Goal: Information Seeking & Learning: Compare options

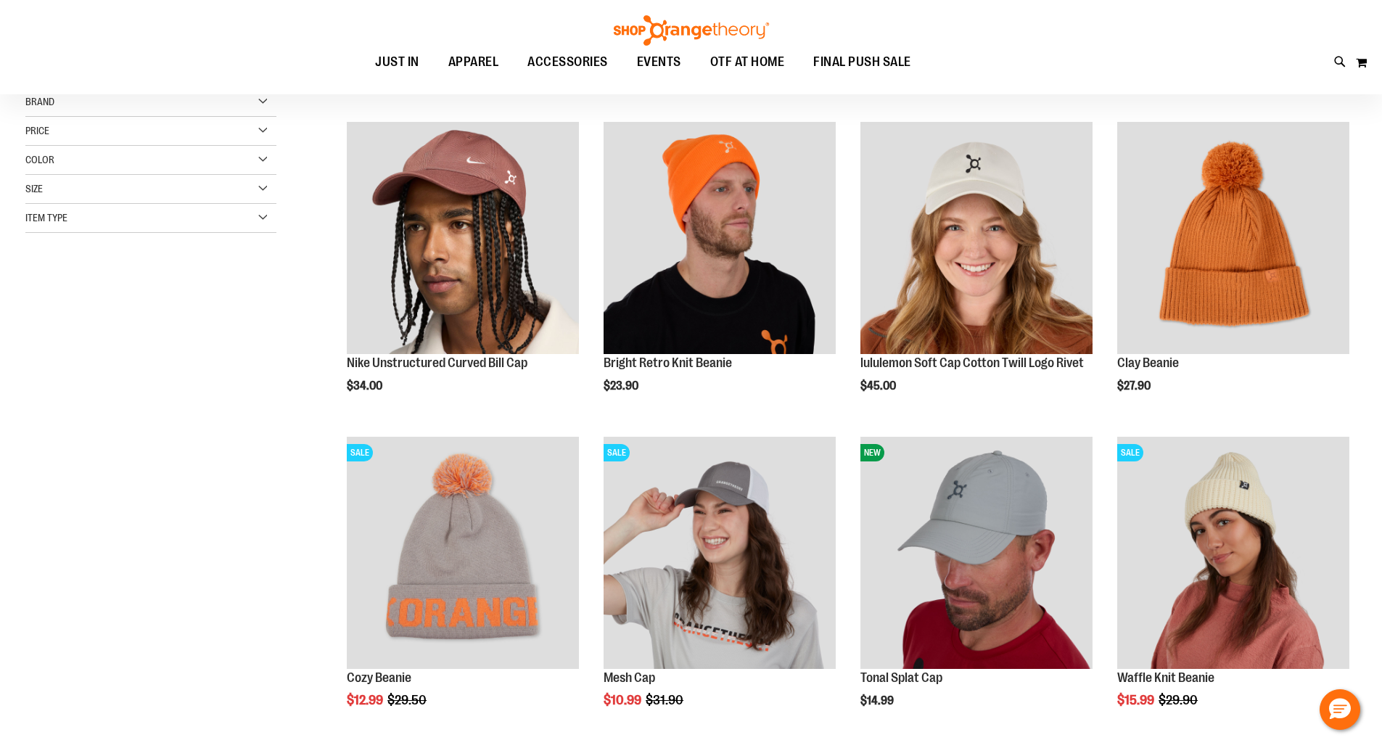
scroll to position [144, 0]
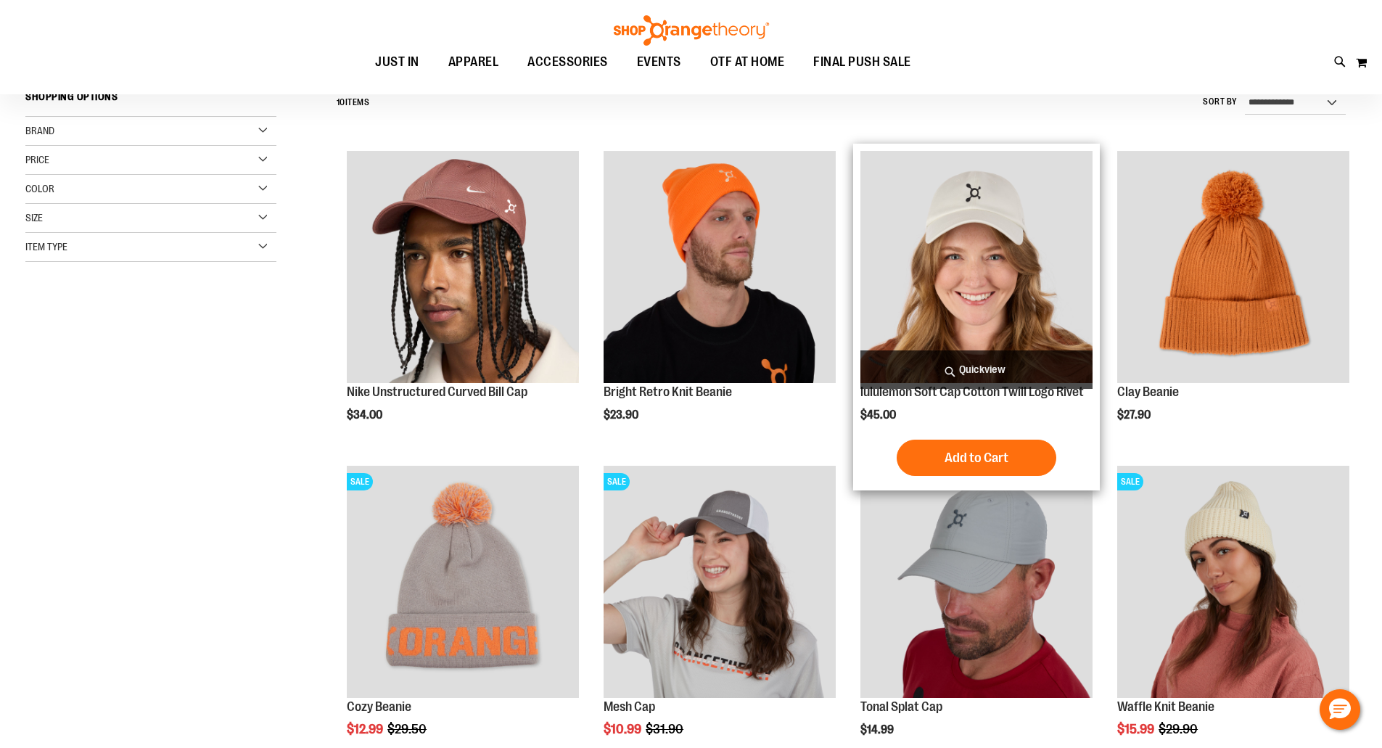
click at [990, 248] on img "product" at bounding box center [976, 267] width 232 height 232
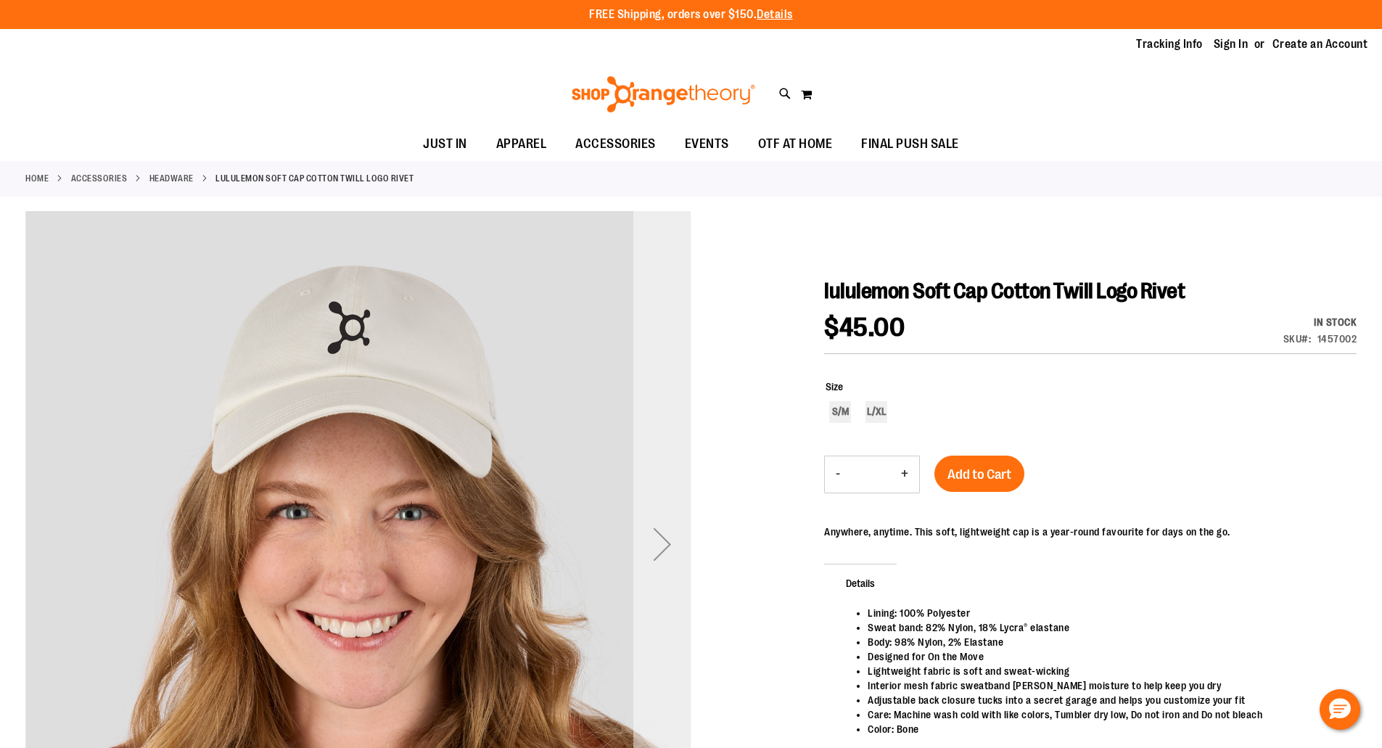
click at [658, 554] on div "Next" at bounding box center [662, 544] width 58 height 58
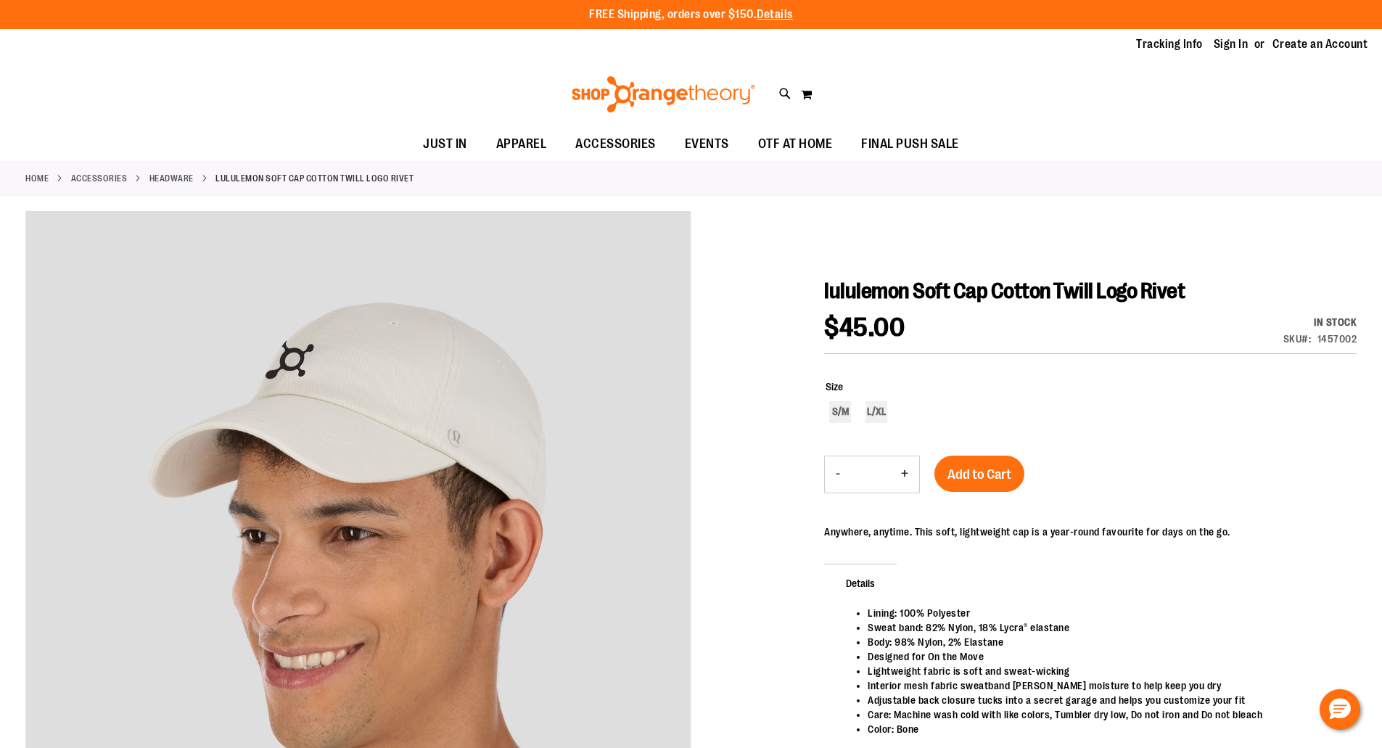
click at [751, 547] on div at bounding box center [690, 583] width 1331 height 745
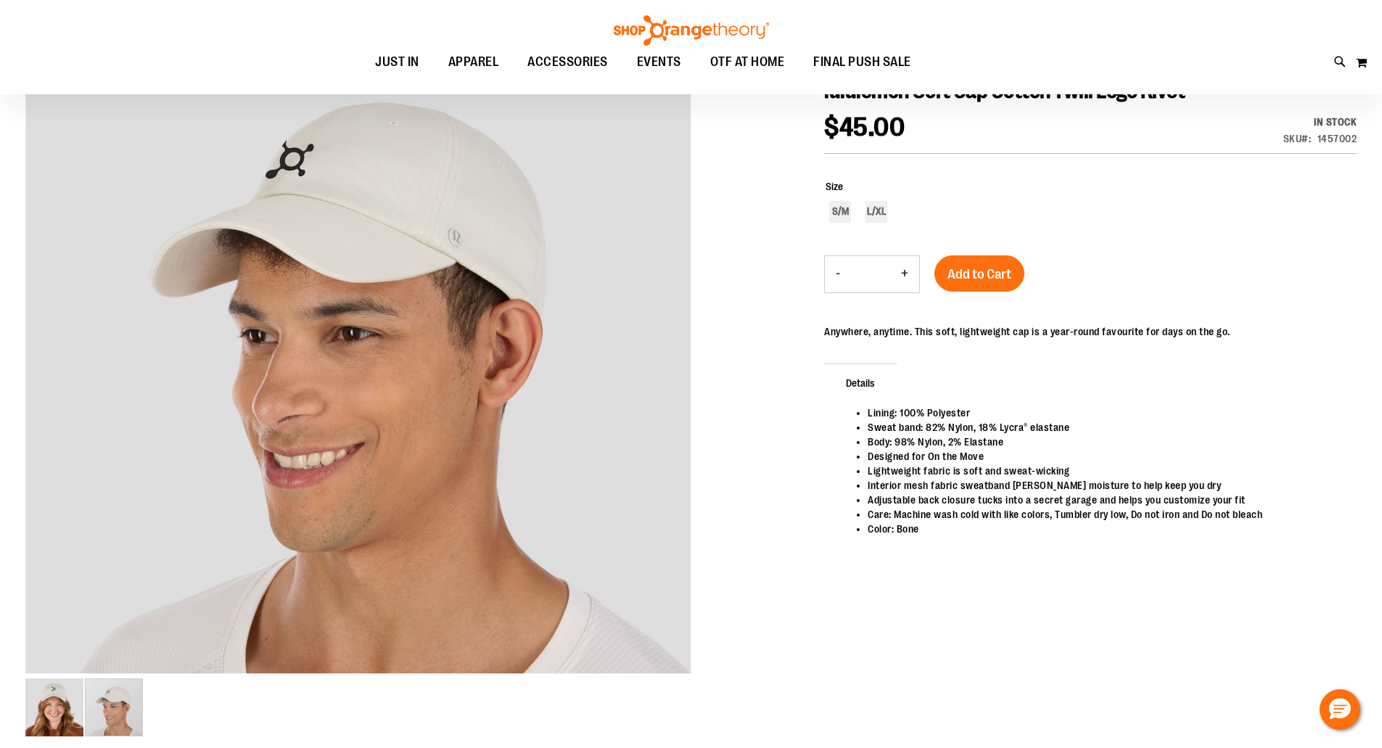
scroll to position [260, 0]
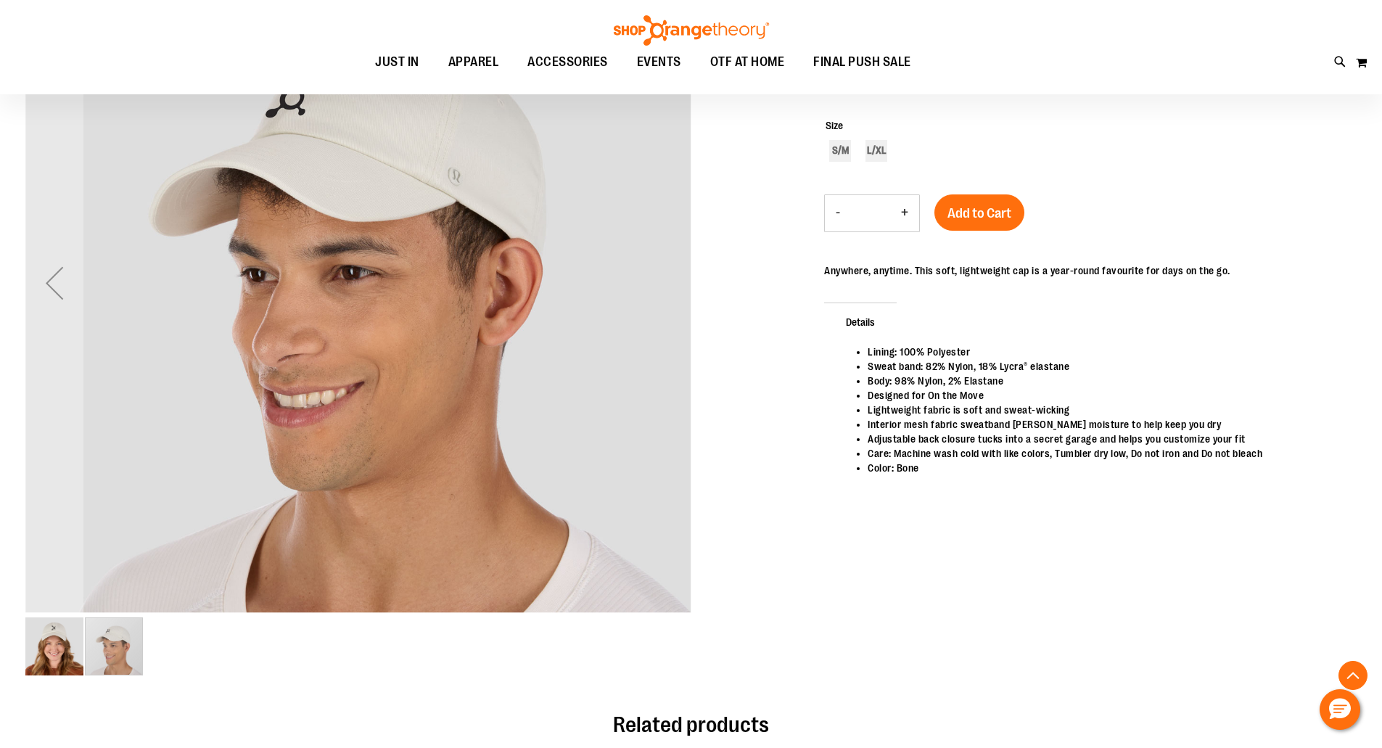
click at [107, 654] on div "carousel" at bounding box center [114, 646] width 58 height 58
click at [81, 297] on div "Previous" at bounding box center [54, 283] width 58 height 58
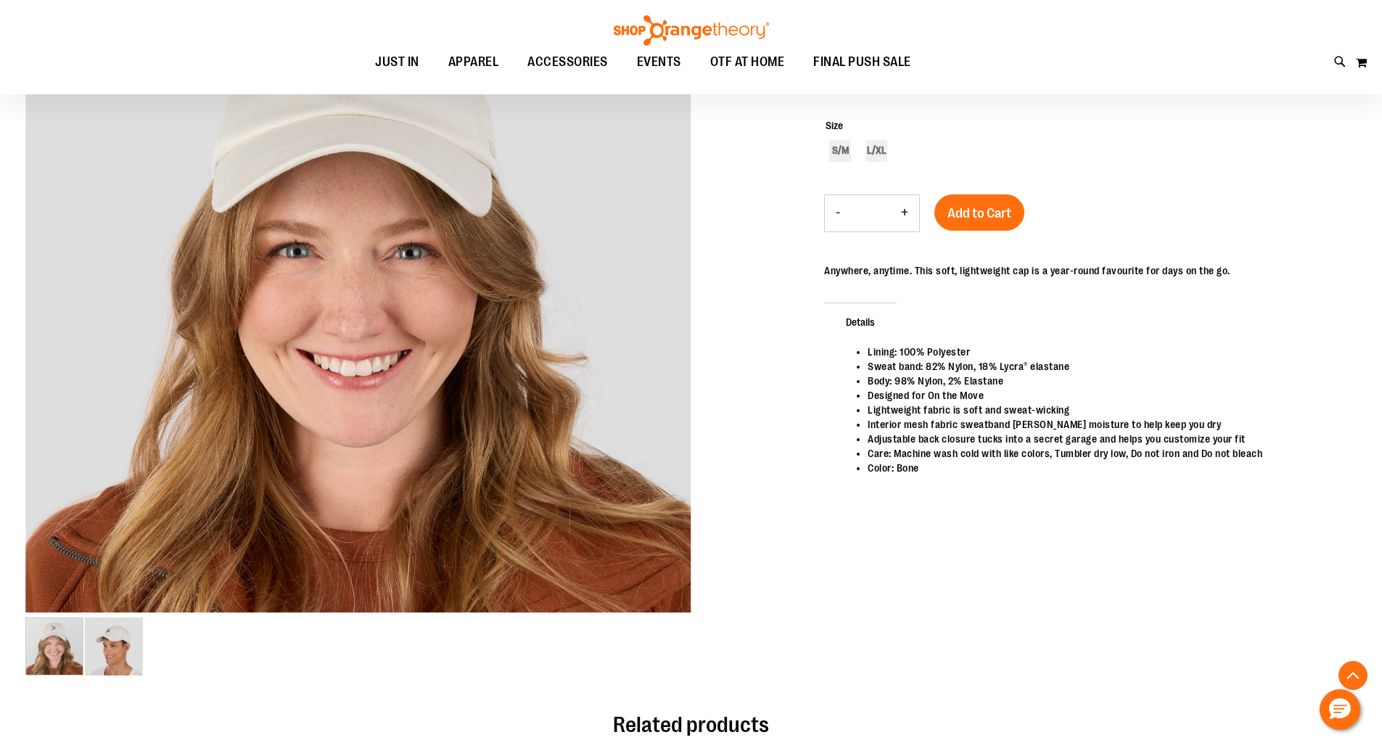
click at [941, 423] on li "Interior mesh fabric sweatband wicks moisture to help keep you dry" at bounding box center [1105, 424] width 474 height 15
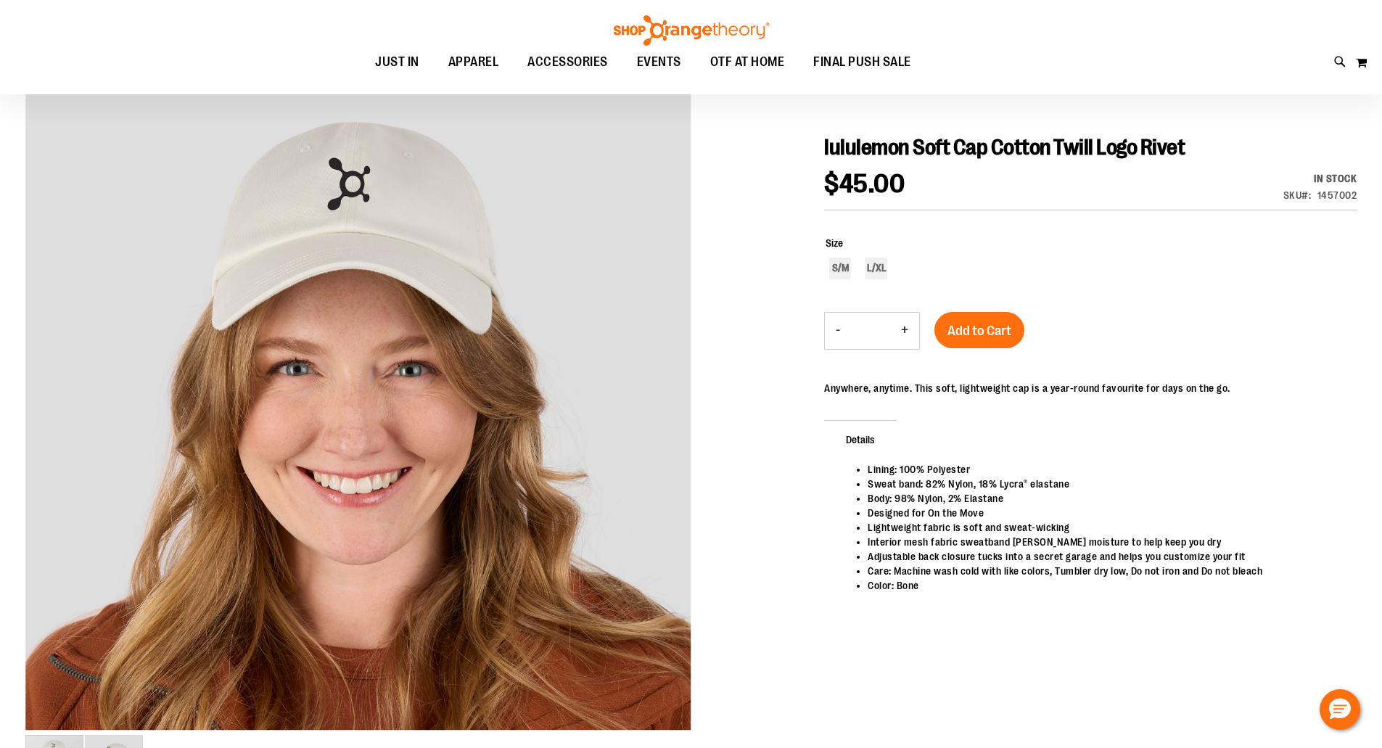
scroll to position [115, 0]
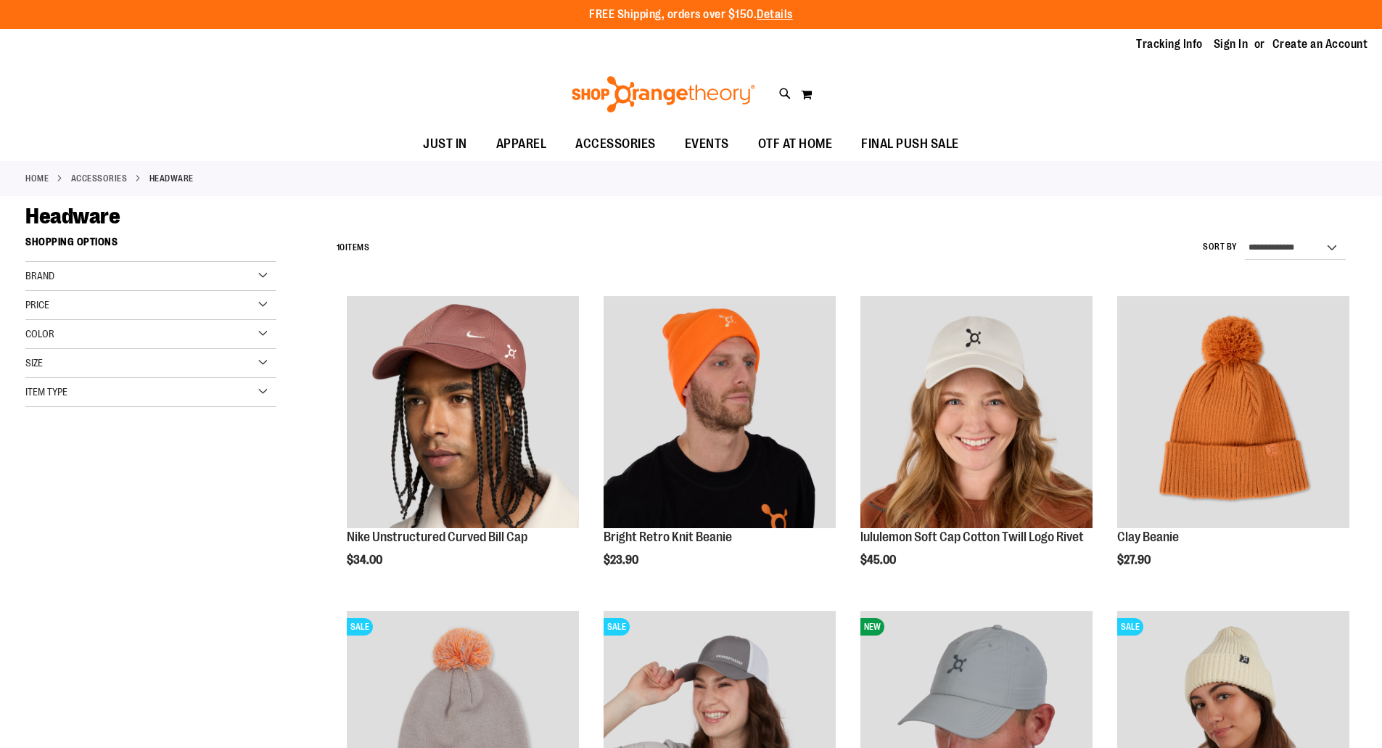
scroll to position [144, 0]
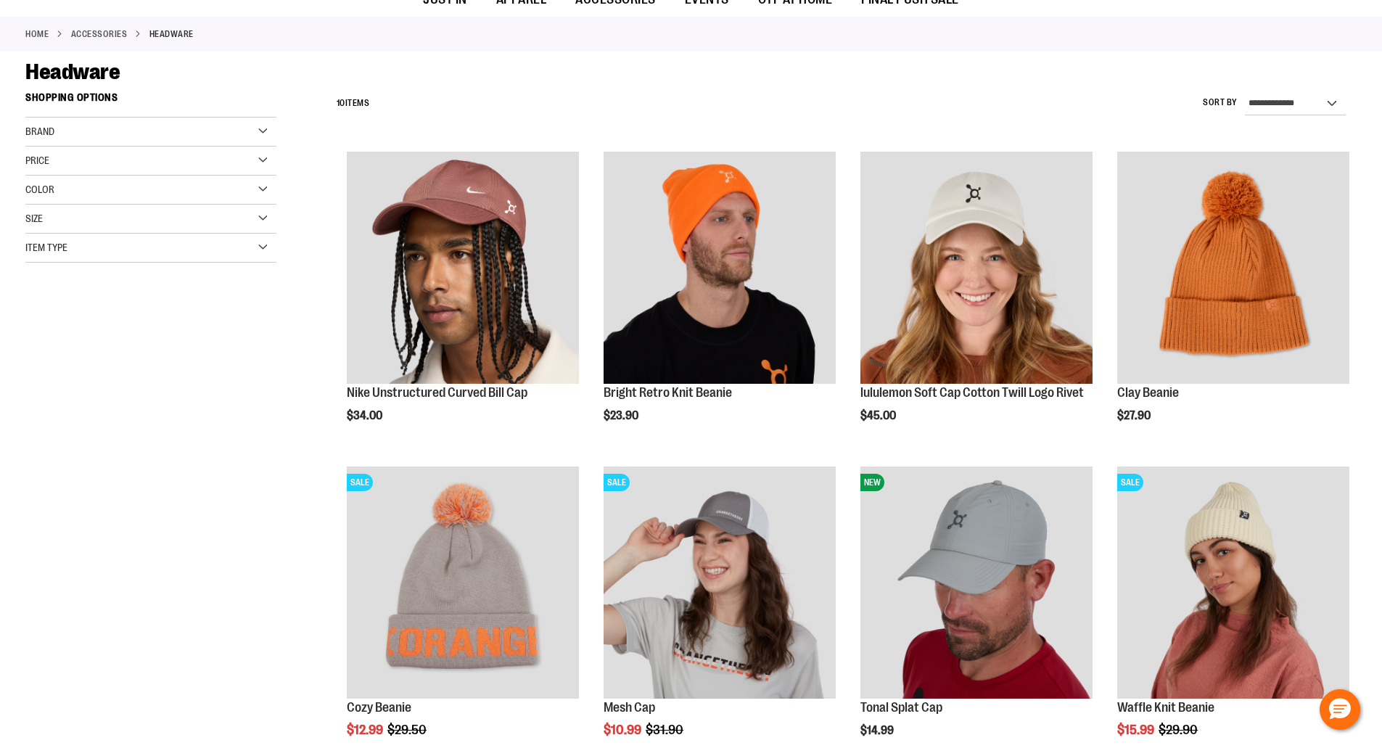
click at [162, 363] on div "**********" at bounding box center [690, 630] width 1331 height 1090
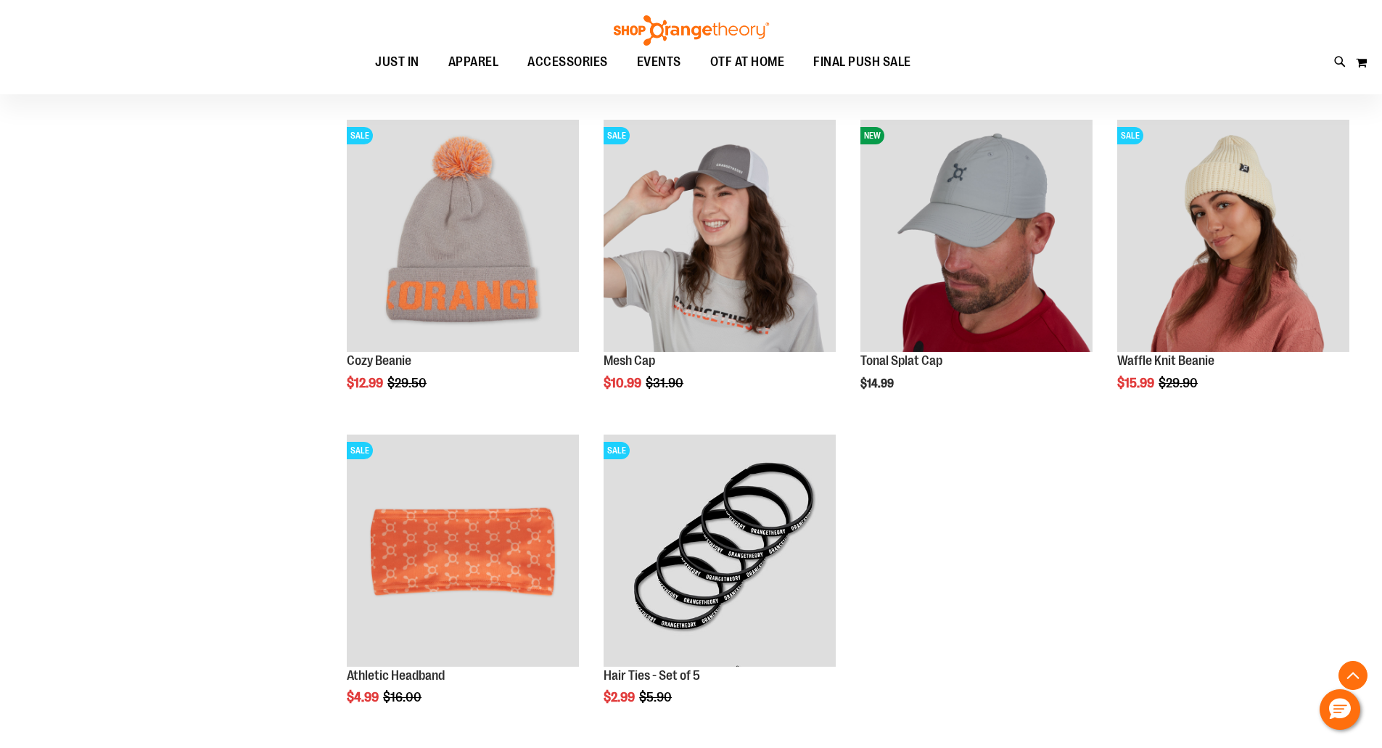
scroll to position [492, 0]
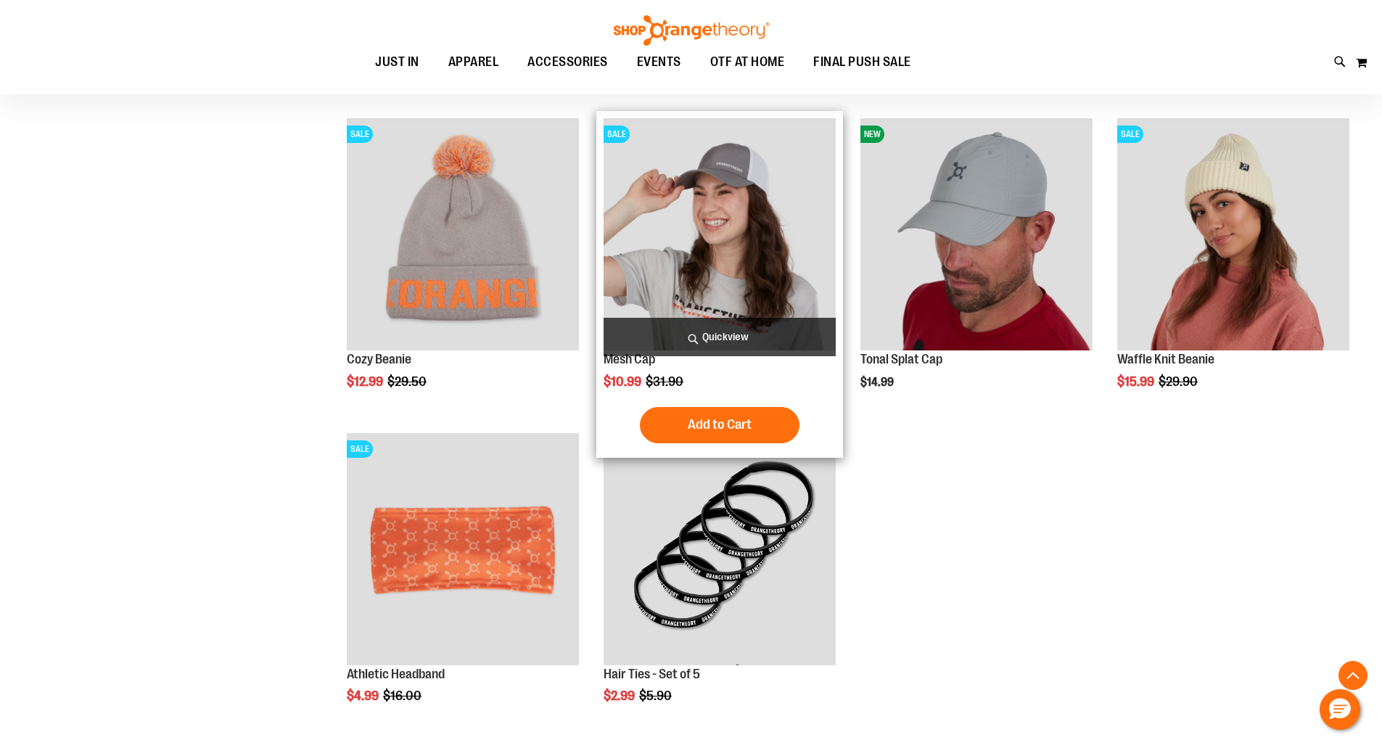
click at [741, 185] on img "product" at bounding box center [720, 234] width 232 height 232
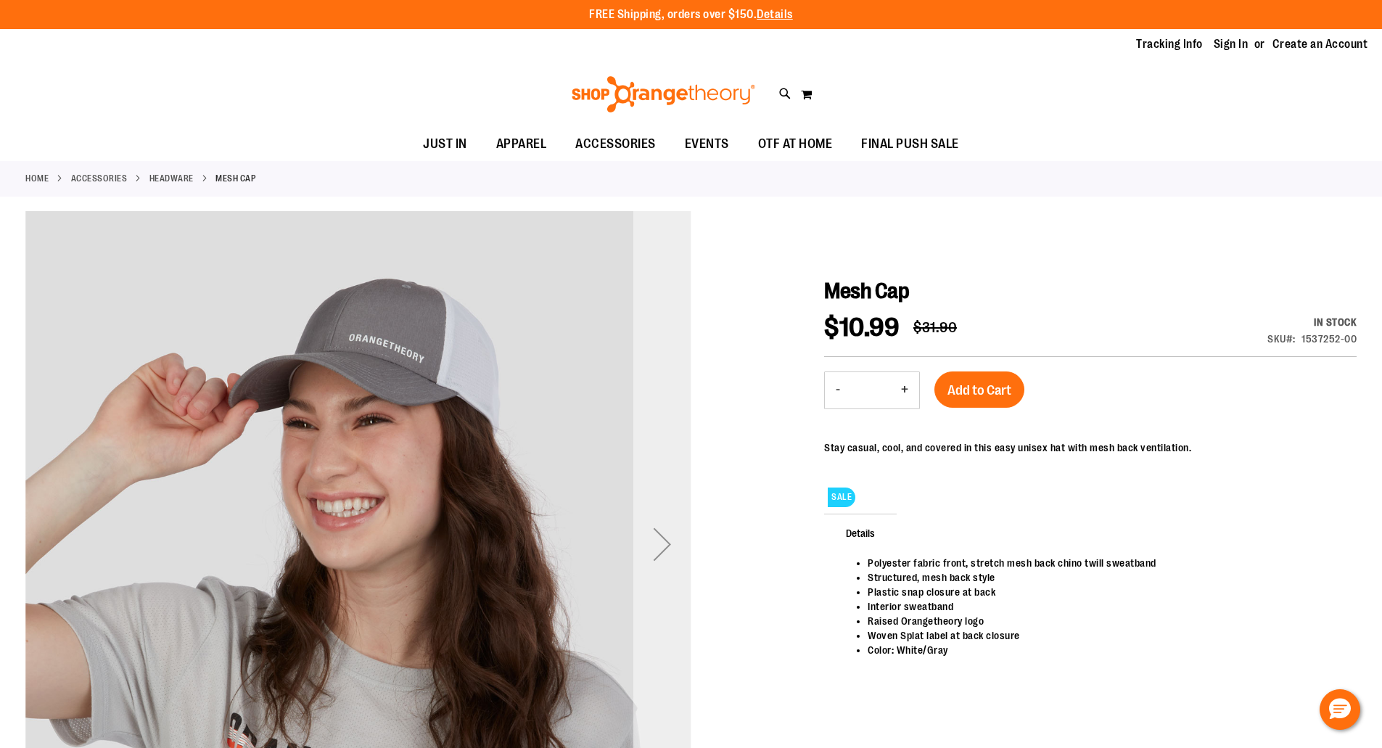
click at [665, 543] on div "Next" at bounding box center [662, 544] width 58 height 58
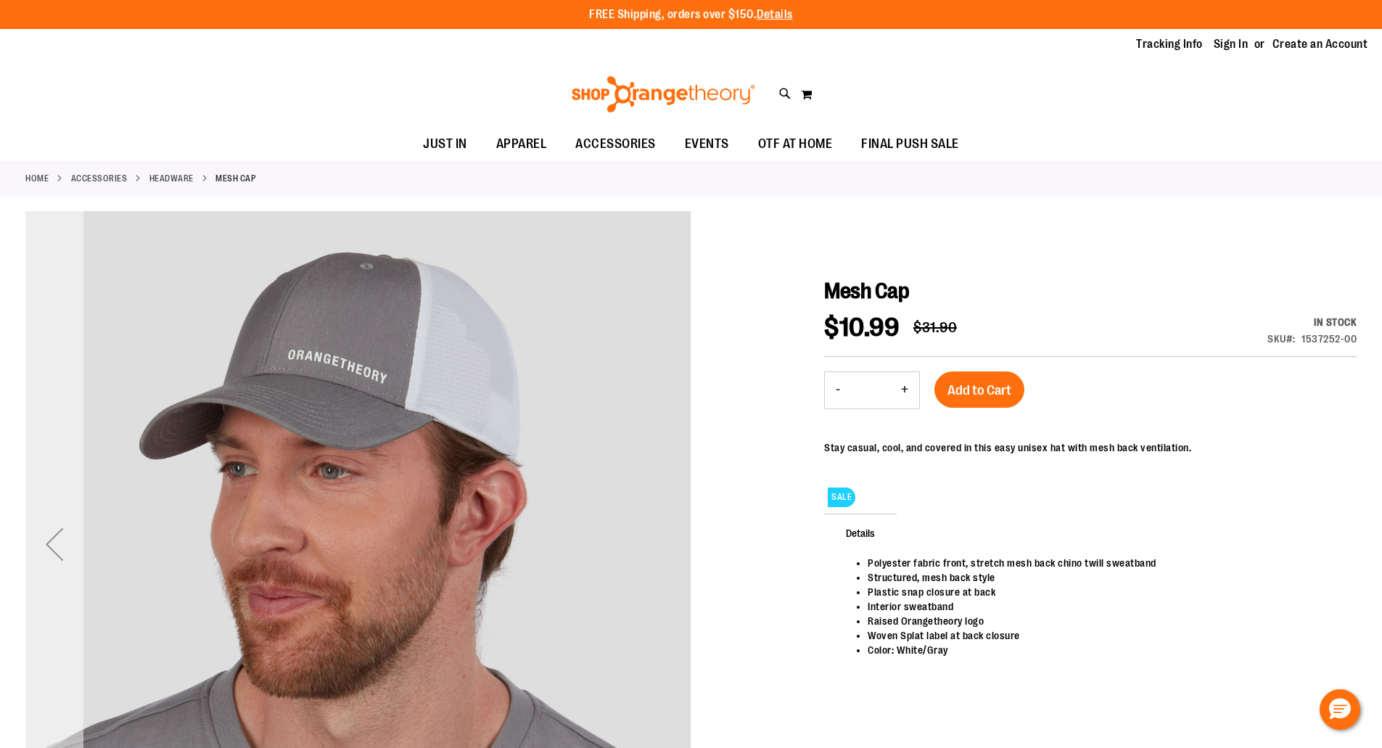
click at [59, 549] on div "Previous" at bounding box center [54, 544] width 58 height 58
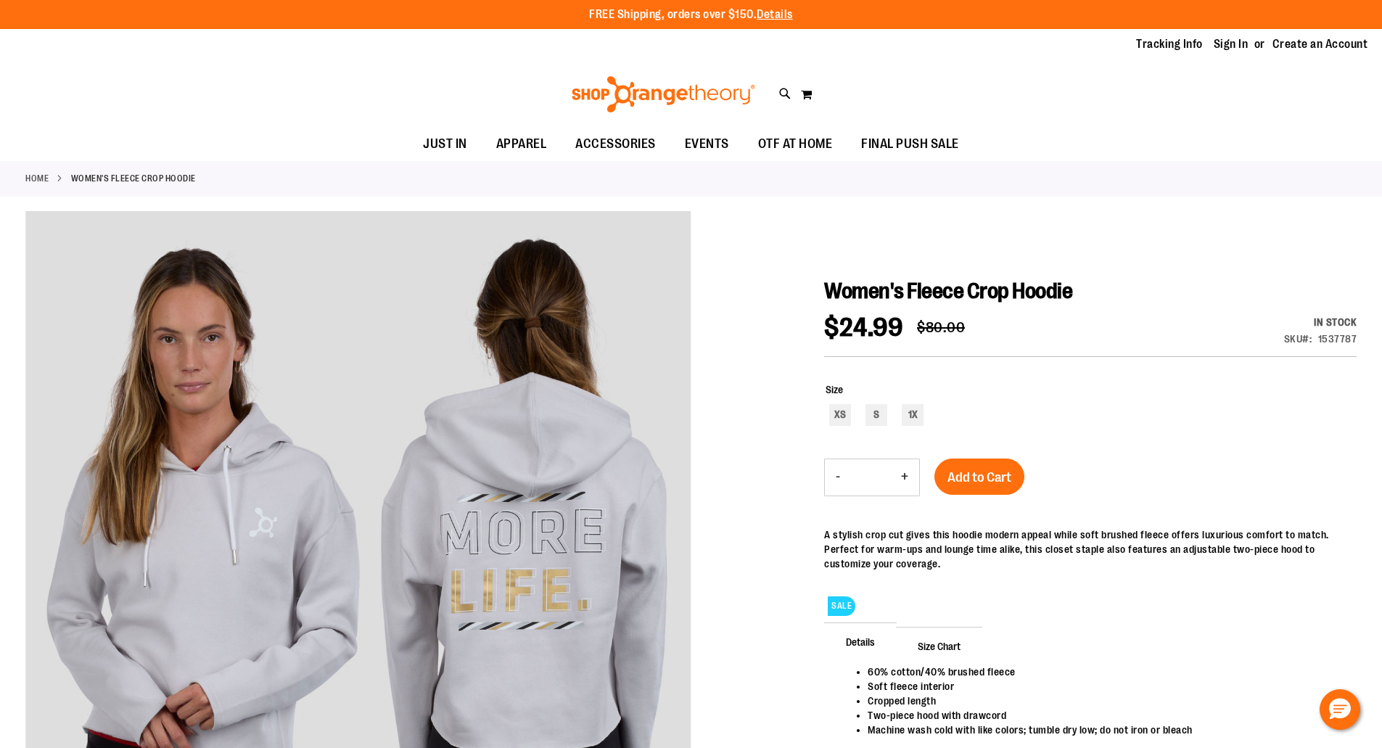
click at [677, 102] on img at bounding box center [663, 94] width 188 height 36
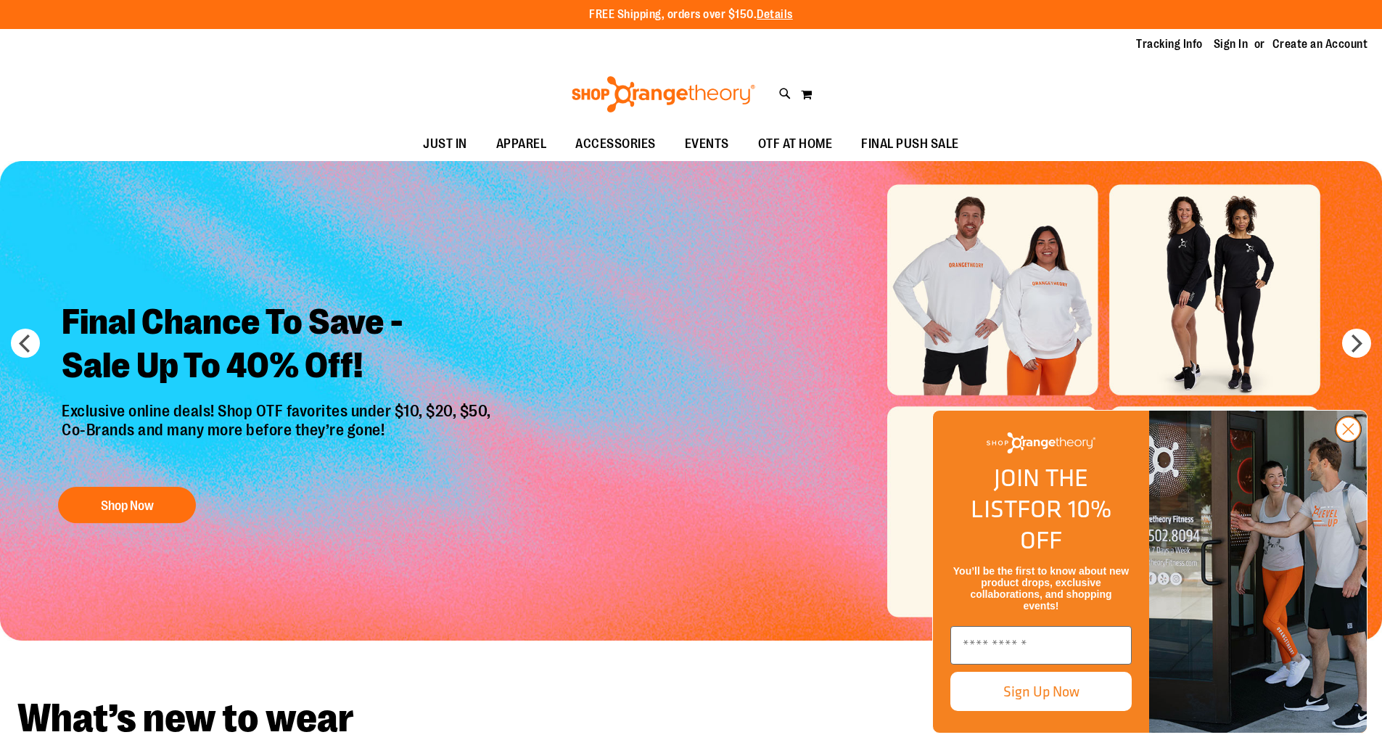
click at [1348, 435] on icon "Close dialog" at bounding box center [1349, 429] width 10 height 10
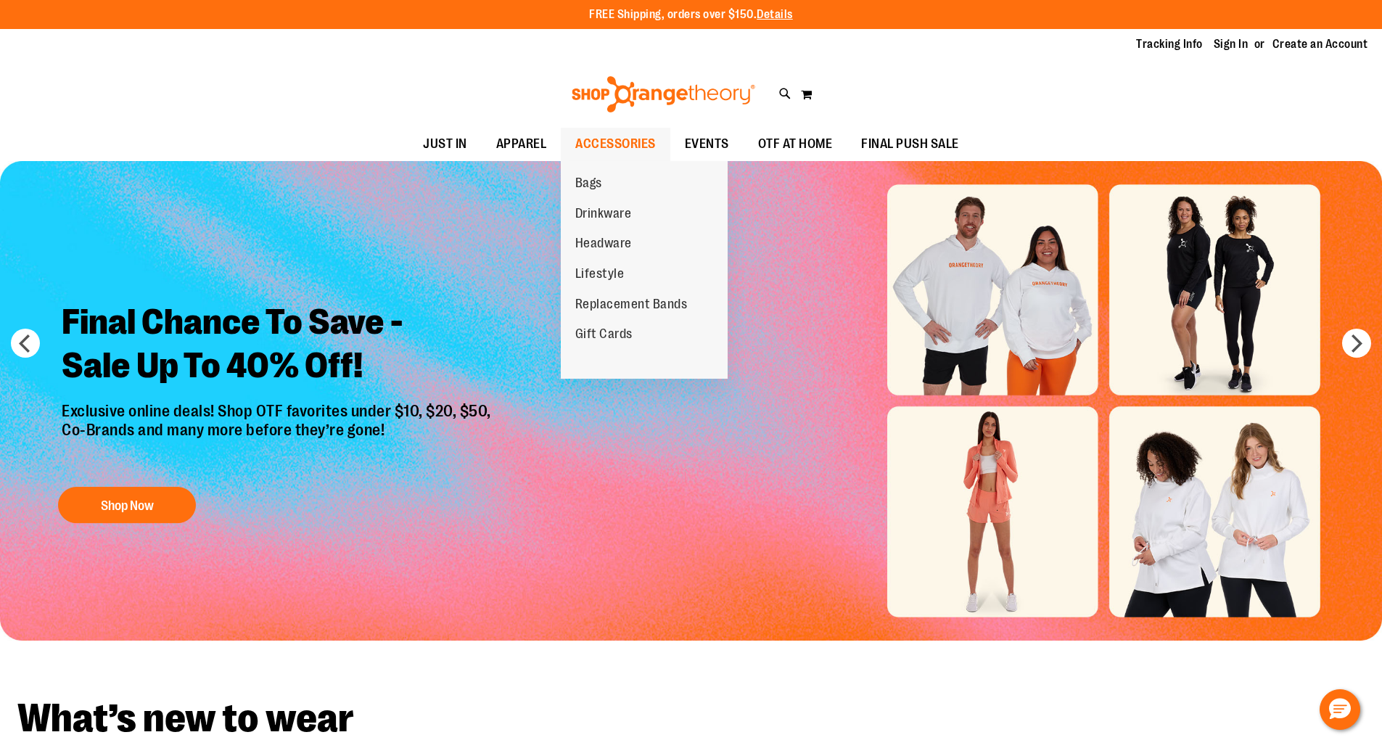
click at [622, 140] on span "ACCESSORIES" at bounding box center [615, 144] width 81 height 33
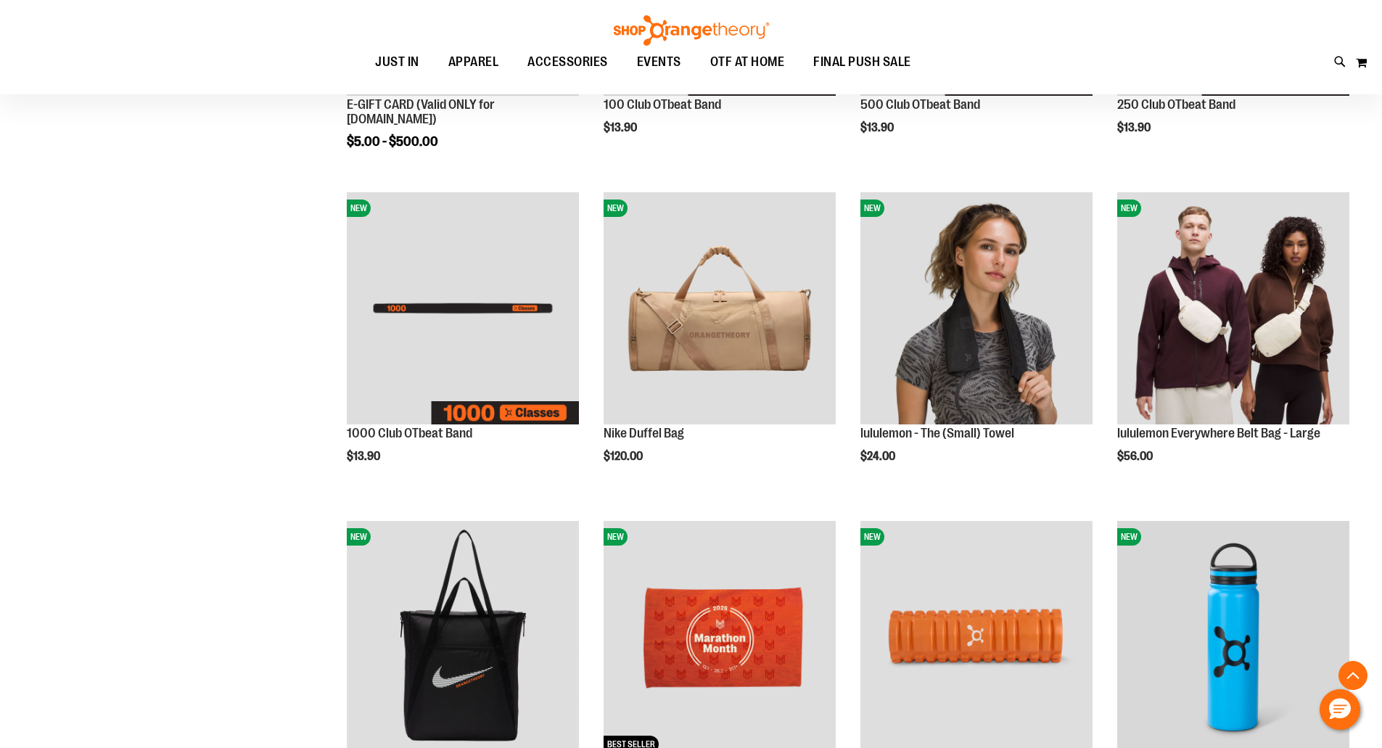
scroll to position [435, 0]
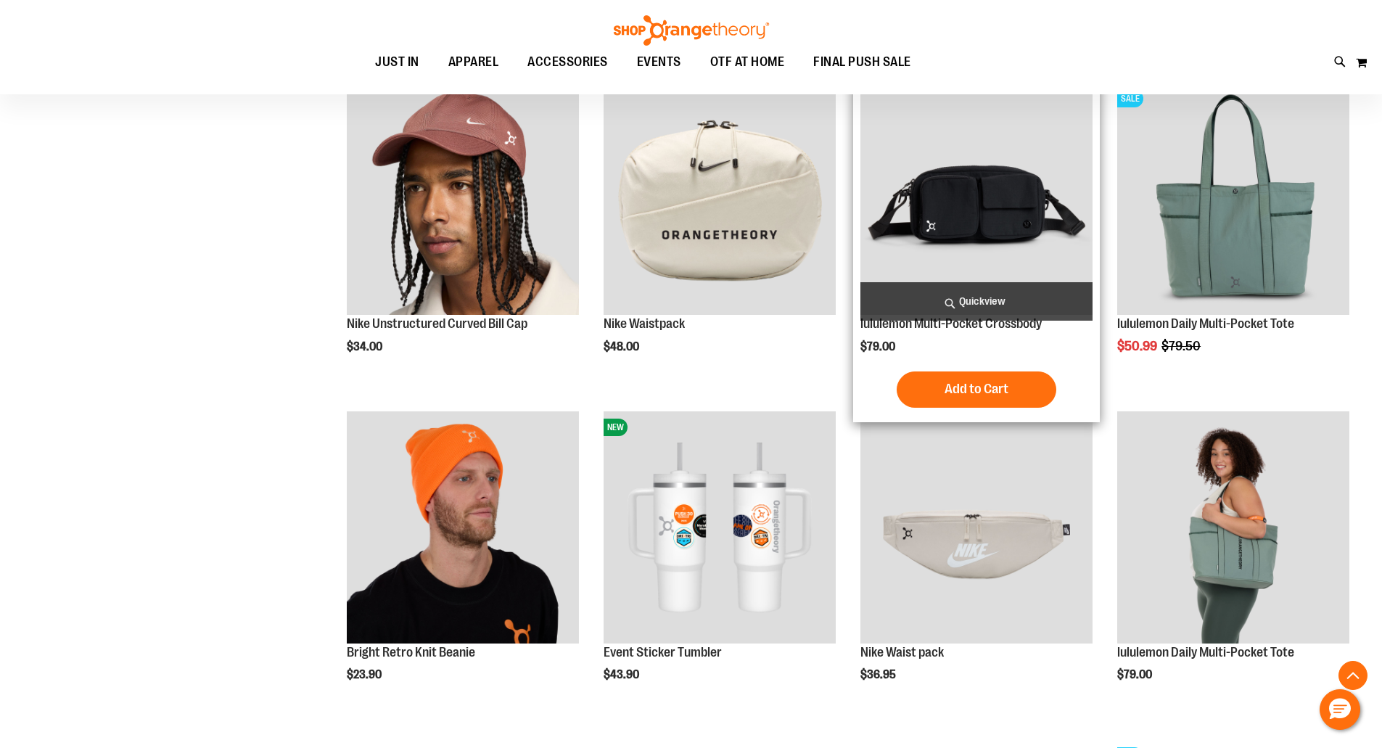
scroll to position [1334, 0]
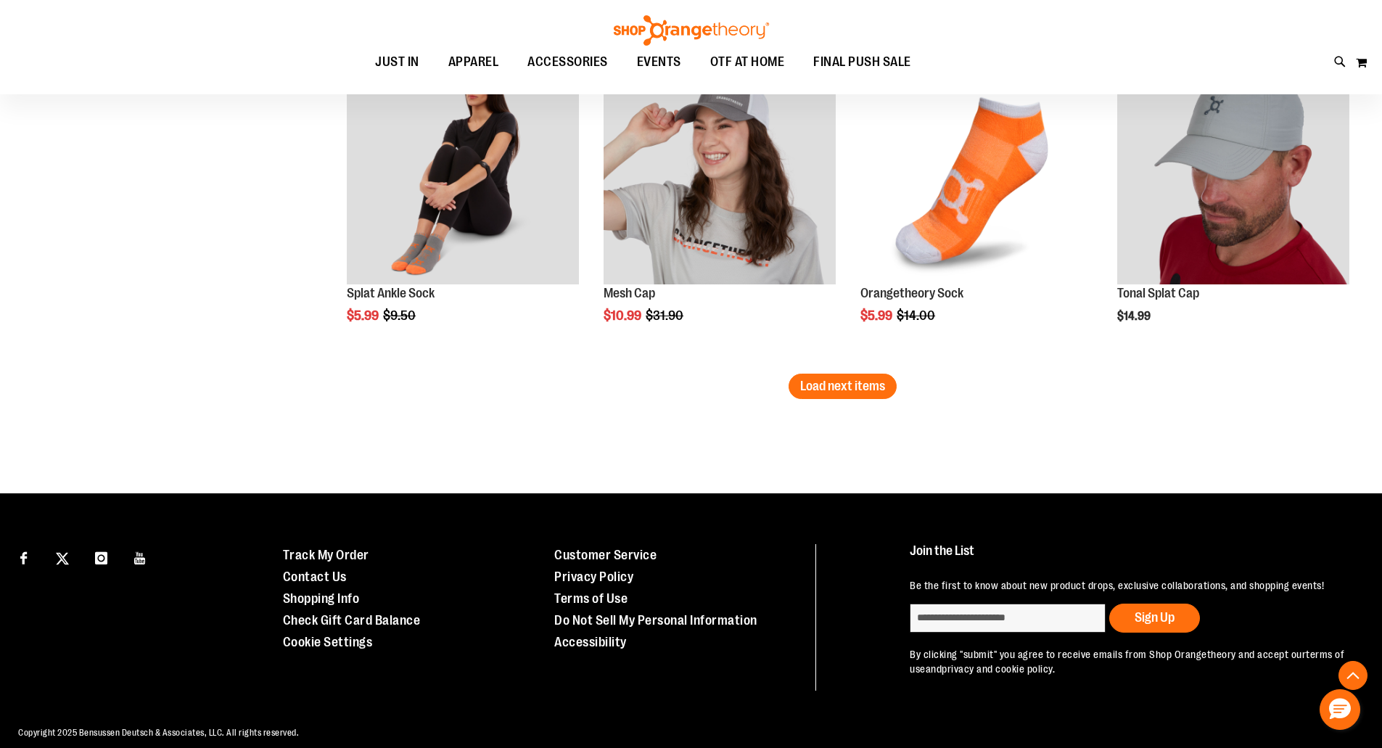
scroll to position [2888, 0]
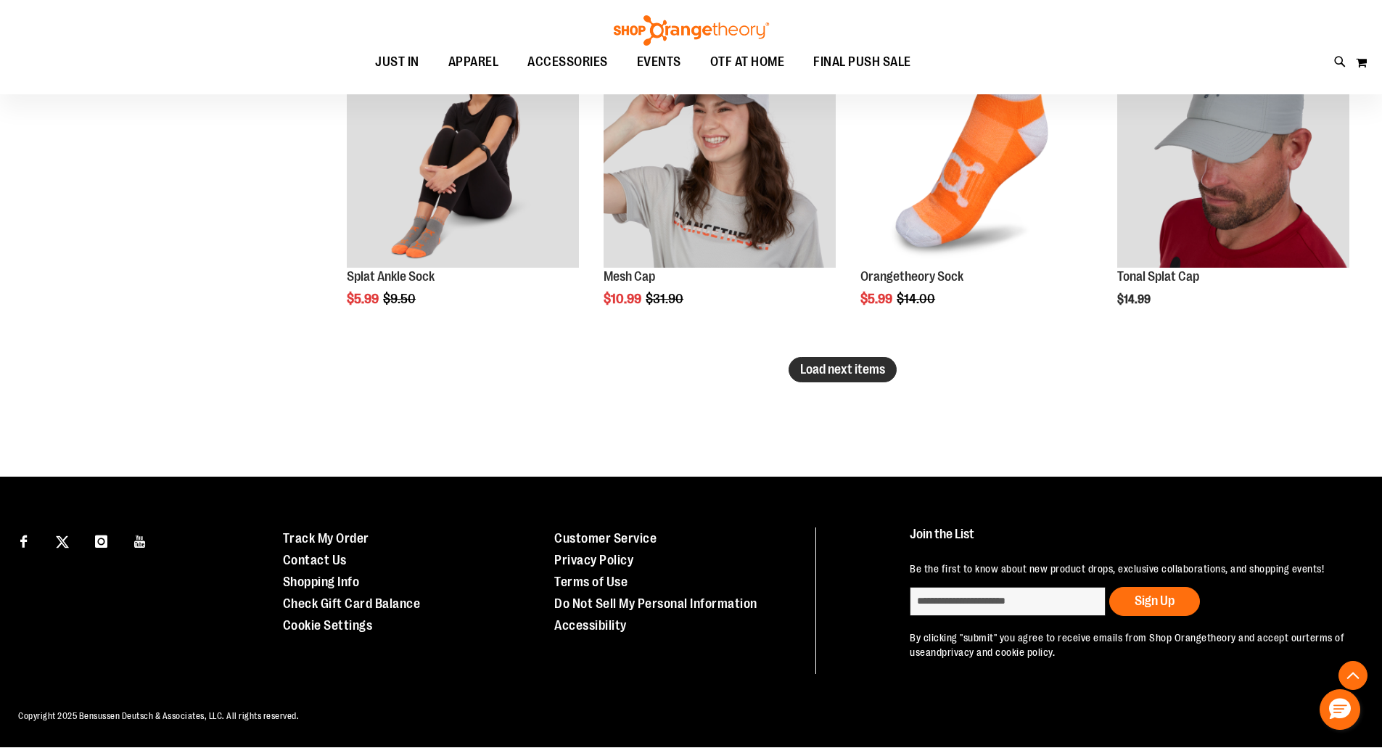
click at [869, 372] on span "Load next items" at bounding box center [842, 369] width 85 height 15
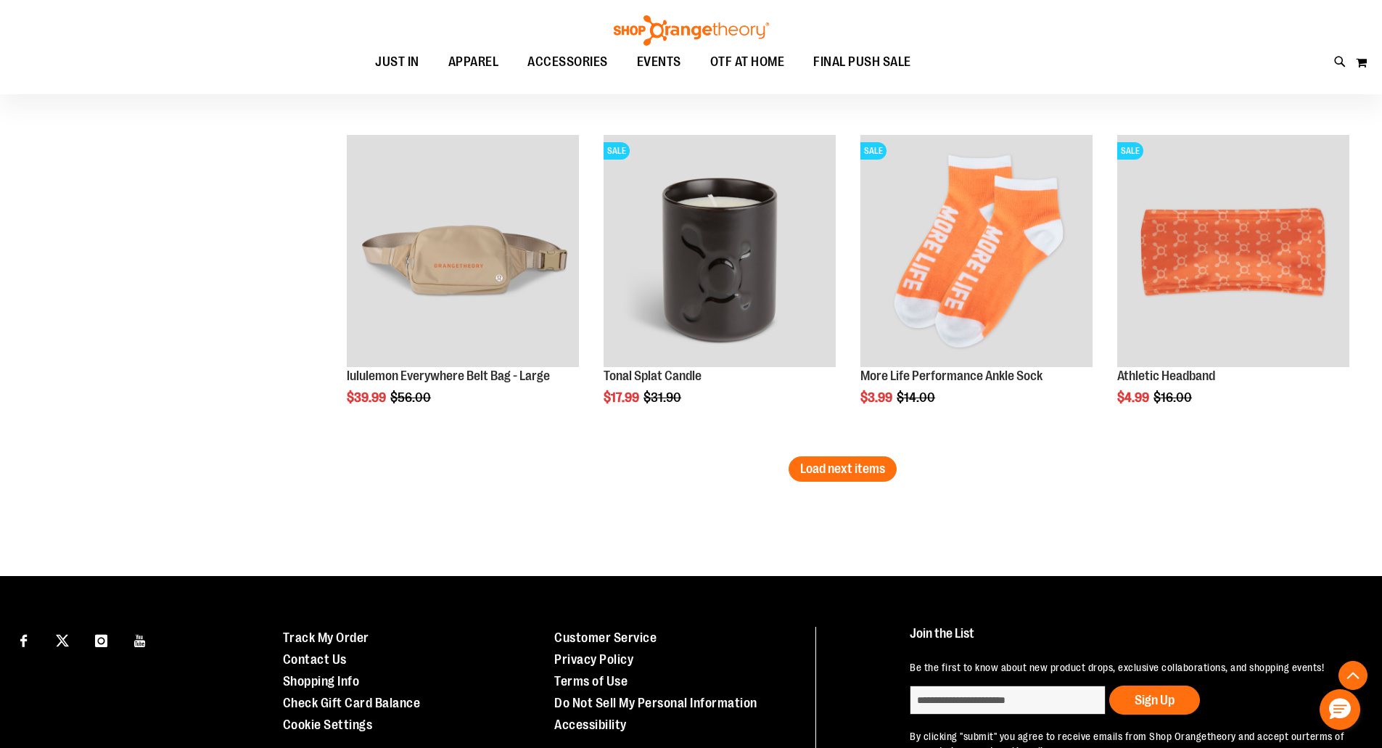
scroll to position [3873, 0]
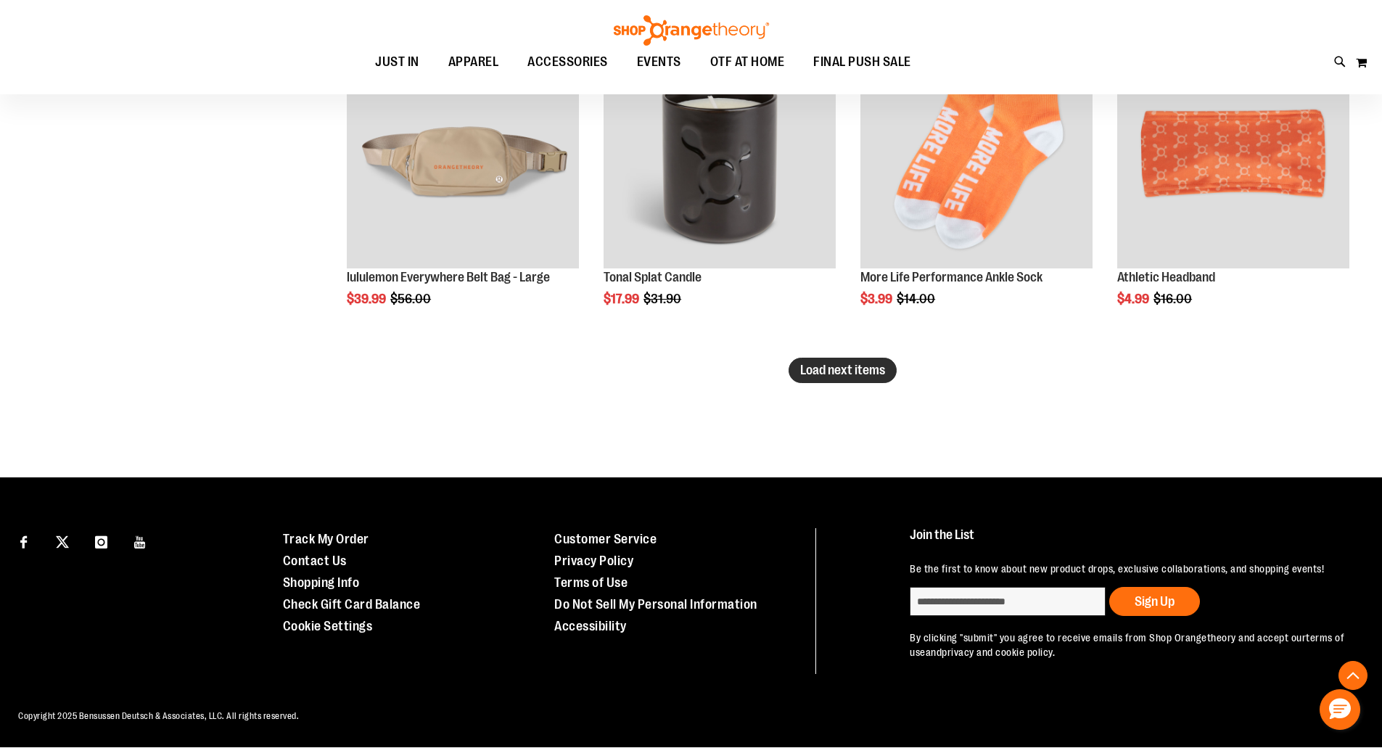
click at [867, 377] on span "Load next items" at bounding box center [842, 370] width 85 height 15
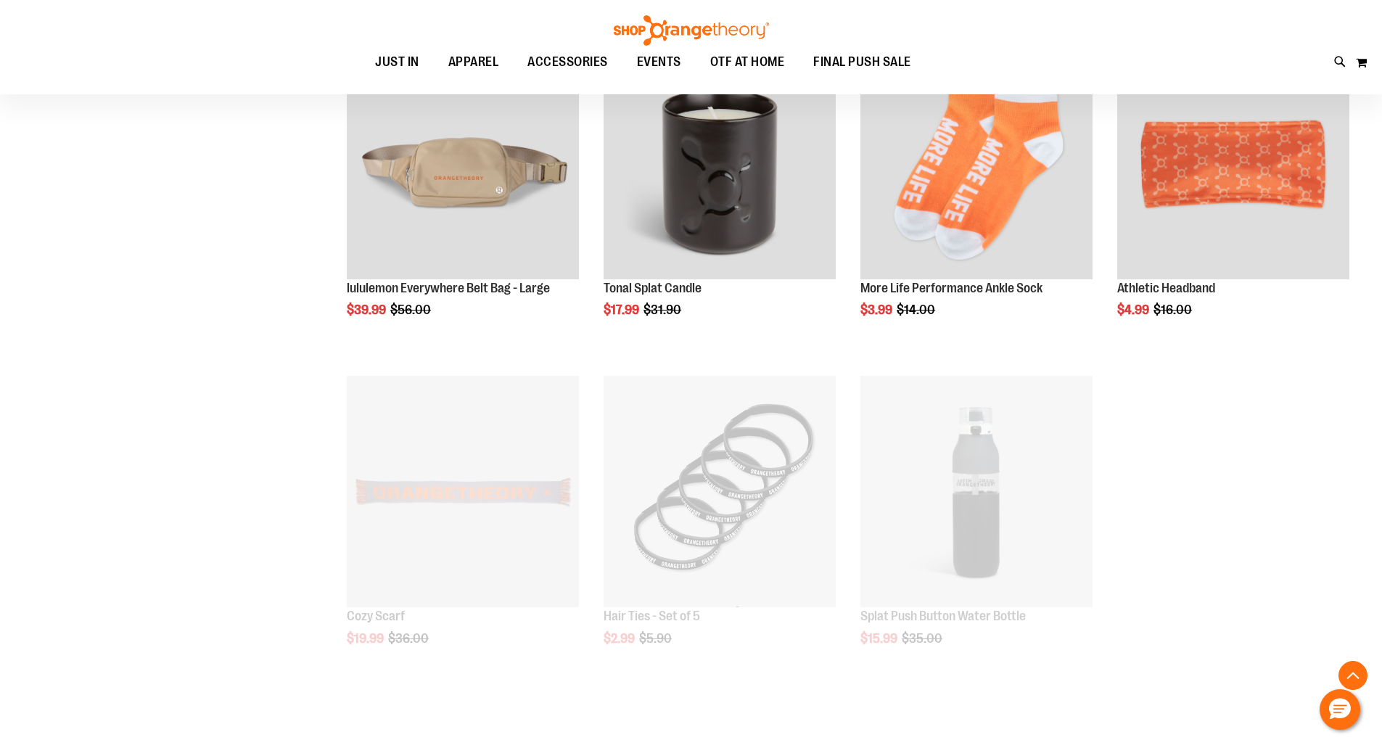
scroll to position [3873, 0]
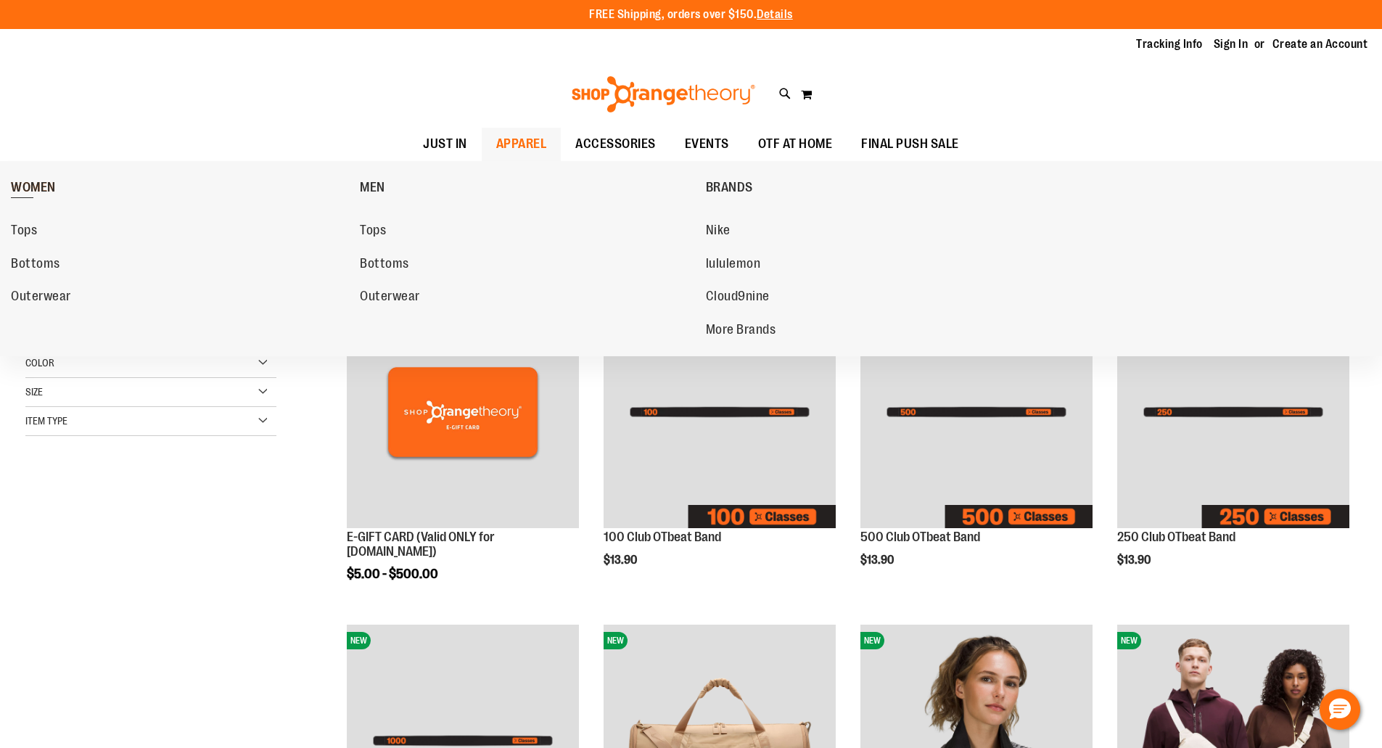
click at [34, 184] on span "WOMEN" at bounding box center [33, 189] width 45 height 18
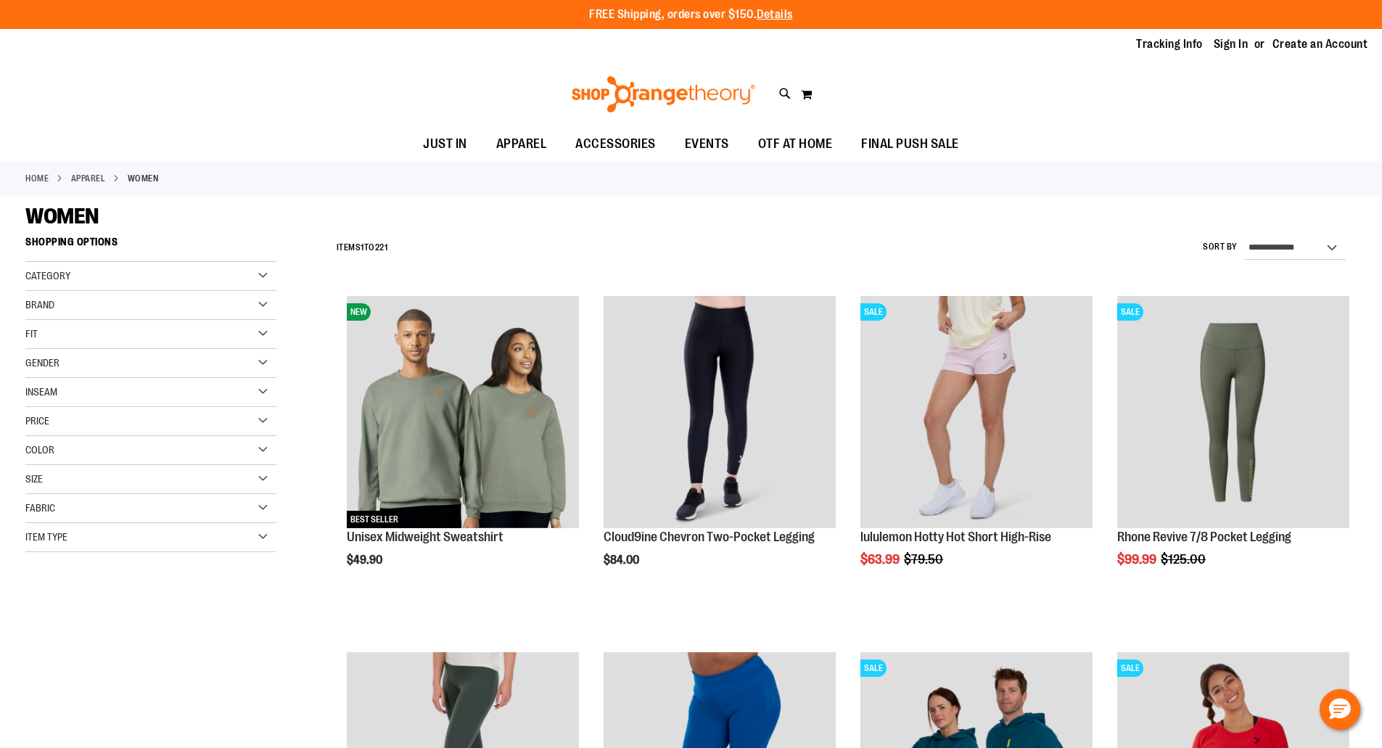
click at [34, 184] on link "Home" at bounding box center [36, 178] width 23 height 13
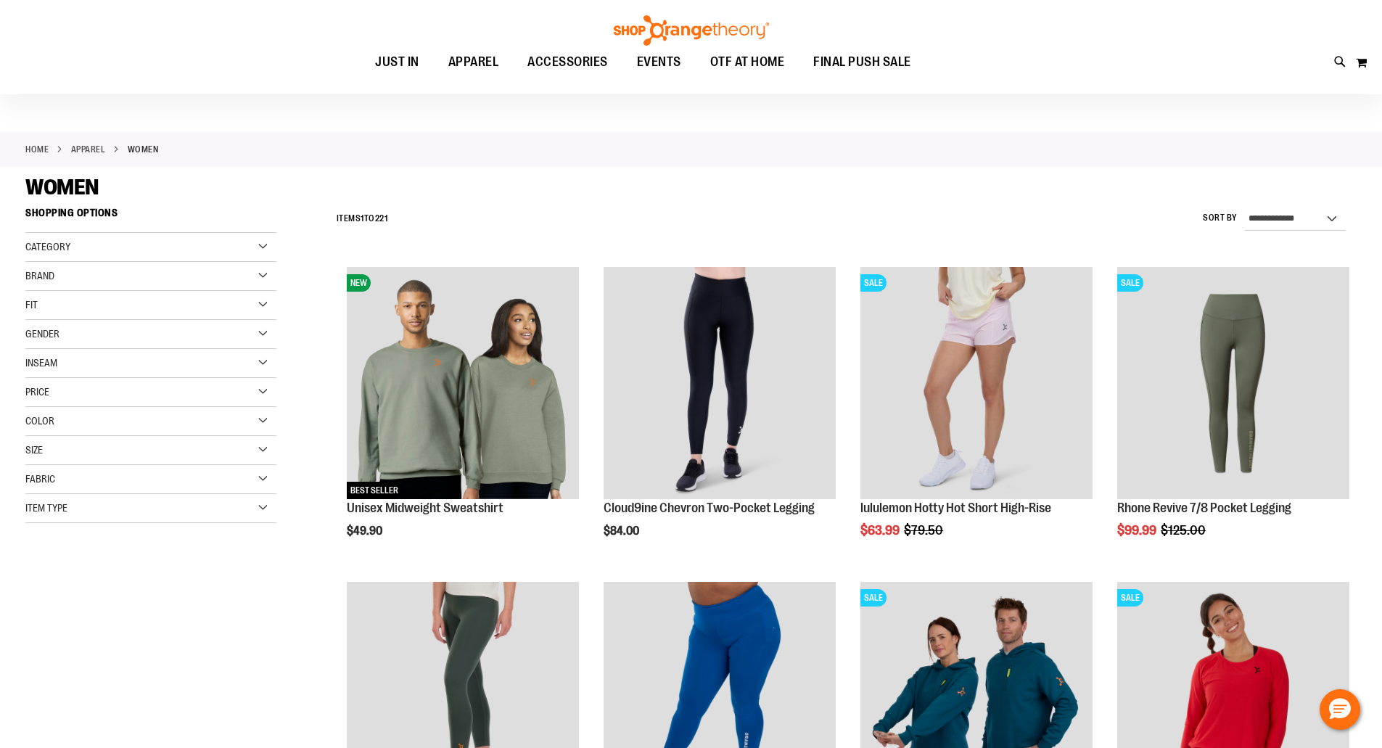
scroll to position [57, 0]
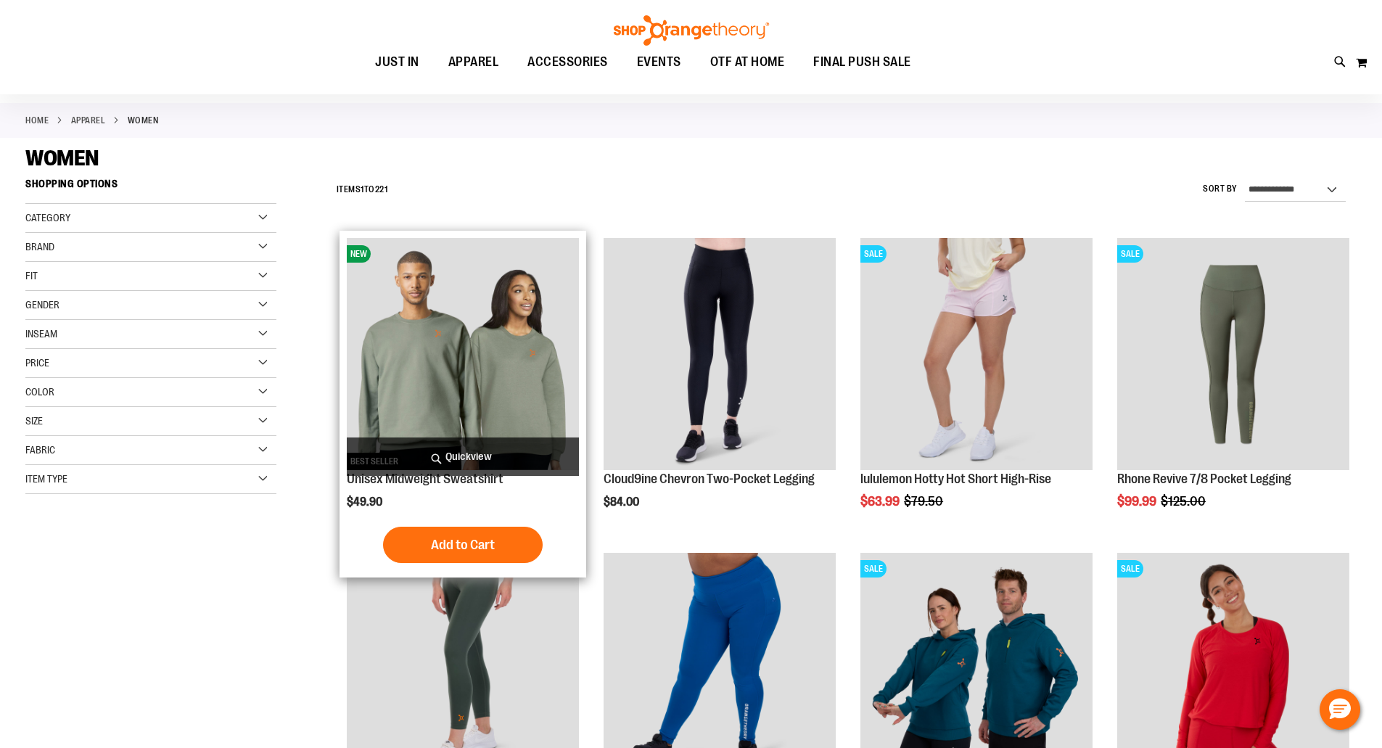
click at [442, 342] on img "product" at bounding box center [463, 354] width 232 height 232
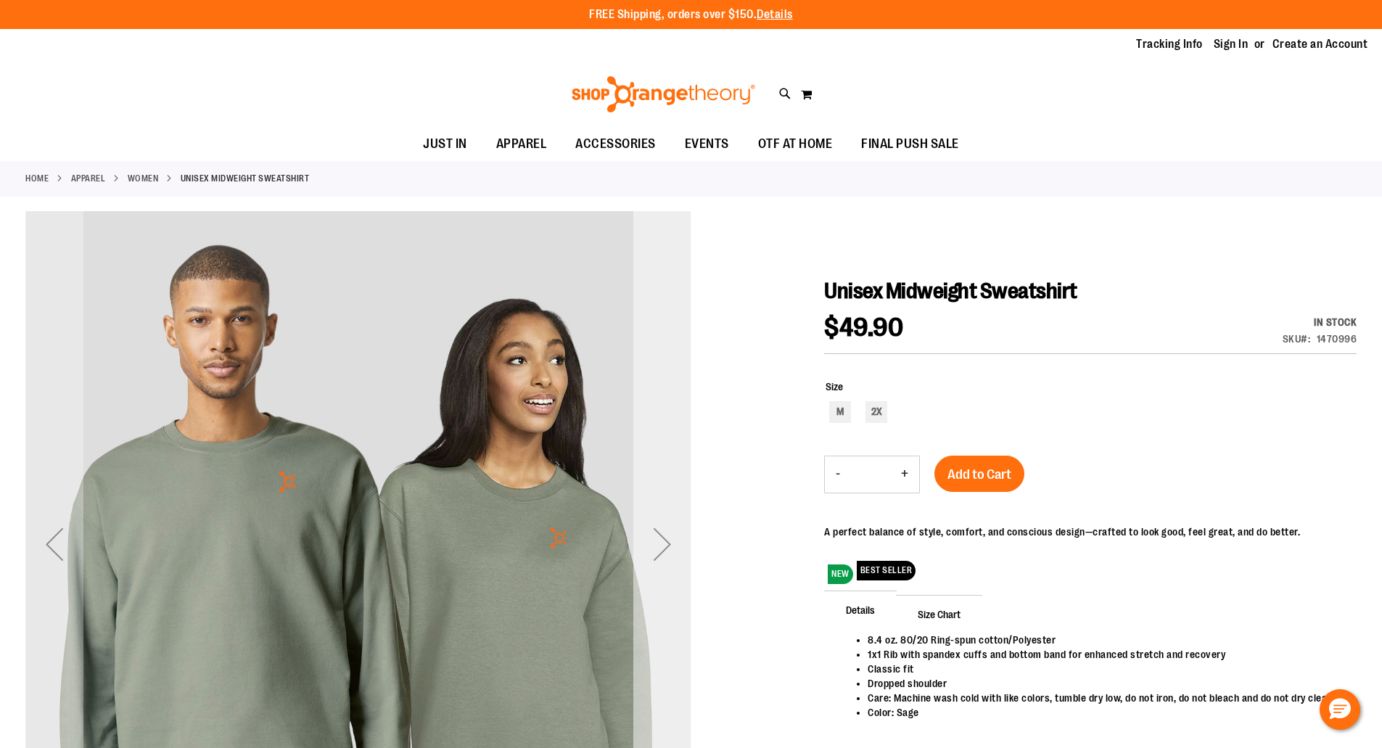
click at [663, 545] on div "Next" at bounding box center [662, 544] width 58 height 58
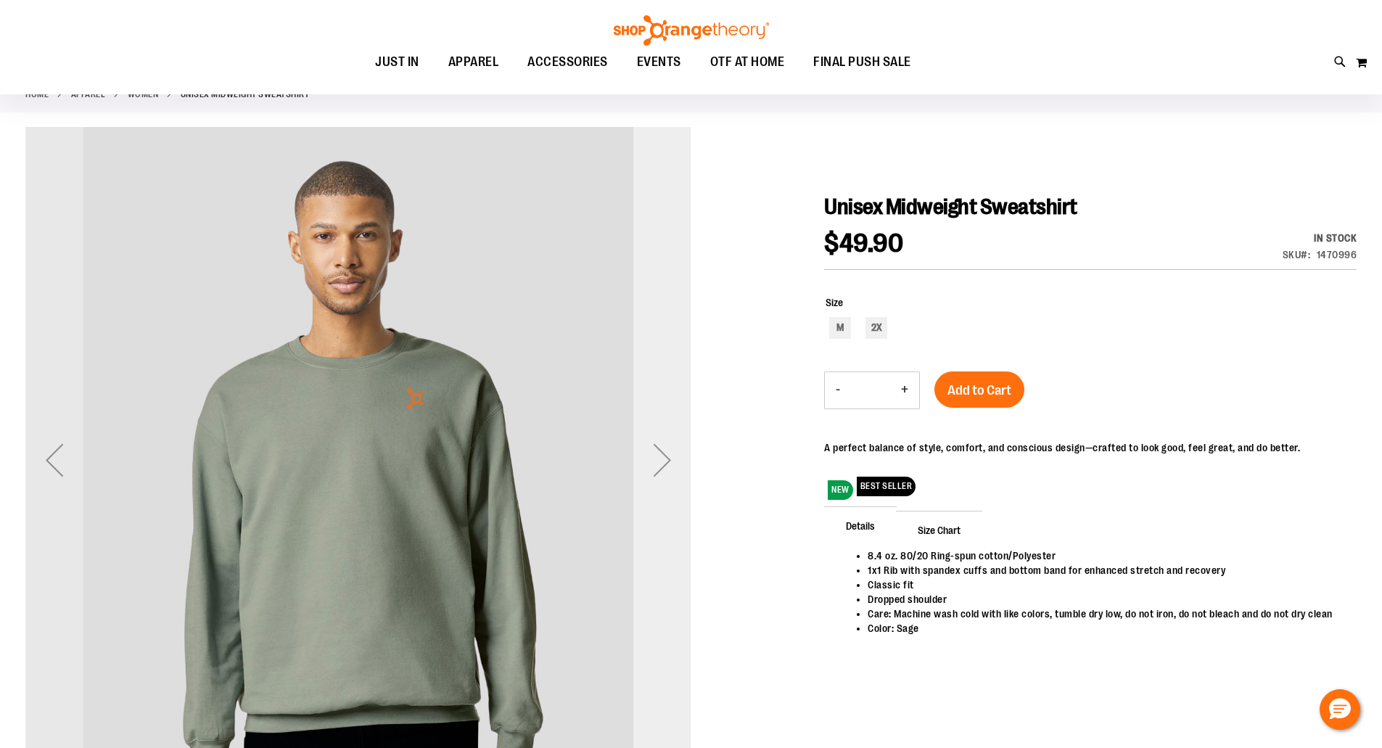
scroll to position [86, 0]
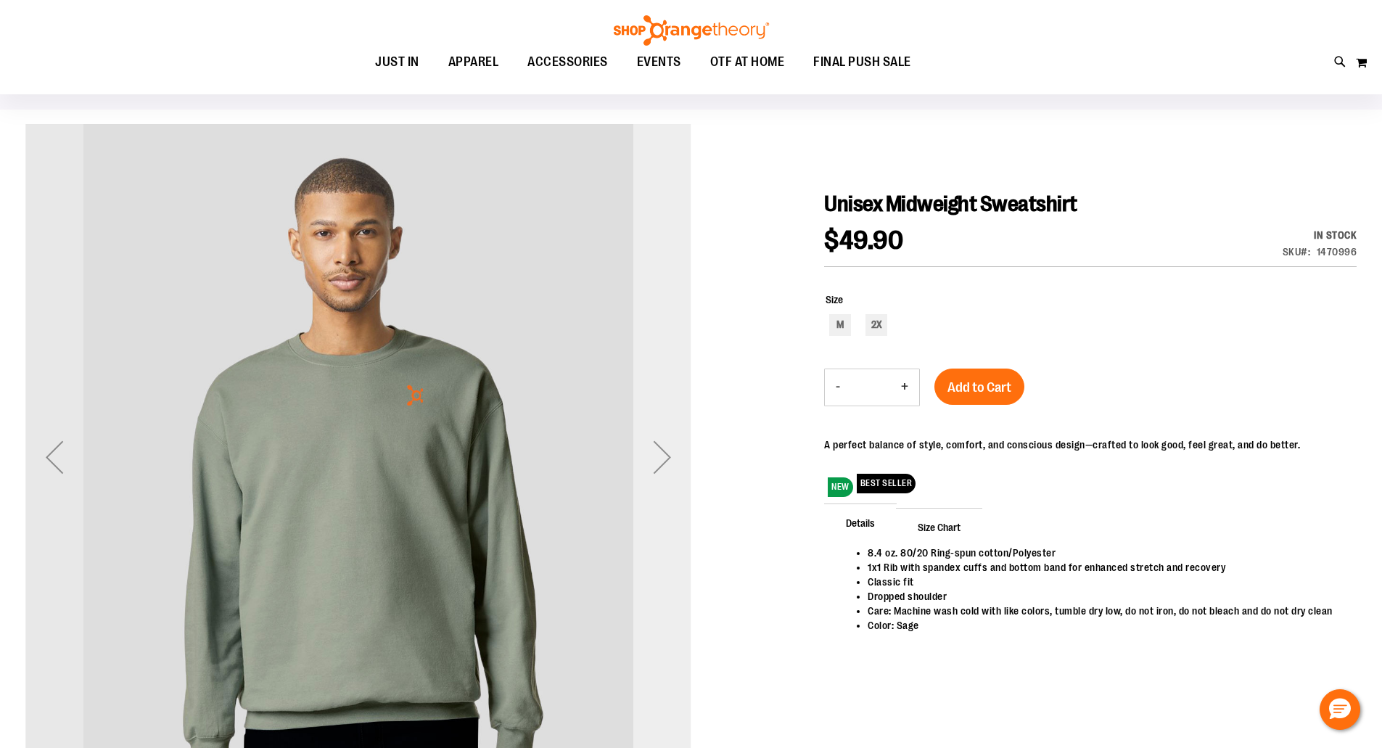
click at [667, 458] on div "Next" at bounding box center [662, 457] width 58 height 58
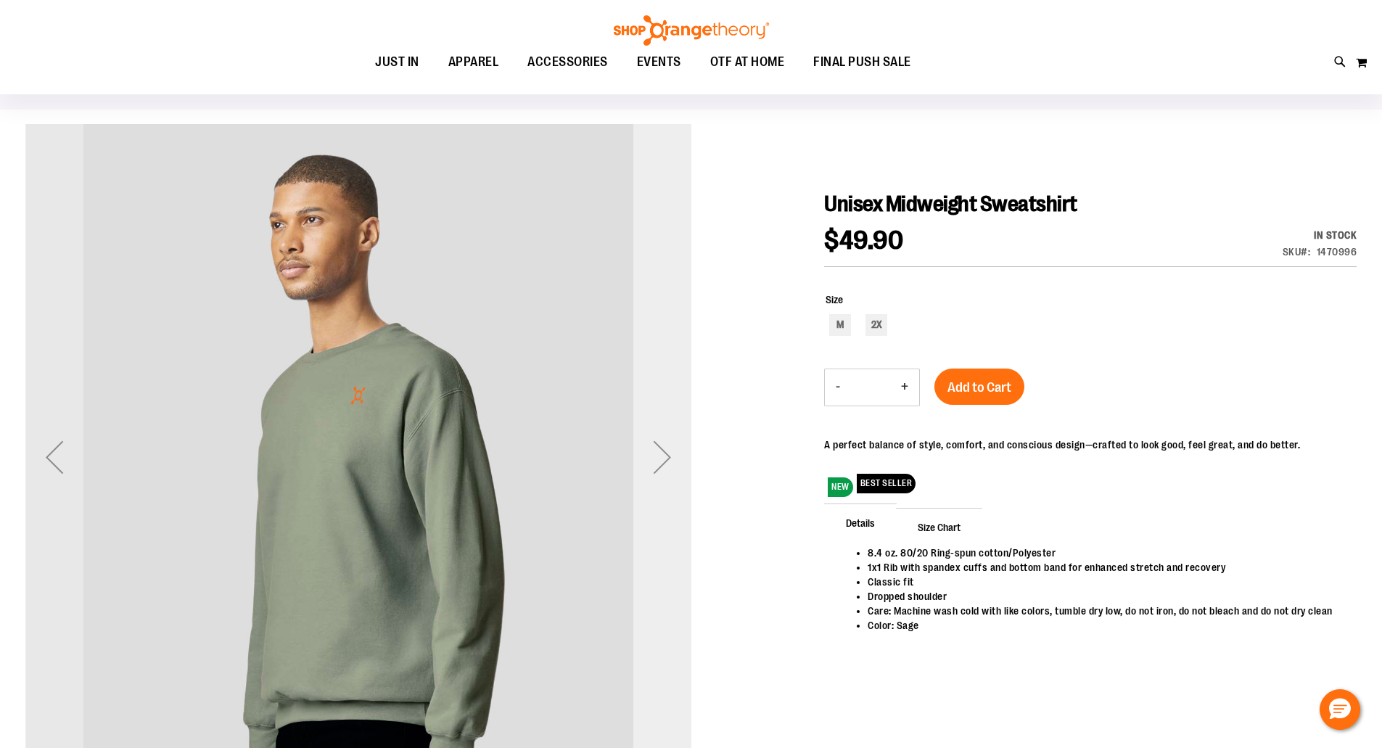
click at [667, 458] on div "Next" at bounding box center [662, 457] width 58 height 58
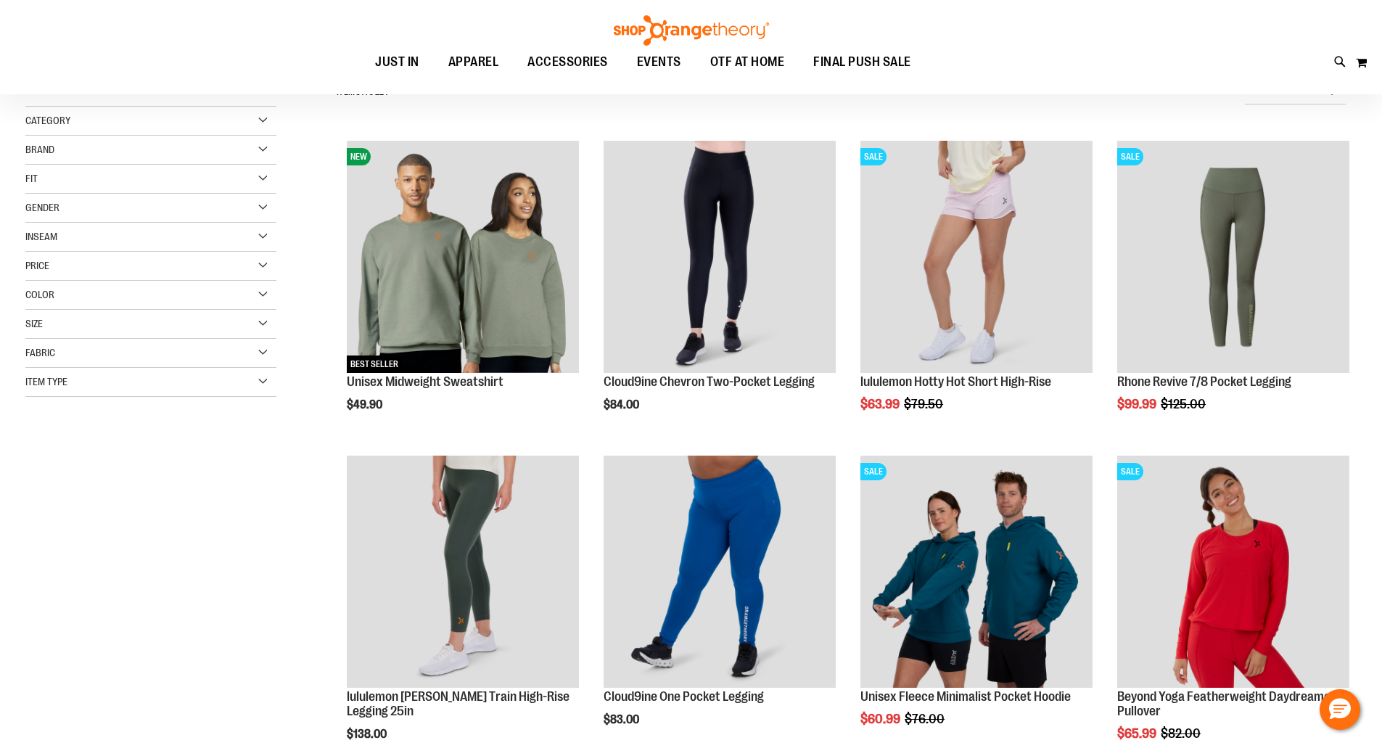
scroll to position [173, 0]
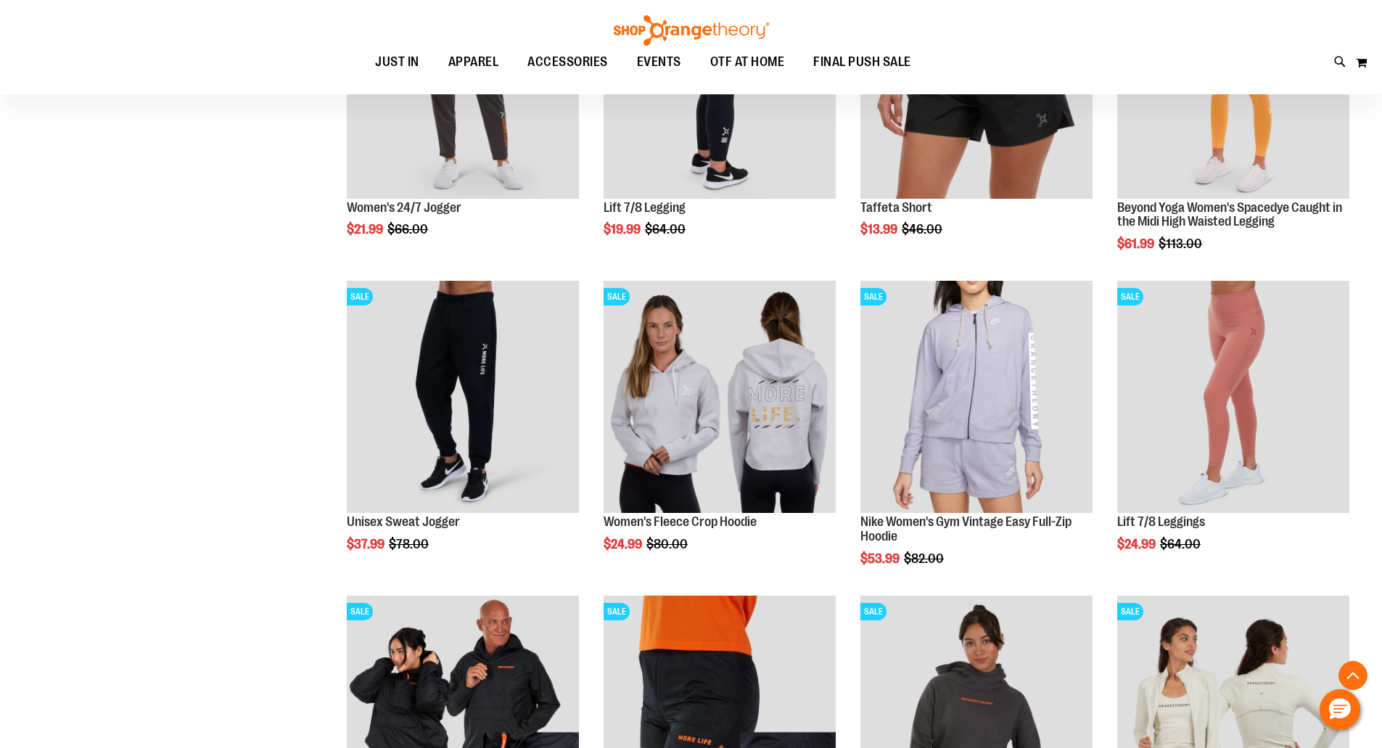
scroll to position [1014, 0]
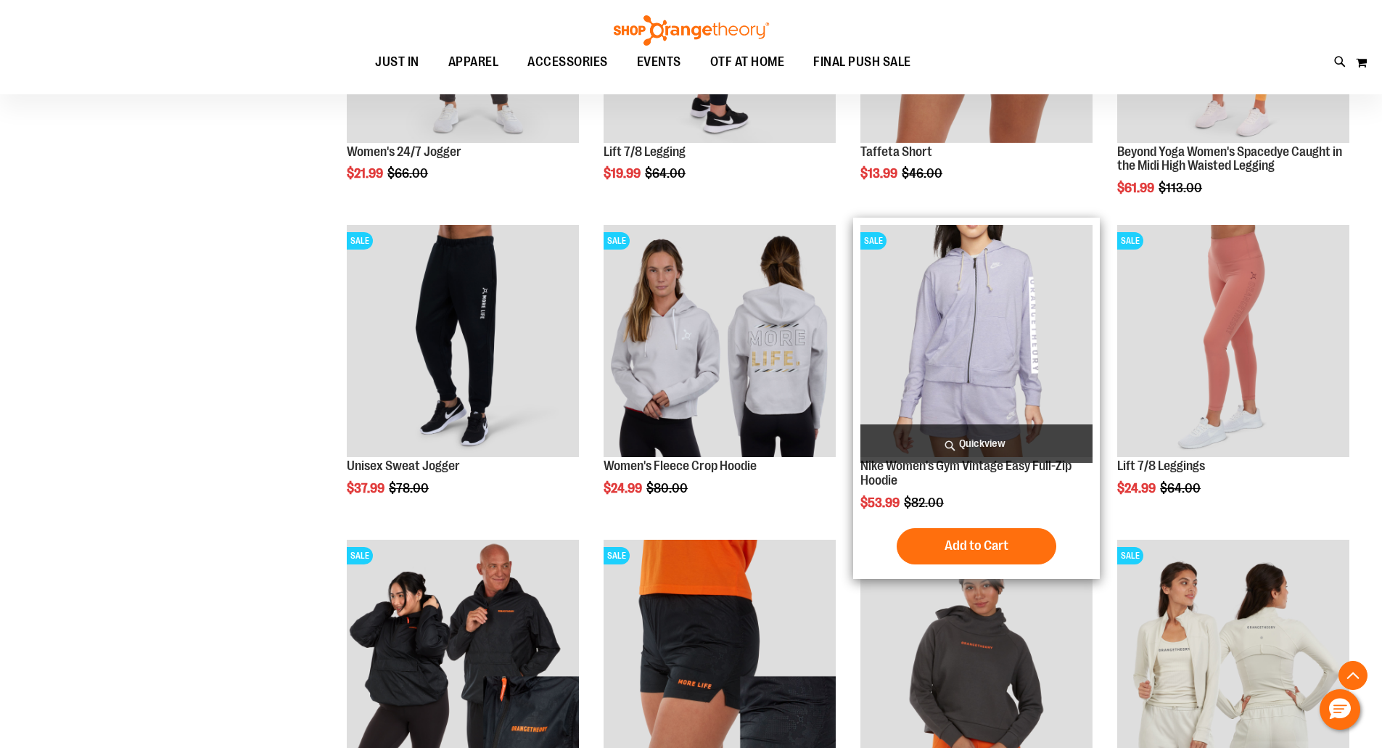
click at [988, 297] on img "product" at bounding box center [976, 341] width 232 height 232
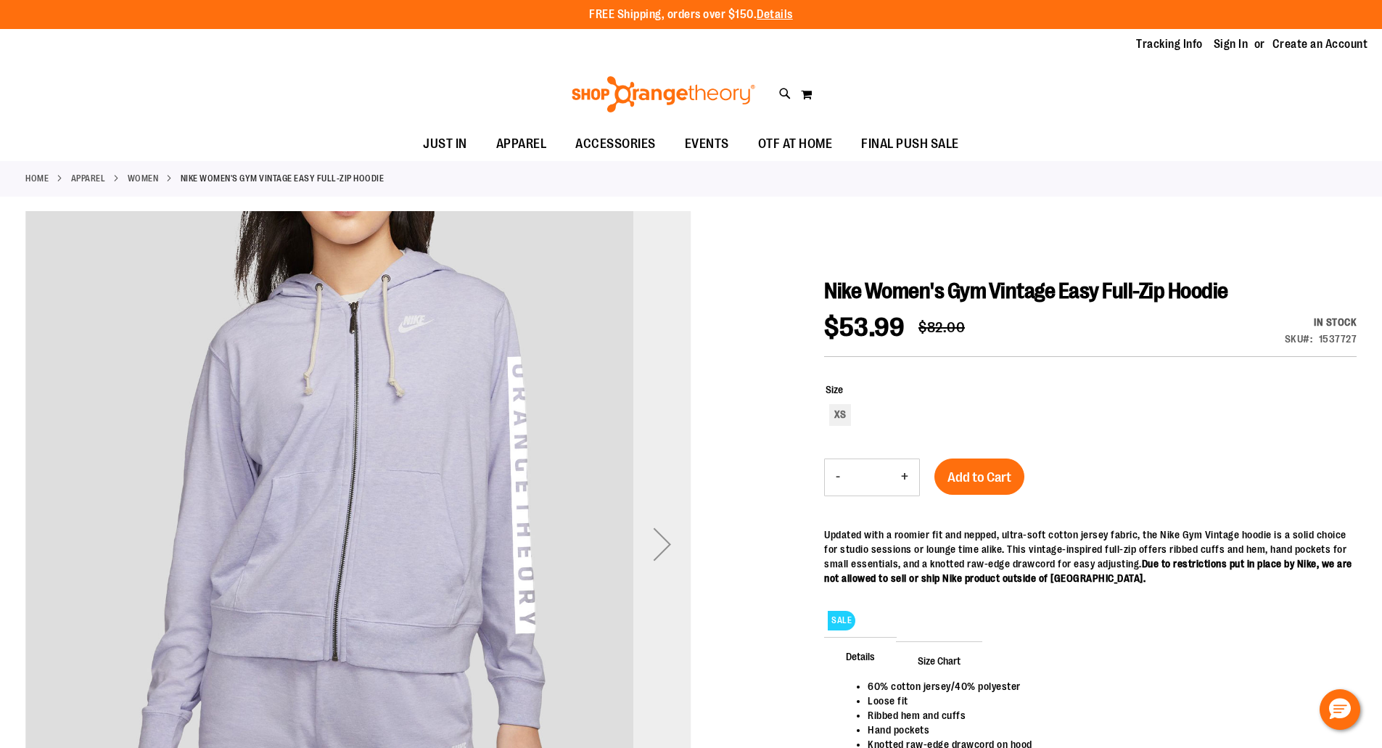
click at [664, 543] on div "Next" at bounding box center [662, 544] width 58 height 58
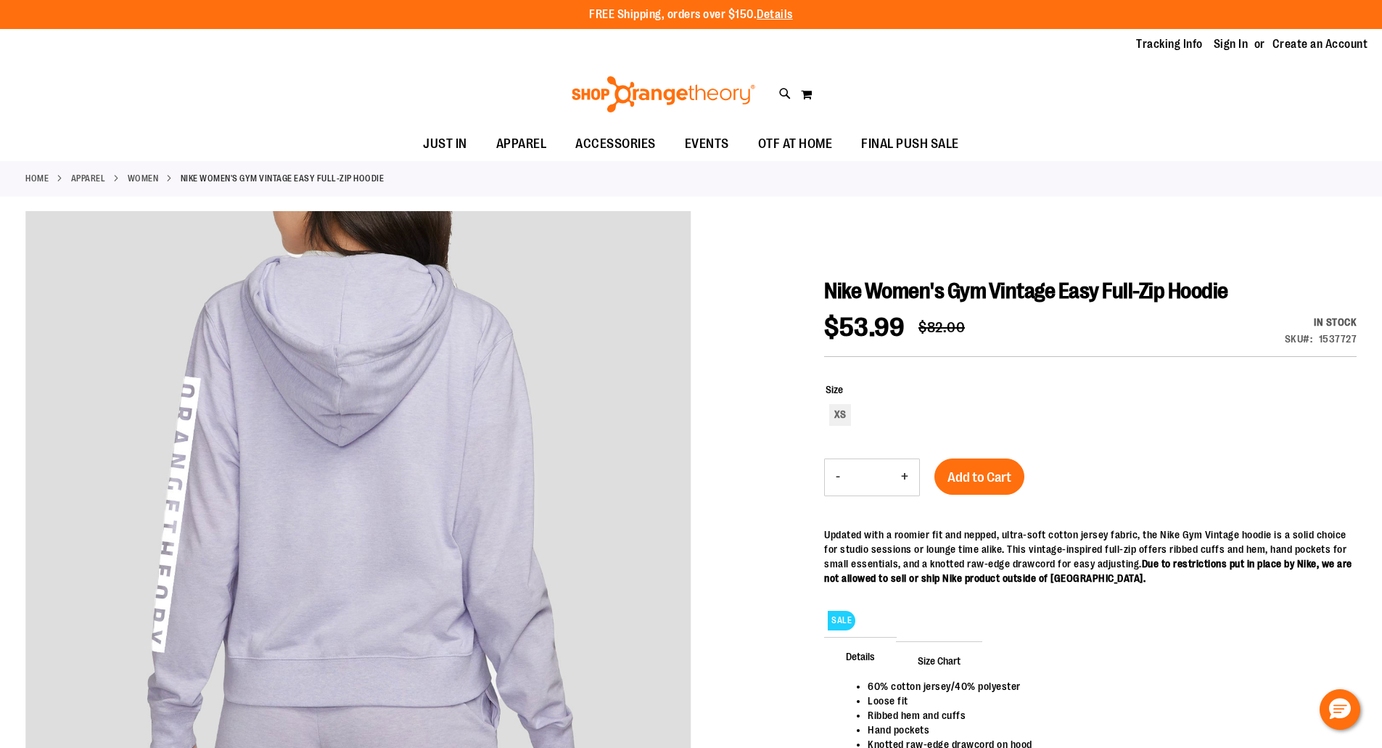
click at [976, 562] on div "Updated with a roomier fit and nepped, ultra-soft cotton jersey fabric, the Nik…" at bounding box center [1090, 556] width 532 height 58
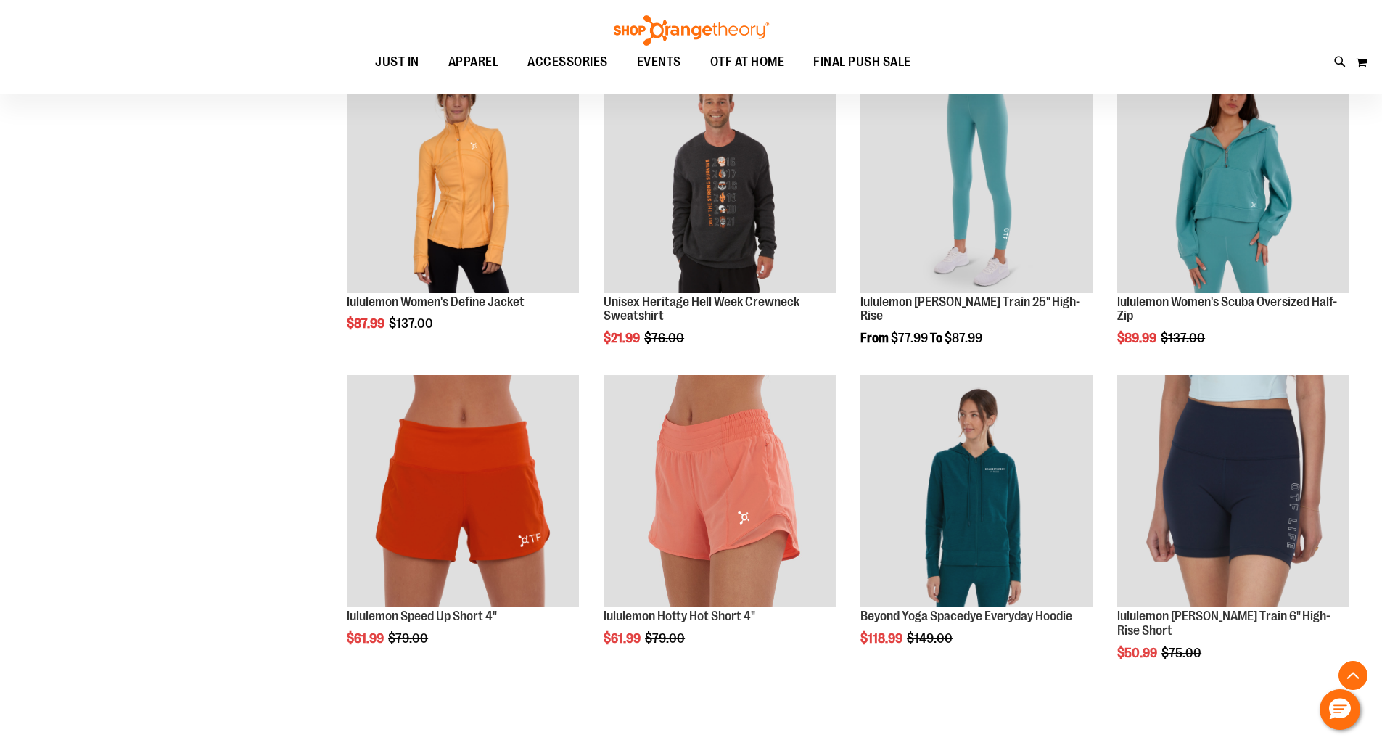
scroll to position [1014, 0]
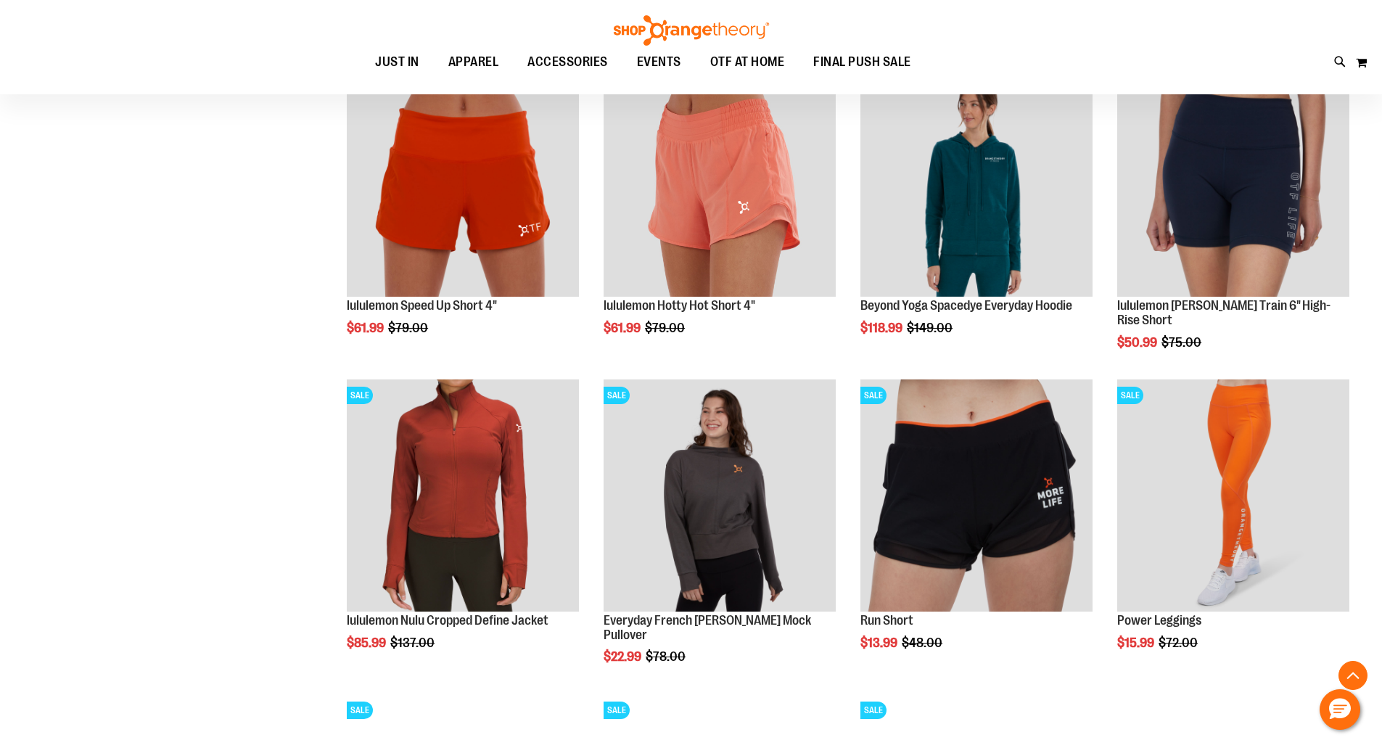
click at [168, 250] on div "**********" at bounding box center [690, 71] width 1331 height 2034
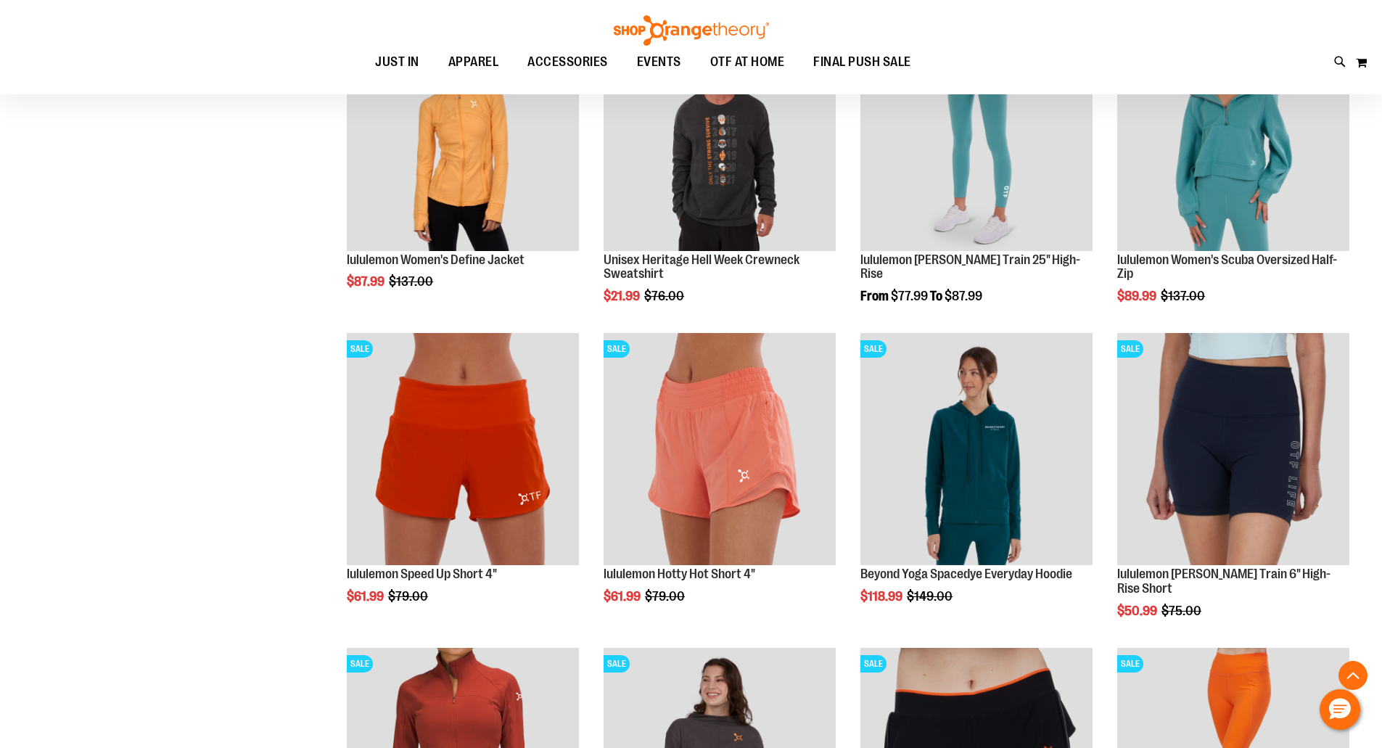
scroll to position [811, 0]
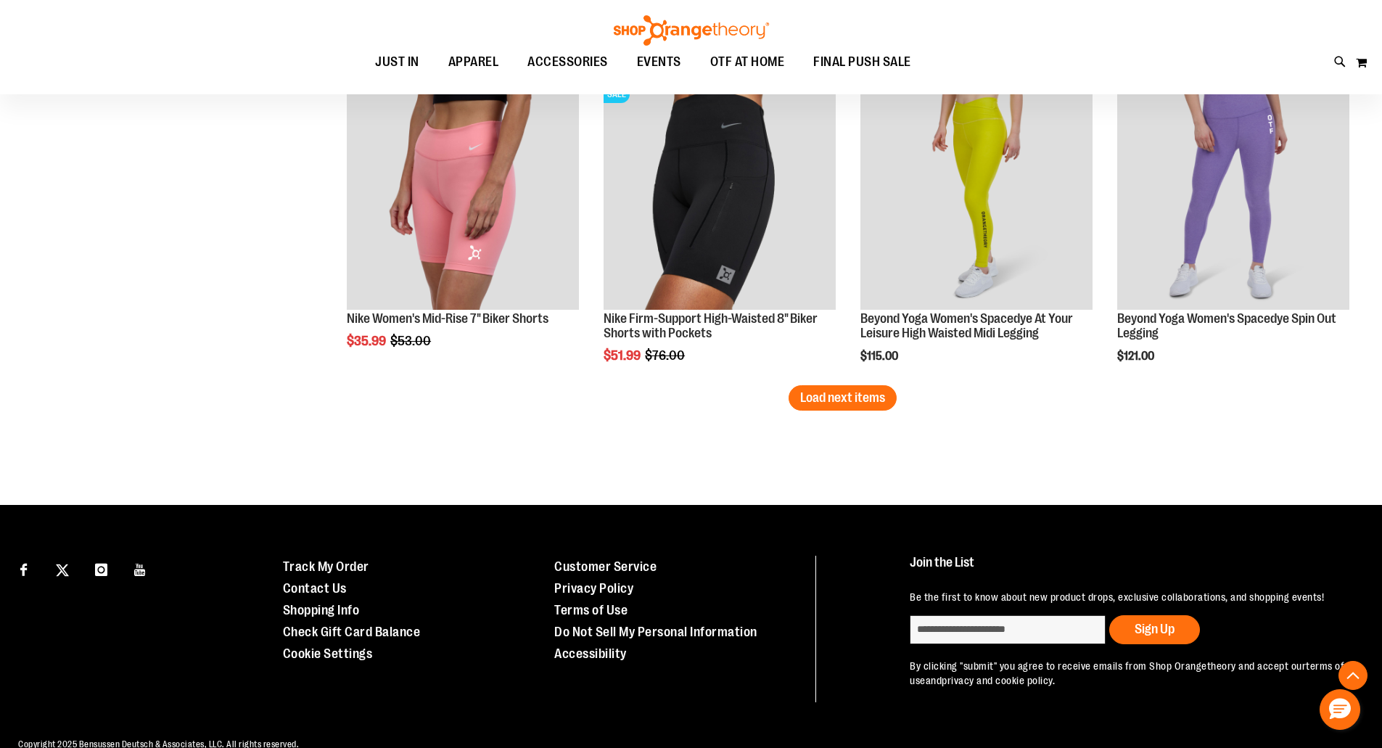
scroll to position [2639, 0]
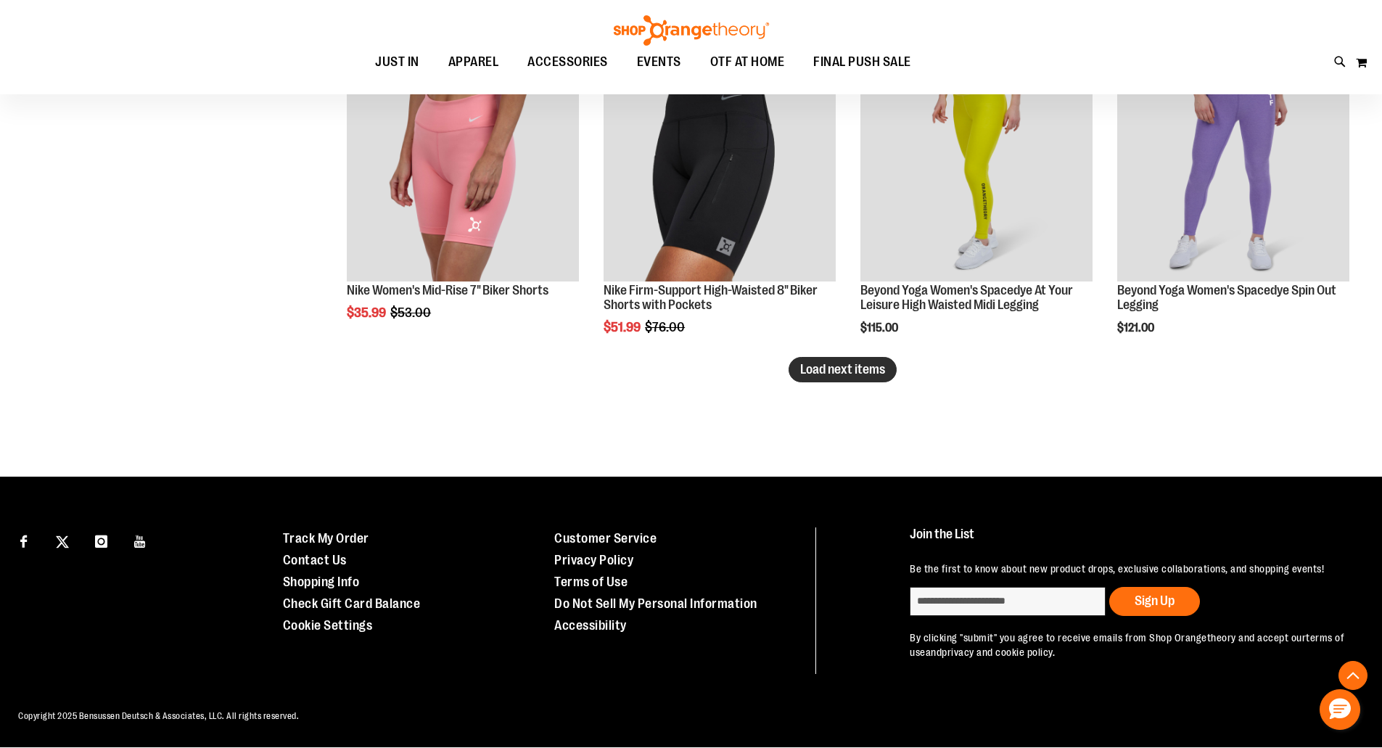
click at [867, 374] on span "Load next items" at bounding box center [842, 369] width 85 height 15
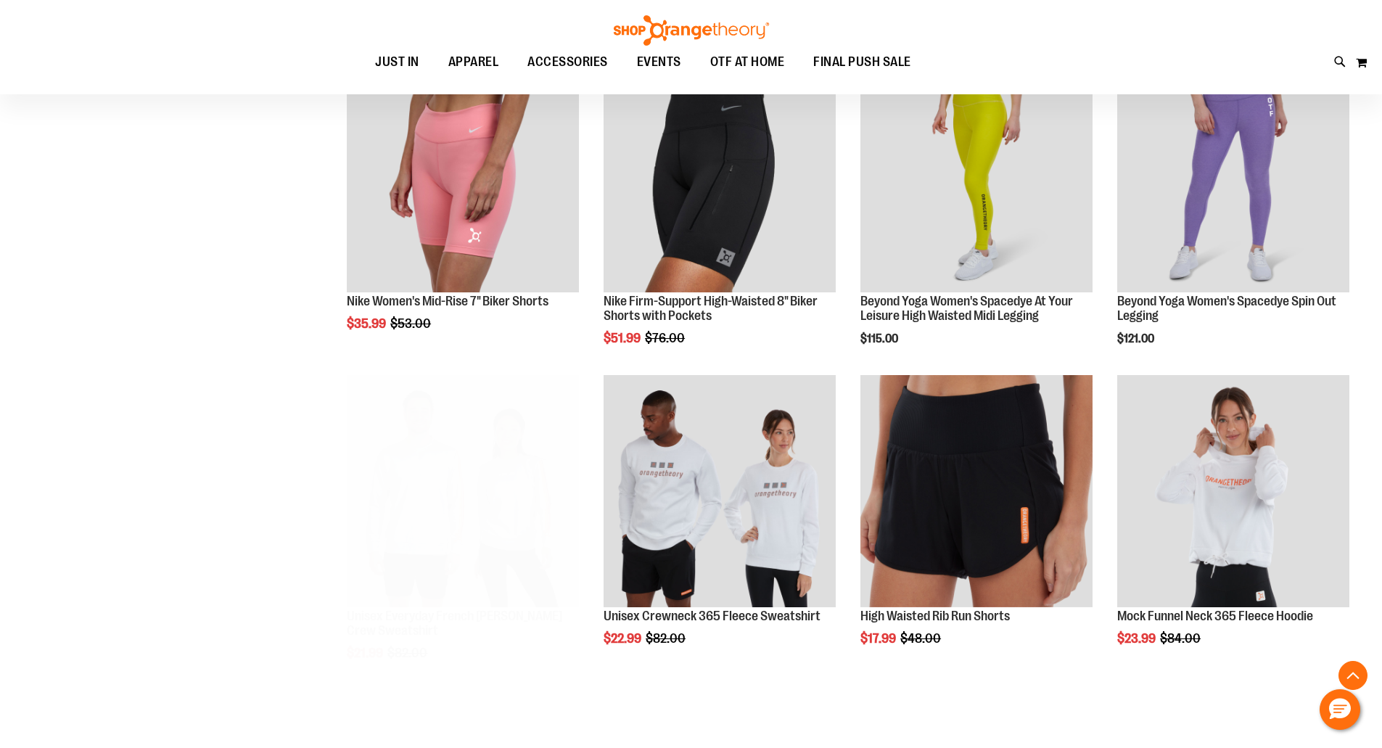
scroll to position [2639, 0]
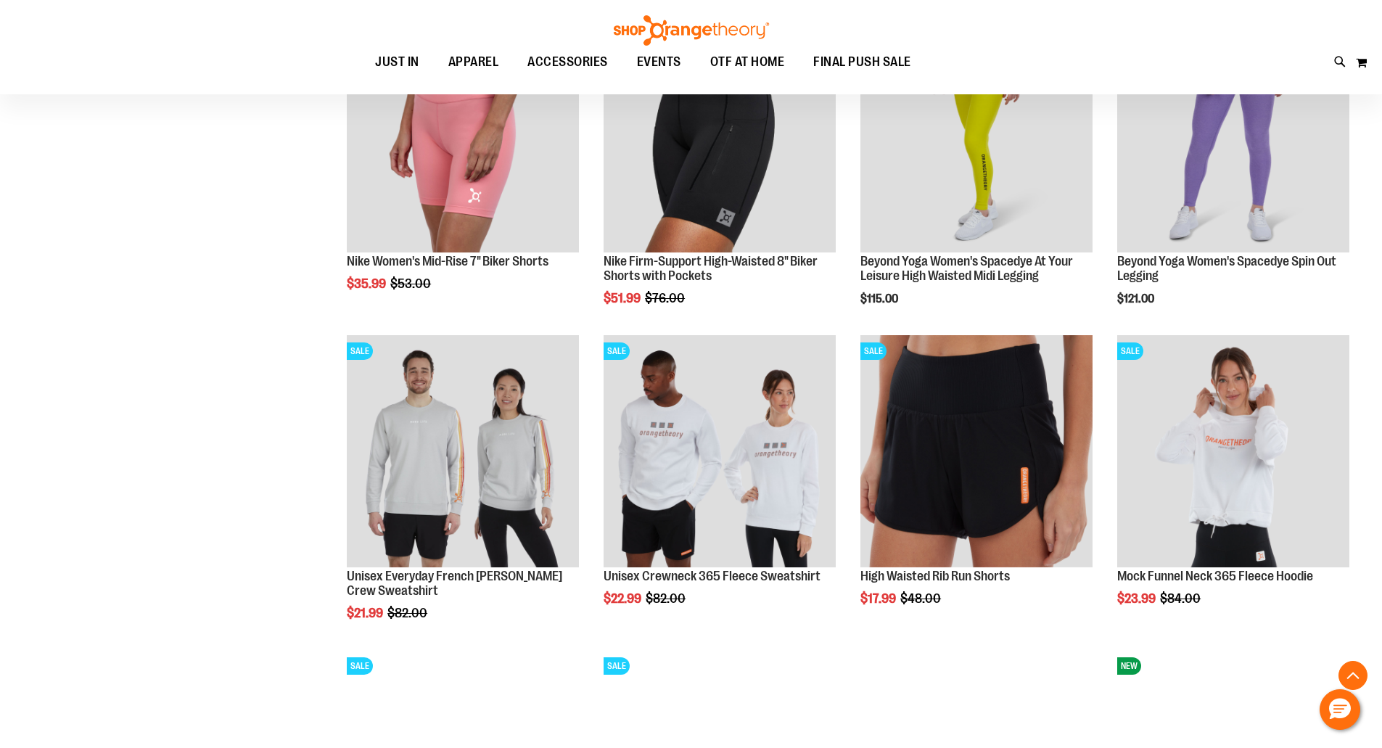
scroll to position [2784, 0]
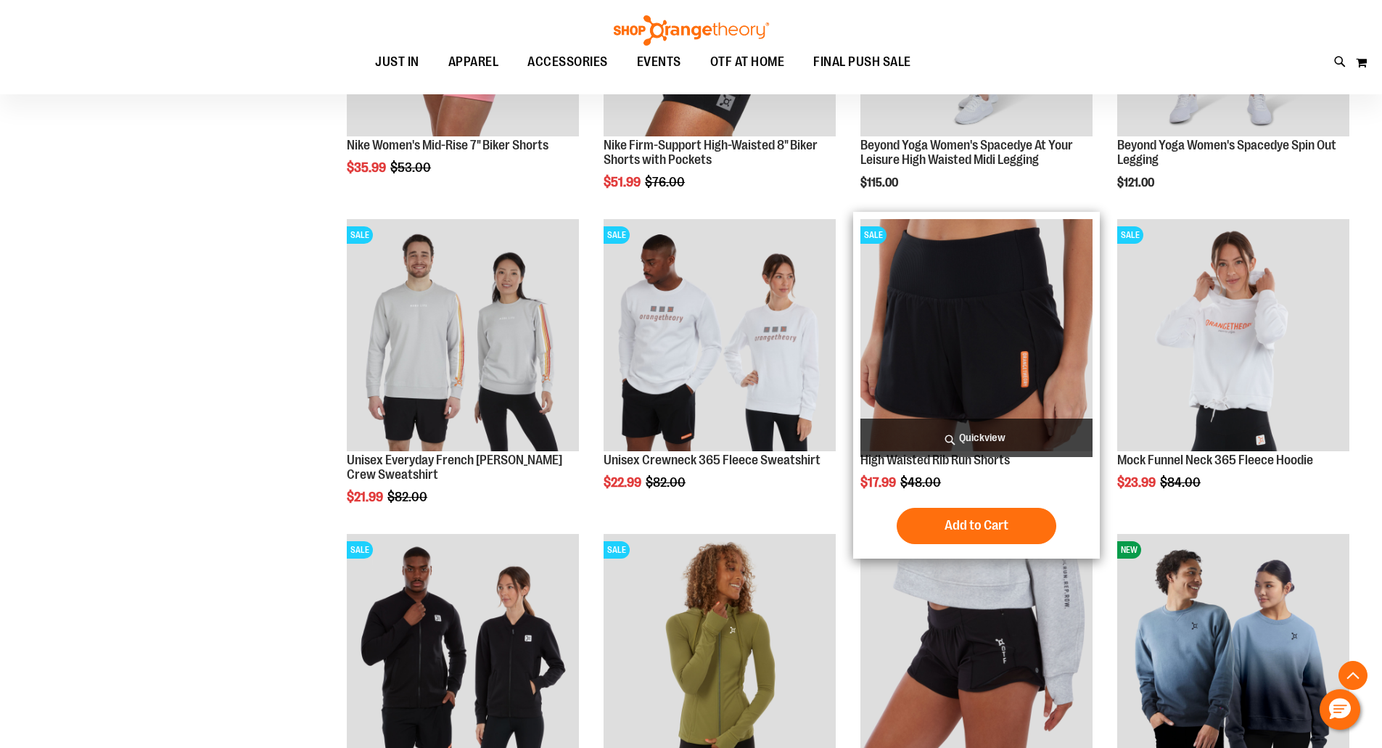
click at [981, 266] on img "product" at bounding box center [976, 335] width 232 height 232
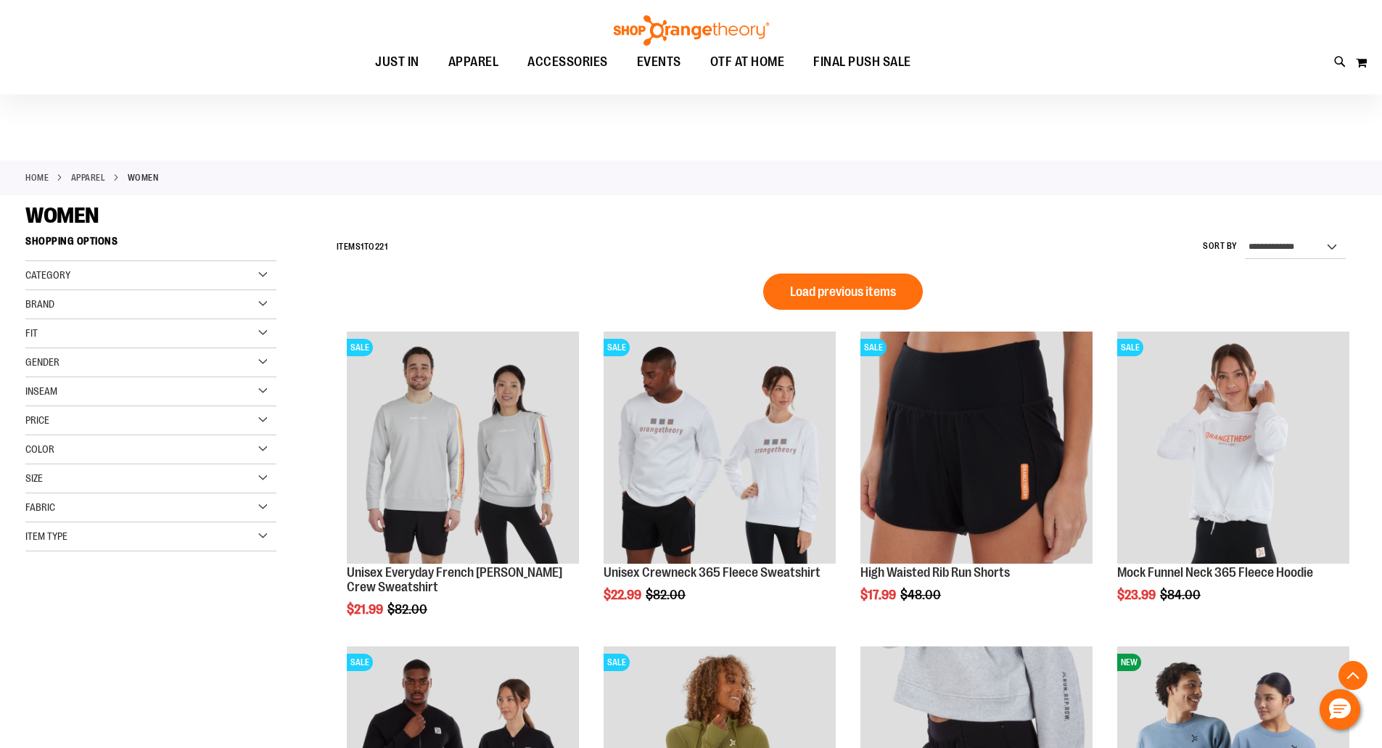
scroll to position [886, 0]
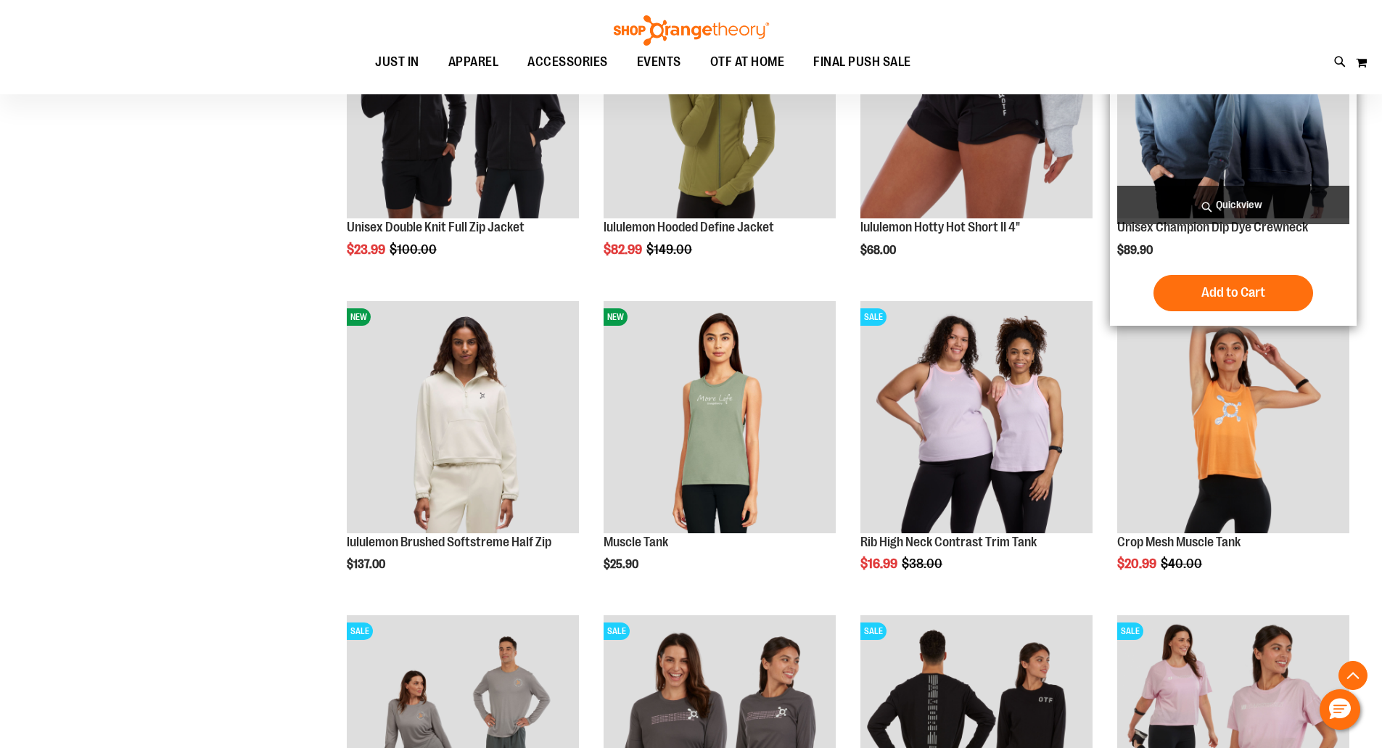
scroll to position [696, 0]
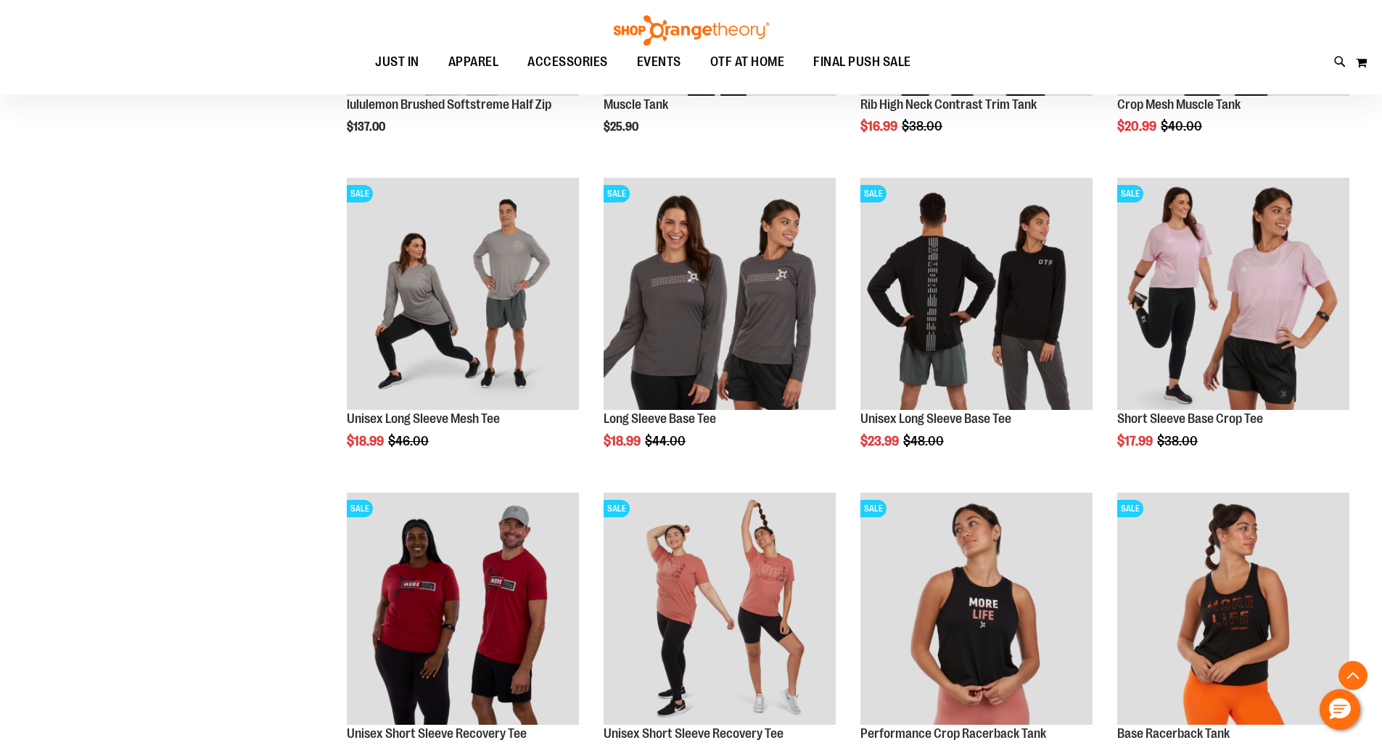
scroll to position [1102, 0]
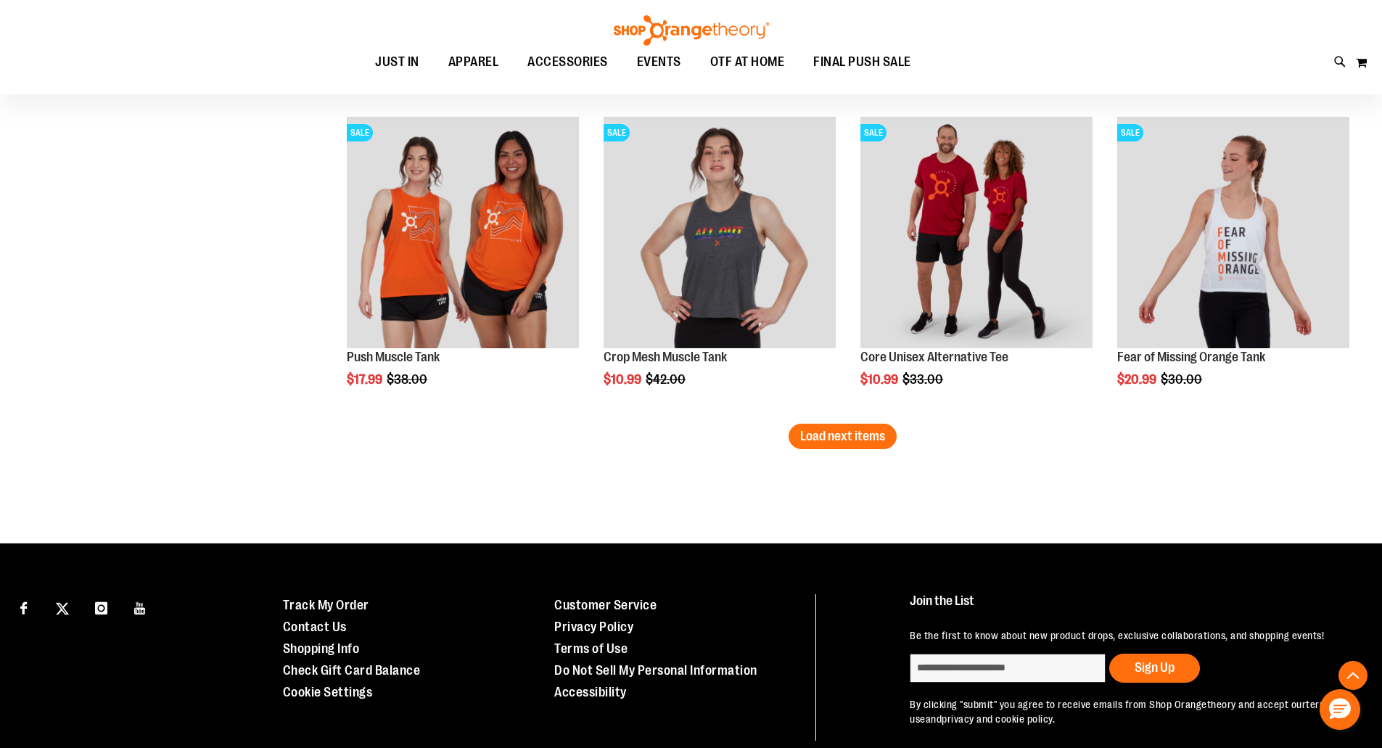
scroll to position [2756, 0]
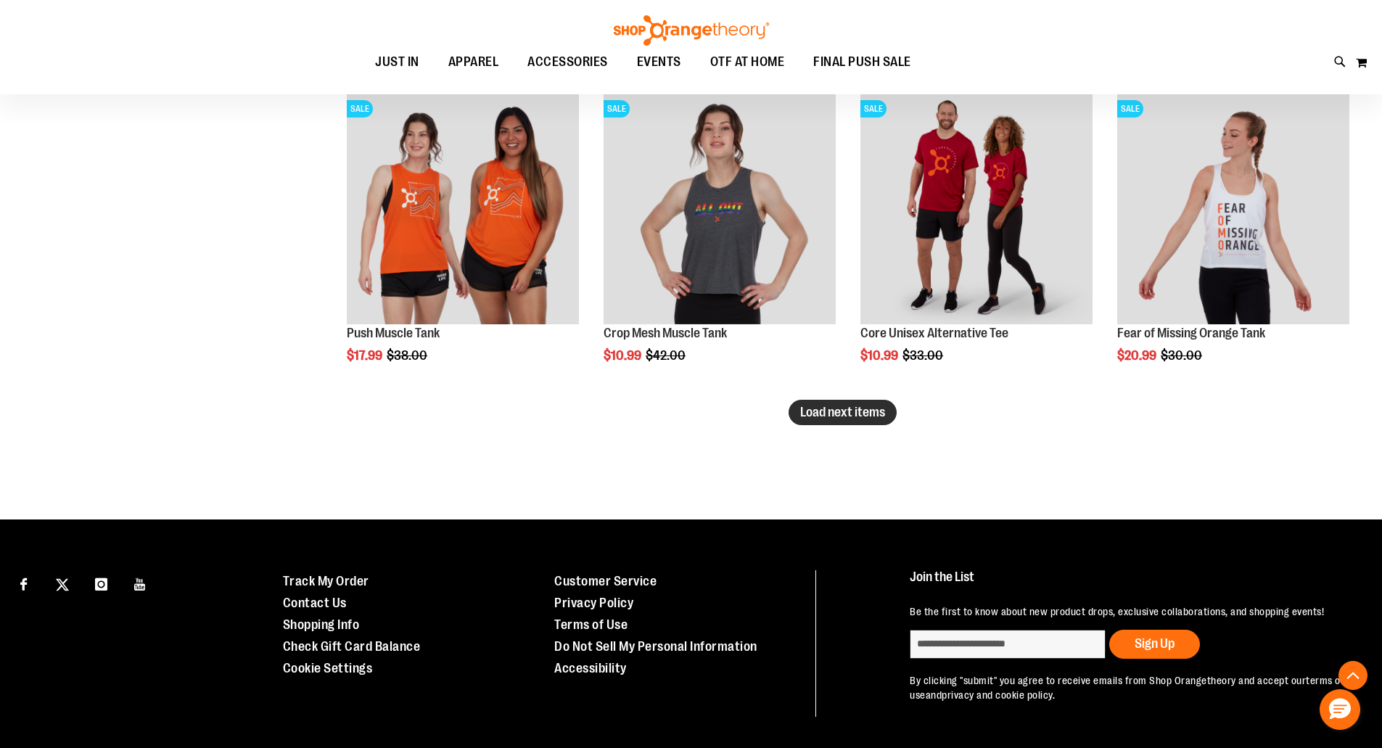
click at [815, 411] on span "Load next items" at bounding box center [842, 412] width 85 height 15
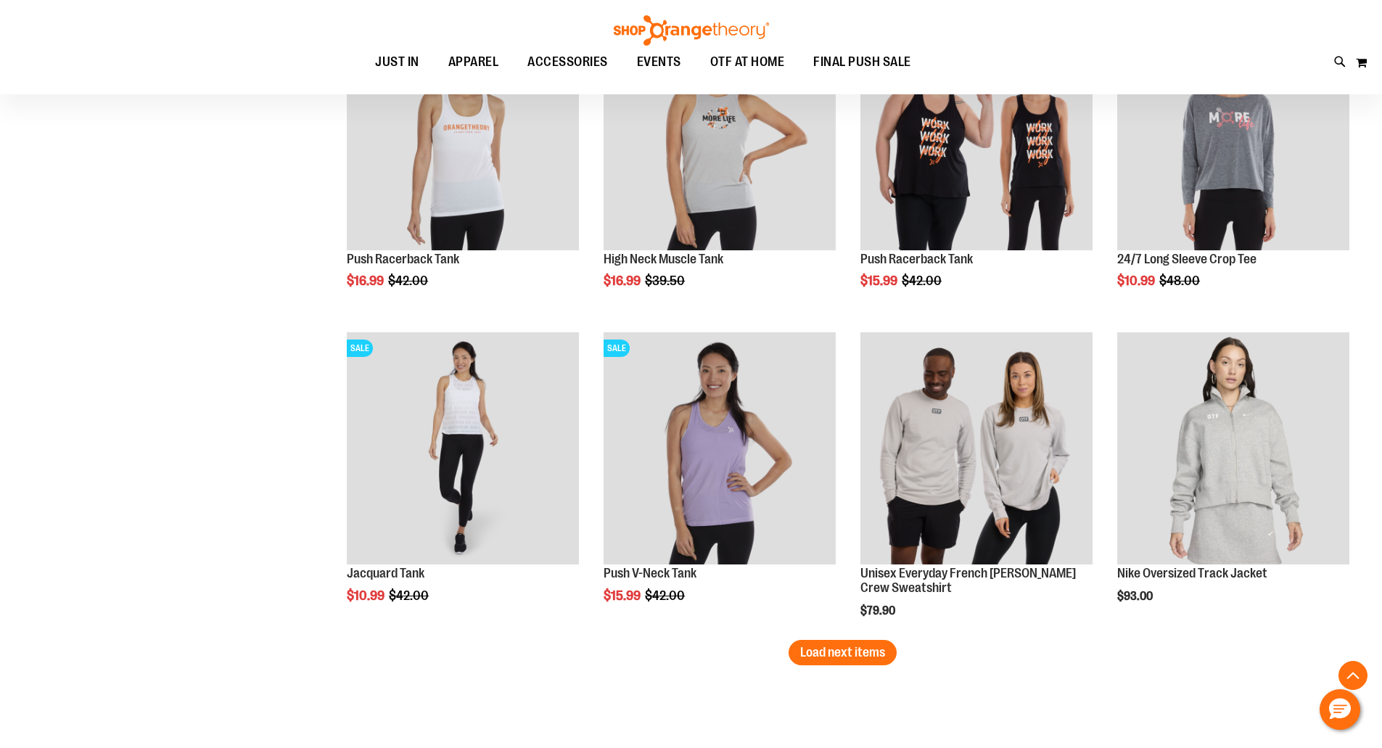
scroll to position [3627, 0]
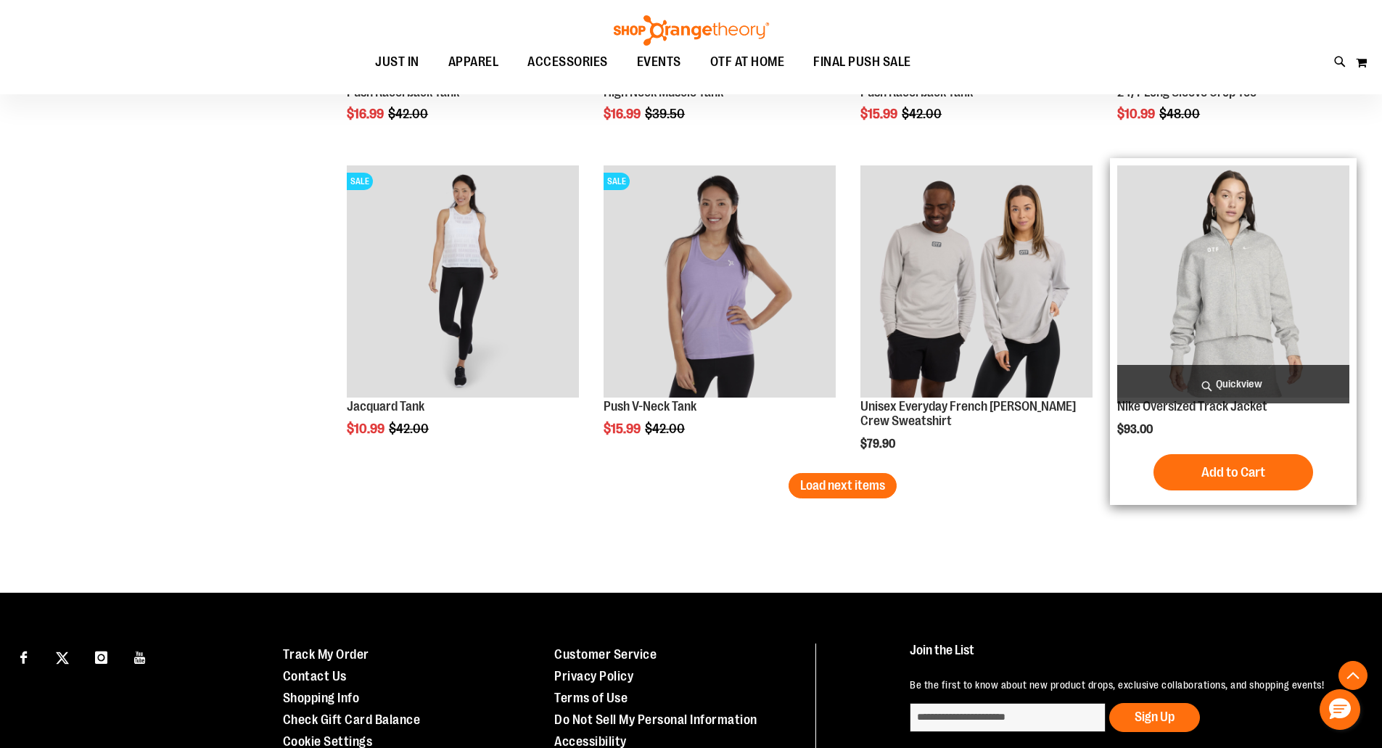
click at [1235, 267] on img "product" at bounding box center [1233, 281] width 232 height 232
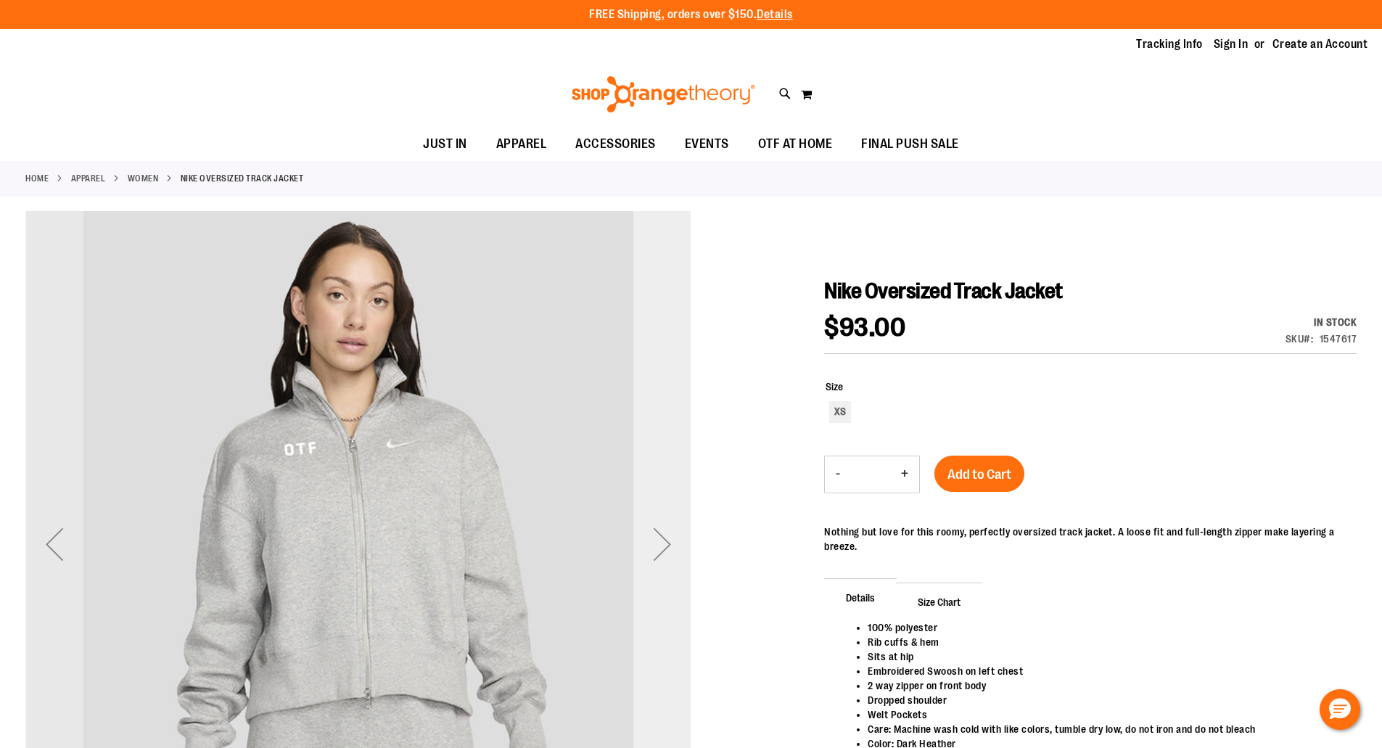
click at [657, 543] on div "Next" at bounding box center [662, 544] width 58 height 58
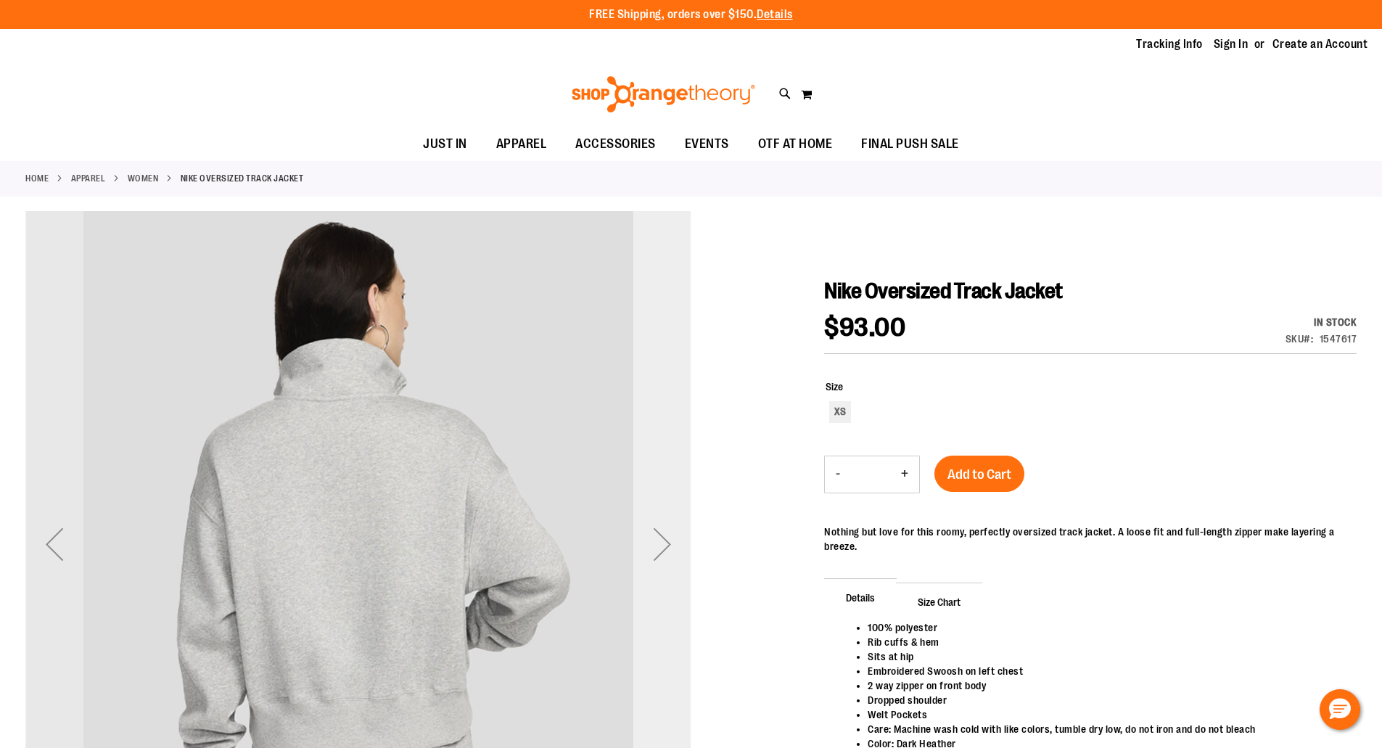
click at [661, 547] on div "Next" at bounding box center [662, 544] width 58 height 58
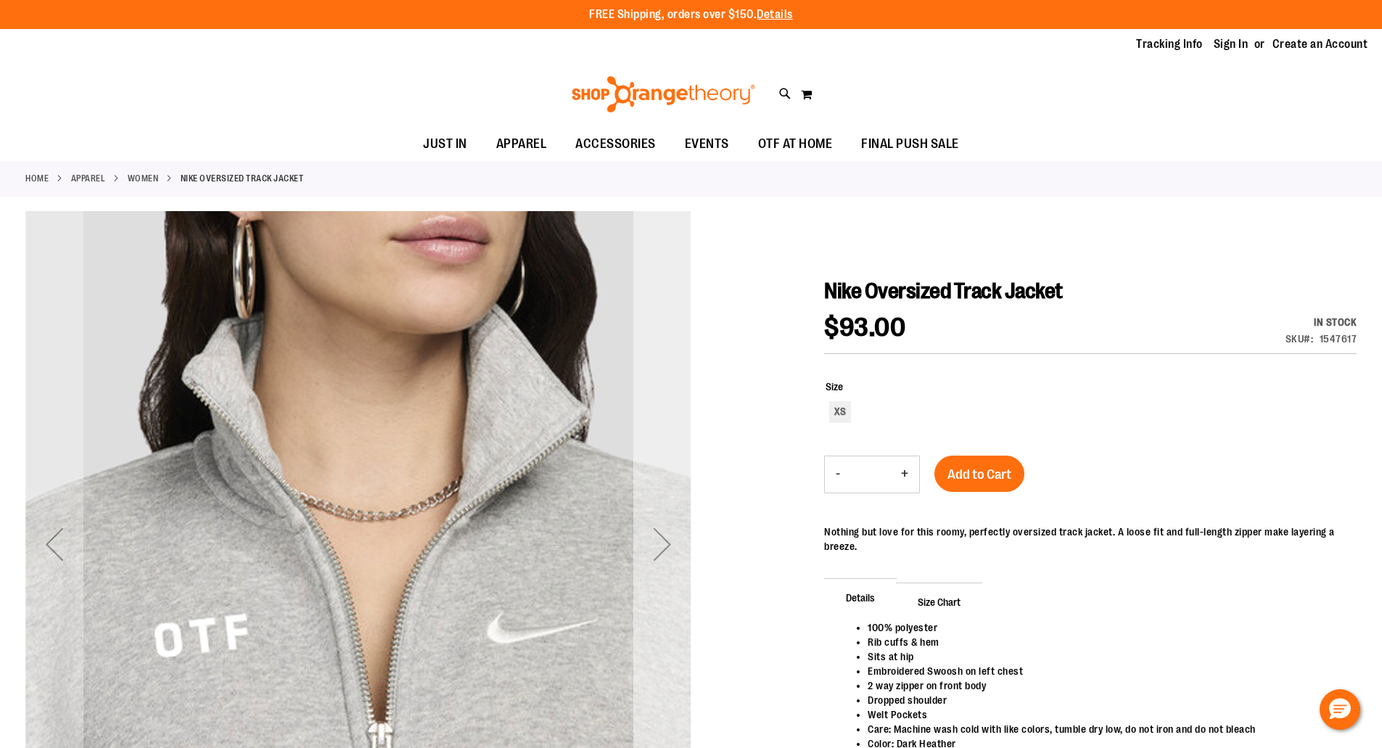
click at [662, 547] on div "Next" at bounding box center [662, 544] width 58 height 58
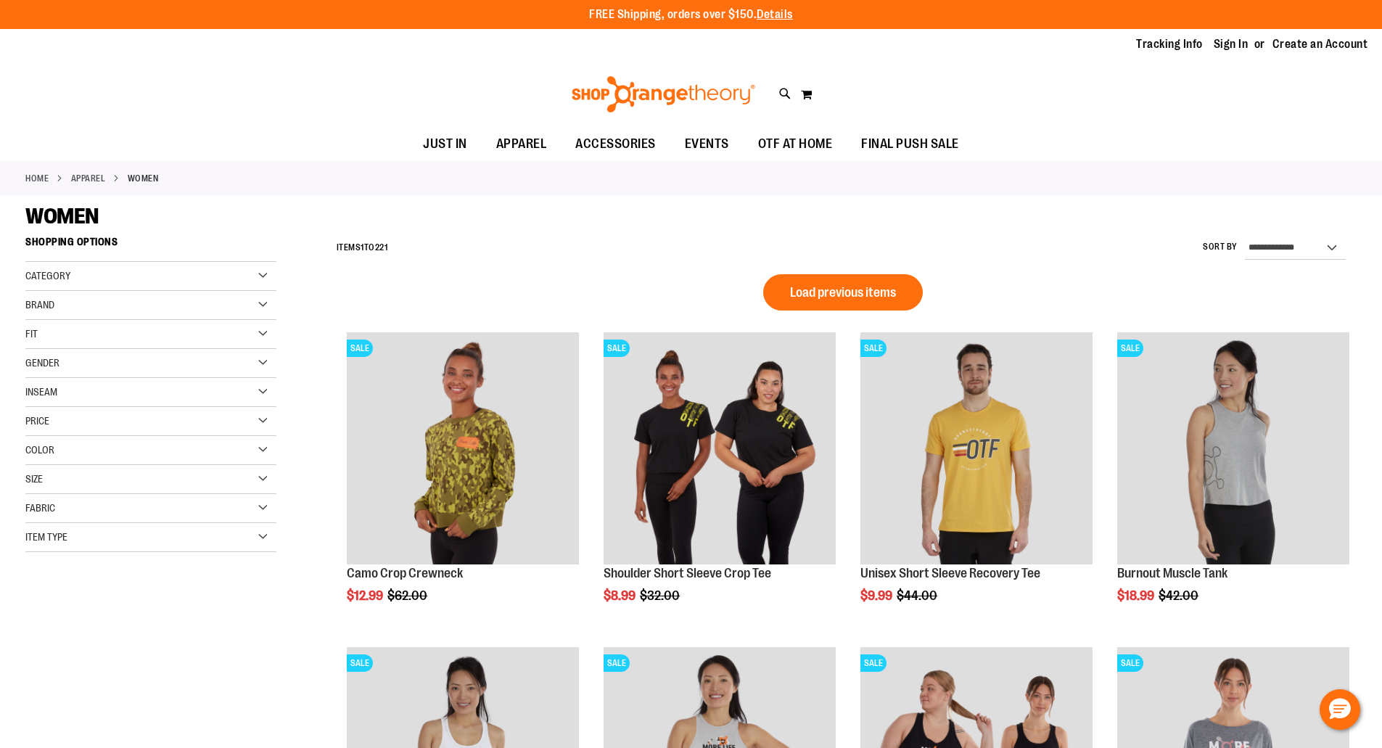
scroll to position [886, 0]
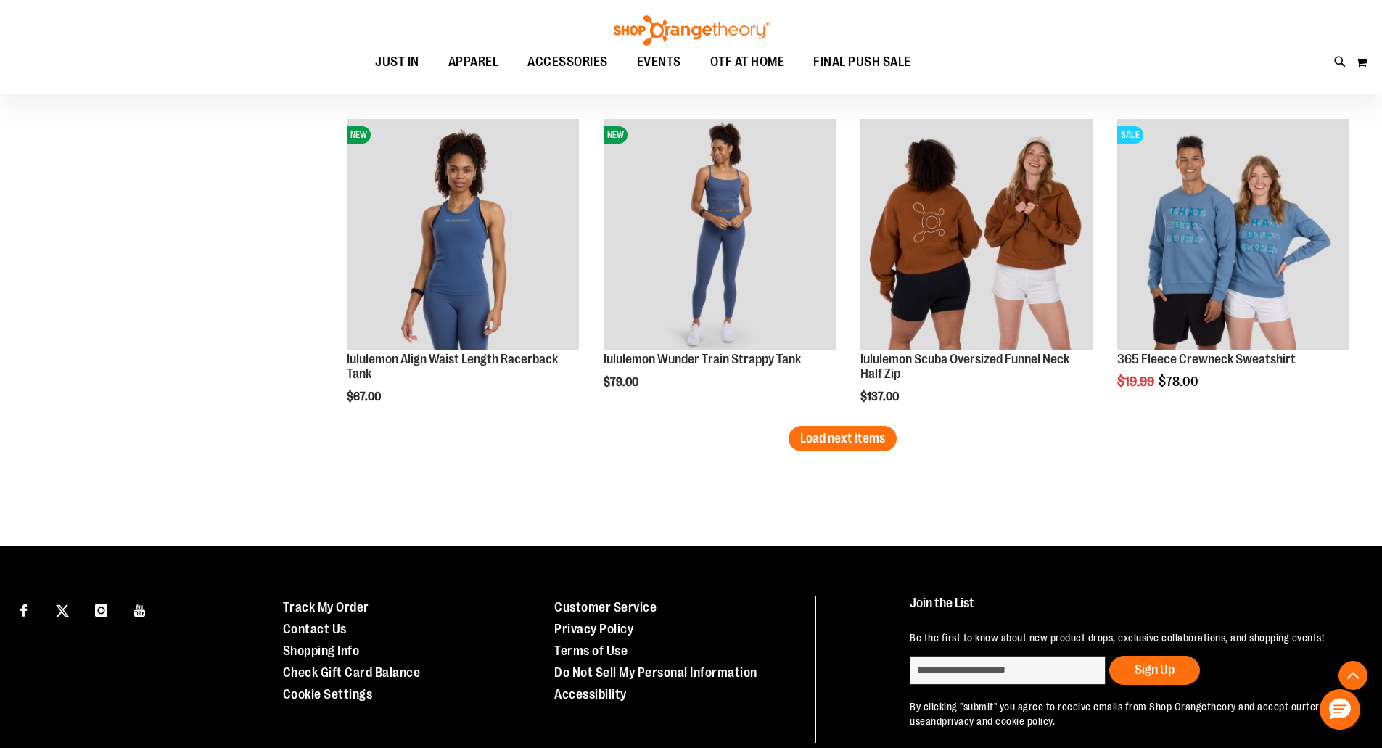
scroll to position [2743, 0]
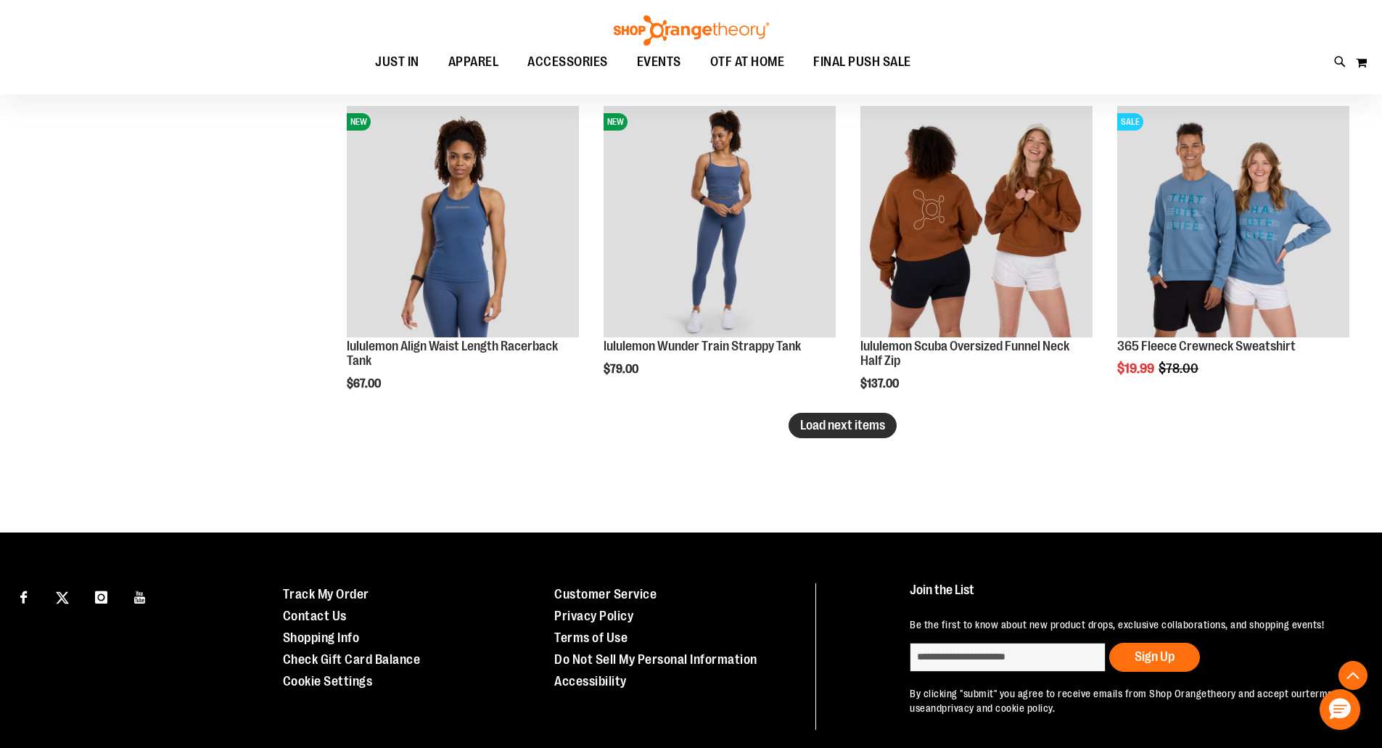
click at [821, 427] on span "Load next items" at bounding box center [842, 425] width 85 height 15
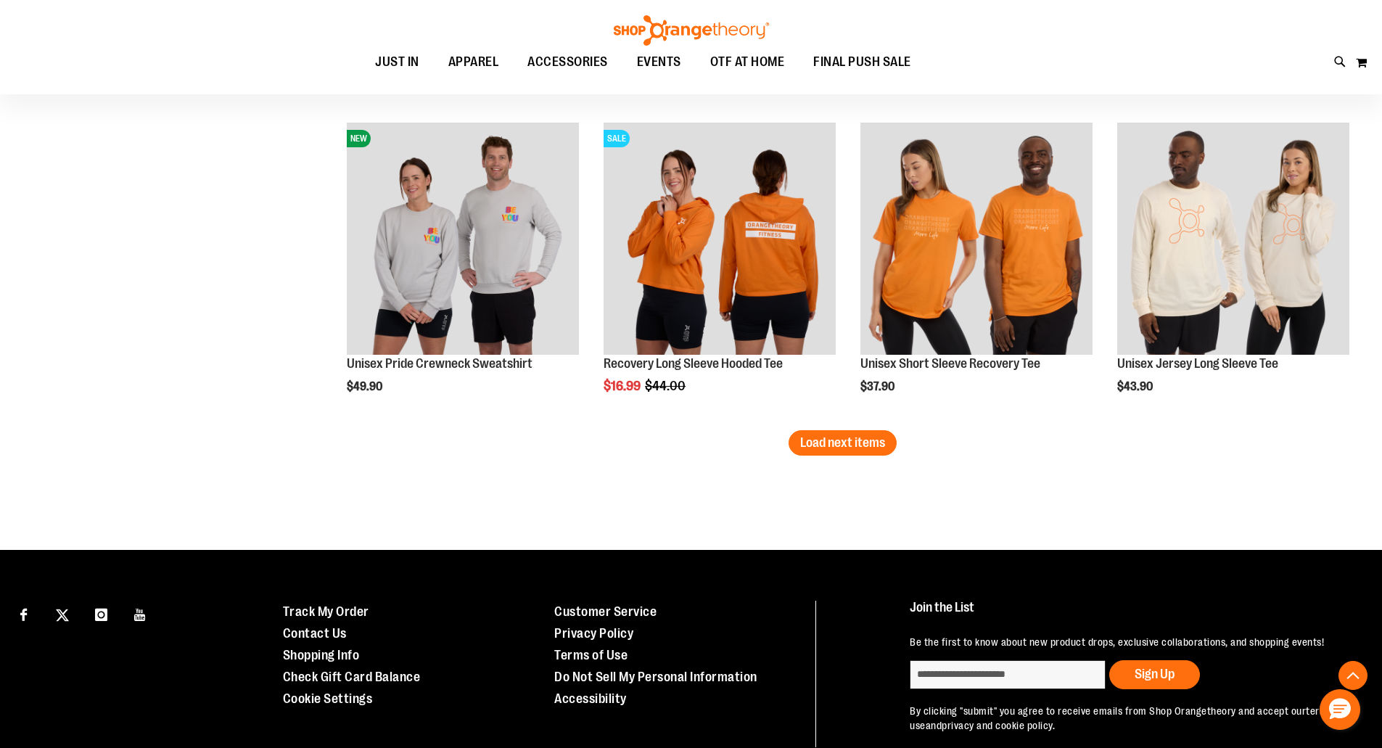
scroll to position [3672, 0]
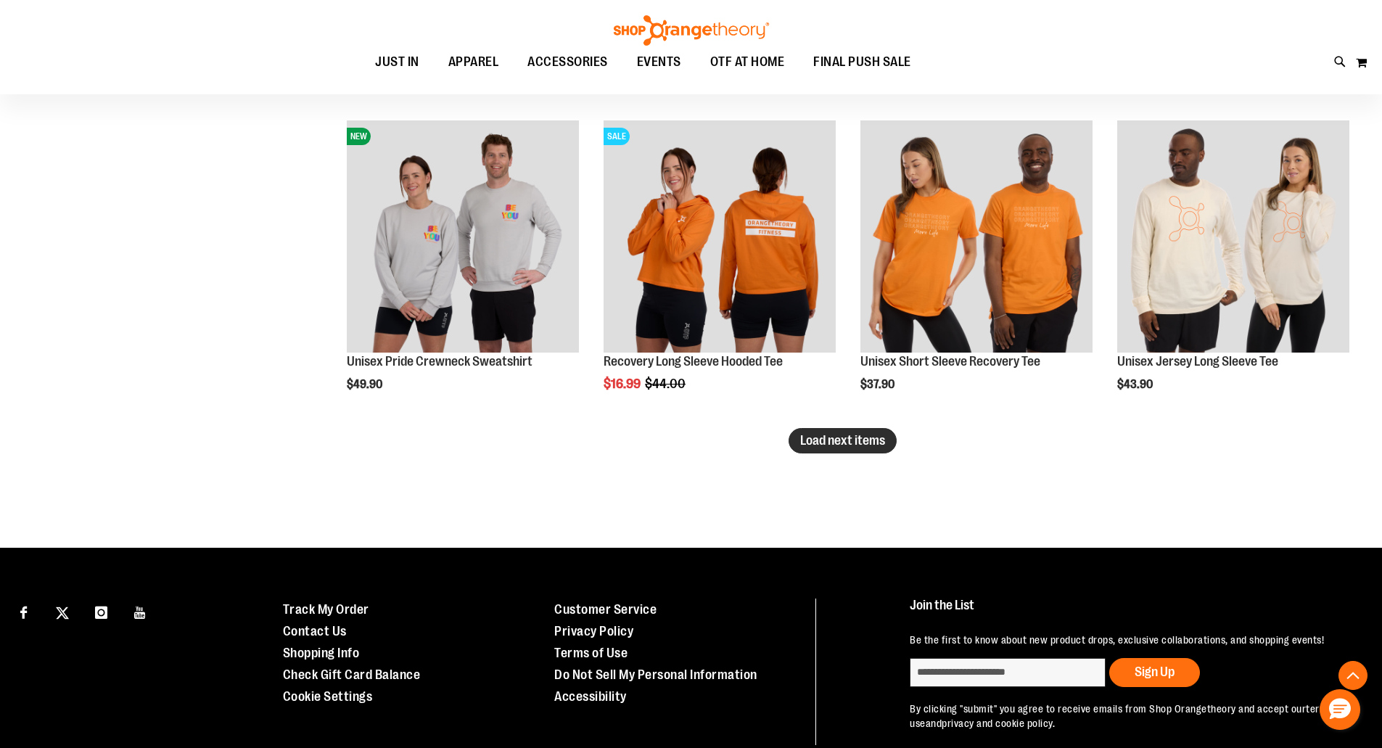
click at [838, 443] on span "Load next items" at bounding box center [842, 440] width 85 height 15
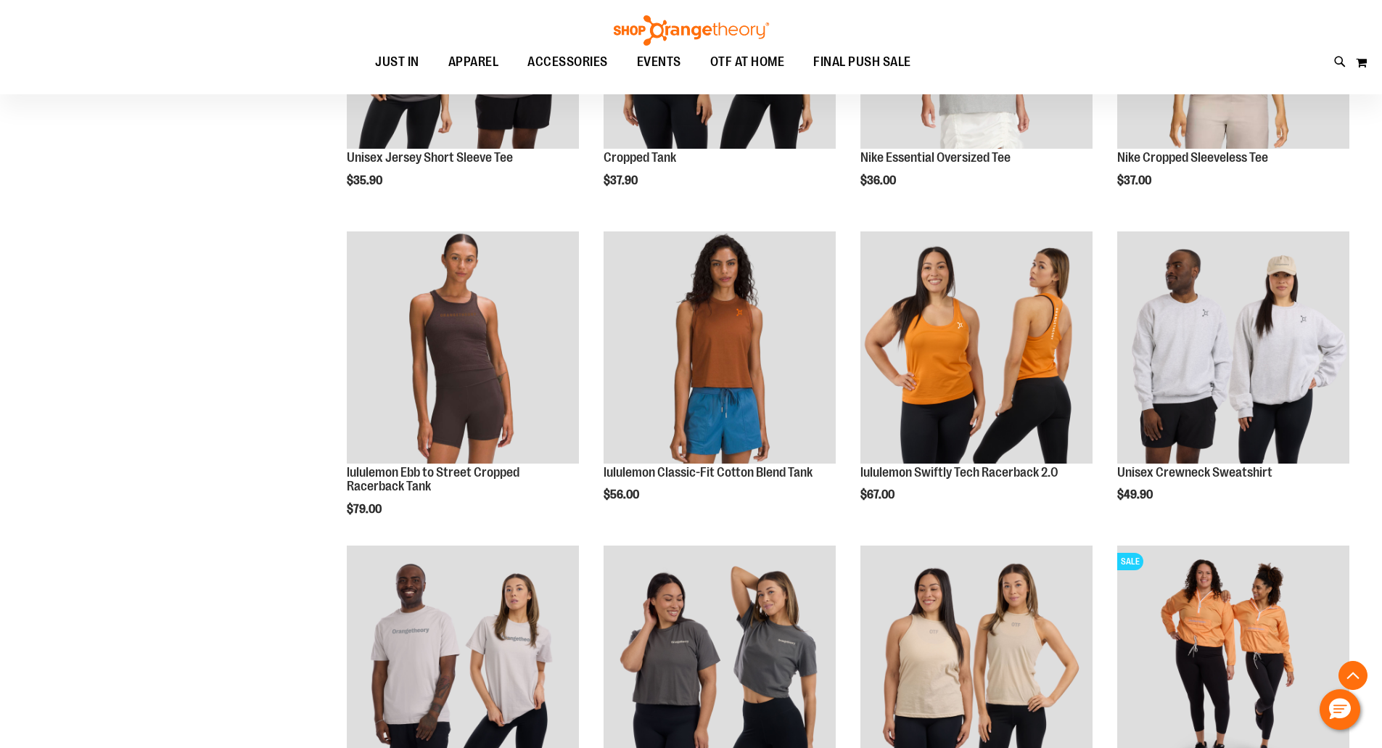
scroll to position [4194, 0]
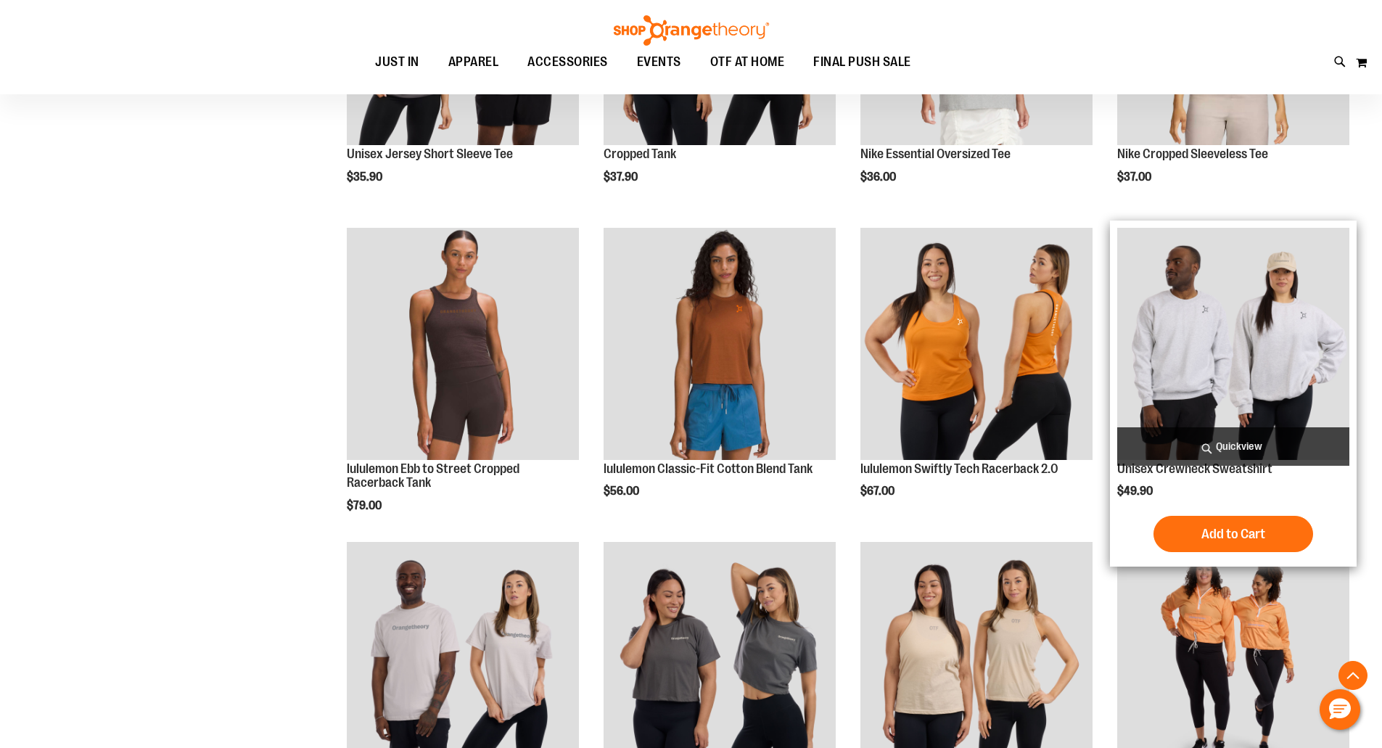
click at [1254, 307] on img "product" at bounding box center [1233, 344] width 232 height 232
click at [1261, 329] on img "product" at bounding box center [1233, 344] width 232 height 232
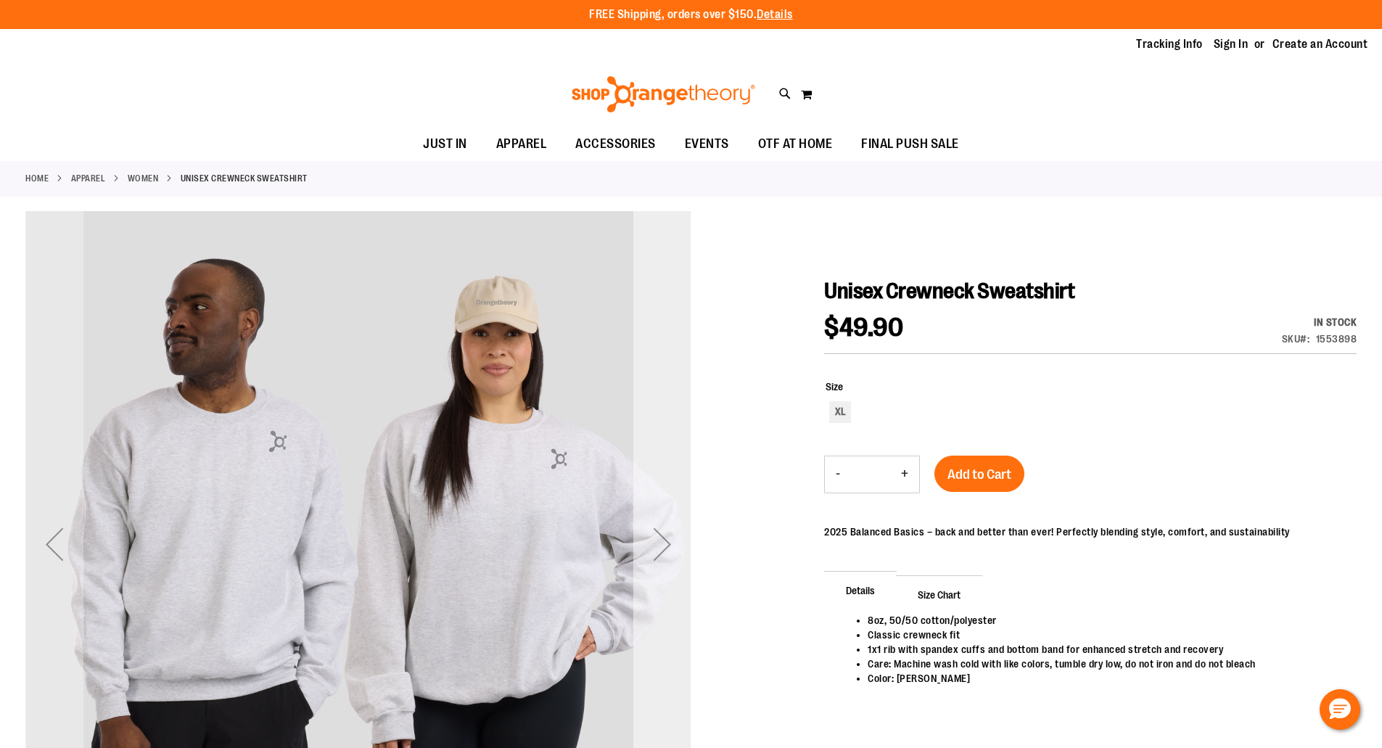
click at [657, 544] on div "Next" at bounding box center [662, 544] width 58 height 58
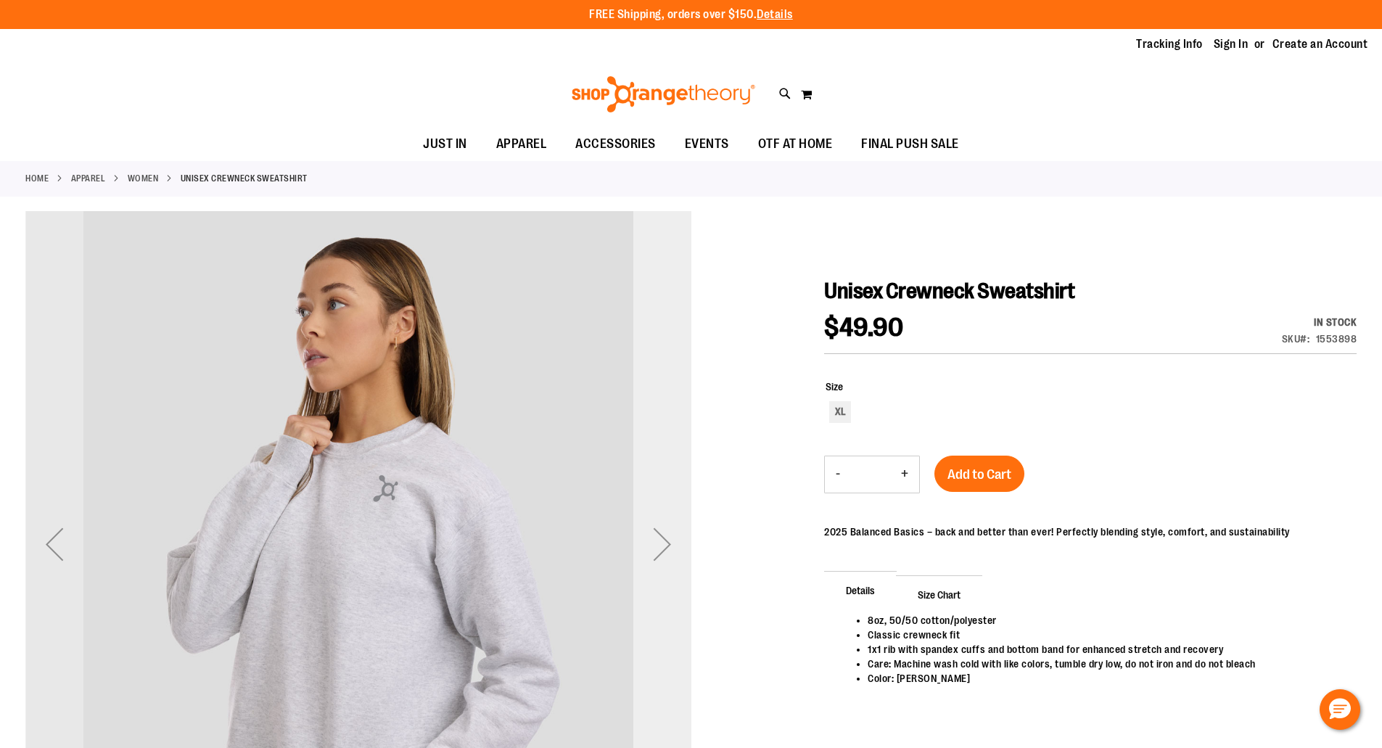
click at [657, 544] on div "Next" at bounding box center [662, 544] width 58 height 58
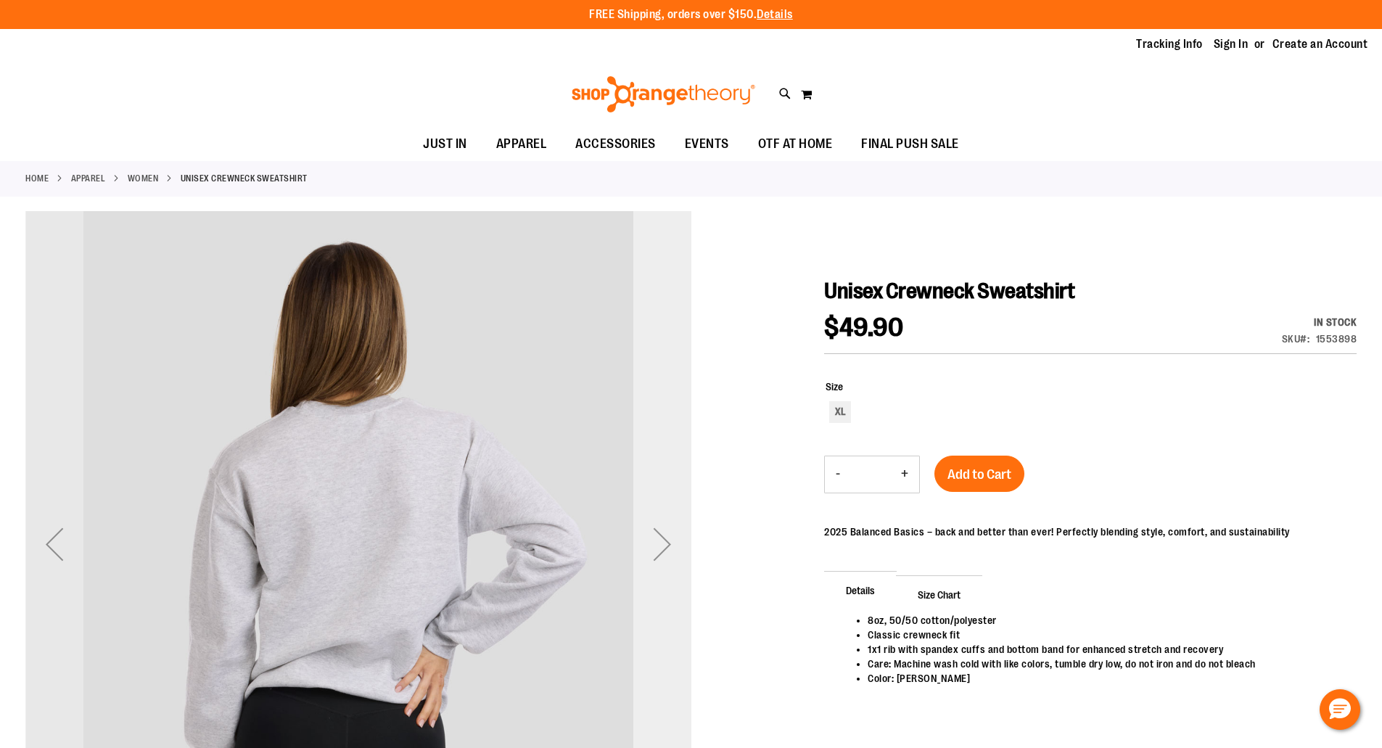
click at [657, 544] on div "Next" at bounding box center [662, 544] width 58 height 58
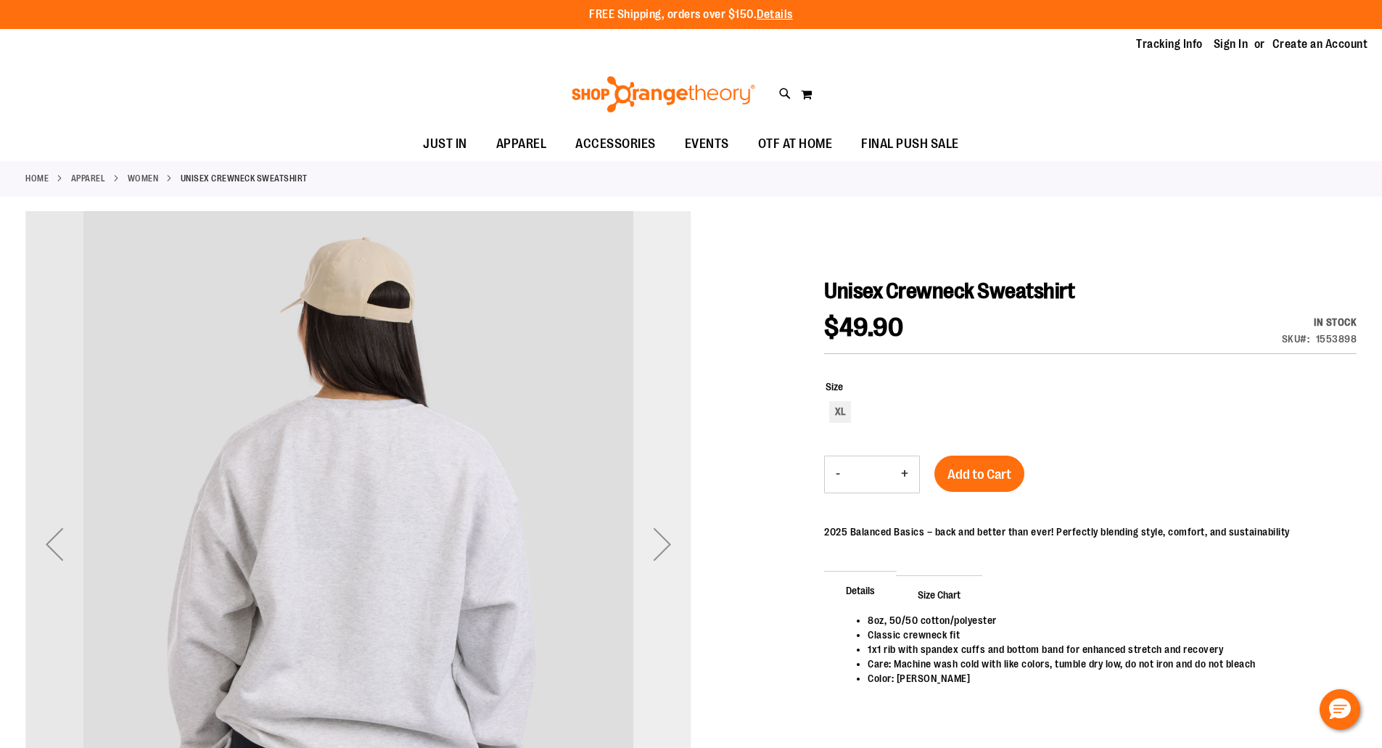
click at [657, 544] on div "Next" at bounding box center [662, 544] width 58 height 58
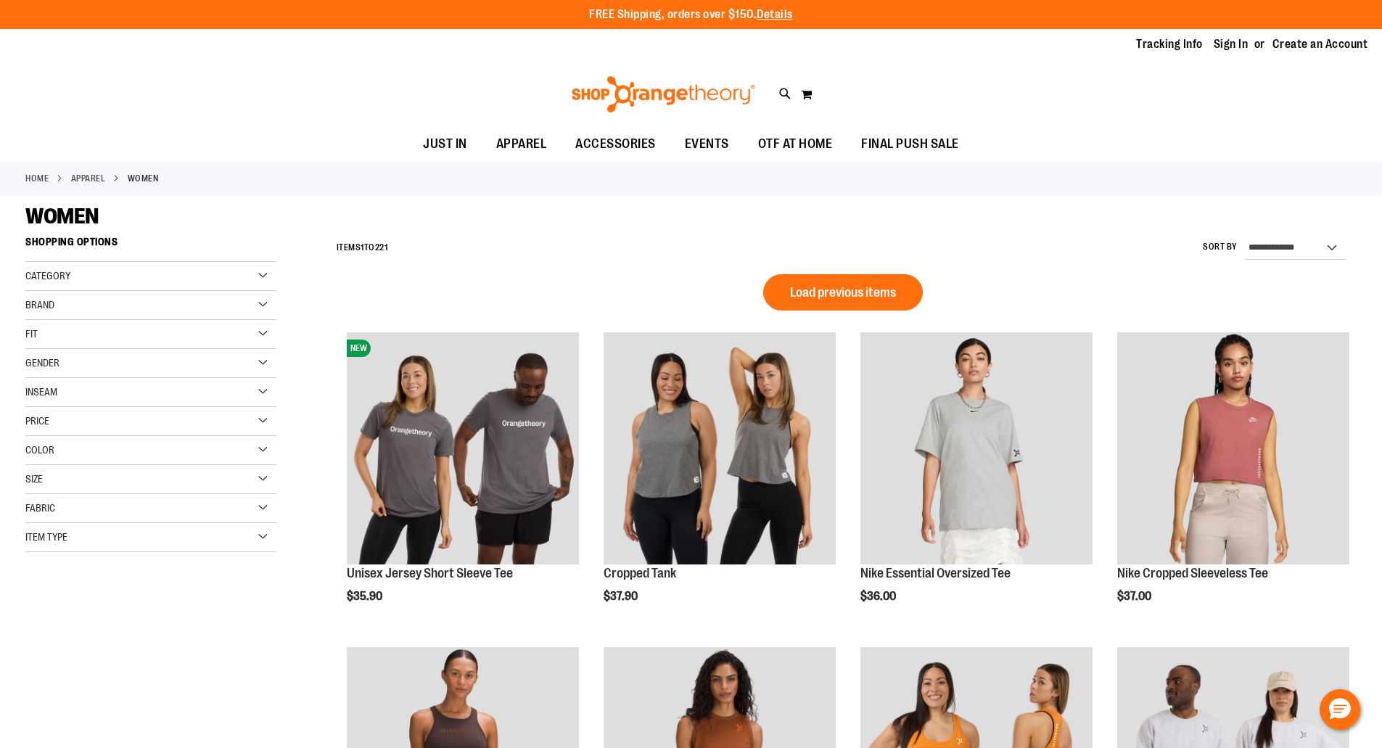
scroll to position [886, 0]
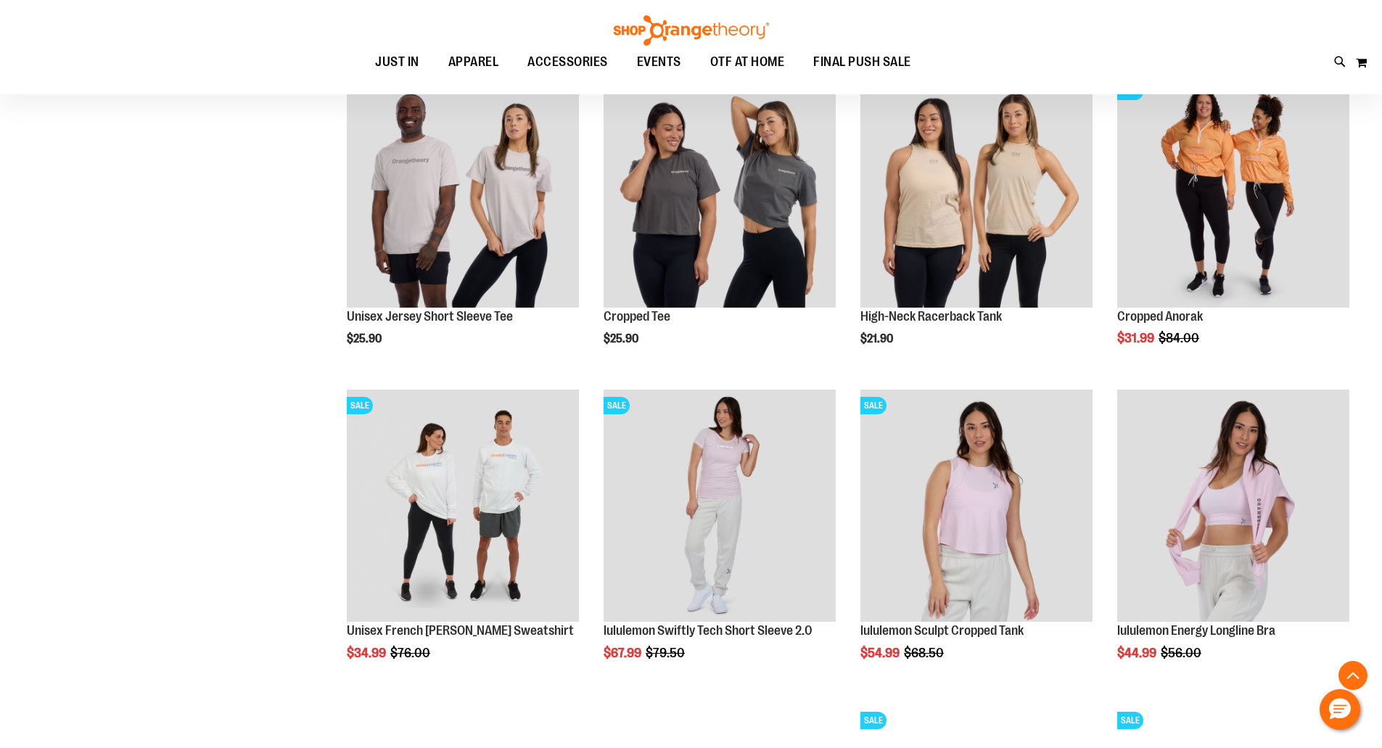
click at [128, 189] on div "**********" at bounding box center [690, 378] width 1331 height 2070
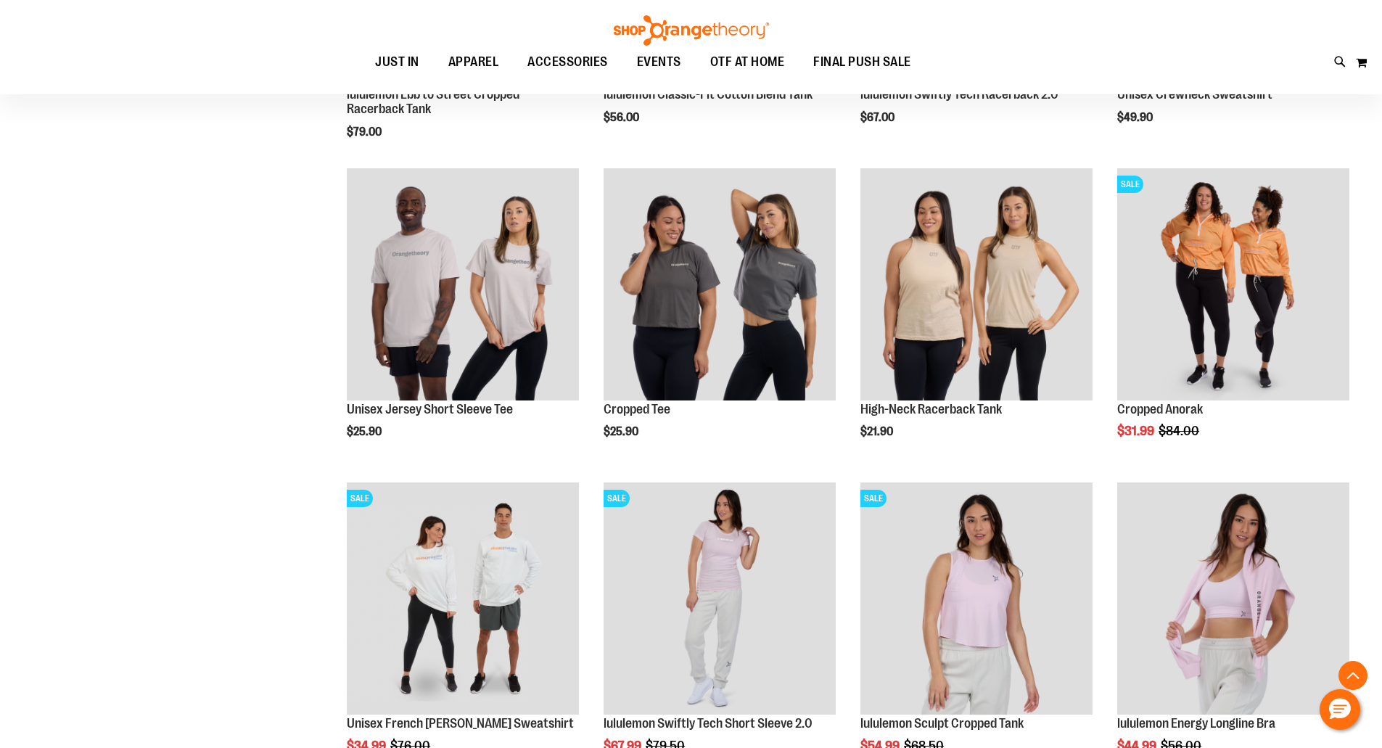
scroll to position [828, 0]
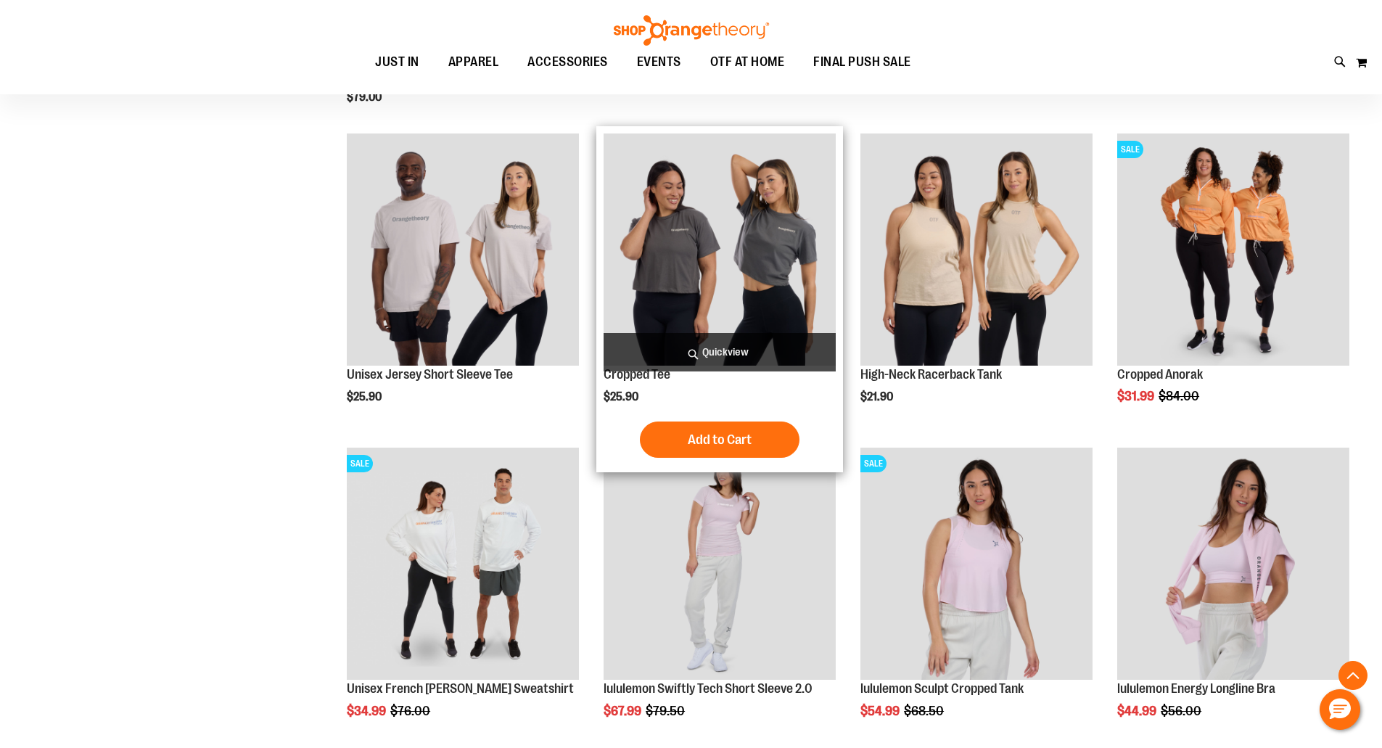
click at [733, 255] on img "product" at bounding box center [720, 249] width 232 height 232
click at [736, 273] on img "product" at bounding box center [720, 249] width 232 height 232
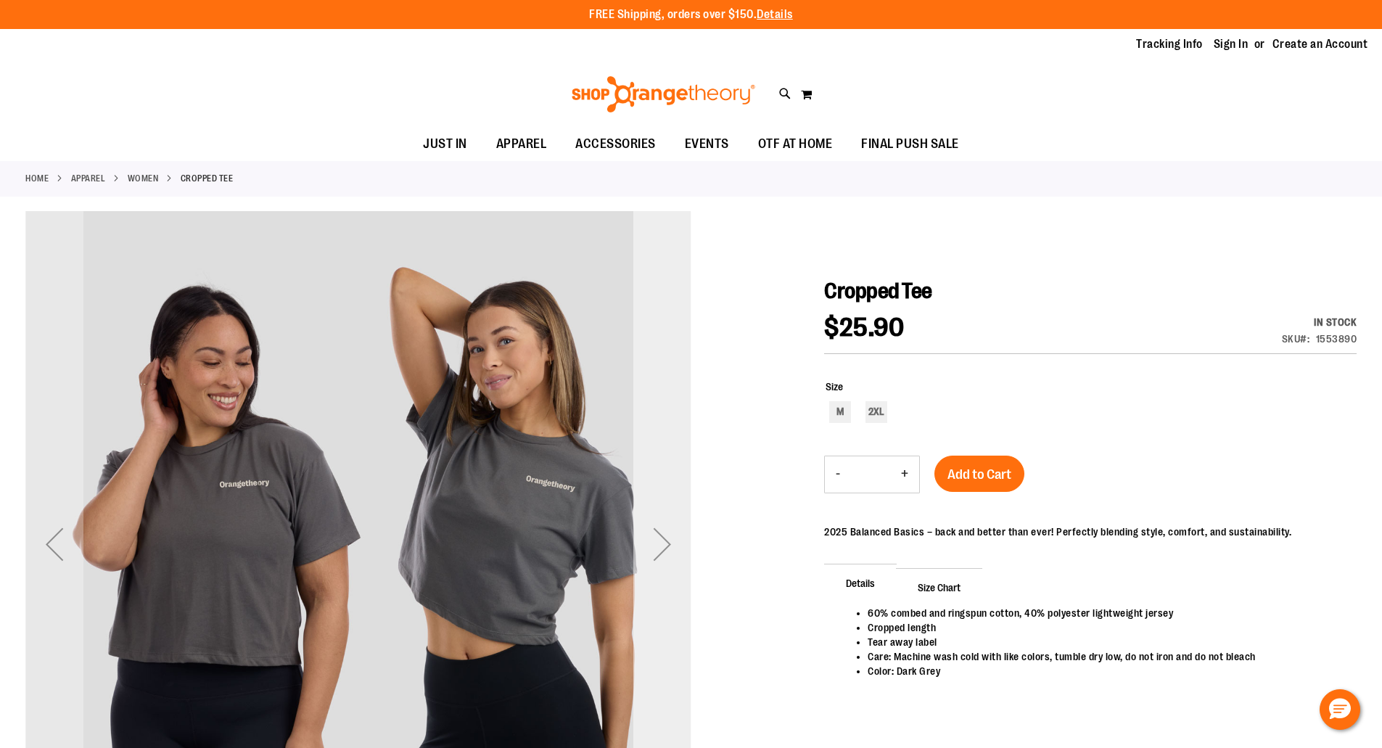
click at [662, 543] on div "Next" at bounding box center [662, 544] width 58 height 58
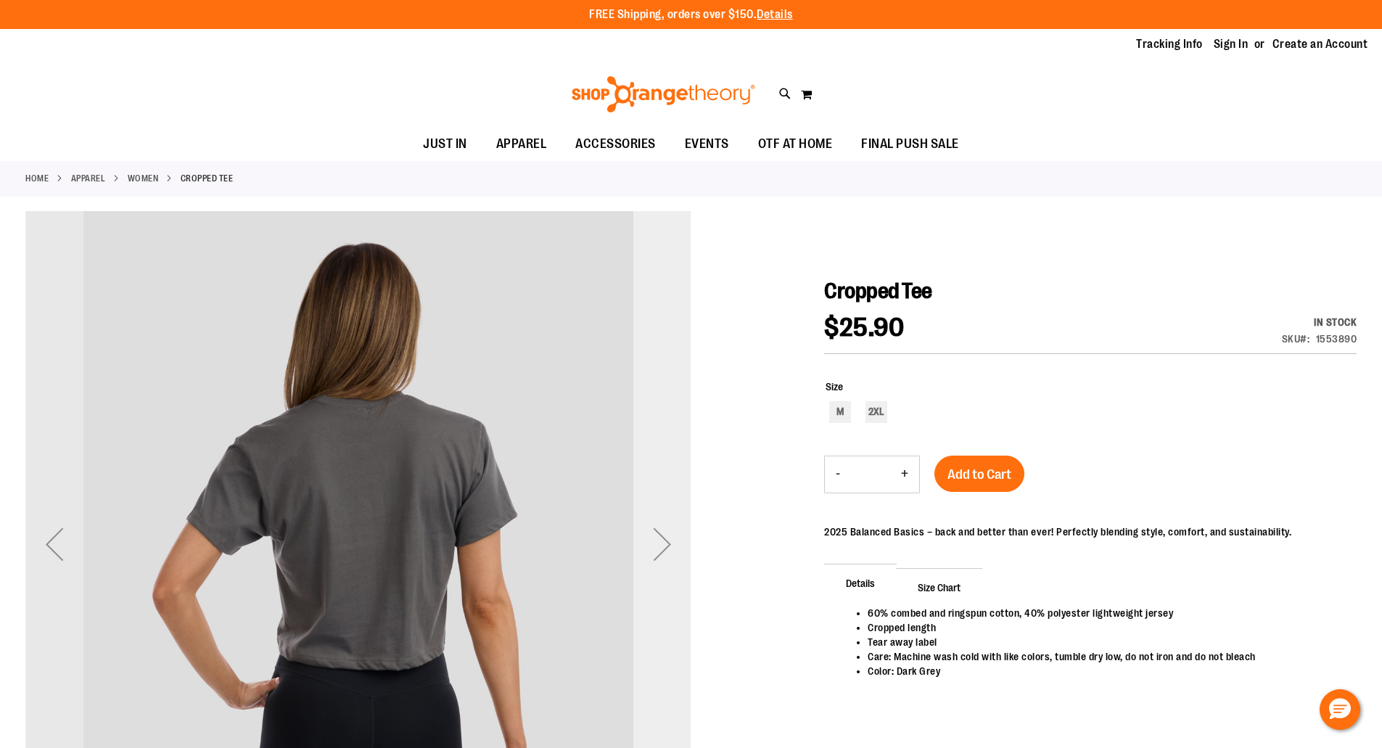
click at [662, 543] on div "Next" at bounding box center [662, 544] width 58 height 58
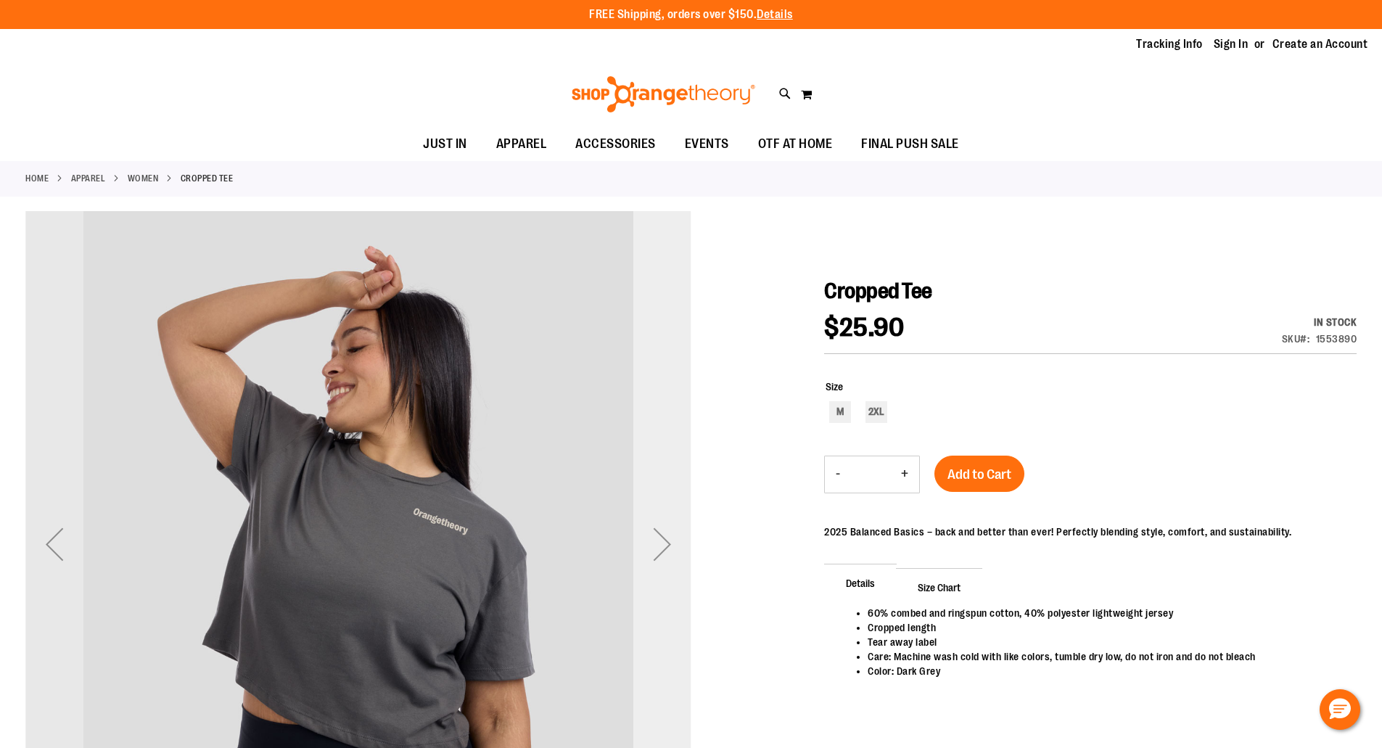
click at [662, 543] on div "Next" at bounding box center [662, 544] width 58 height 58
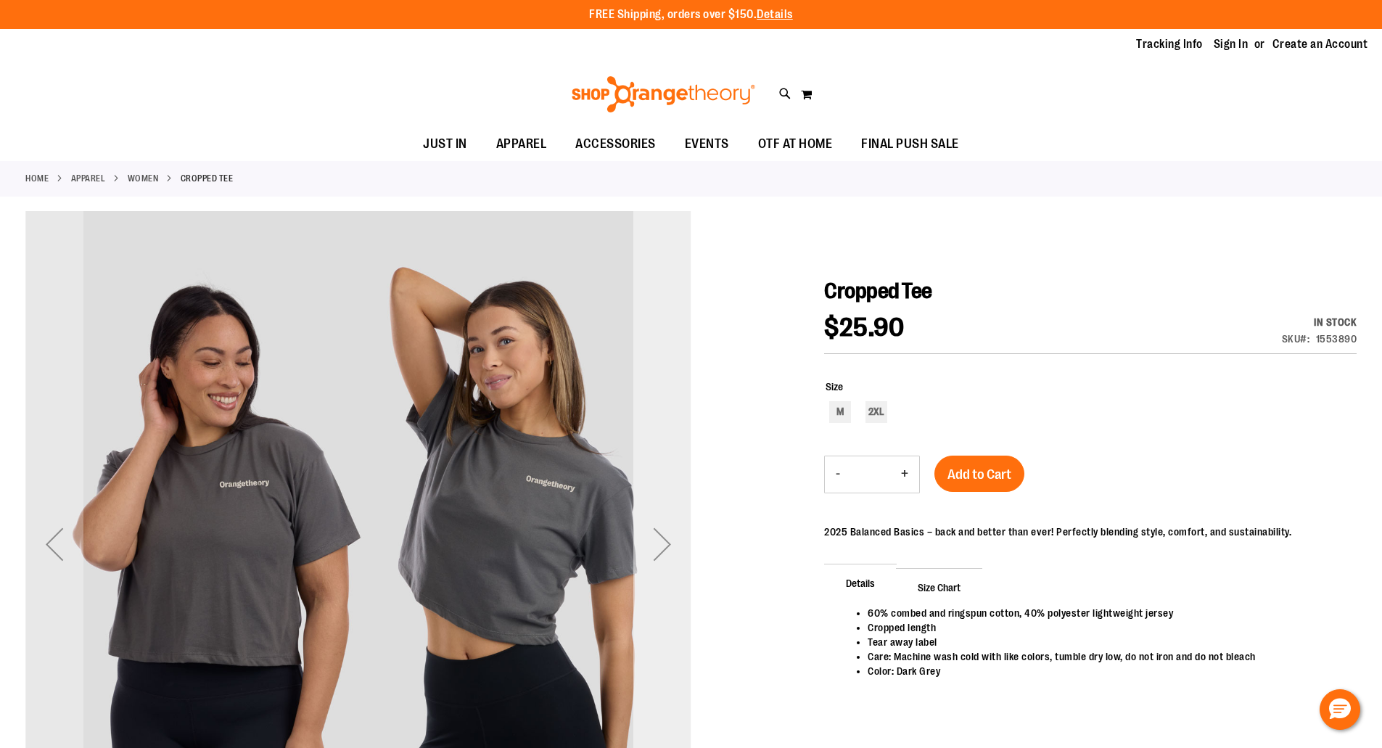
click at [662, 543] on div "Next" at bounding box center [662, 544] width 58 height 58
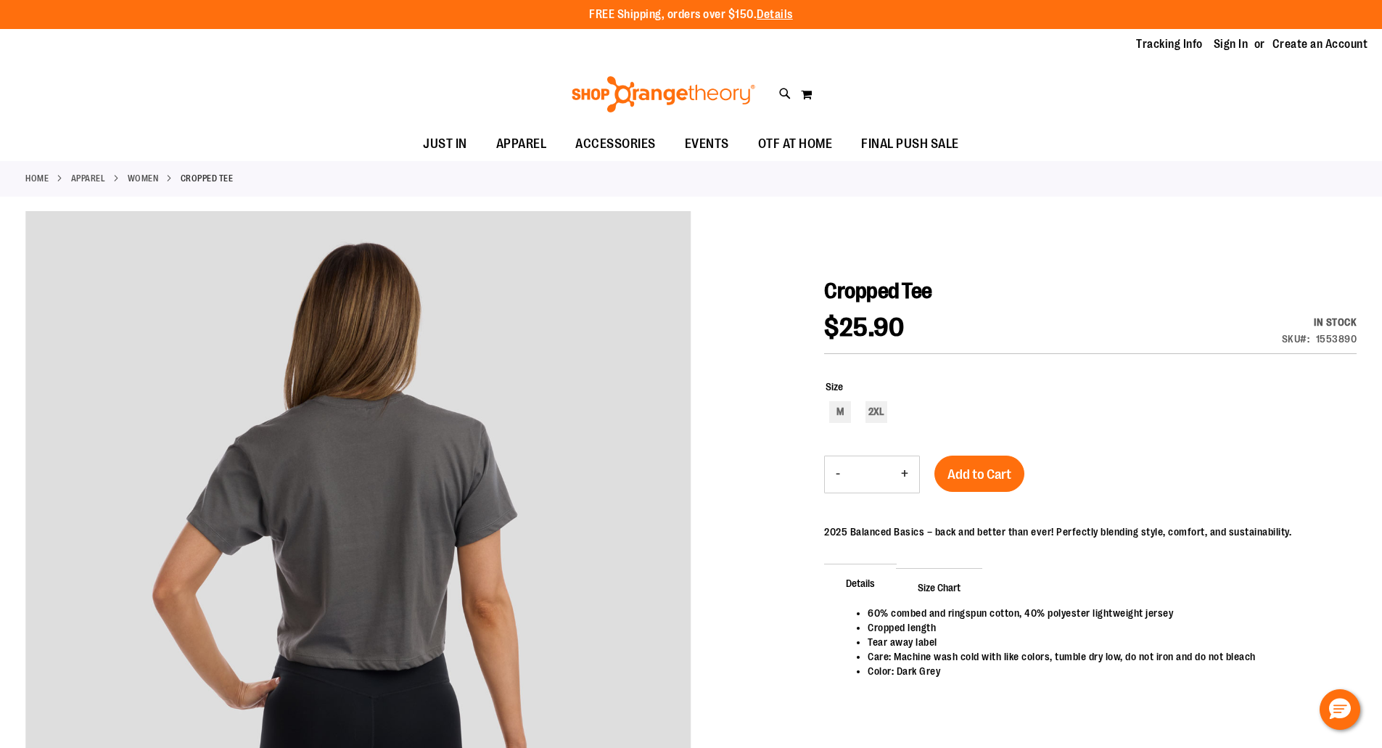
click at [1013, 643] on li "Tear away label​" at bounding box center [1105, 642] width 474 height 15
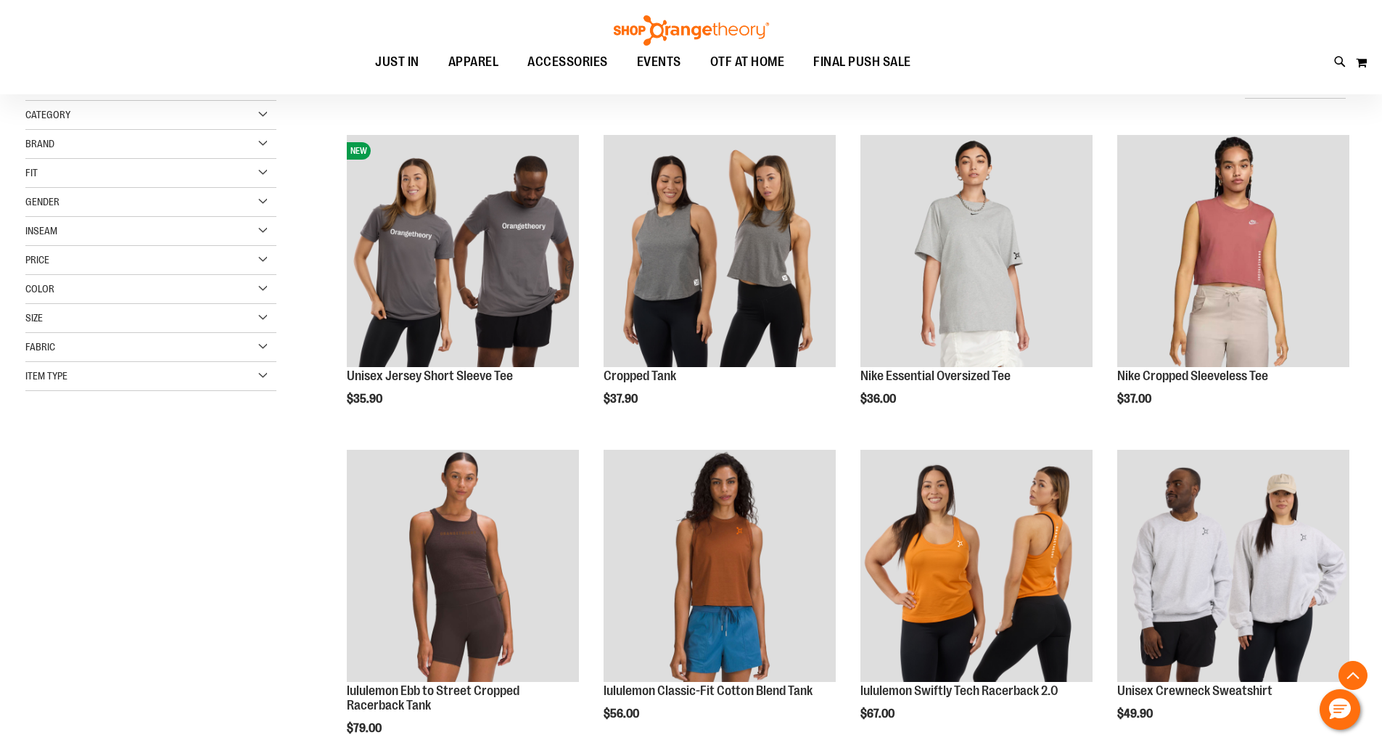
scroll to position [704, 0]
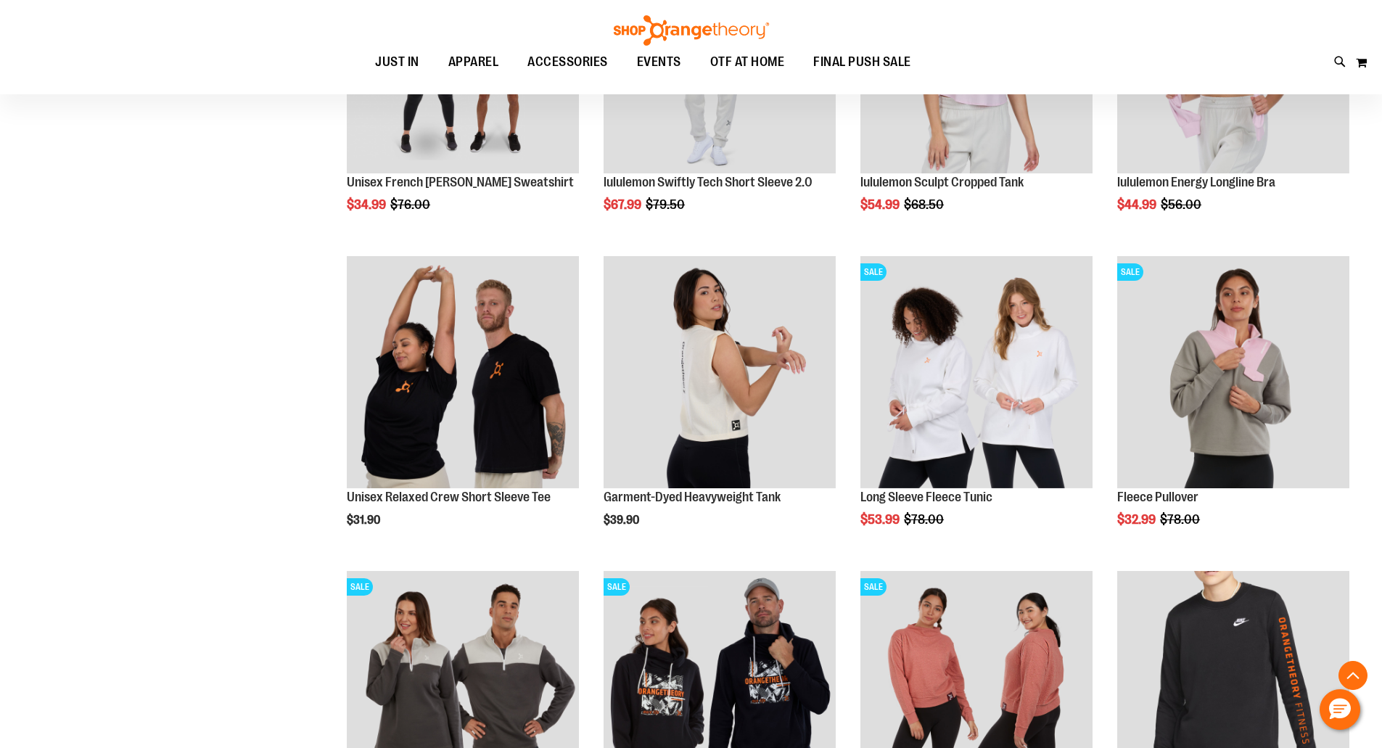
scroll to position [1139, 0]
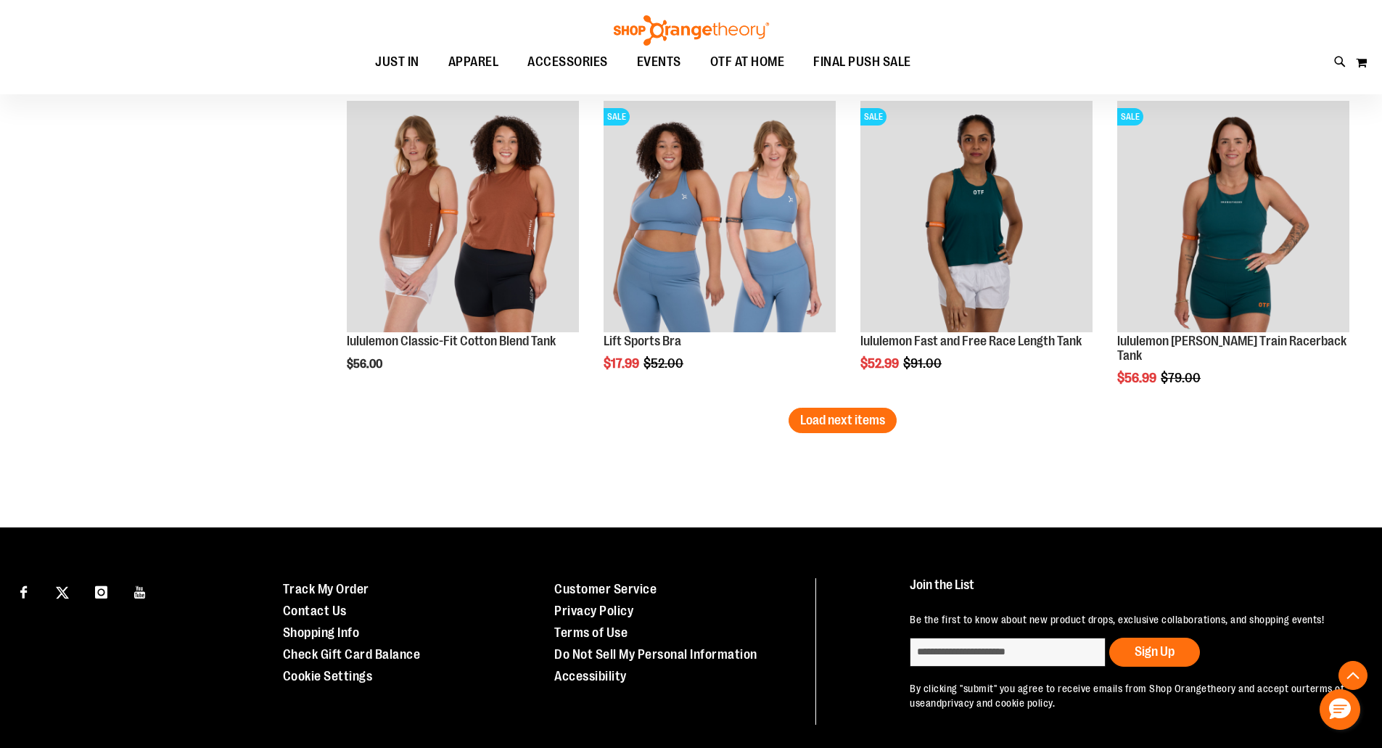
scroll to position [2561, 0]
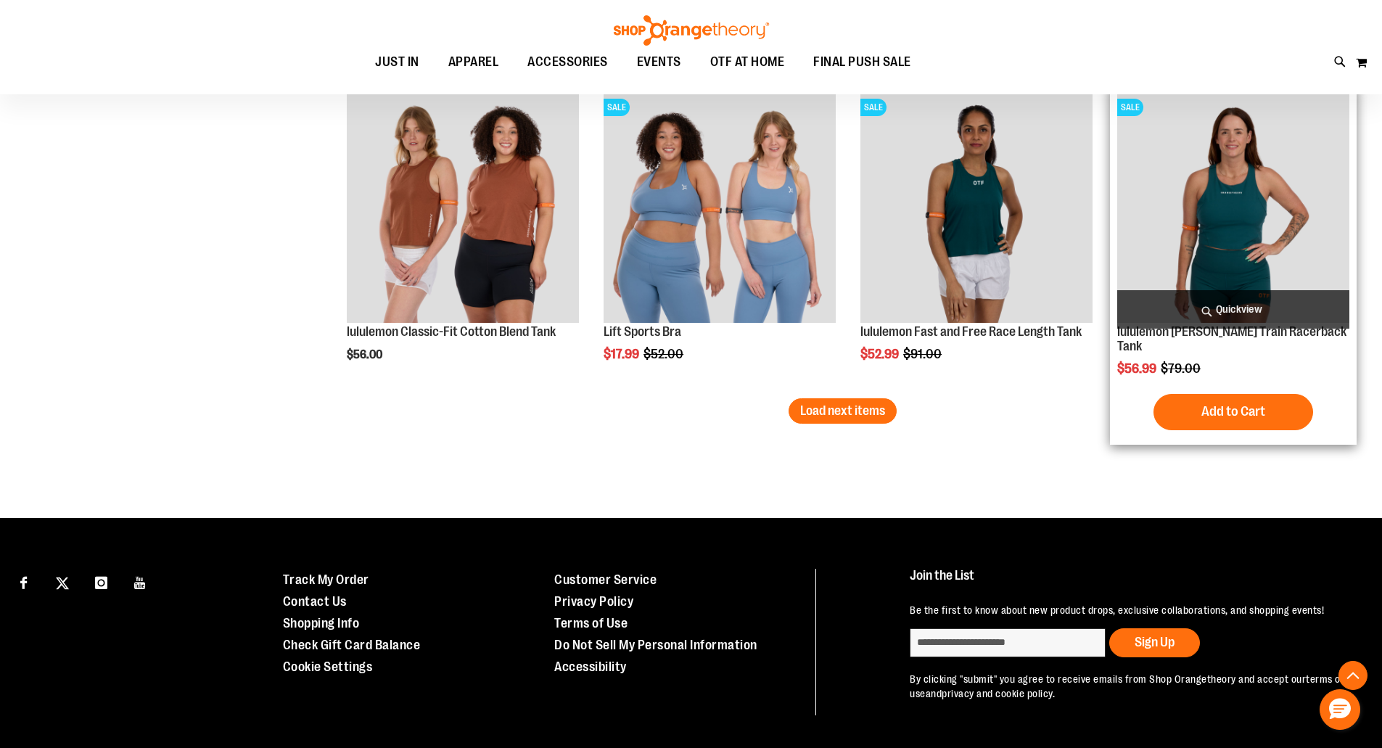
click at [1247, 177] on img "product" at bounding box center [1233, 207] width 232 height 232
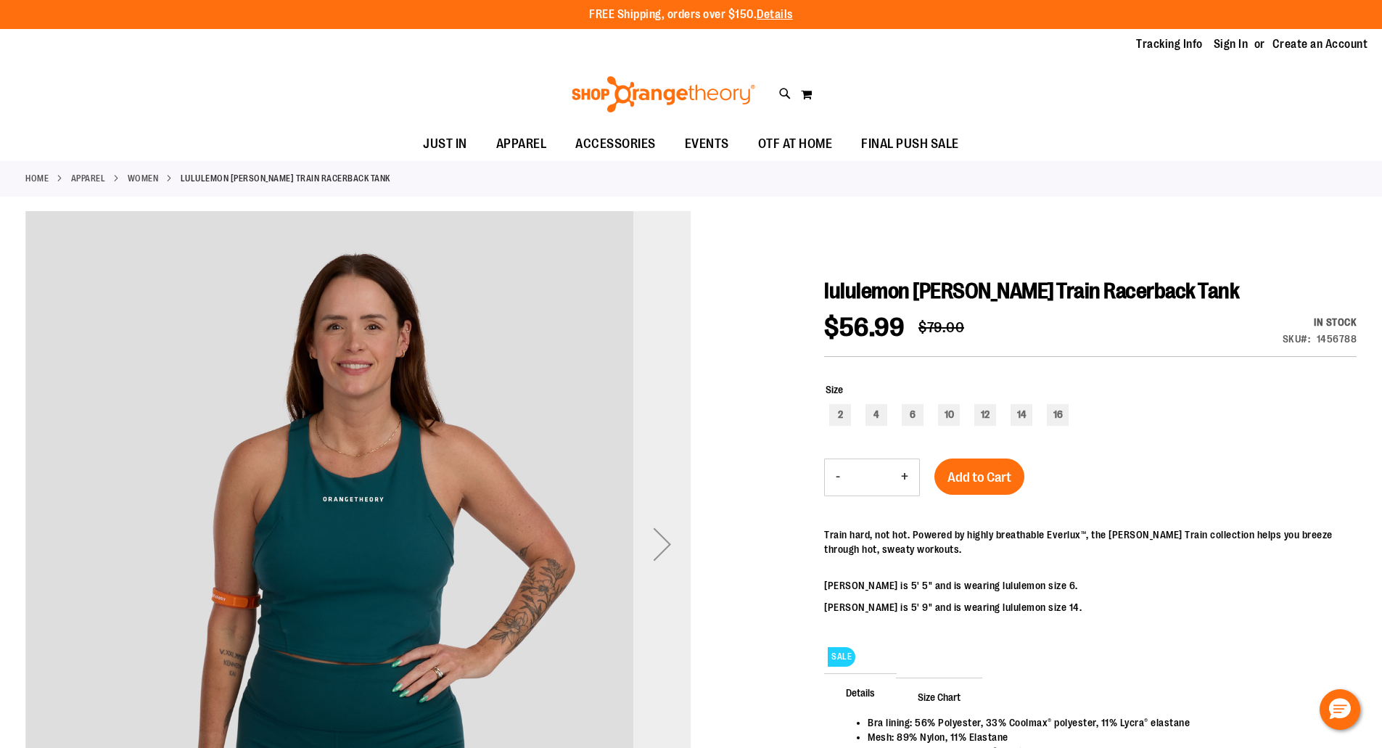
click at [662, 542] on div "Next" at bounding box center [662, 544] width 58 height 58
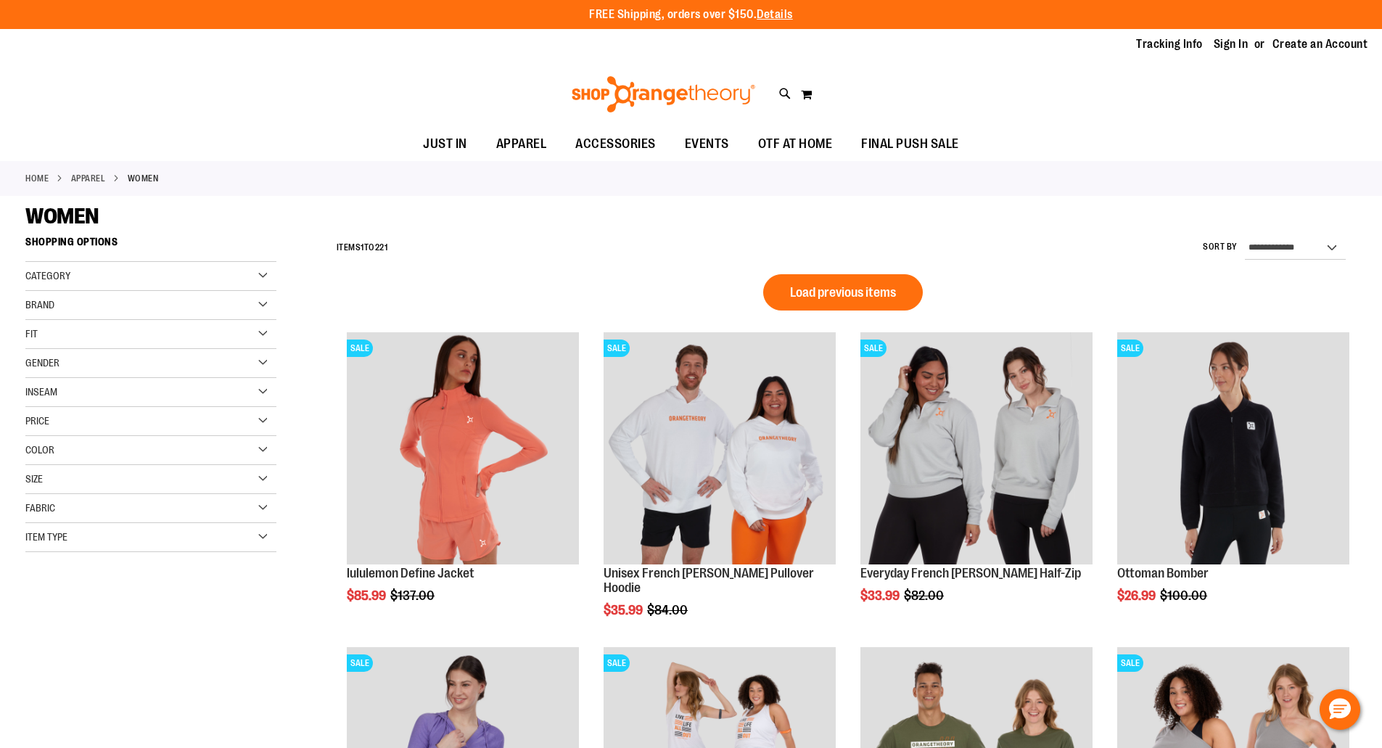
scroll to position [886, 0]
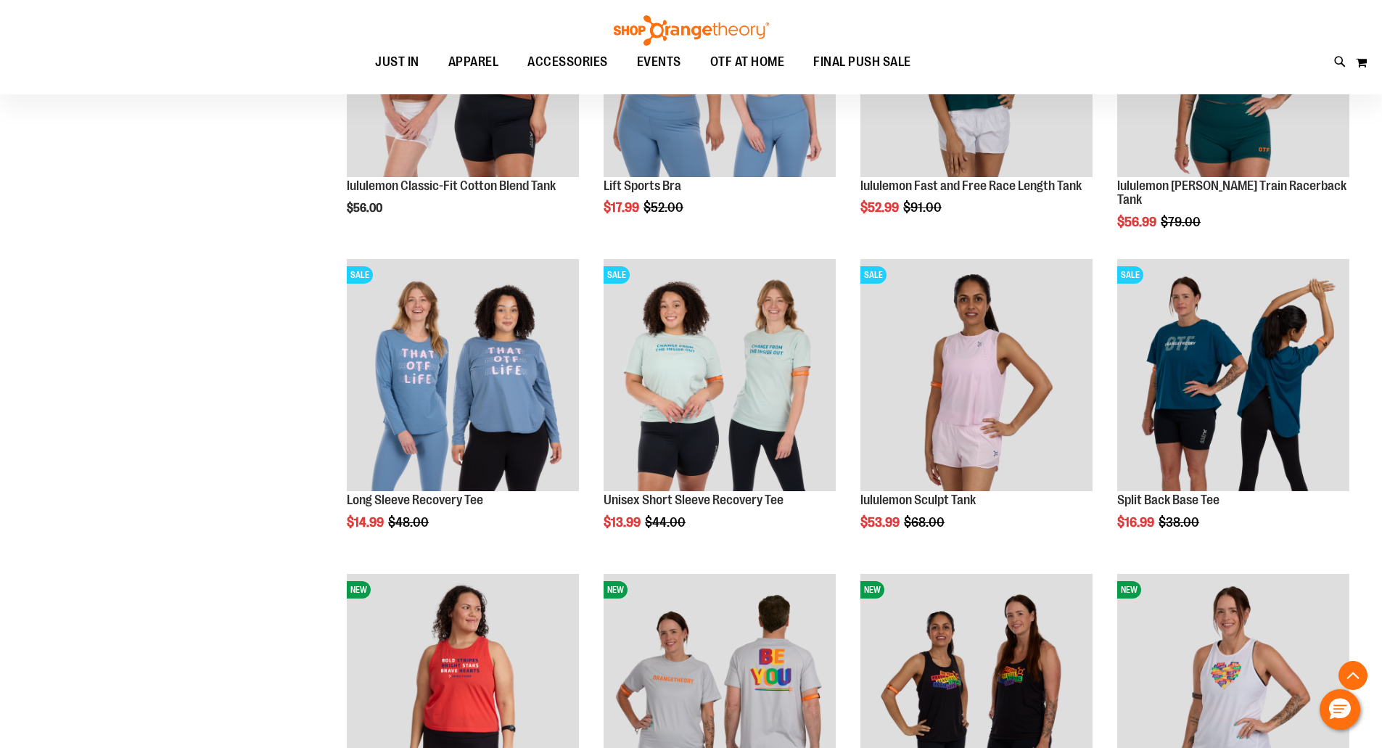
scroll to position [1045, 0]
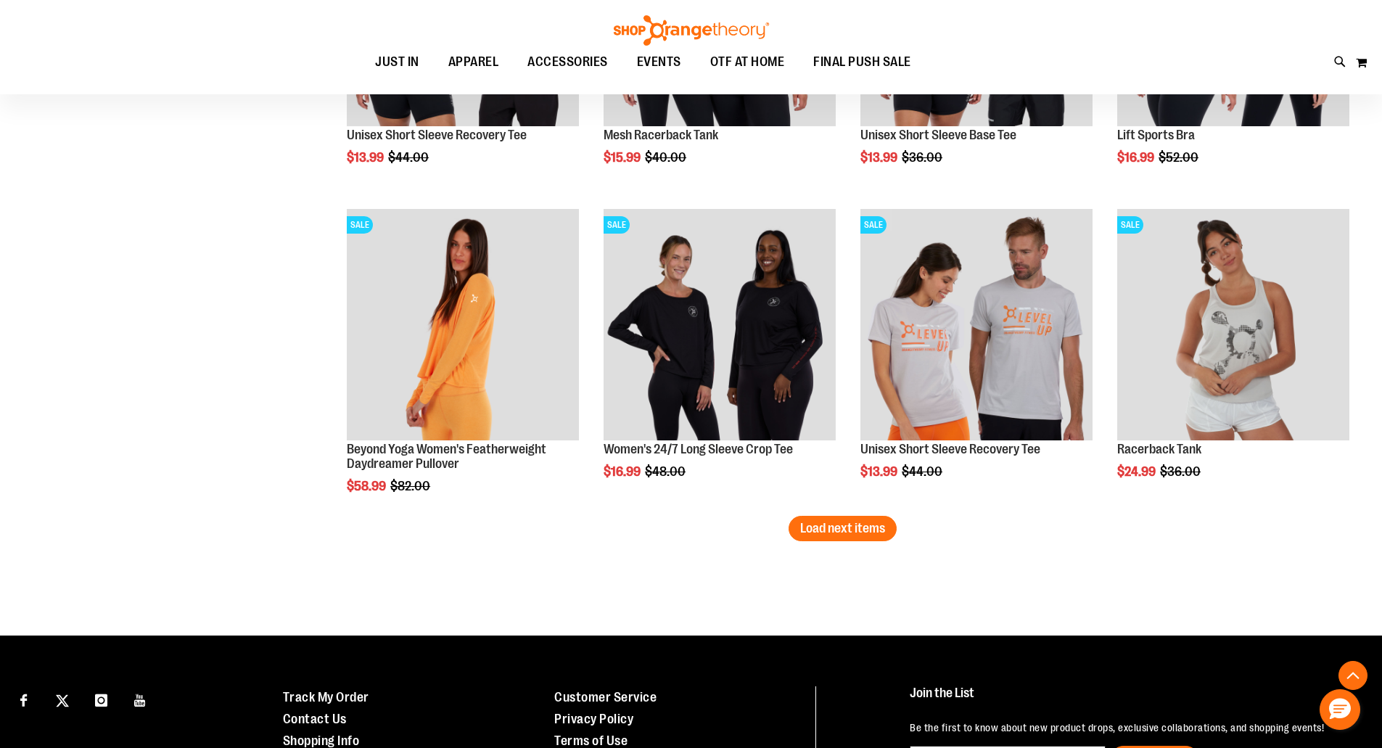
scroll to position [2641, 0]
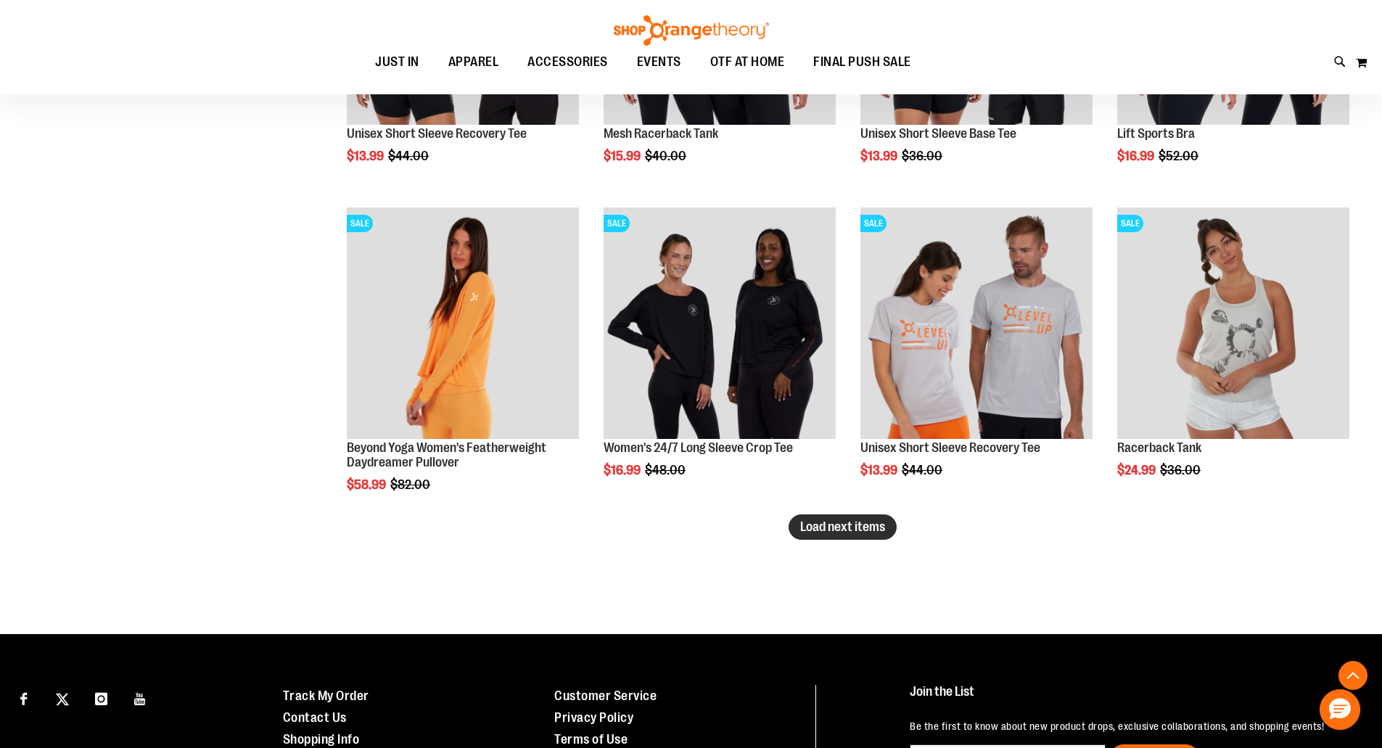
click at [817, 527] on span "Load next items" at bounding box center [842, 526] width 85 height 15
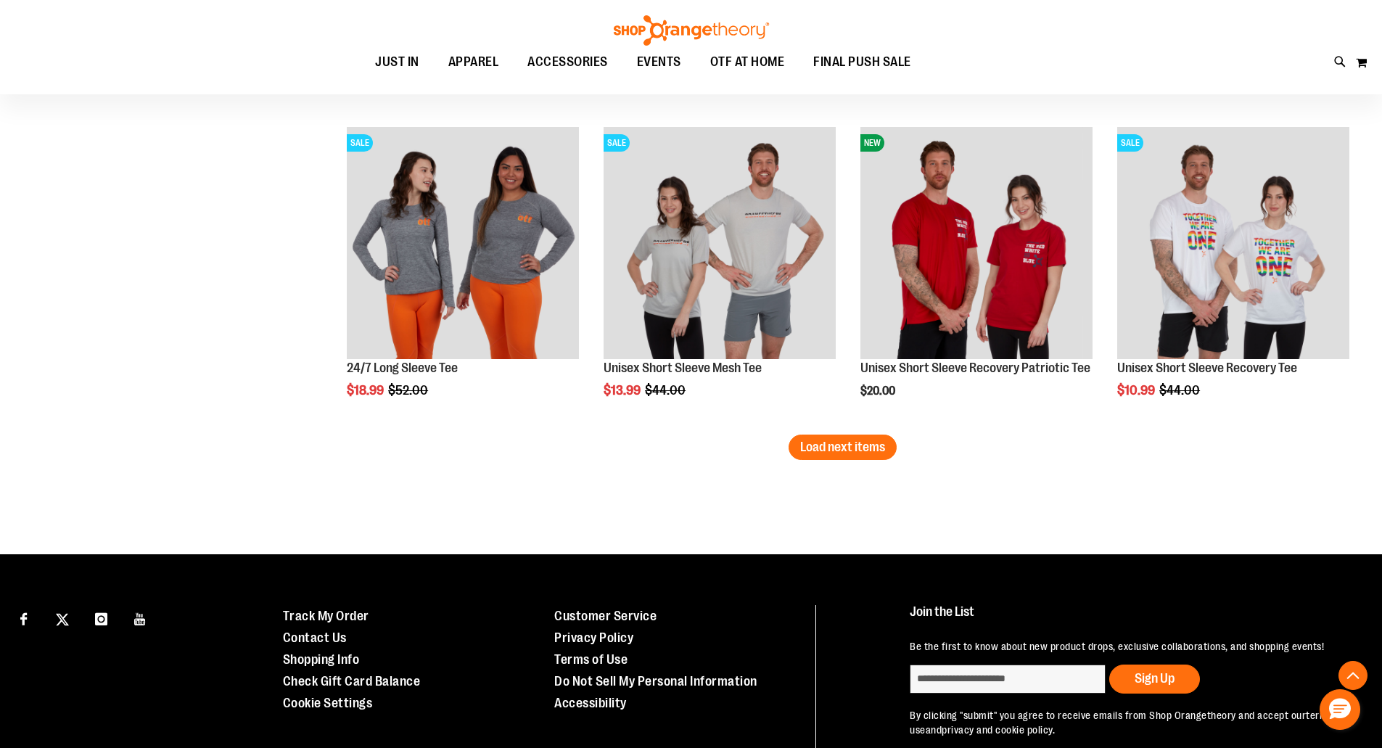
scroll to position [3686, 0]
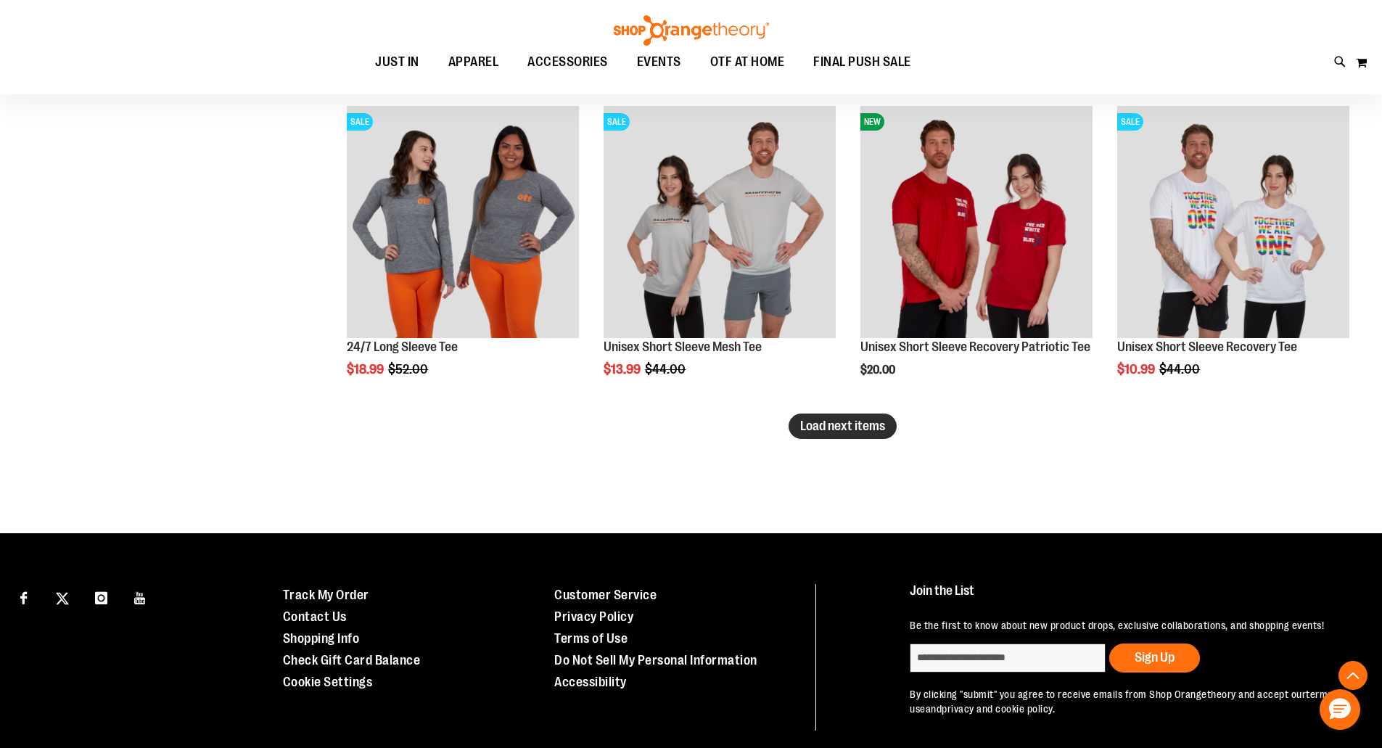
click at [808, 424] on span "Load next items" at bounding box center [842, 426] width 85 height 15
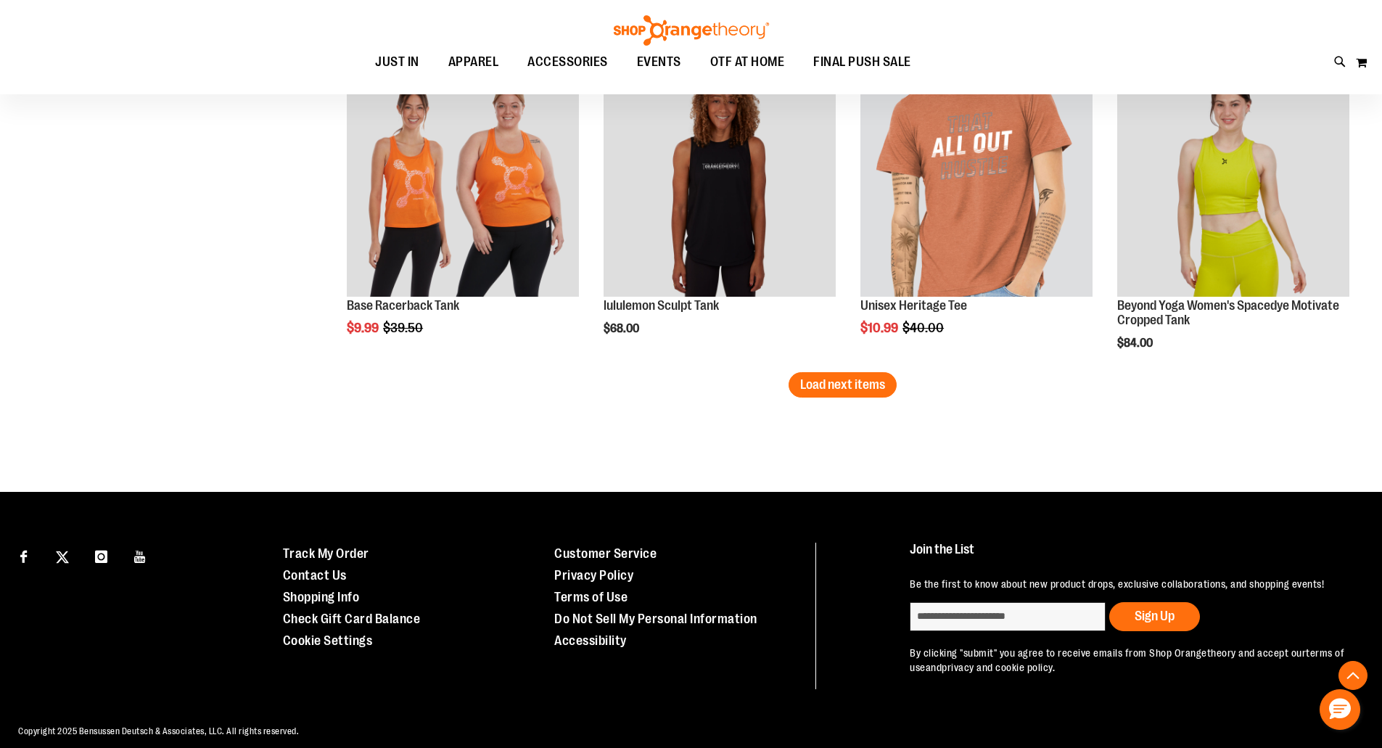
scroll to position [4673, 0]
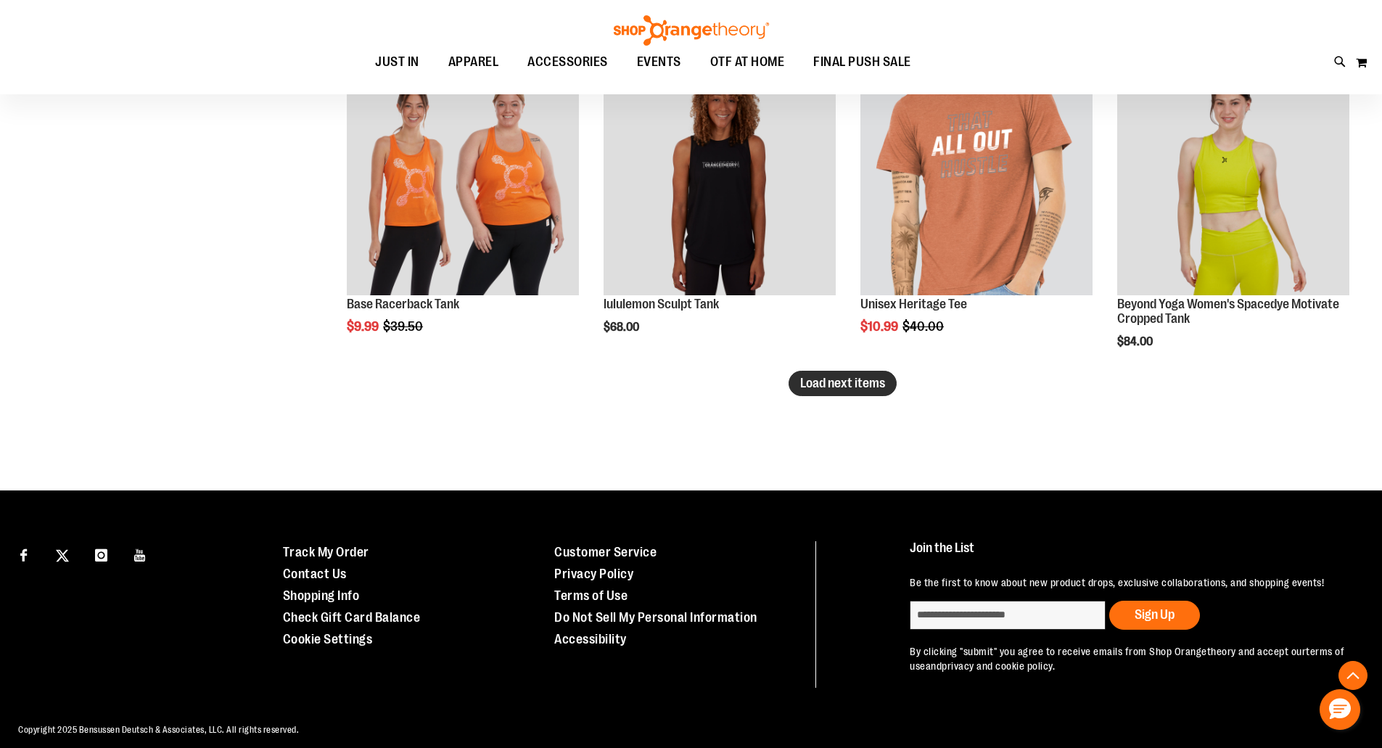
click at [856, 384] on span "Load next items" at bounding box center [842, 383] width 85 height 15
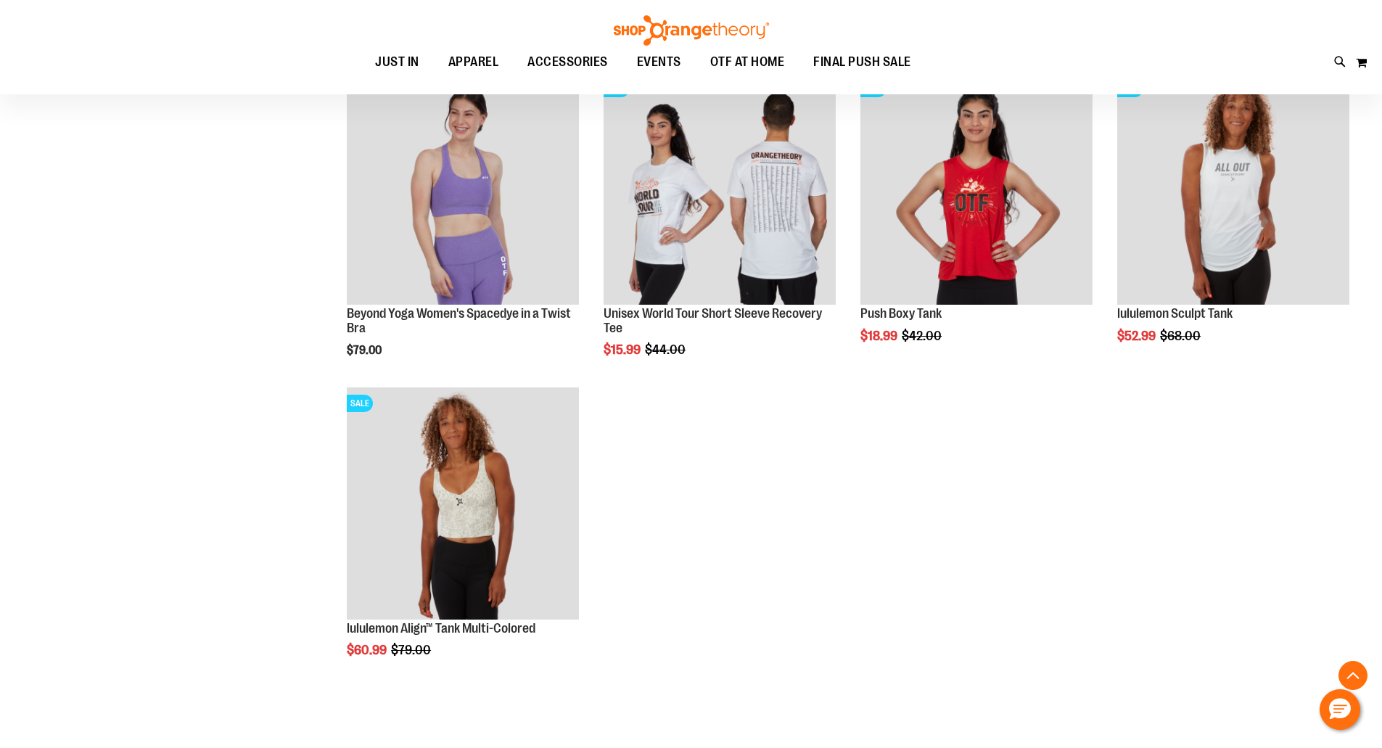
scroll to position [4963, 0]
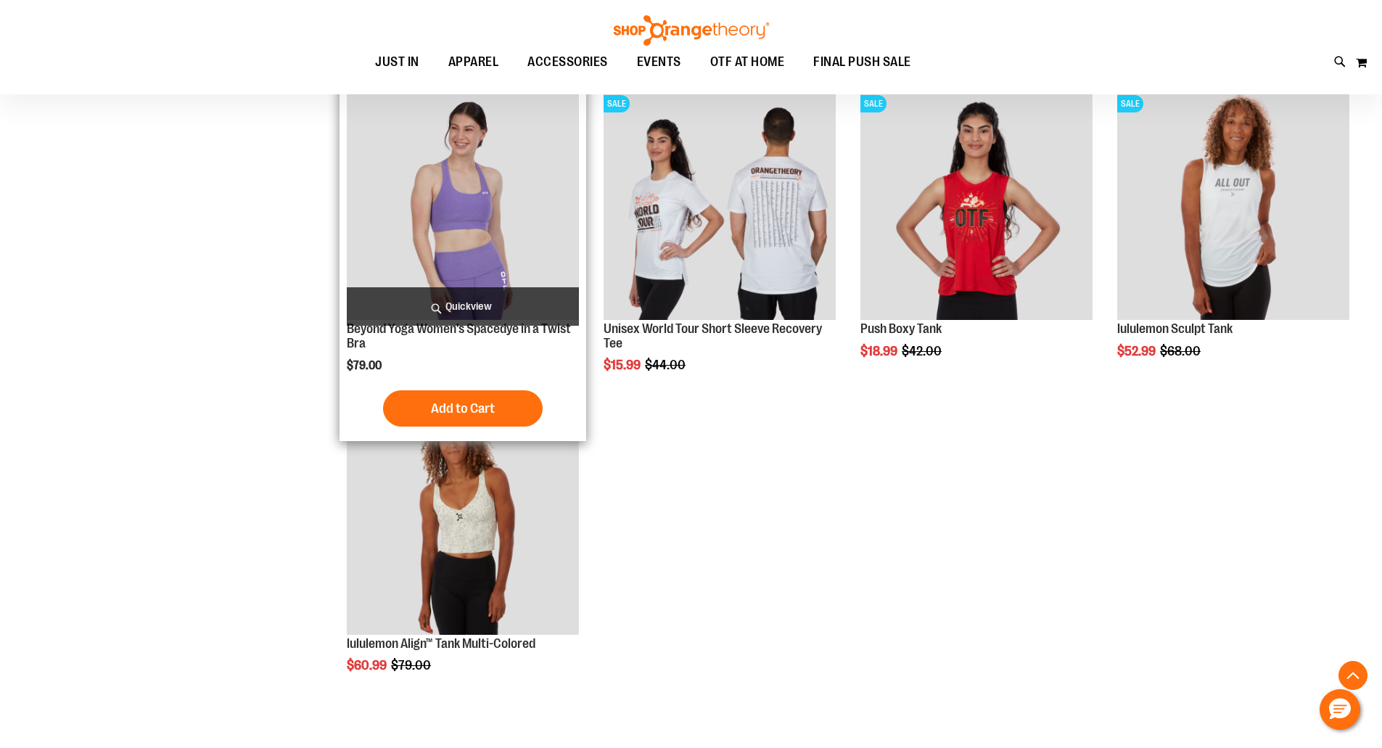
click at [488, 195] on img "product" at bounding box center [463, 204] width 232 height 232
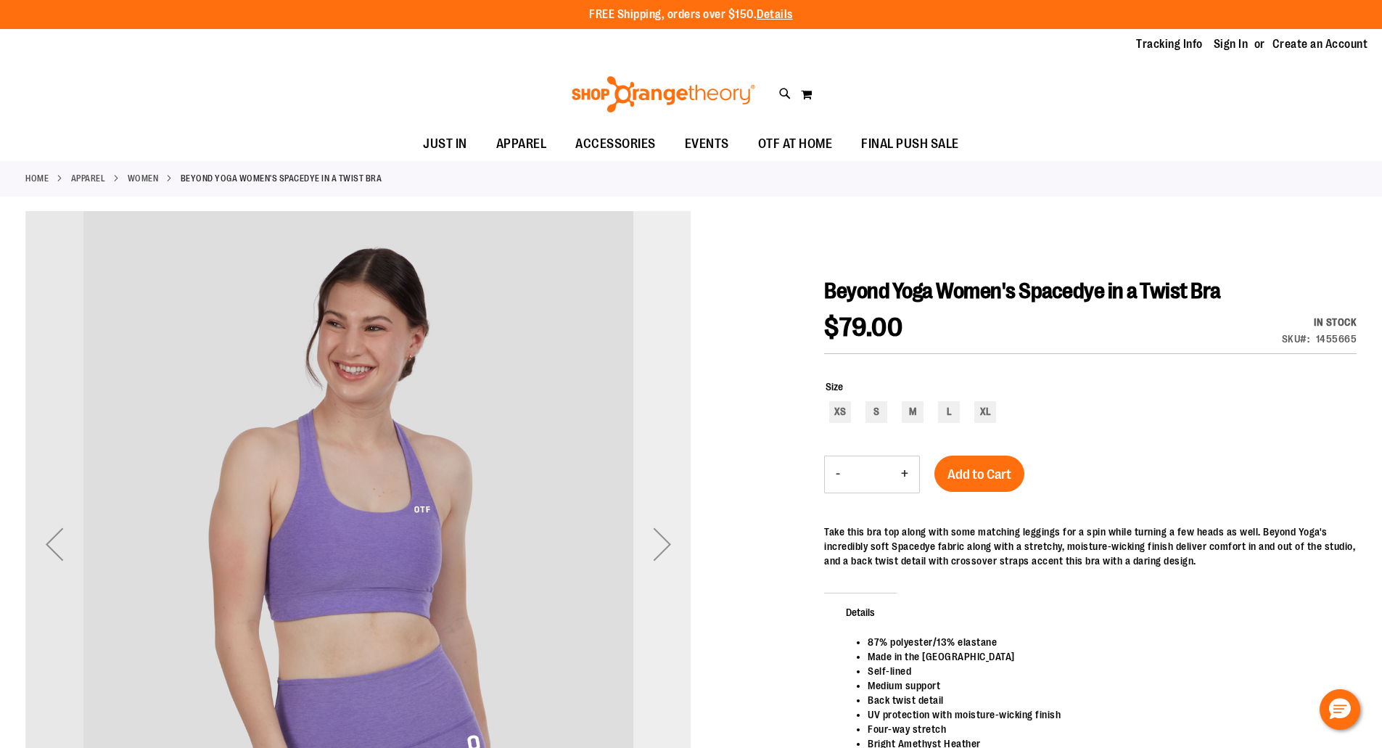
click at [665, 541] on div "Next" at bounding box center [662, 544] width 58 height 58
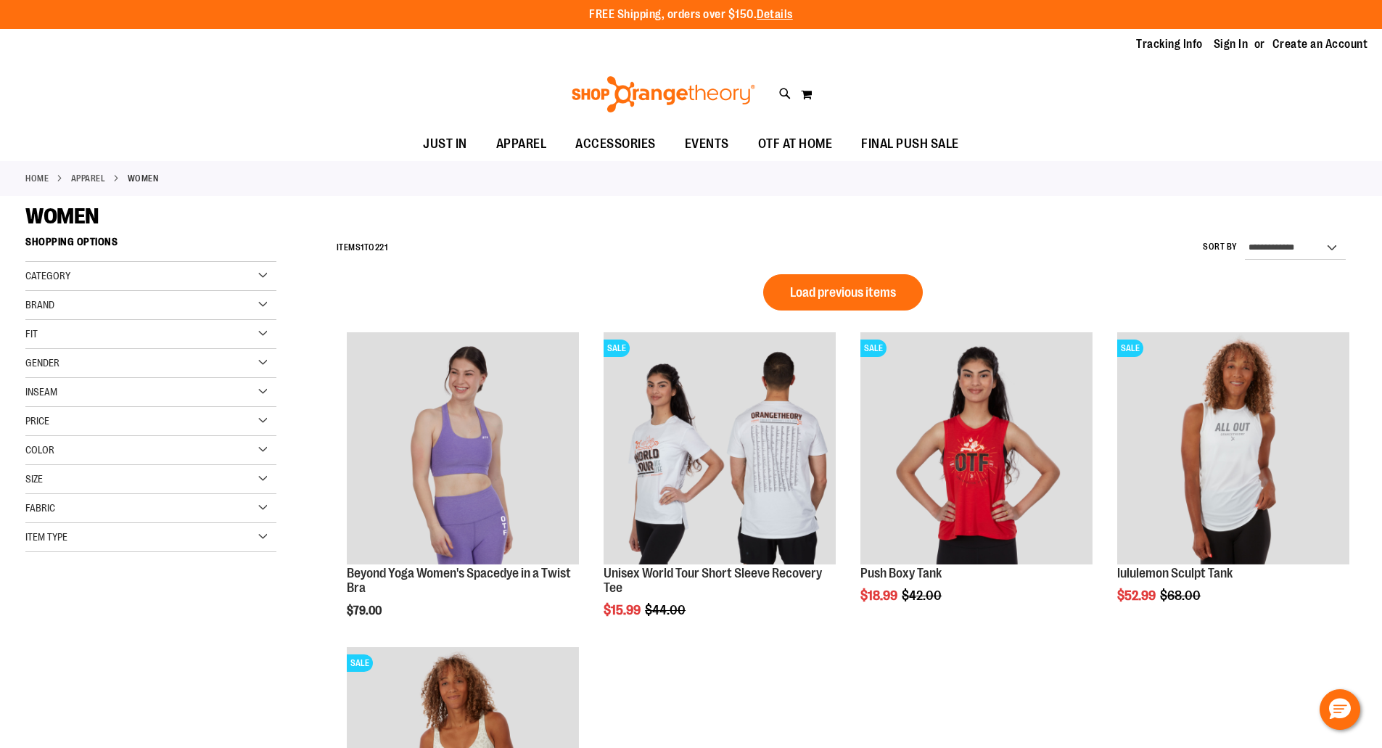
scroll to position [571, 0]
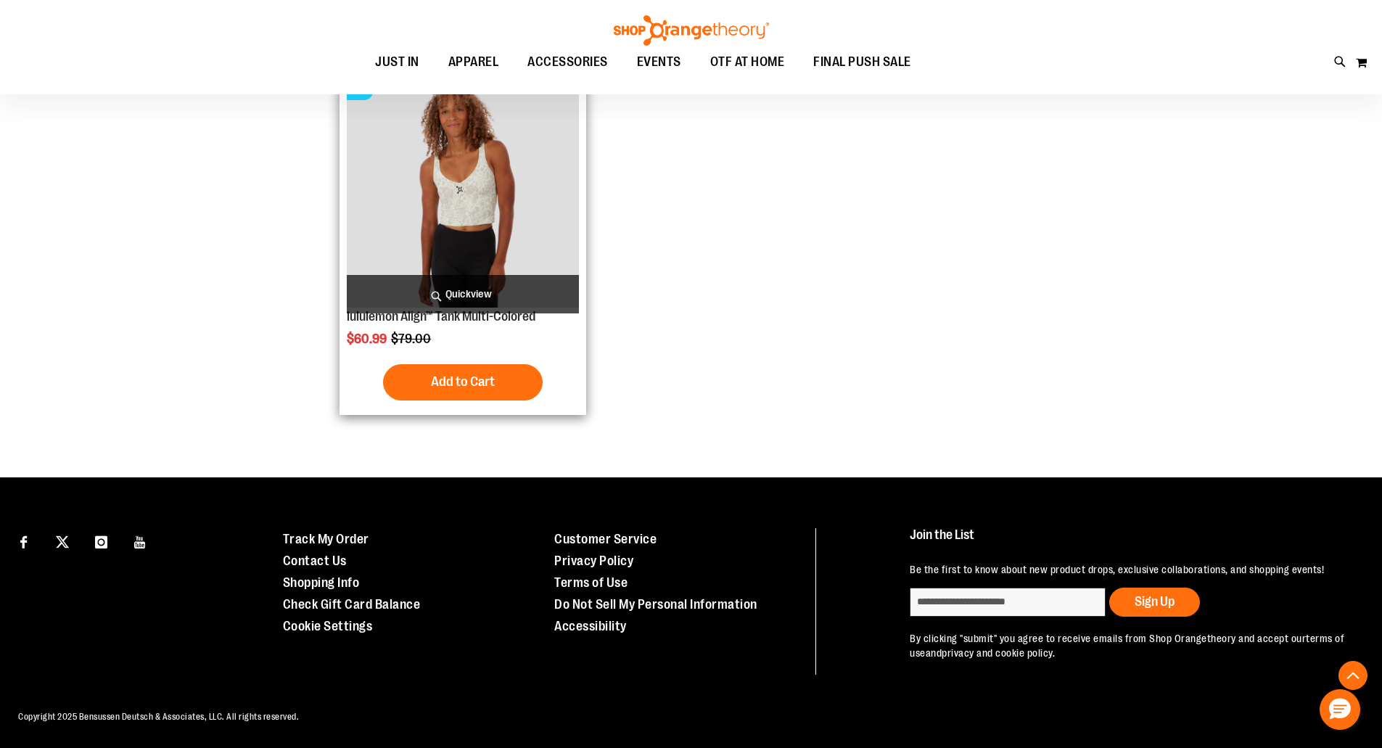
click at [484, 203] on img "product" at bounding box center [463, 191] width 232 height 232
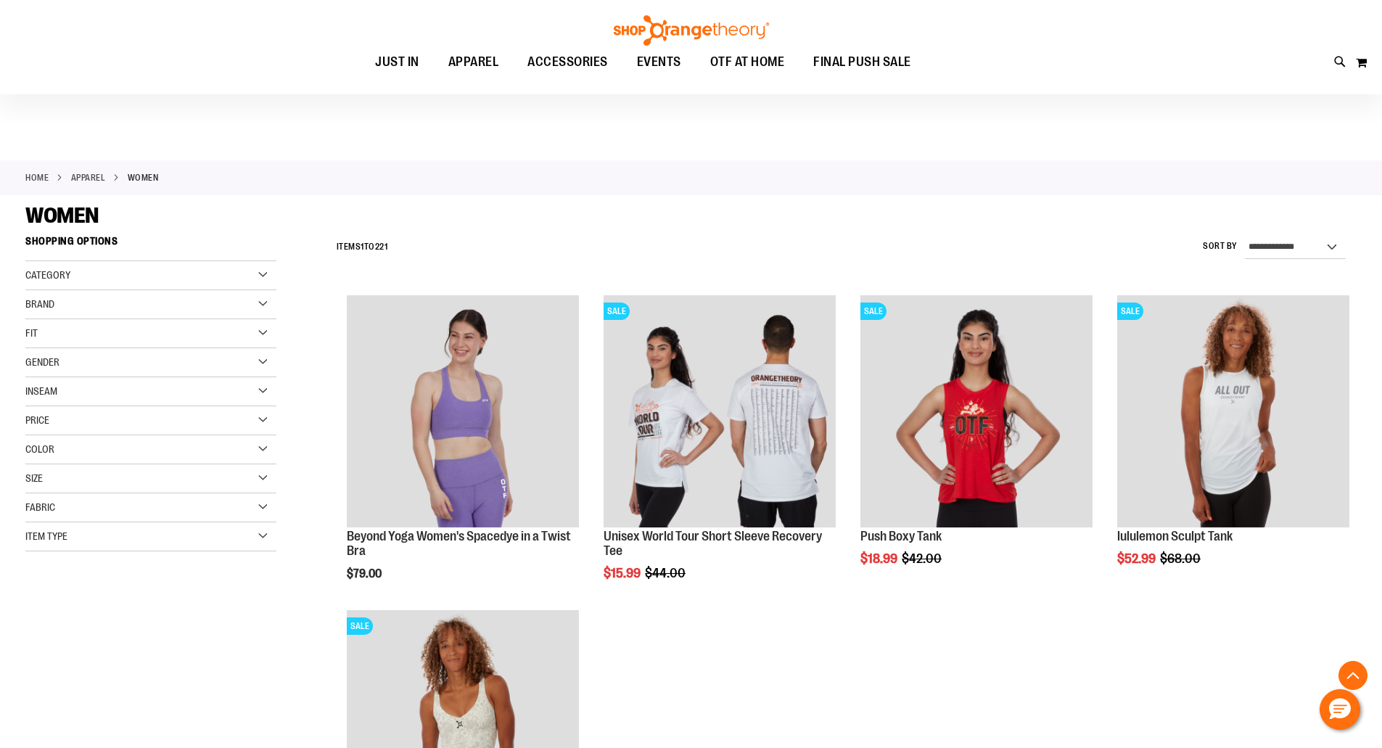
scroll to position [375, 0]
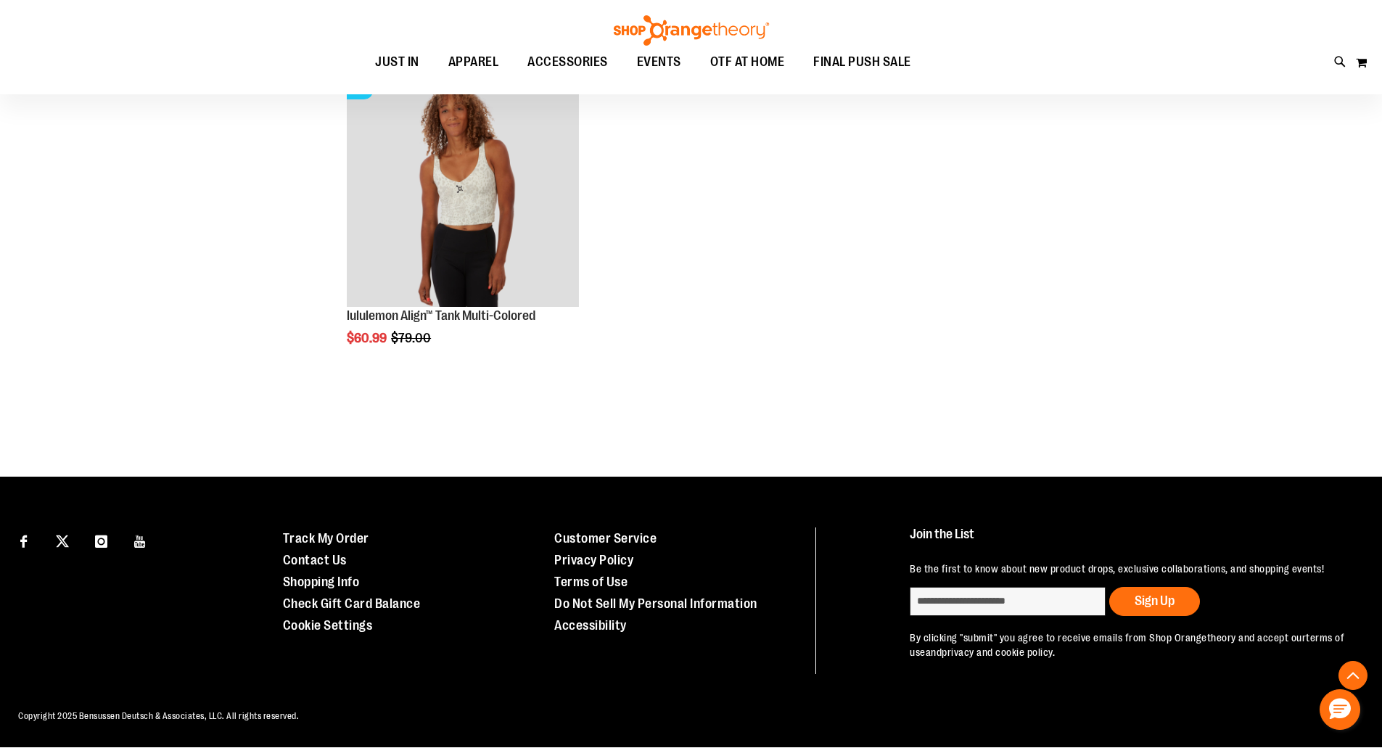
click at [168, 279] on div "**********" at bounding box center [690, 81] width 1331 height 776
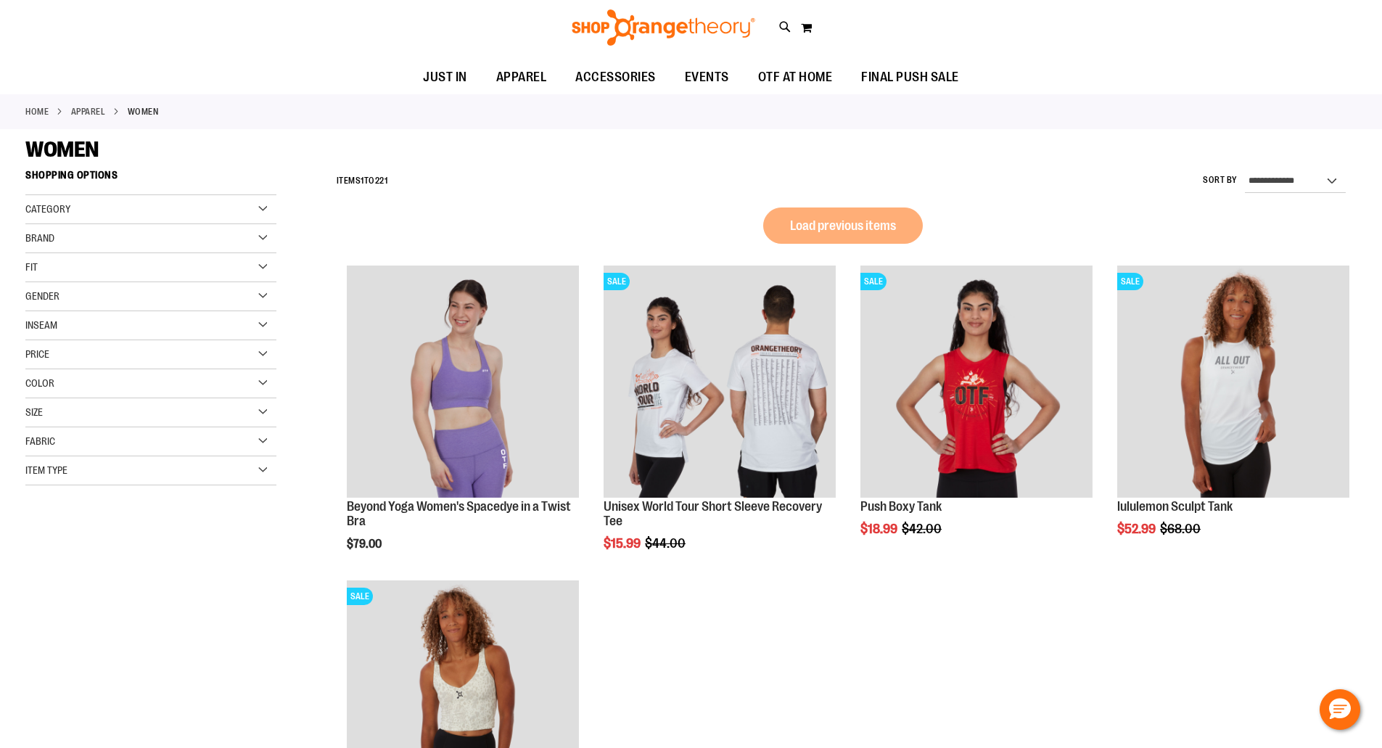
scroll to position [0, 0]
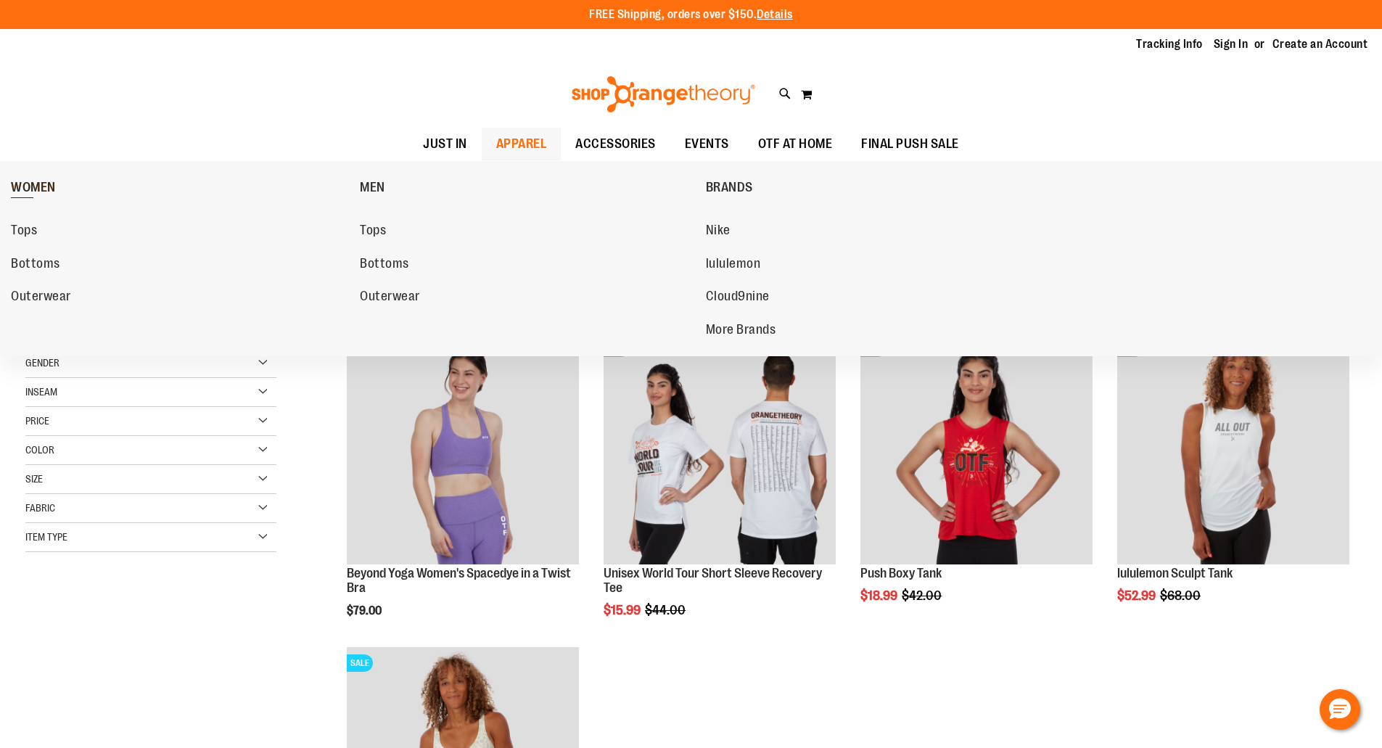
click at [42, 189] on span "WOMEN" at bounding box center [33, 189] width 45 height 18
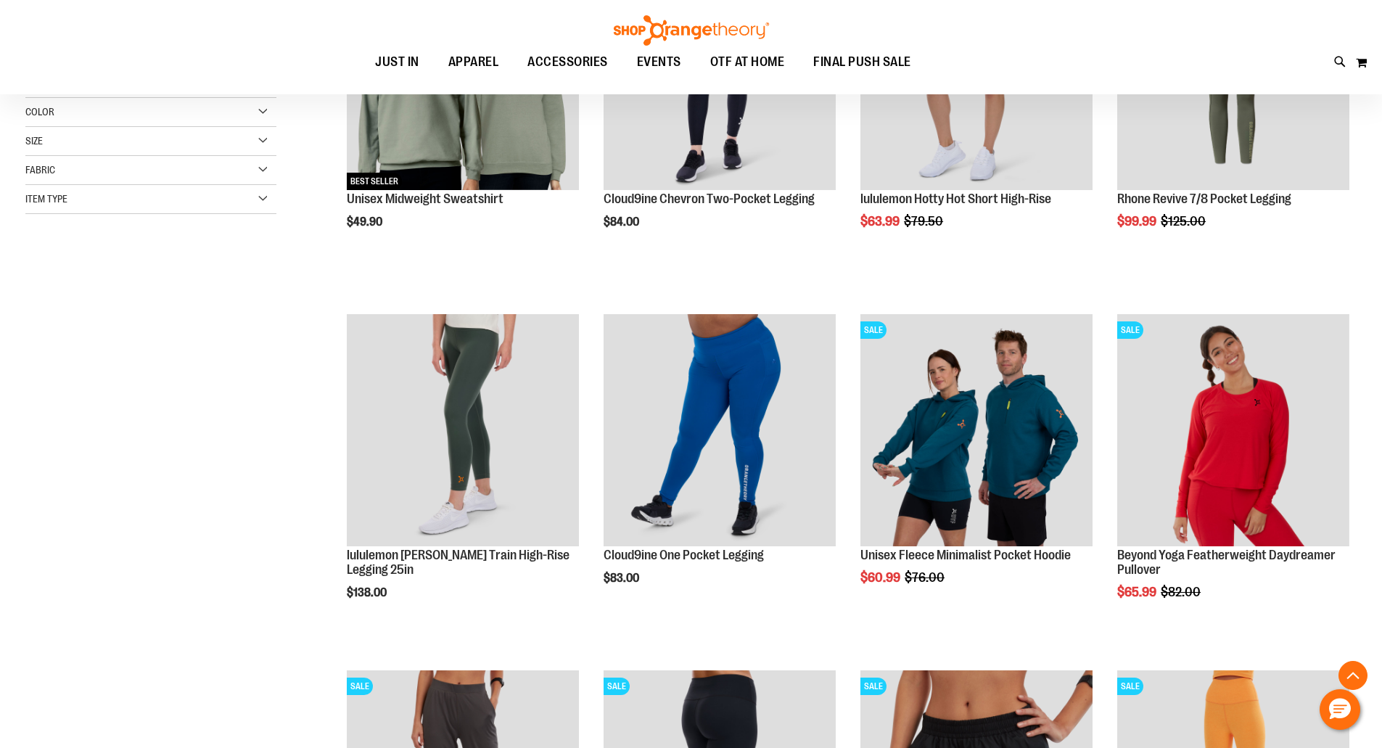
scroll to position [347, 0]
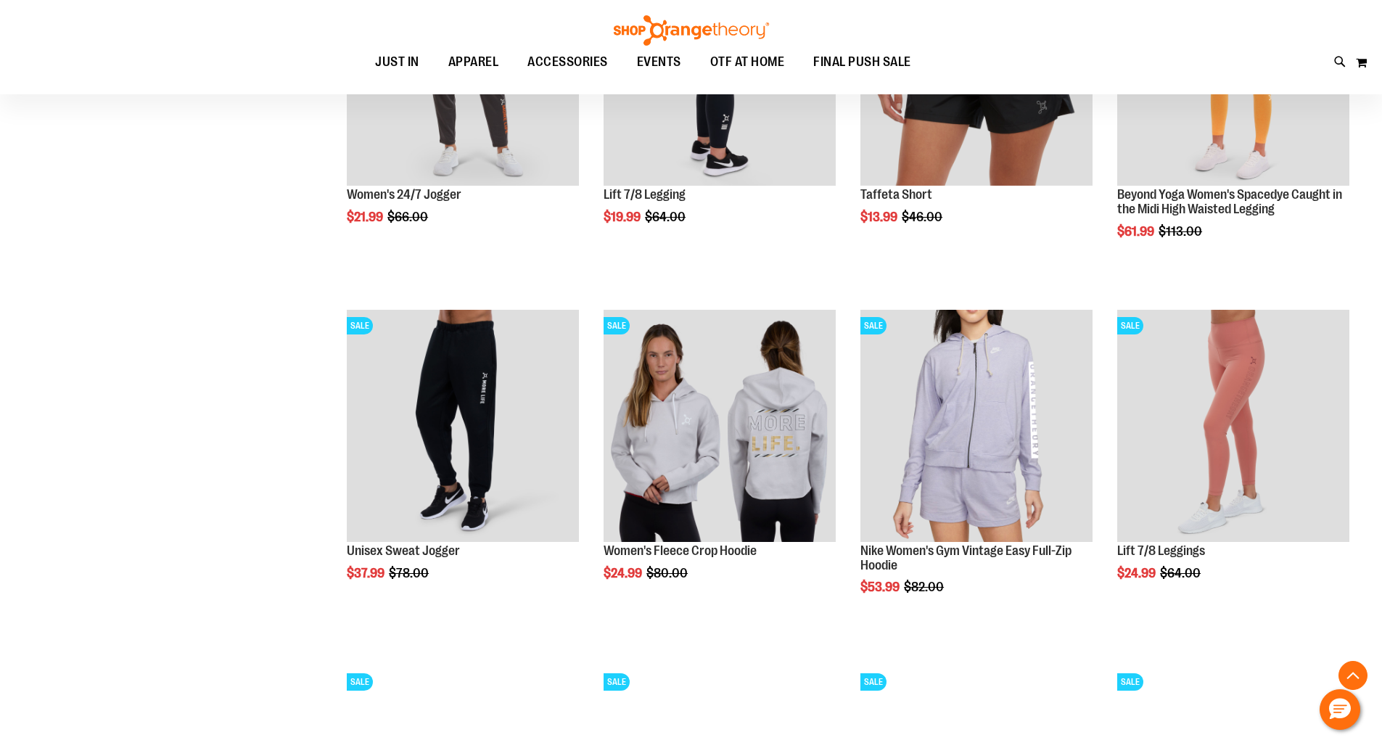
scroll to position [1073, 0]
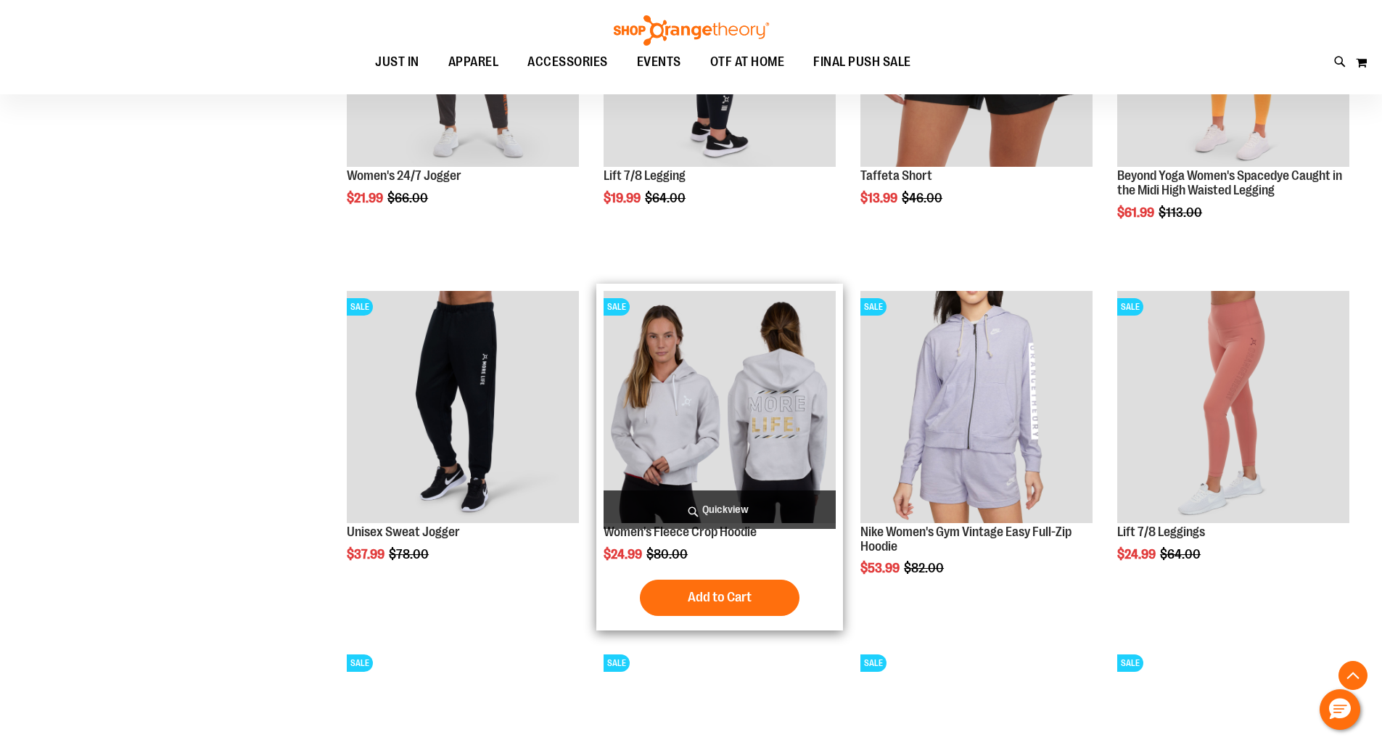
click at [717, 371] on img "product" at bounding box center [720, 407] width 232 height 232
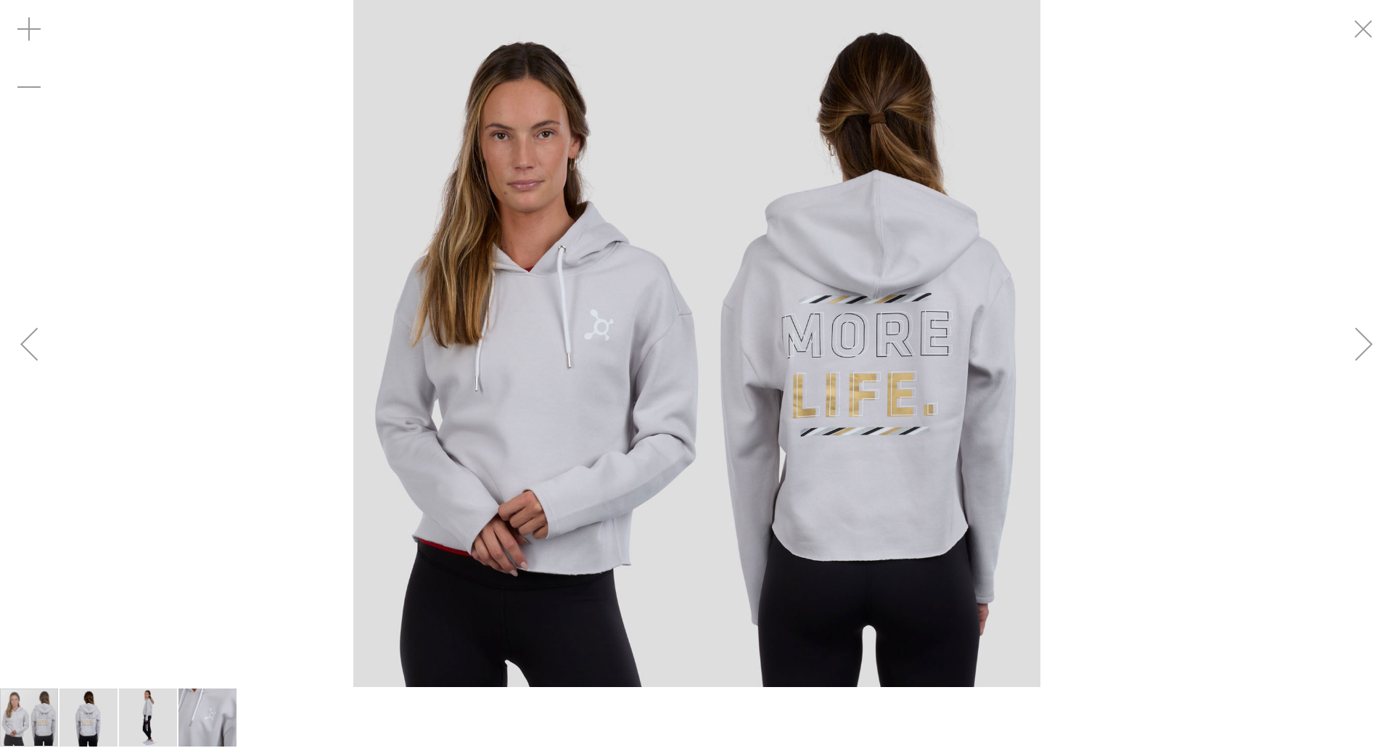
click at [1360, 343] on div "Next" at bounding box center [1364, 344] width 58 height 58
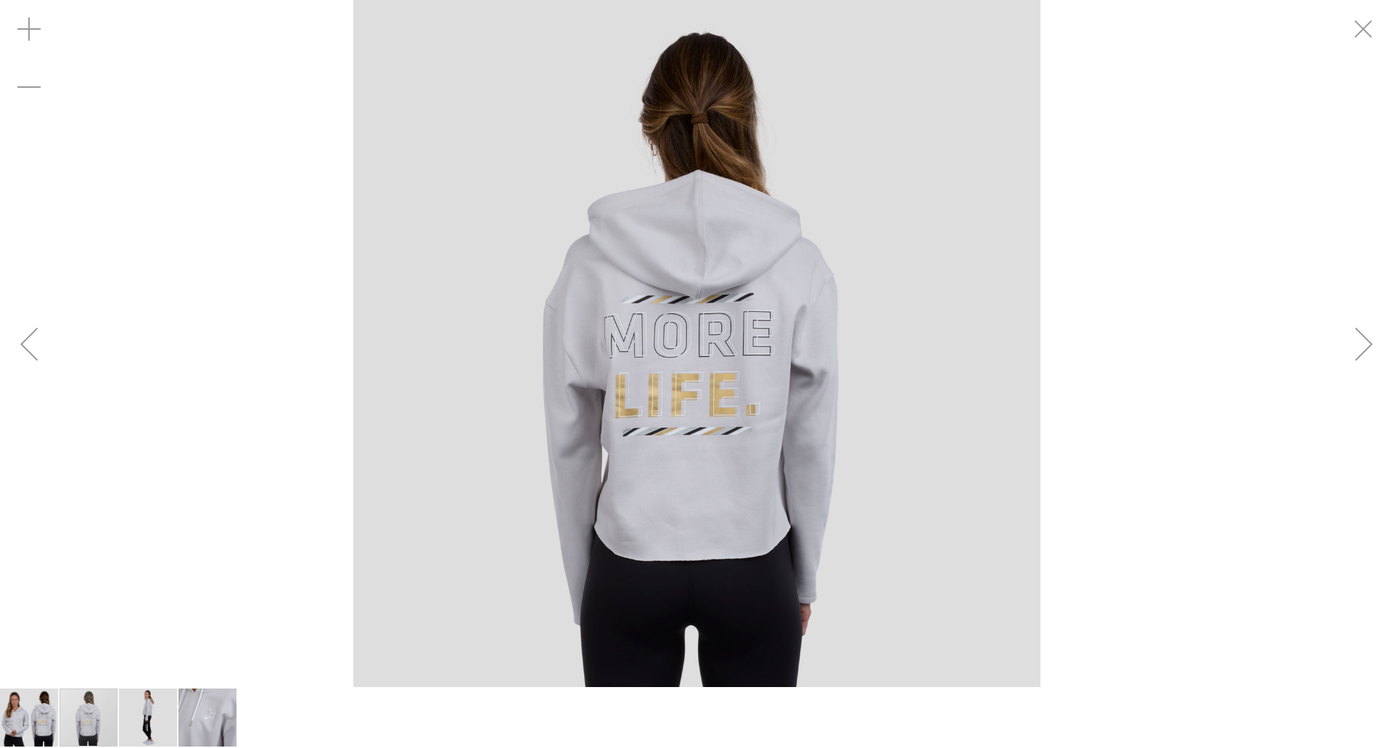
click at [1360, 343] on div "Next" at bounding box center [1364, 344] width 58 height 58
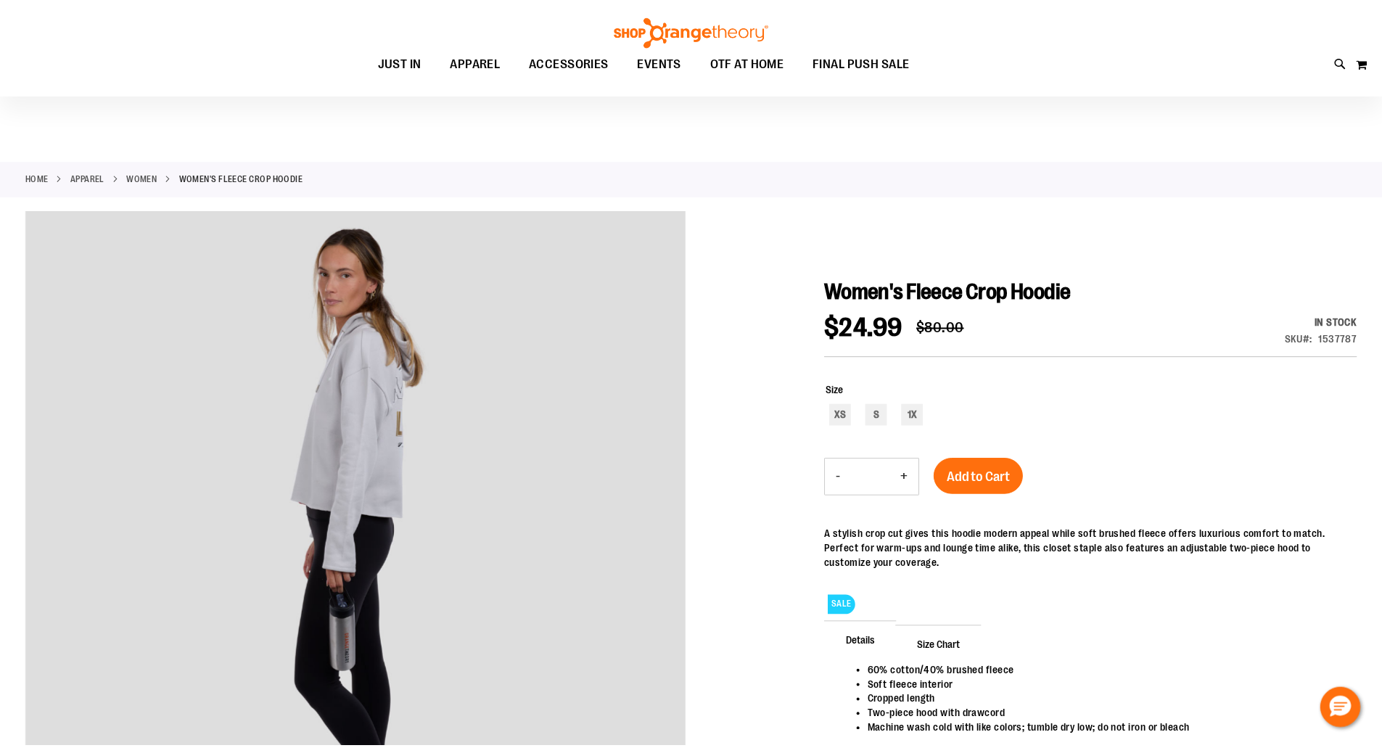
scroll to position [86, 0]
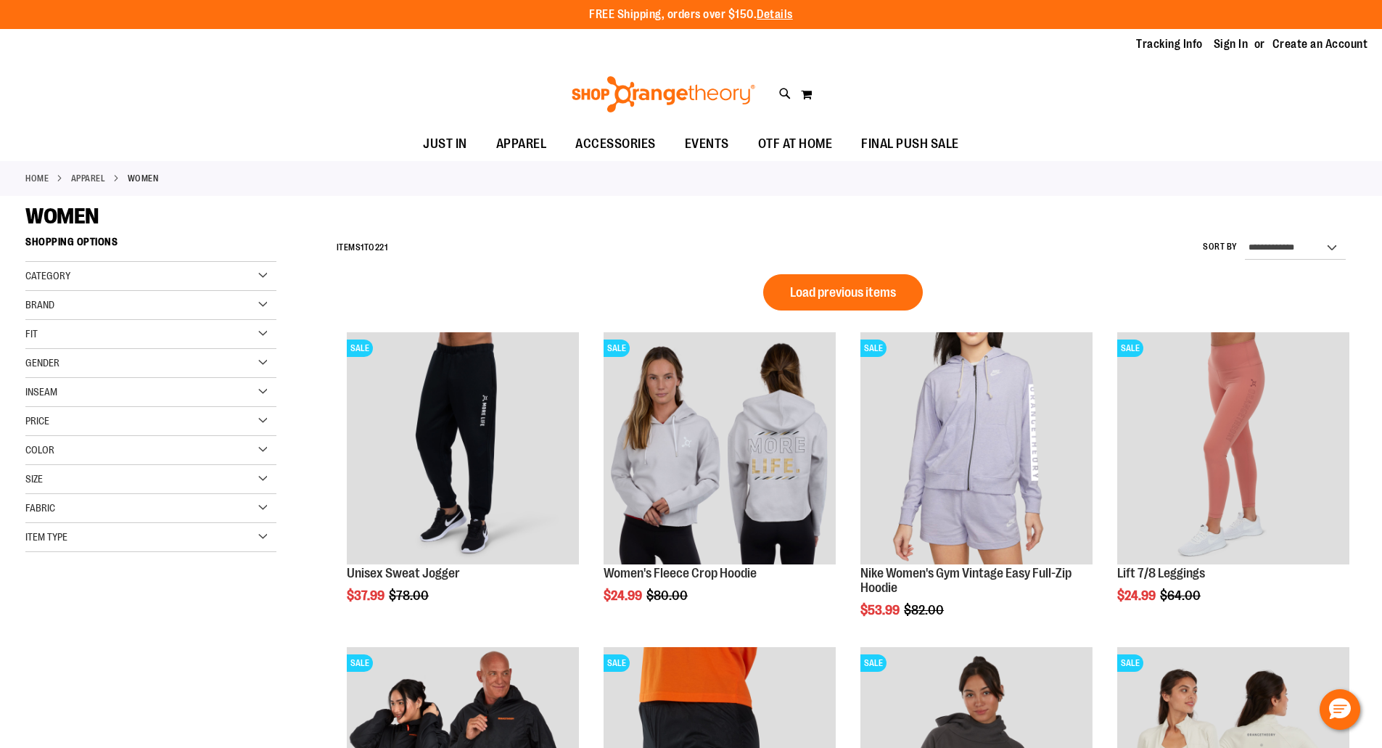
scroll to position [712, 0]
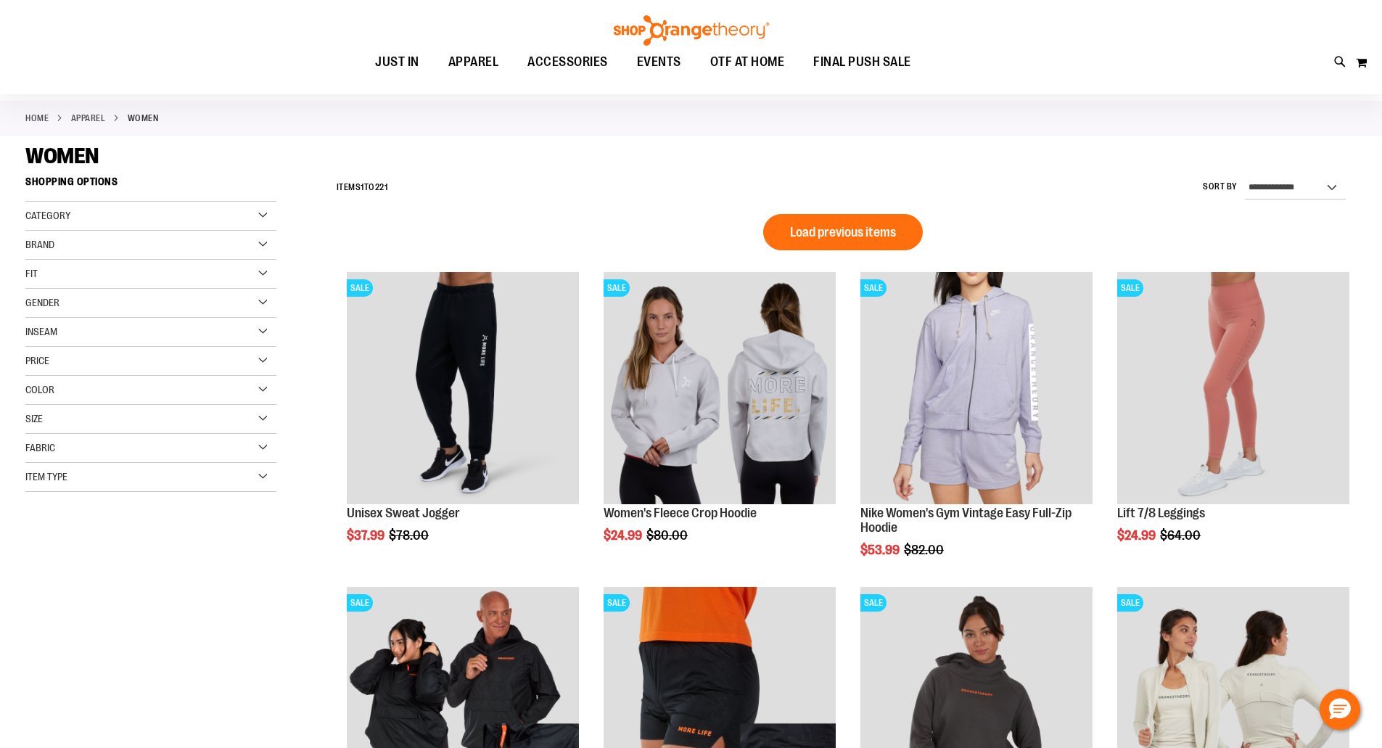
scroll to position [44, 0]
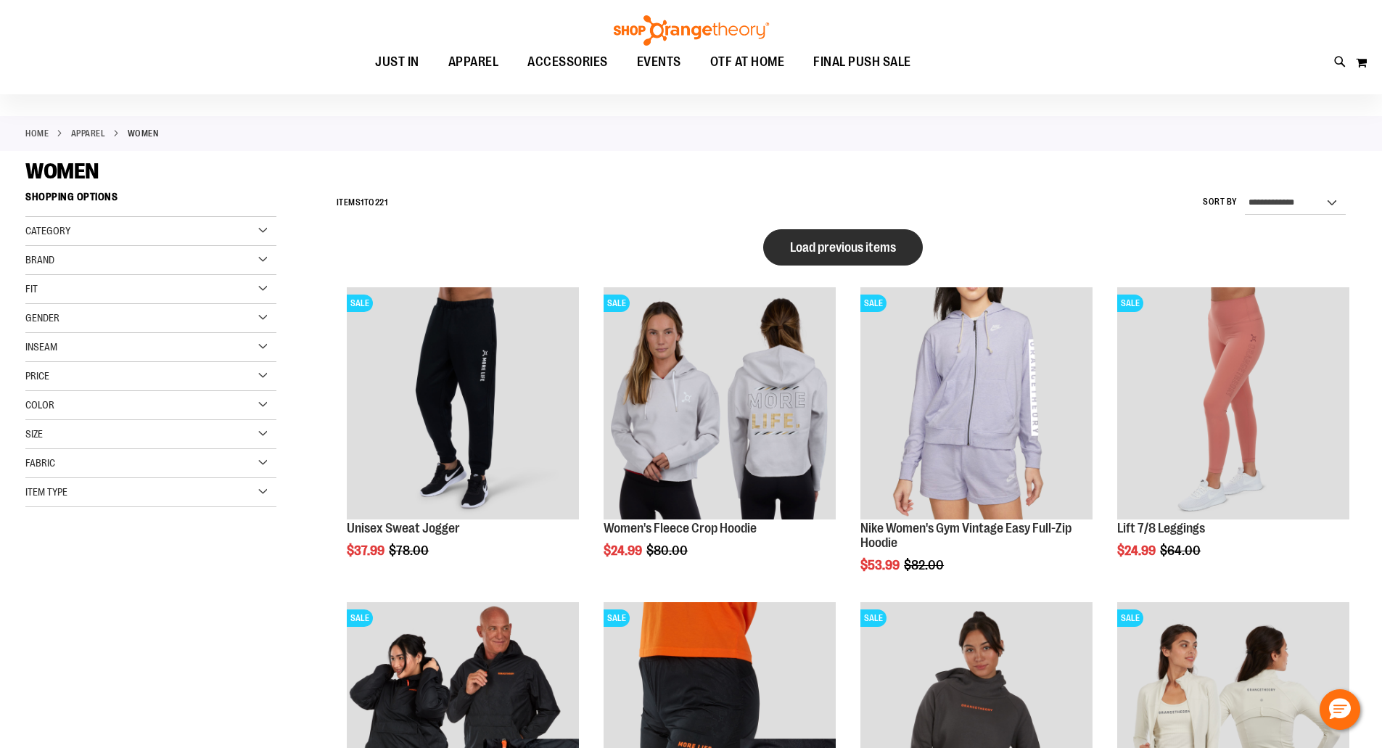
click at [794, 255] on button "Load previous items" at bounding box center [843, 247] width 160 height 36
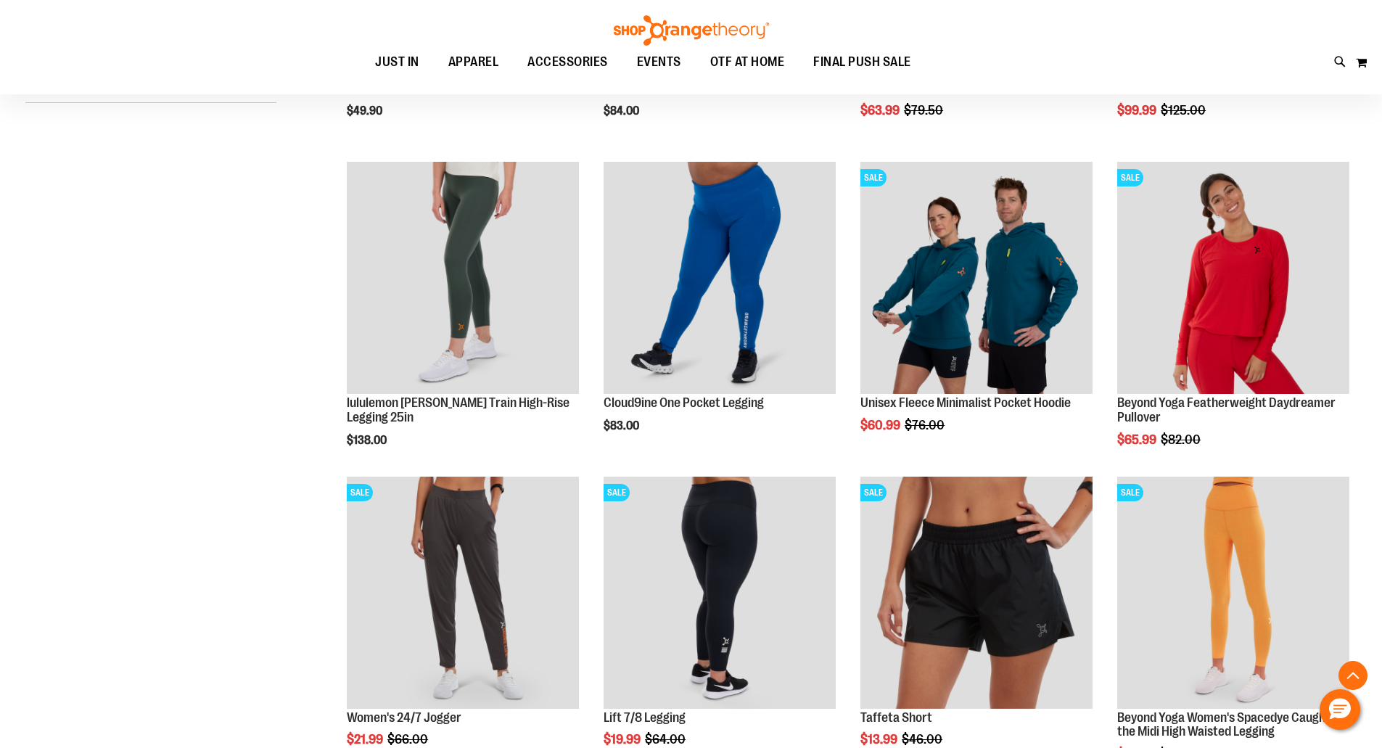
scroll to position [451, 0]
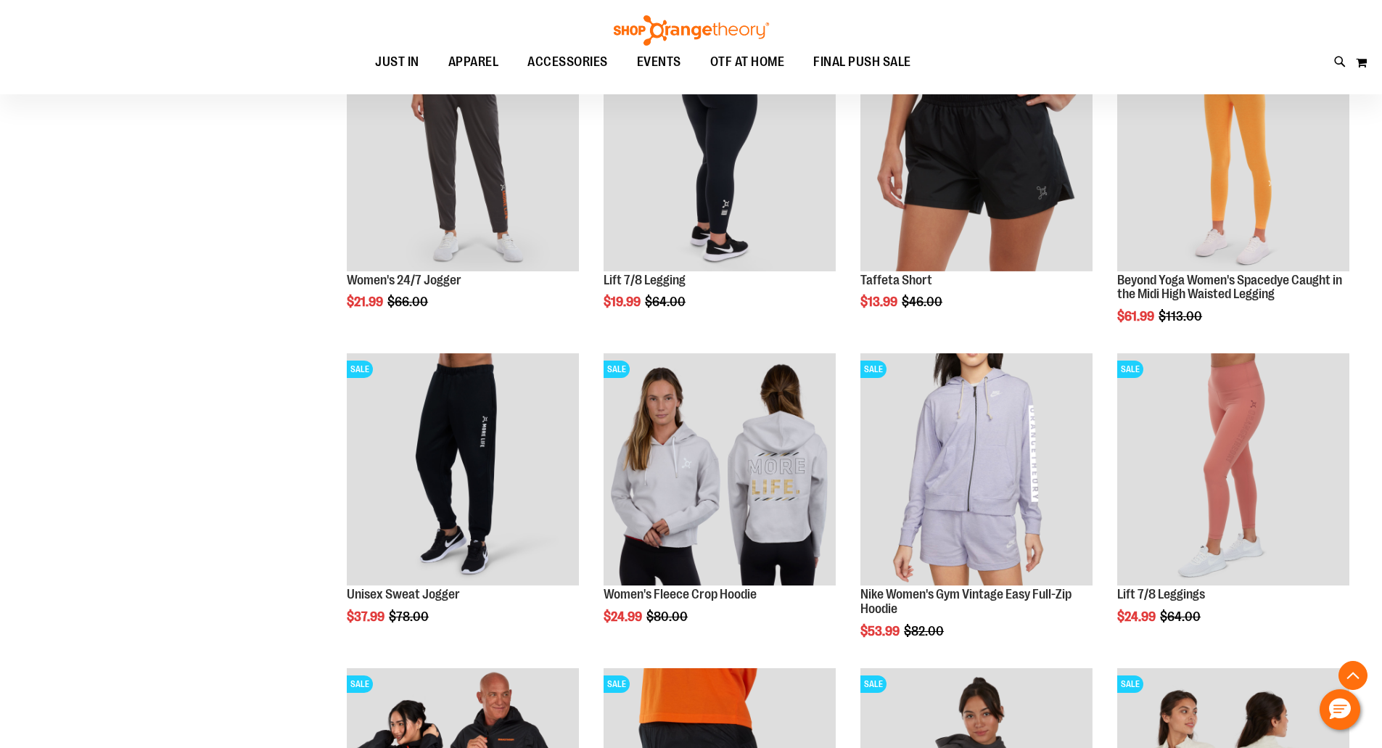
scroll to position [915, 0]
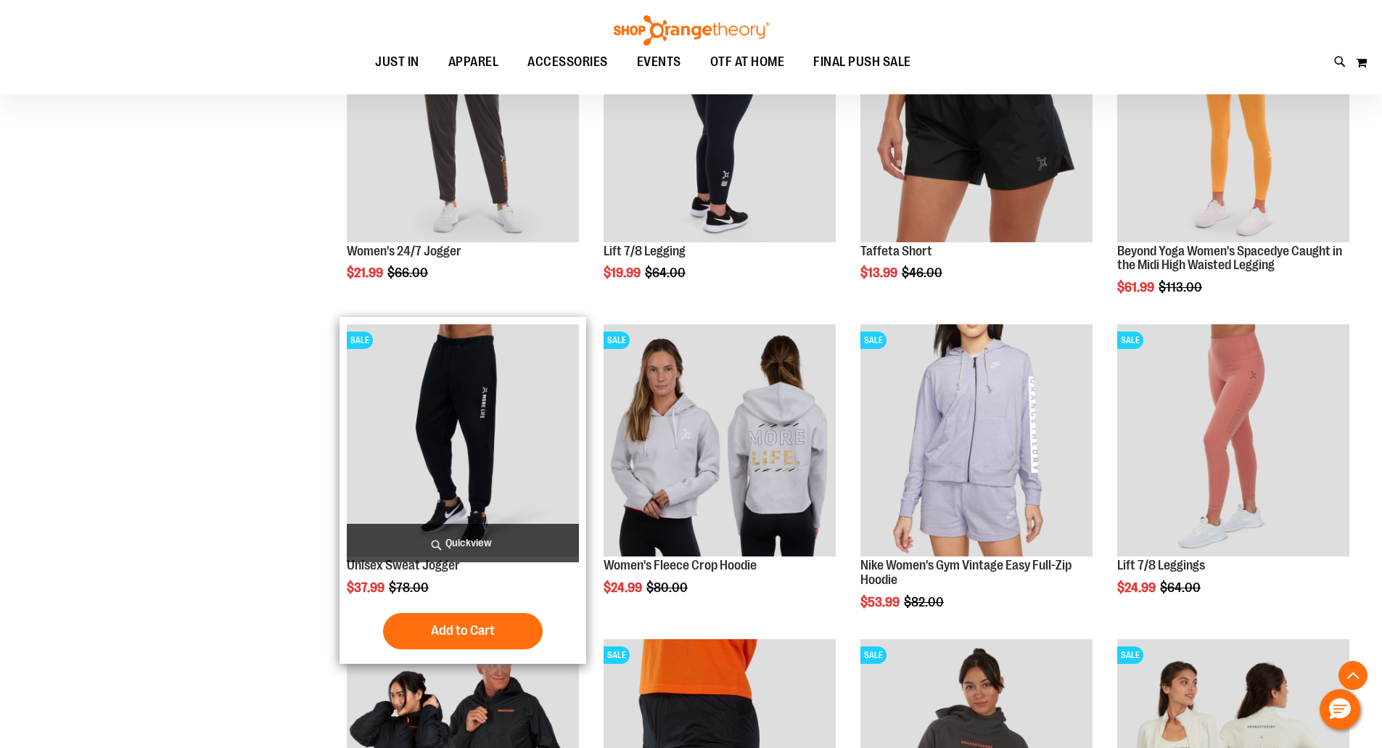
click at [482, 409] on img "product" at bounding box center [463, 440] width 232 height 232
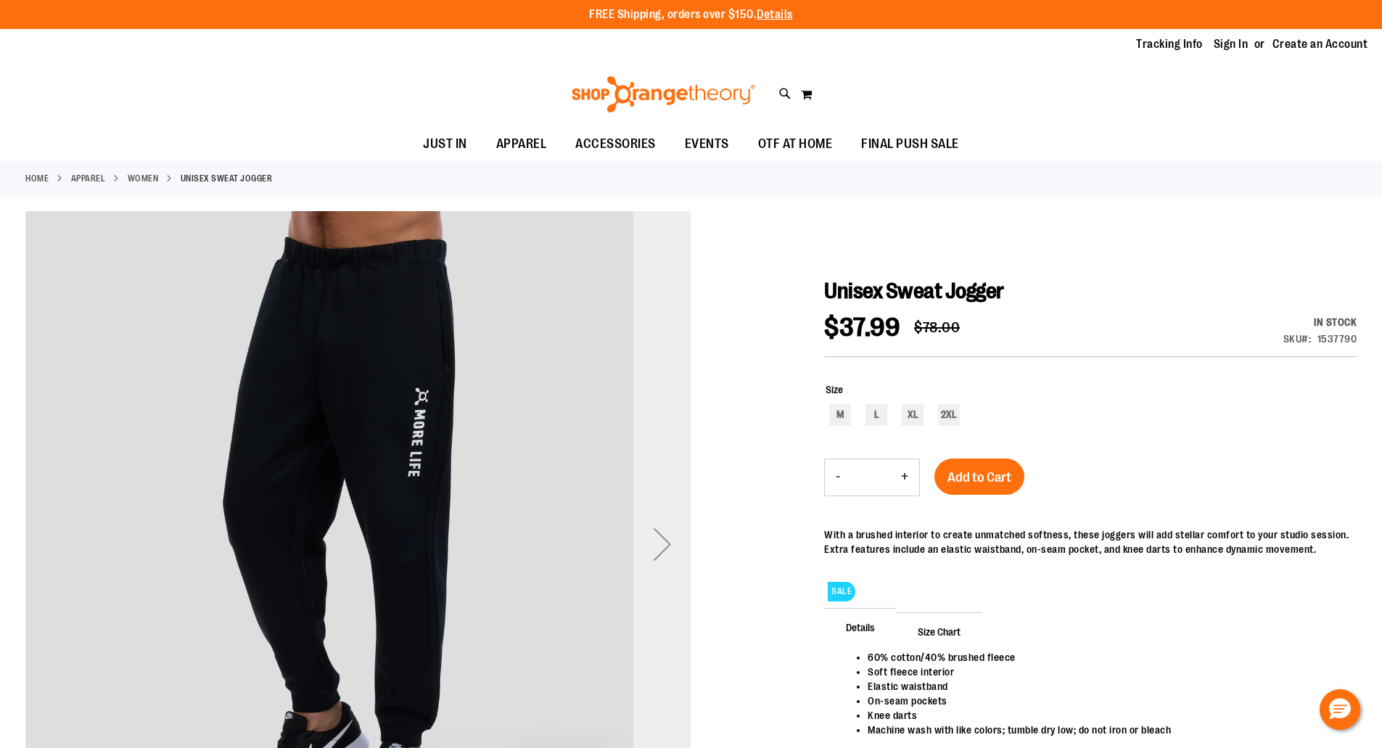
click at [662, 544] on div "Next" at bounding box center [662, 544] width 58 height 58
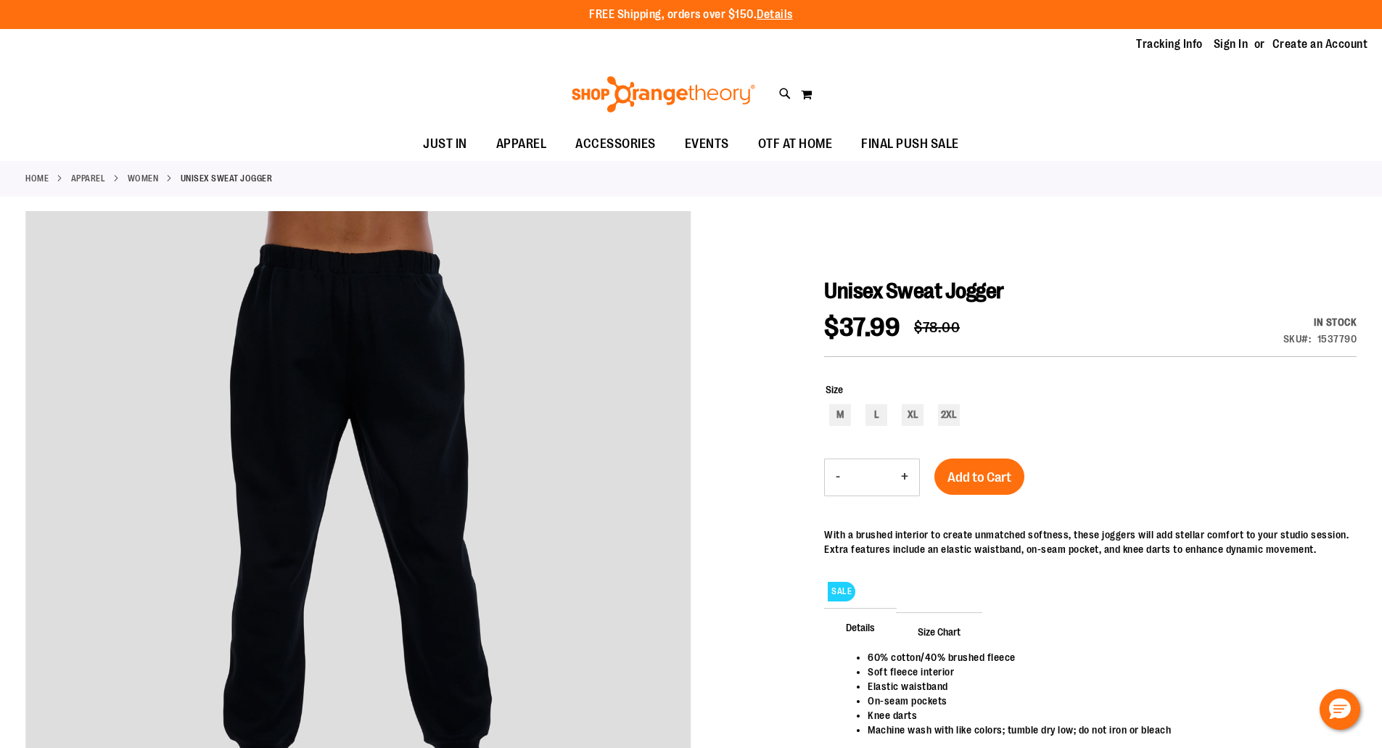
click at [1008, 554] on div "With a brushed interior to create unmatched softness, these joggers will add st…" at bounding box center [1090, 541] width 532 height 29
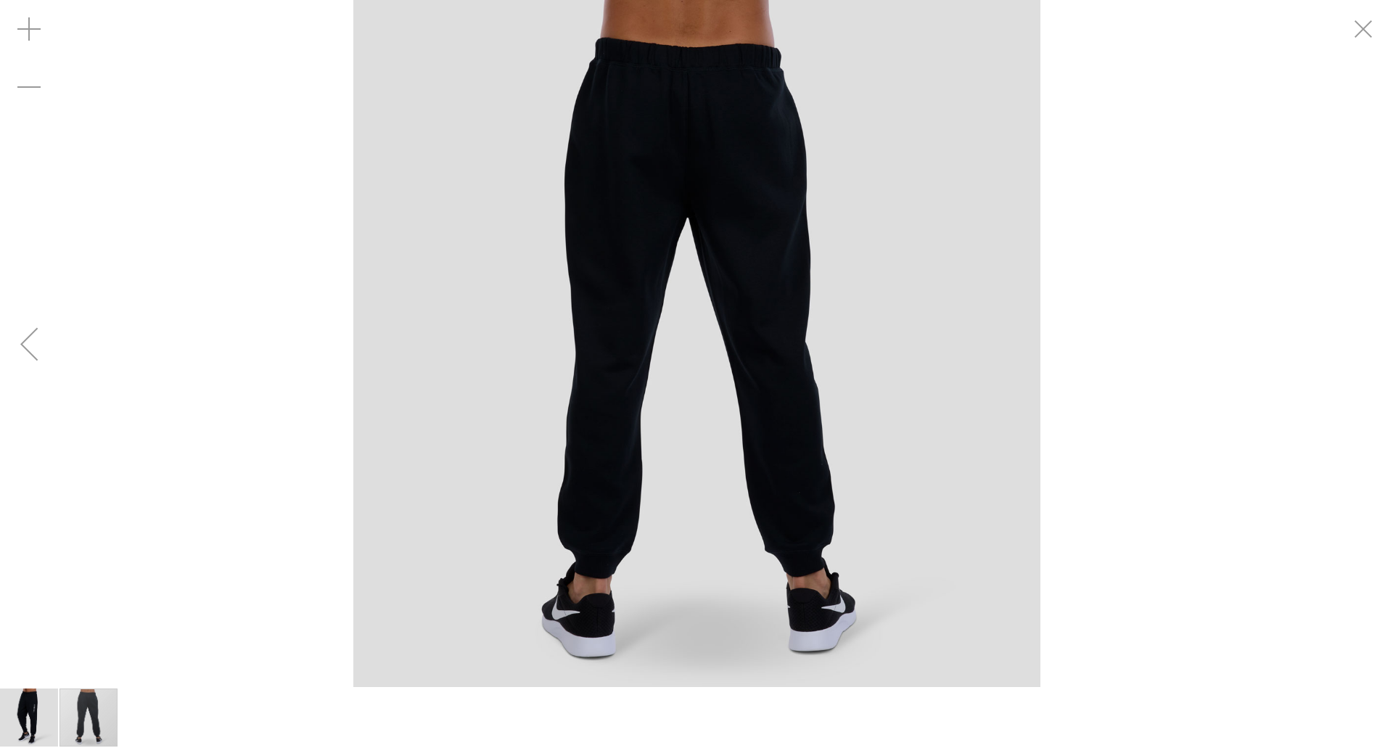
click at [24, 345] on div "Previous" at bounding box center [29, 344] width 58 height 58
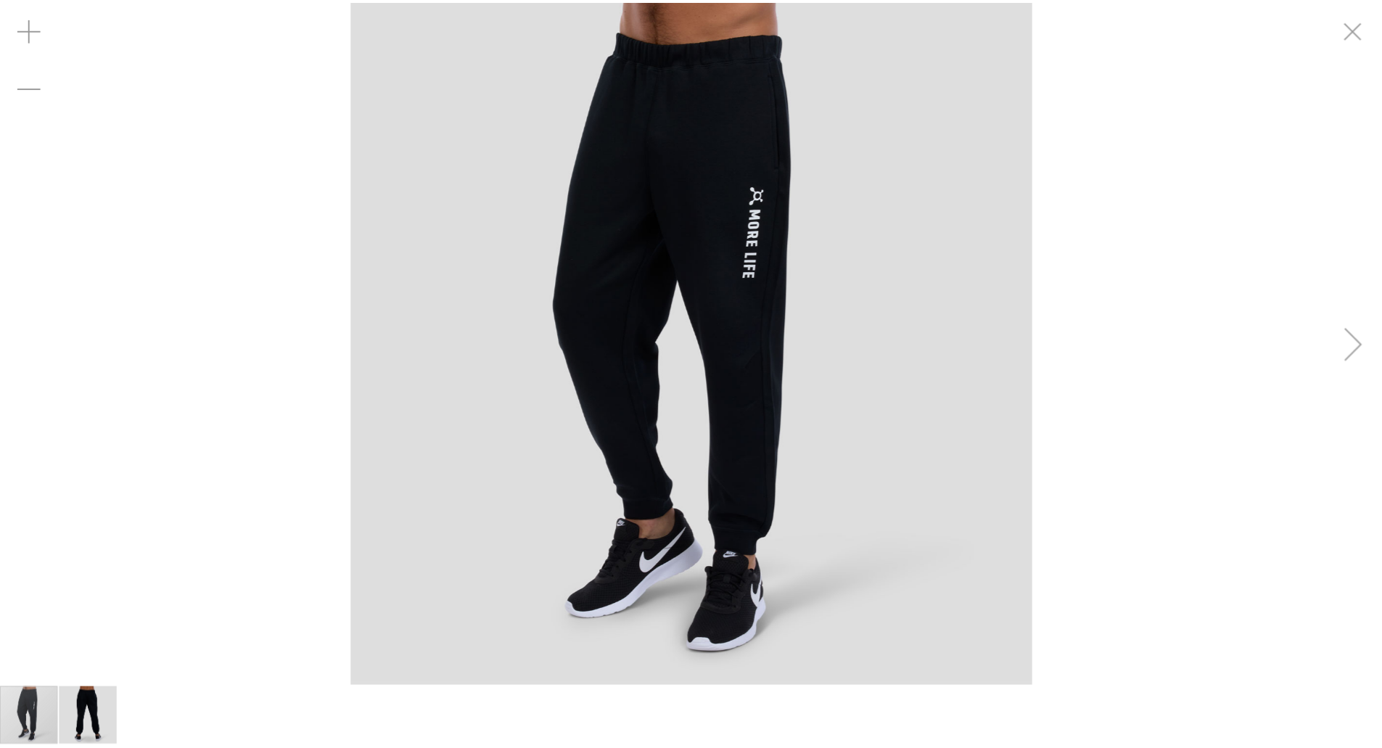
scroll to position [86, 0]
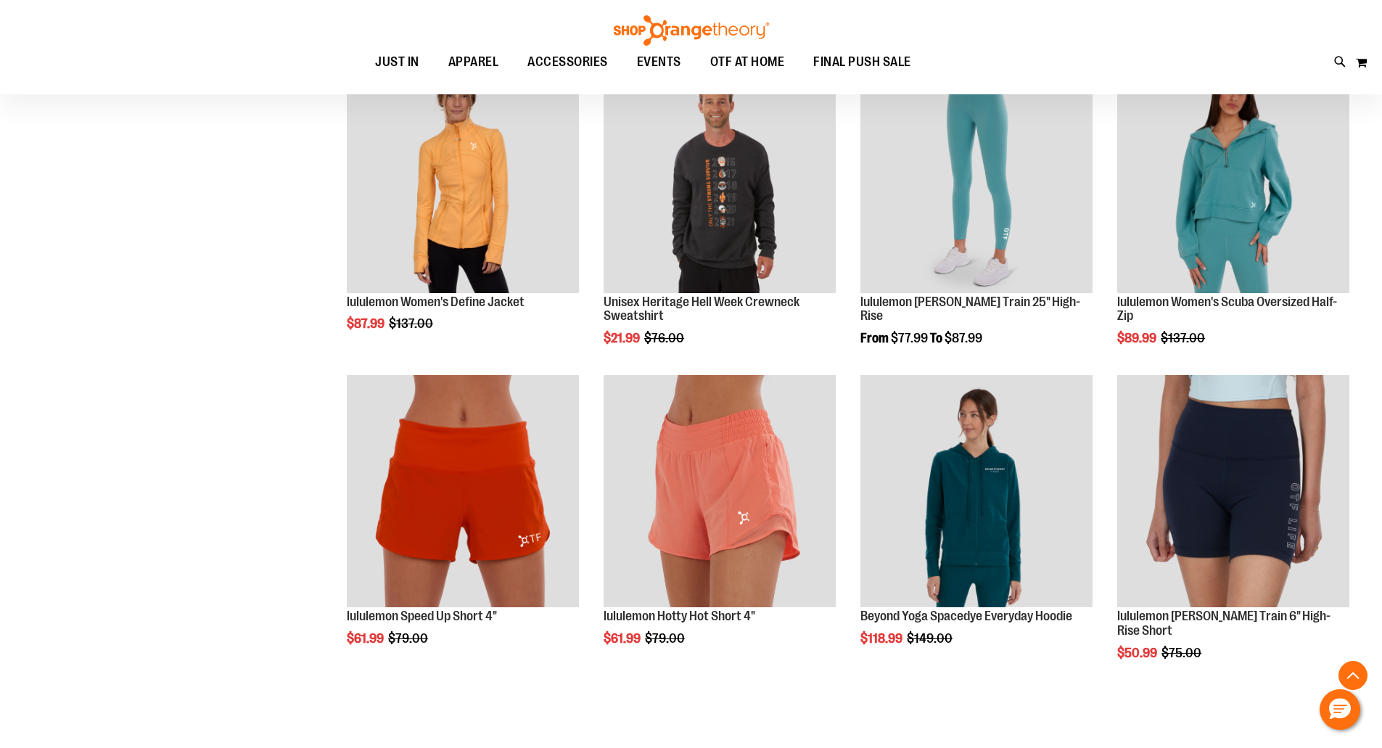
scroll to position [915, 0]
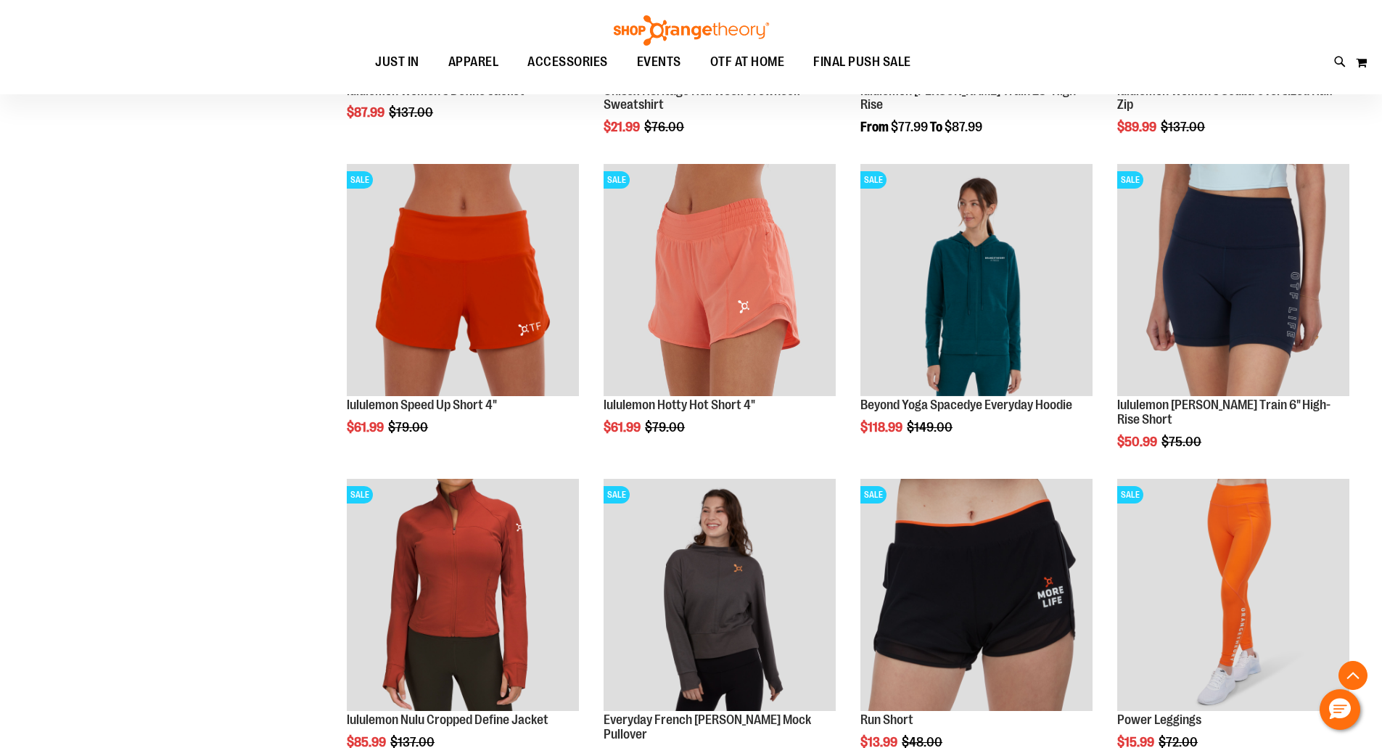
click at [155, 340] on div "**********" at bounding box center [690, 170] width 1331 height 2034
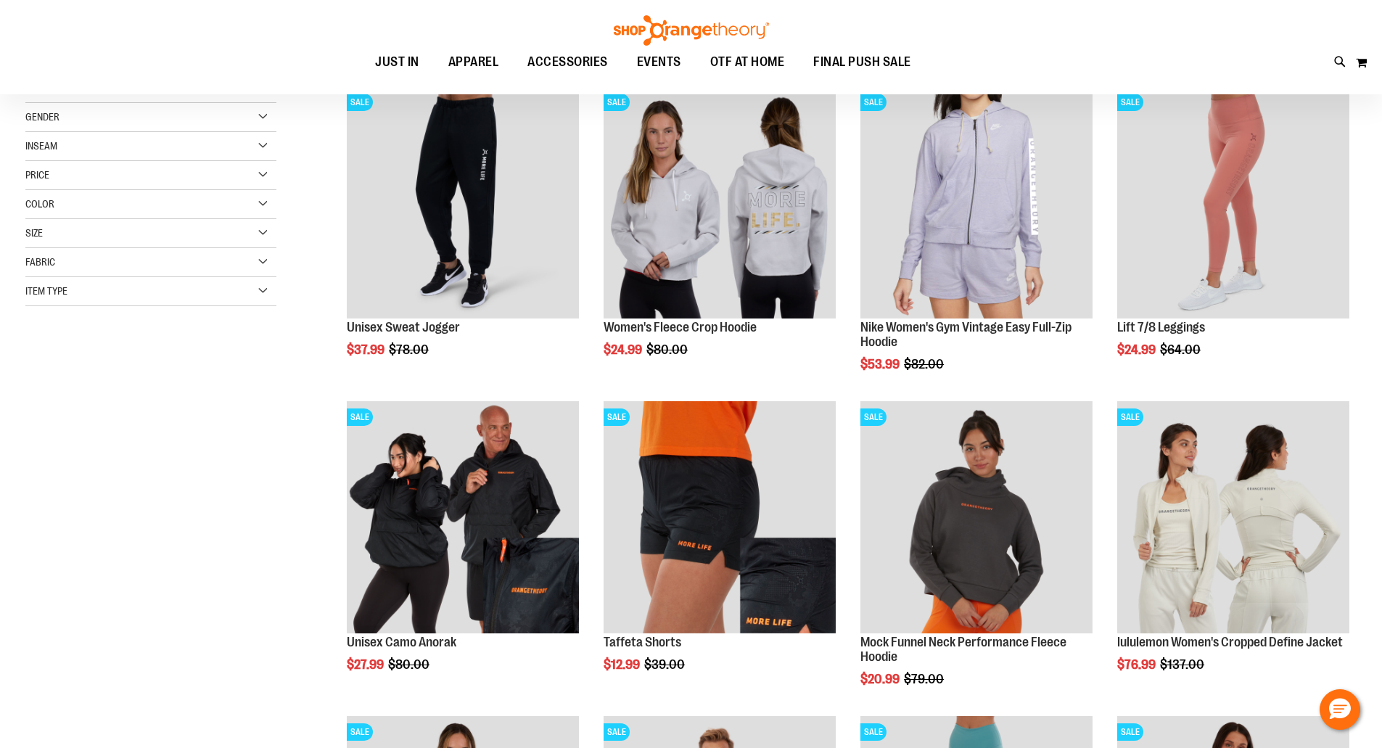
scroll to position [86, 0]
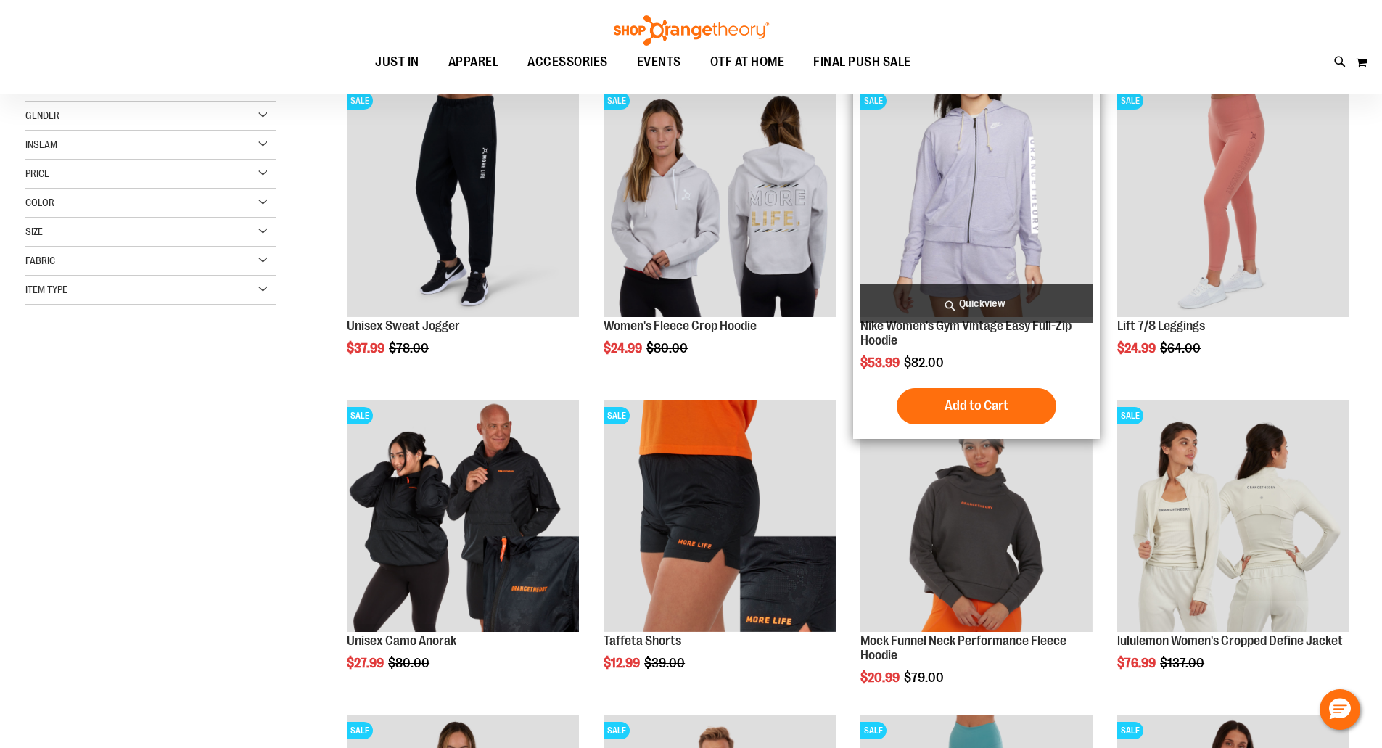
drag, startPoint x: 1038, startPoint y: 187, endPoint x: 935, endPoint y: 198, distance: 103.6
click at [935, 198] on img "product" at bounding box center [976, 201] width 232 height 232
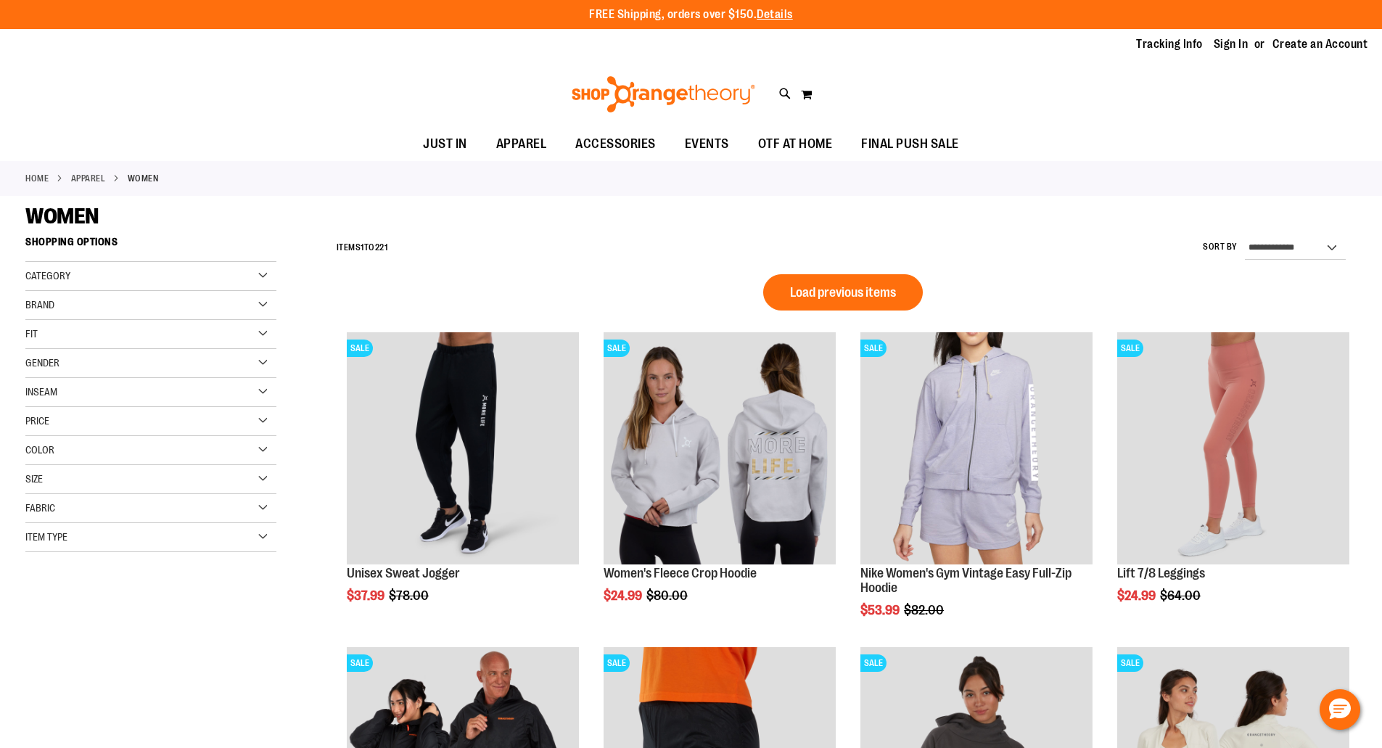
scroll to position [86, 0]
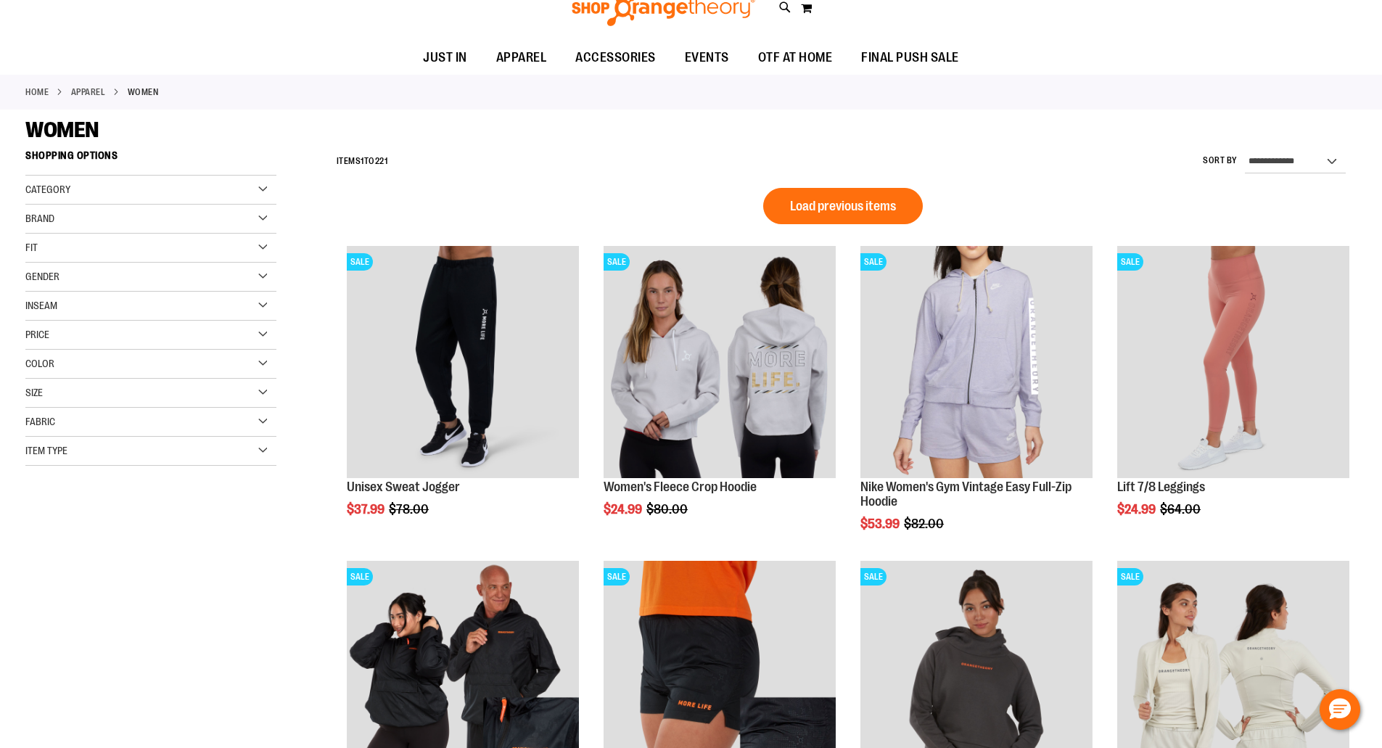
click at [76, 560] on div "**********" at bounding box center [690, 706] width 1331 height 1127
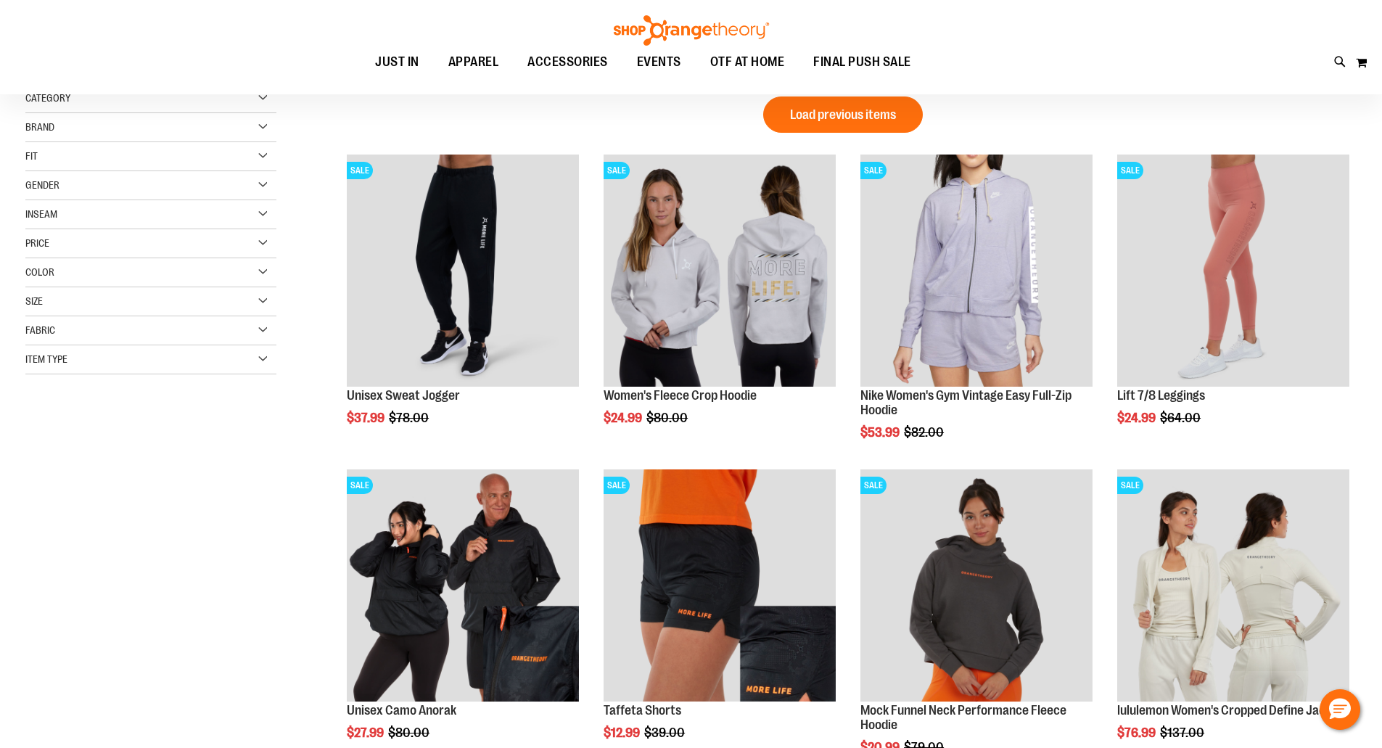
scroll to position [202, 0]
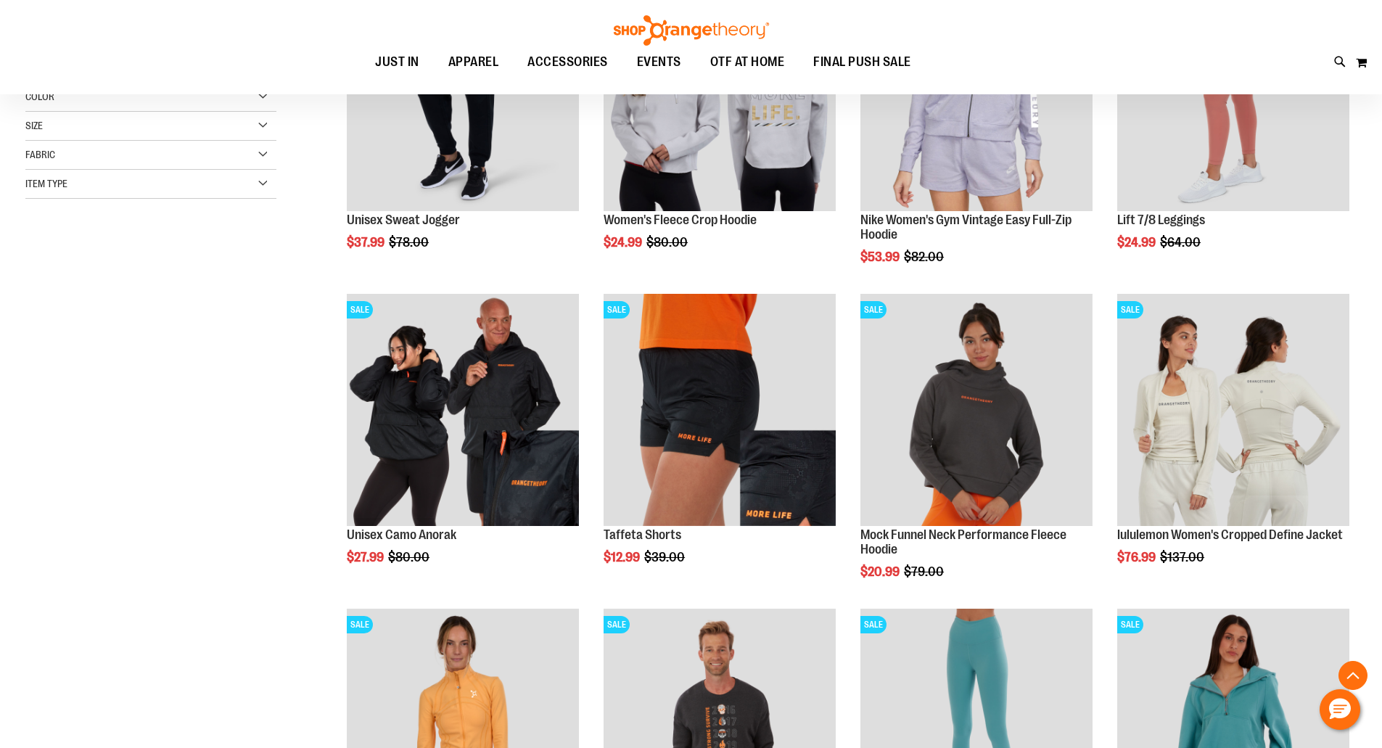
scroll to position [492, 0]
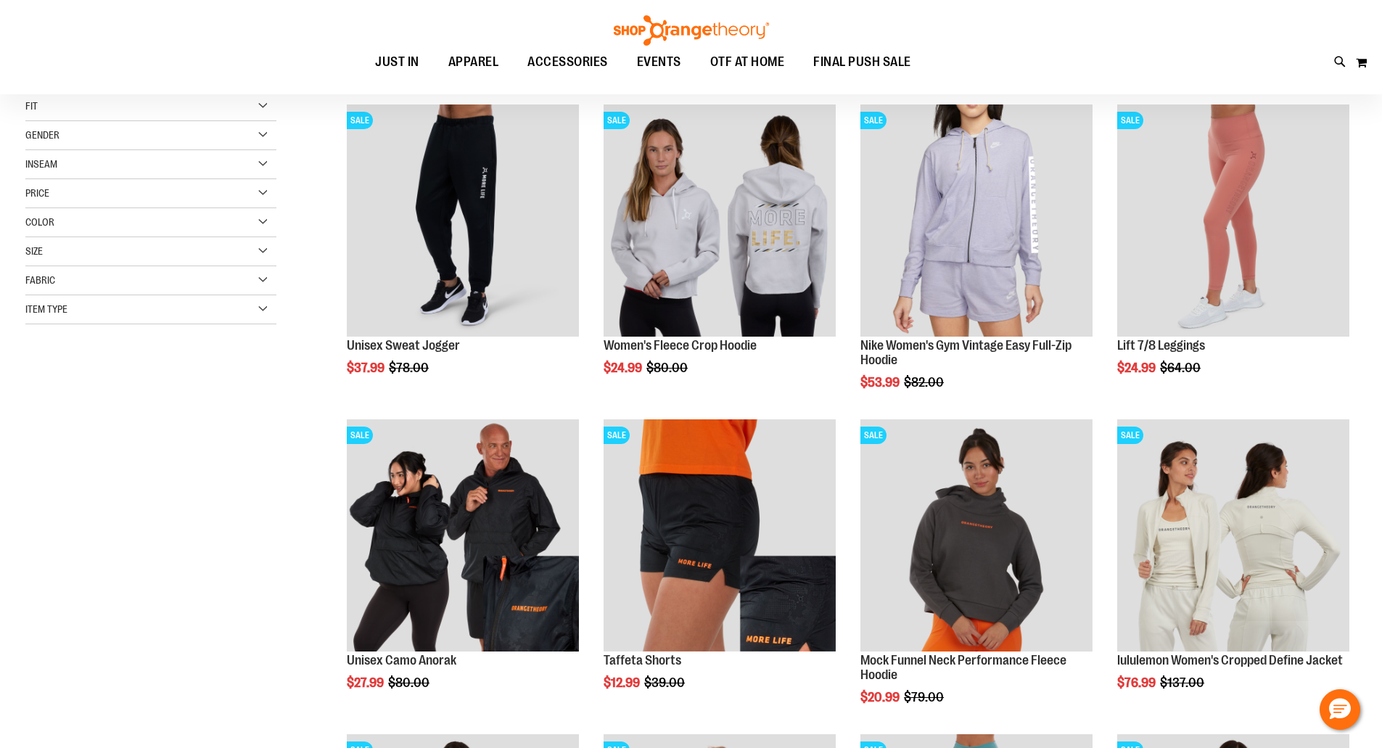
scroll to position [231, 0]
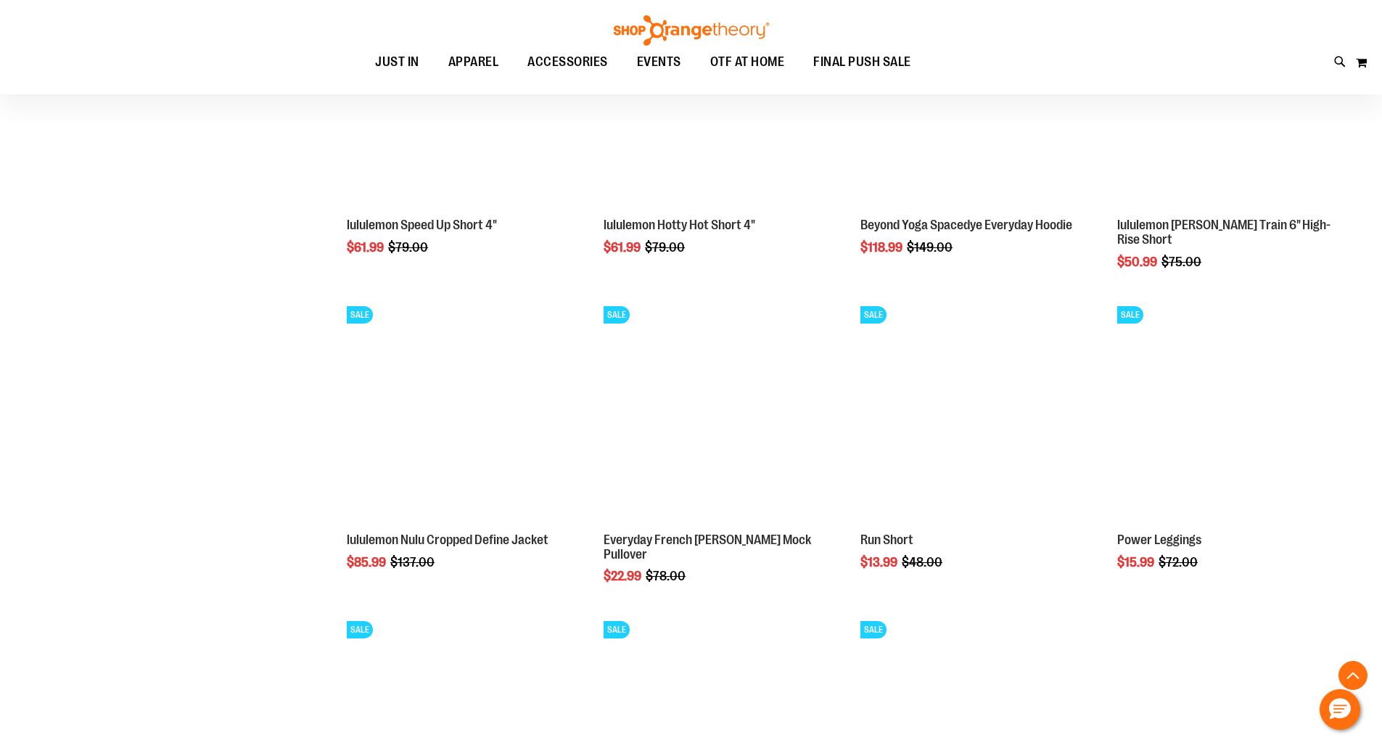
scroll to position [1333, 0]
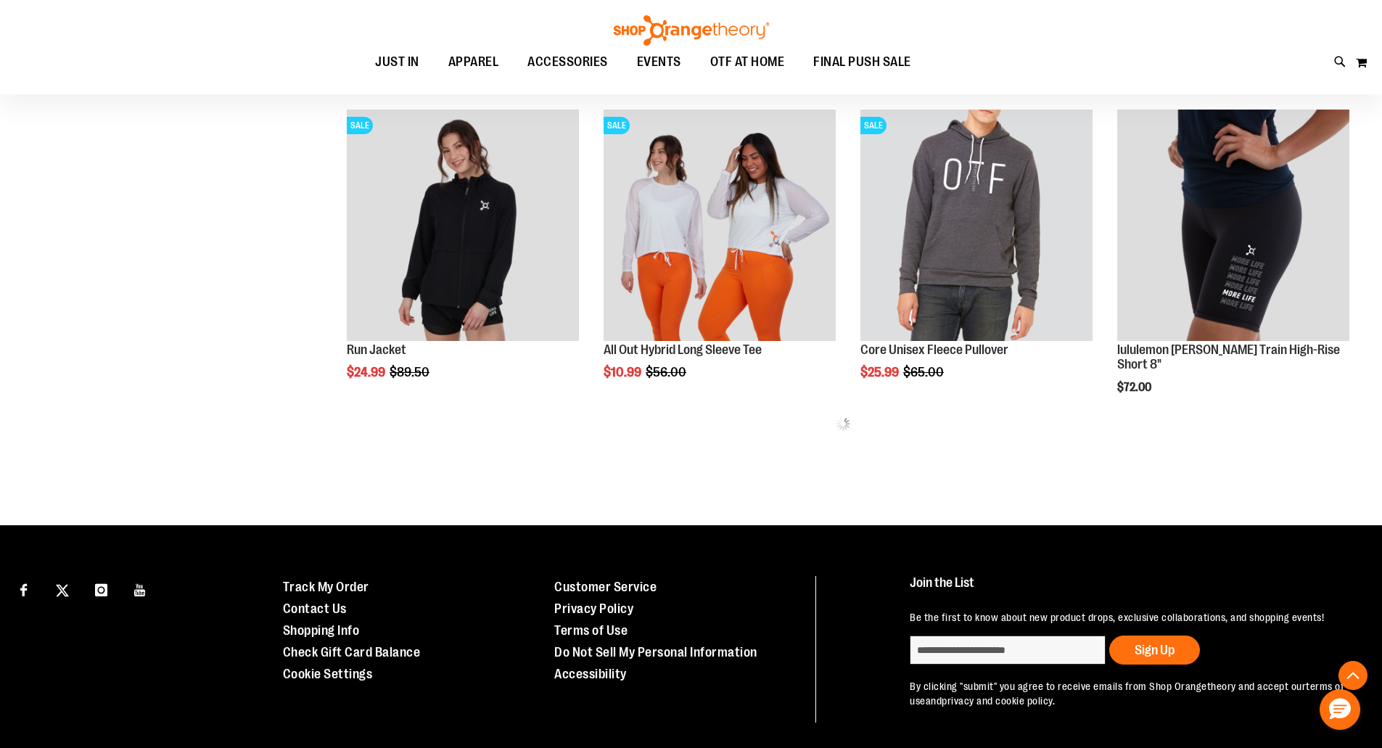
scroll to position [1798, 0]
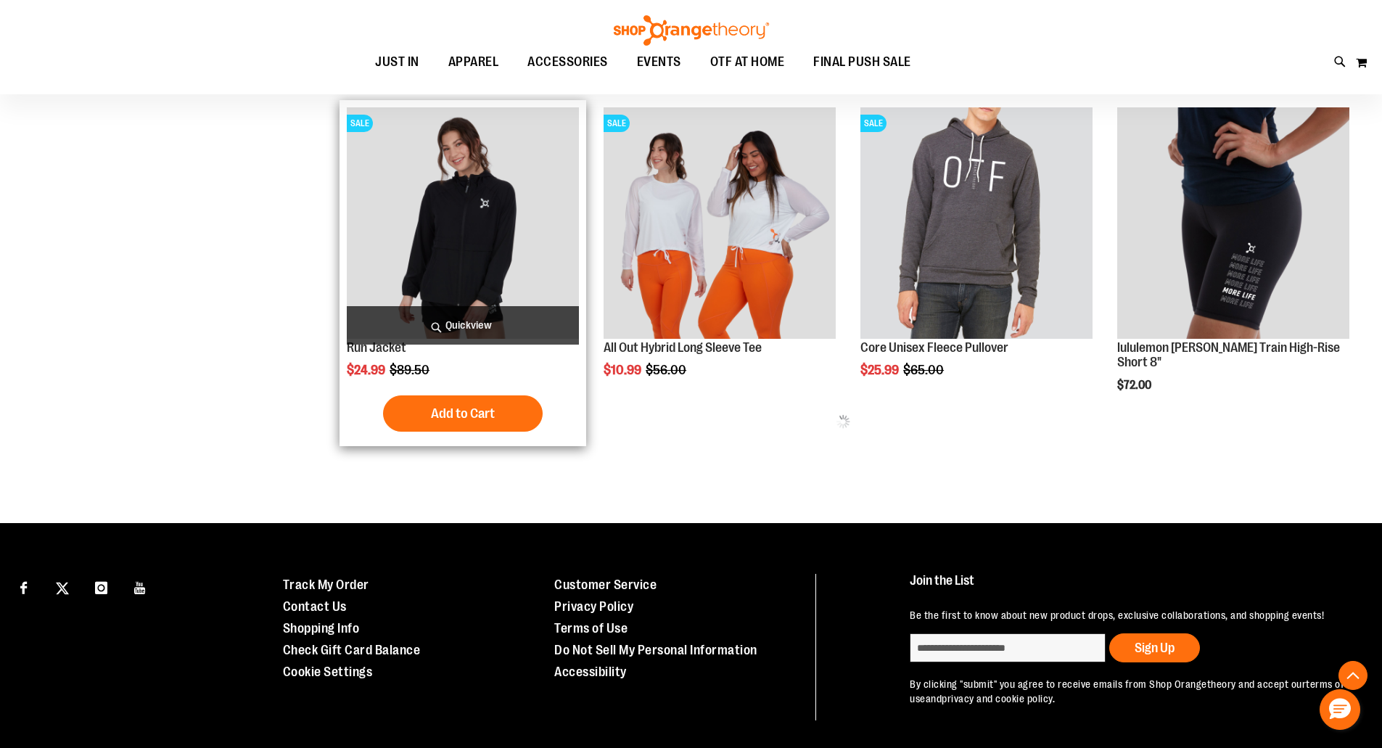
click at [458, 231] on img "product" at bounding box center [463, 223] width 232 height 232
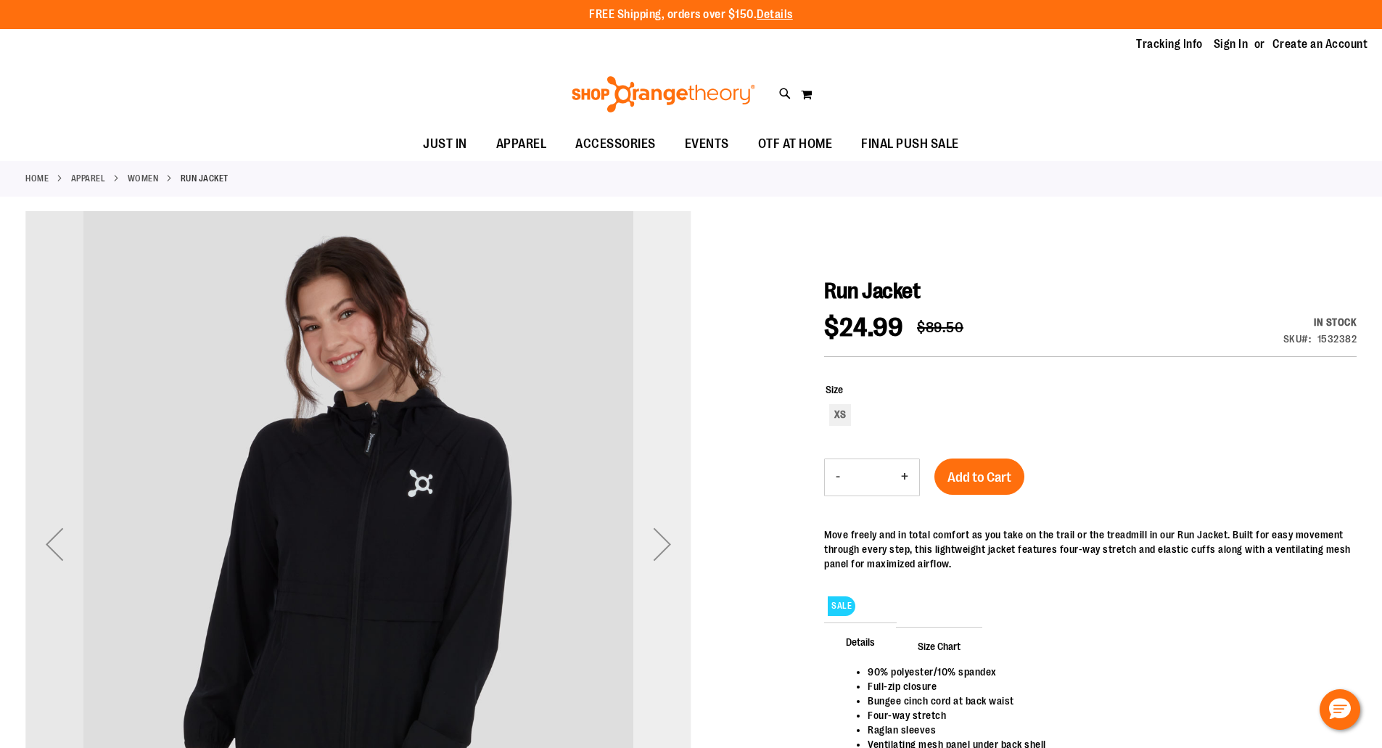
click at [660, 542] on div "Next" at bounding box center [662, 544] width 58 height 58
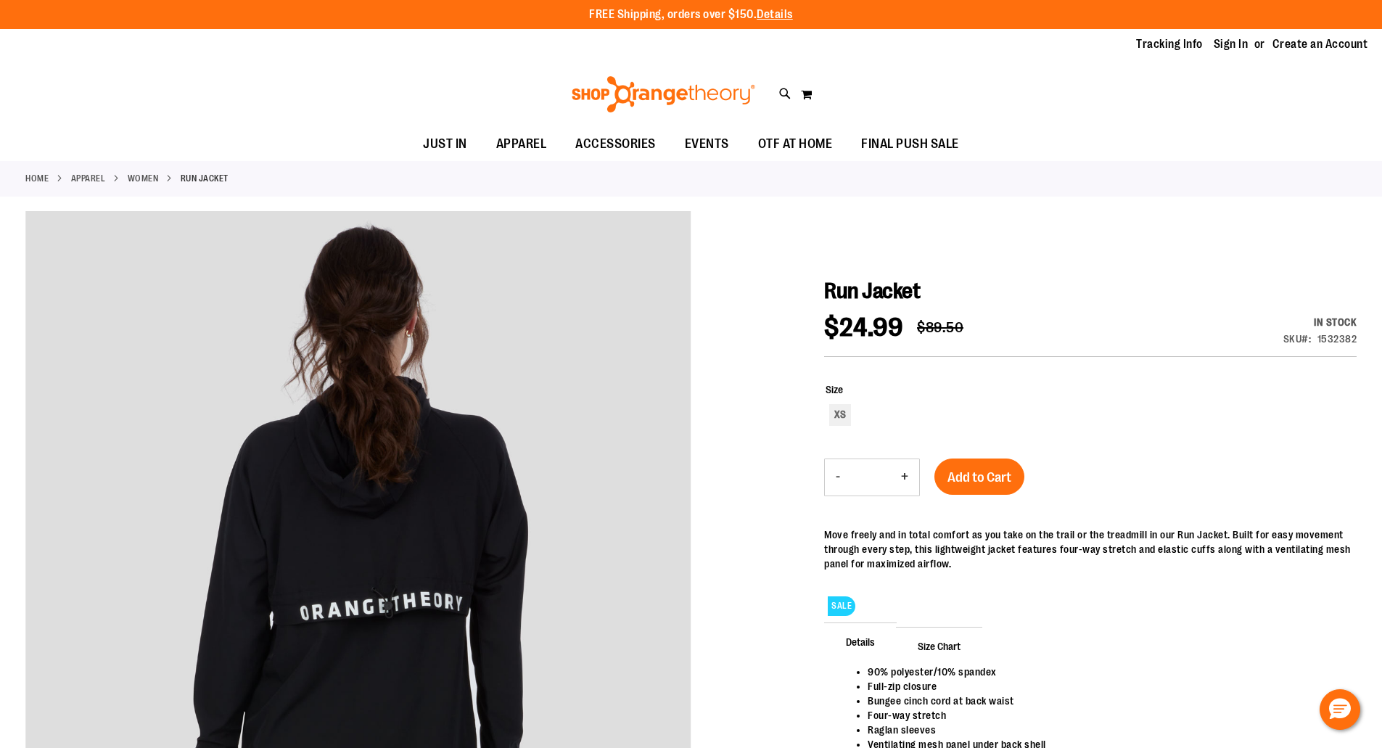
click at [884, 549] on div "Move freely and in total comfort as you take on the trail or the treadmill in o…" at bounding box center [1090, 549] width 532 height 44
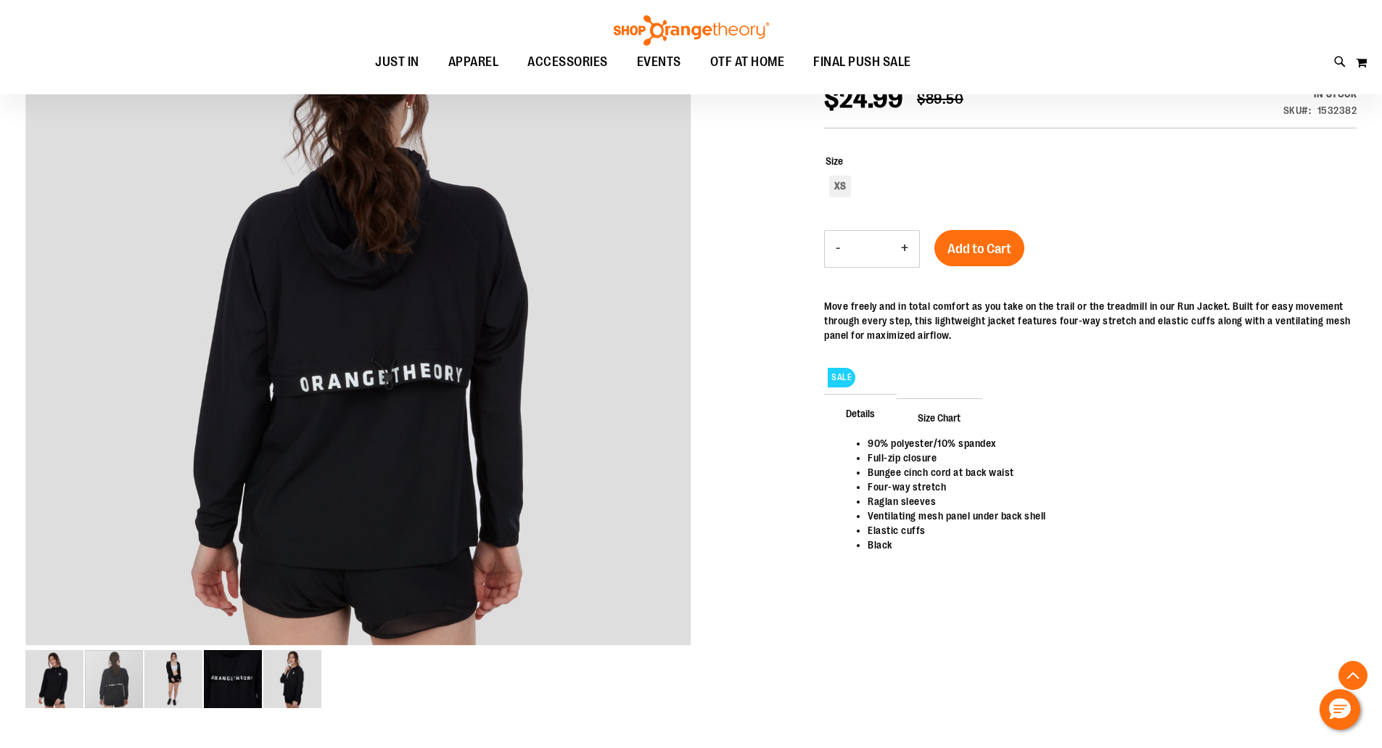
scroll to position [231, 0]
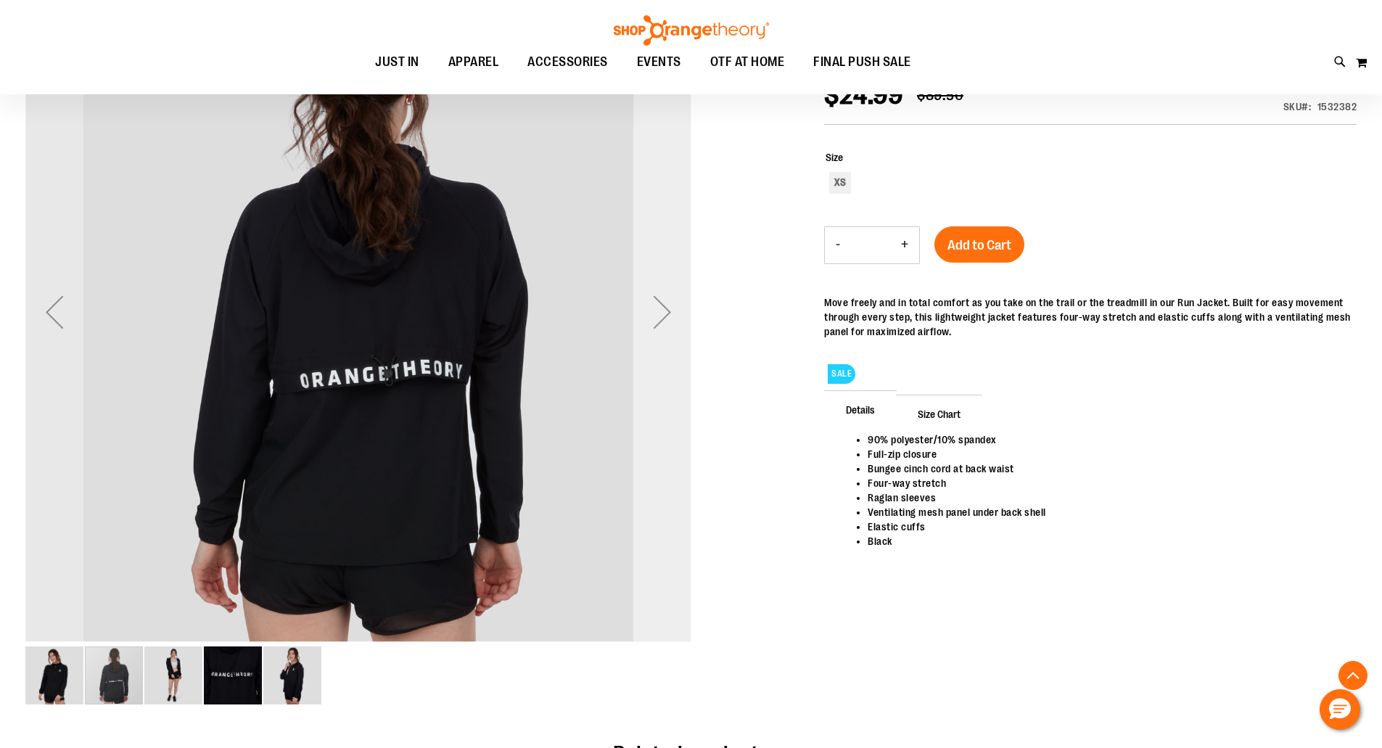
click at [657, 311] on div "Next" at bounding box center [662, 312] width 58 height 58
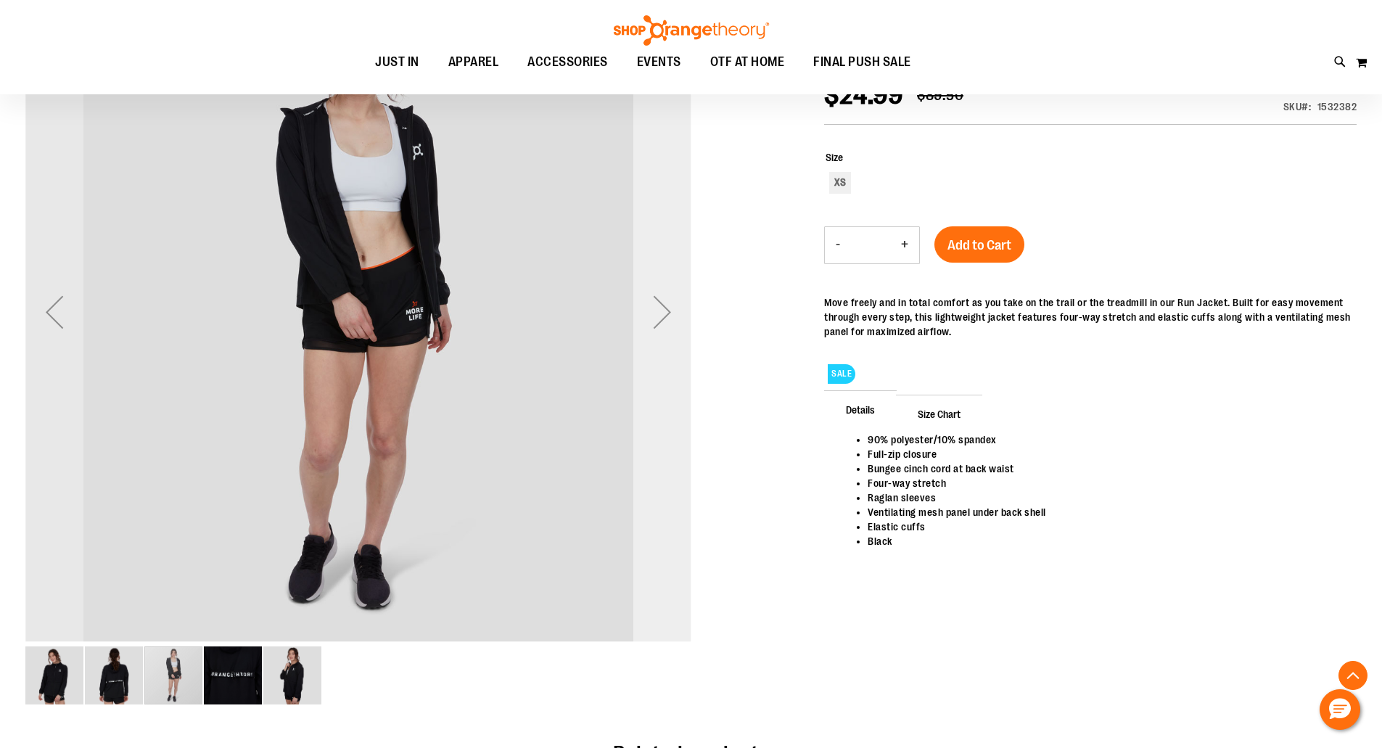
click at [662, 316] on div "Next" at bounding box center [662, 312] width 58 height 58
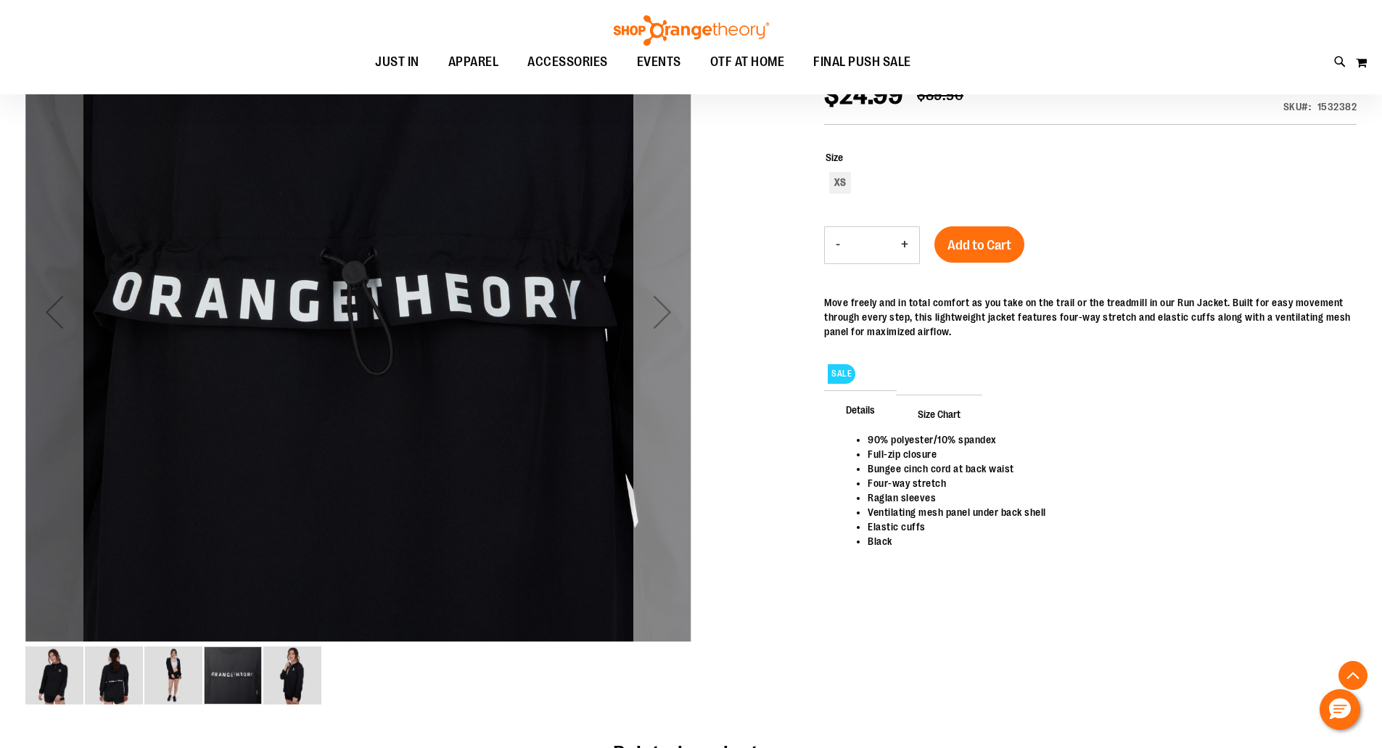
click at [662, 316] on div "Next" at bounding box center [662, 312] width 58 height 58
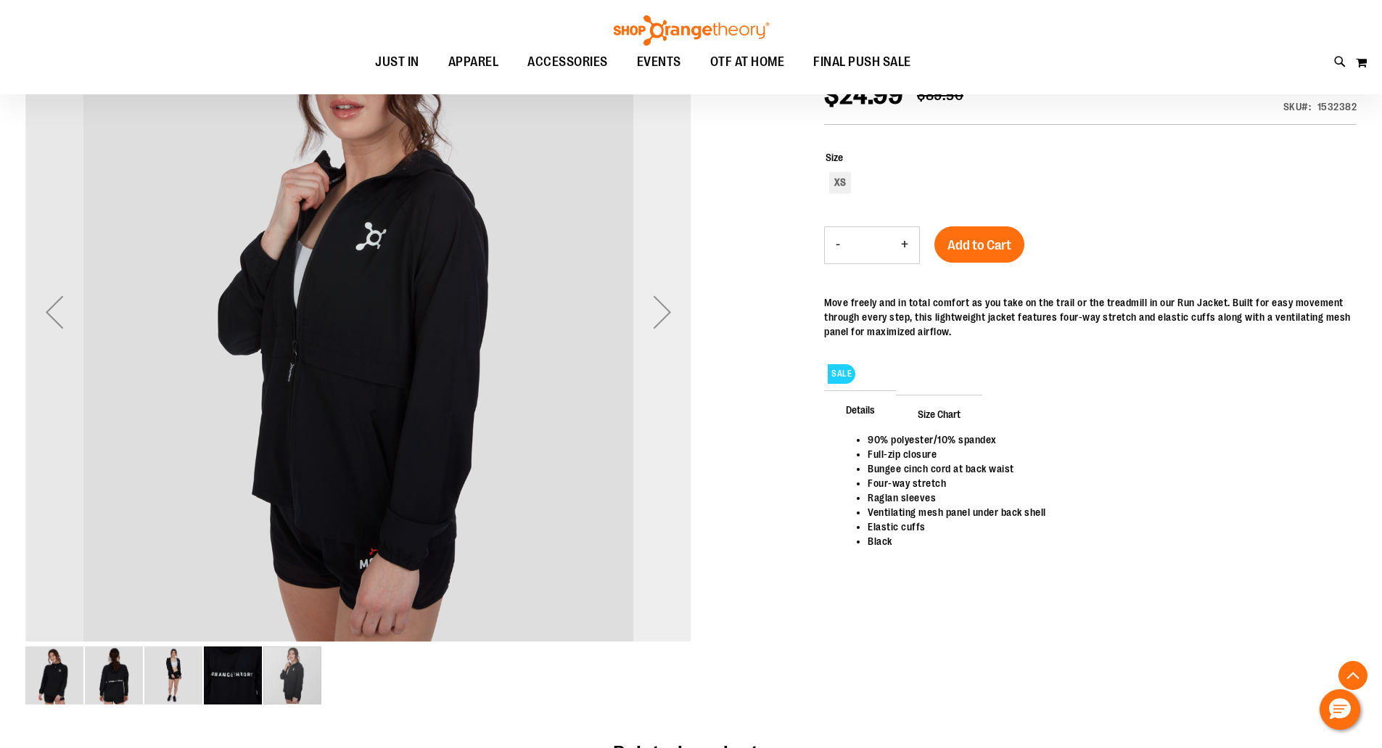
click at [662, 316] on div "Next" at bounding box center [662, 312] width 58 height 58
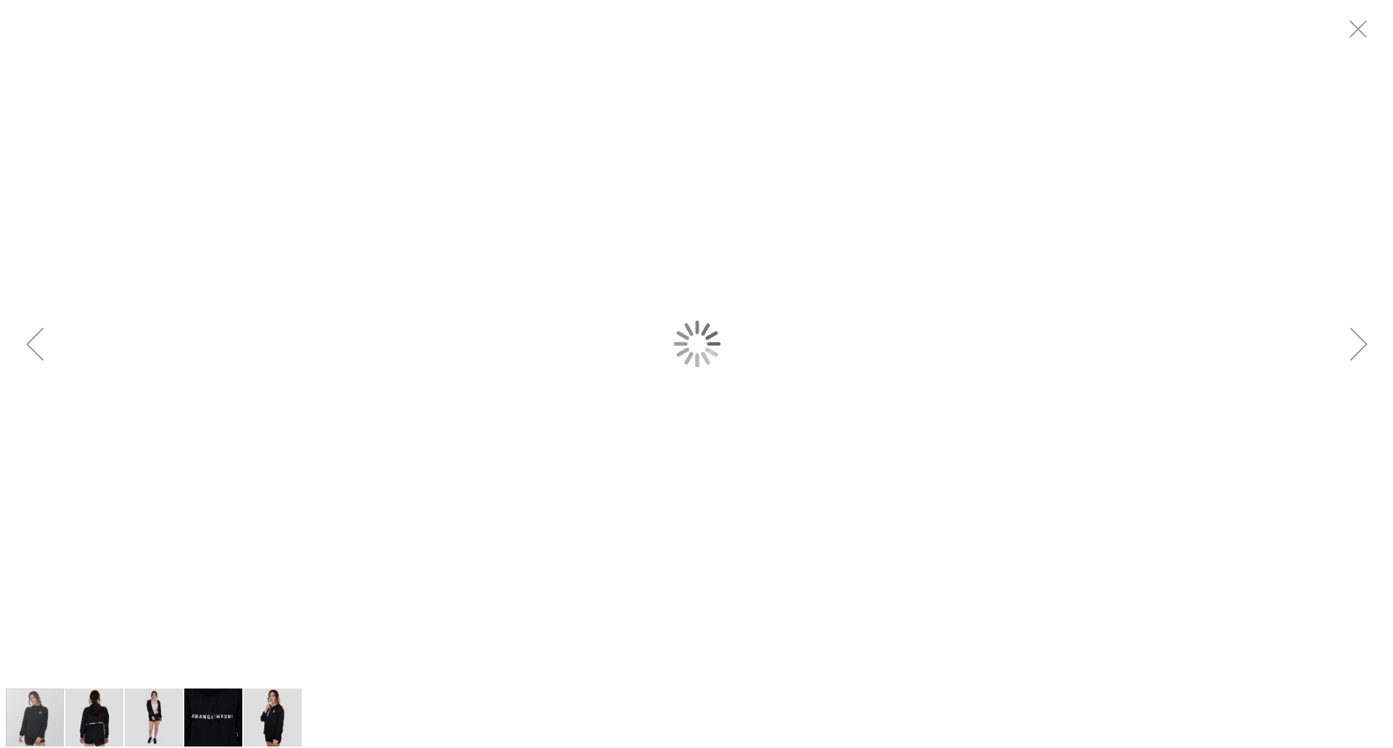
scroll to position [0, 0]
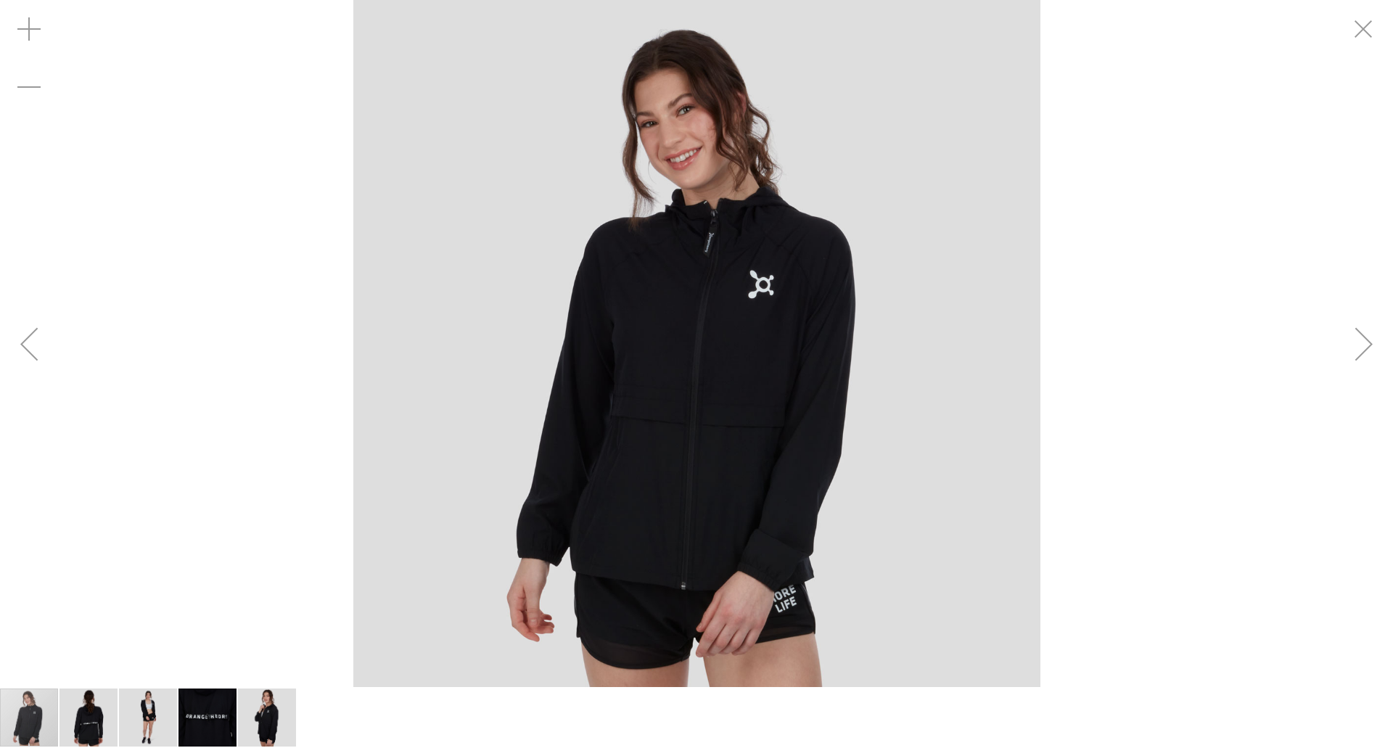
click at [1362, 345] on div "Next" at bounding box center [1364, 344] width 58 height 58
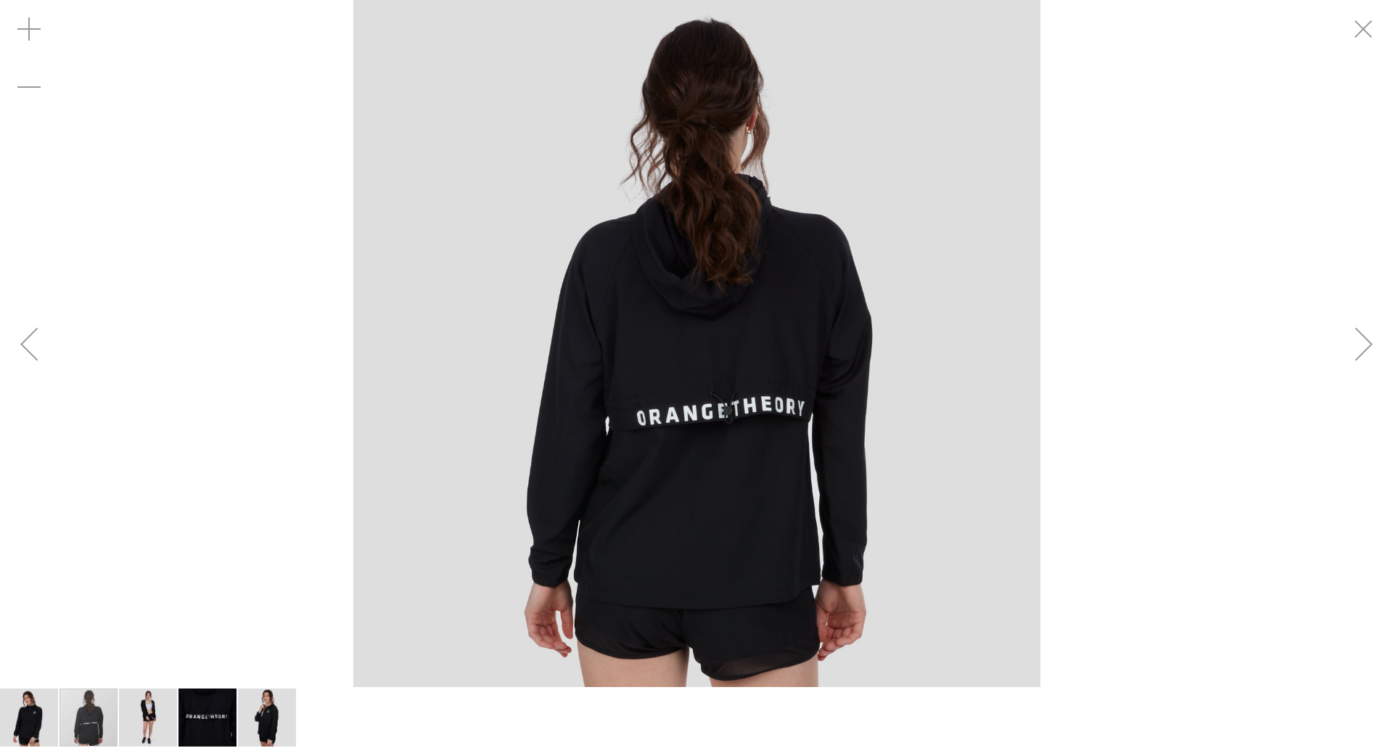
click at [1365, 345] on div "Next" at bounding box center [1364, 344] width 58 height 58
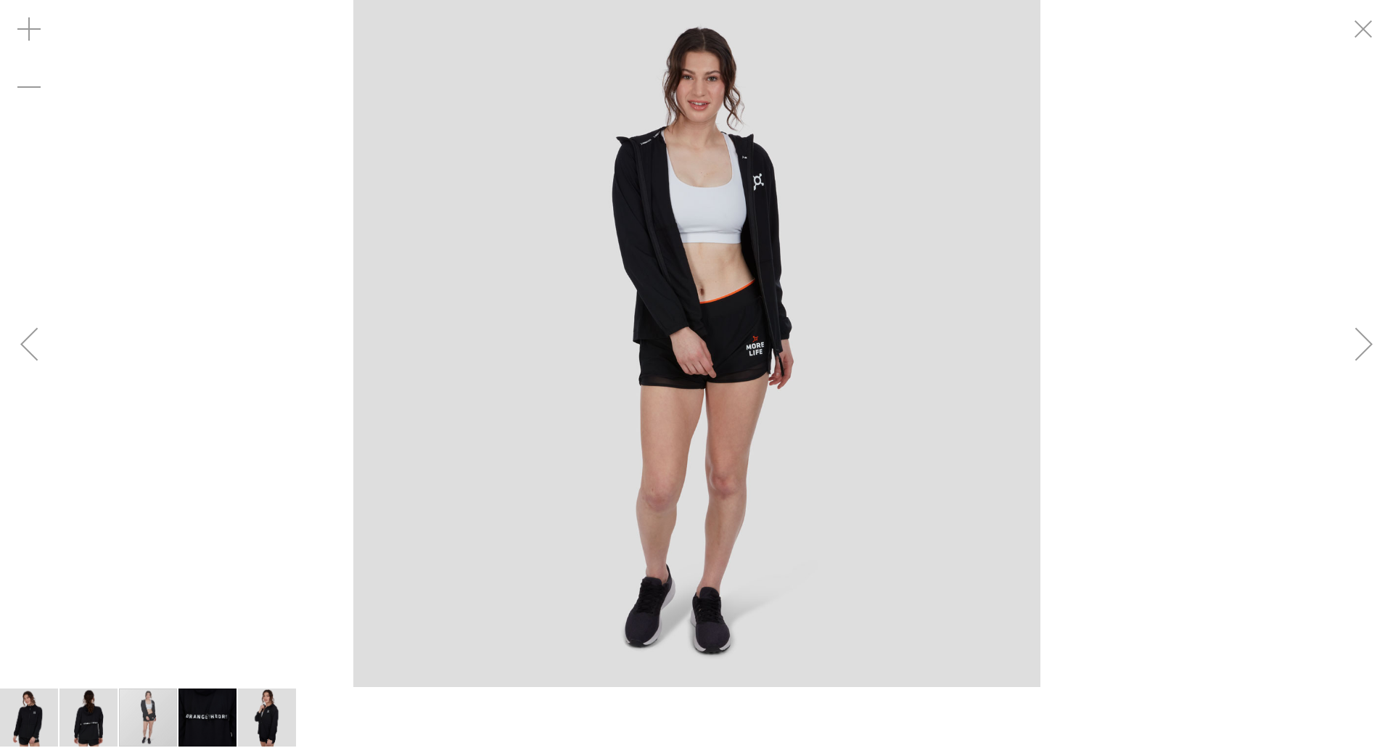
click at [1365, 345] on div "Next" at bounding box center [1364, 344] width 58 height 58
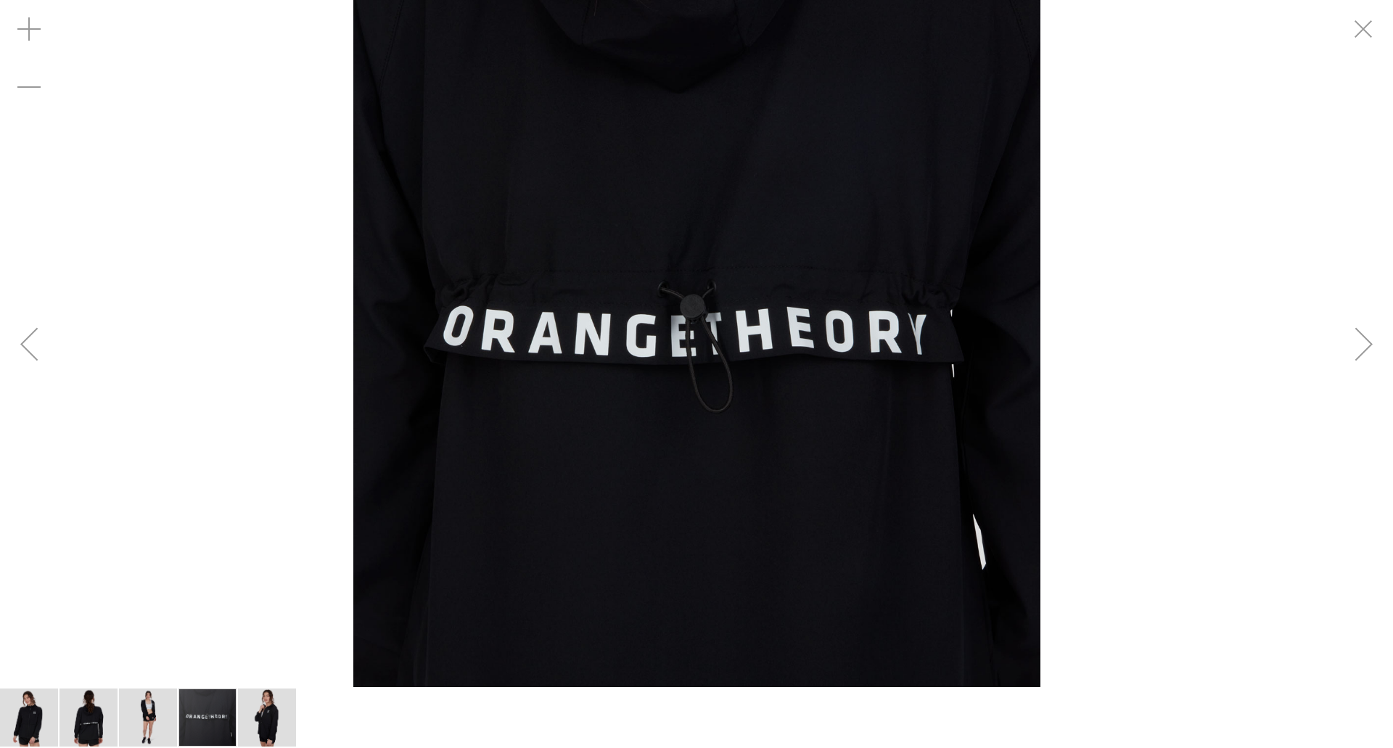
click at [1365, 345] on div "Next" at bounding box center [1364, 344] width 58 height 58
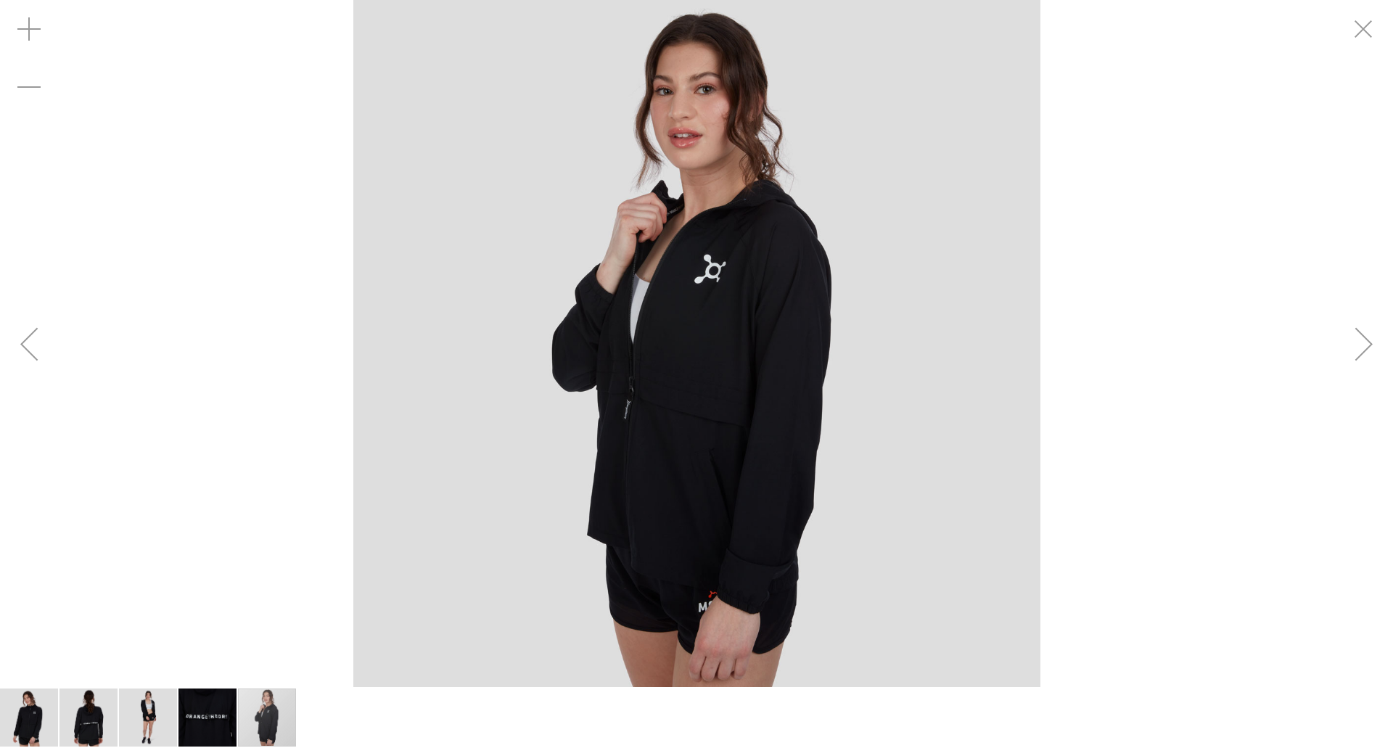
click at [720, 313] on img "carousel" at bounding box center [696, 343] width 687 height 687
click at [1361, 343] on div "Next" at bounding box center [1364, 344] width 58 height 58
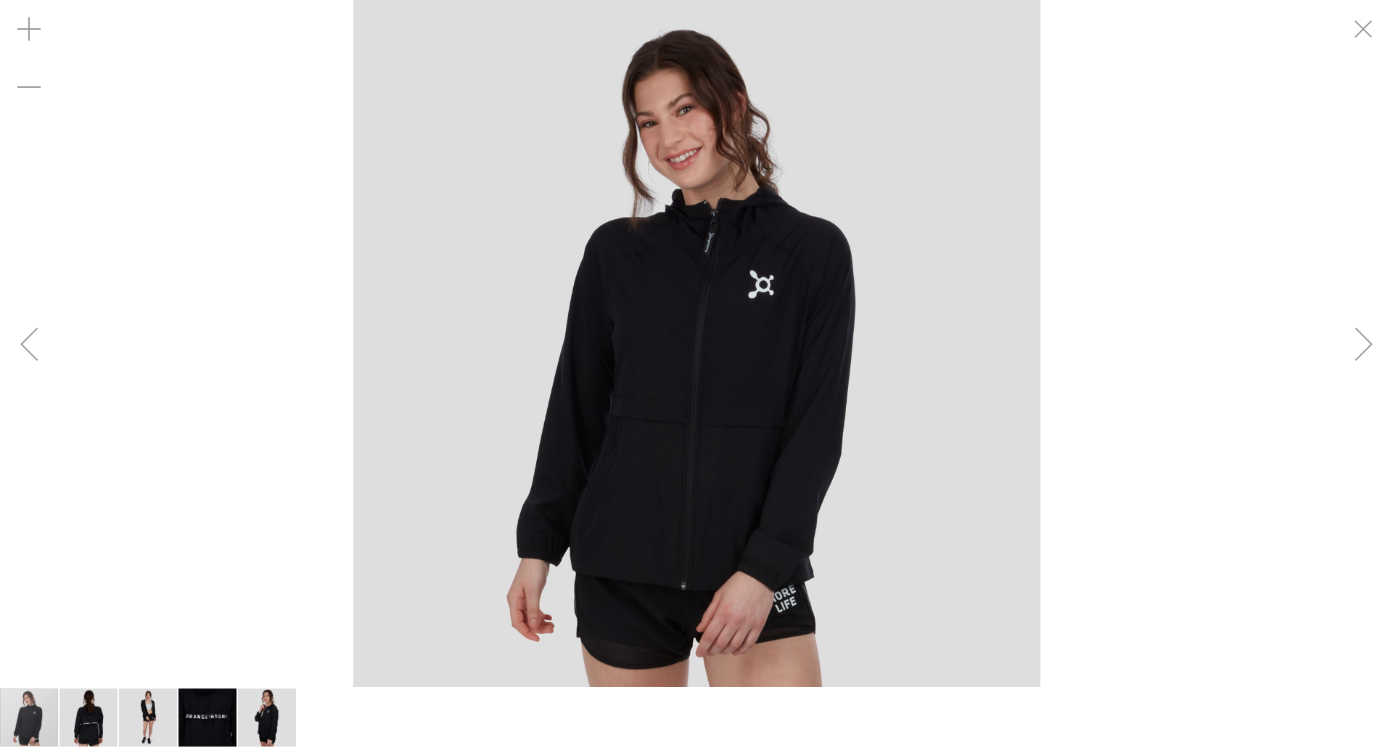
click at [1361, 343] on div "Next" at bounding box center [1364, 344] width 58 height 58
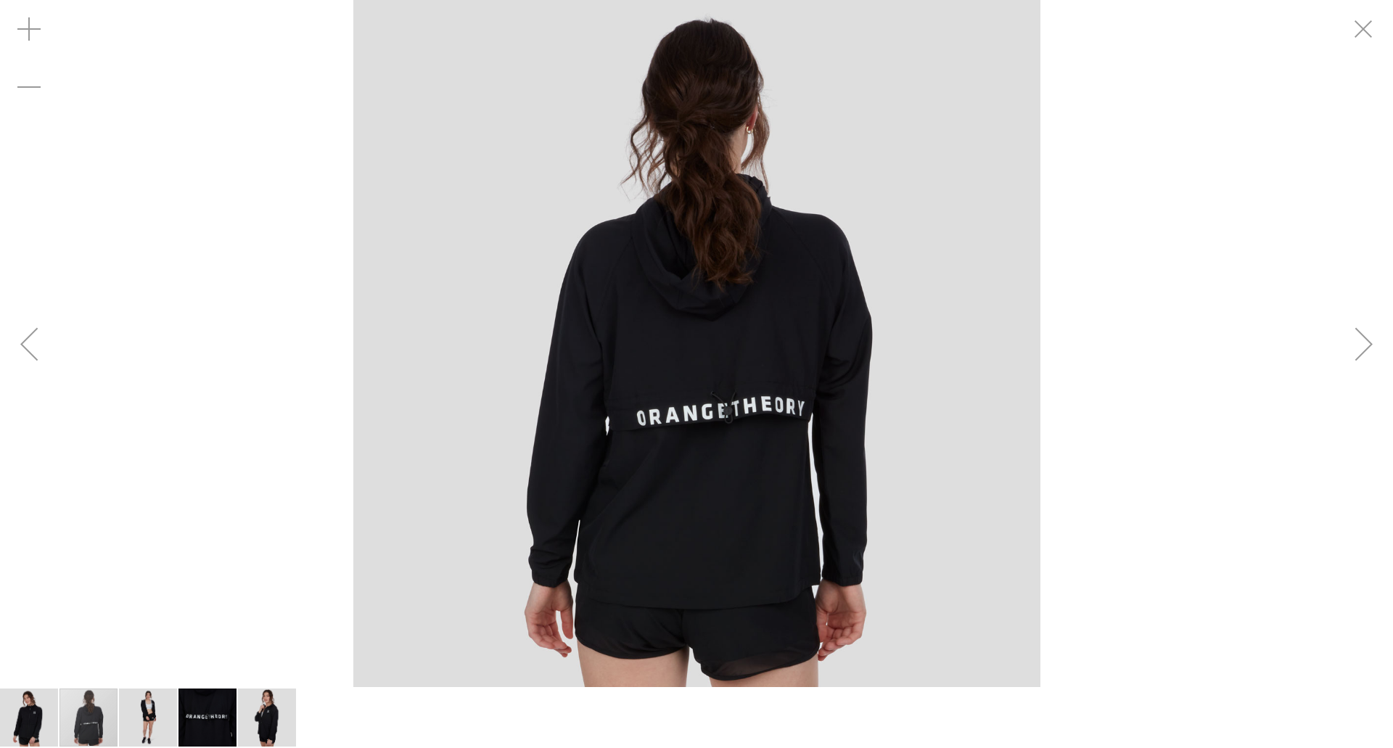
click at [1361, 343] on div "Next" at bounding box center [1364, 344] width 58 height 58
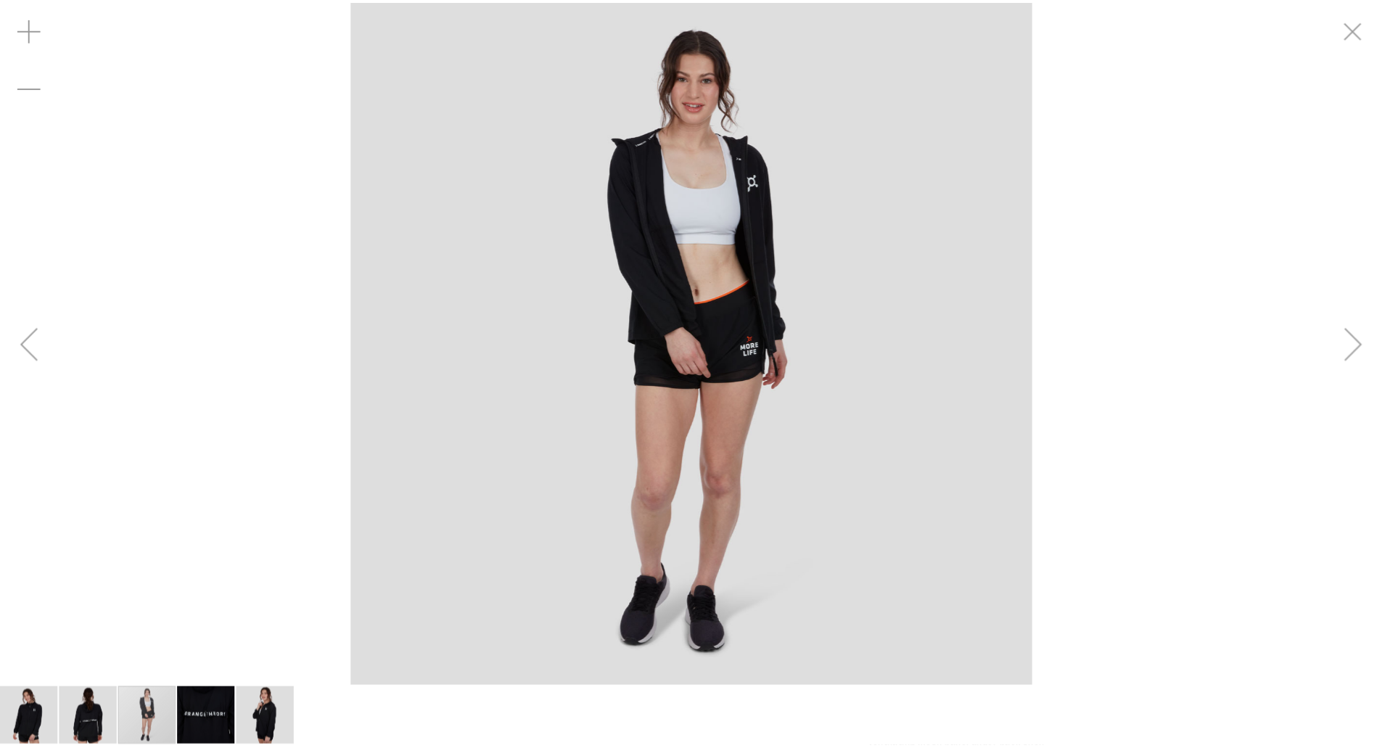
scroll to position [231, 0]
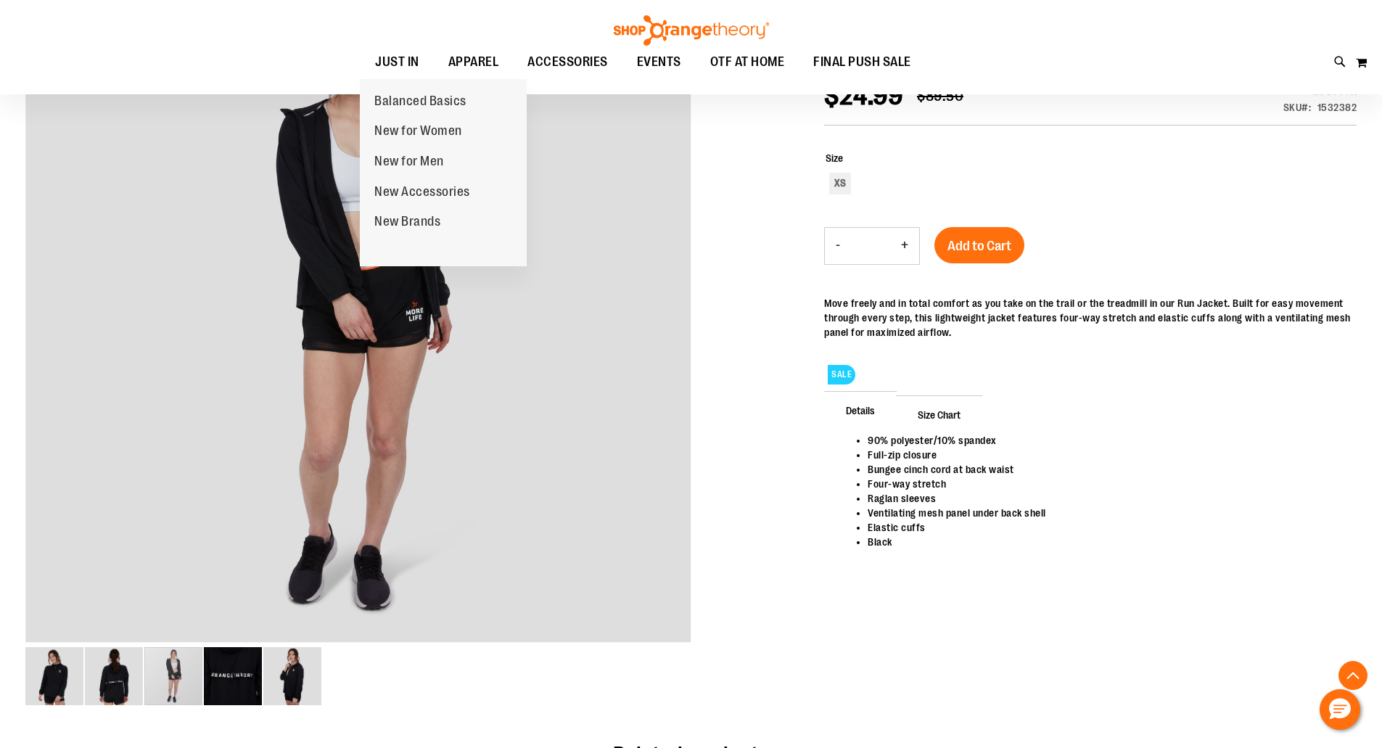
click at [330, 67] on ul "JUST IN JUST IN Balanced Basics New for Women New for Men New Accessories New B…" at bounding box center [643, 62] width 1221 height 33
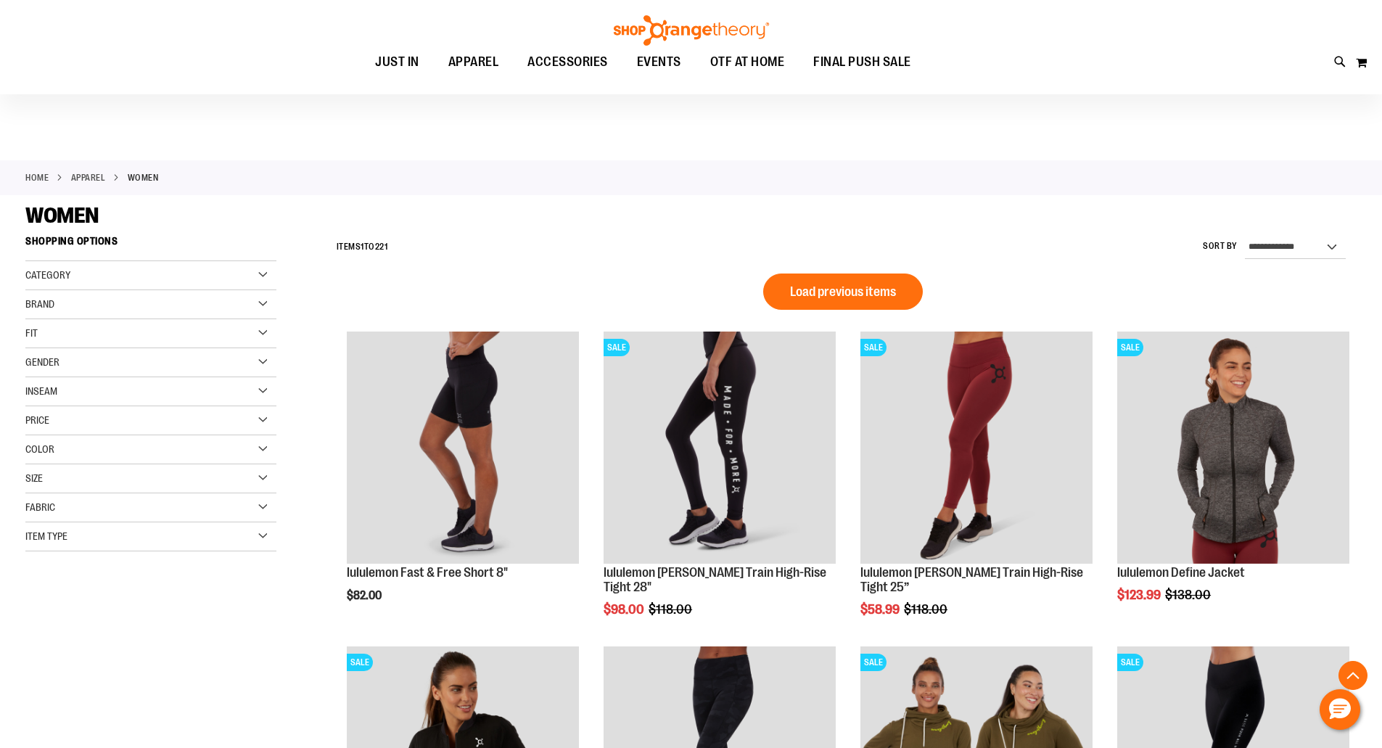
scroll to position [886, 0]
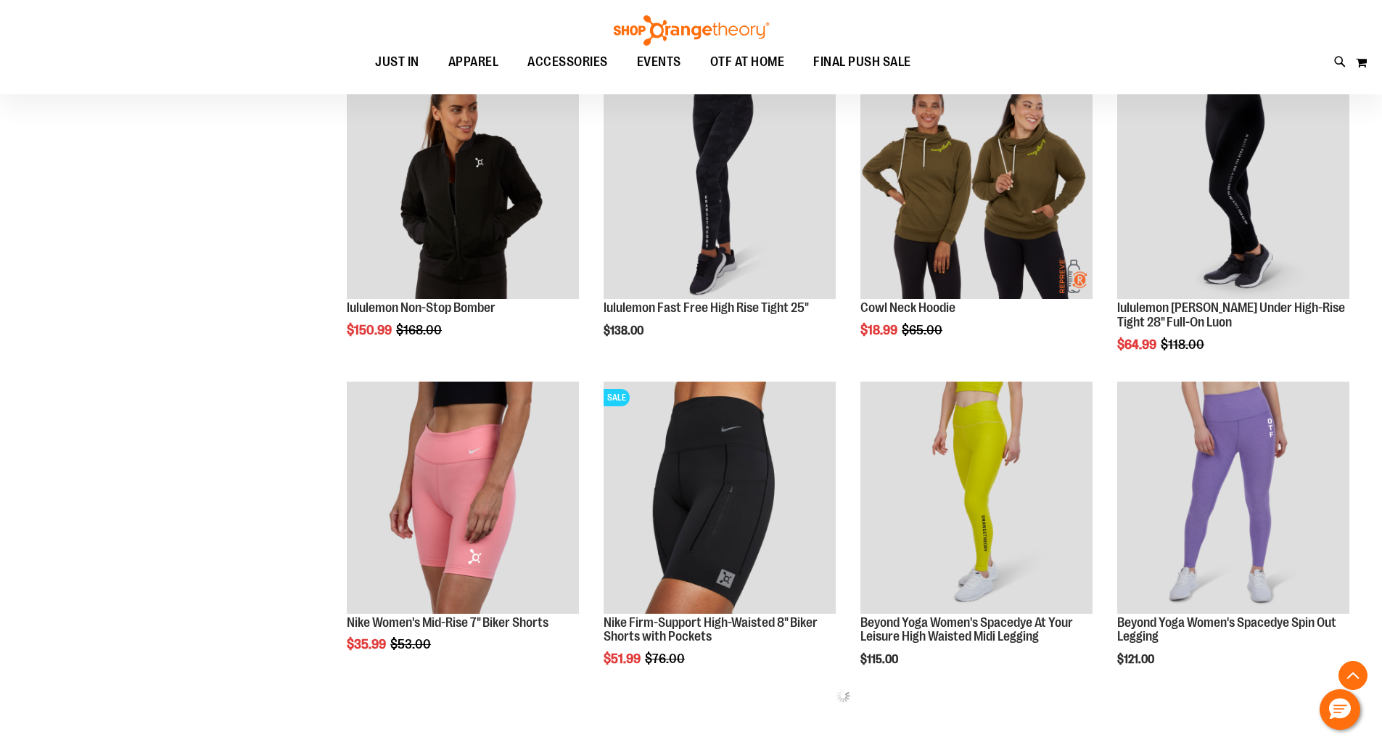
scroll to position [451, 0]
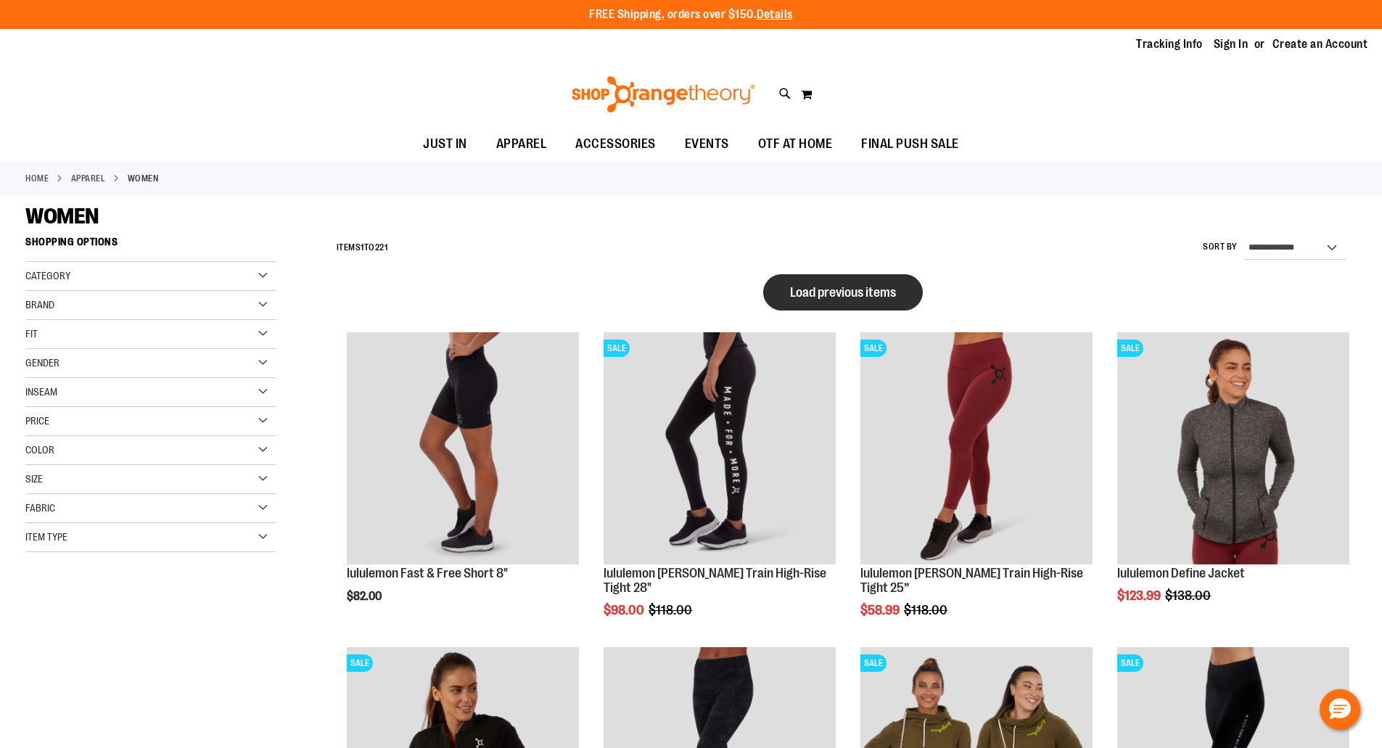
click at [834, 279] on button "Load previous items" at bounding box center [843, 292] width 160 height 36
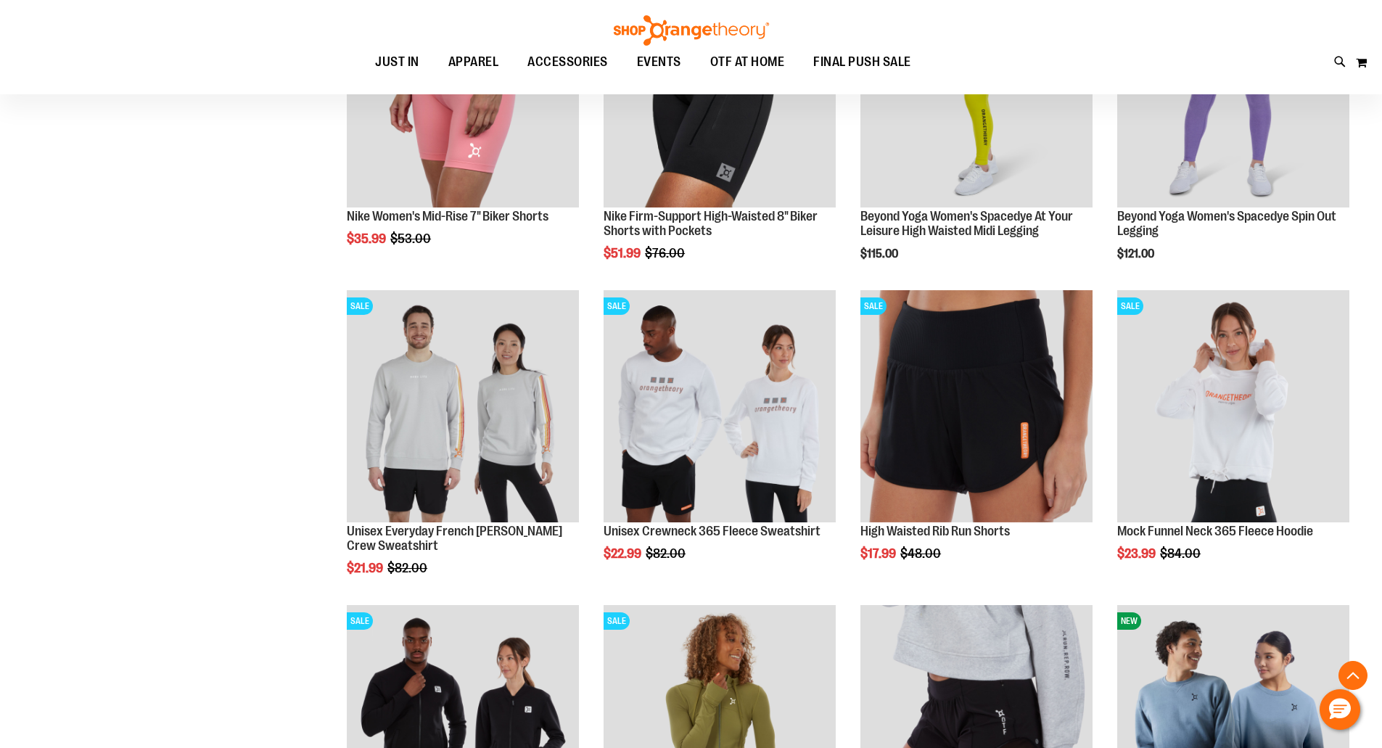
scroll to position [2089, 0]
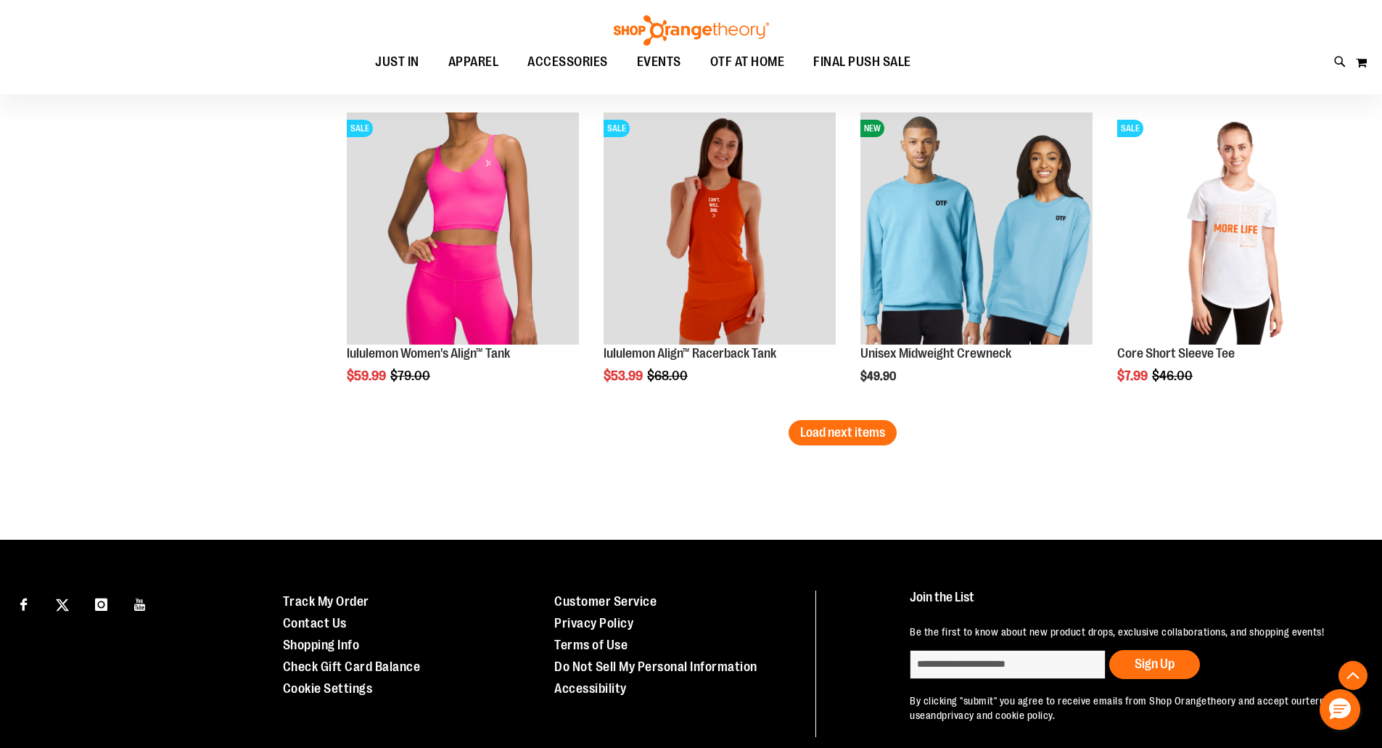
scroll to position [3714, 0]
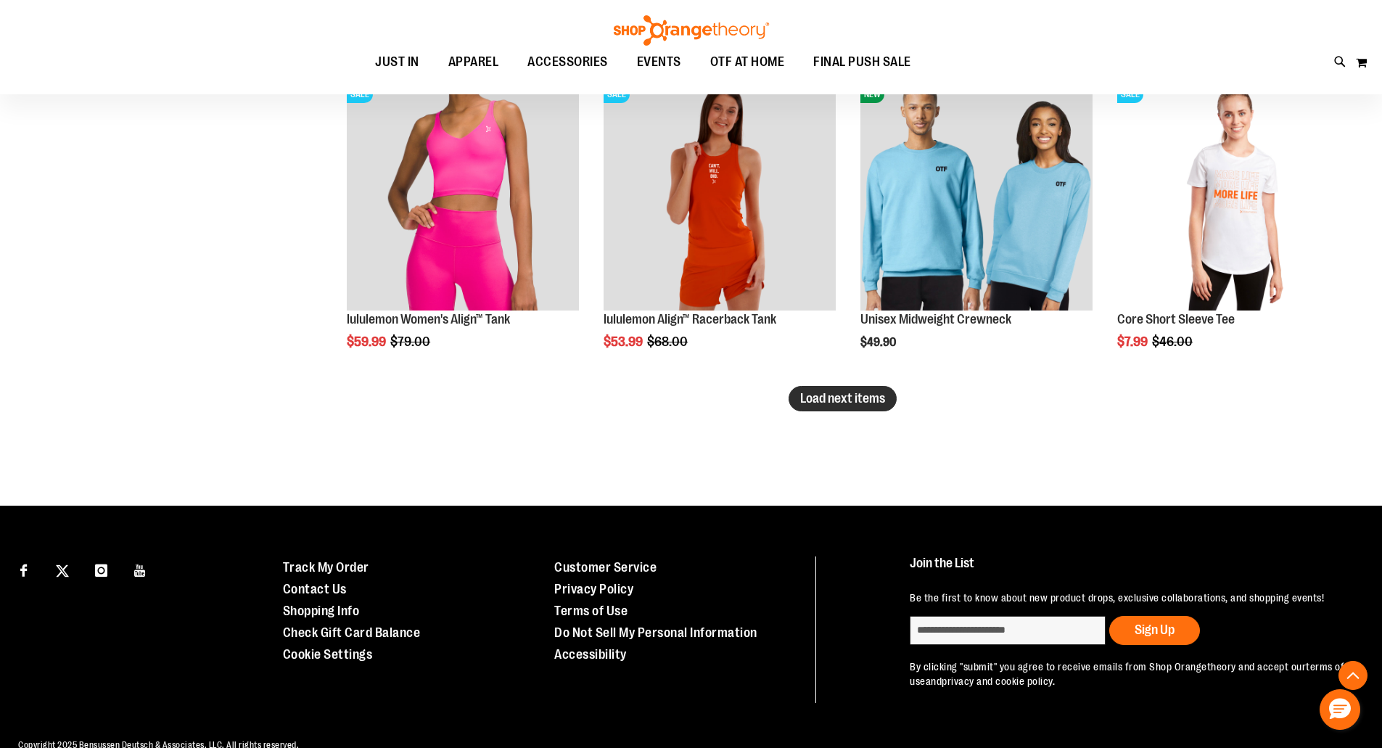
click at [813, 392] on span "Load next items" at bounding box center [842, 398] width 85 height 15
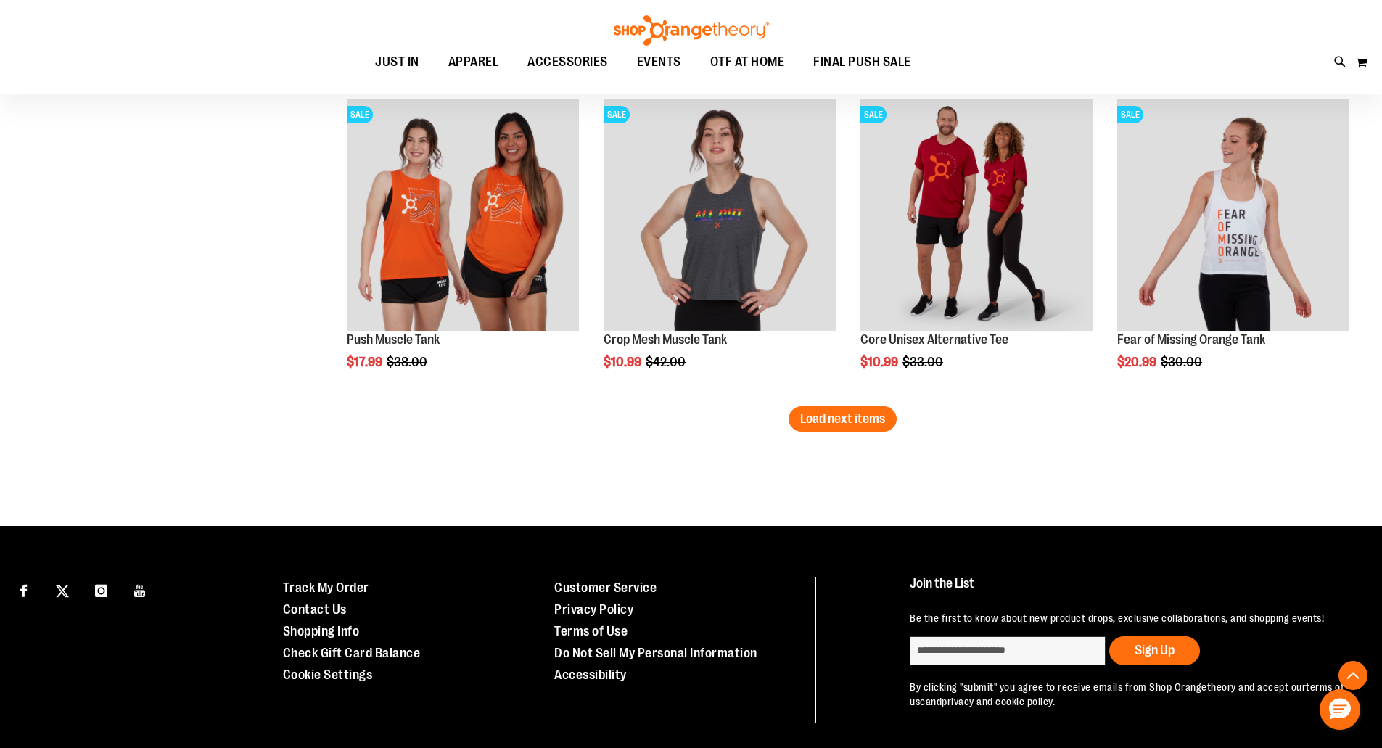
scroll to position [4687, 0]
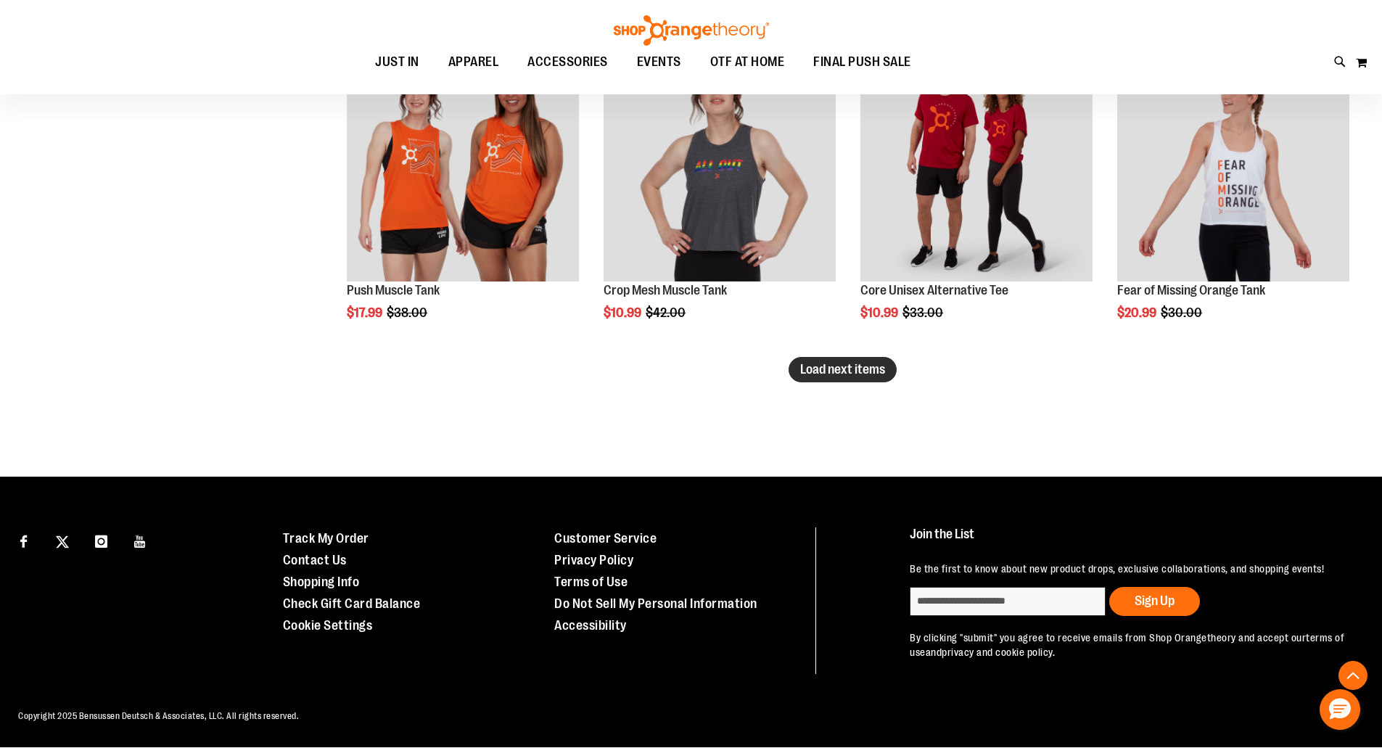
click at [850, 369] on span "Load next items" at bounding box center [842, 369] width 85 height 15
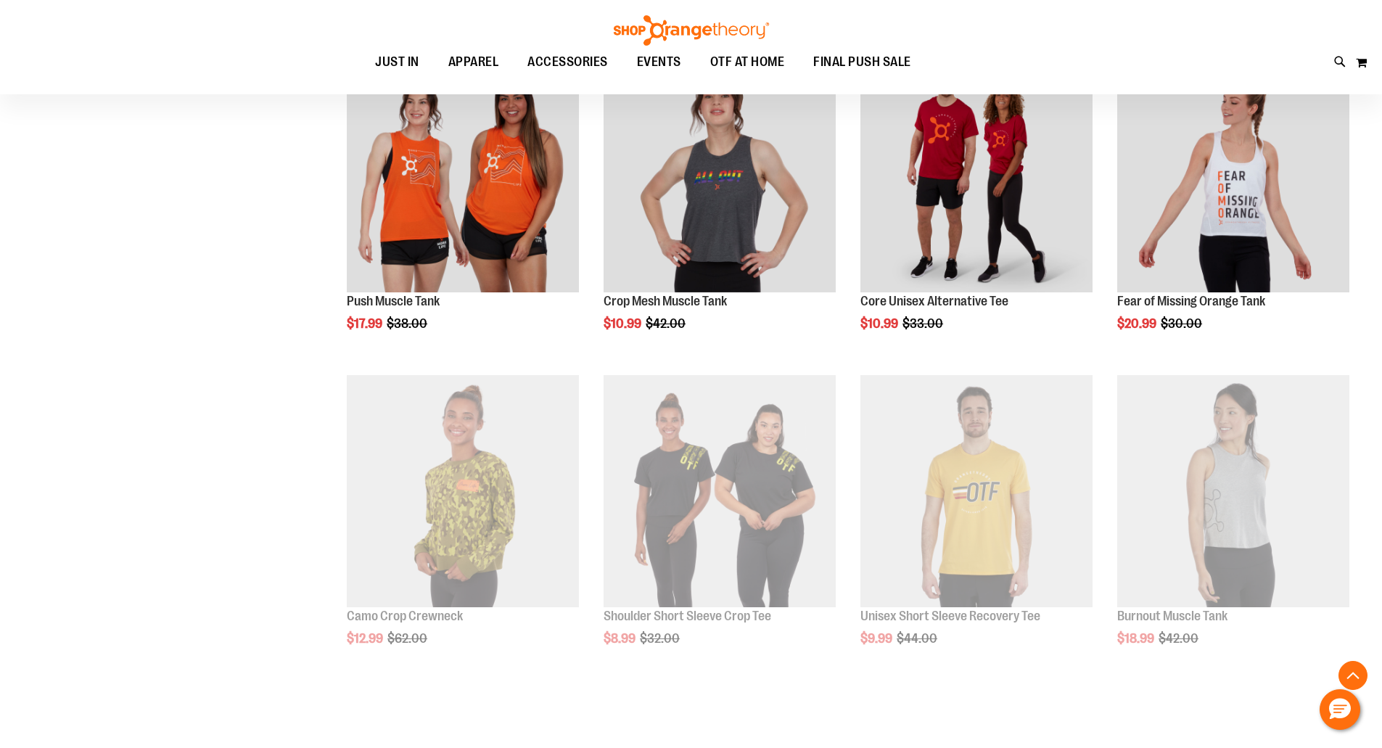
scroll to position [4687, 0]
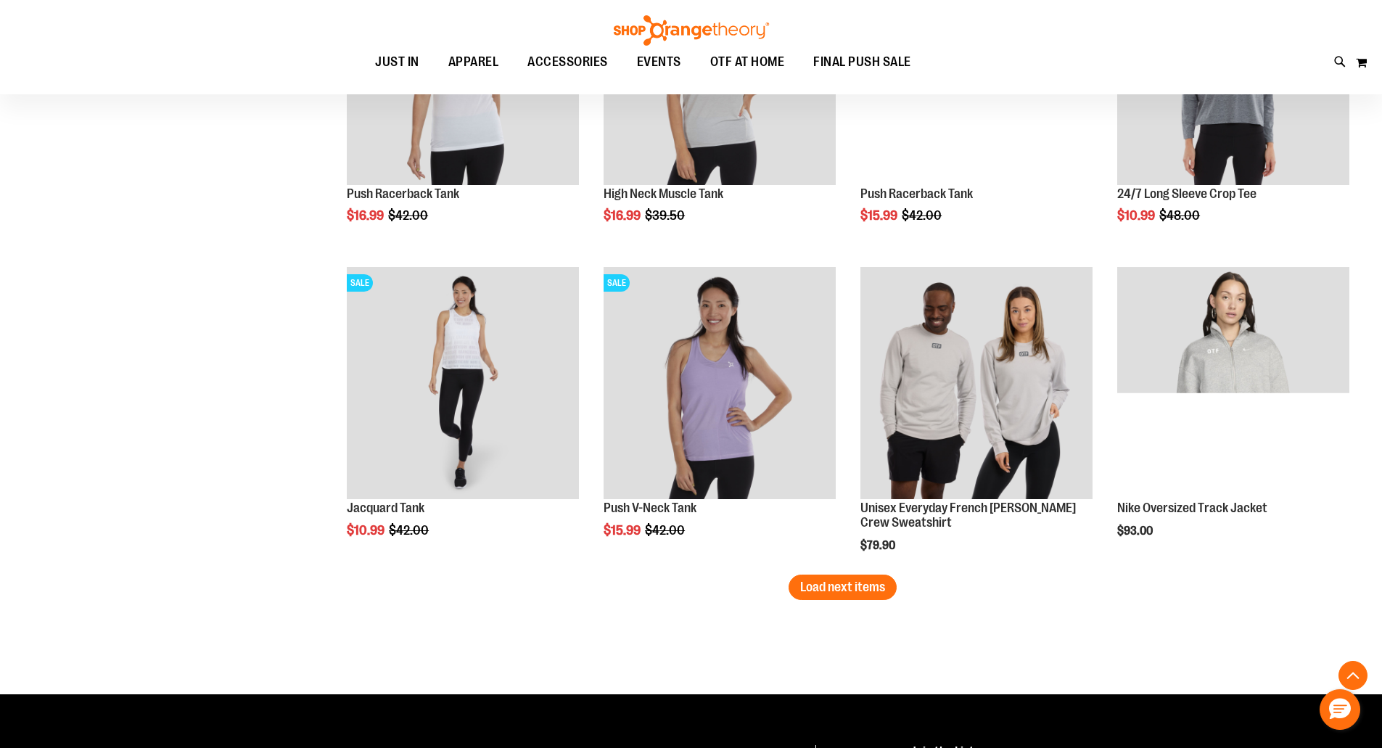
scroll to position [5586, 0]
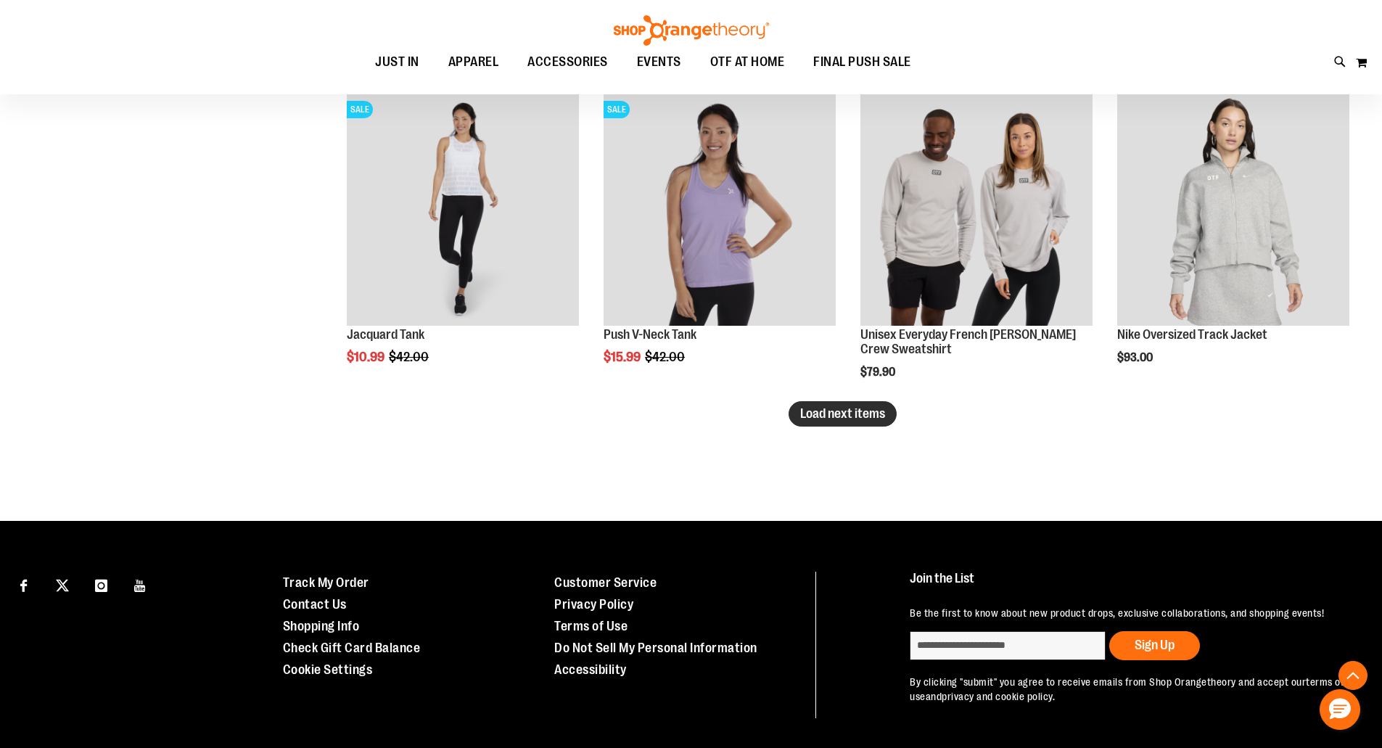
click at [846, 416] on span "Load next items" at bounding box center [842, 413] width 85 height 15
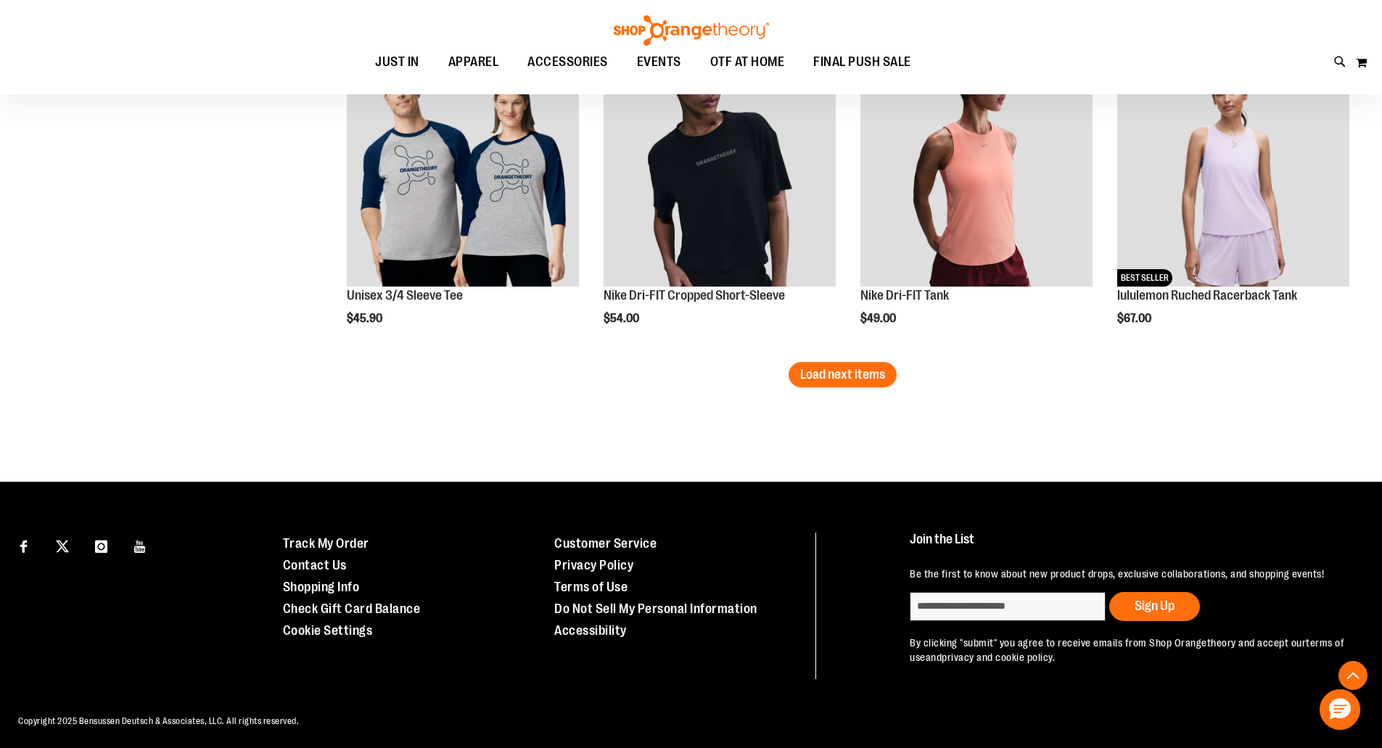
scroll to position [6574, 0]
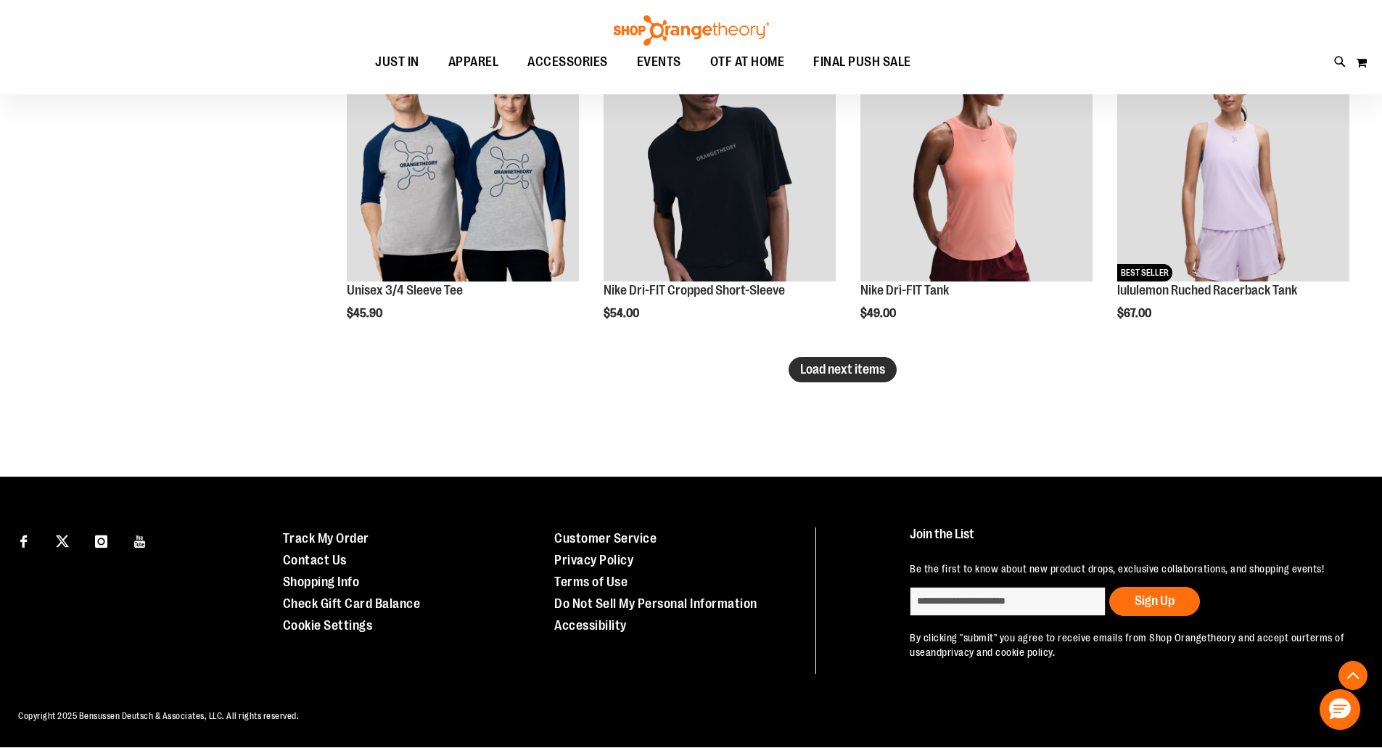
click at [820, 373] on span "Load next items" at bounding box center [842, 369] width 85 height 15
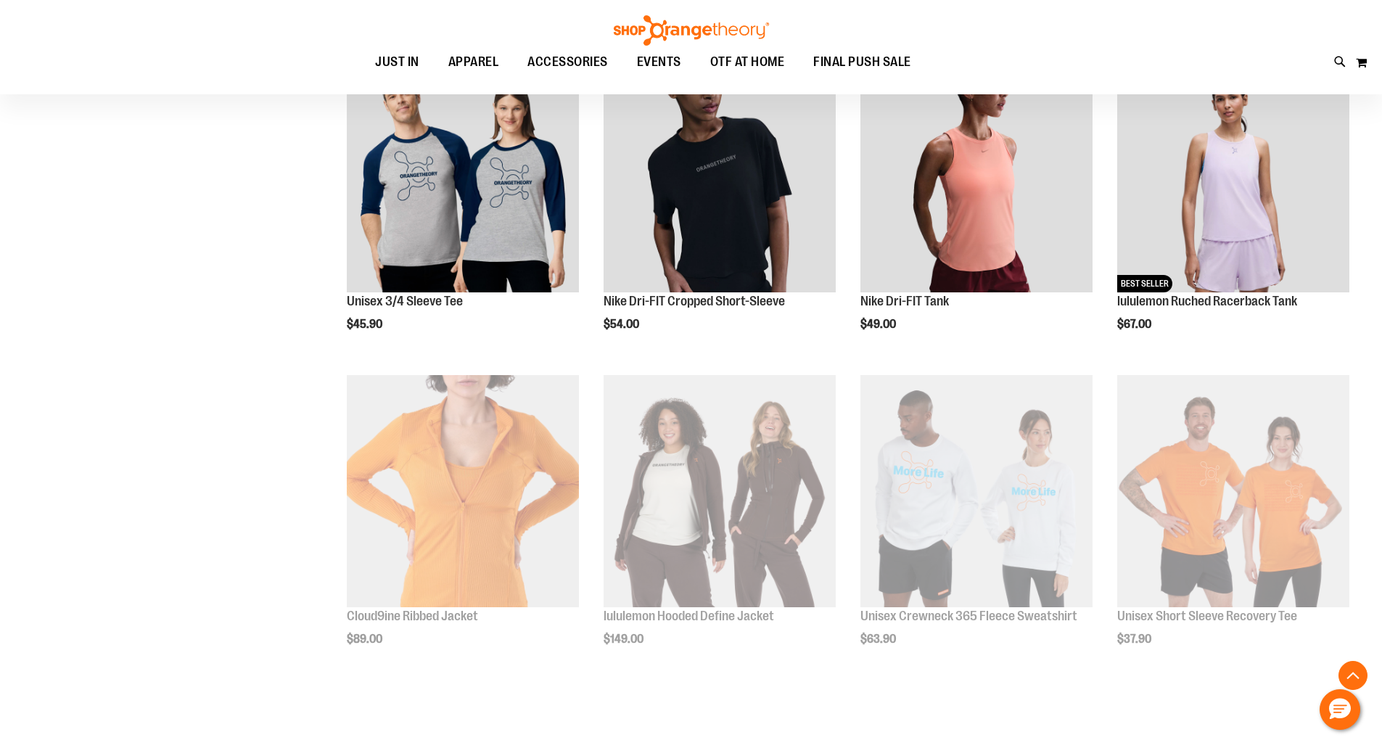
scroll to position [6574, 0]
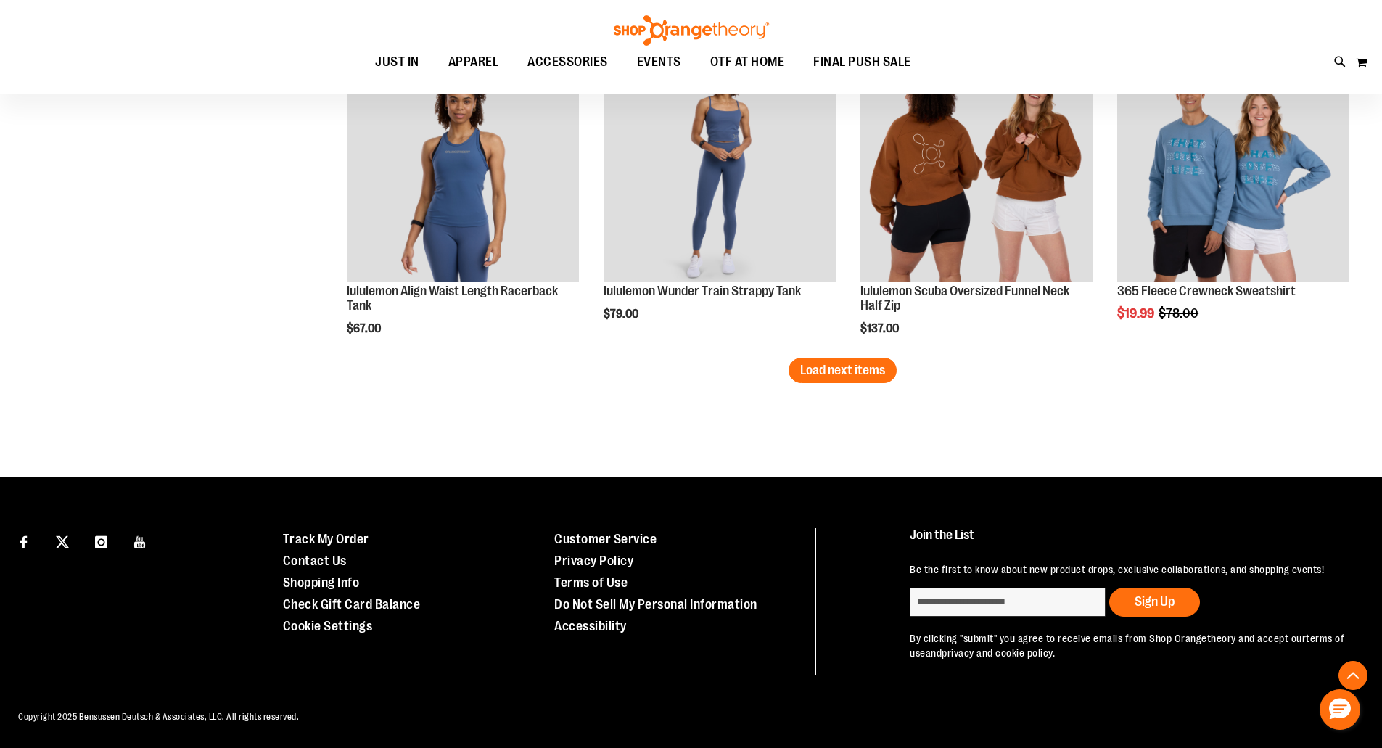
scroll to position [7518, 0]
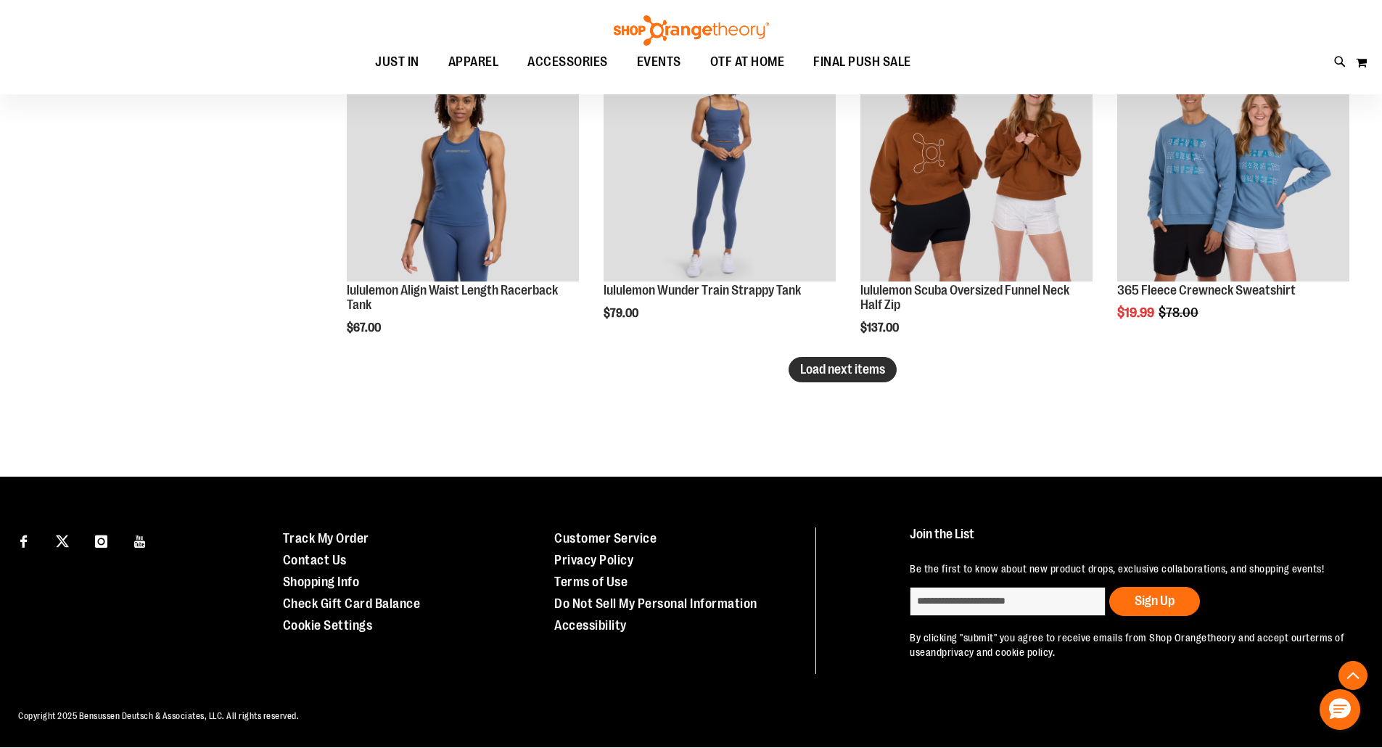
click at [852, 365] on span "Load next items" at bounding box center [842, 369] width 85 height 15
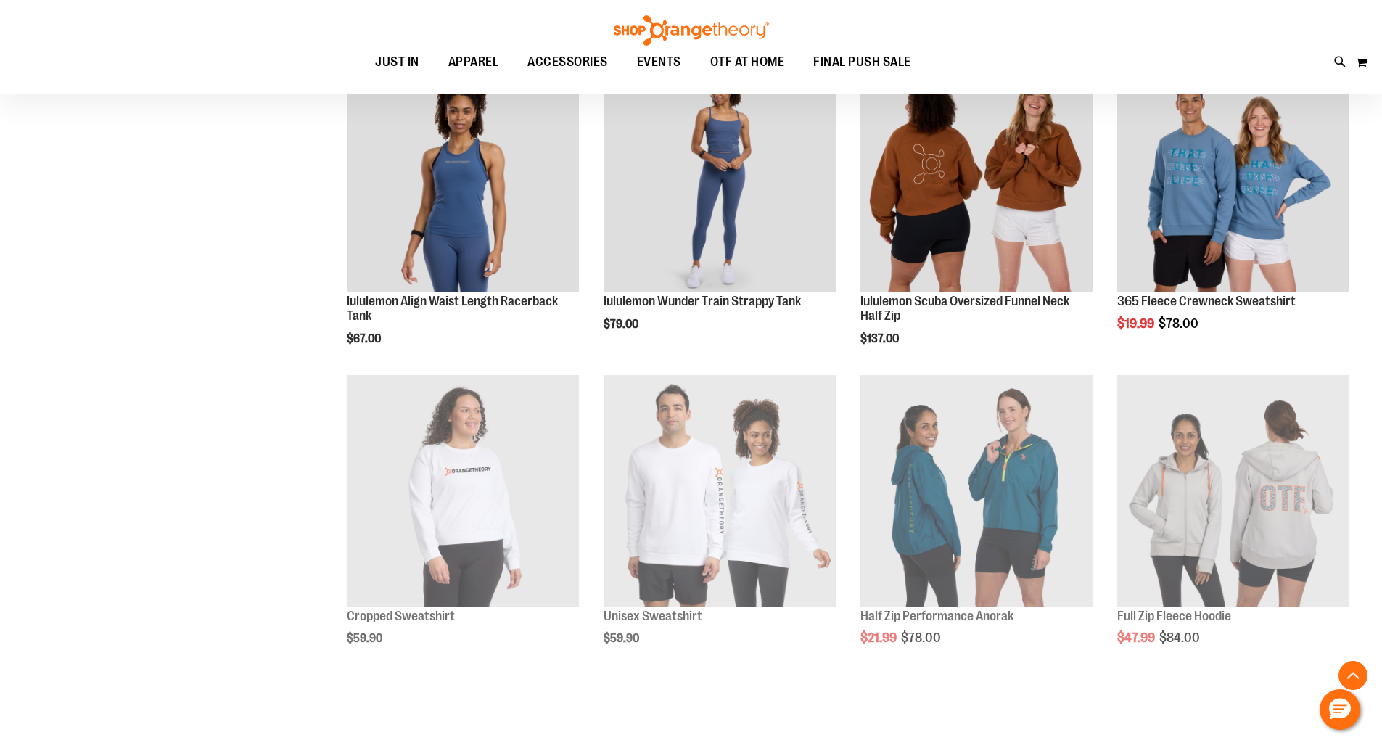
scroll to position [7518, 0]
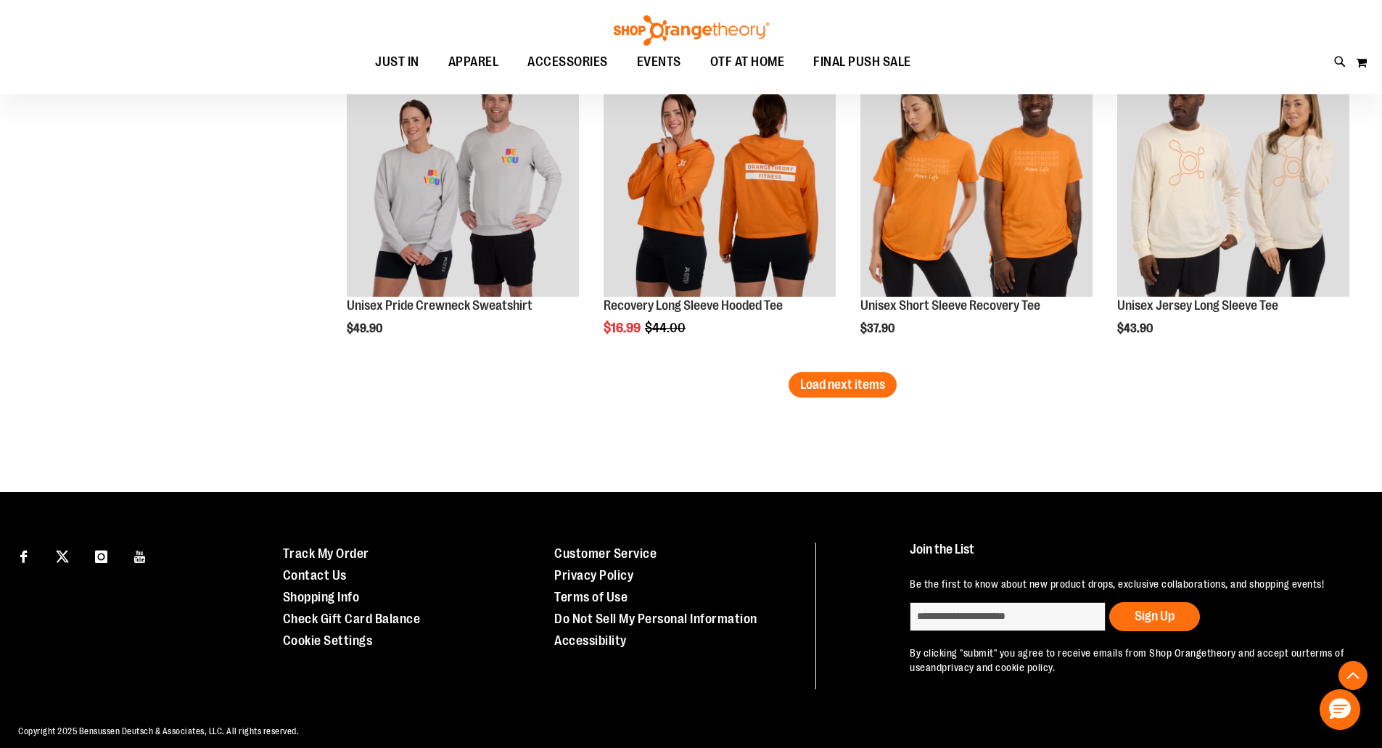
scroll to position [8462, 0]
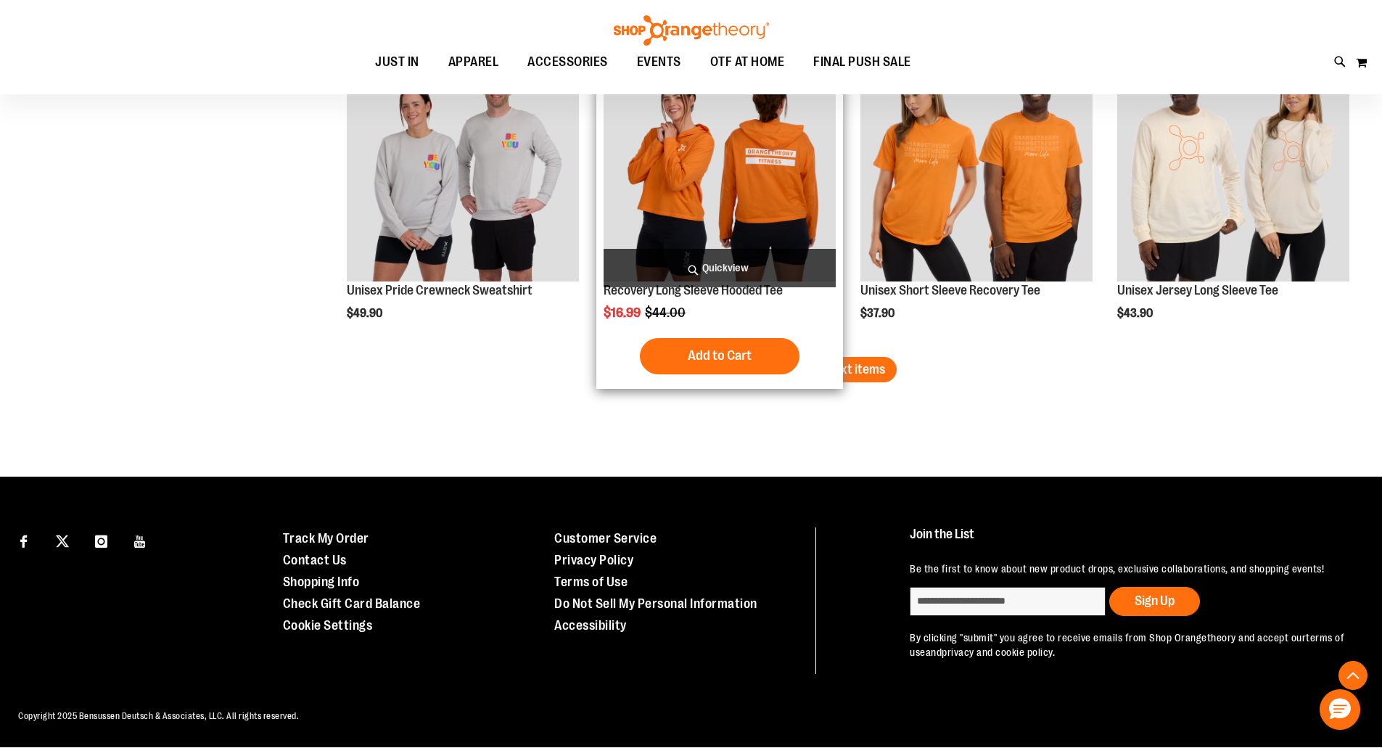
drag, startPoint x: 874, startPoint y: 372, endPoint x: 834, endPoint y: 370, distance: 40.0
click at [834, 370] on span "Load next items" at bounding box center [842, 369] width 85 height 15
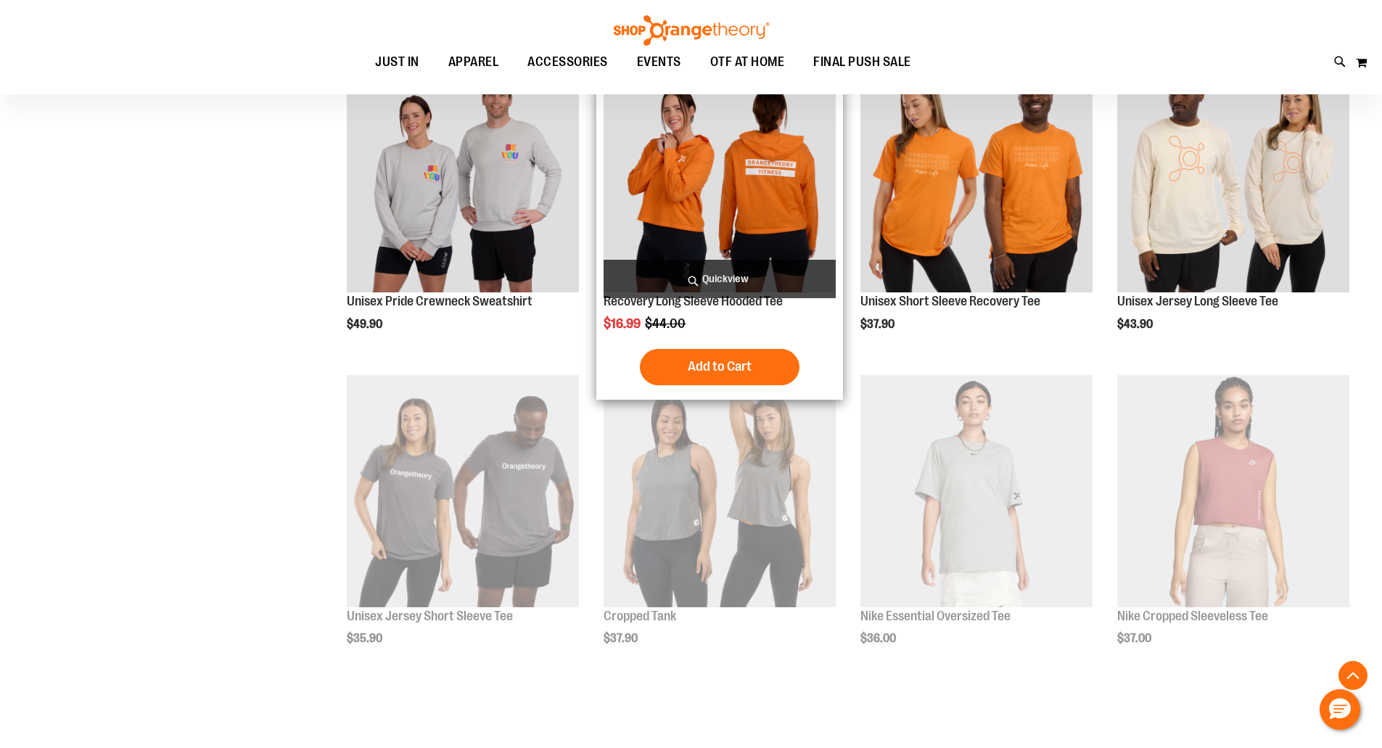
scroll to position [8462, 0]
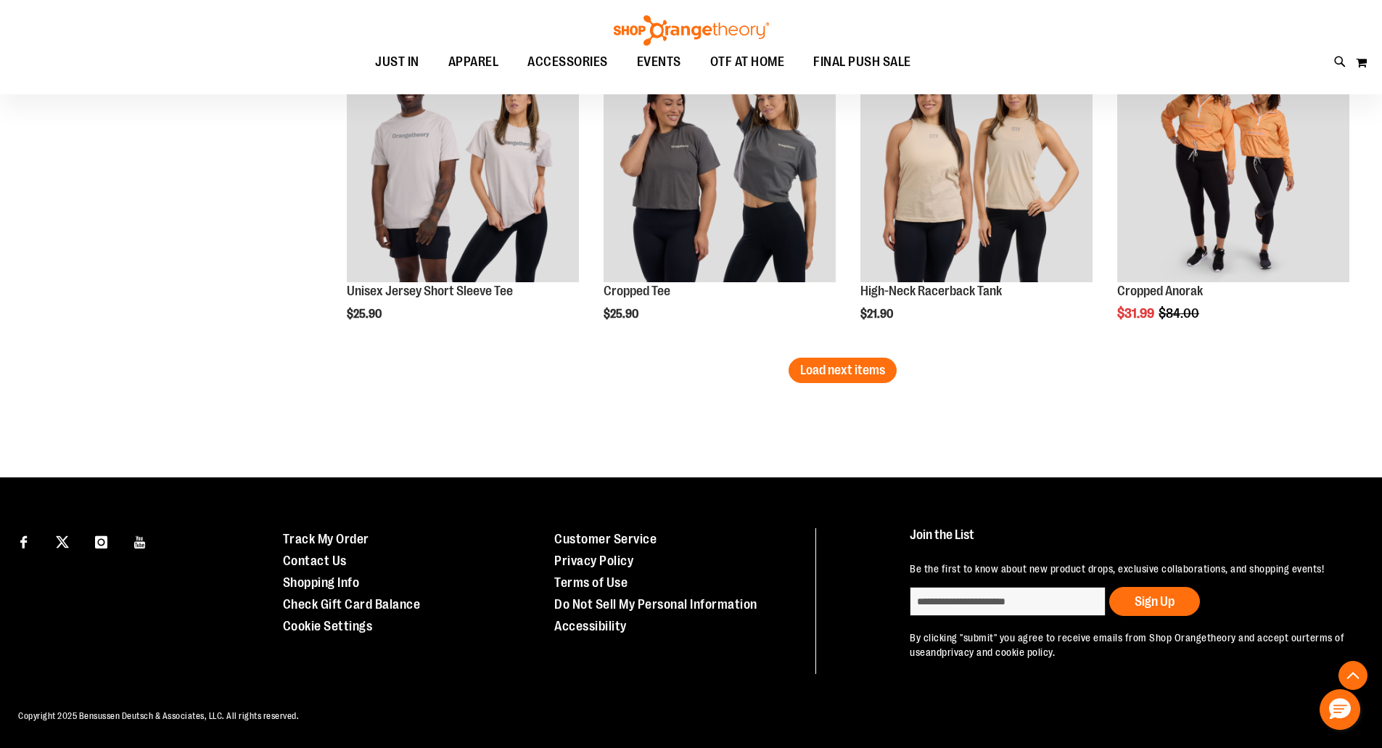
scroll to position [9406, 0]
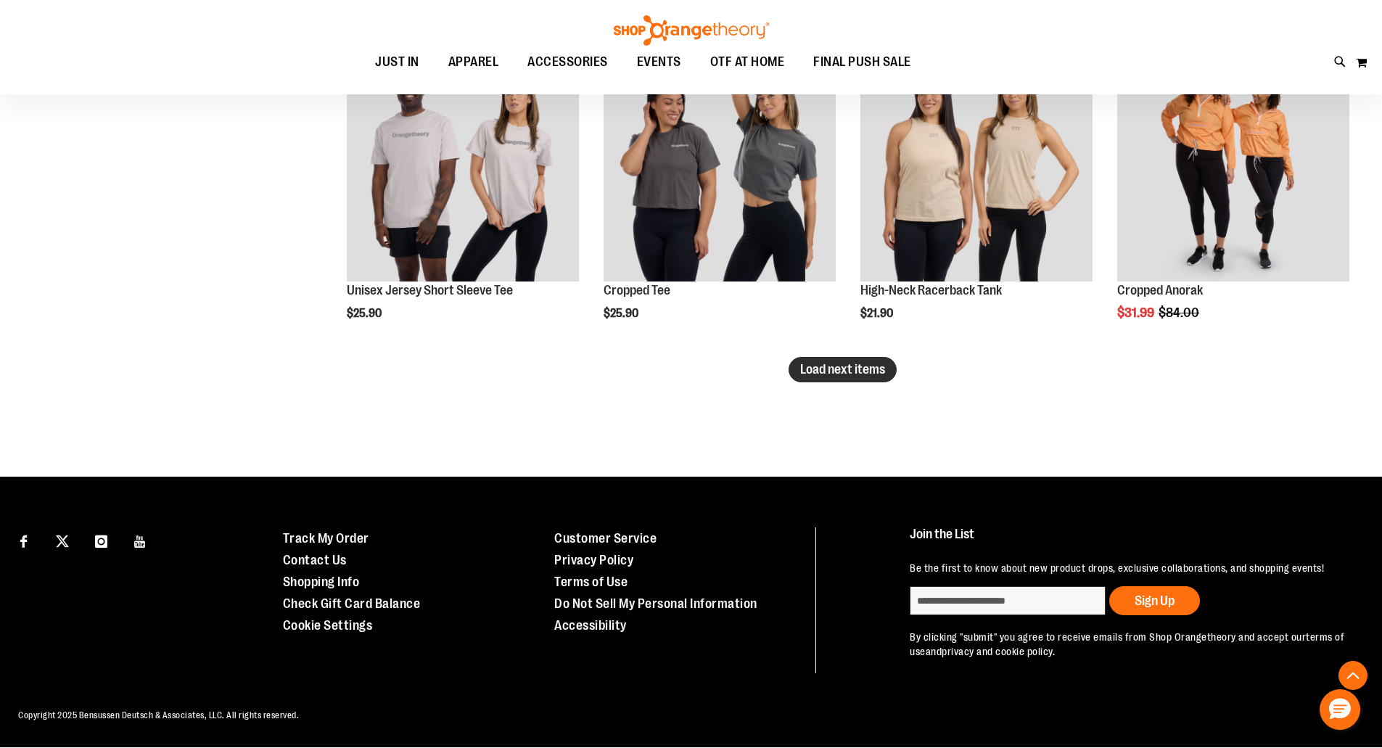
click at [873, 376] on span "Load next items" at bounding box center [842, 369] width 85 height 15
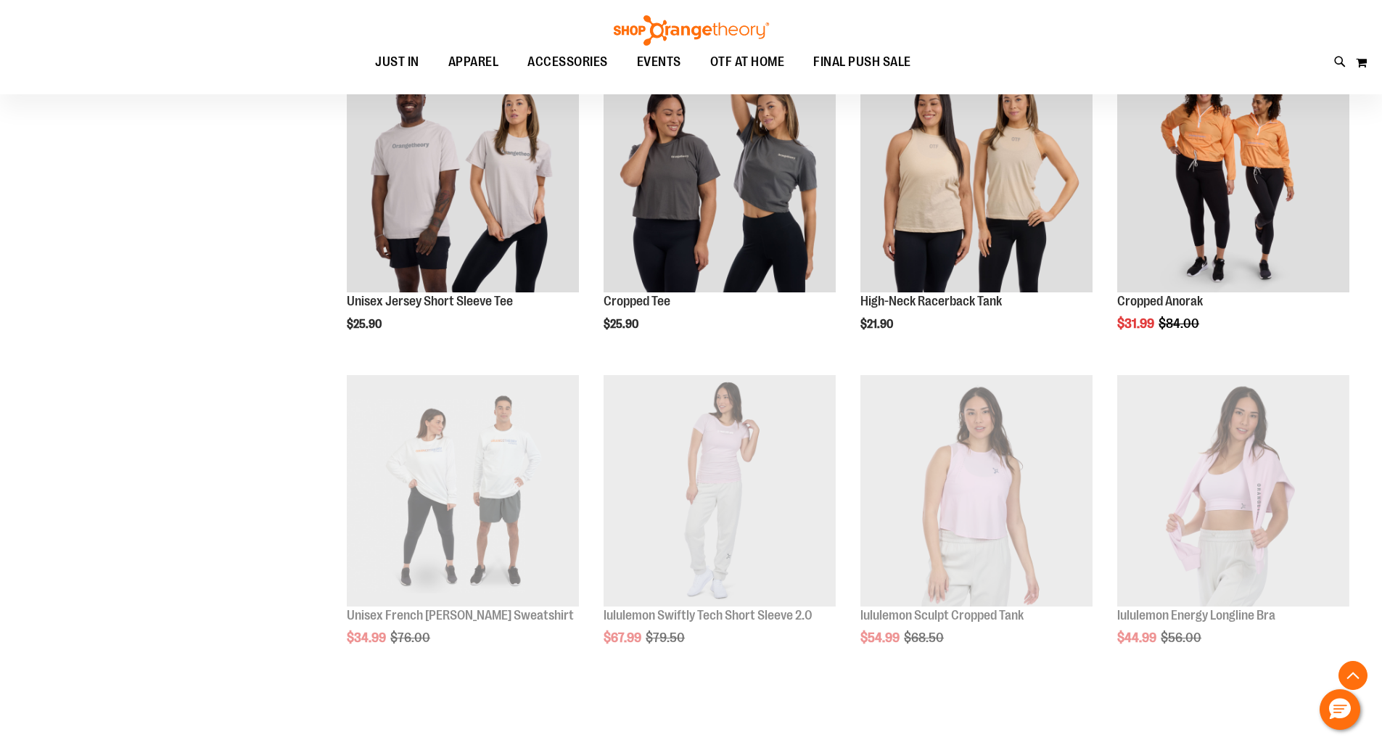
scroll to position [9406, 0]
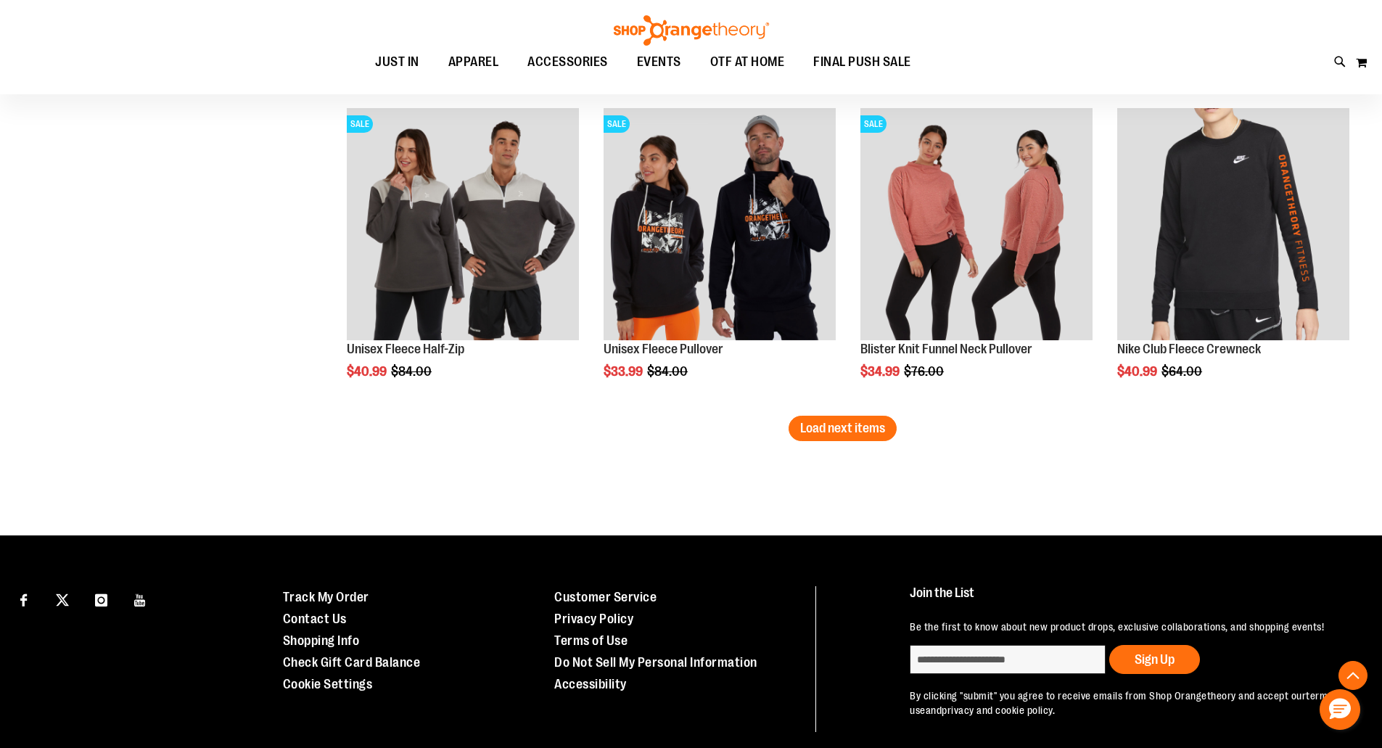
scroll to position [10305, 0]
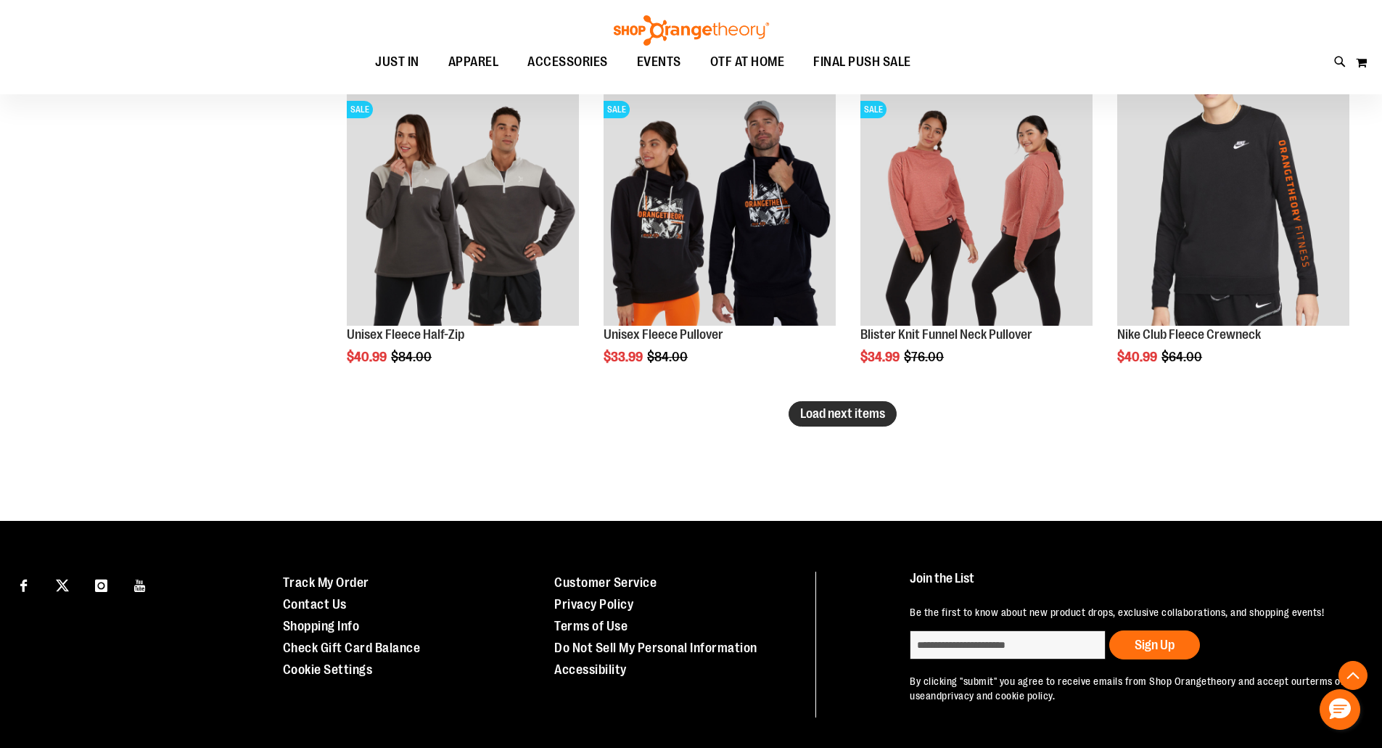
click at [841, 414] on span "Load next items" at bounding box center [842, 413] width 85 height 15
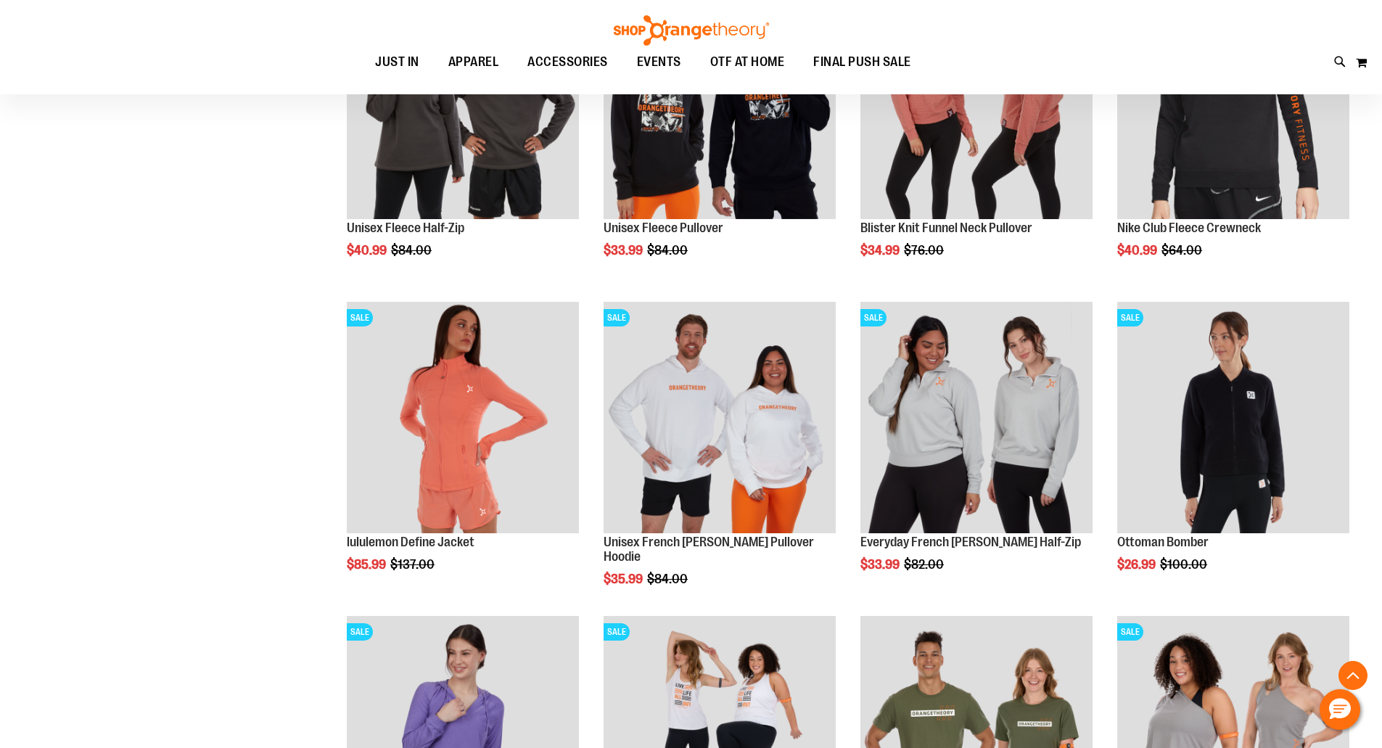
scroll to position [10450, 0]
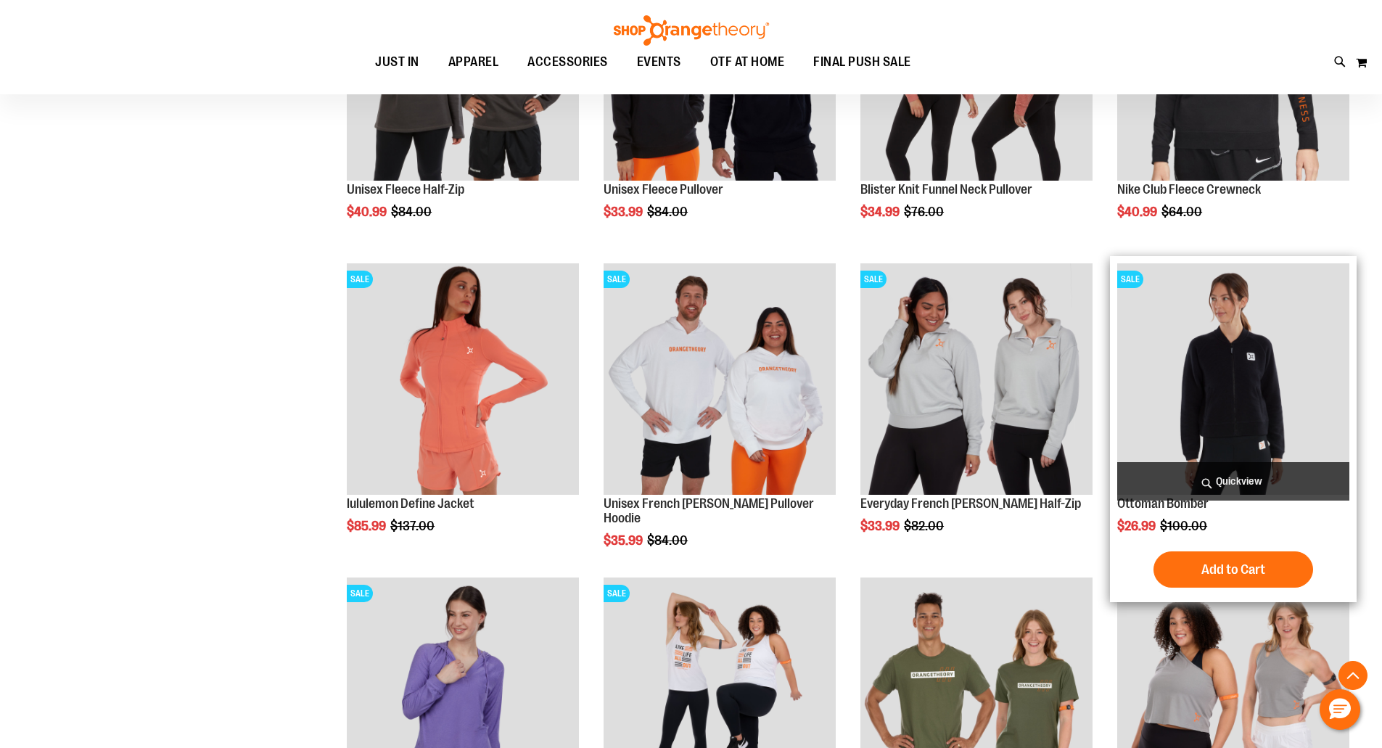
click at [1227, 353] on img "product" at bounding box center [1233, 379] width 232 height 232
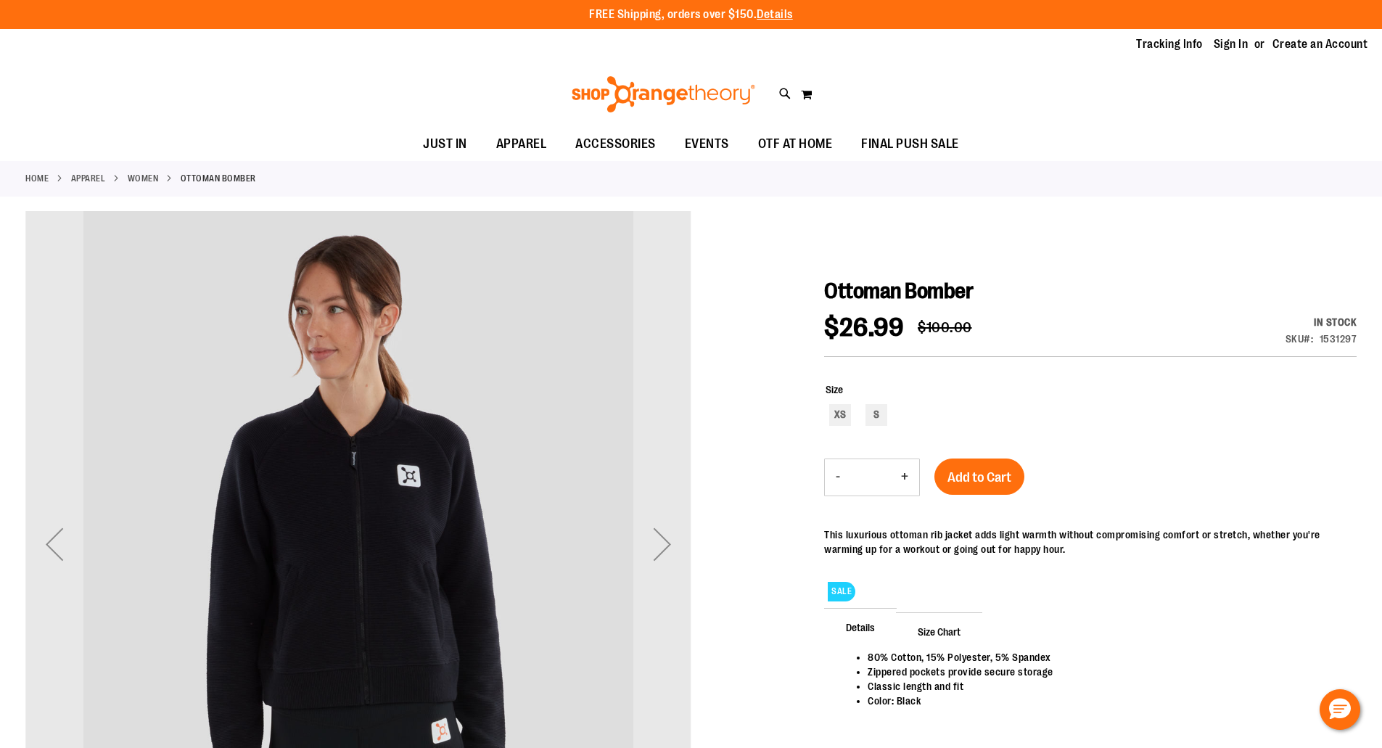
click at [789, 546] on div at bounding box center [690, 583] width 1331 height 745
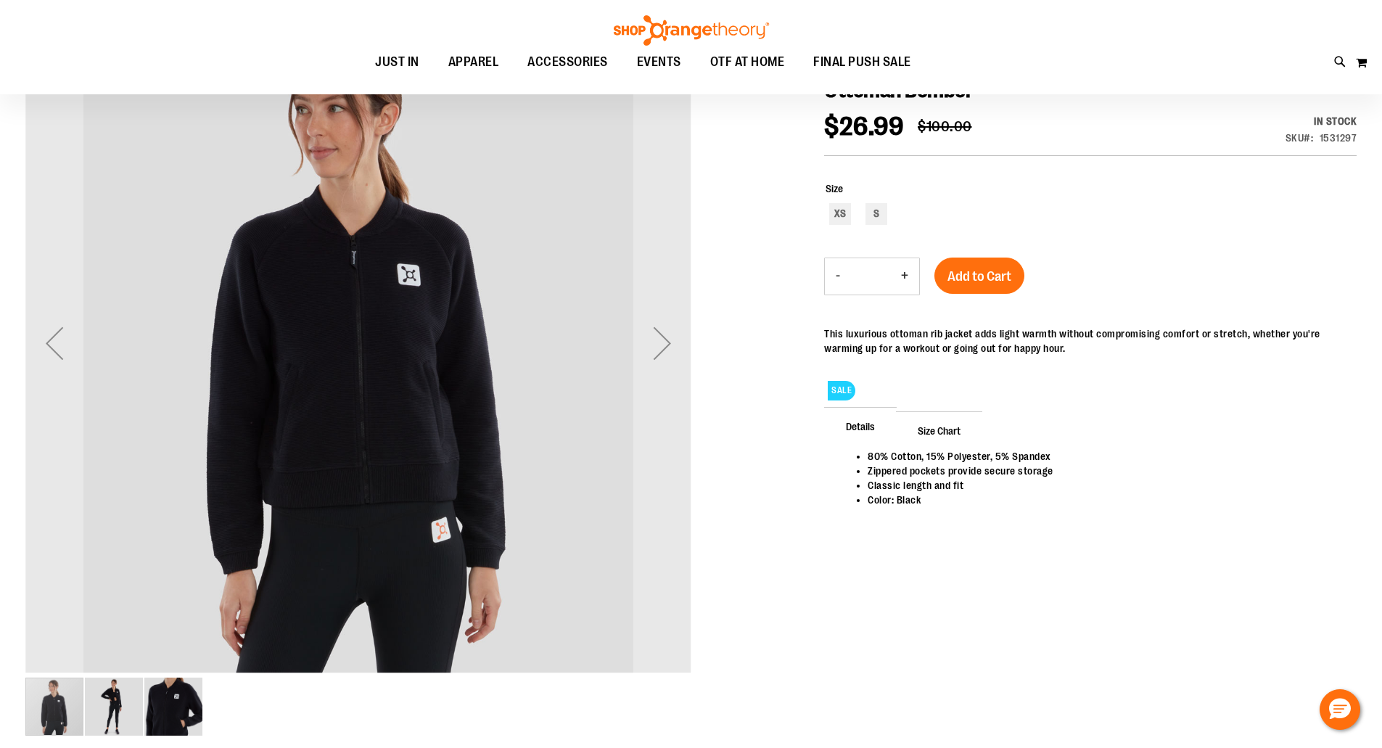
scroll to position [202, 0]
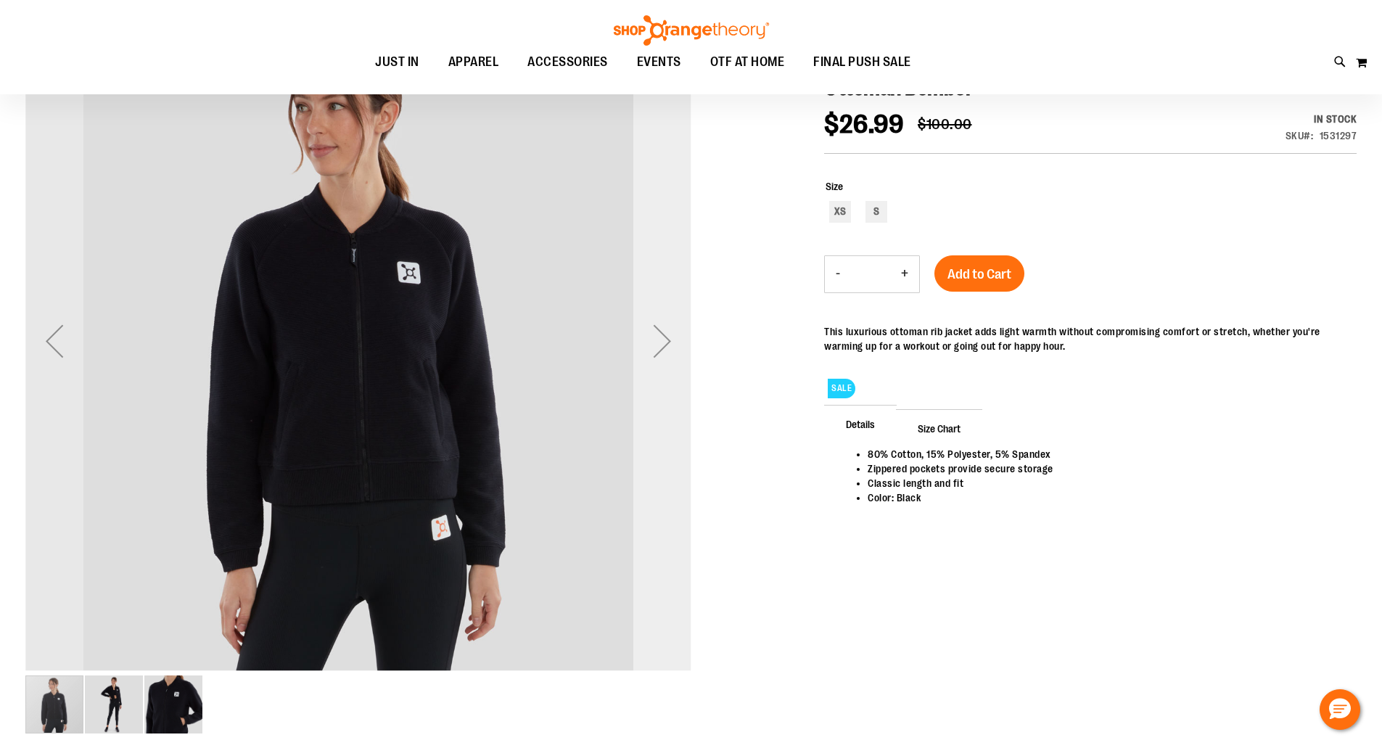
click at [659, 339] on div "Next" at bounding box center [662, 341] width 58 height 58
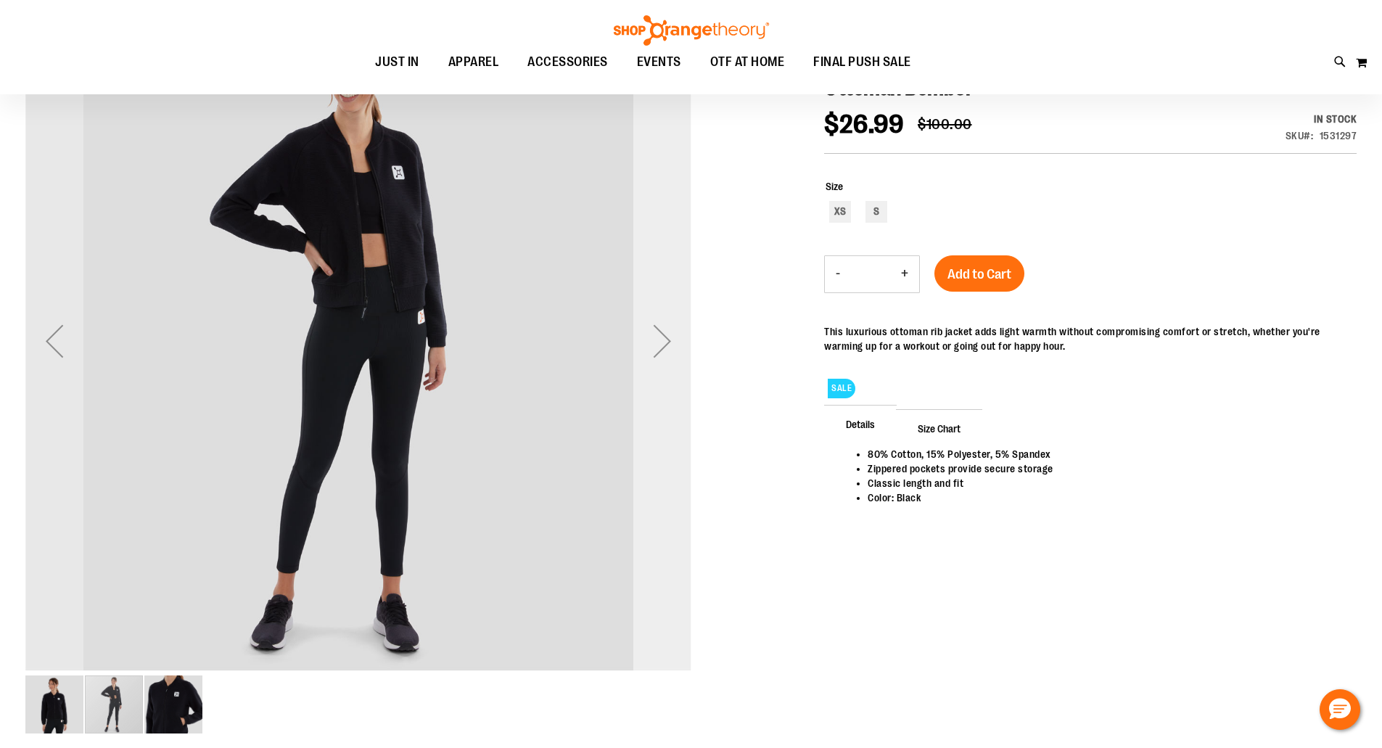
click at [661, 340] on div "Next" at bounding box center [662, 341] width 58 height 58
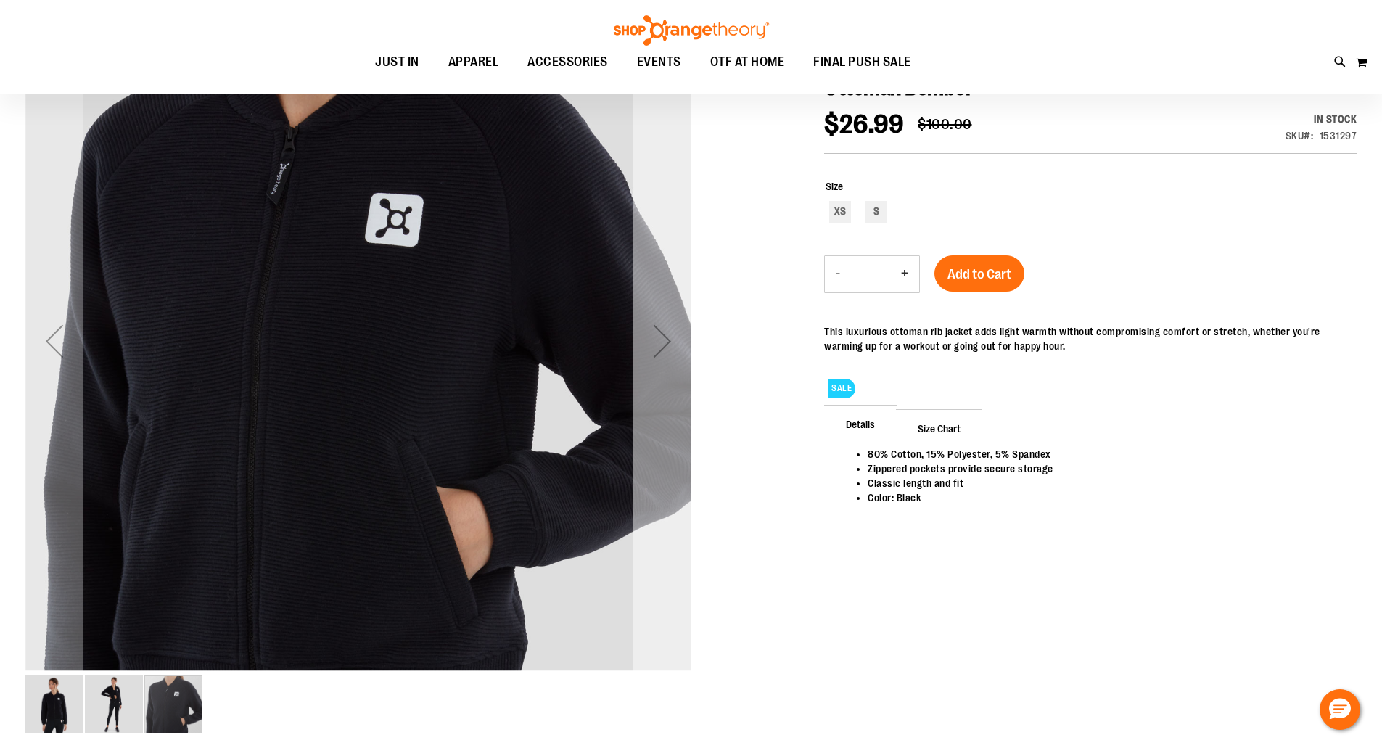
click at [661, 340] on div "Next" at bounding box center [662, 341] width 58 height 58
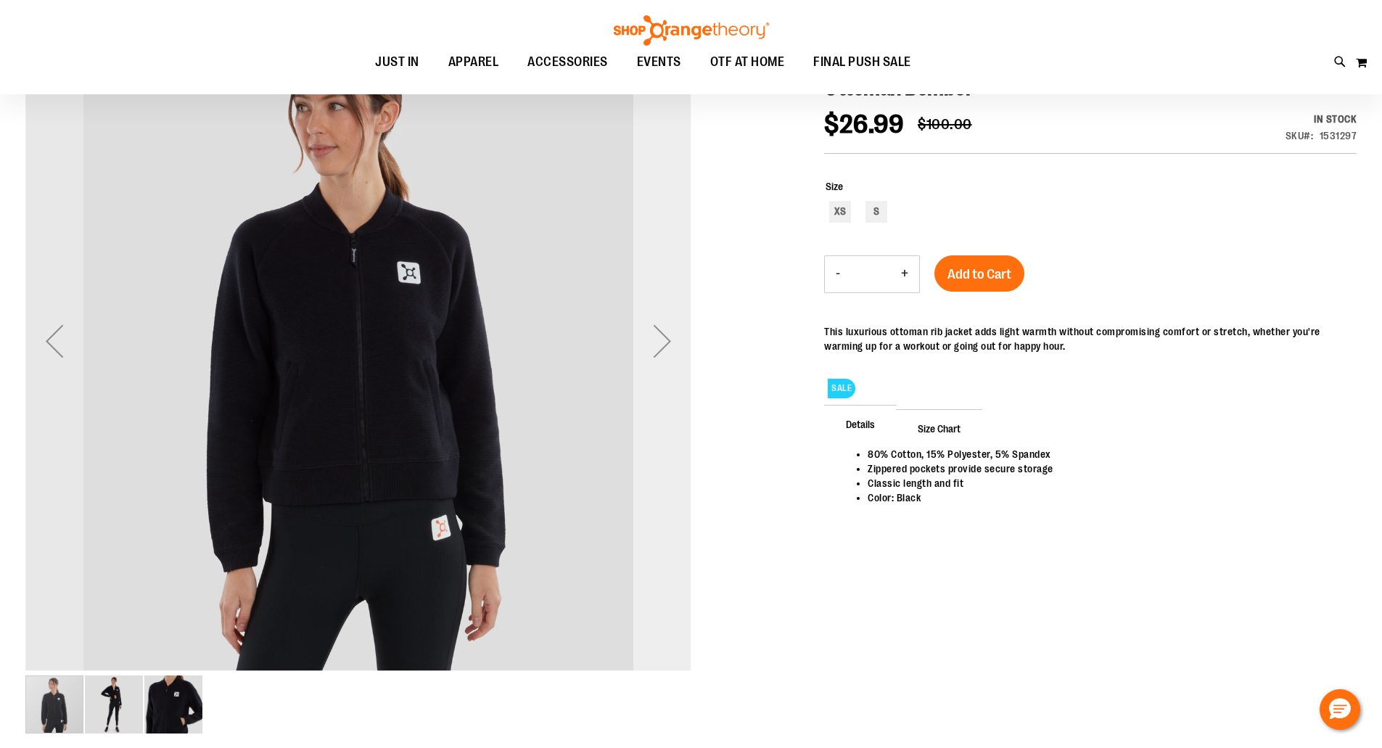
click at [664, 341] on div "Next" at bounding box center [662, 341] width 58 height 58
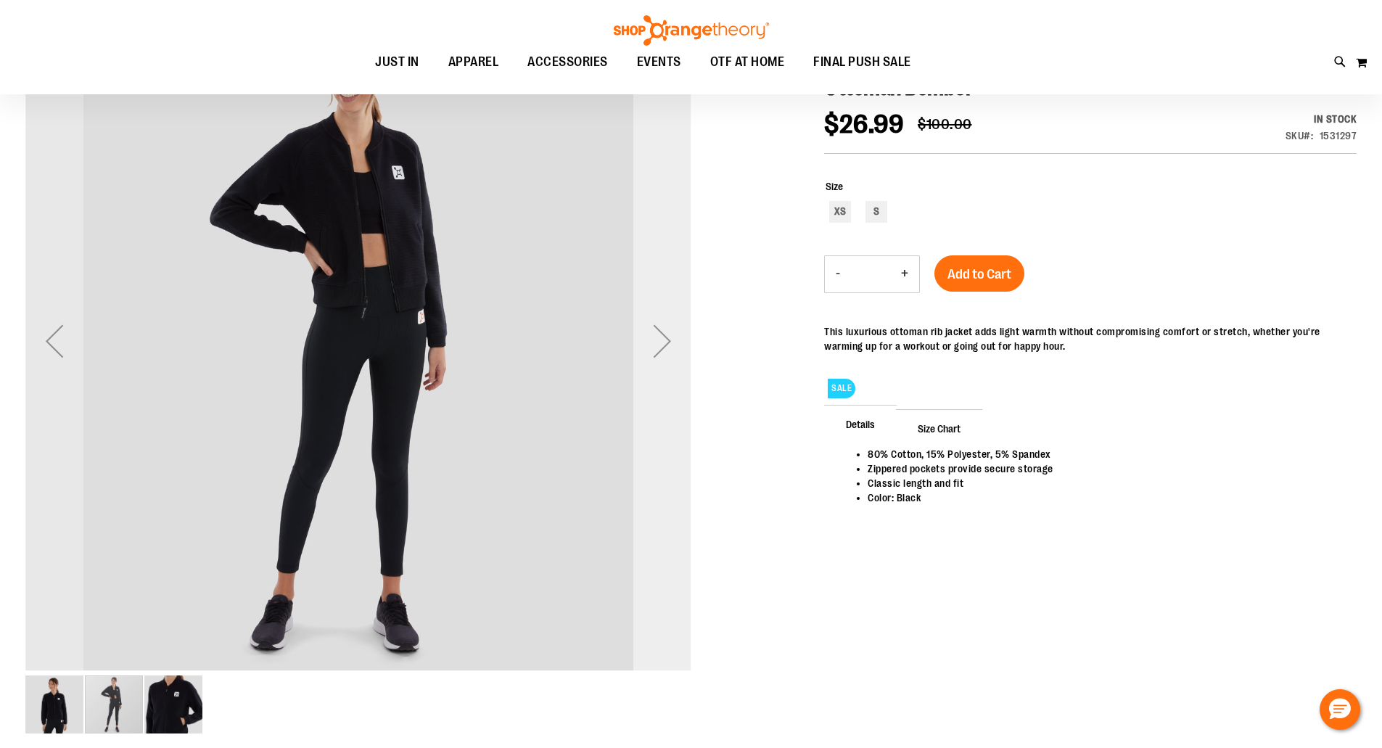
click at [664, 341] on div "Next" at bounding box center [662, 341] width 58 height 58
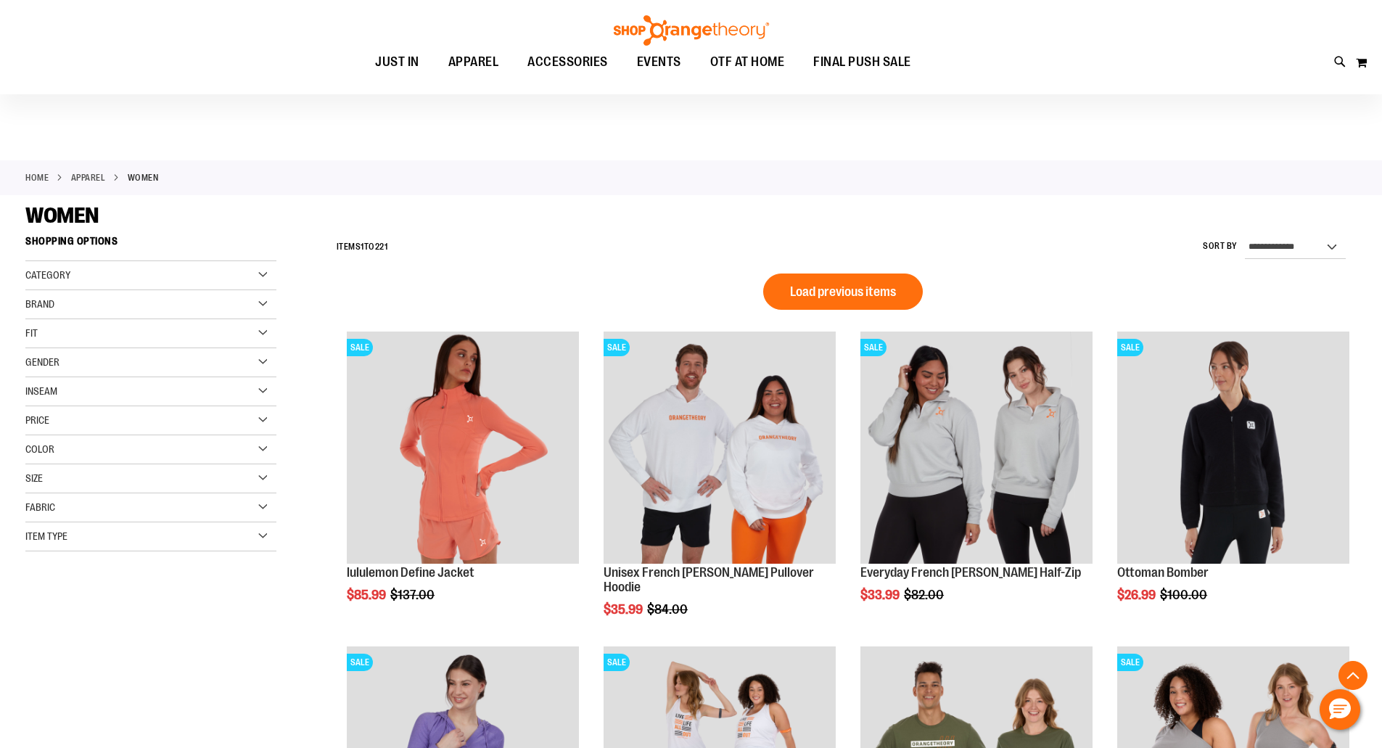
scroll to position [886, 0]
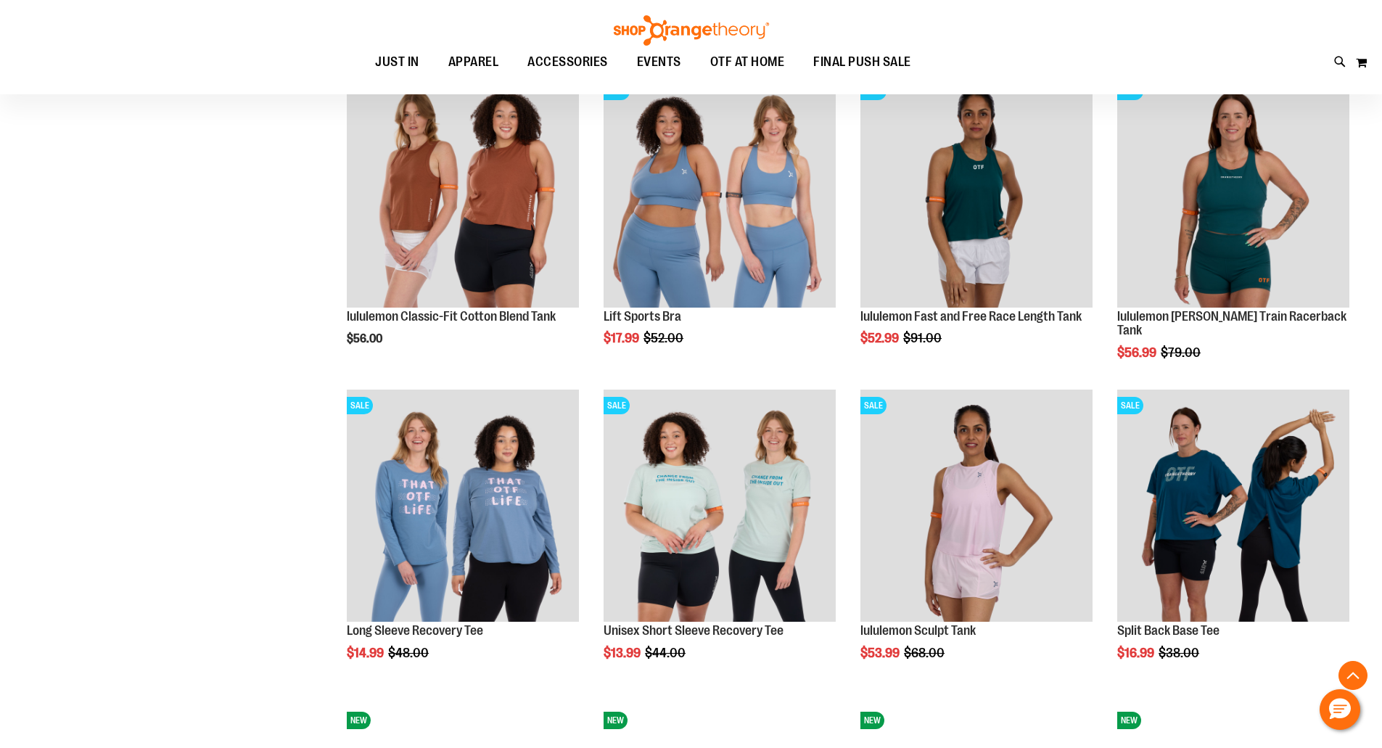
click at [173, 288] on div "**********" at bounding box center [690, 378] width 1331 height 2070
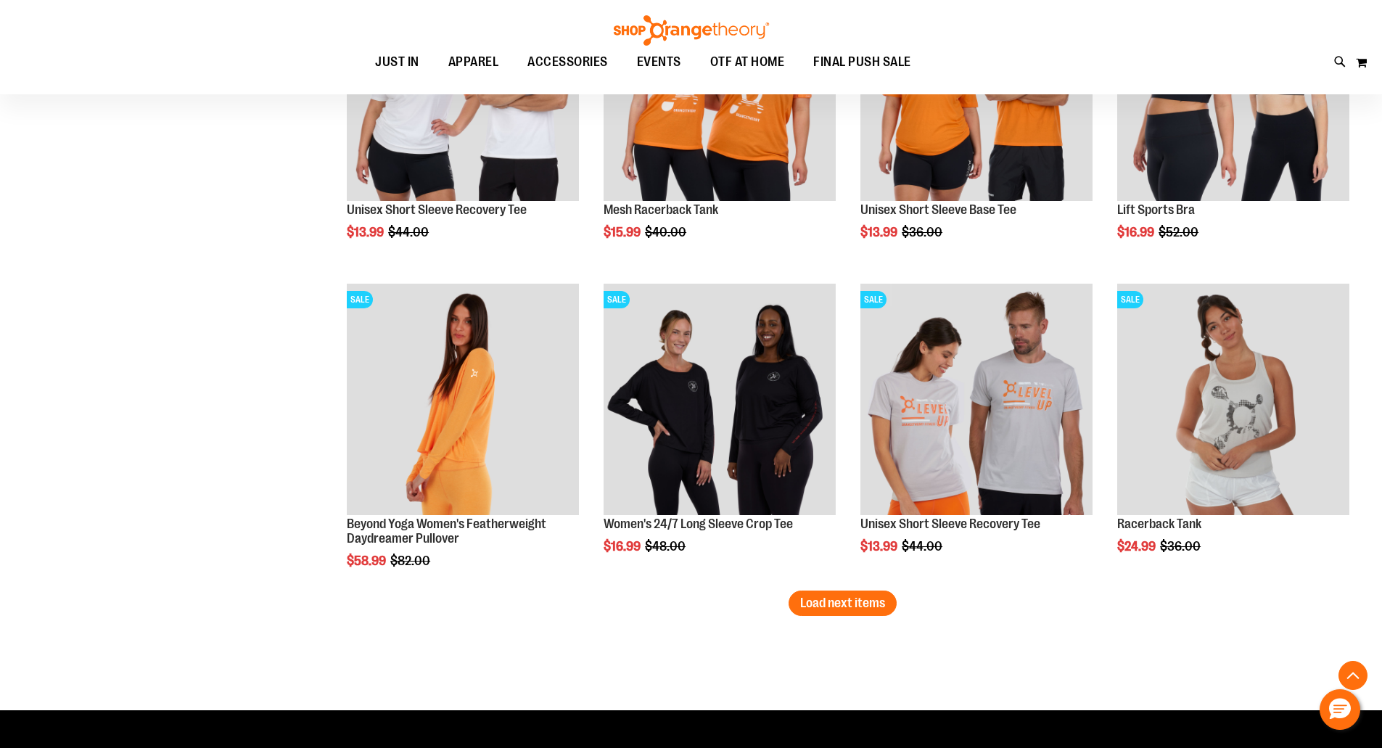
scroll to position [2569, 0]
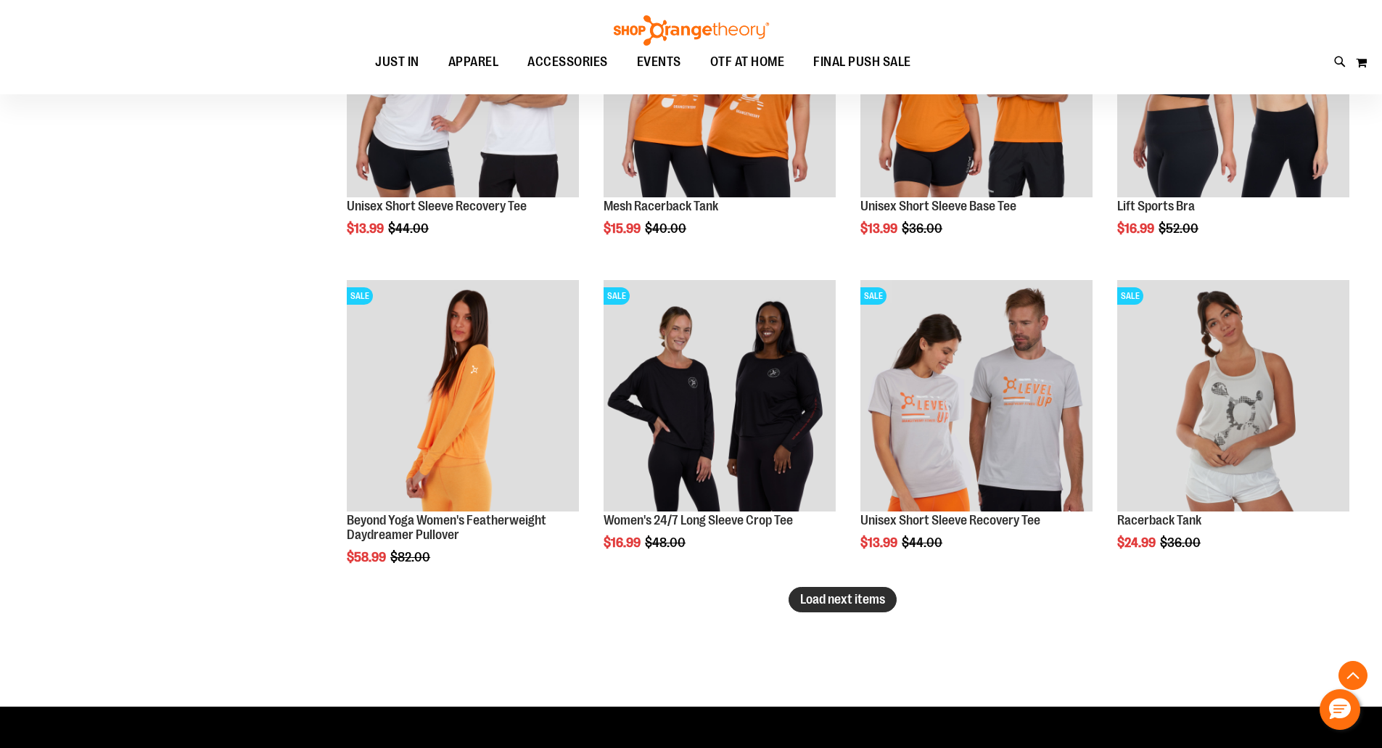
click at [855, 606] on span "Load next items" at bounding box center [842, 599] width 85 height 15
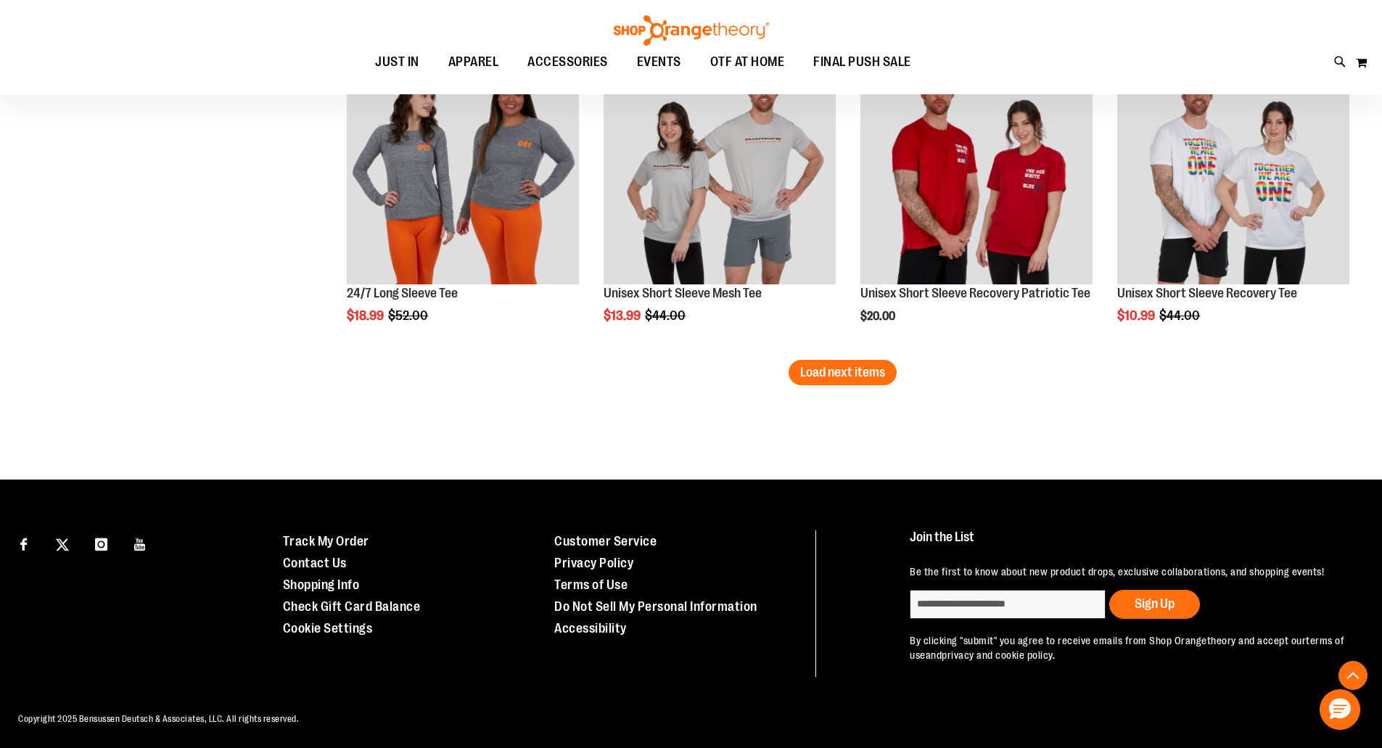
scroll to position [3743, 0]
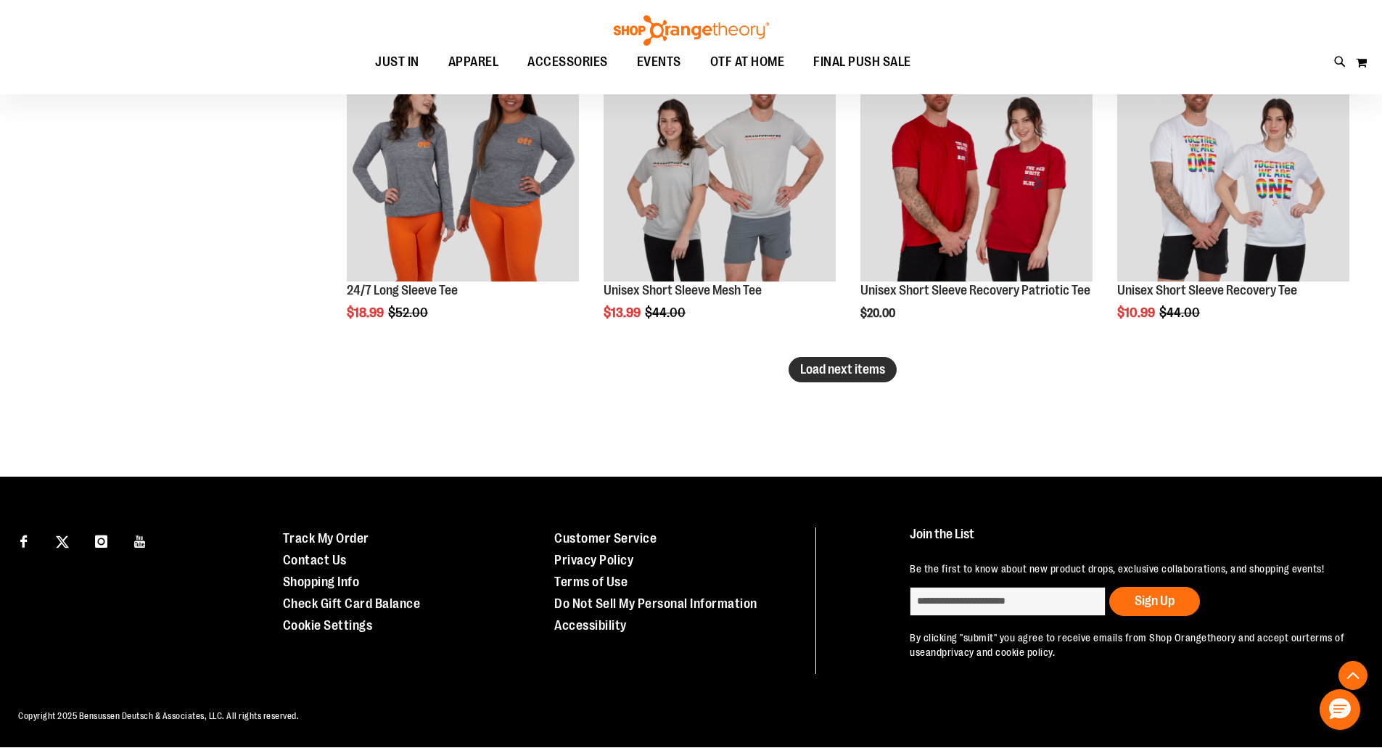
click at [850, 379] on button "Load next items" at bounding box center [843, 369] width 108 height 25
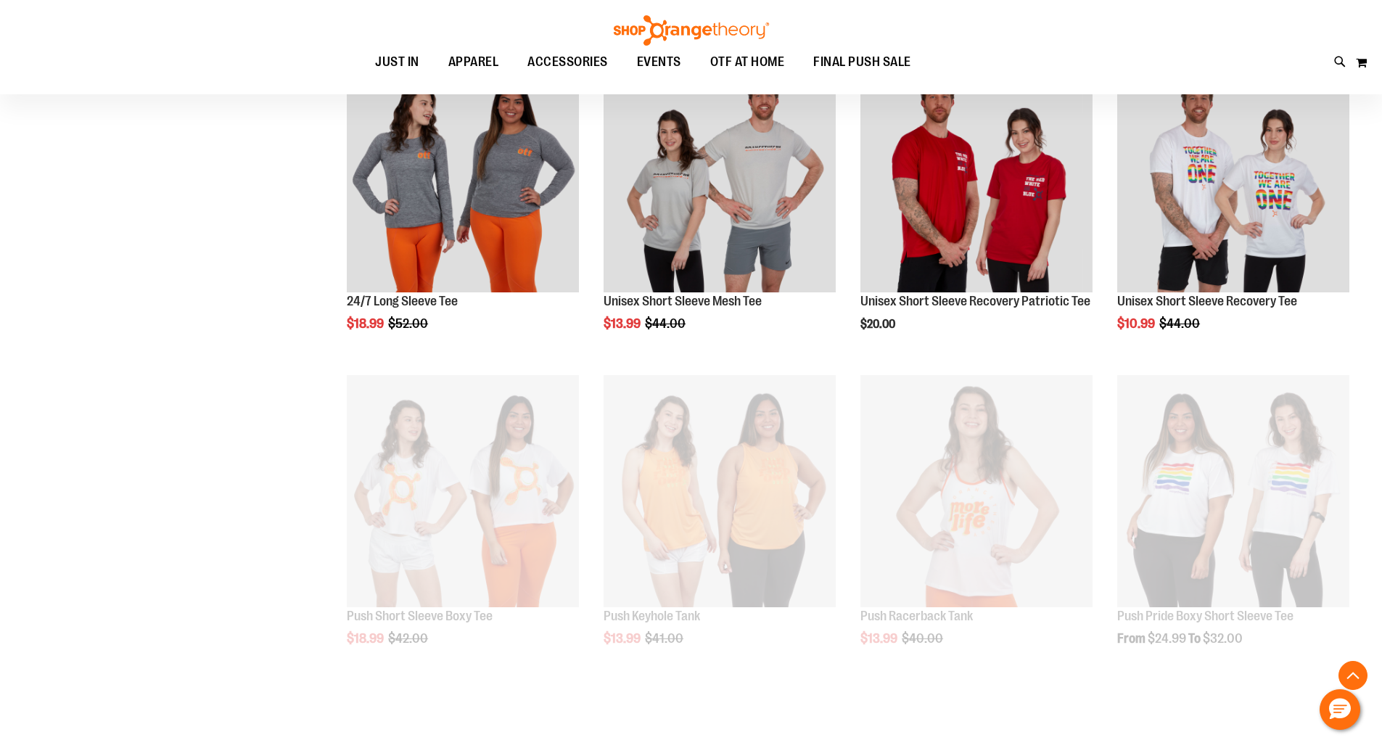
scroll to position [3743, 0]
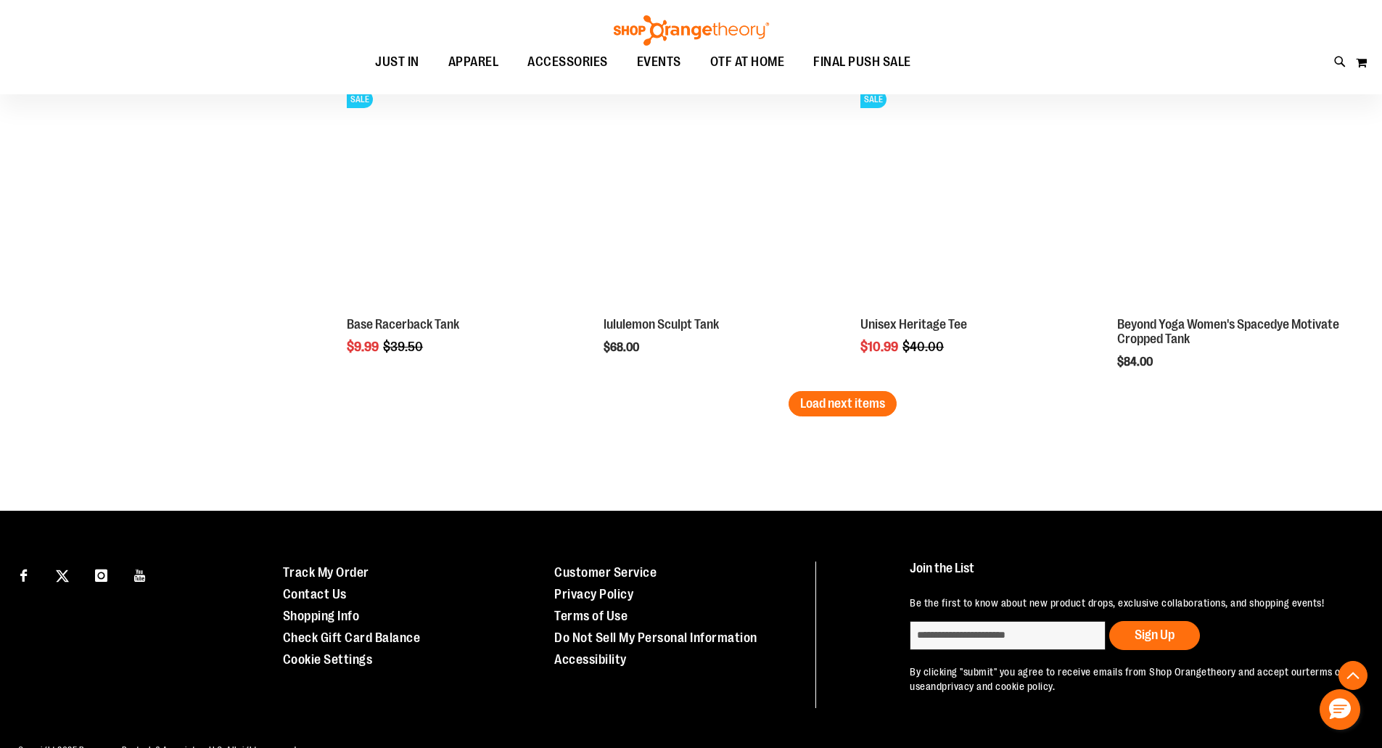
scroll to position [4687, 0]
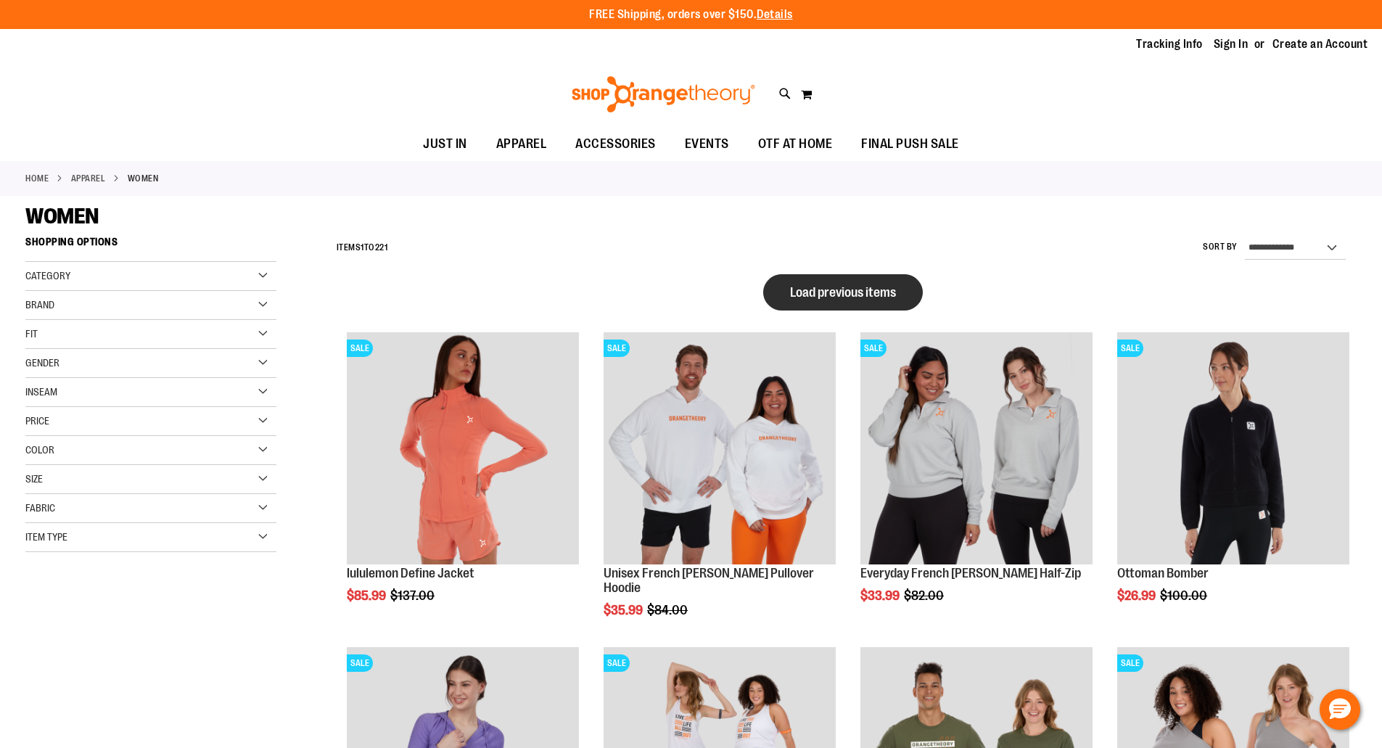
click at [823, 291] on span "Load previous items" at bounding box center [843, 292] width 106 height 15
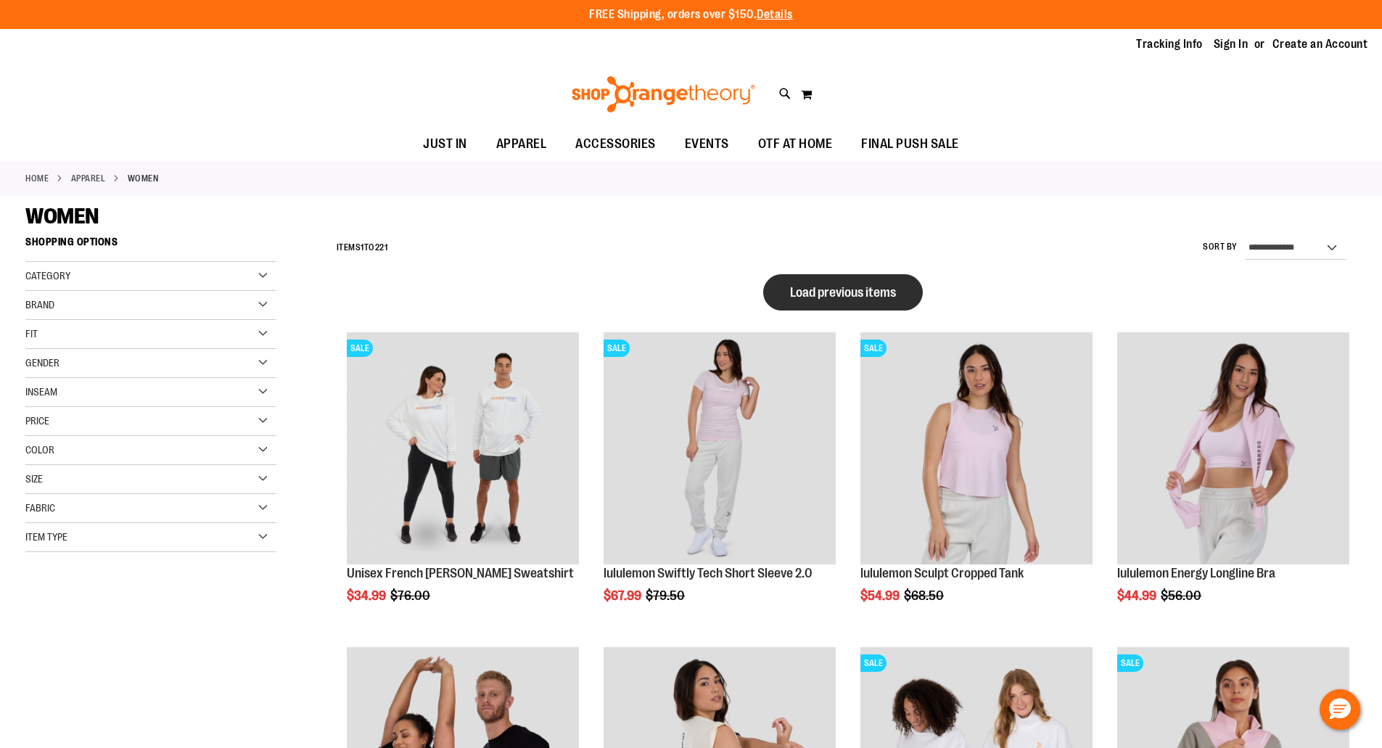
click at [819, 297] on span "Load previous items" at bounding box center [843, 292] width 106 height 15
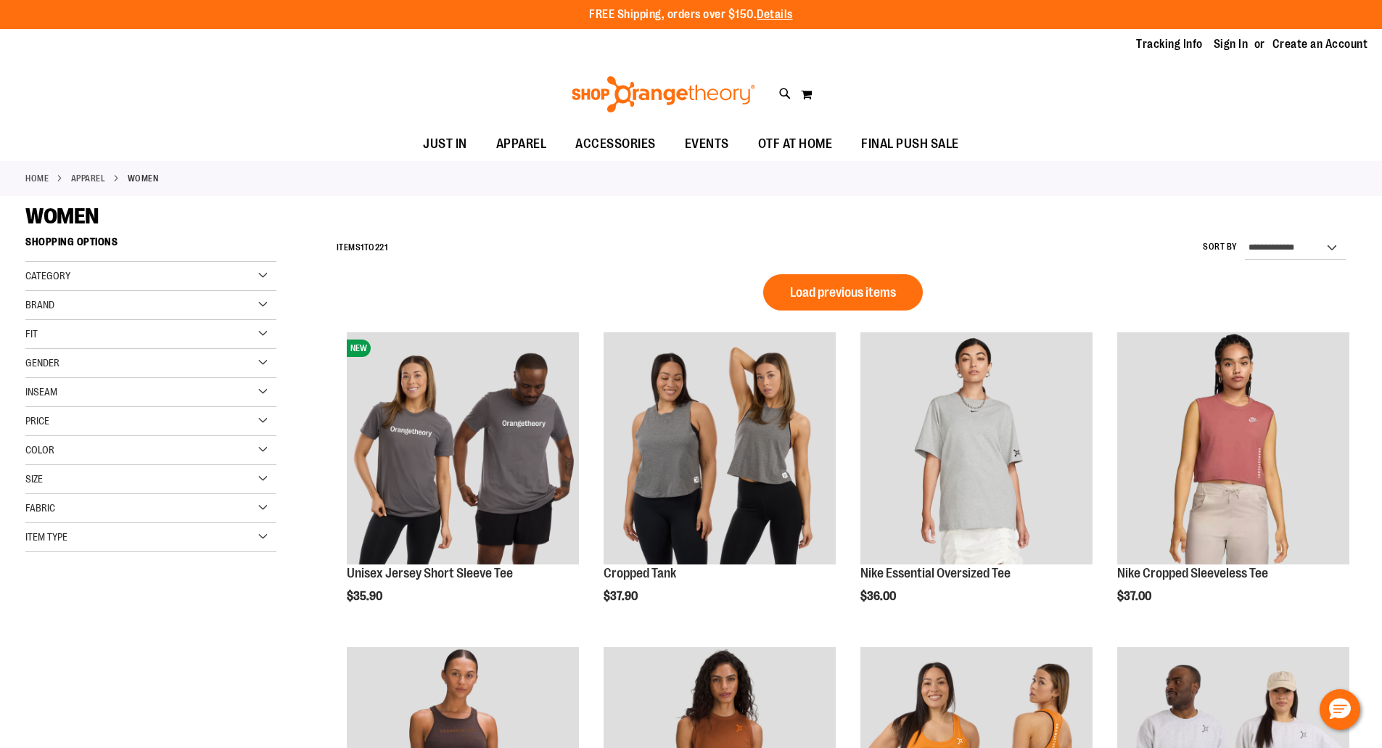
click at [819, 297] on span "Load previous items" at bounding box center [843, 292] width 106 height 15
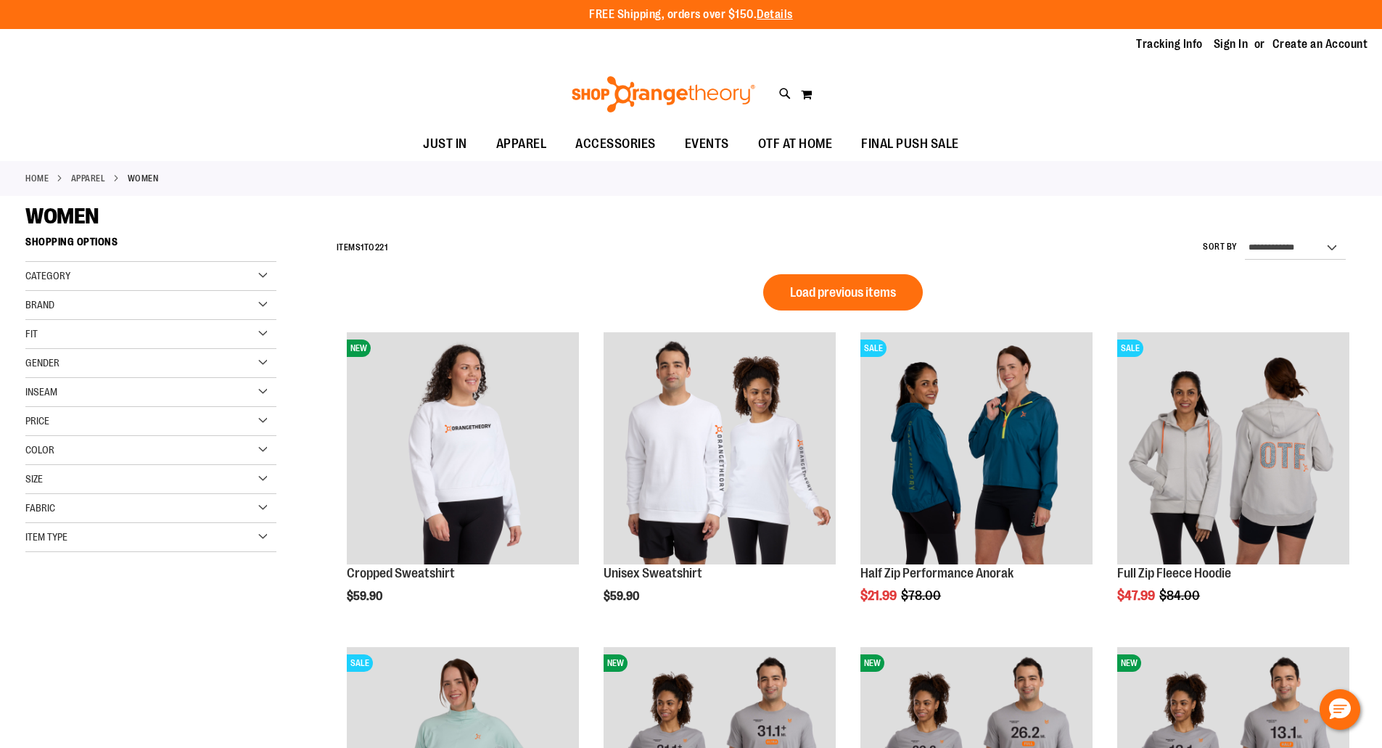
click at [819, 297] on span "Load previous items" at bounding box center [843, 292] width 106 height 15
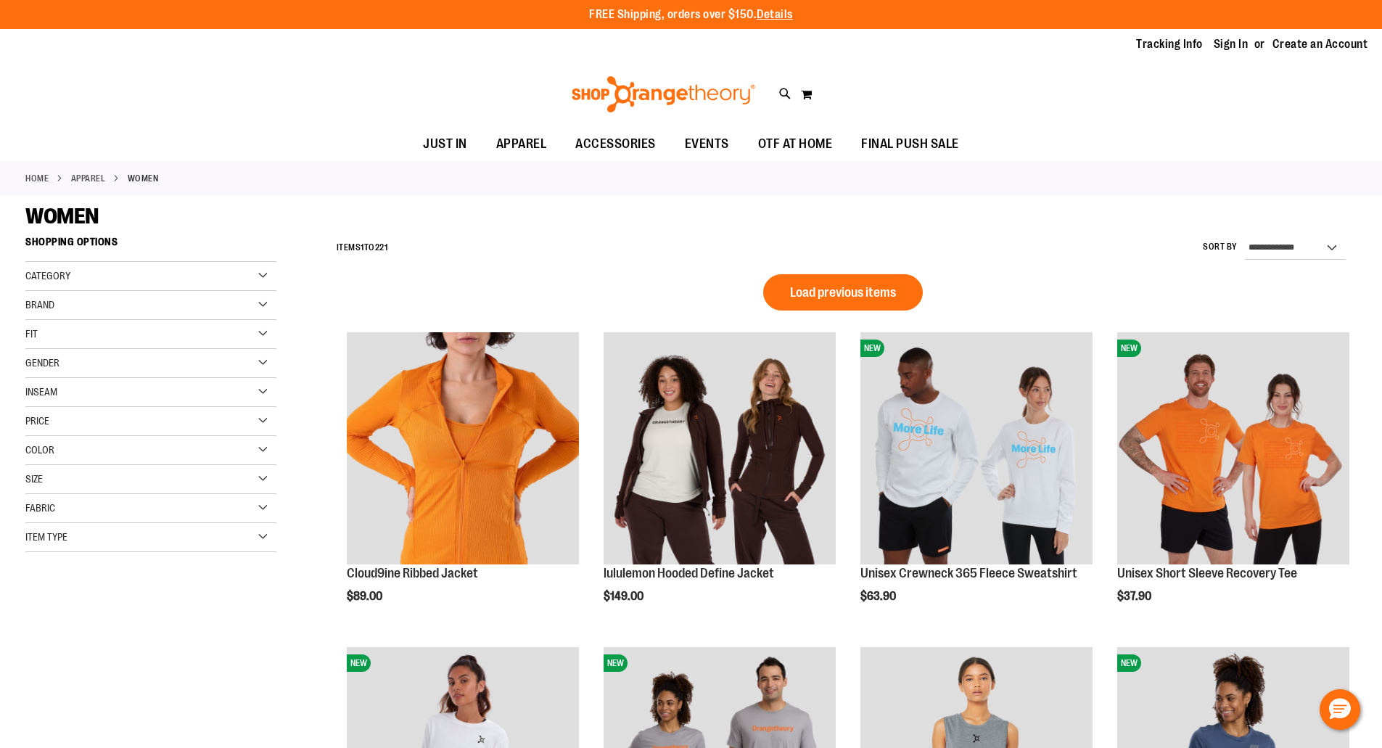
click at [819, 297] on span "Load previous items" at bounding box center [843, 292] width 106 height 15
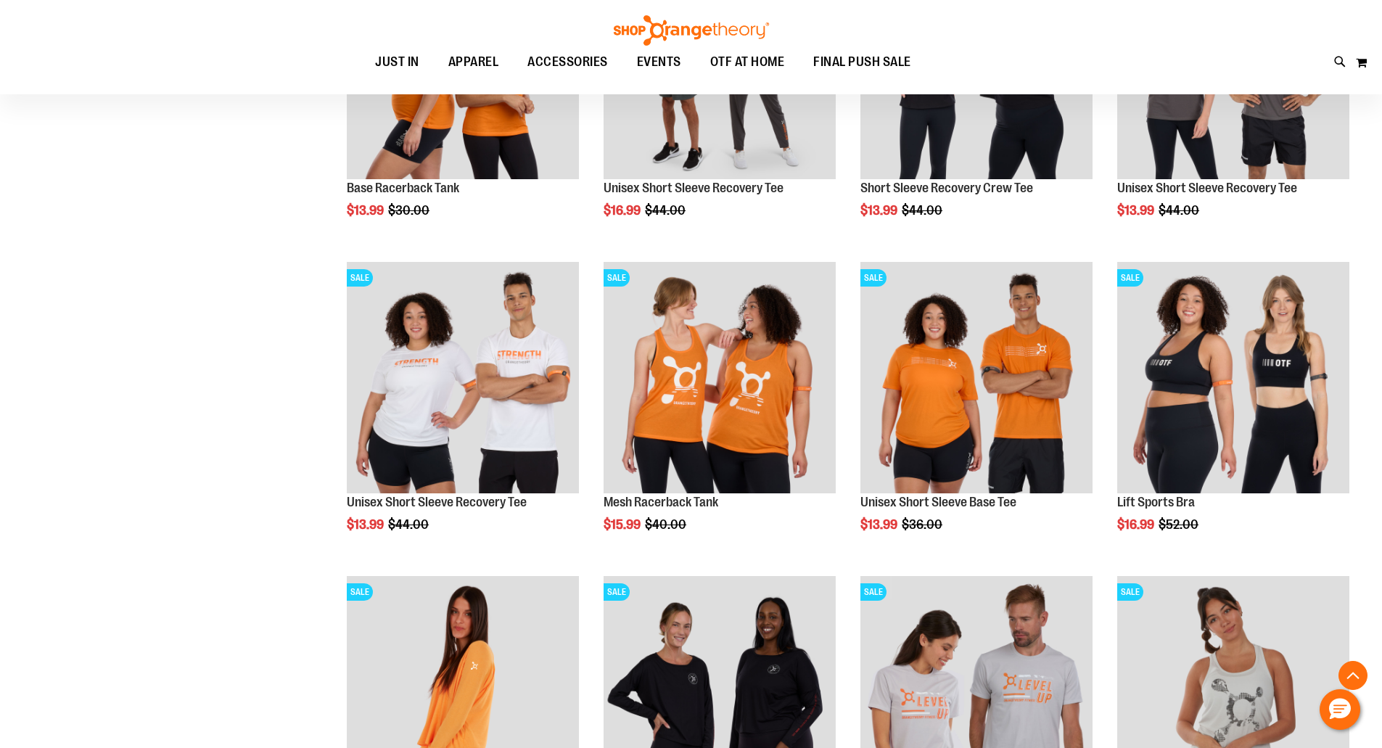
scroll to position [7022, 0]
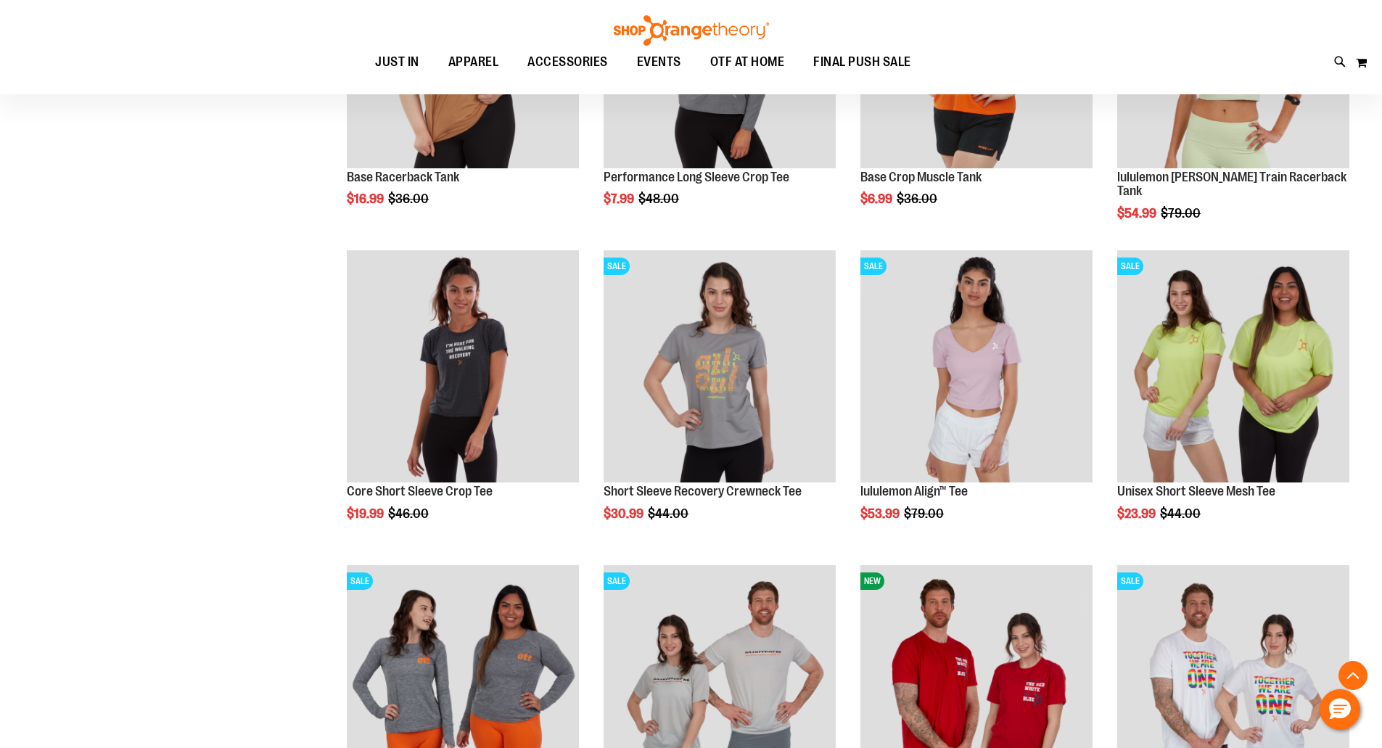
scroll to position [8124, 0]
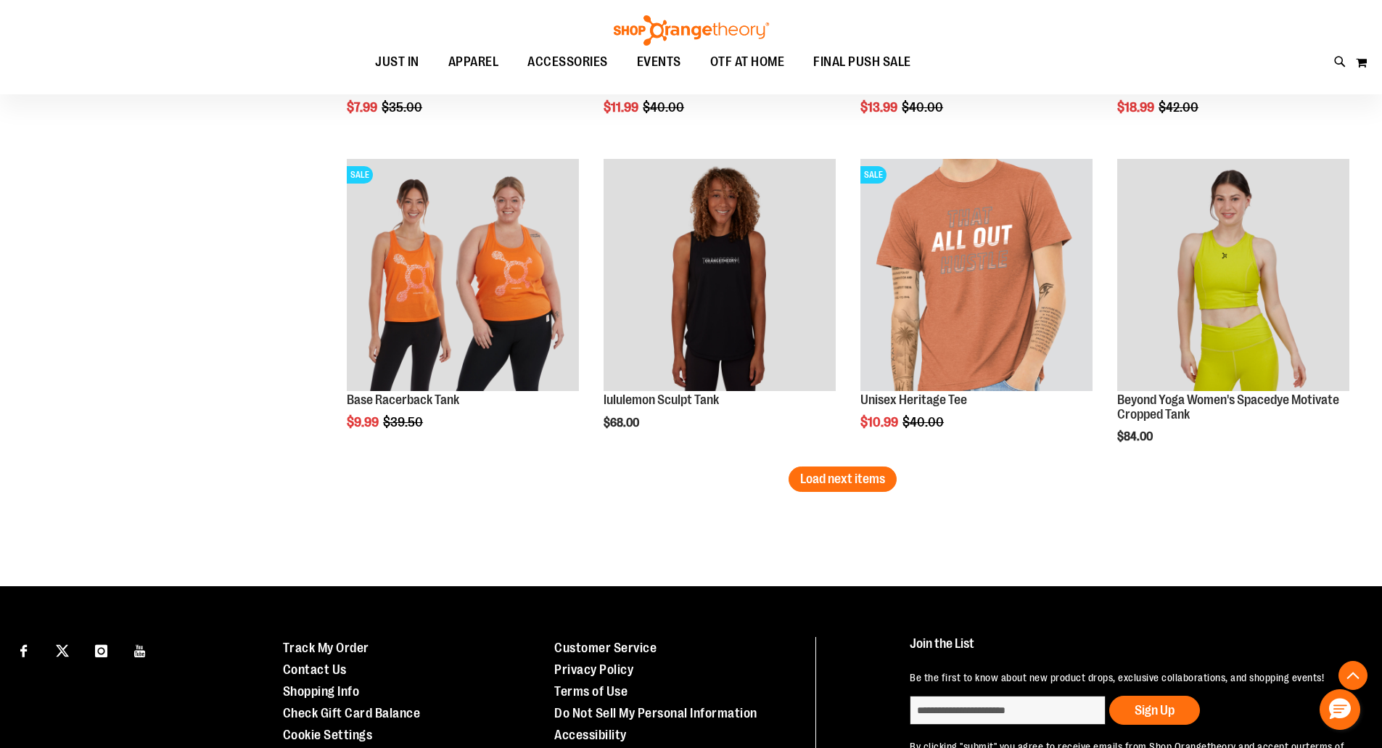
scroll to position [9314, 0]
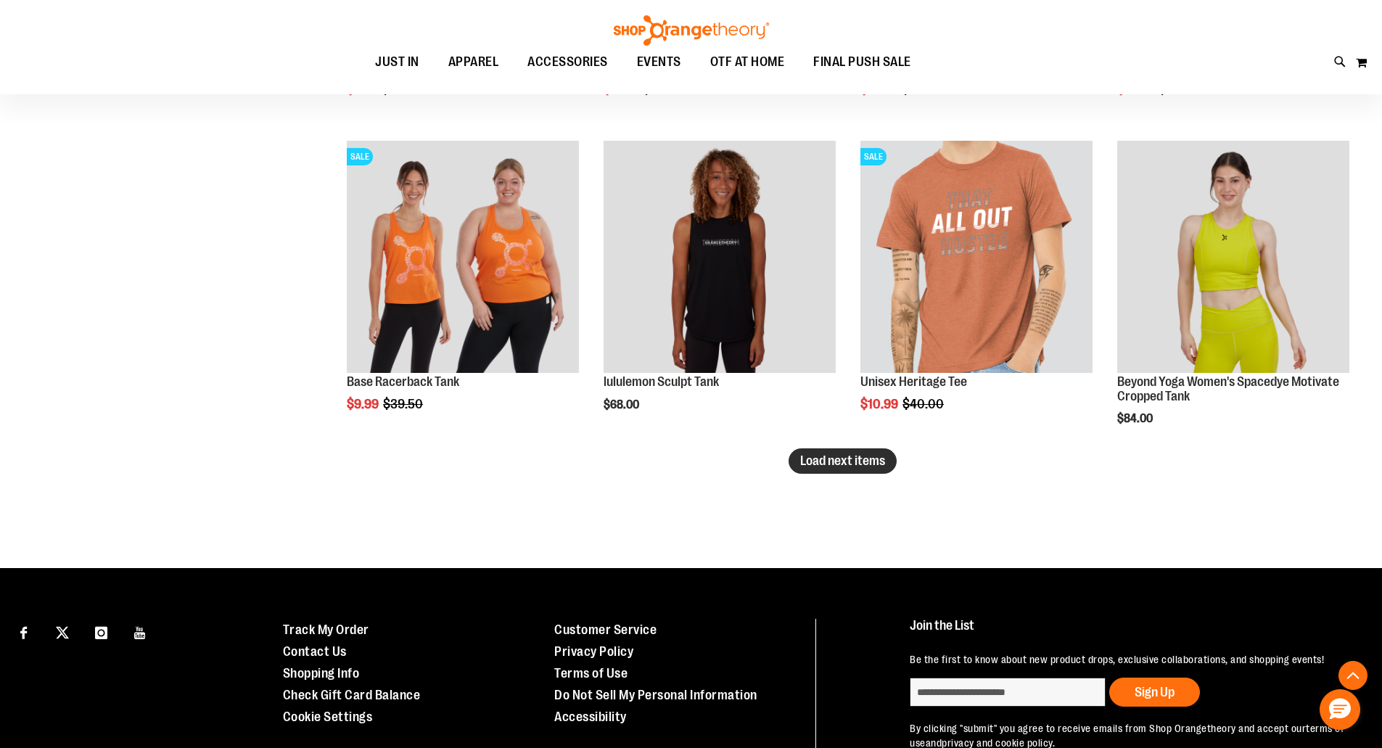
click at [845, 461] on span "Load next items" at bounding box center [842, 460] width 85 height 15
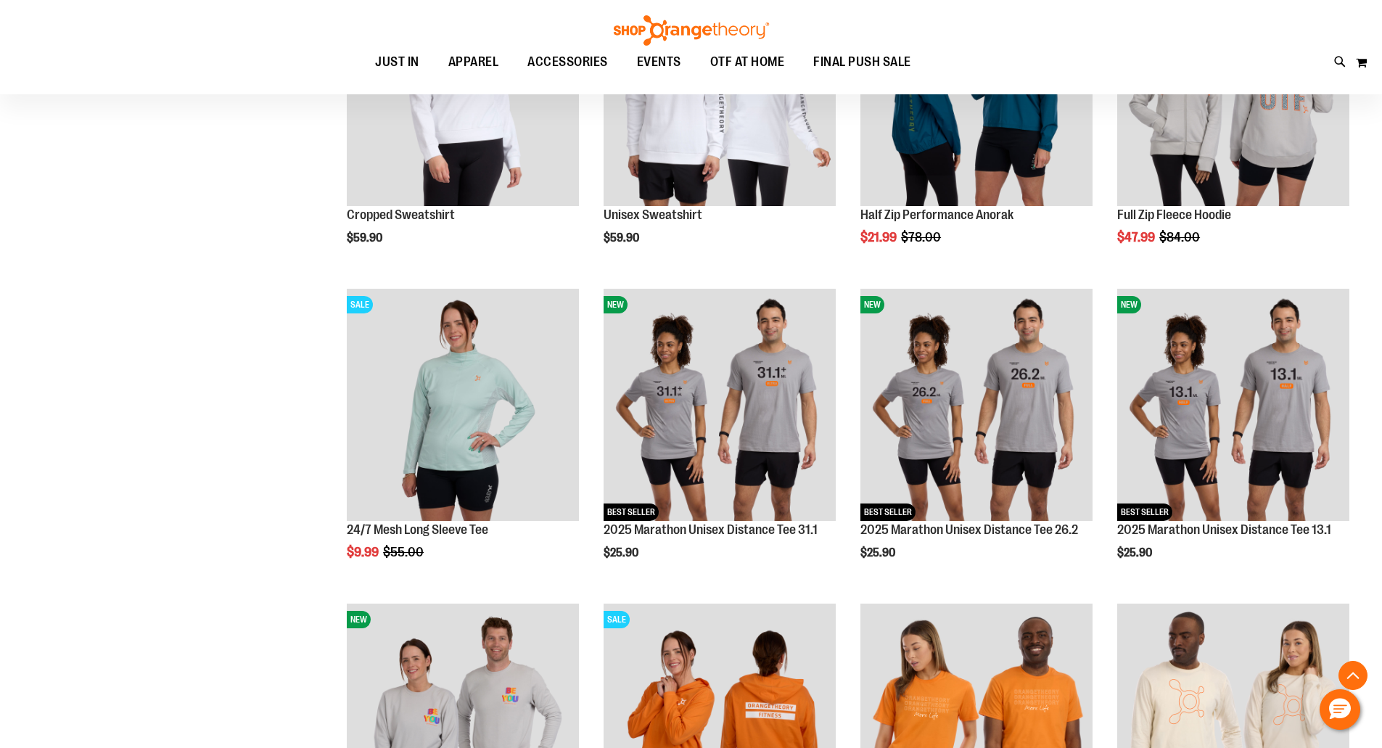
scroll to position [2203, 0]
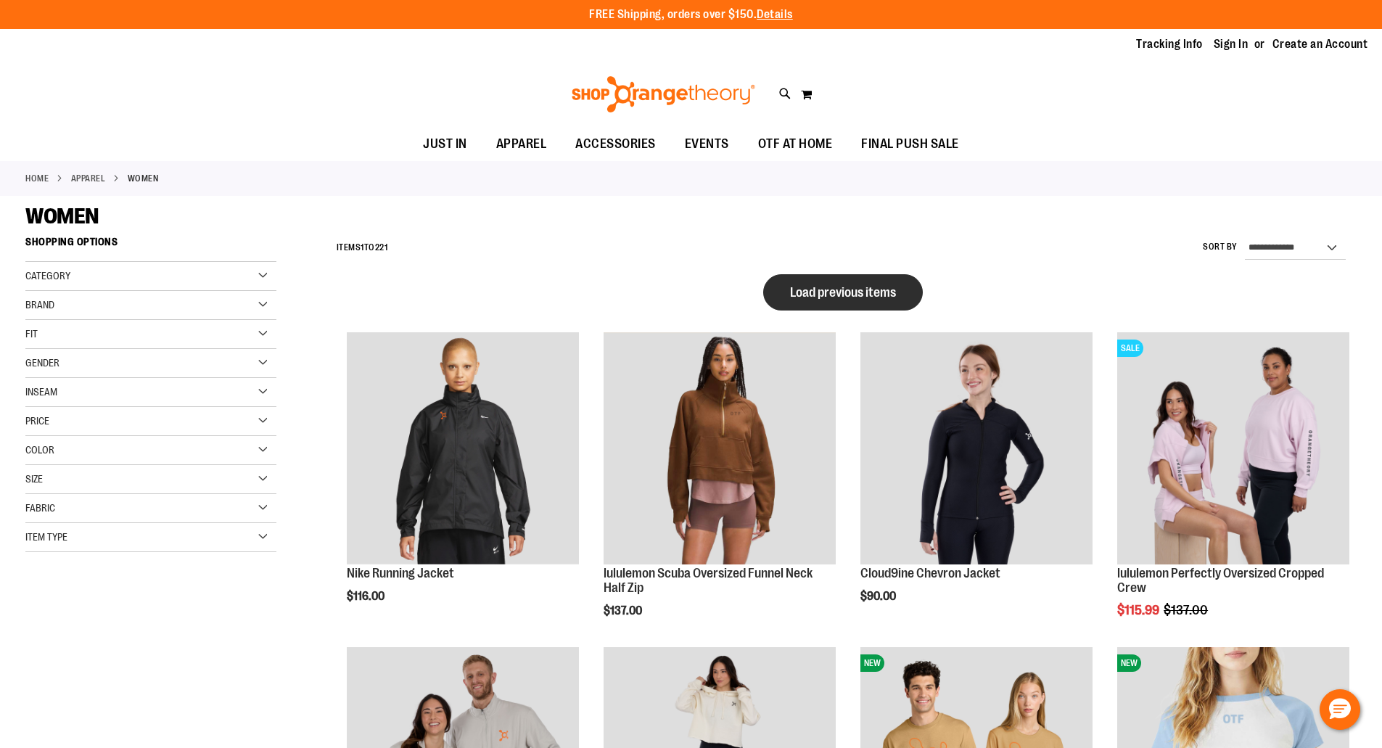
click at [822, 302] on button "Load previous items" at bounding box center [843, 292] width 160 height 36
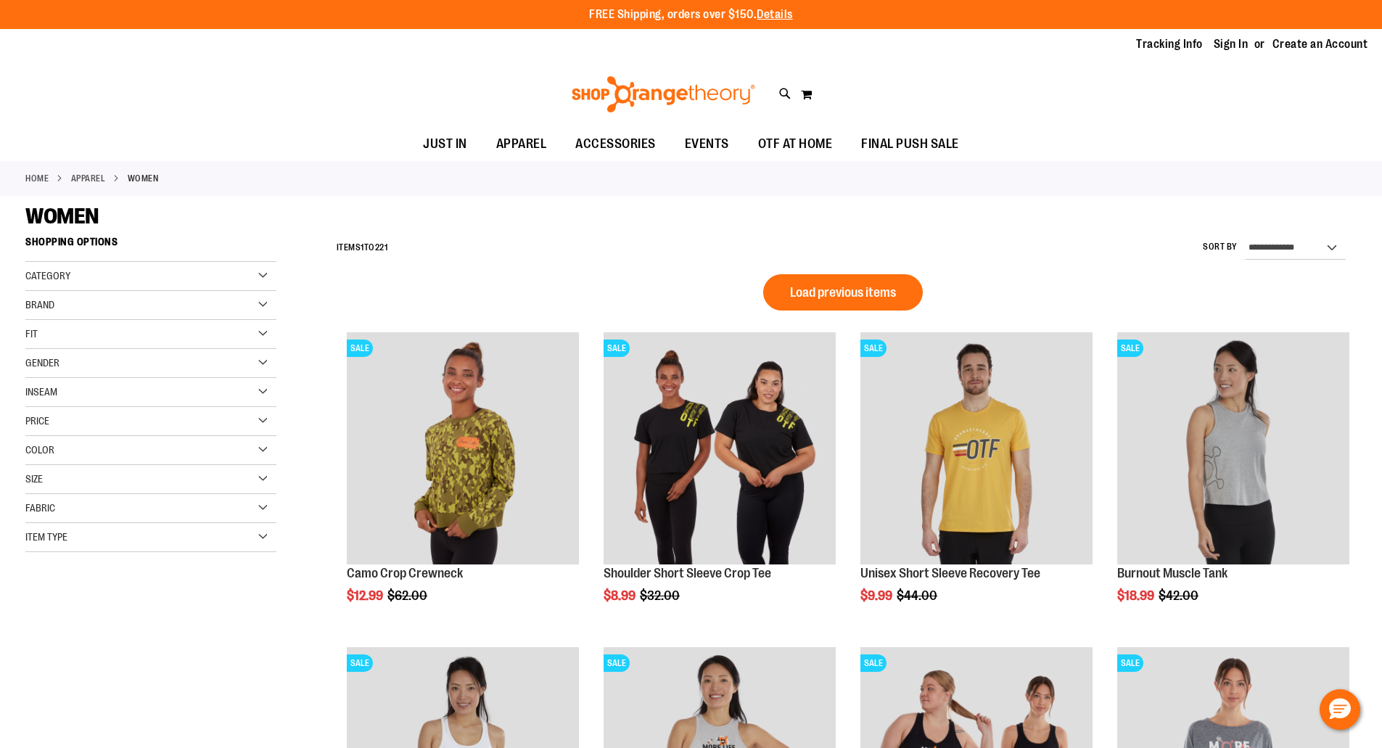
click at [822, 302] on button "Load previous items" at bounding box center [843, 292] width 160 height 36
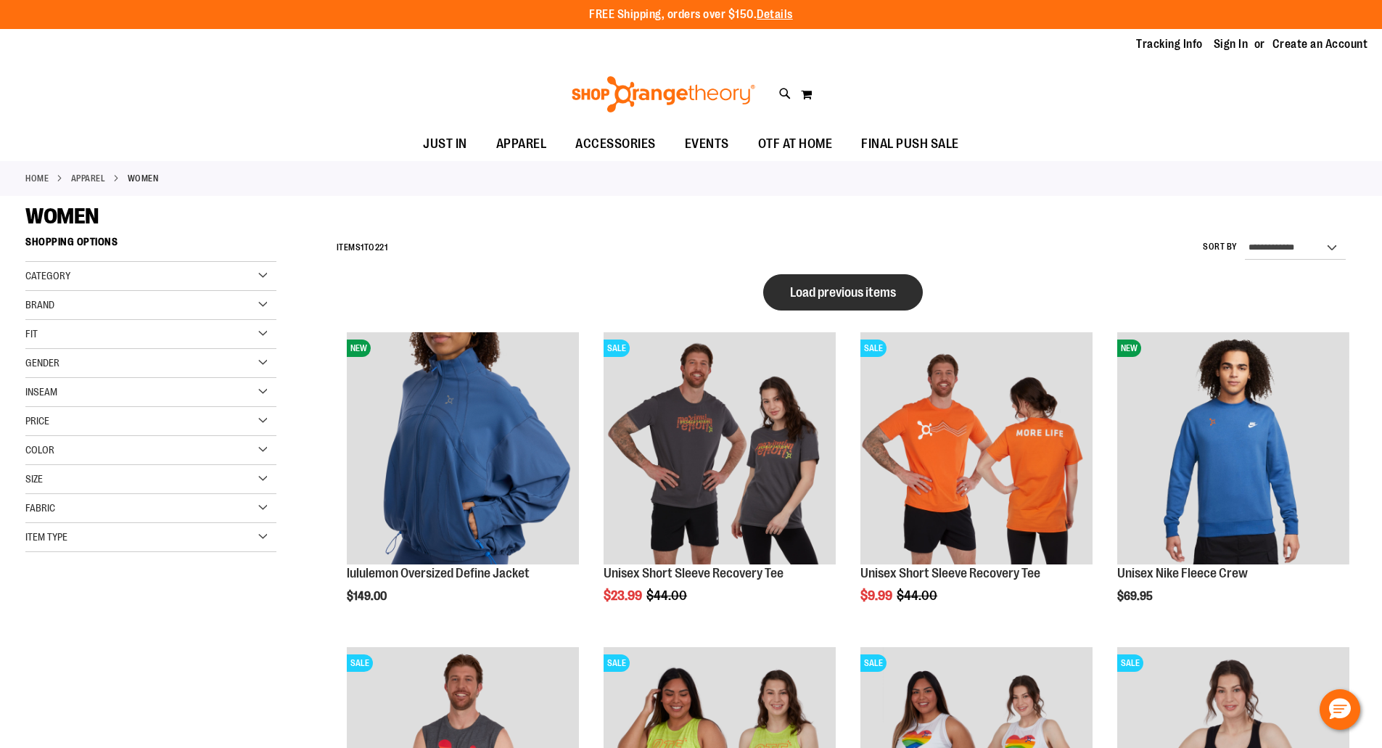
click at [860, 286] on span "Load previous items" at bounding box center [843, 292] width 106 height 15
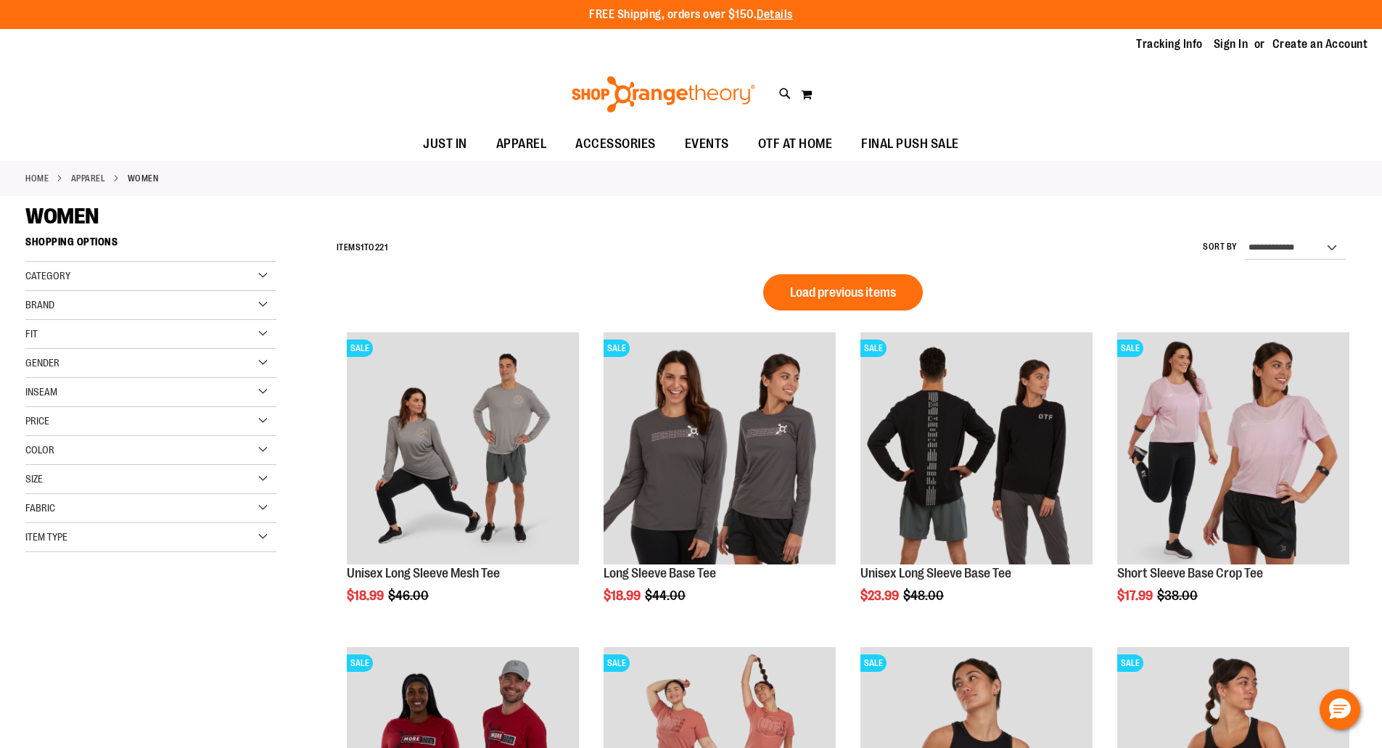
click at [860, 286] on span "Load previous items" at bounding box center [843, 292] width 106 height 15
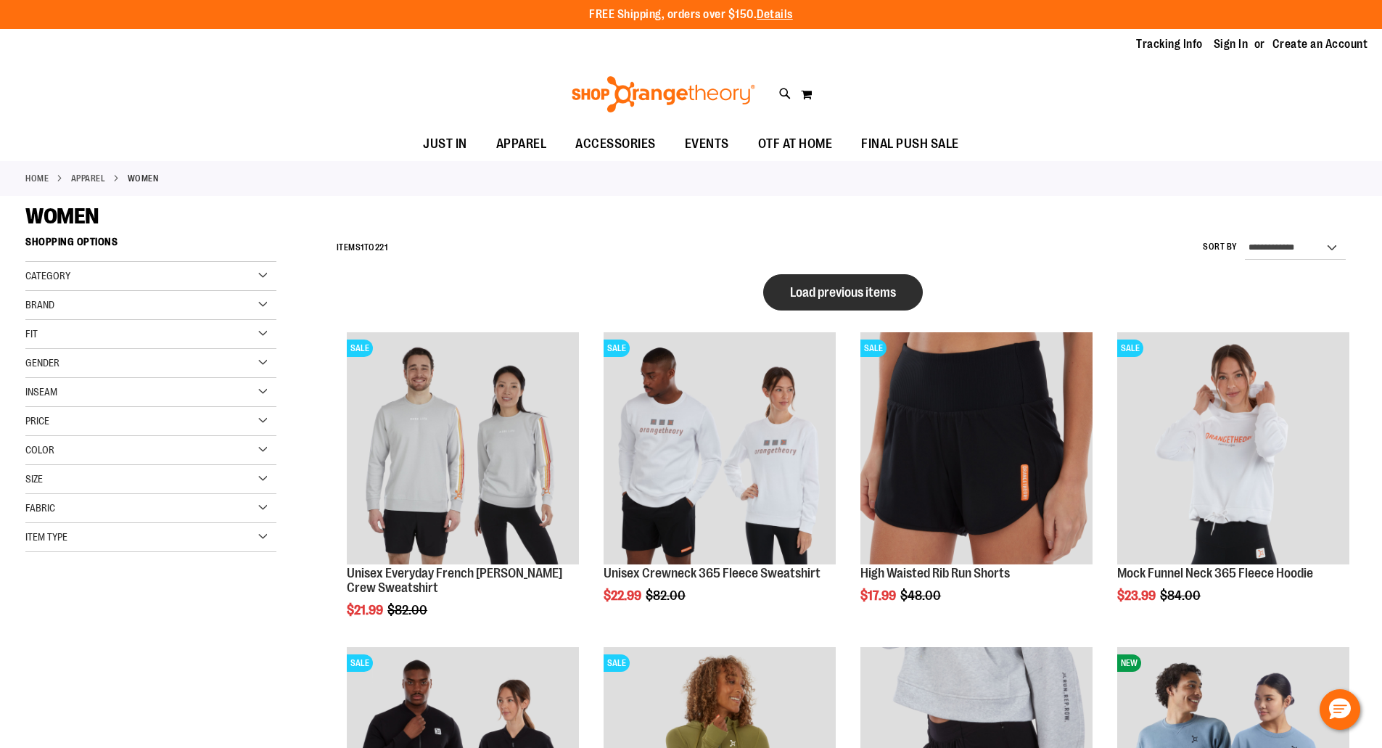
click at [842, 298] on span "Load previous items" at bounding box center [843, 292] width 106 height 15
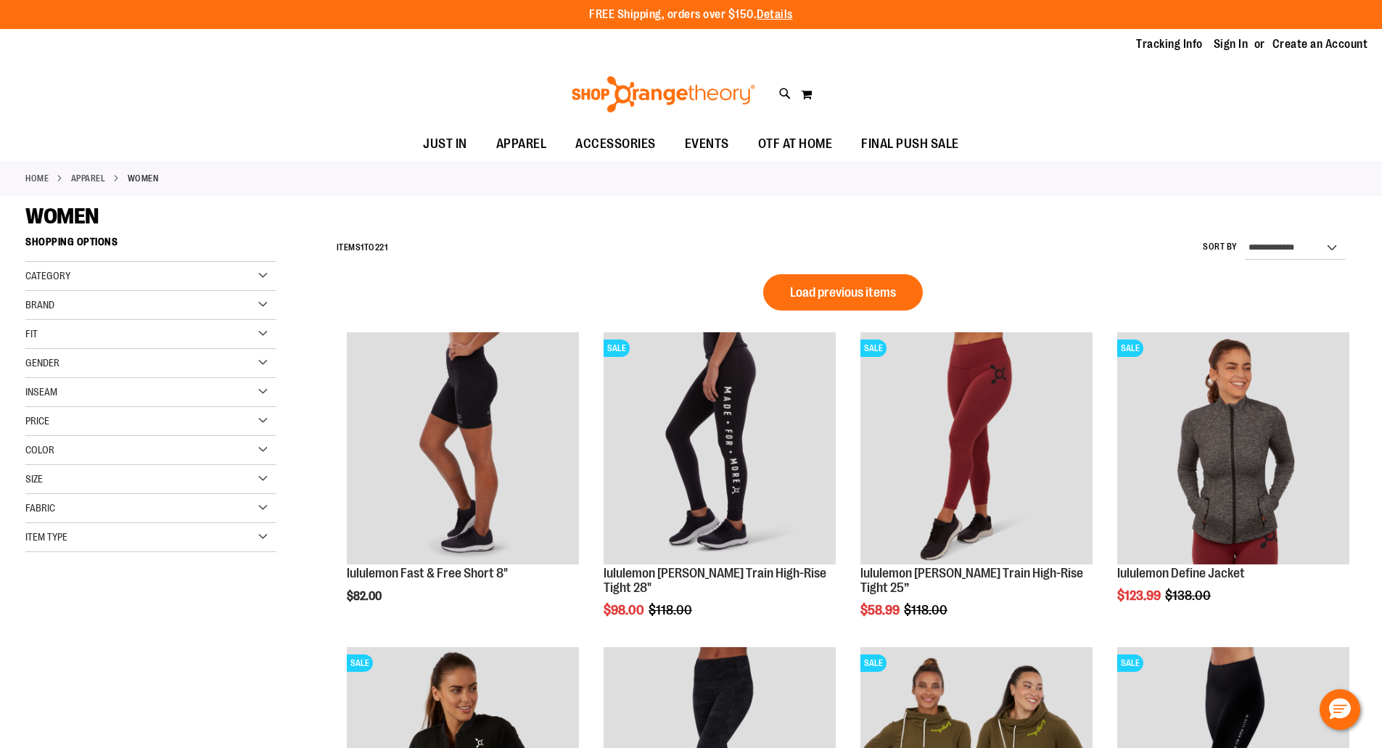
click at [842, 298] on span "Load previous items" at bounding box center [843, 292] width 106 height 15
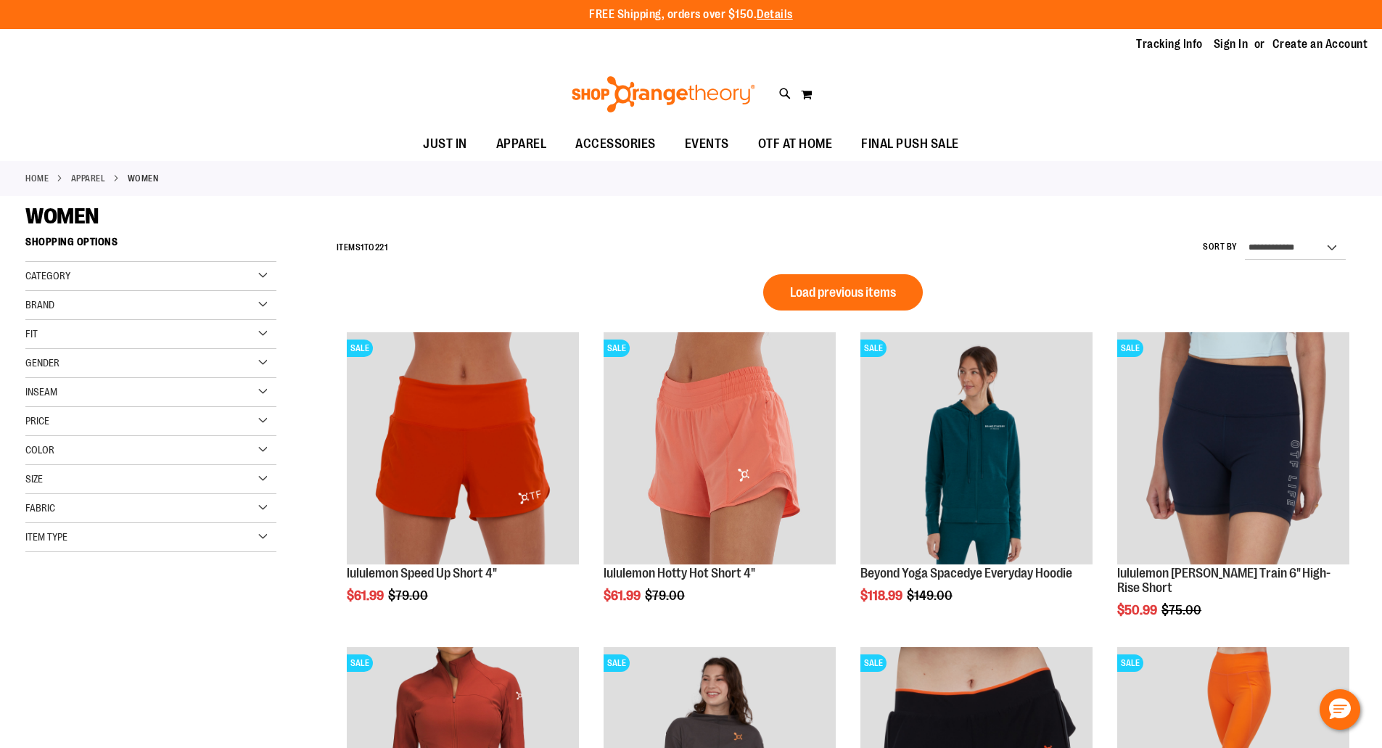
click at [842, 298] on span "Load previous items" at bounding box center [843, 292] width 106 height 15
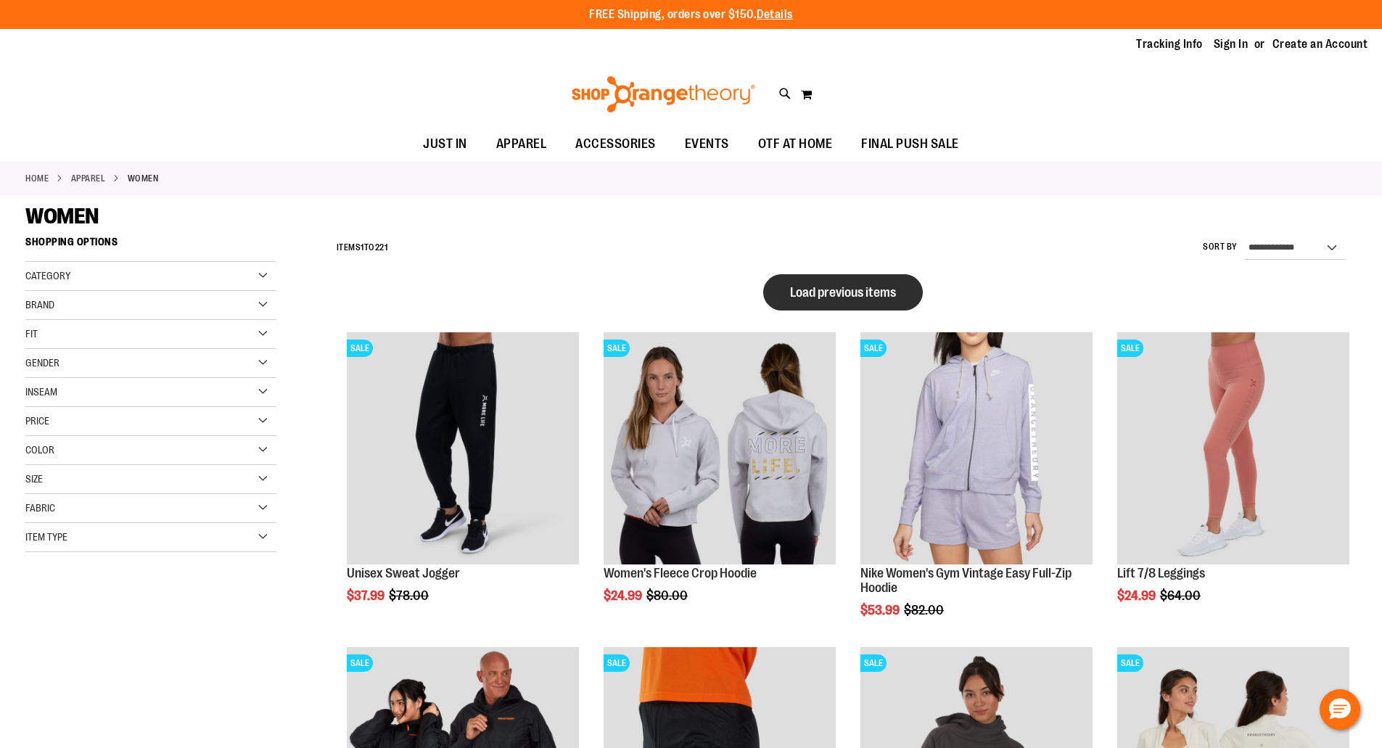
click at [806, 305] on button "Load previous items" at bounding box center [843, 292] width 160 height 36
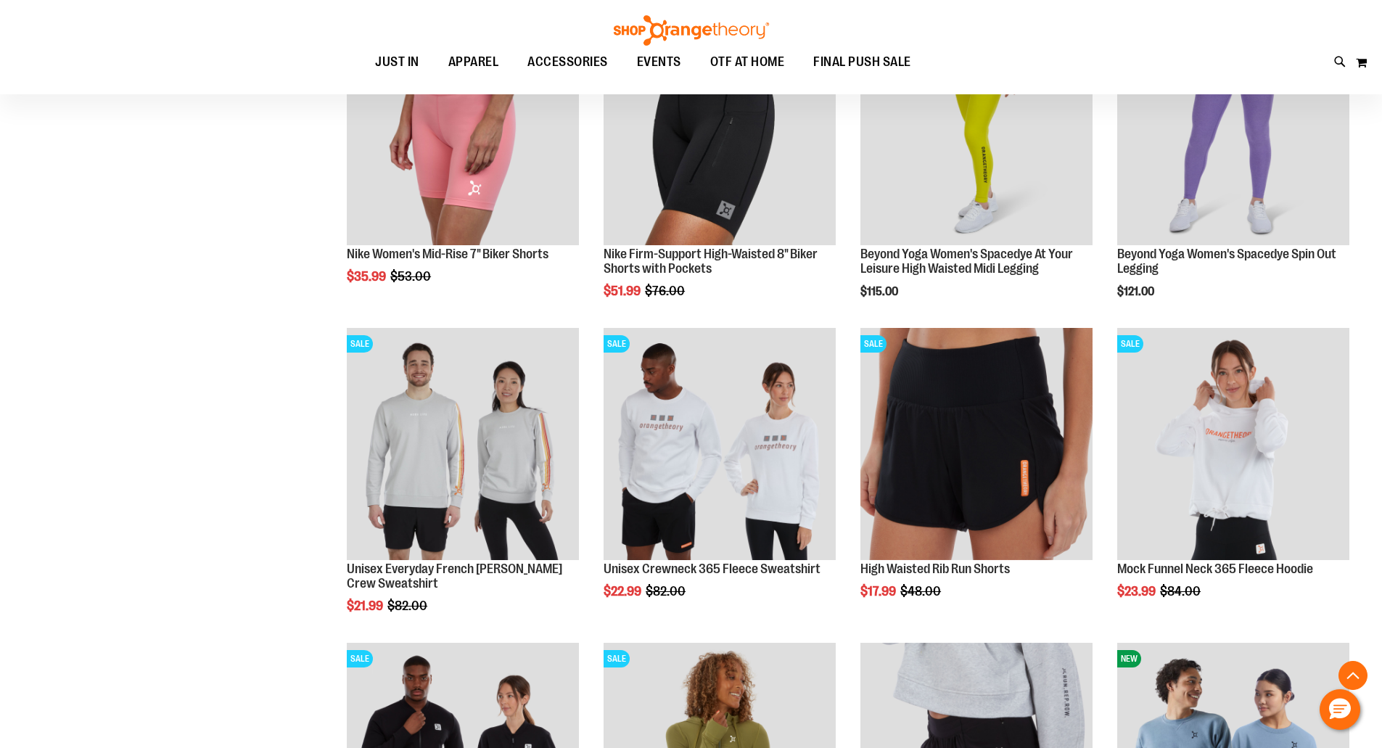
scroll to position [3772, 0]
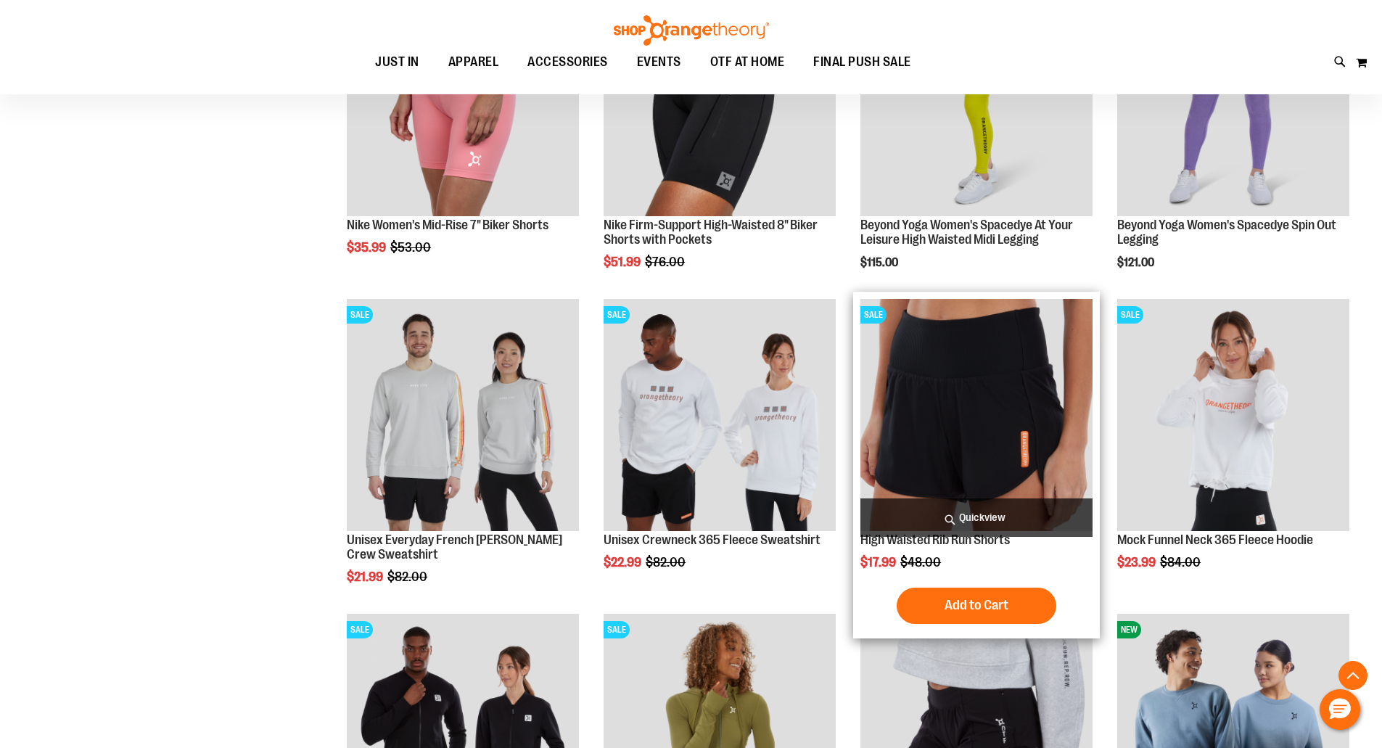
click at [995, 412] on img "product" at bounding box center [976, 415] width 232 height 232
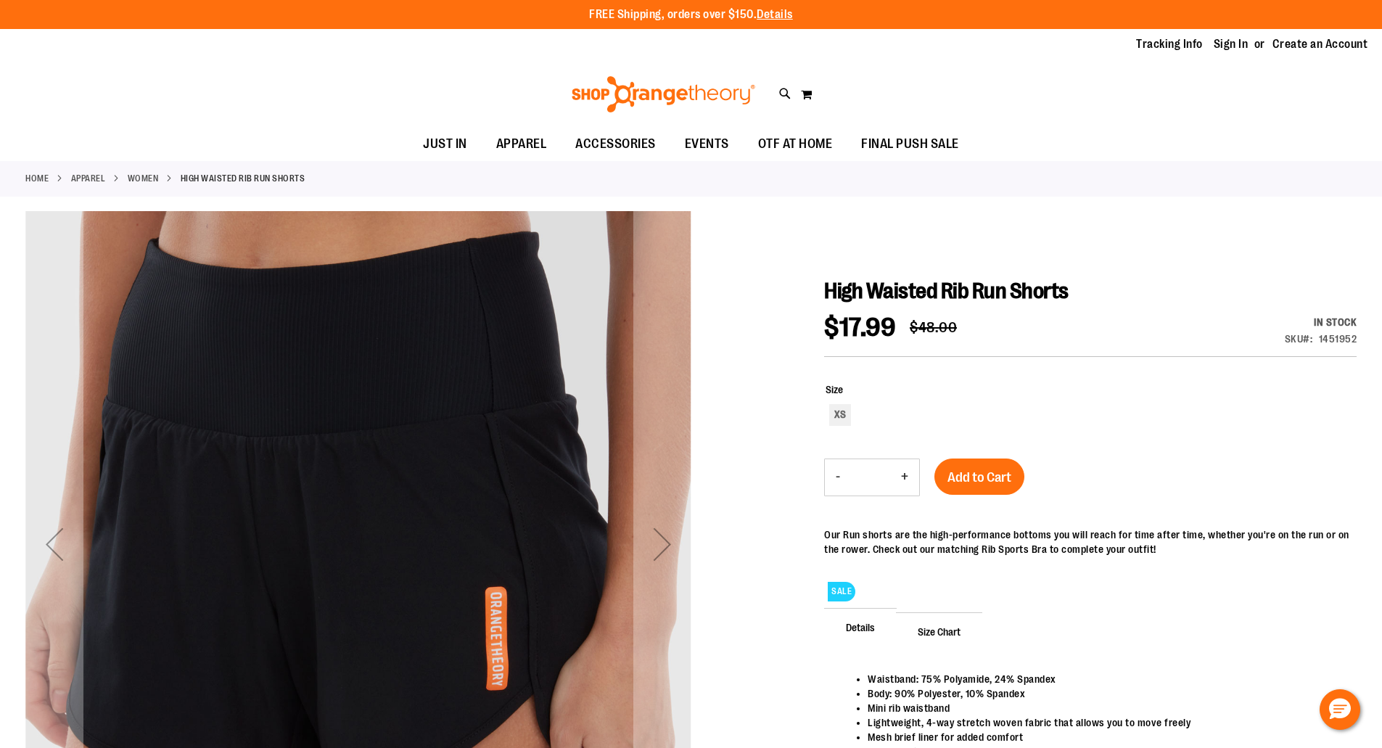
click at [971, 693] on li "Body: 90% Polyester, 10% Spandex" at bounding box center [1105, 693] width 474 height 15
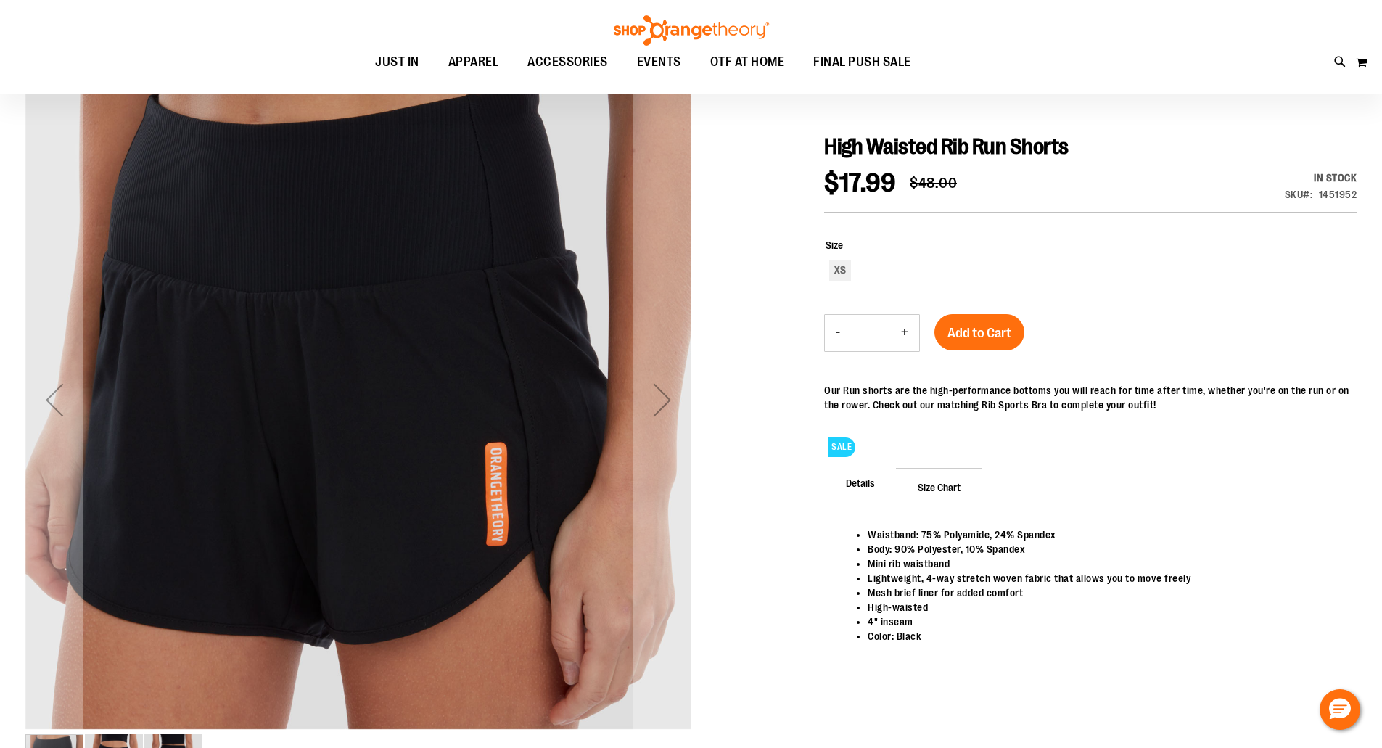
scroll to position [144, 0]
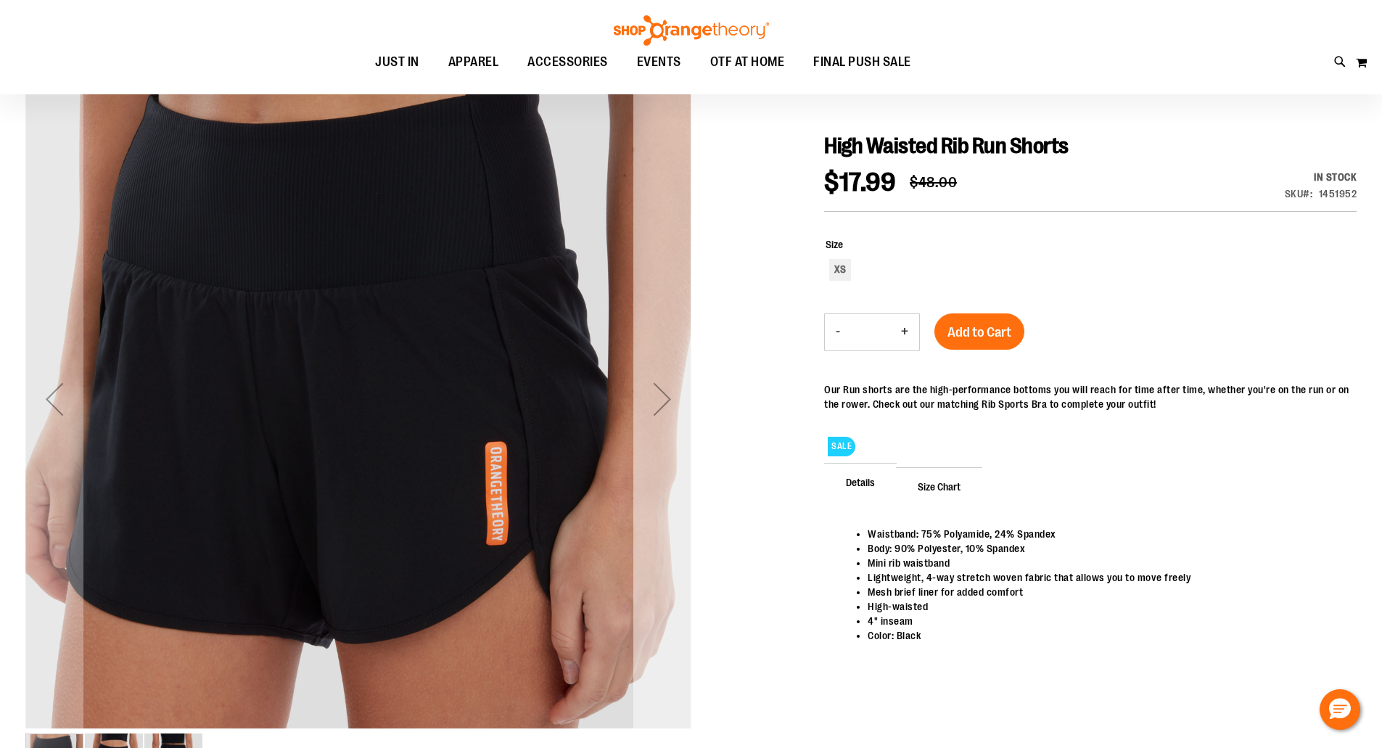
click at [670, 402] on div "Next" at bounding box center [662, 399] width 58 height 58
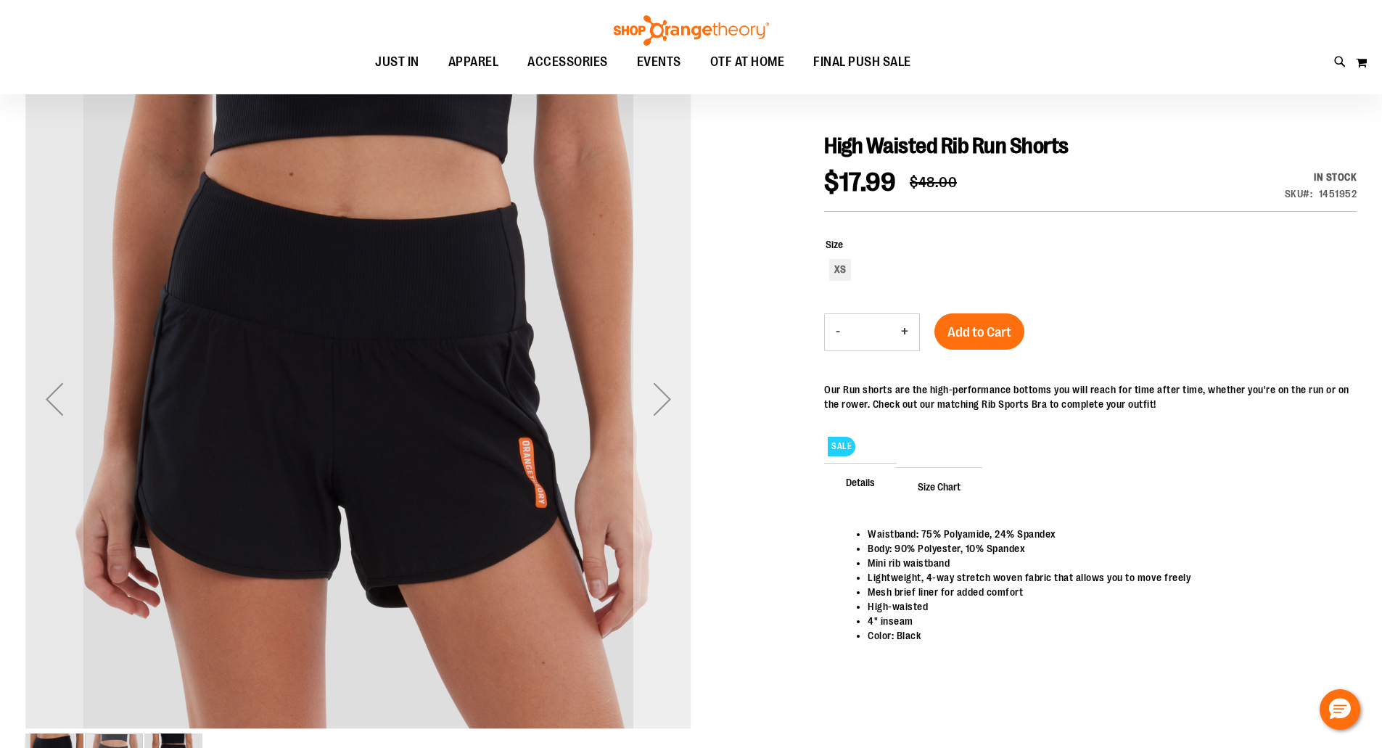
click at [673, 404] on div "Next" at bounding box center [662, 399] width 58 height 58
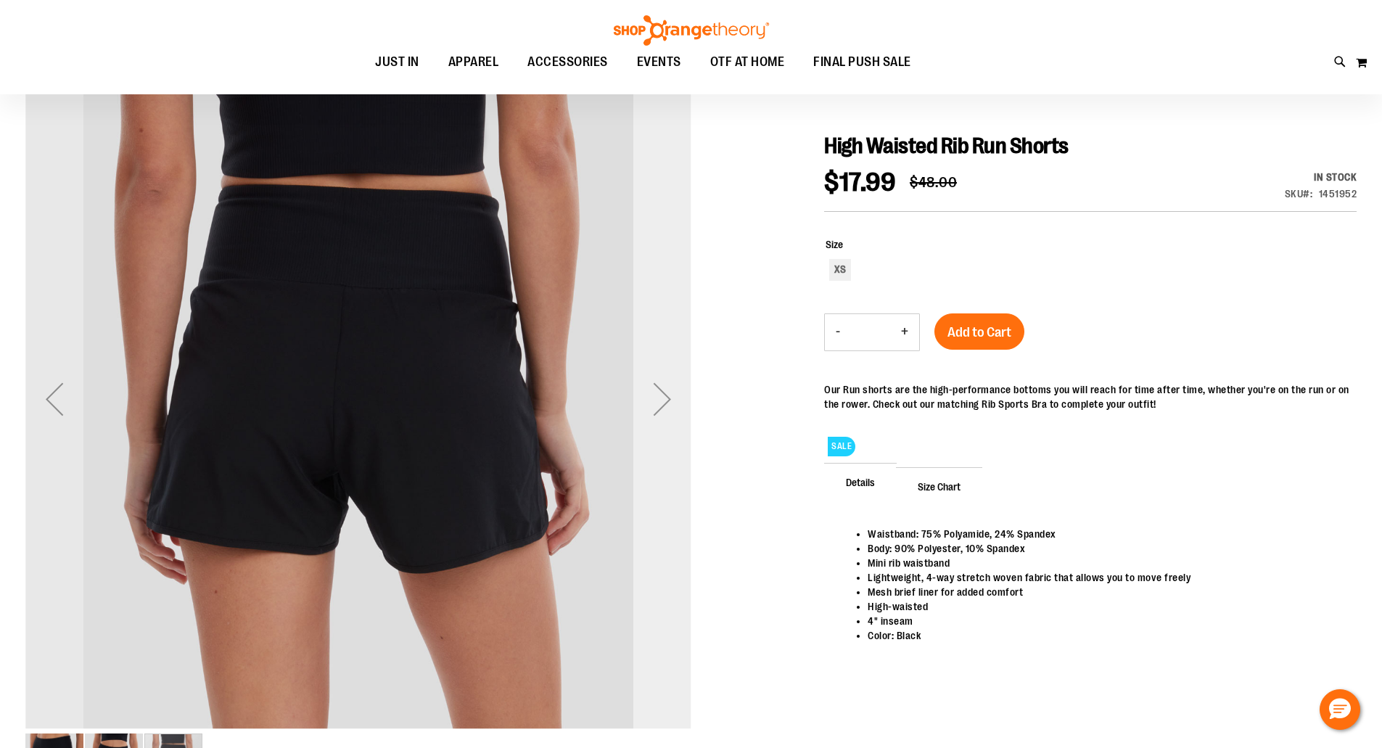
click at [665, 397] on div "Next" at bounding box center [662, 399] width 58 height 58
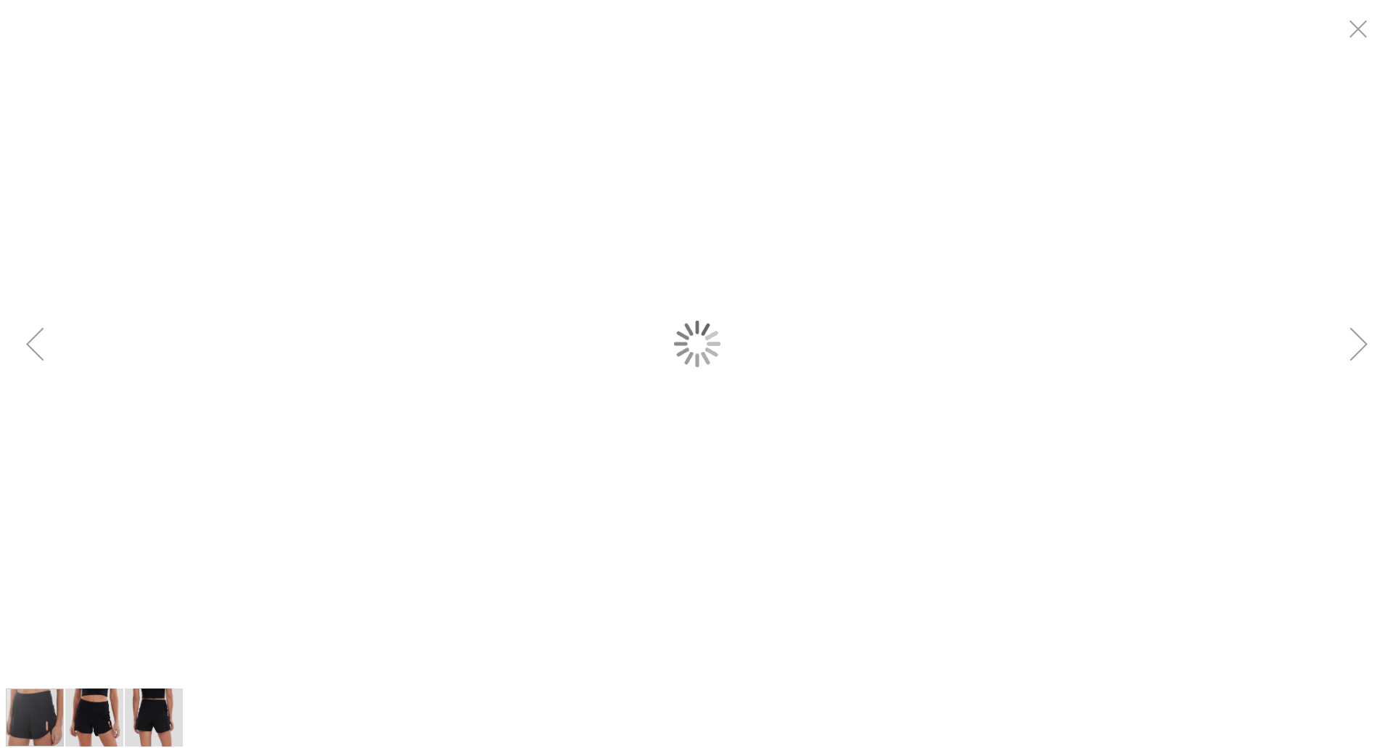
scroll to position [0, 0]
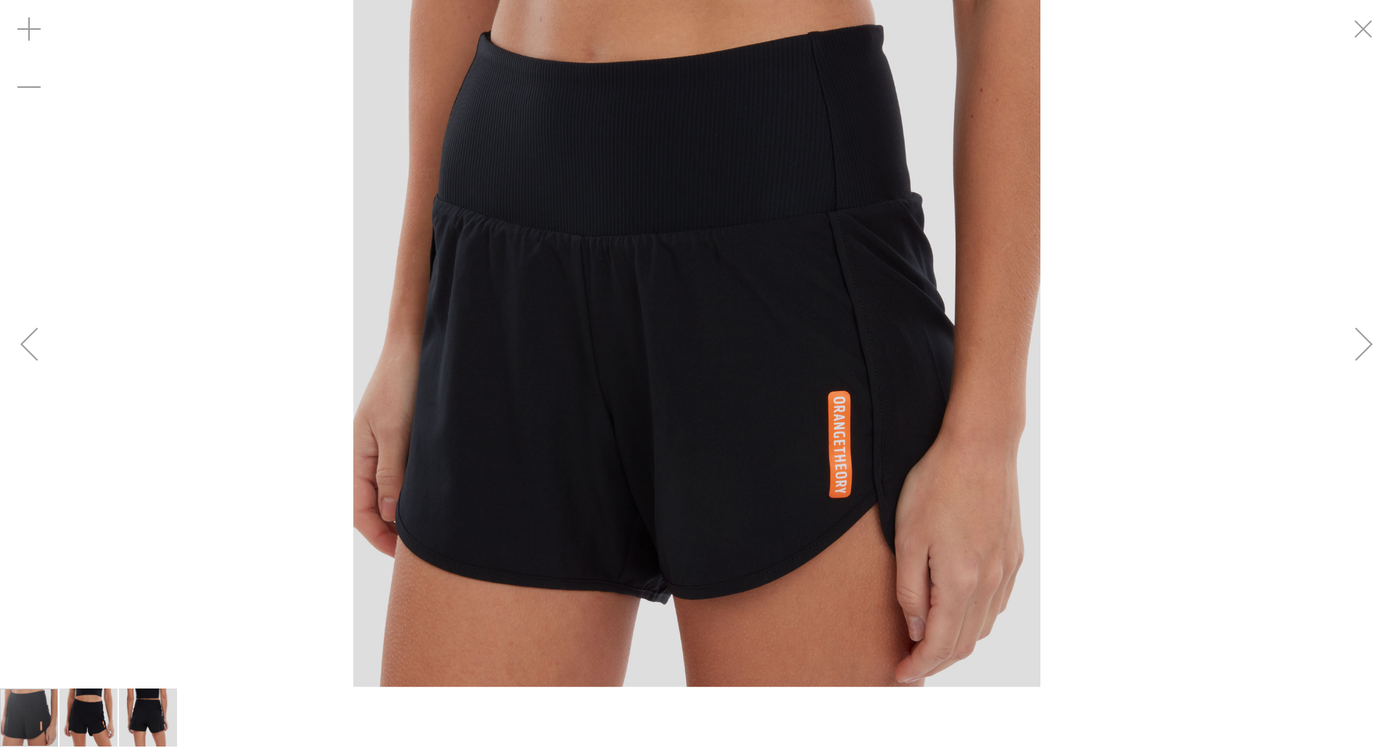
click at [1369, 339] on div "Next" at bounding box center [1364, 344] width 58 height 58
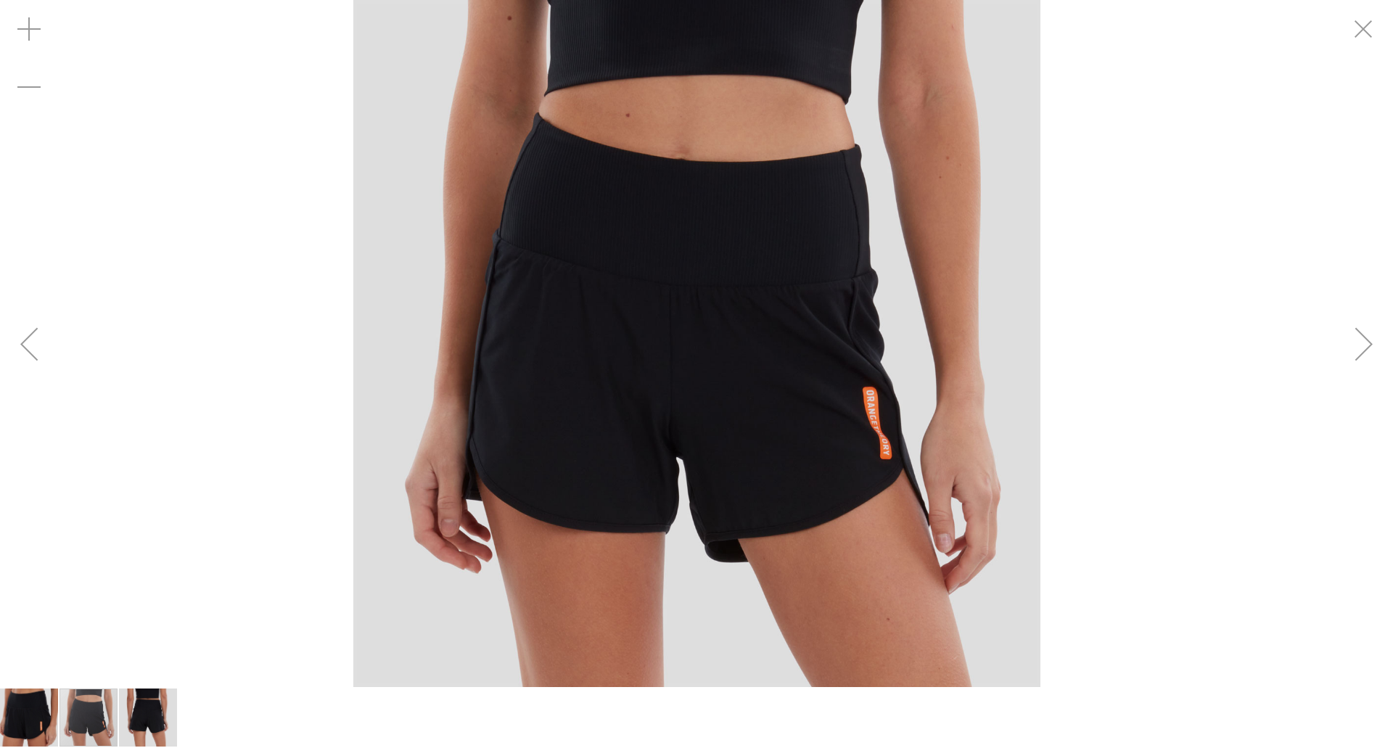
click at [1368, 347] on div "Next" at bounding box center [1364, 344] width 58 height 58
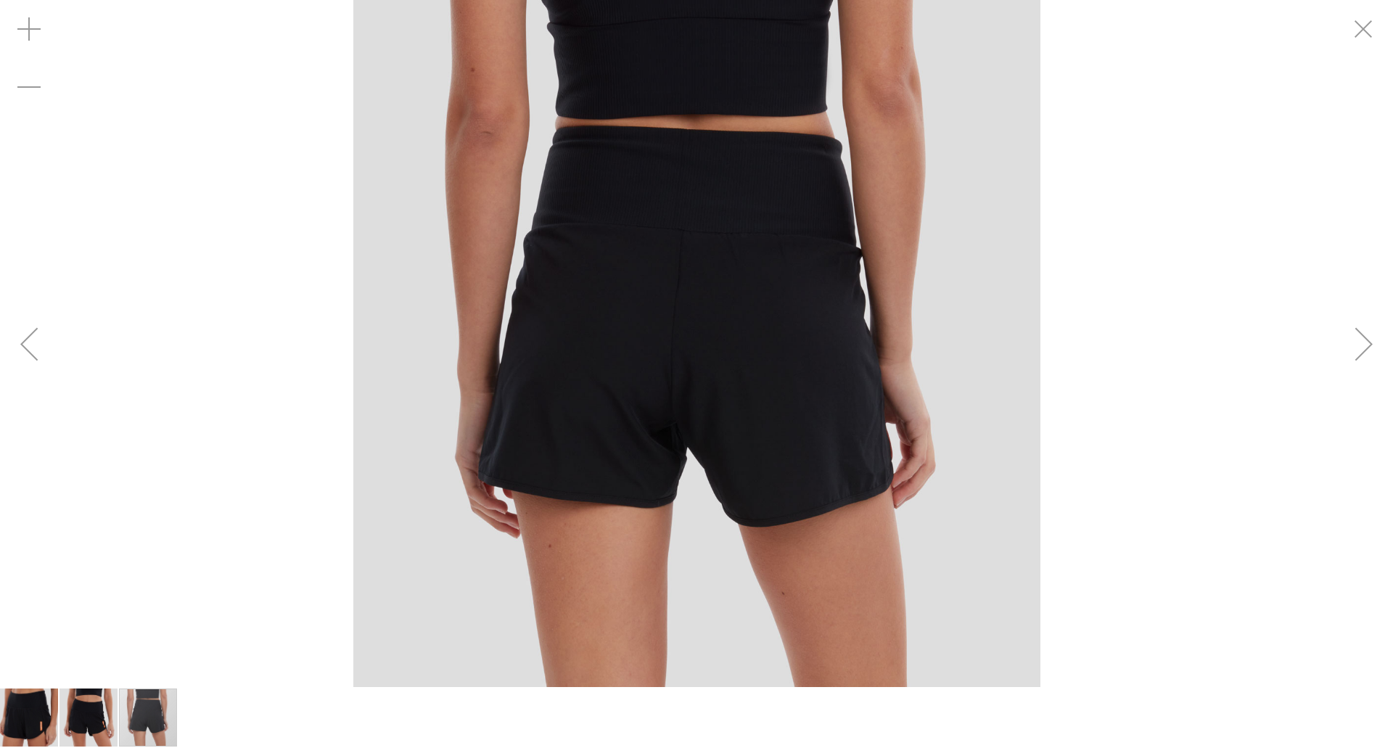
click at [1370, 349] on div "Next" at bounding box center [1364, 344] width 58 height 58
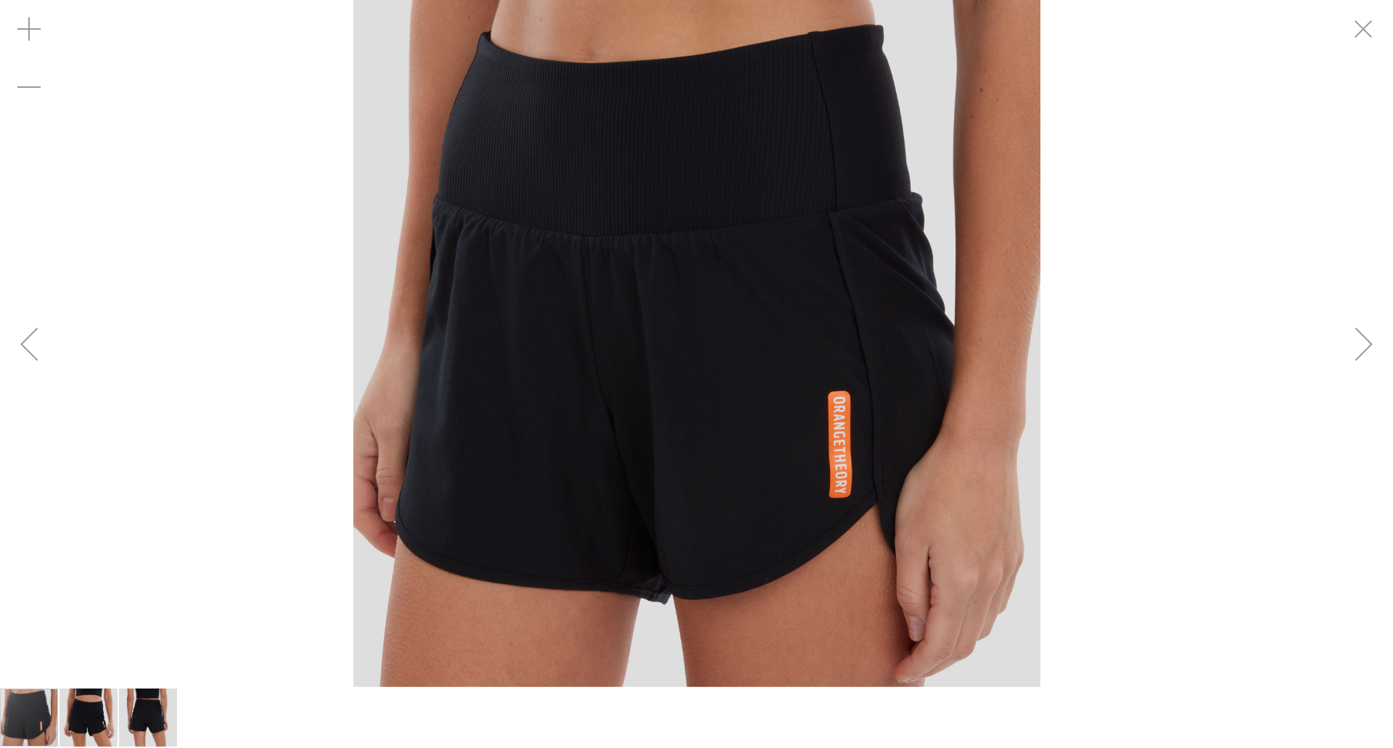
click at [1371, 349] on div "Next" at bounding box center [1364, 344] width 58 height 58
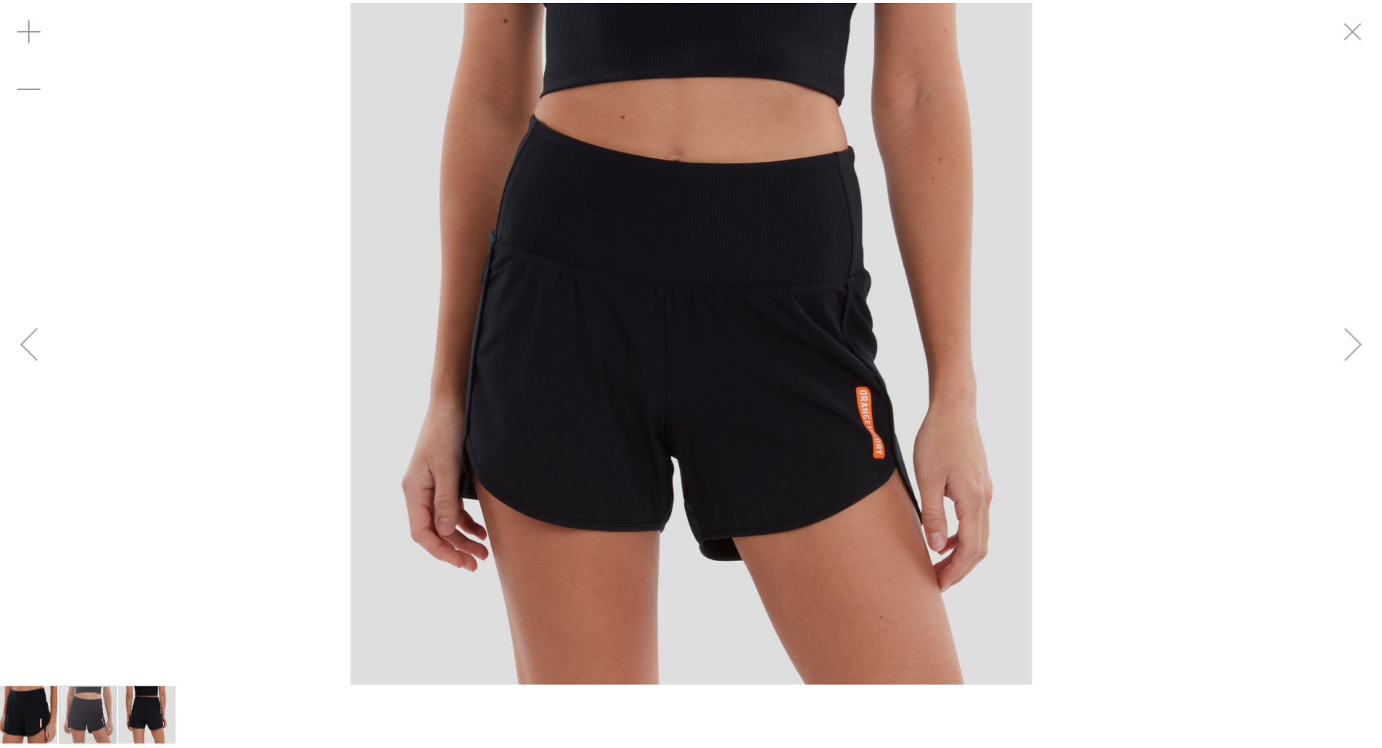
scroll to position [144, 0]
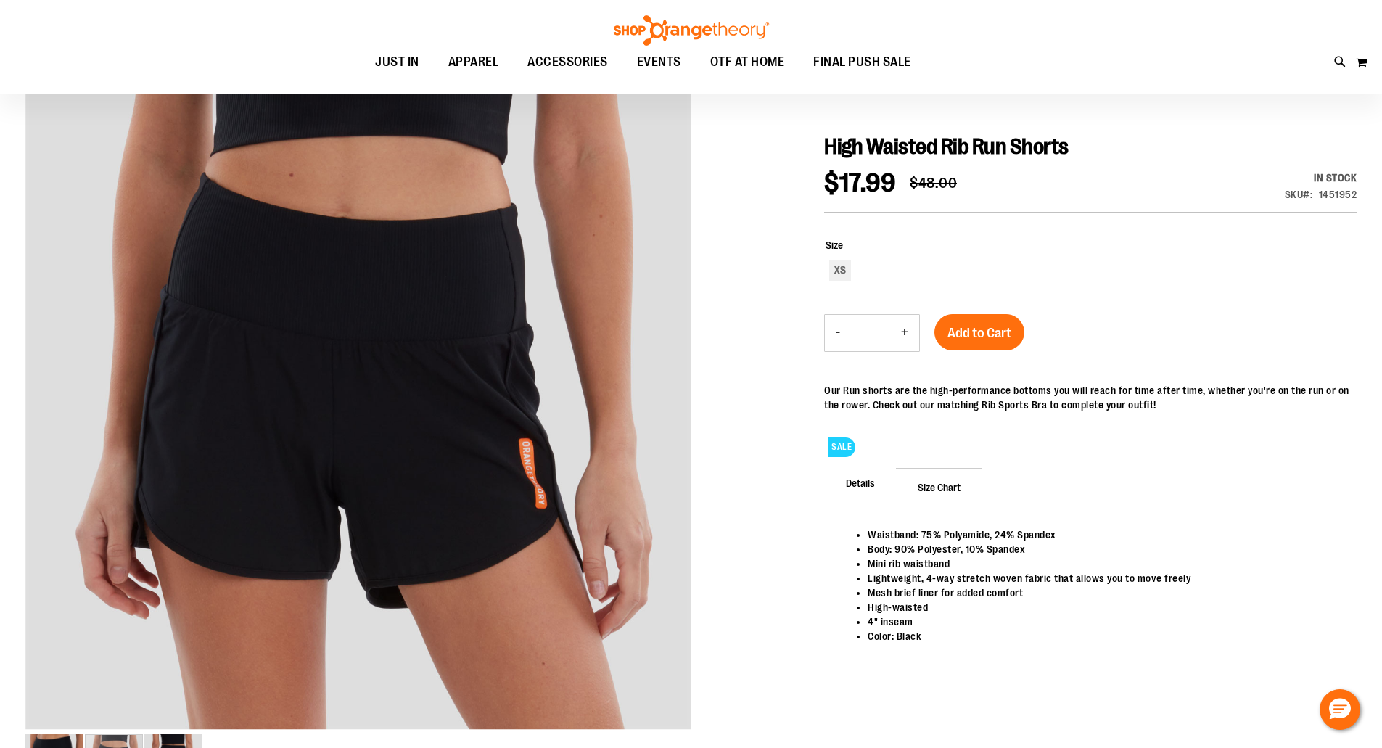
click at [935, 487] on span "Size Chart" at bounding box center [939, 487] width 86 height 38
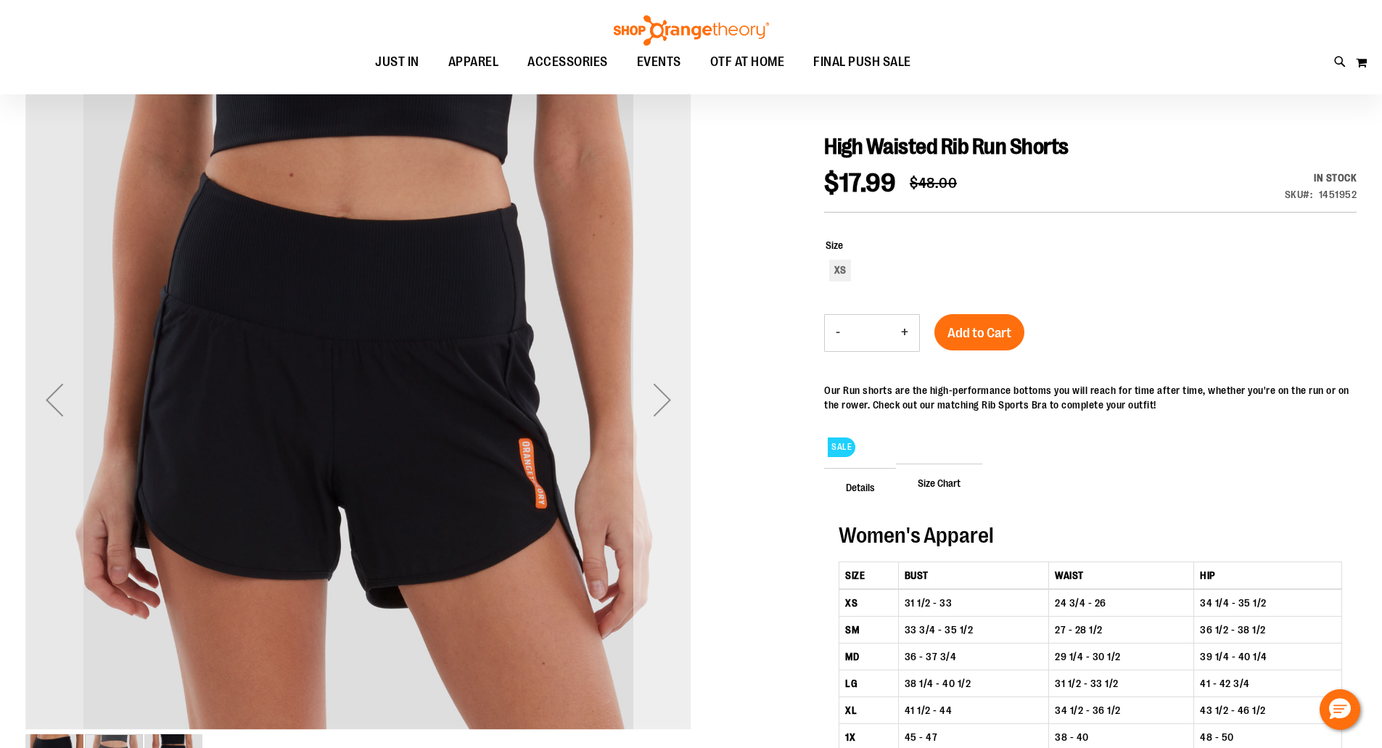
click at [667, 402] on div "Next" at bounding box center [662, 400] width 58 height 58
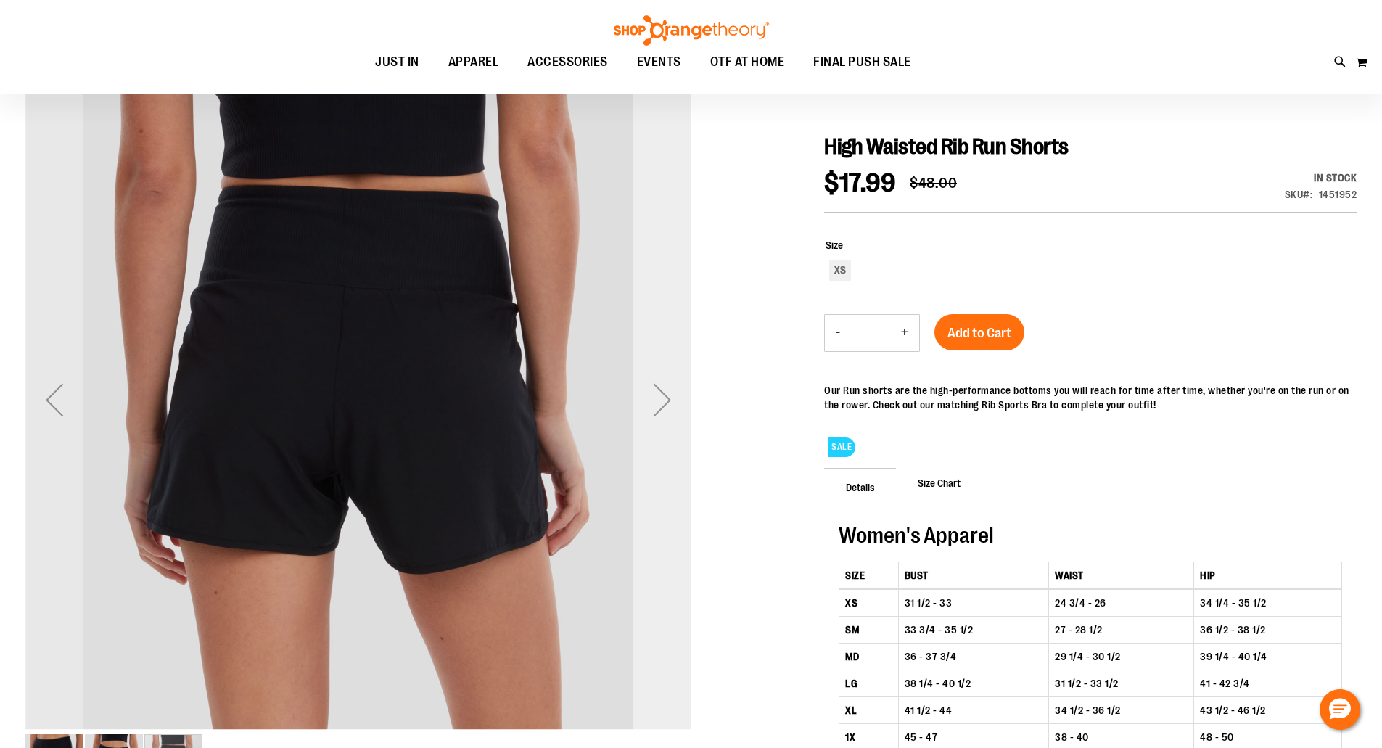
click at [667, 403] on div "Next" at bounding box center [662, 400] width 58 height 58
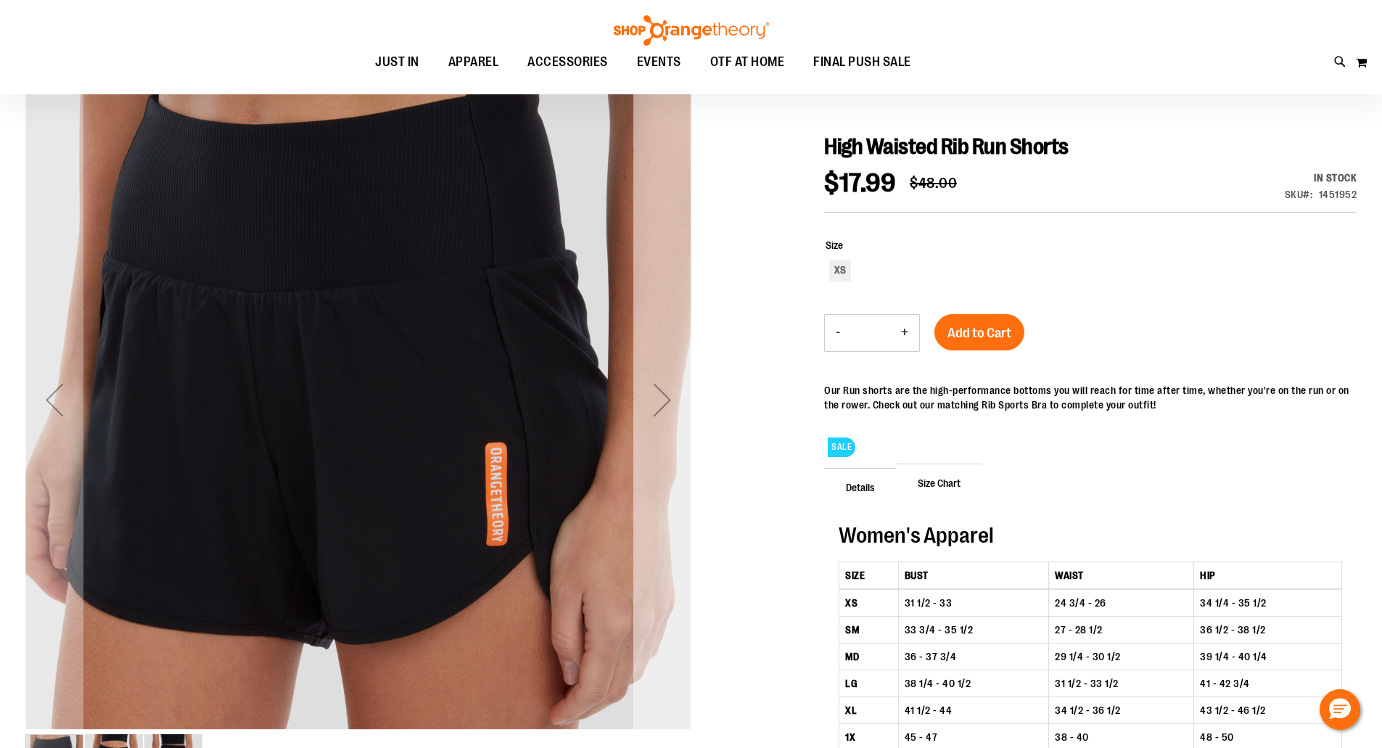
click at [667, 403] on div "Next" at bounding box center [662, 400] width 58 height 58
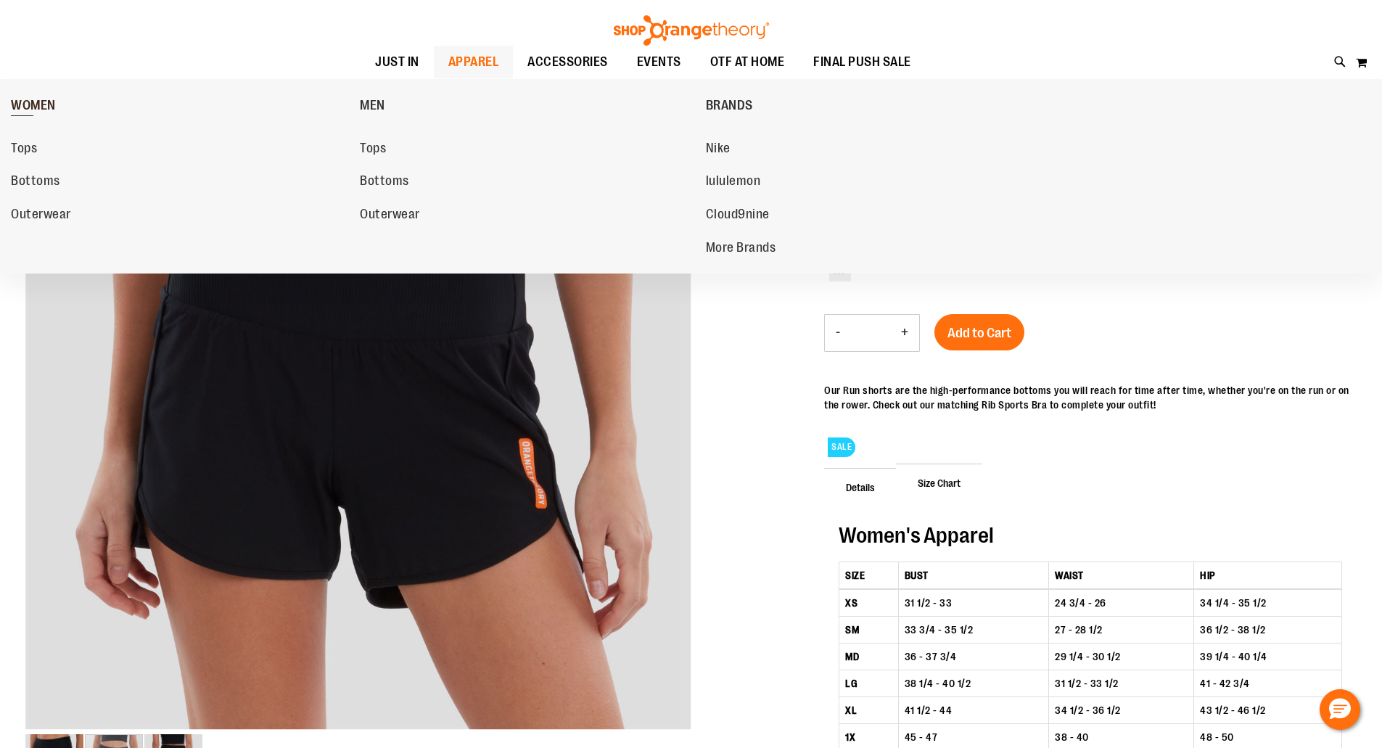
click at [33, 103] on span "WOMEN" at bounding box center [33, 107] width 45 height 18
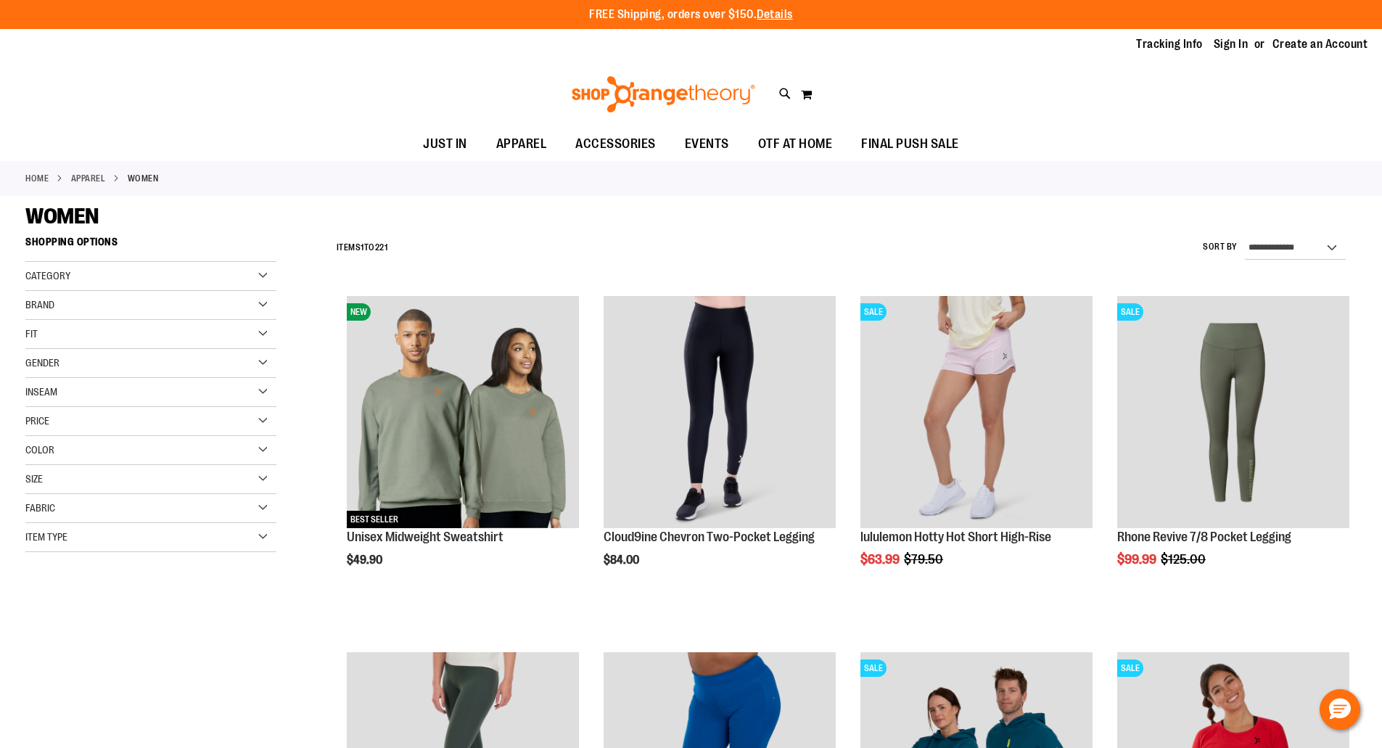
click at [316, 97] on div "Toggle Nav Search Popular Suggestions Advanced Search" at bounding box center [691, 94] width 1382 height 67
click at [1282, 250] on select "**********" at bounding box center [1295, 248] width 101 height 23
select select "*********"
click at [1245, 237] on select "**********" at bounding box center [1295, 248] width 101 height 23
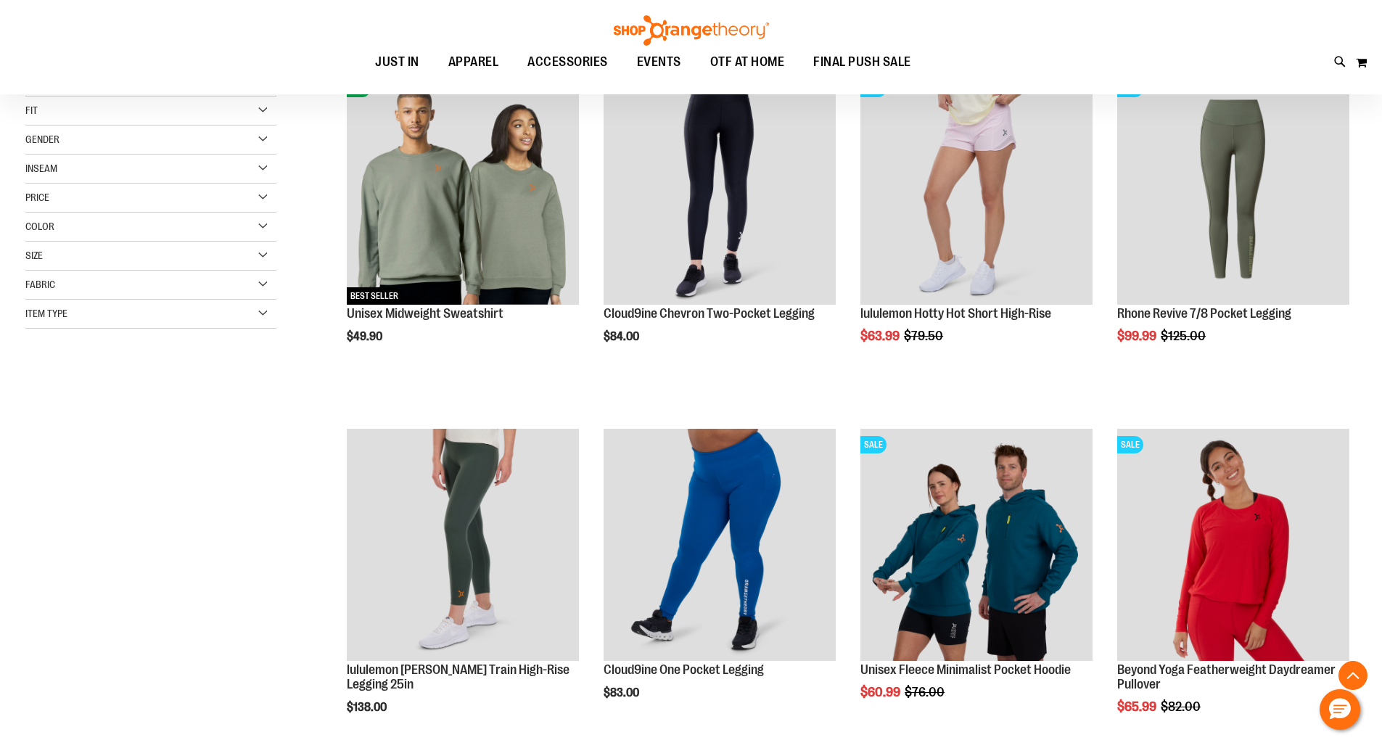
scroll to position [229, 0]
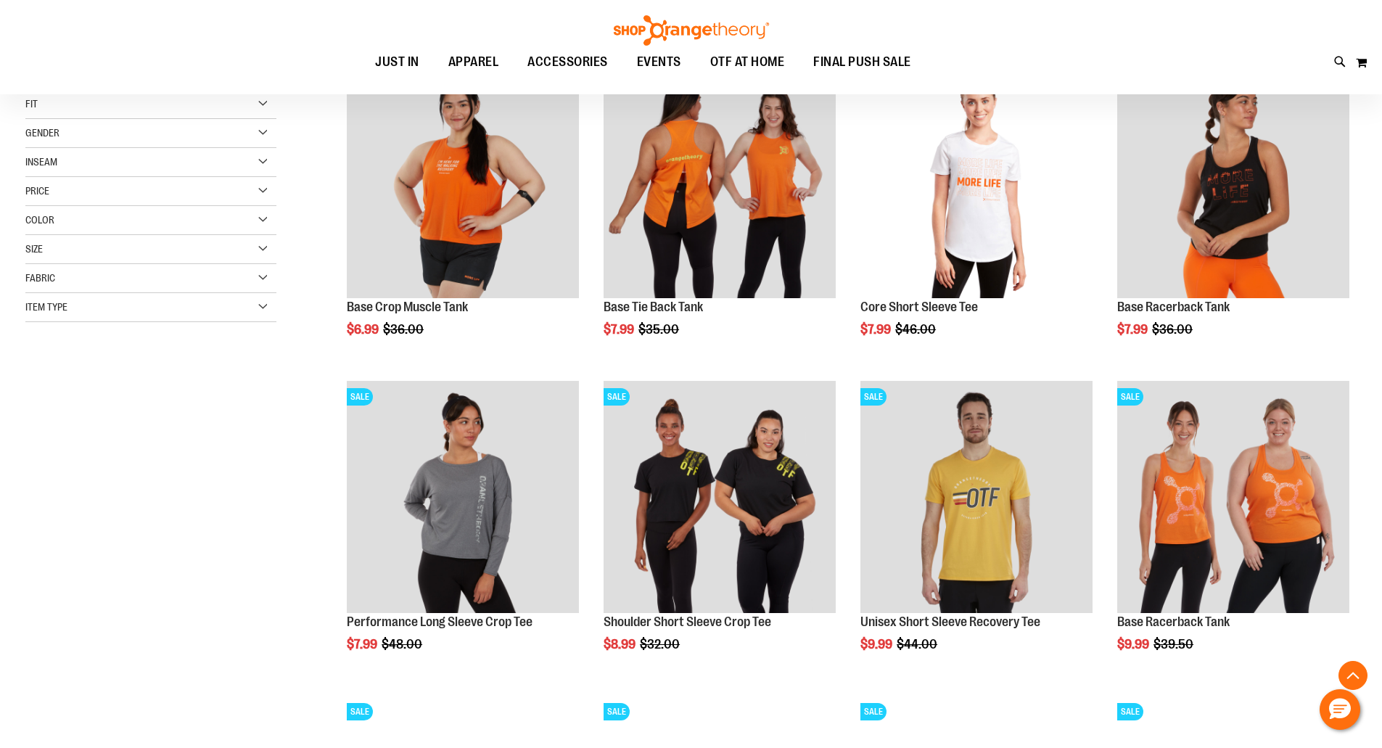
click at [122, 429] on div "**********" at bounding box center [690, 544] width 1331 height 1090
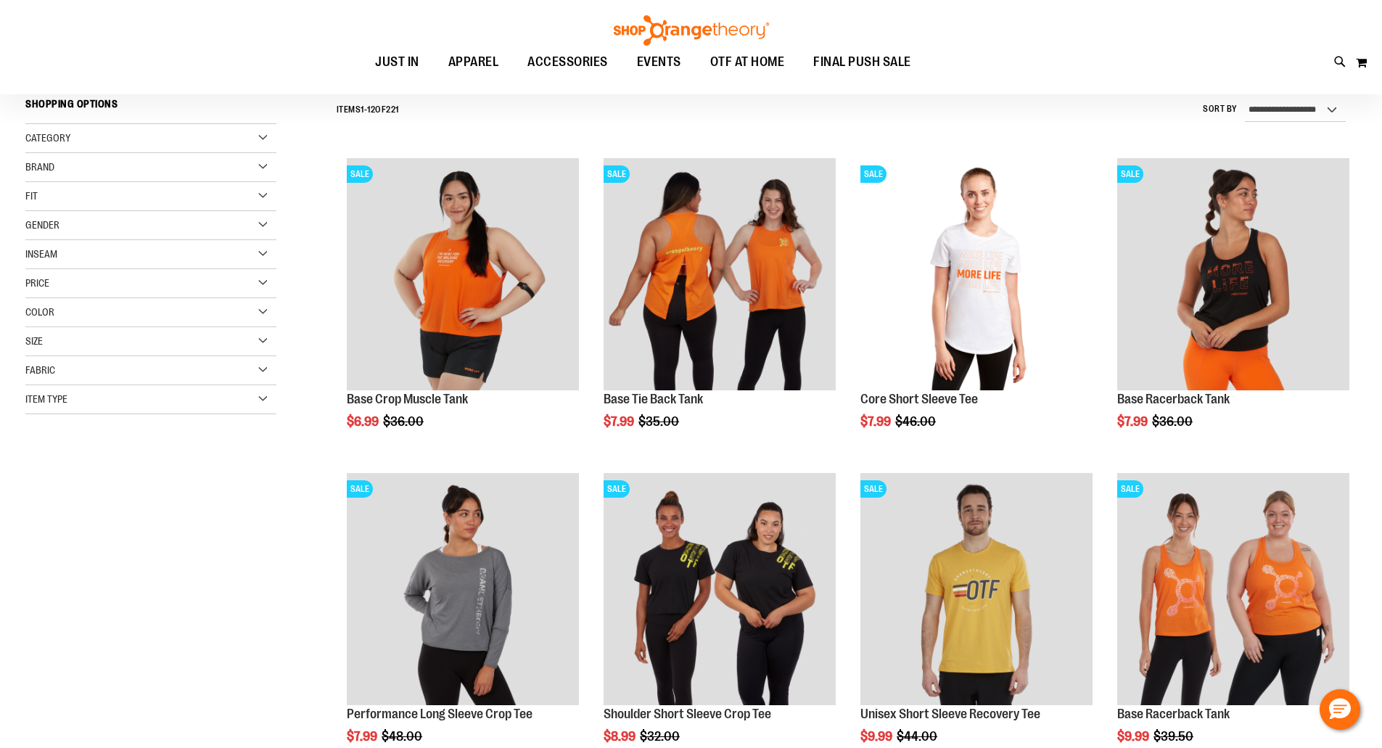
scroll to position [113, 0]
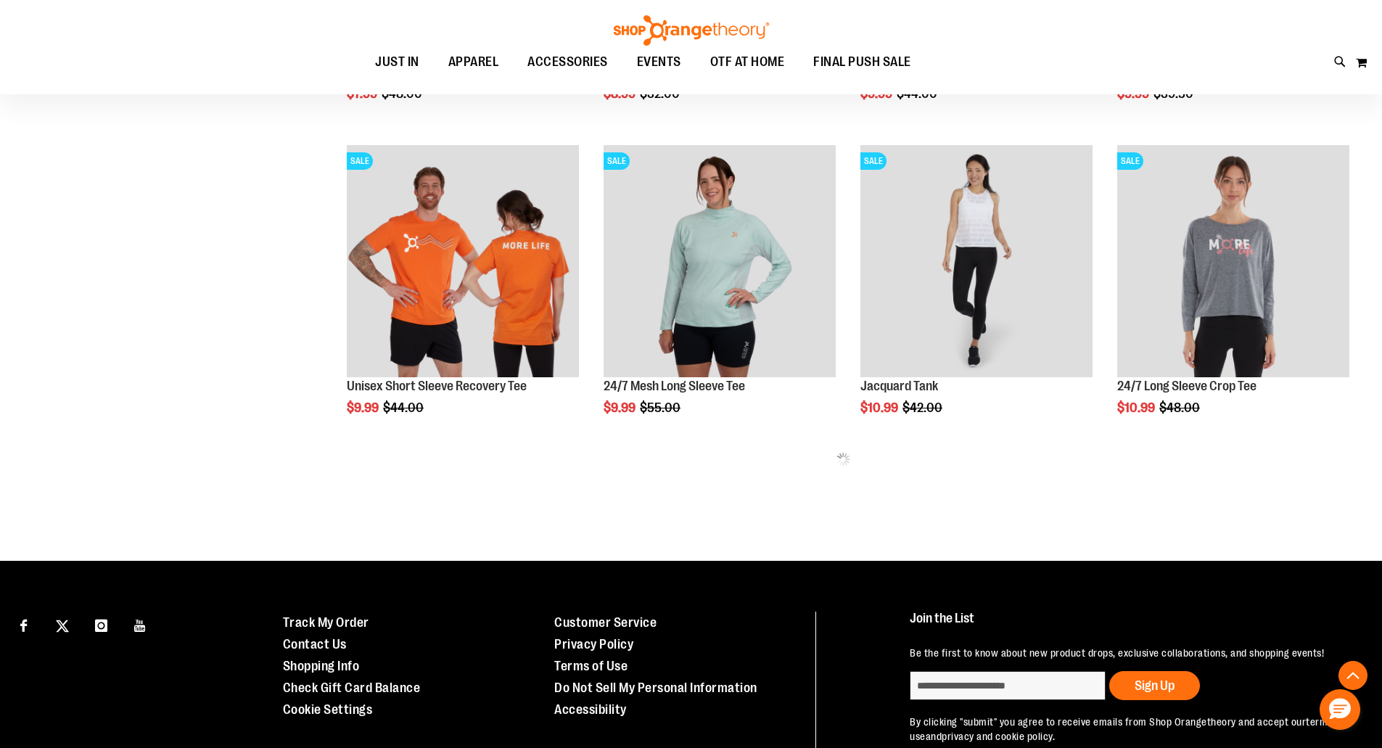
scroll to position [781, 0]
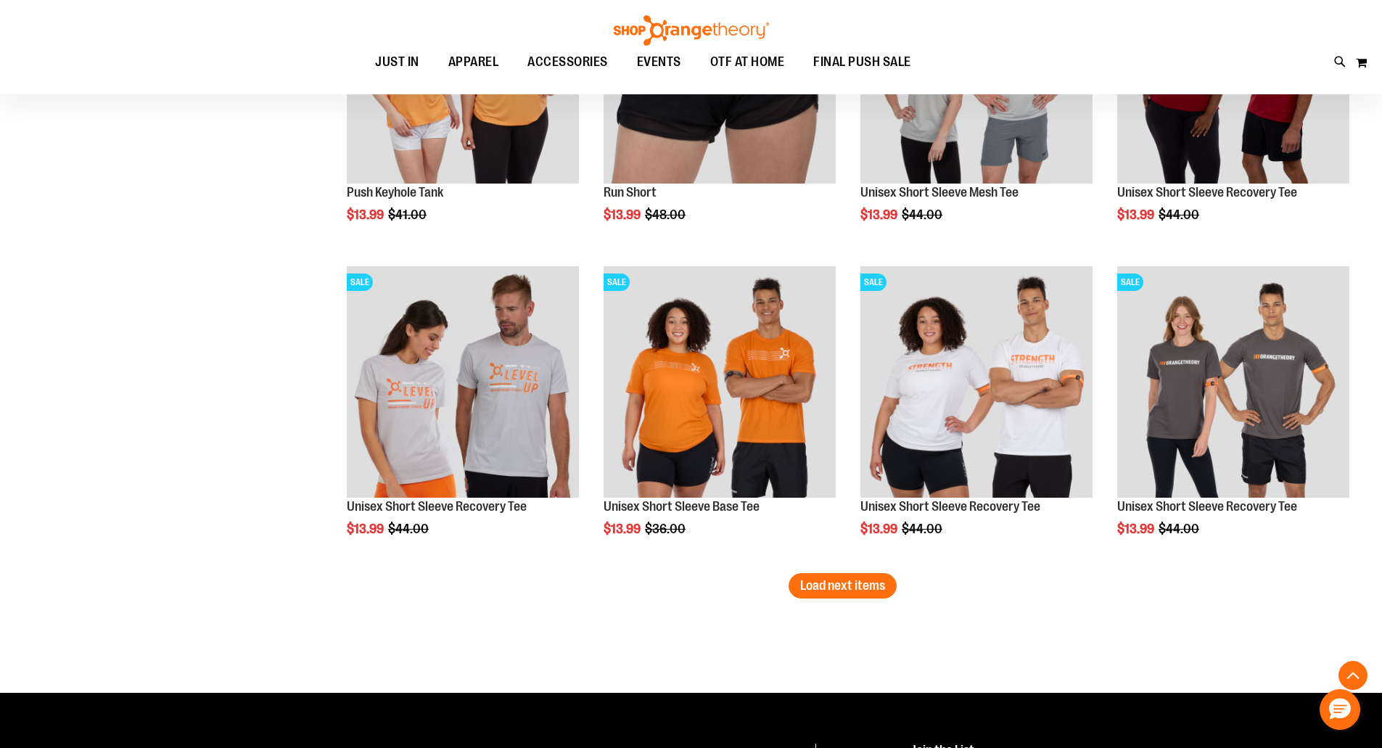
scroll to position [2609, 0]
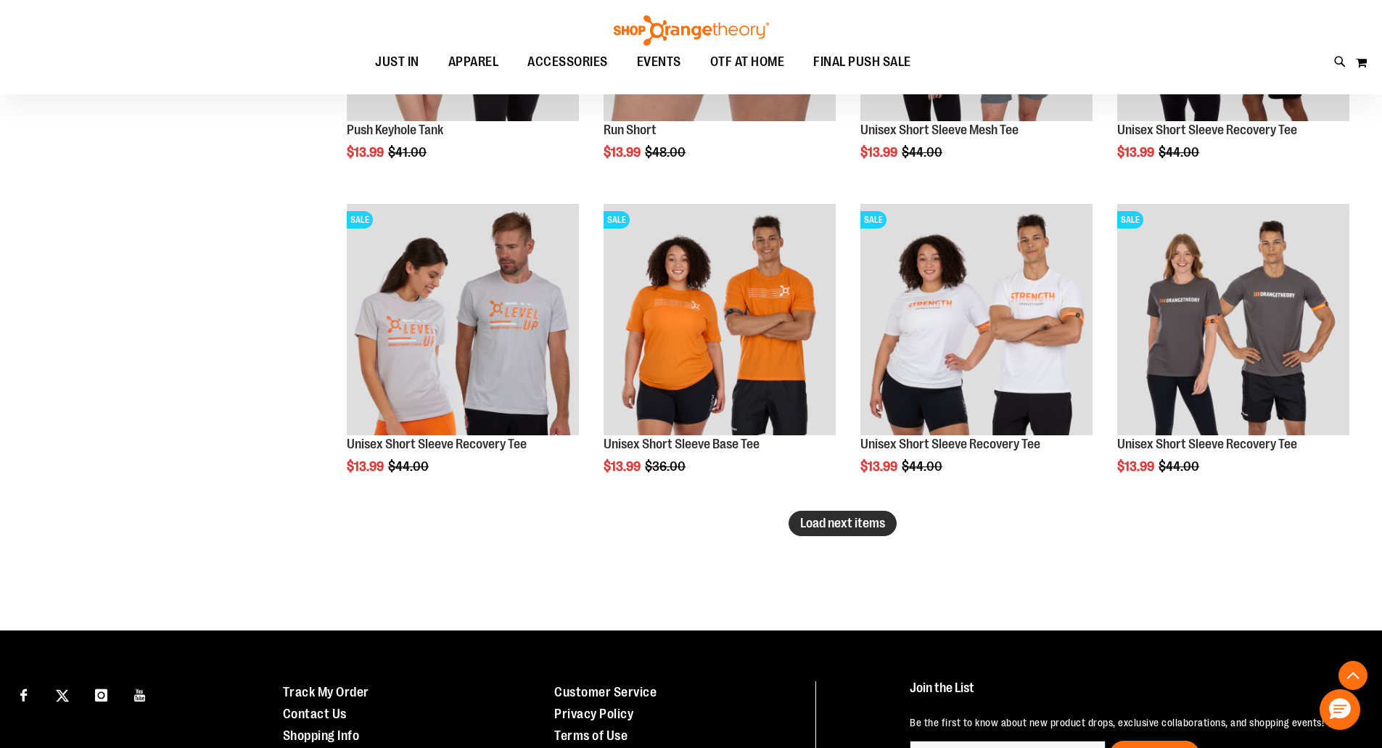
click at [818, 521] on span "Load next items" at bounding box center [842, 523] width 85 height 15
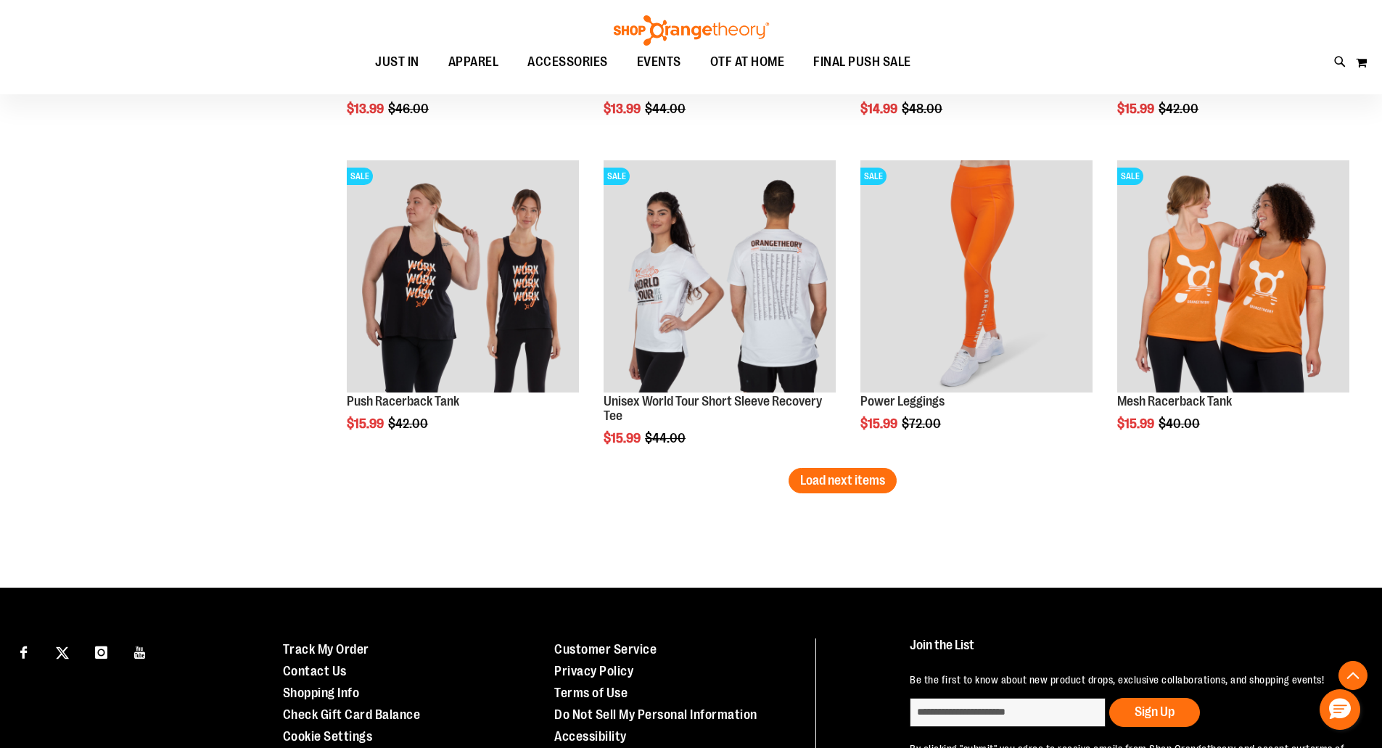
scroll to position [3624, 0]
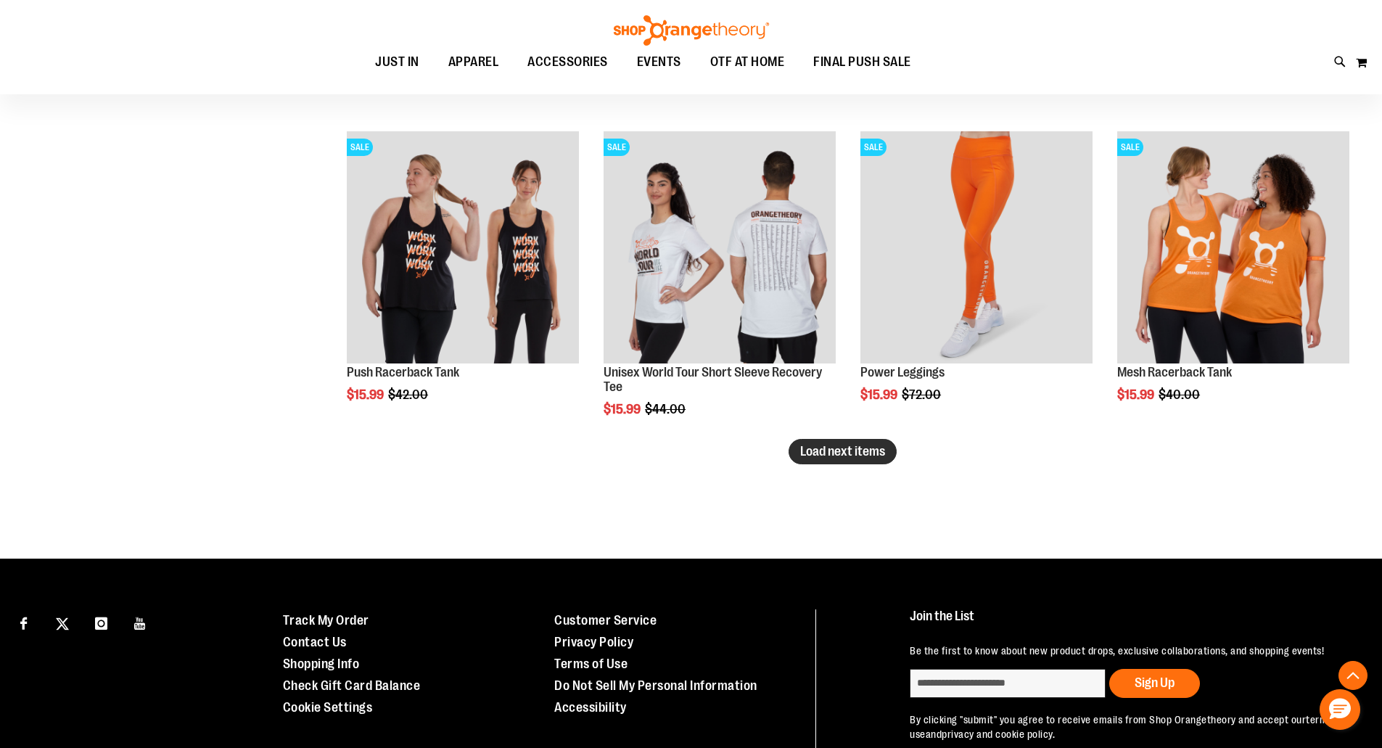
click at [855, 454] on span "Load next items" at bounding box center [842, 451] width 85 height 15
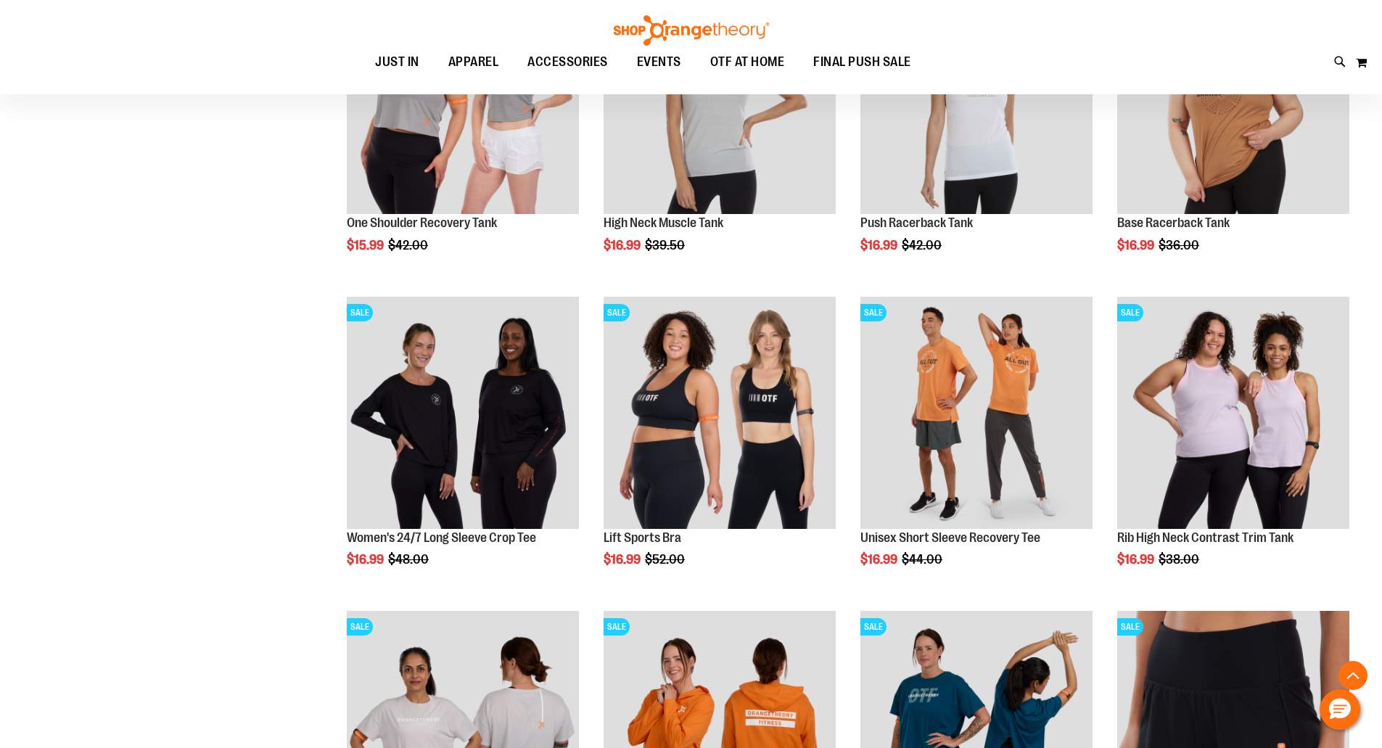
scroll to position [4118, 0]
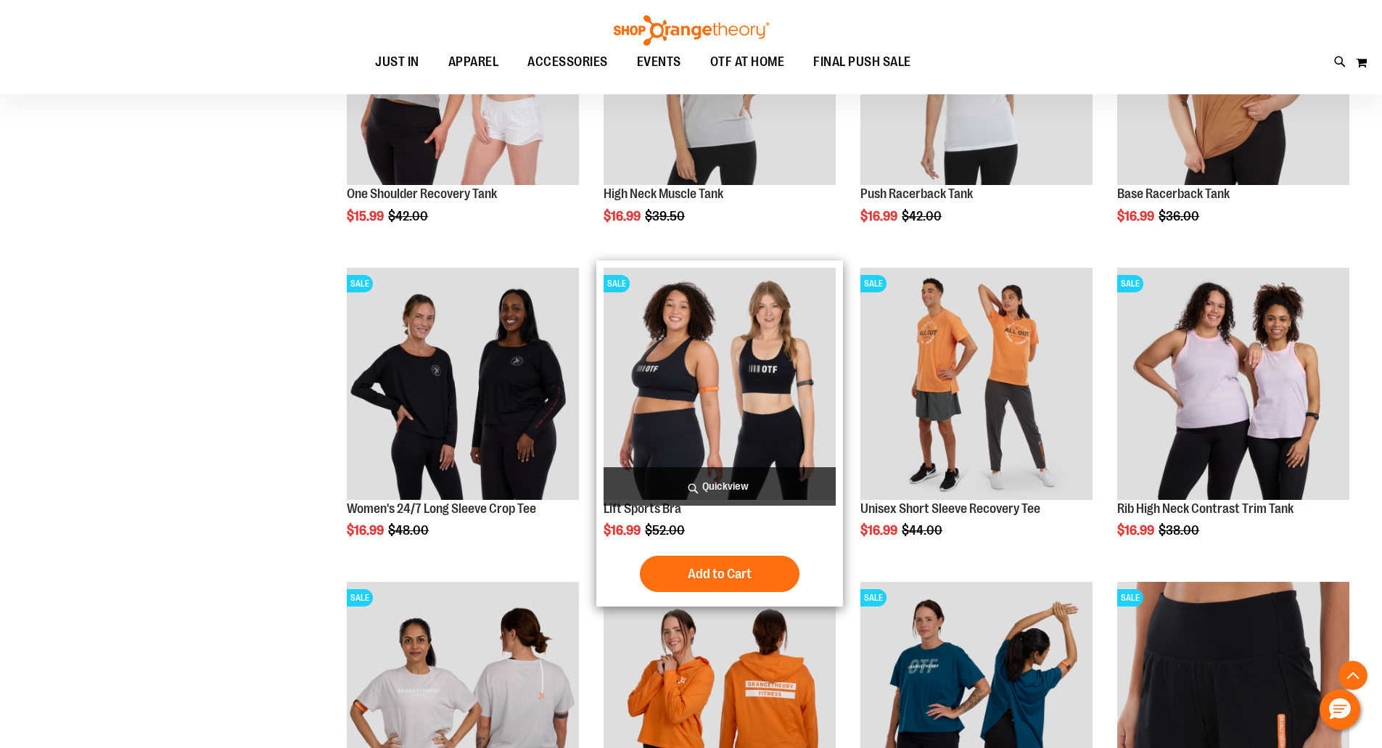
click at [736, 348] on img "product" at bounding box center [720, 384] width 232 height 232
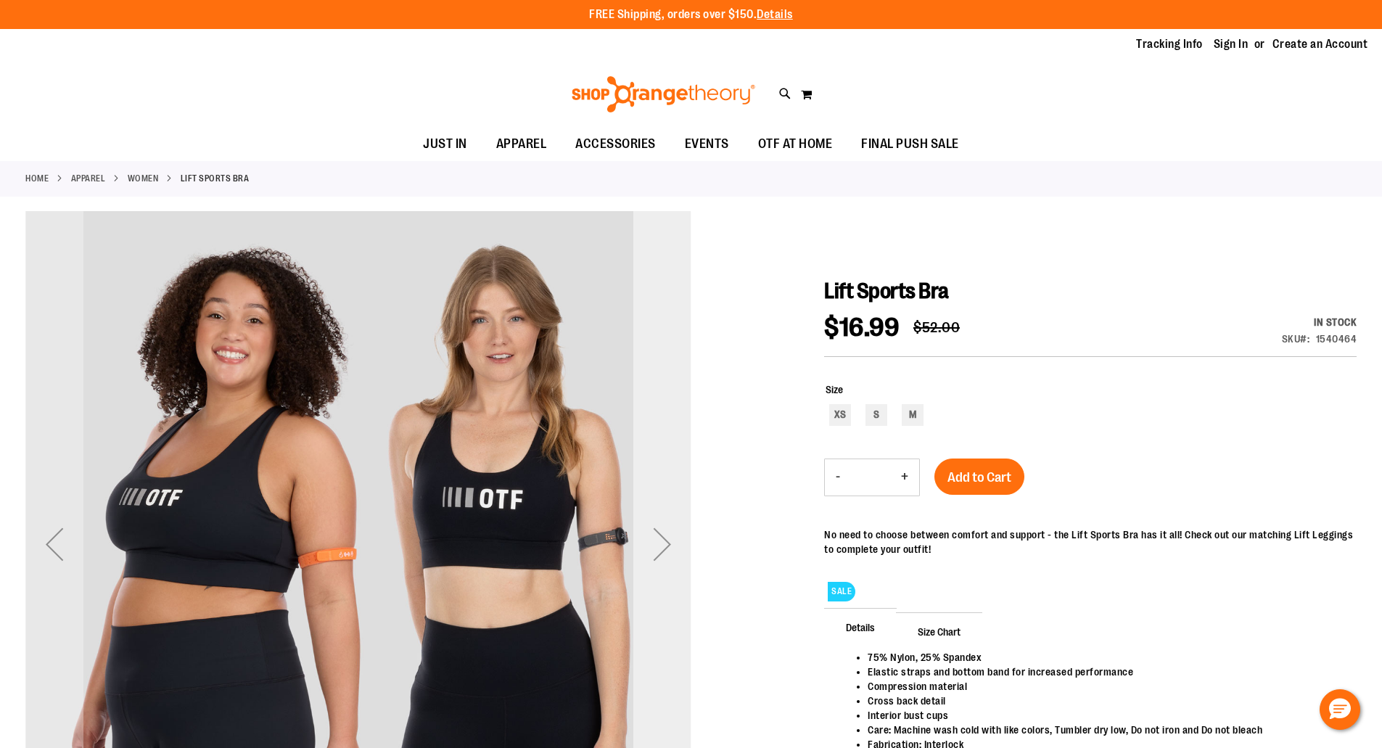
click at [662, 544] on div "Next" at bounding box center [662, 544] width 58 height 58
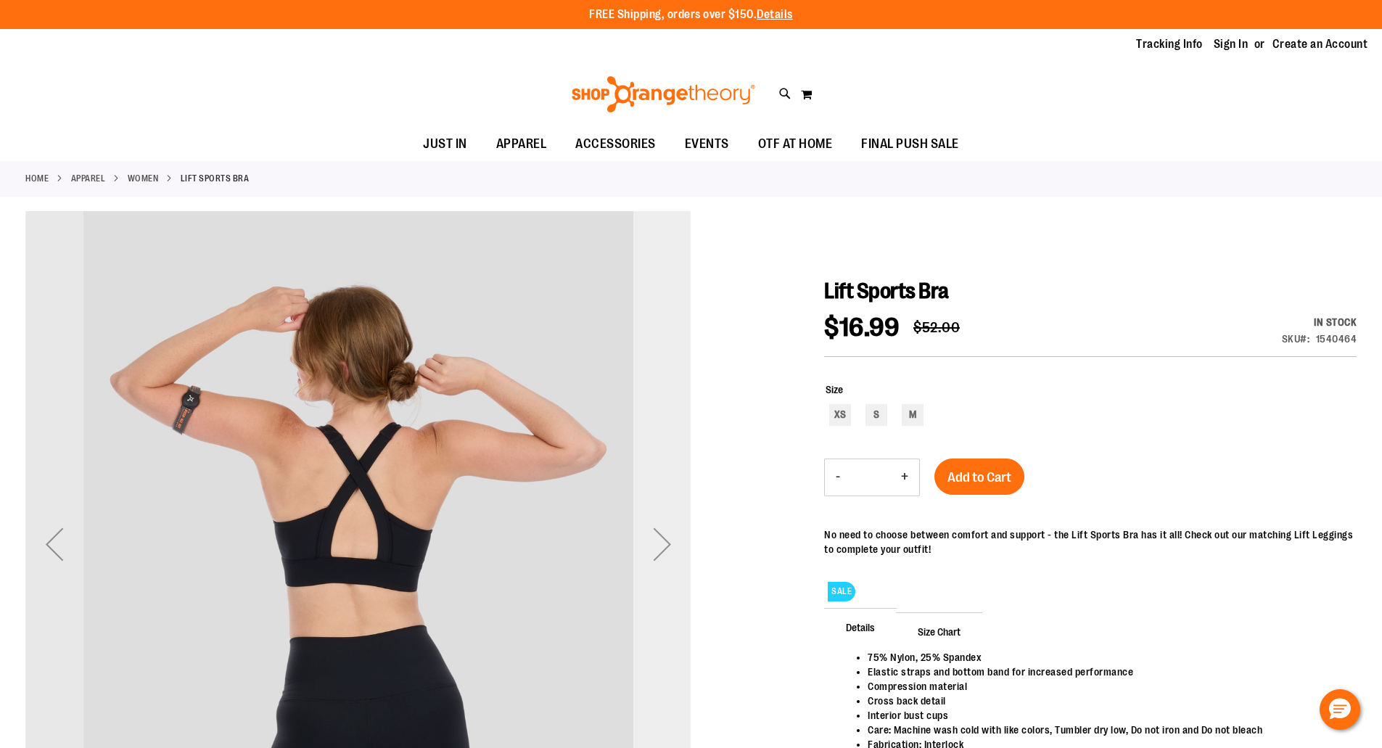
click at [661, 557] on div "Next" at bounding box center [662, 544] width 58 height 58
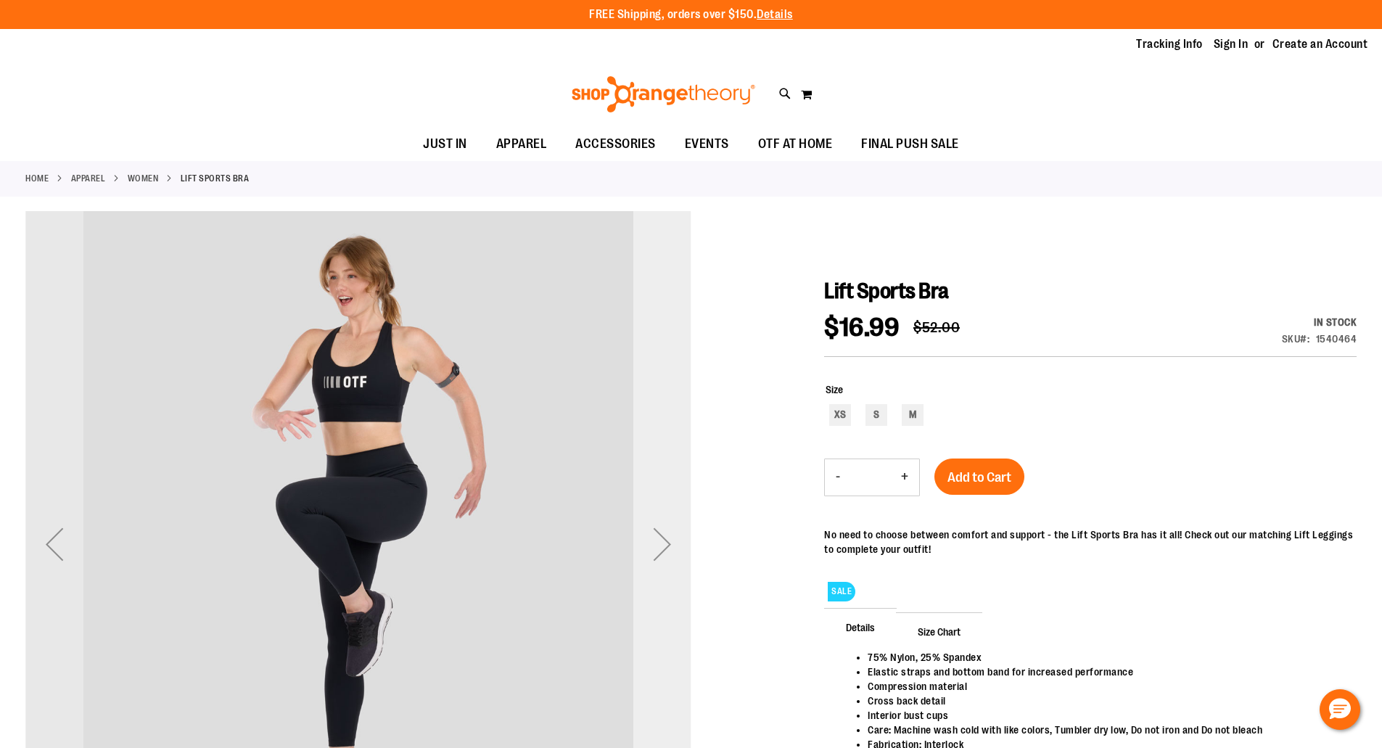
click at [665, 560] on div "Next" at bounding box center [662, 544] width 58 height 58
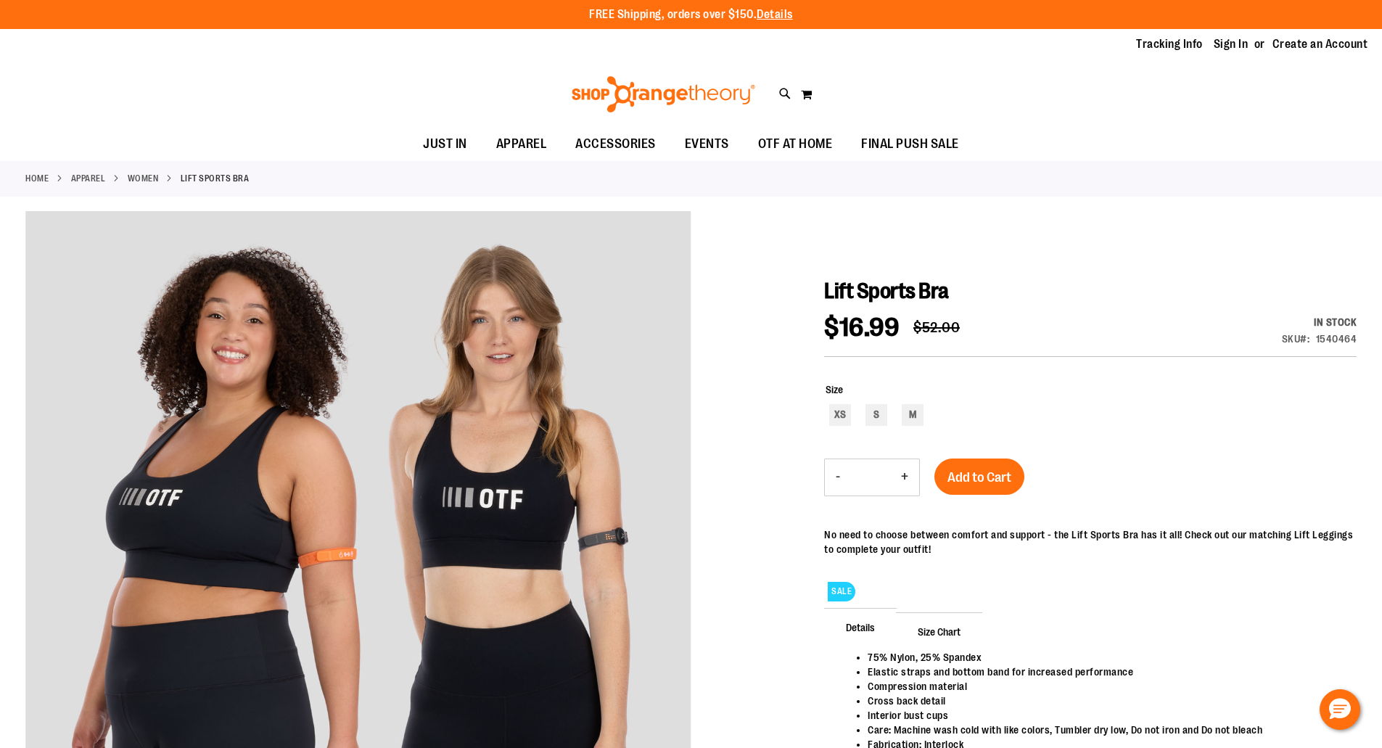
click at [969, 676] on li "Elastic straps and bottom band for increased performance" at bounding box center [1105, 672] width 474 height 15
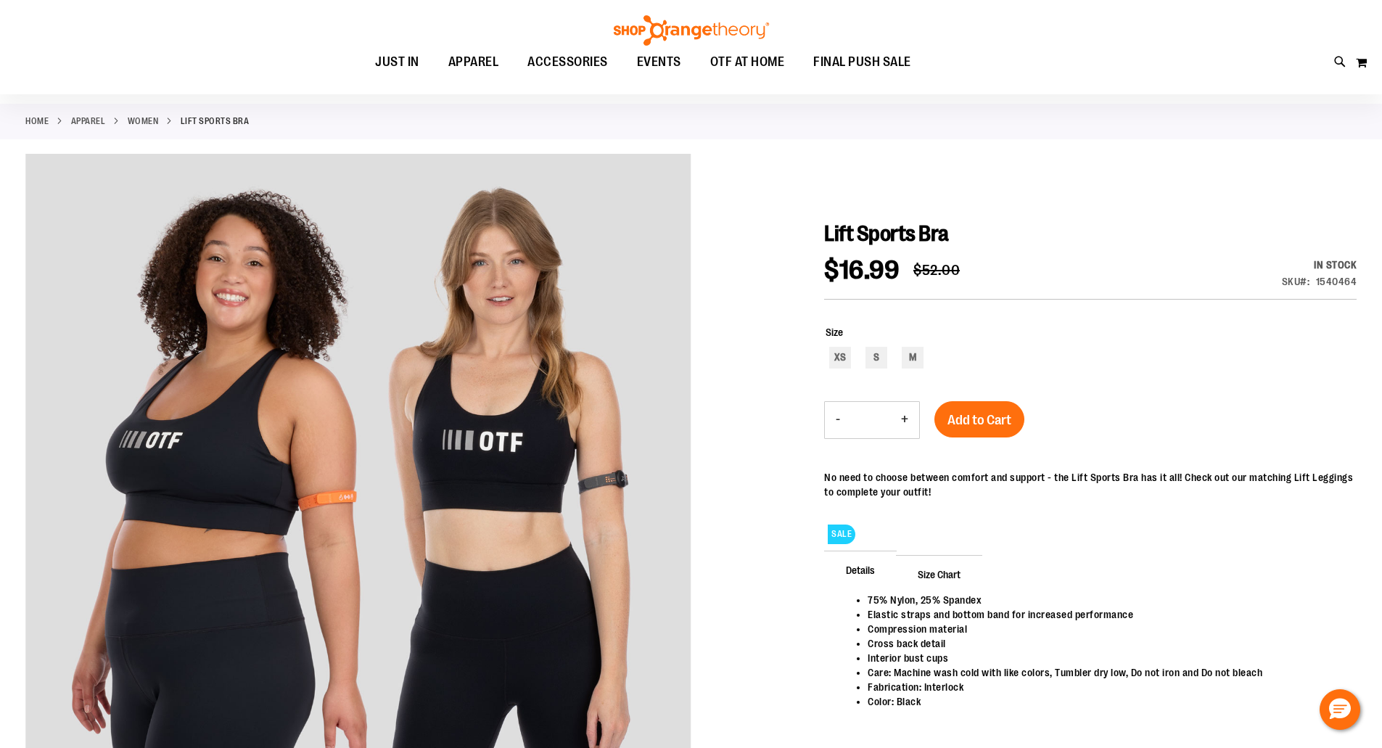
scroll to position [28, 0]
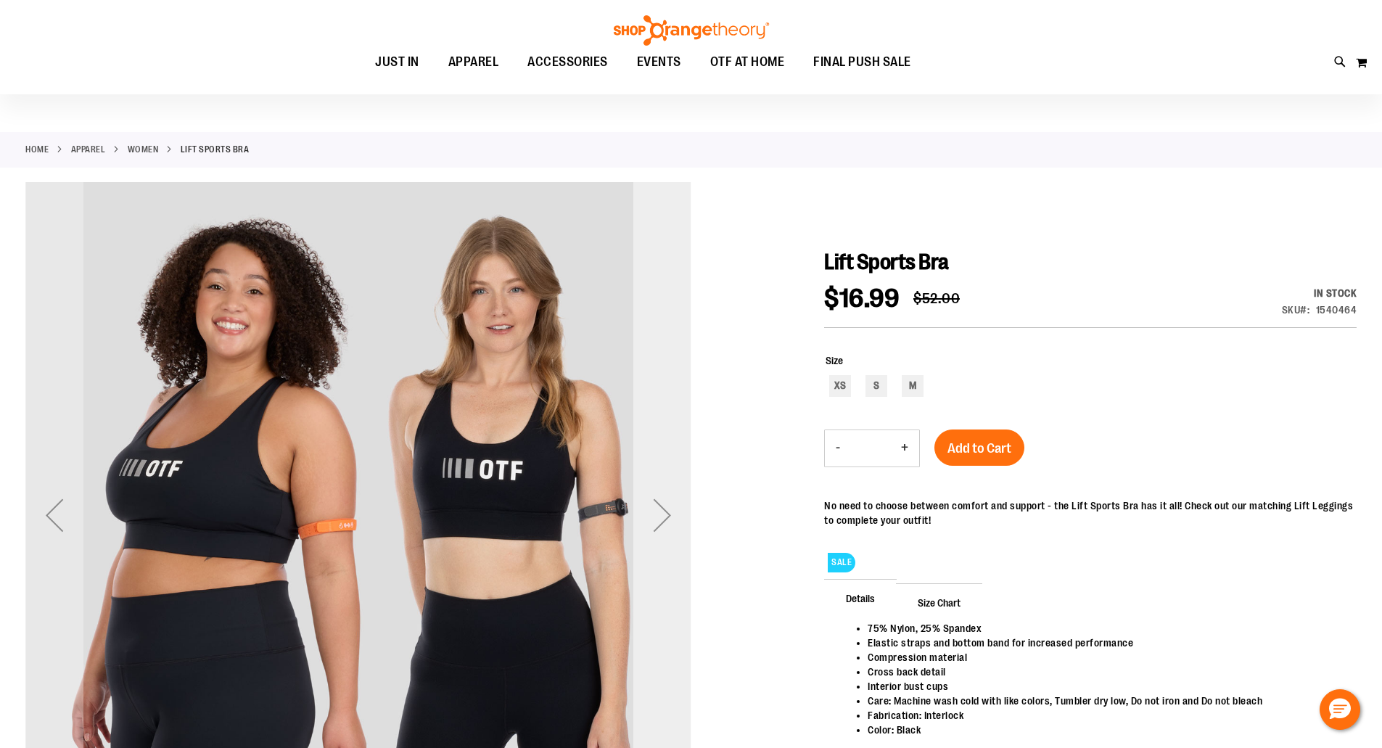
click at [659, 520] on div "Next" at bounding box center [662, 515] width 58 height 58
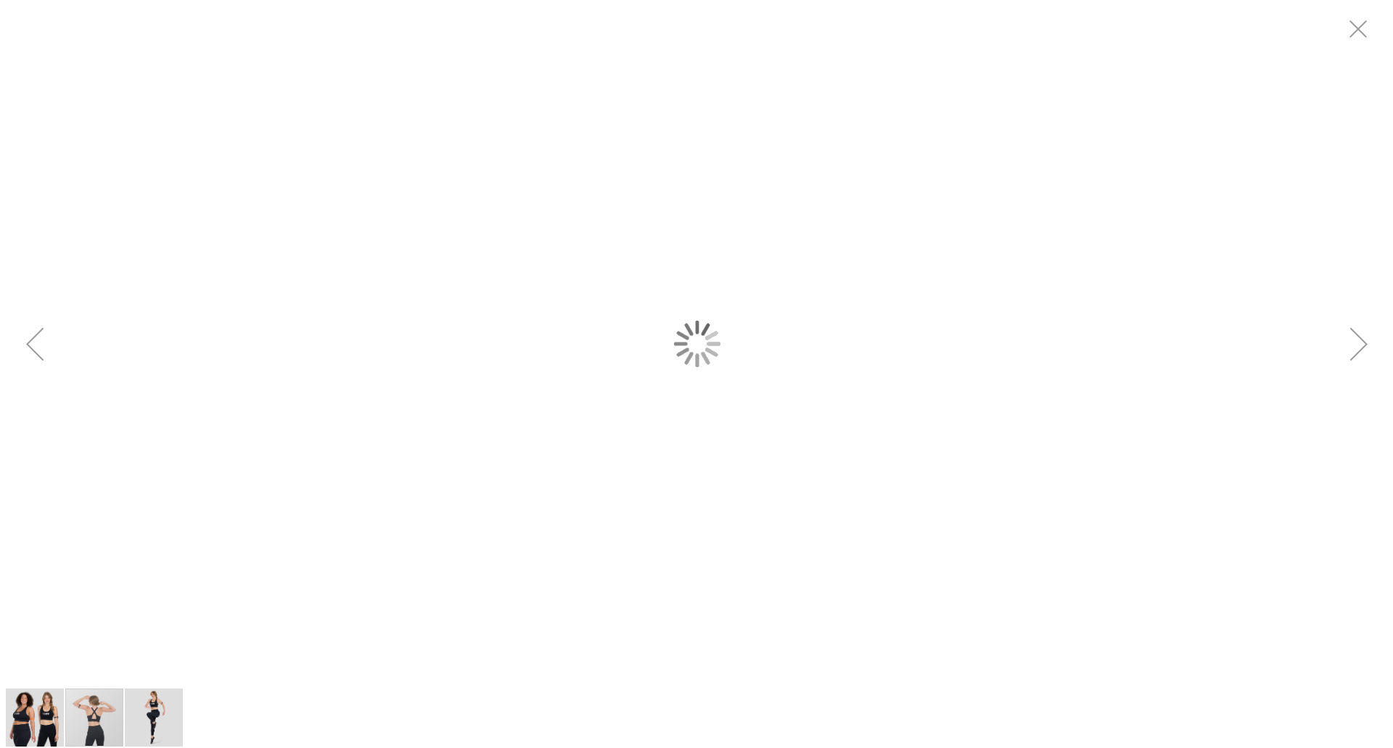
scroll to position [0, 0]
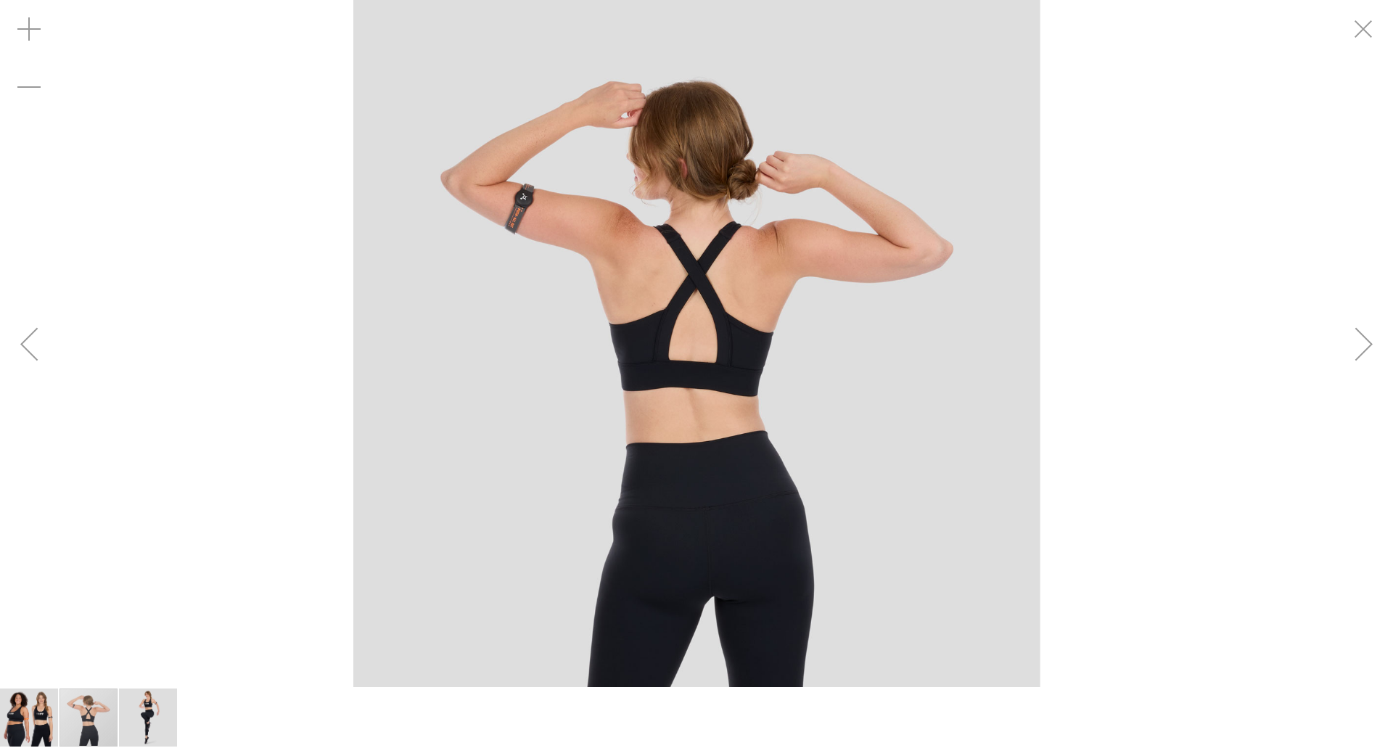
click at [1357, 349] on div "Next" at bounding box center [1364, 344] width 58 height 58
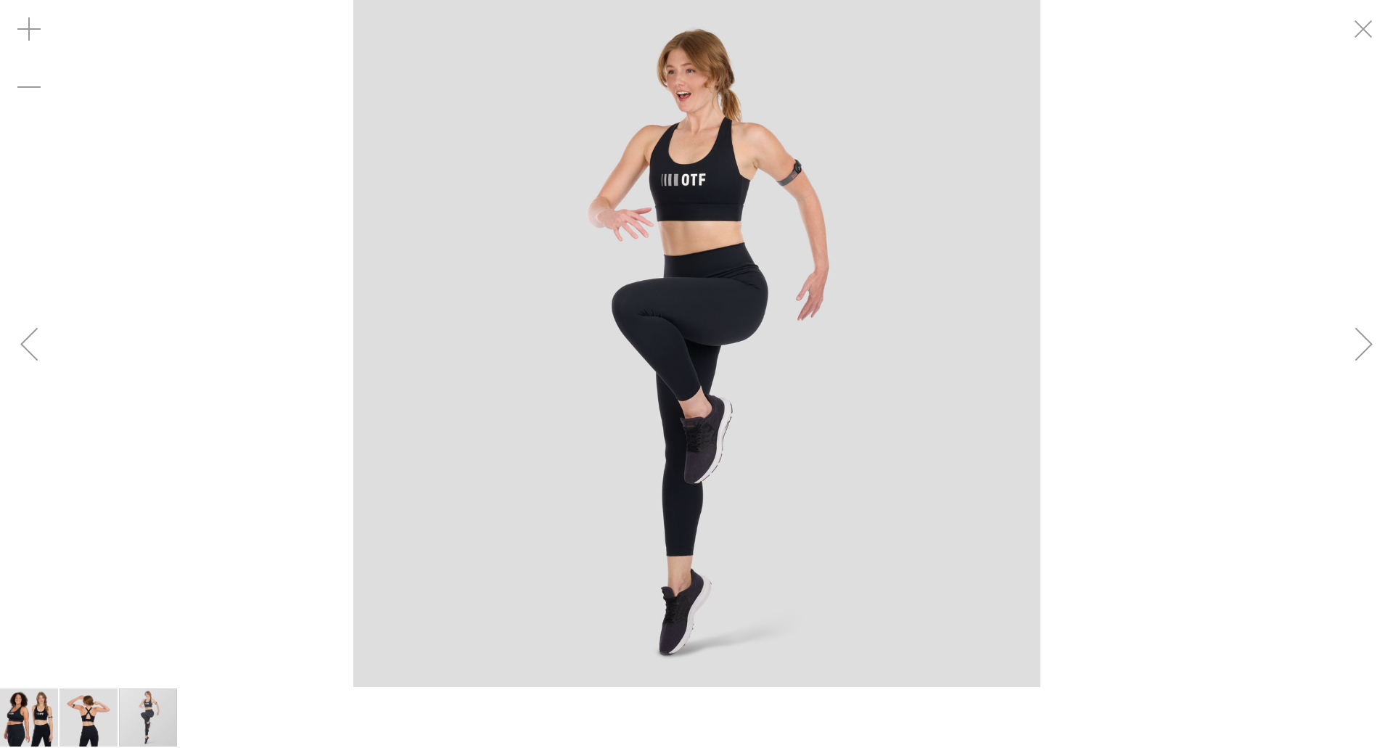
click at [1357, 349] on div "Next" at bounding box center [1364, 344] width 58 height 58
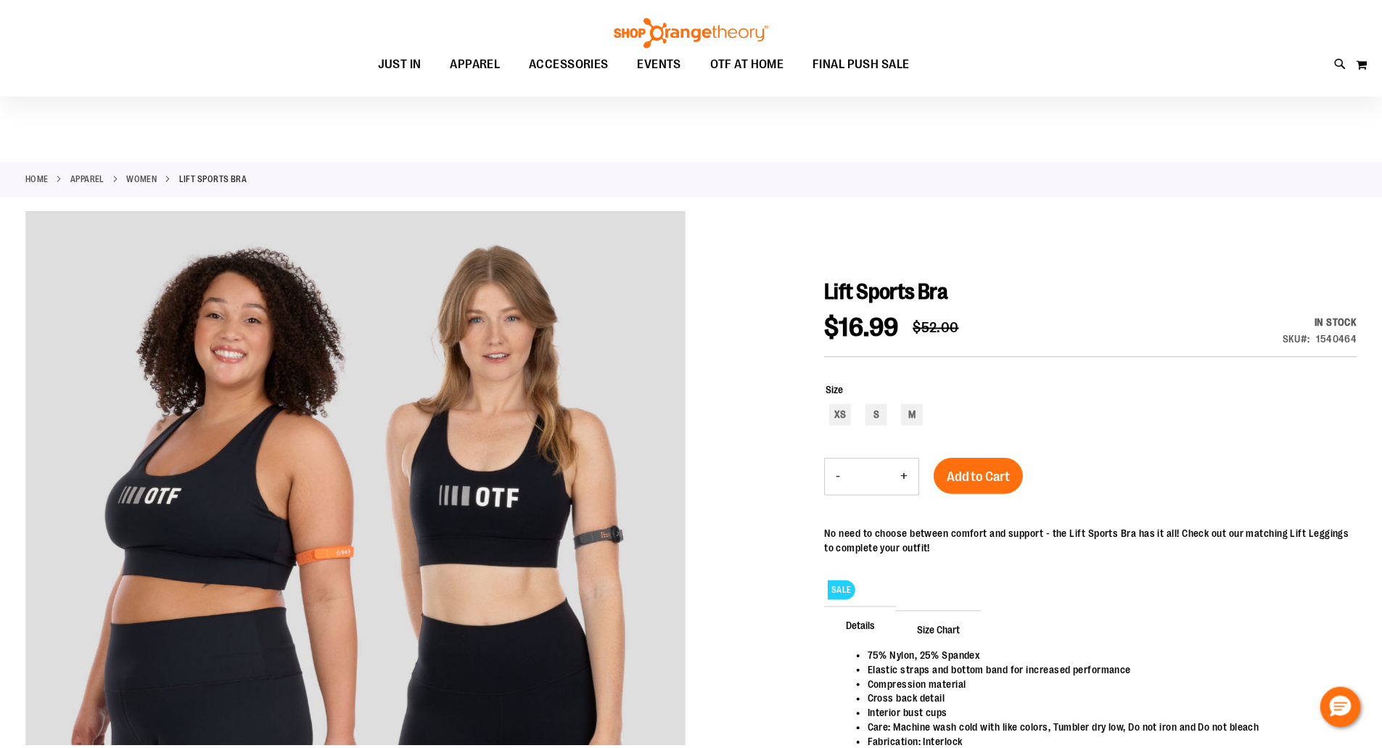
scroll to position [28, 0]
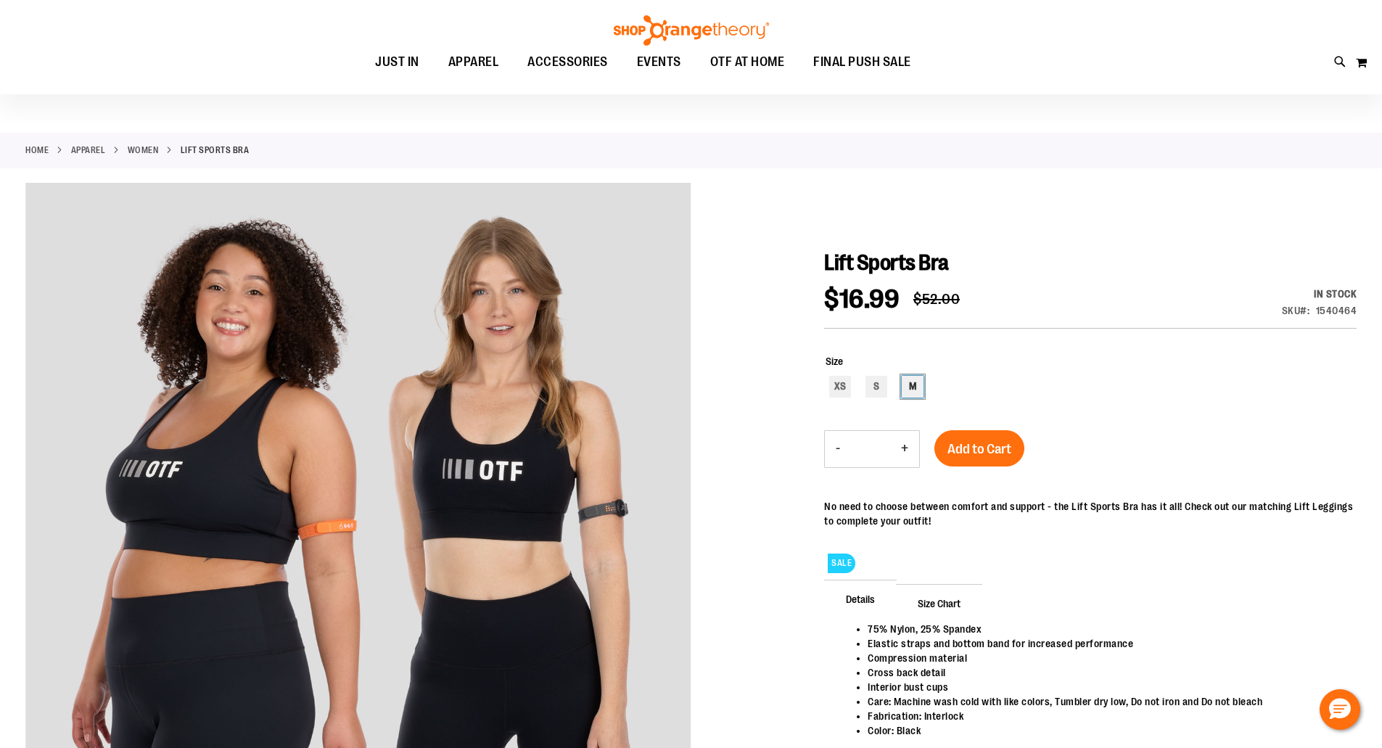
click at [908, 390] on div "M" at bounding box center [913, 387] width 22 height 22
type input "***"
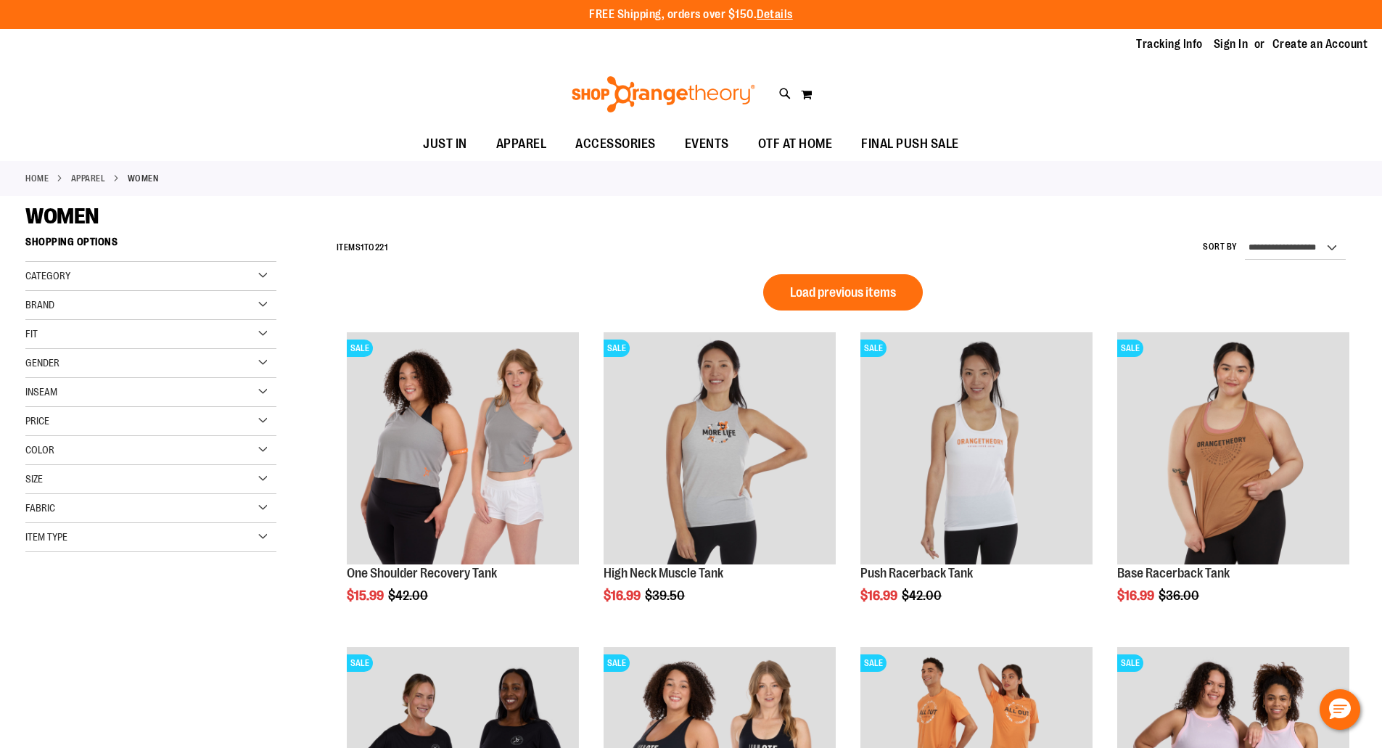
scroll to position [886, 0]
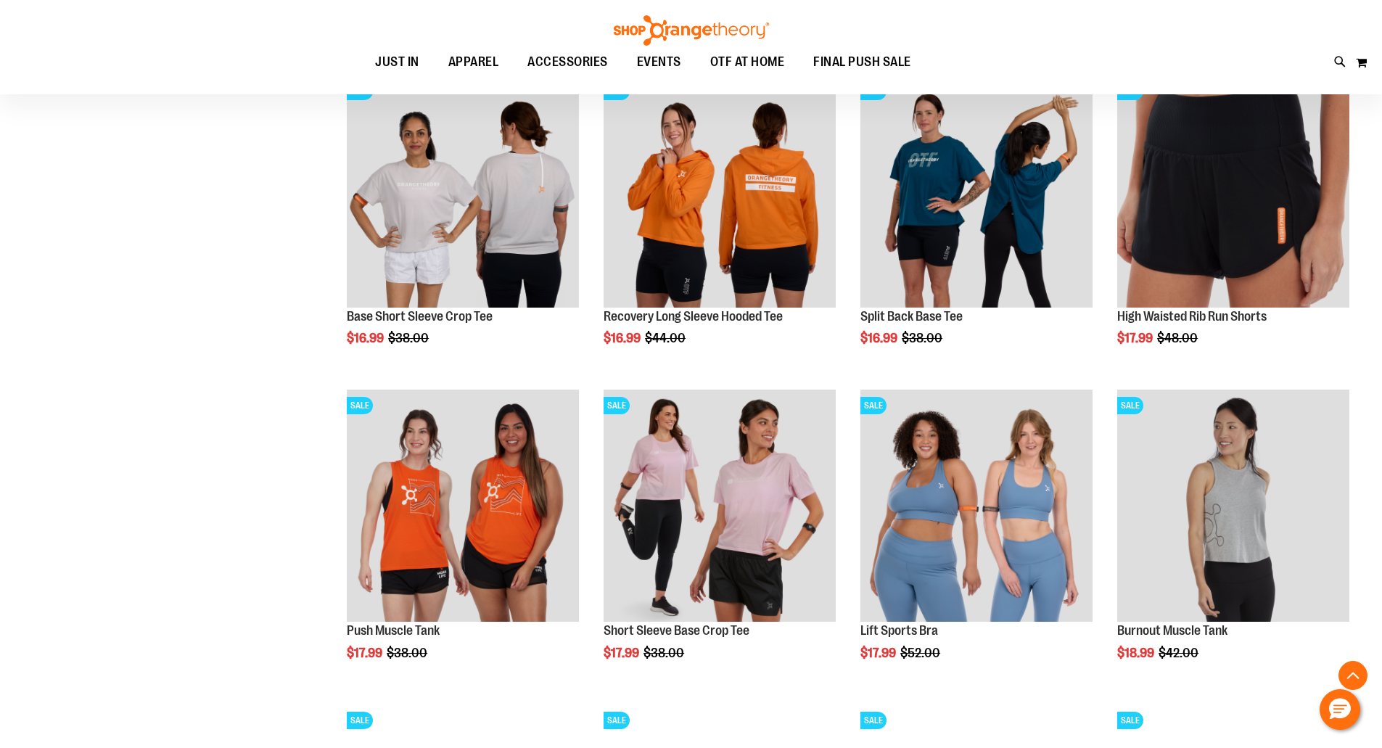
click at [155, 263] on div "**********" at bounding box center [690, 378] width 1331 height 2070
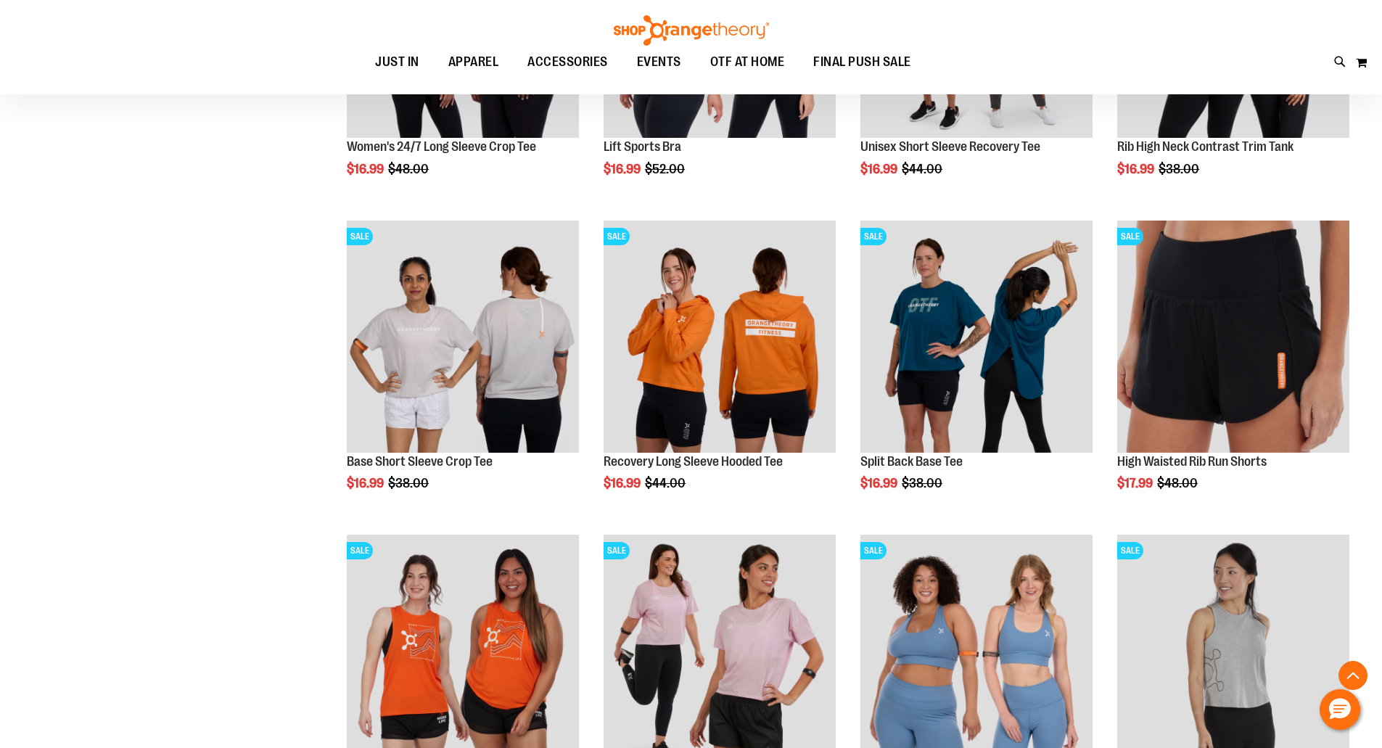
scroll to position [770, 0]
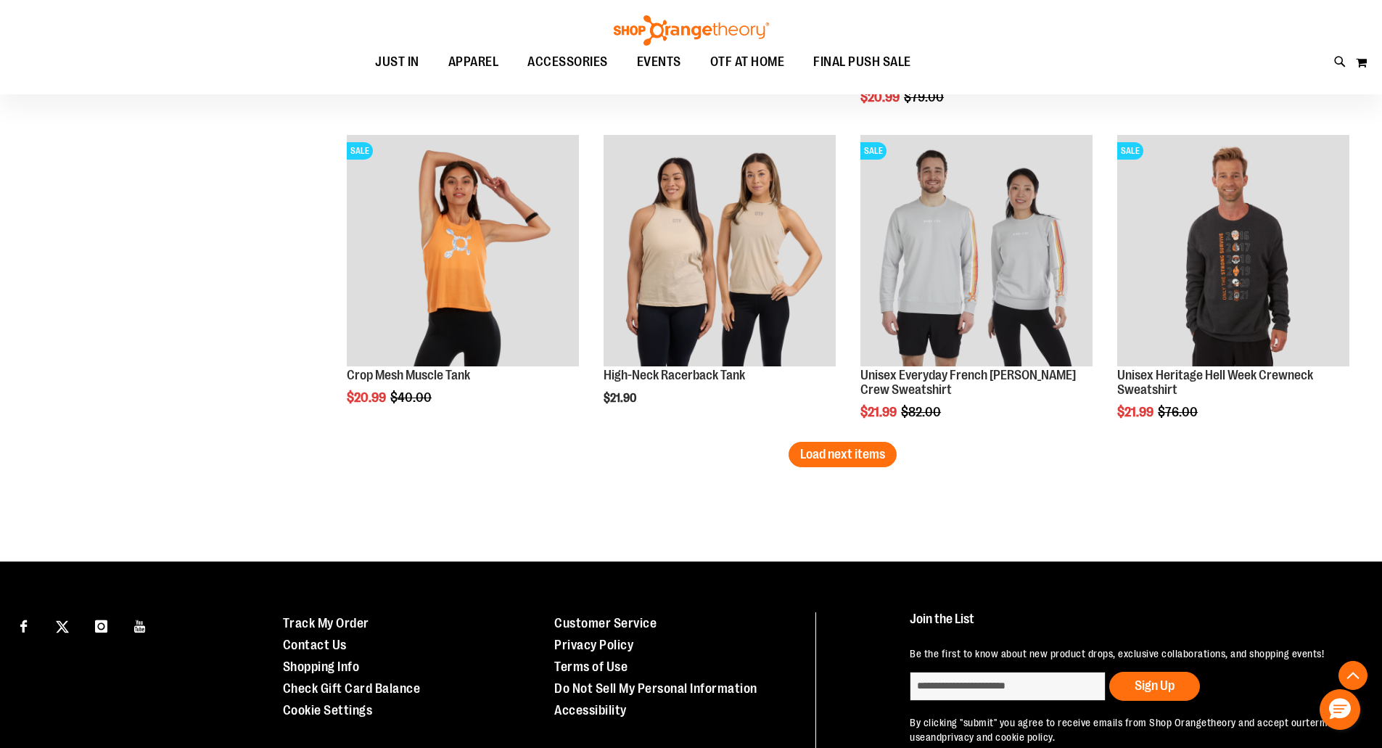
scroll to position [2799, 0]
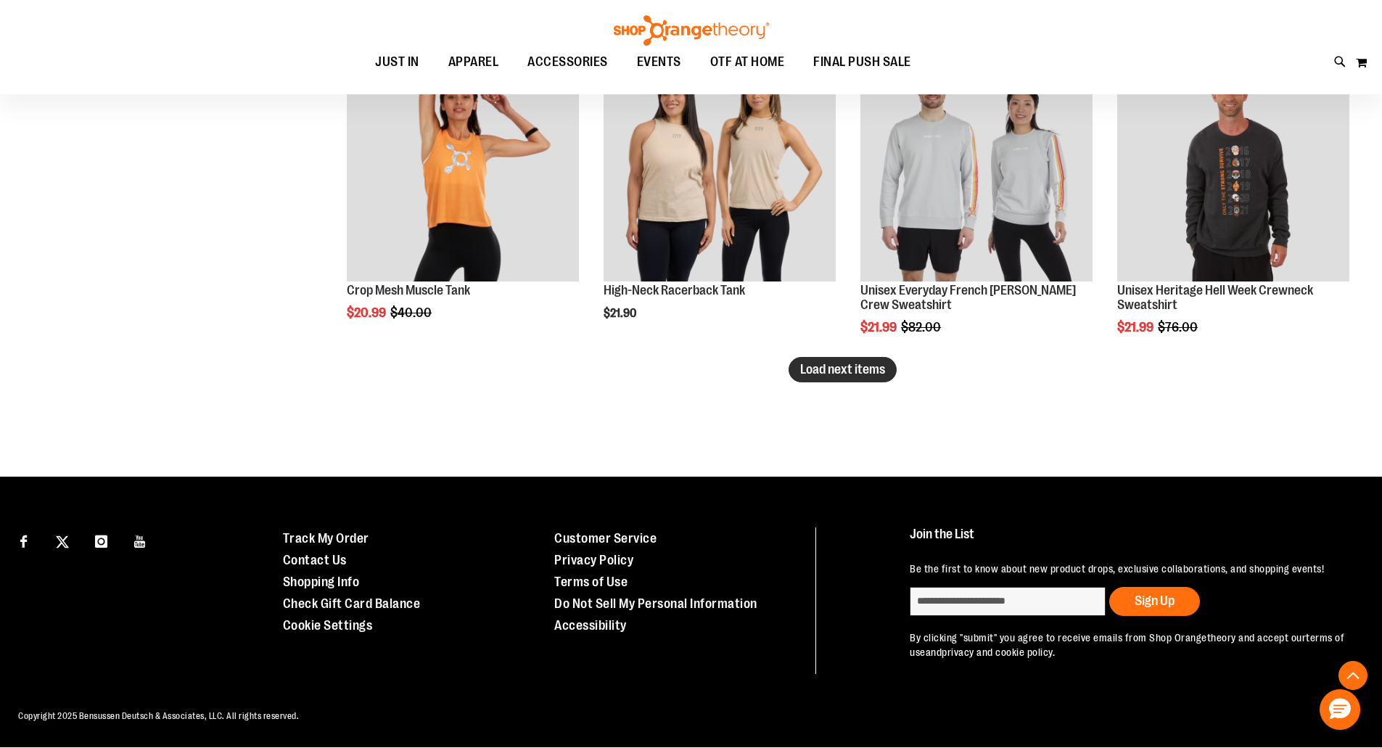
click at [802, 375] on span "Load next items" at bounding box center [842, 369] width 85 height 15
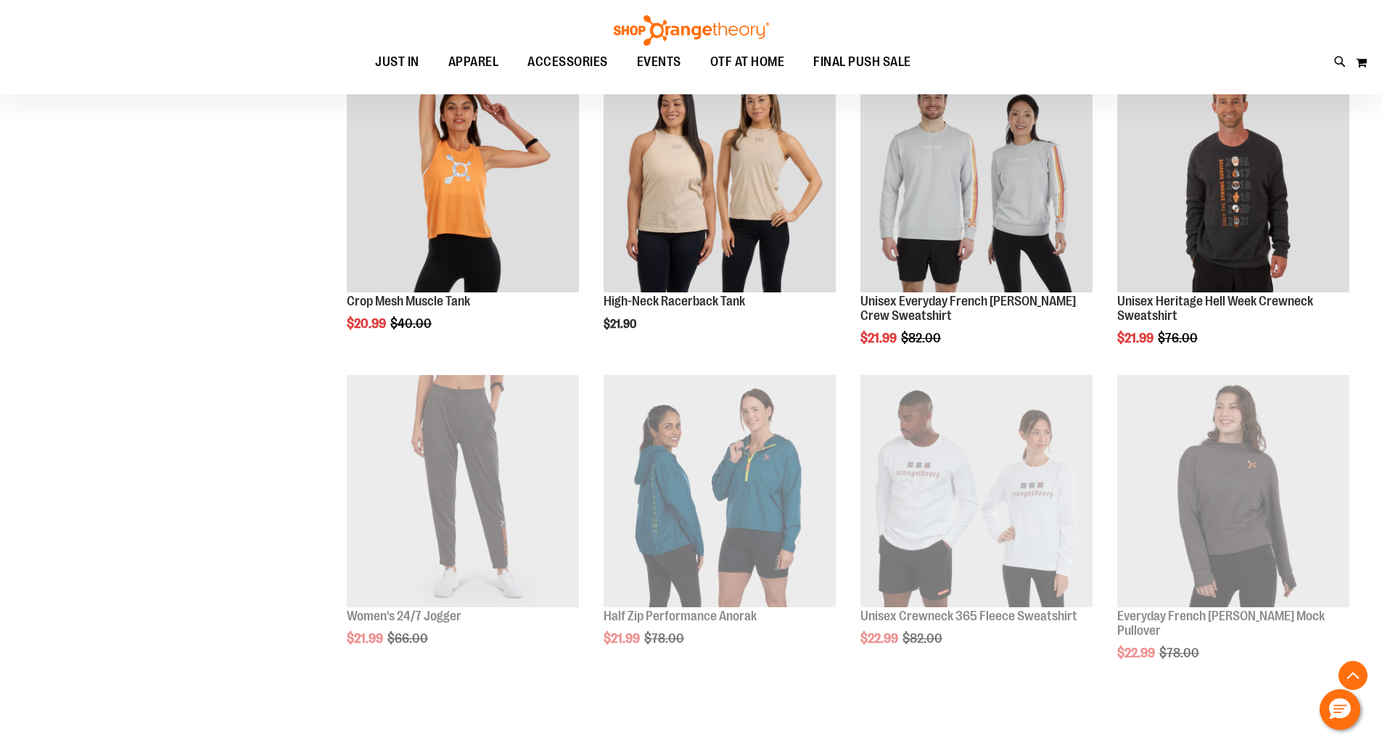
scroll to position [2799, 0]
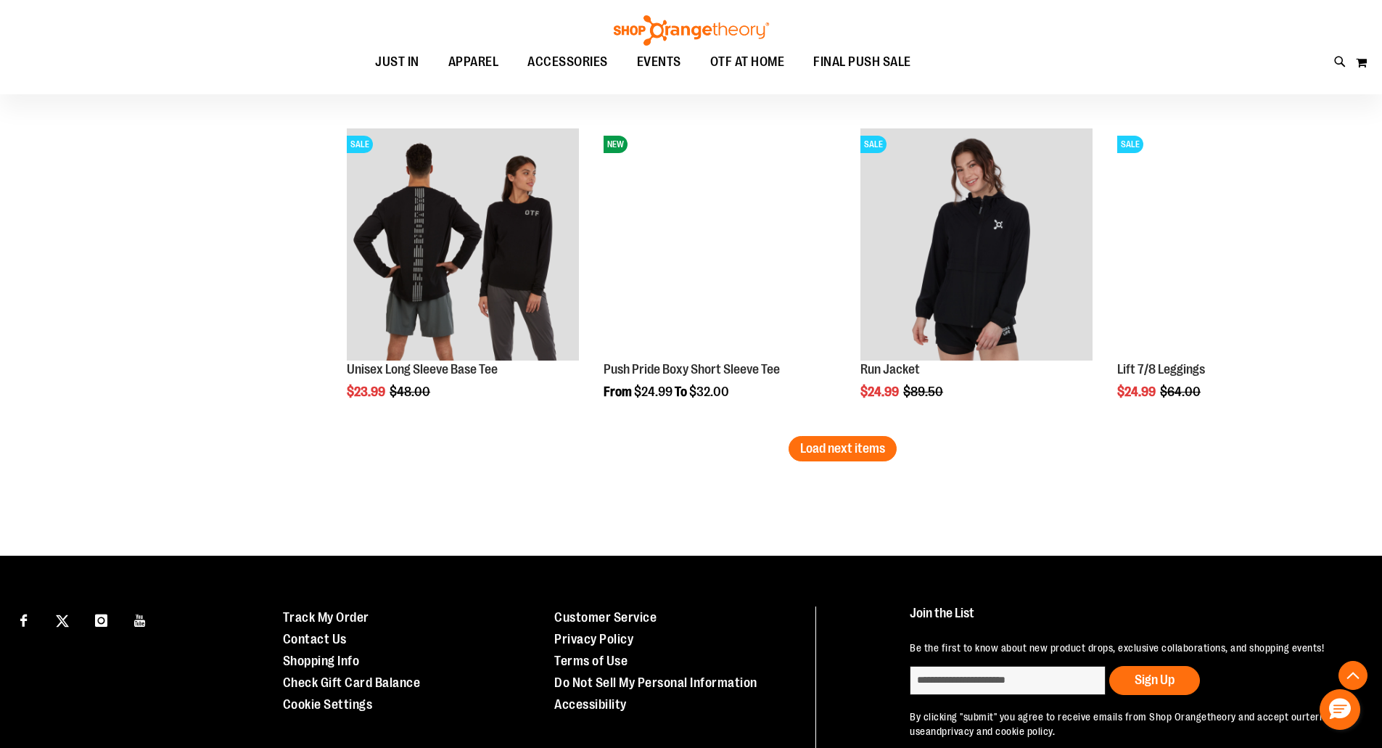
scroll to position [3698, 0]
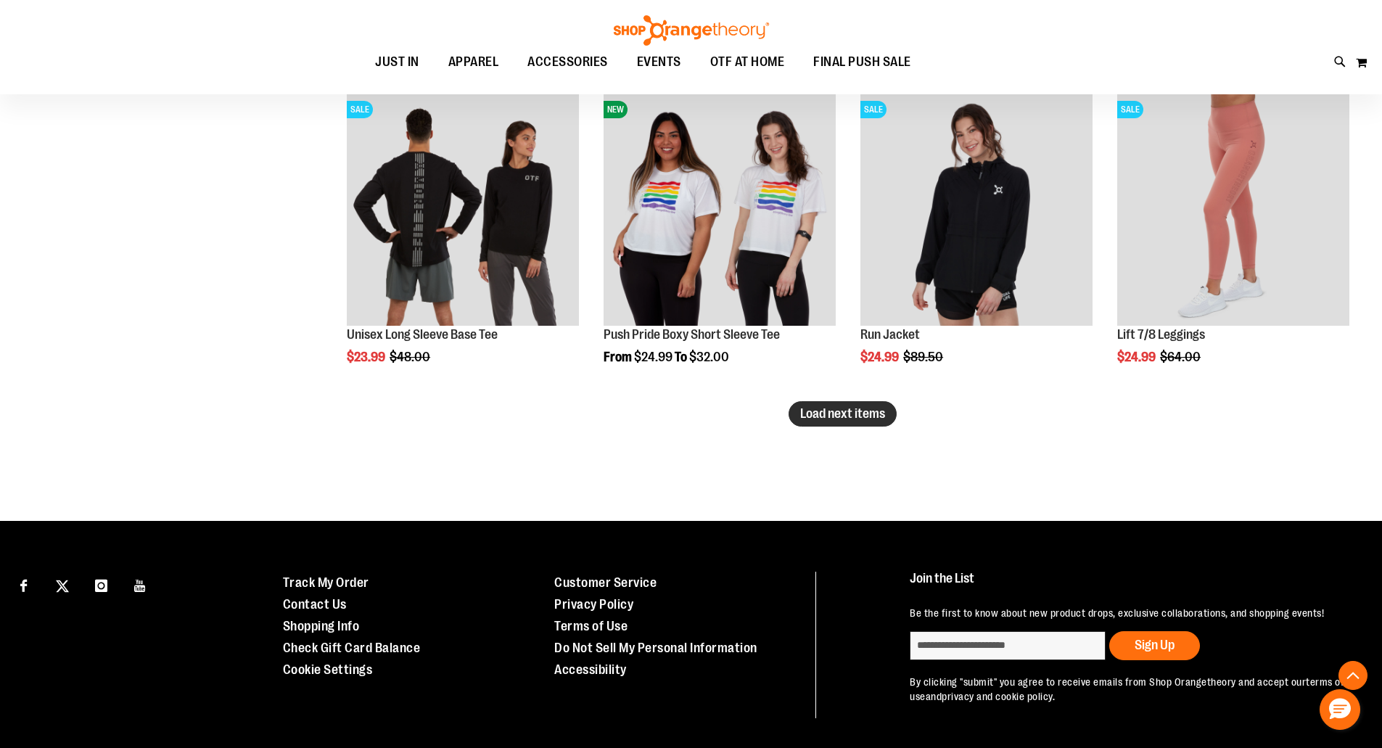
click at [828, 412] on span "Load next items" at bounding box center [842, 413] width 85 height 15
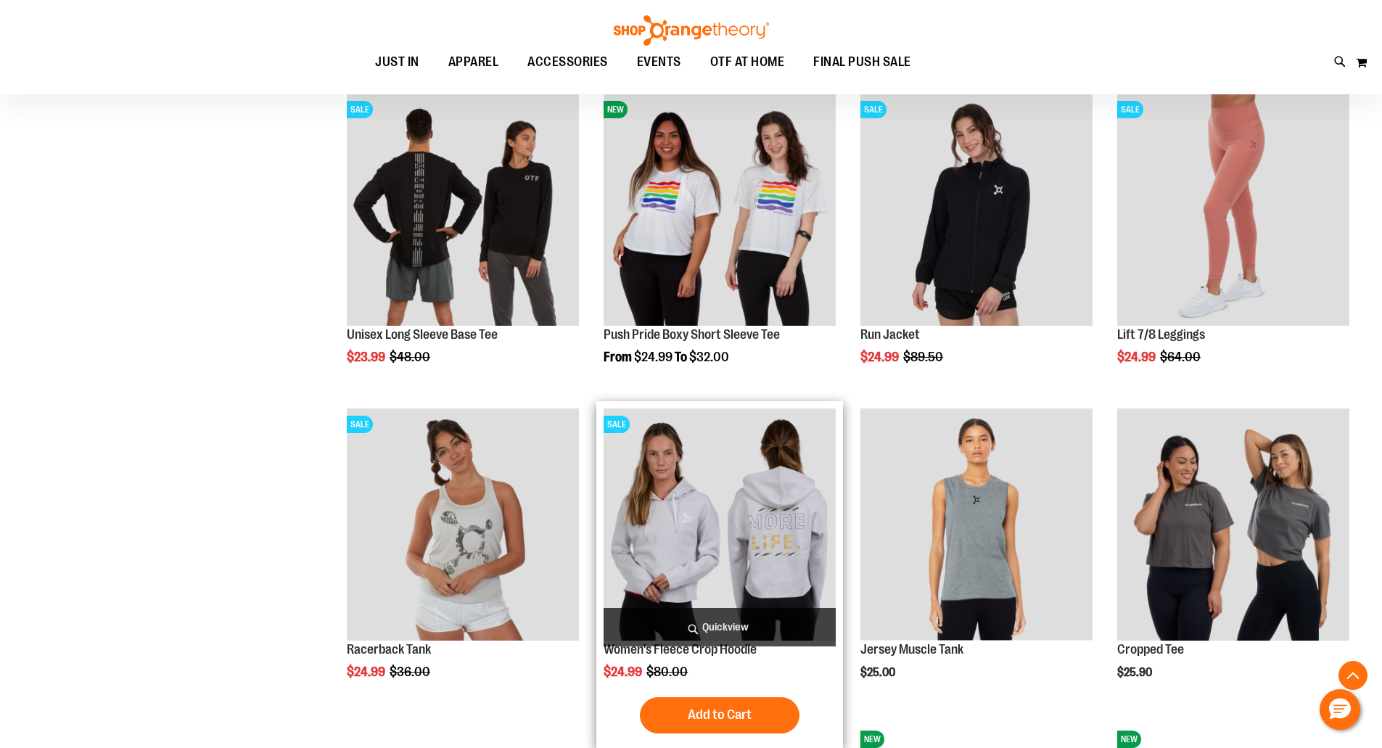
click at [762, 461] on img "product" at bounding box center [720, 524] width 232 height 232
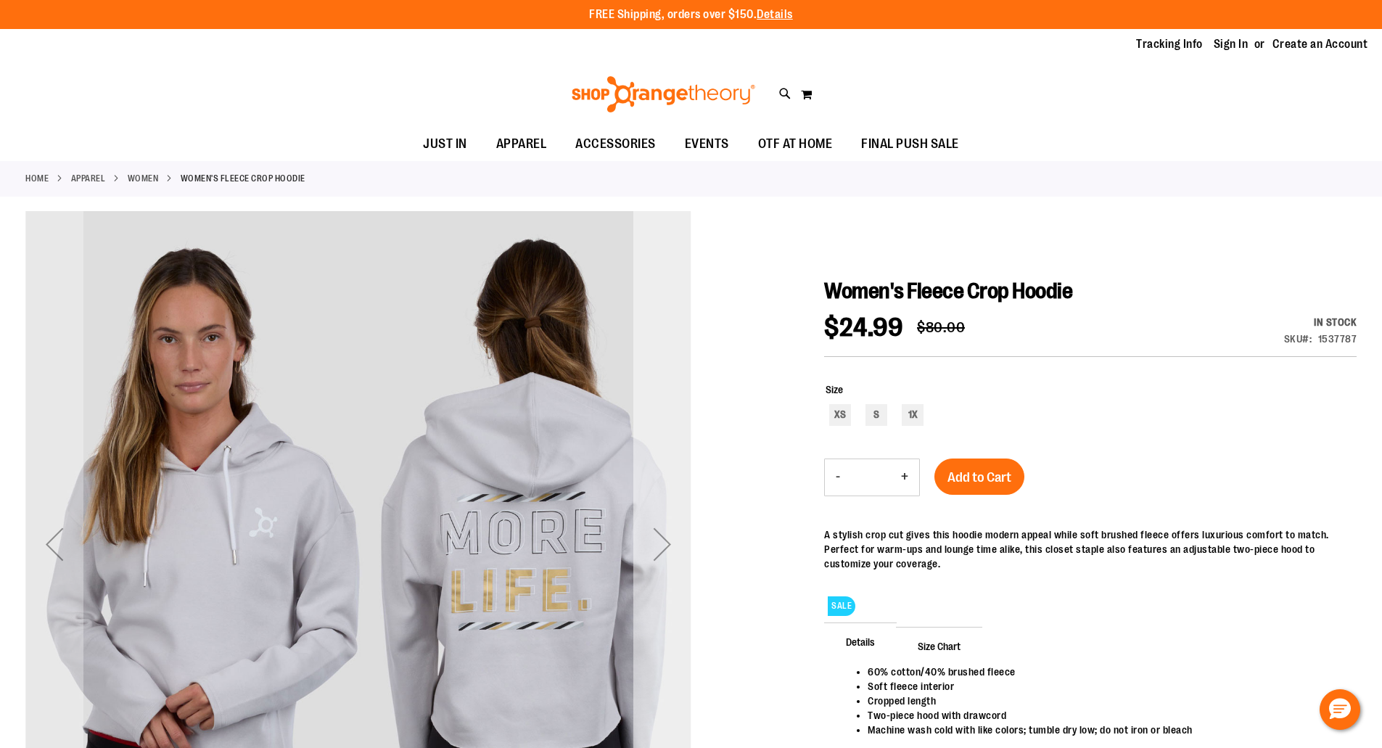
click at [659, 554] on div "Next" at bounding box center [662, 544] width 58 height 58
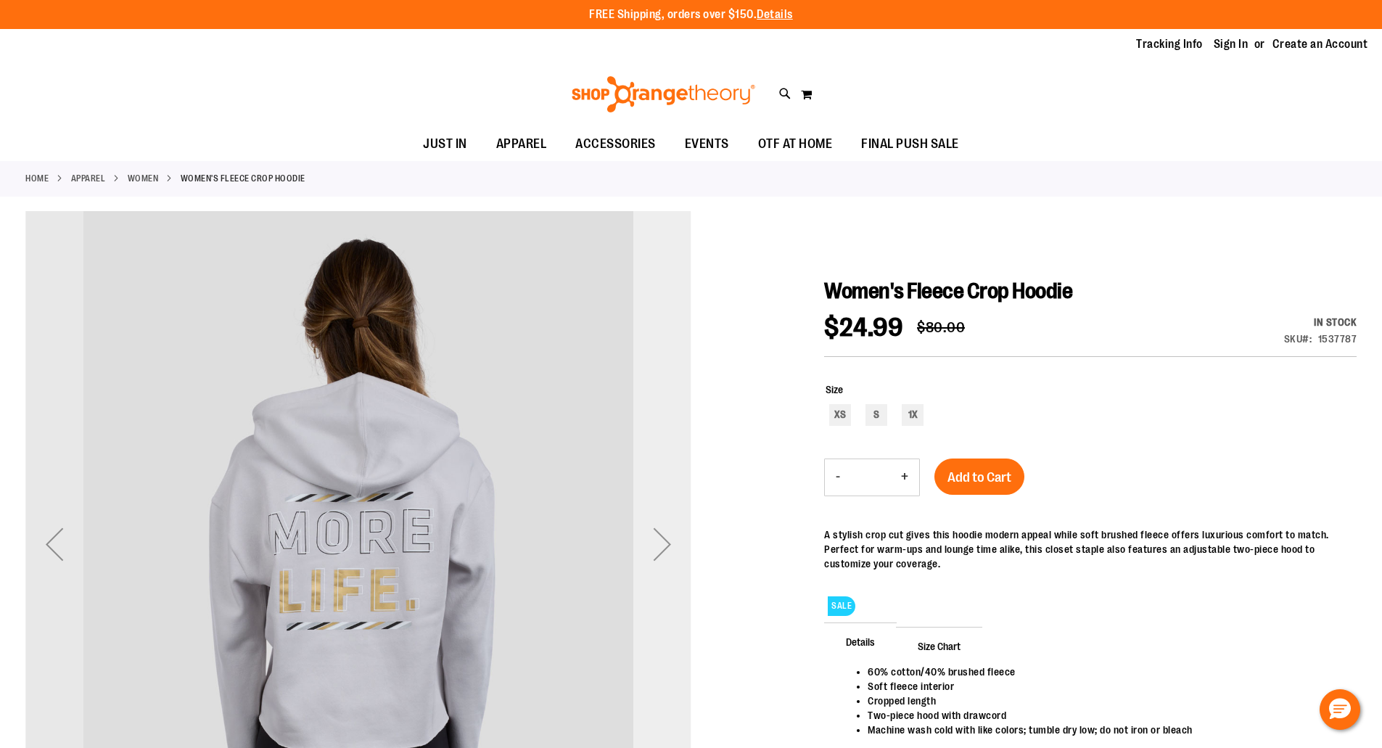
click at [659, 554] on div "Next" at bounding box center [662, 544] width 58 height 58
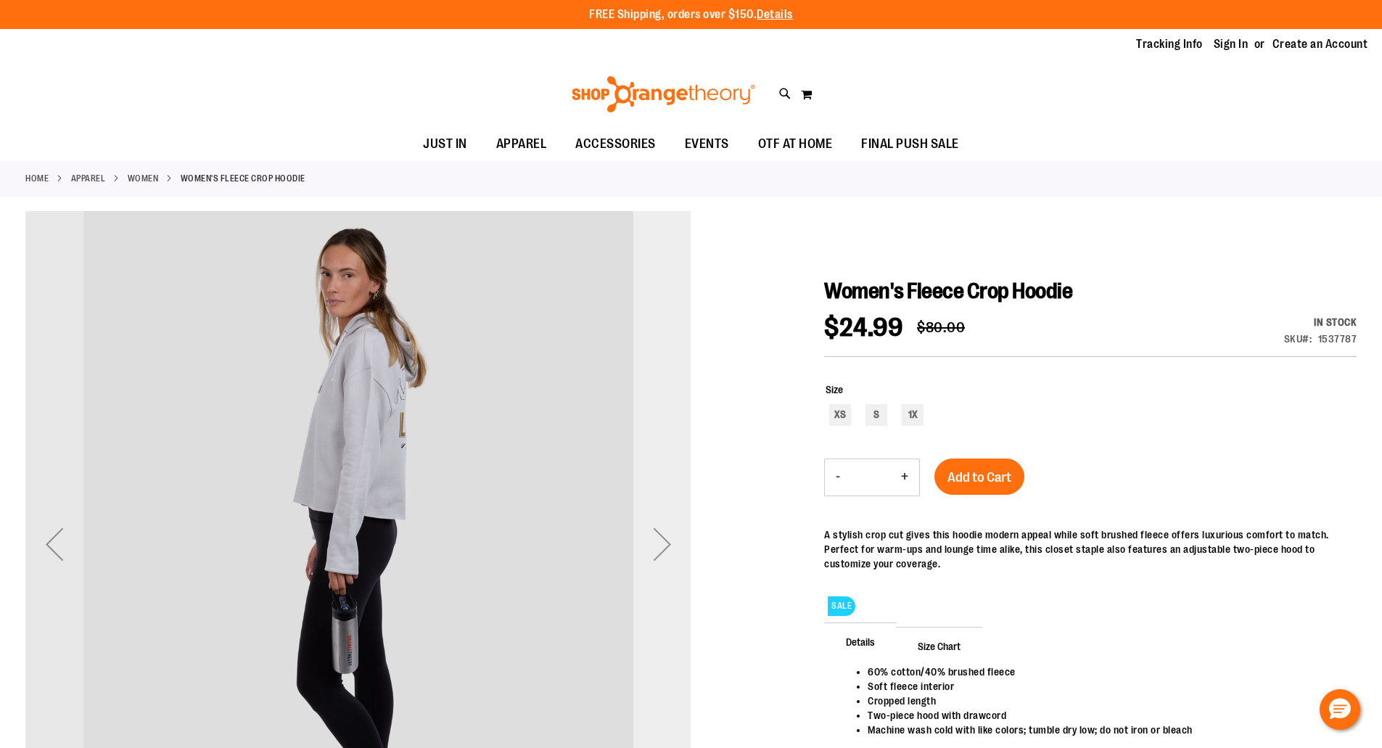
click at [659, 554] on div "Next" at bounding box center [662, 544] width 58 height 58
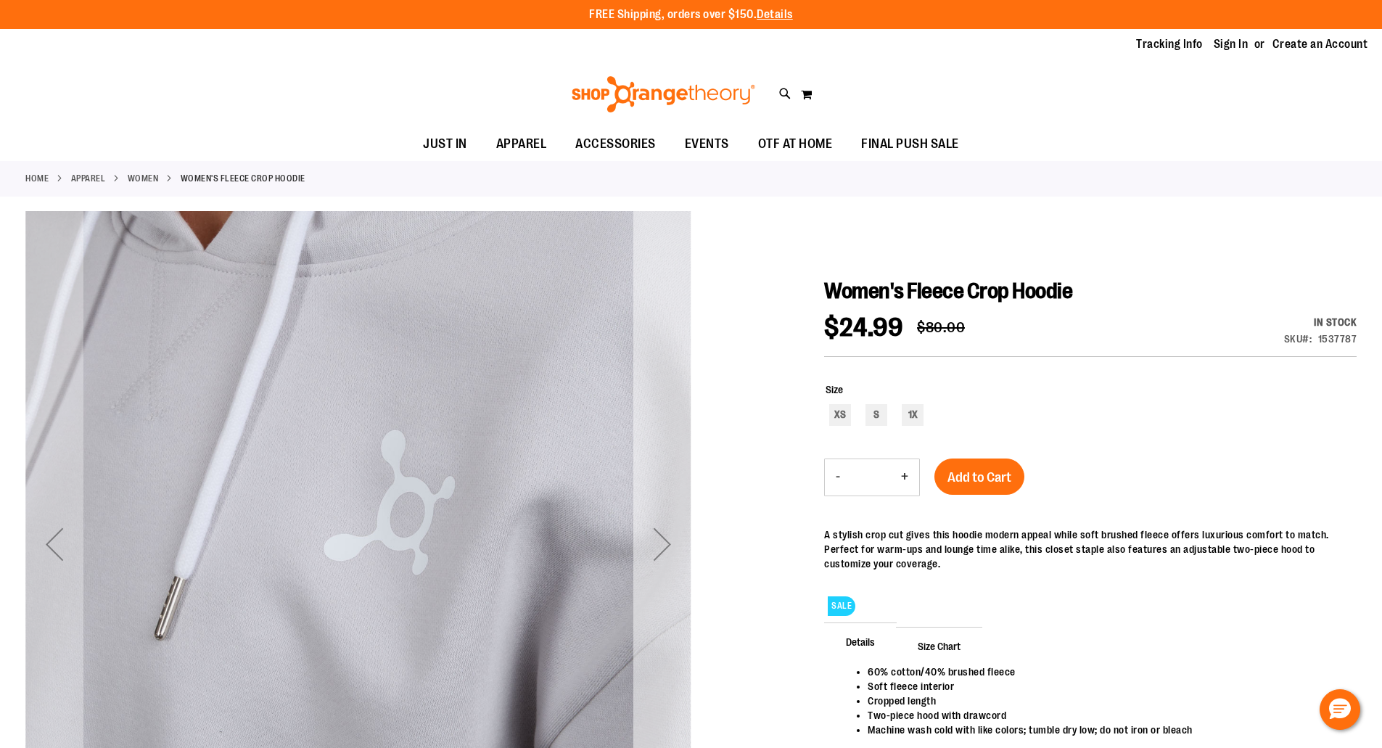
click at [659, 554] on div "Next" at bounding box center [662, 544] width 58 height 58
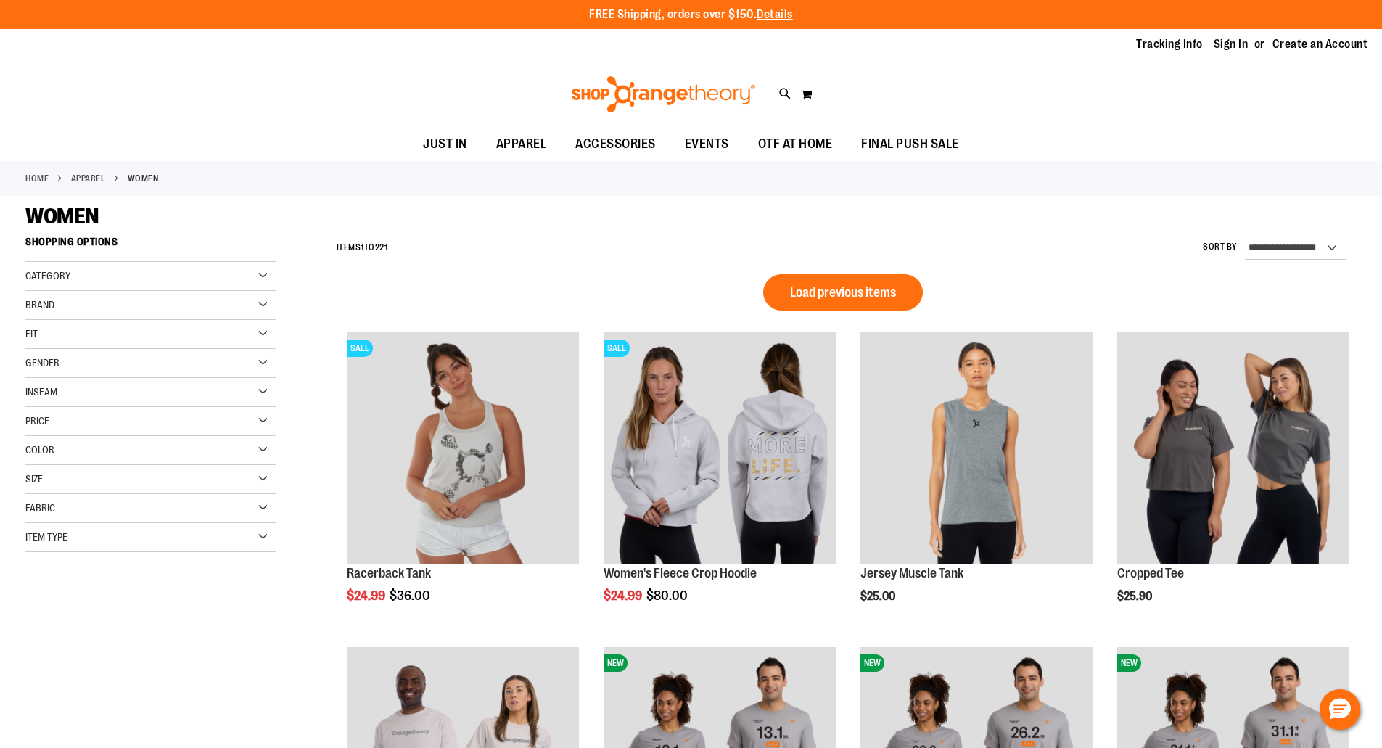
scroll to position [886, 0]
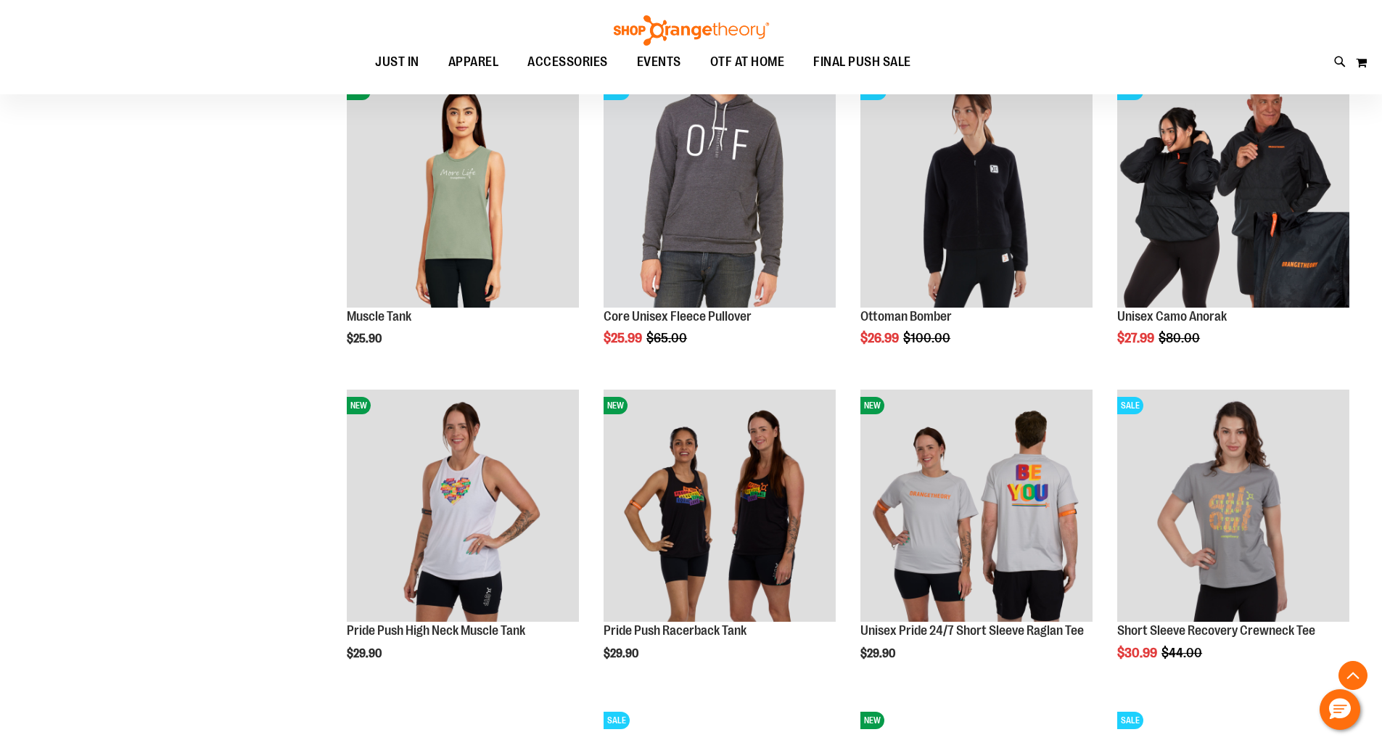
click at [207, 136] on div "**********" at bounding box center [690, 378] width 1331 height 2070
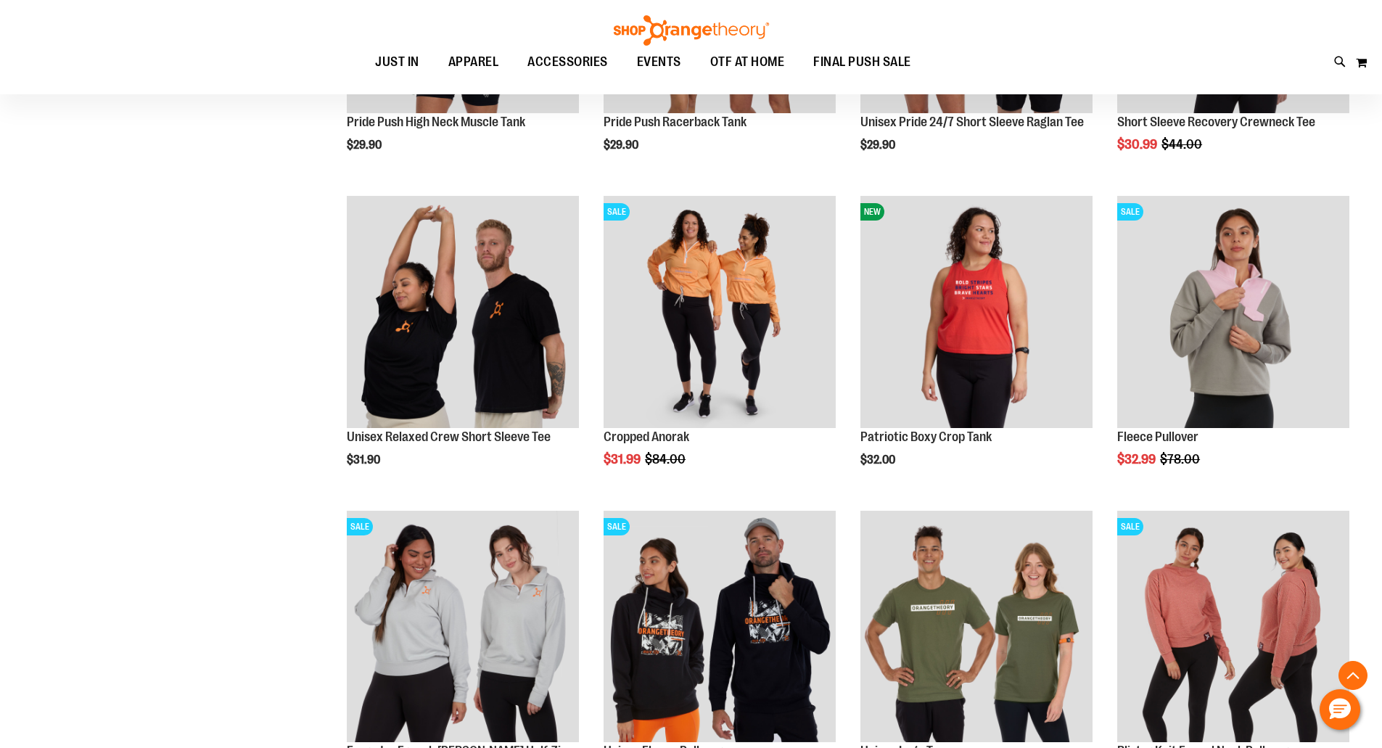
scroll to position [1437, 0]
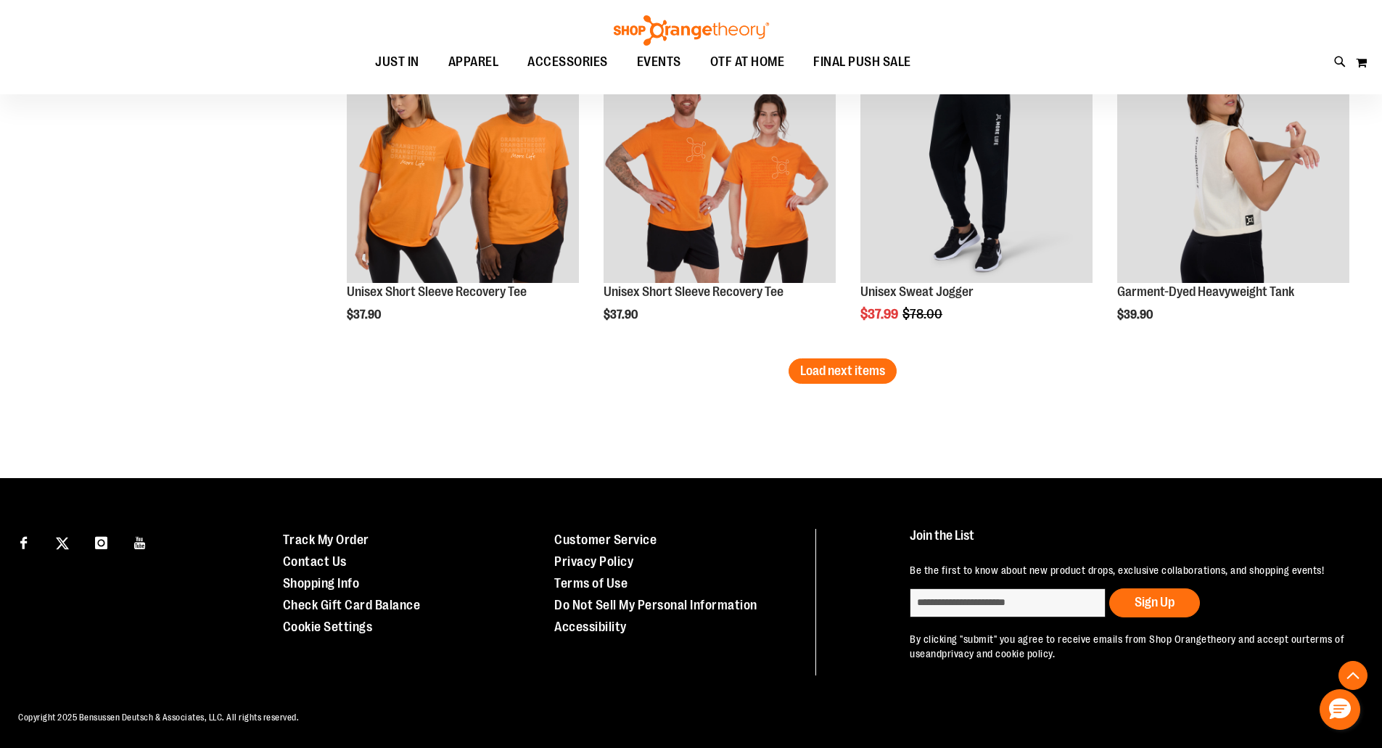
scroll to position [2799, 0]
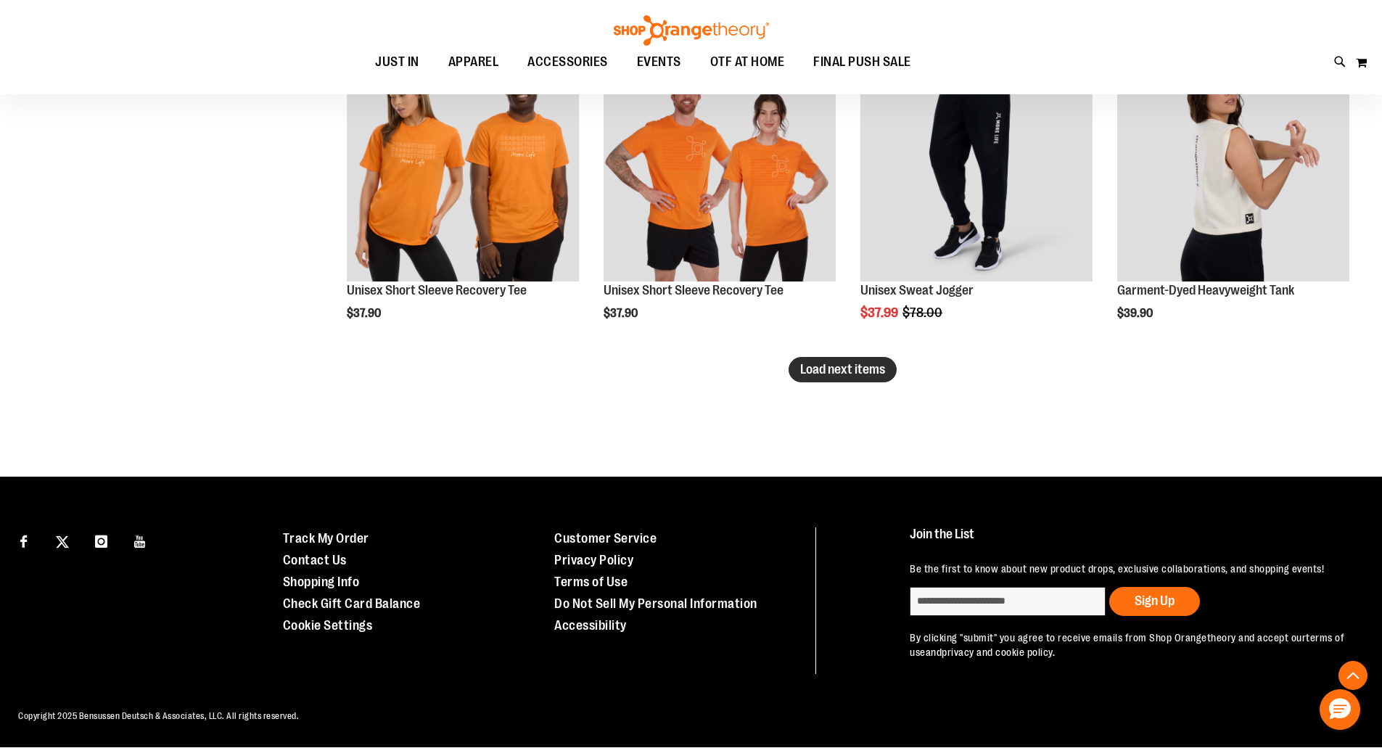
click at [831, 370] on span "Load next items" at bounding box center [842, 369] width 85 height 15
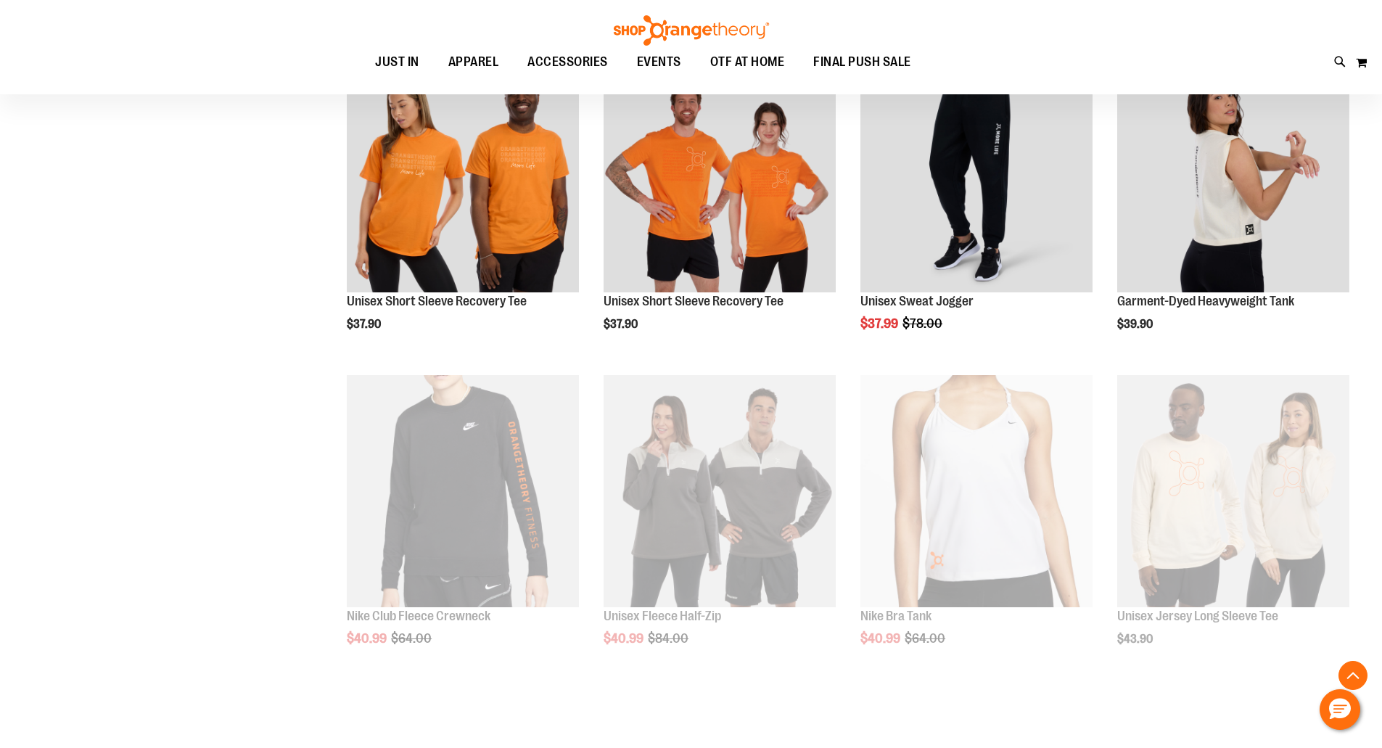
scroll to position [2799, 0]
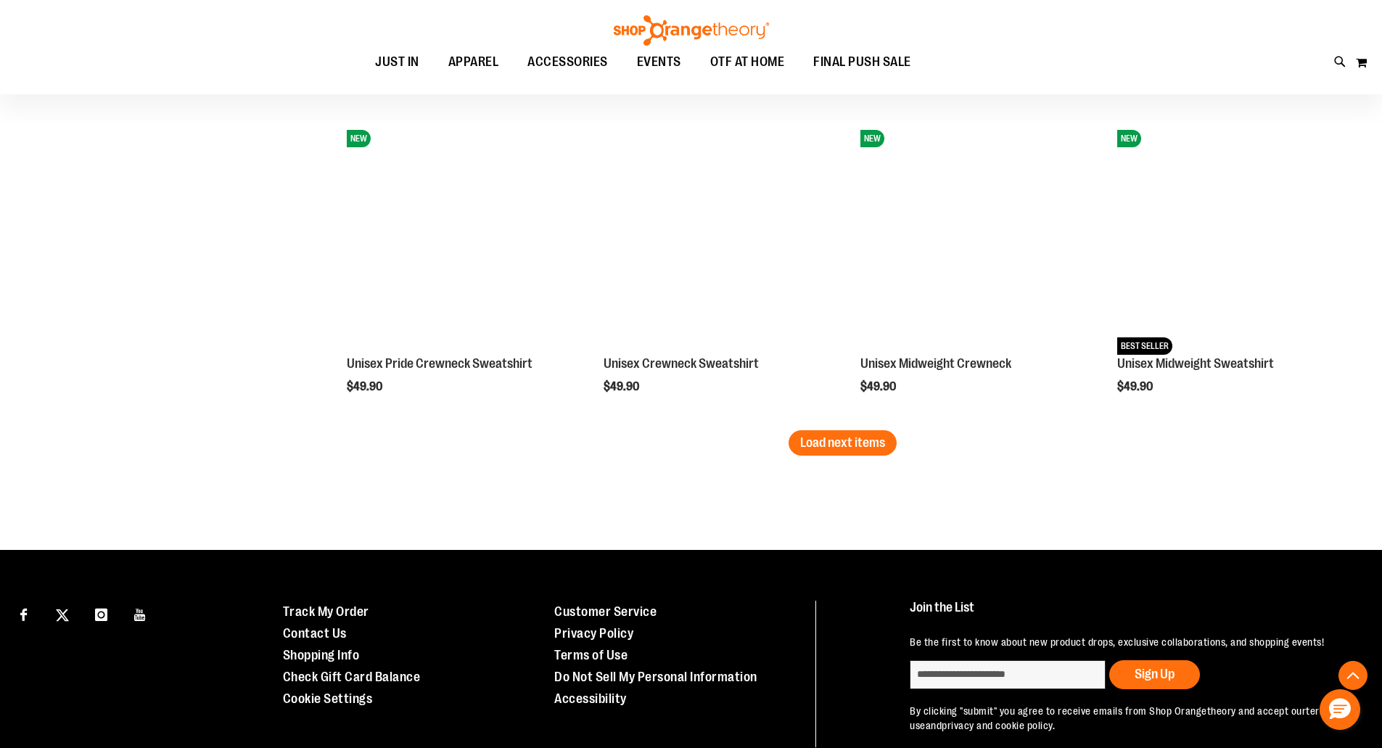
scroll to position [3698, 0]
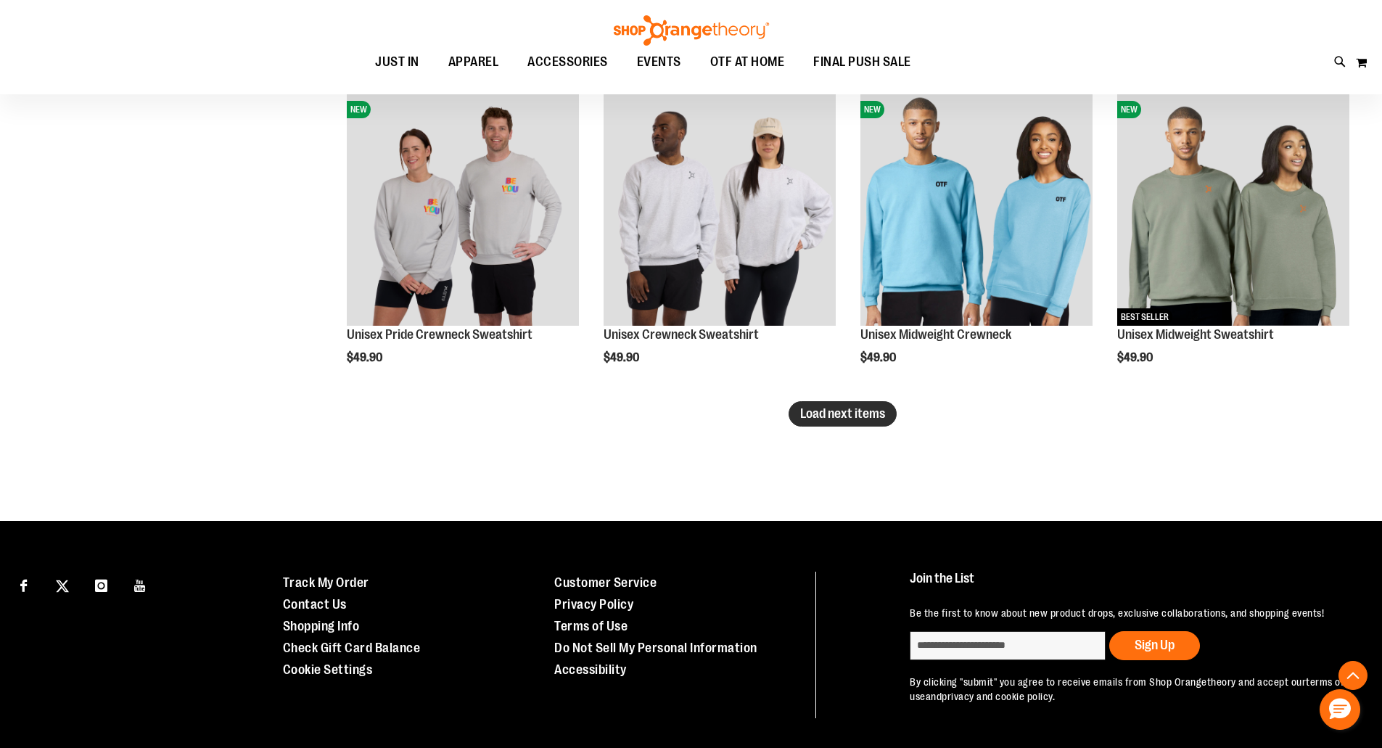
click at [820, 415] on span "Load next items" at bounding box center [842, 413] width 85 height 15
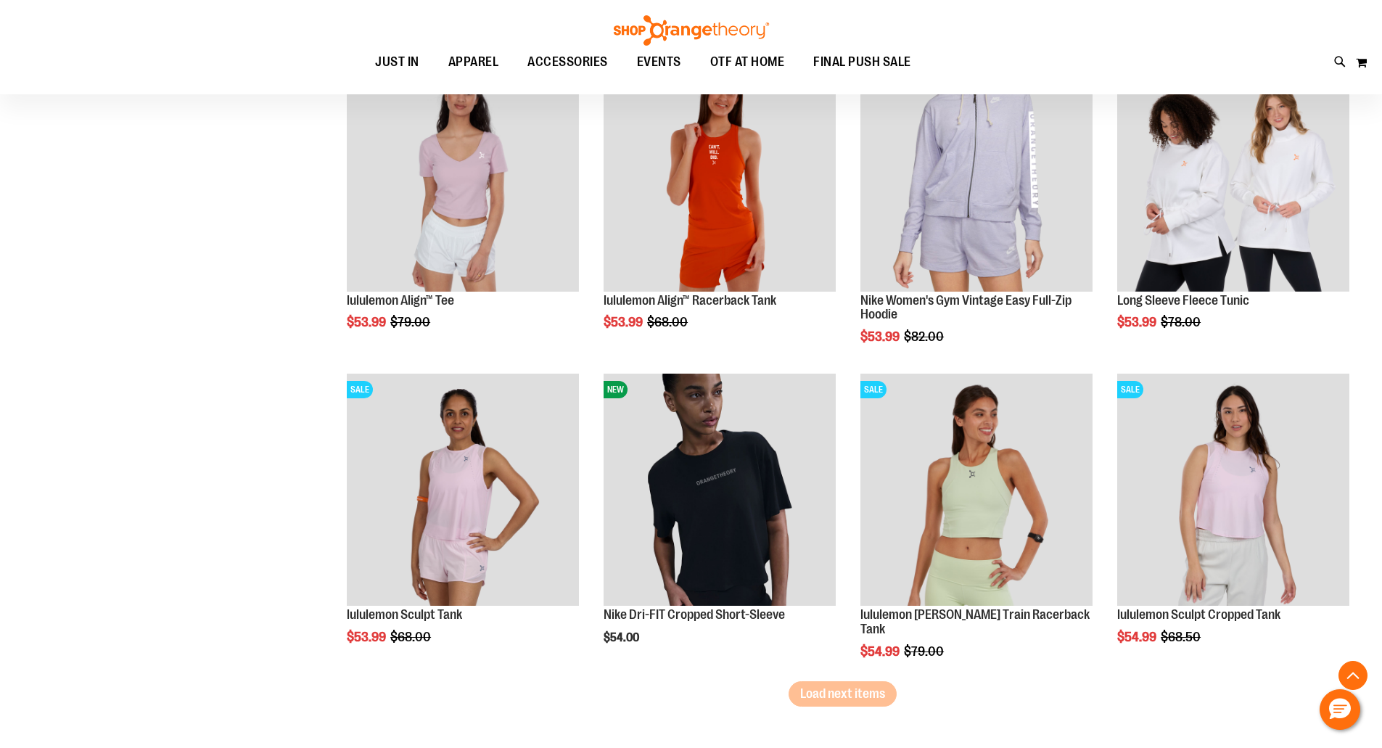
scroll to position [4395, 0]
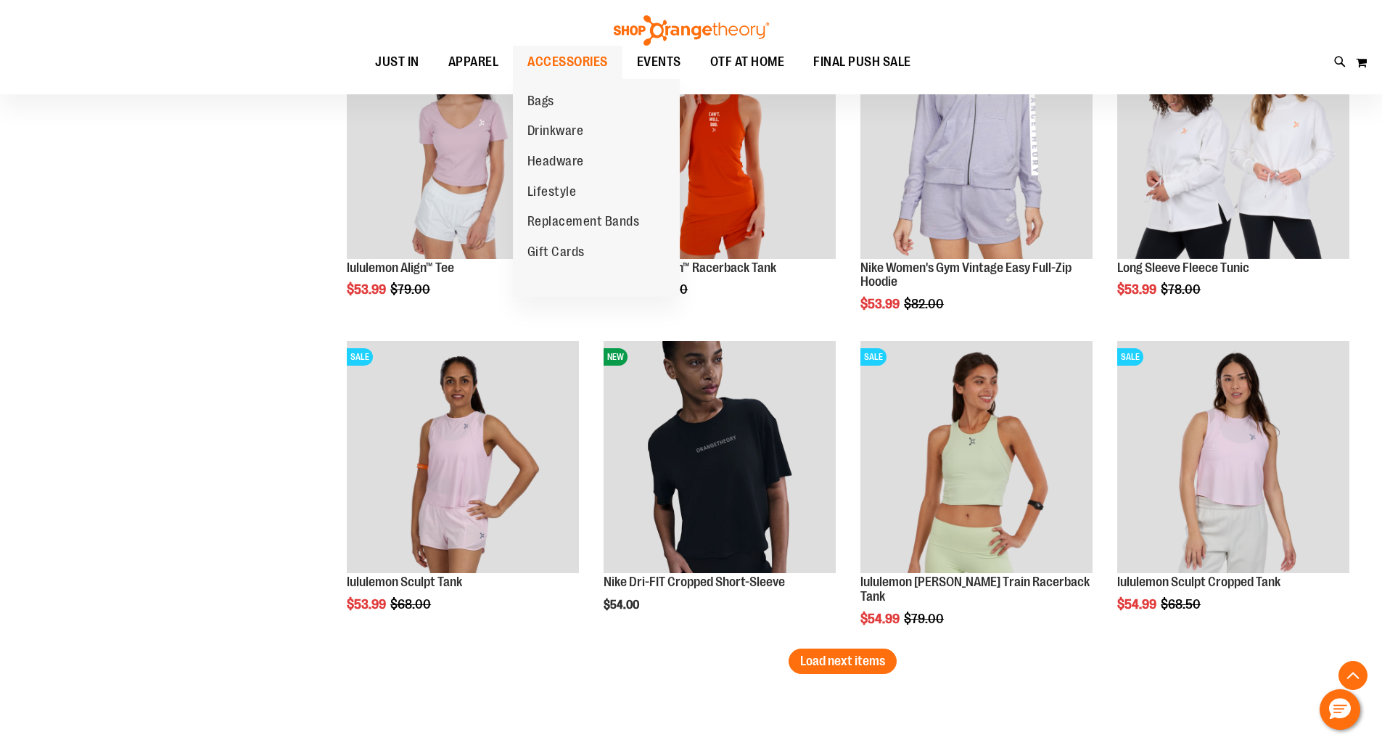
click at [578, 62] on span "ACCESSORIES" at bounding box center [567, 62] width 81 height 33
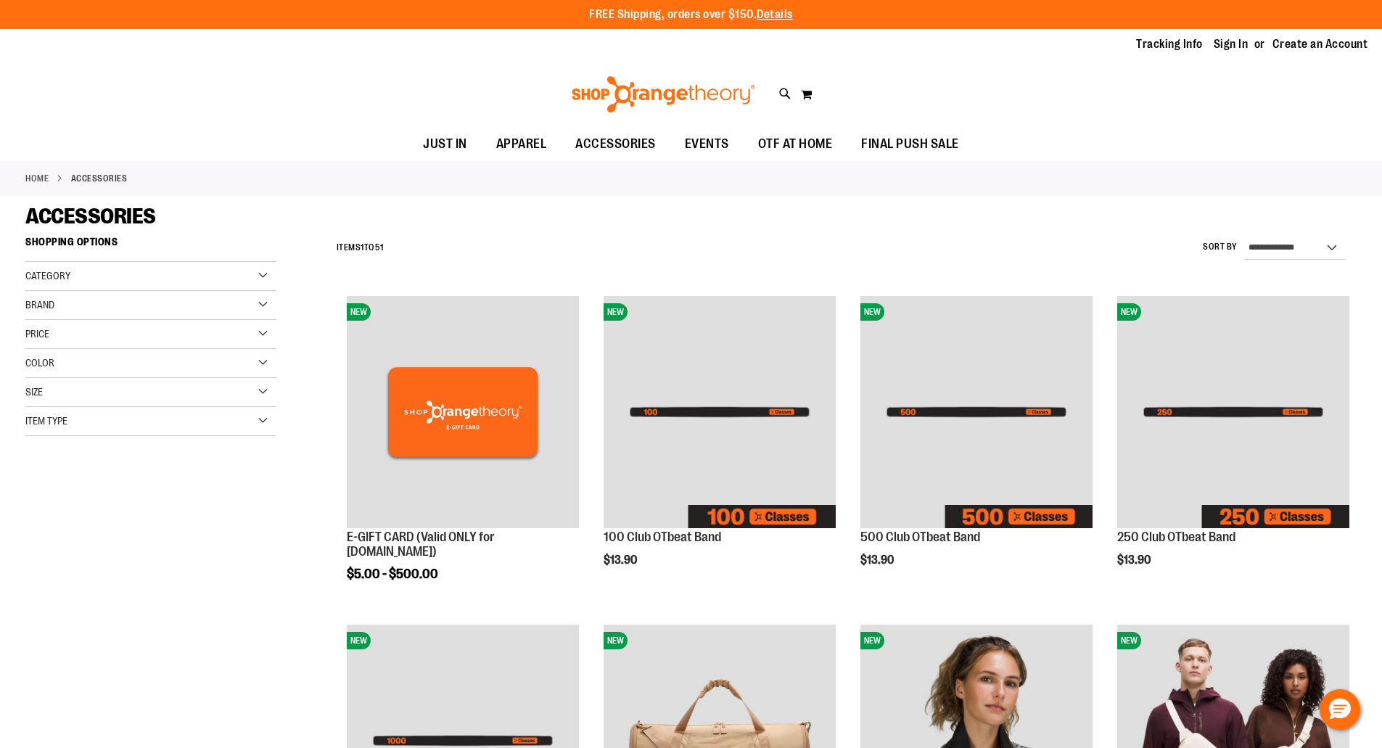
click at [224, 100] on div "Toggle Nav Search Popular Suggestions Advanced Search" at bounding box center [691, 94] width 1382 height 67
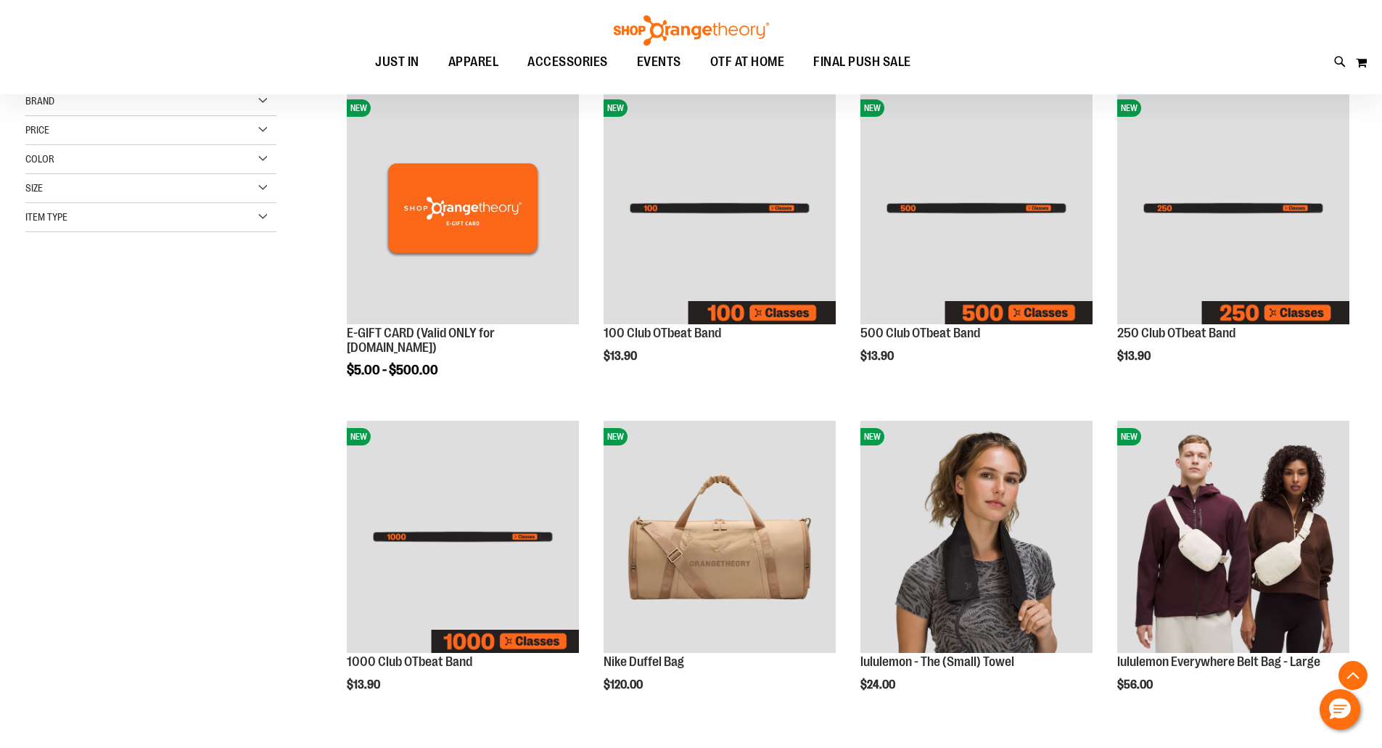
scroll to position [347, 0]
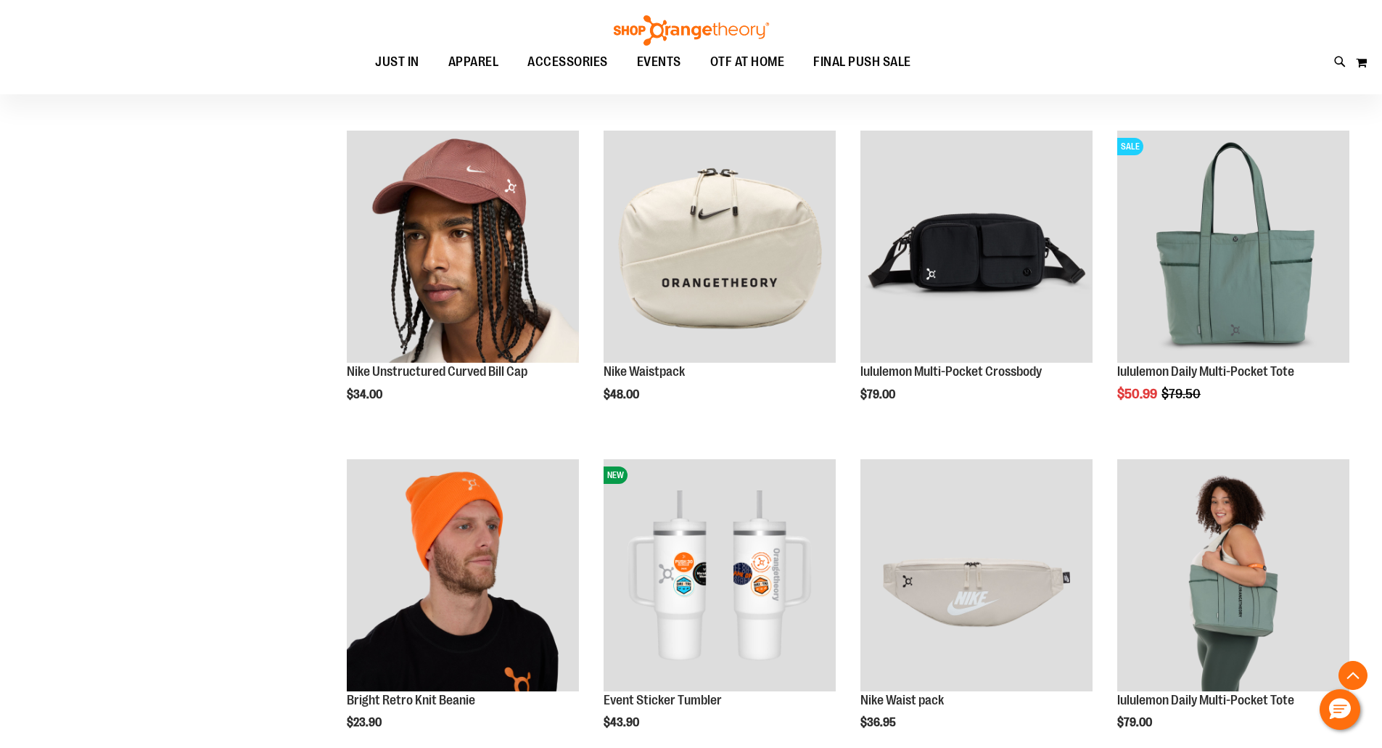
scroll to position [1160, 0]
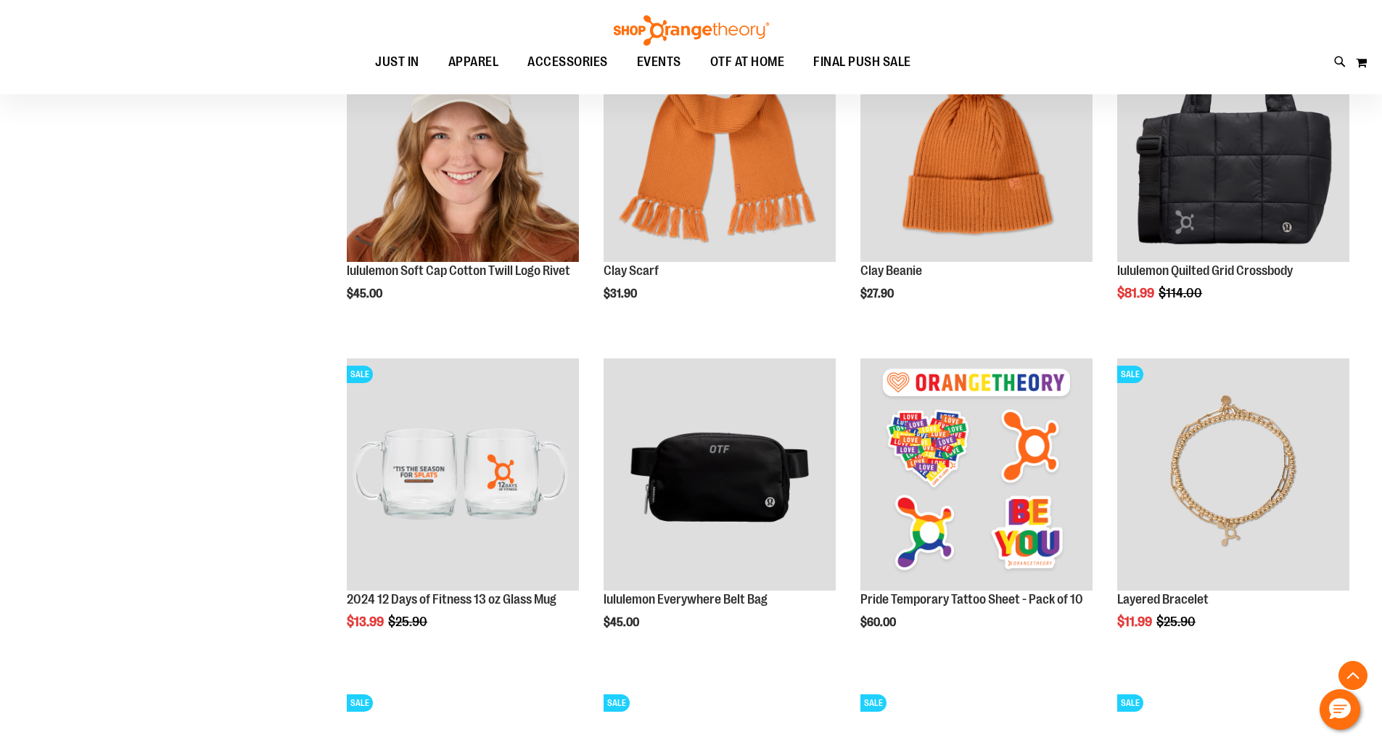
scroll to position [2060, 0]
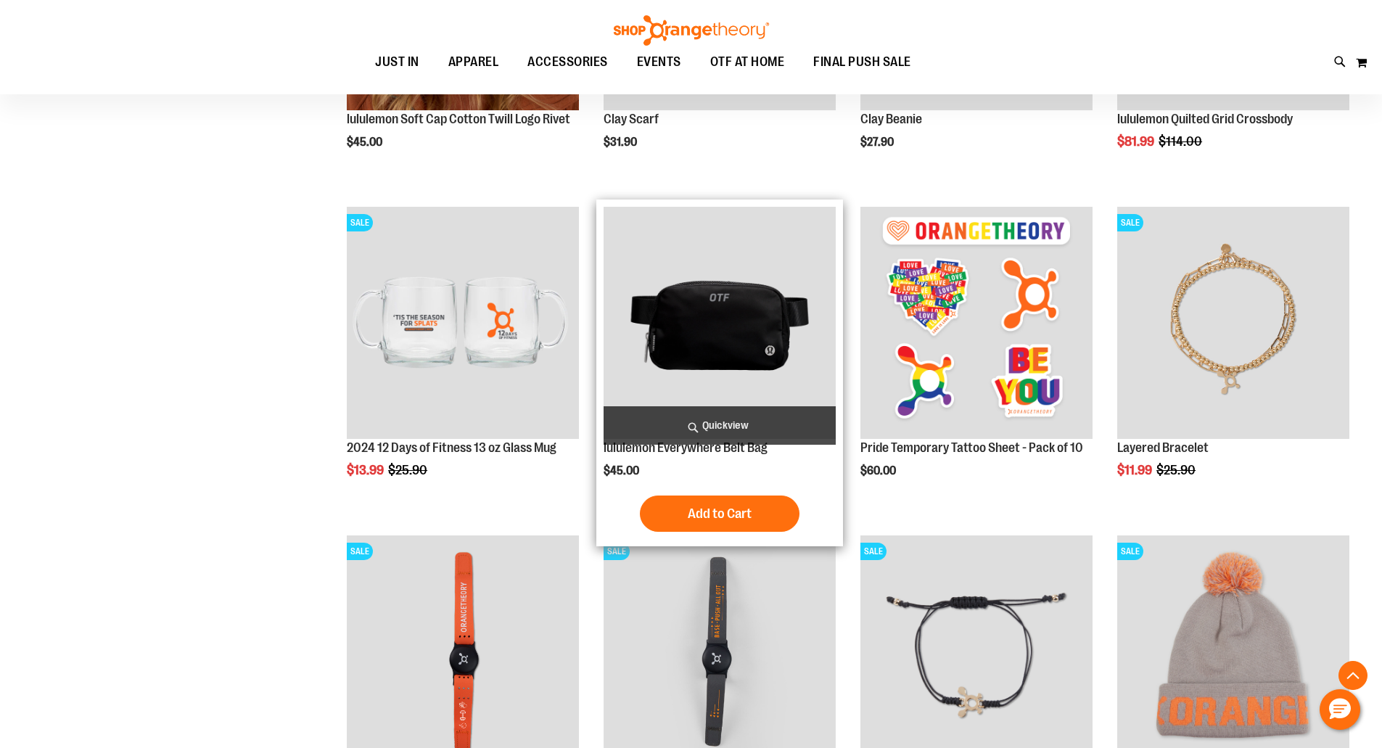
click at [723, 314] on img "product" at bounding box center [720, 323] width 232 height 232
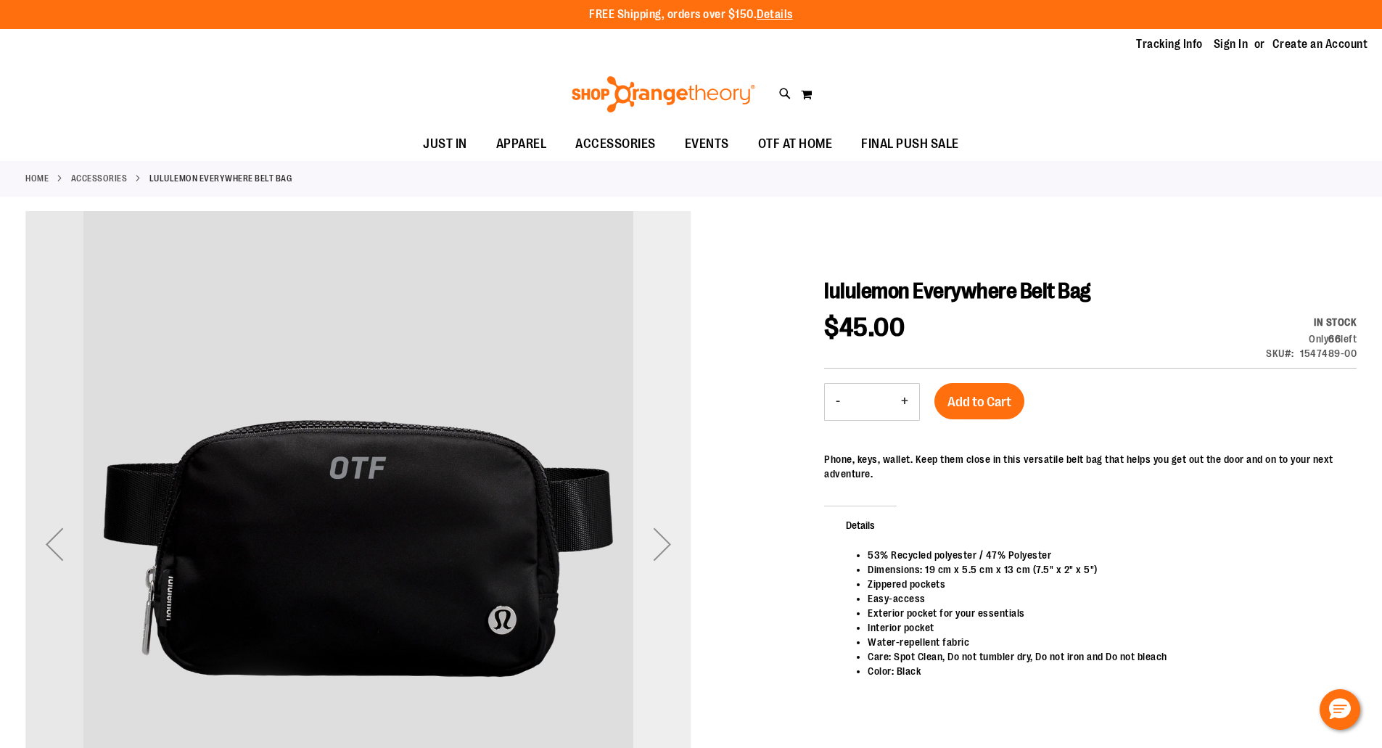
click at [662, 560] on div "Next" at bounding box center [662, 544] width 58 height 58
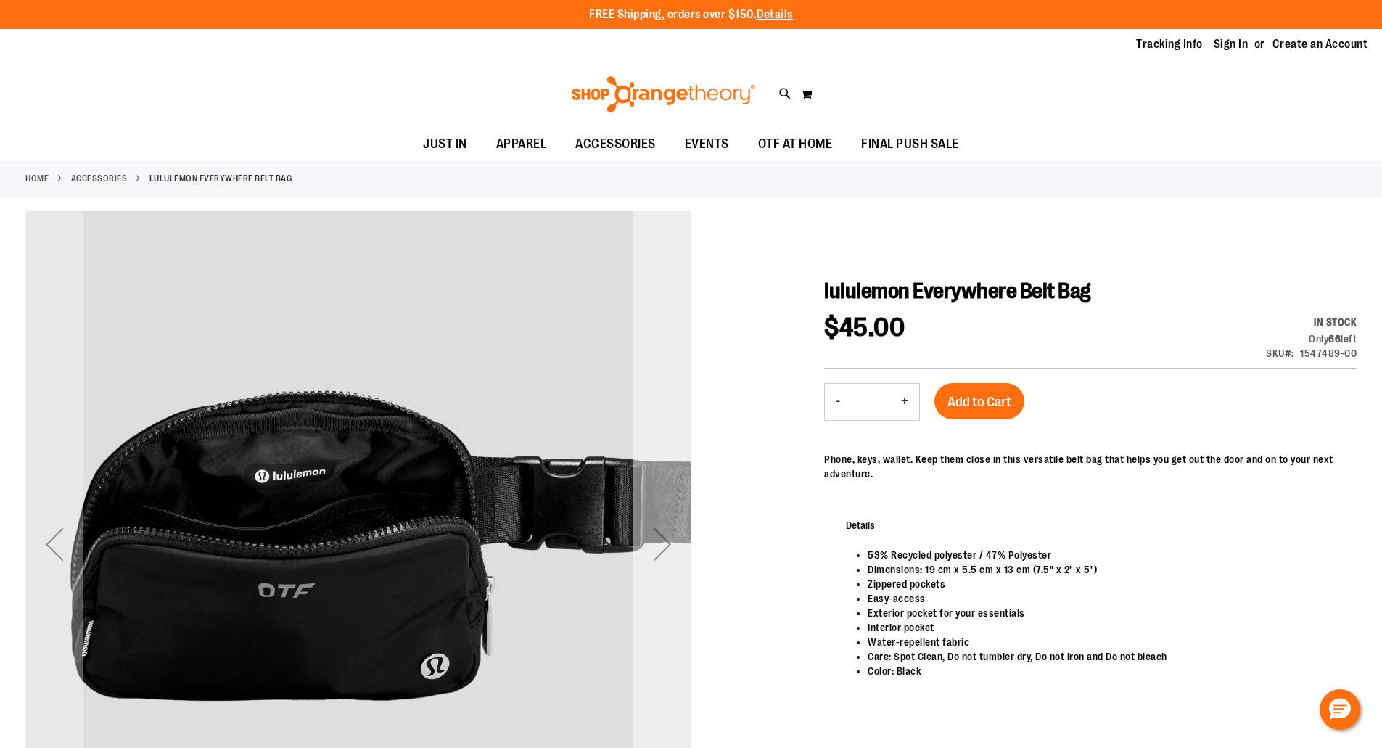
click at [661, 548] on div "Next" at bounding box center [662, 544] width 58 height 58
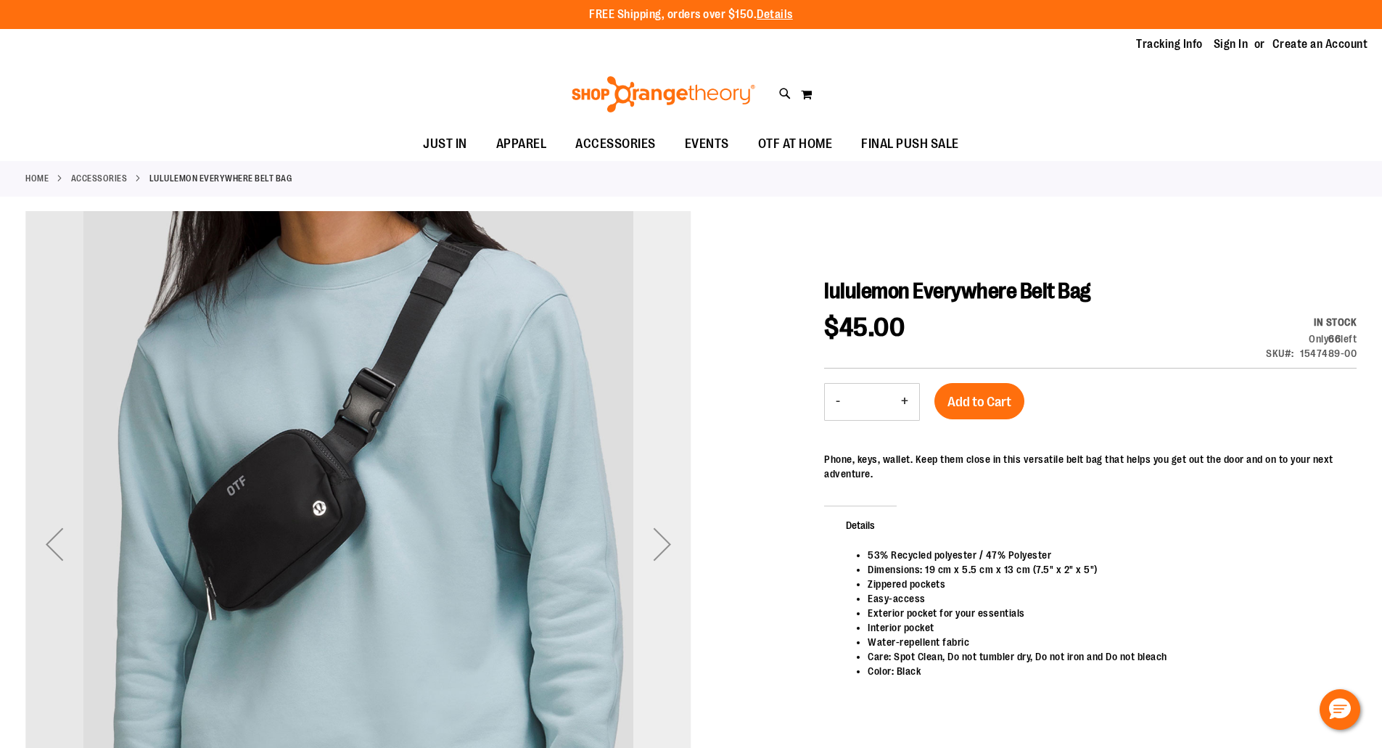
click at [661, 548] on div "Next" at bounding box center [662, 544] width 58 height 58
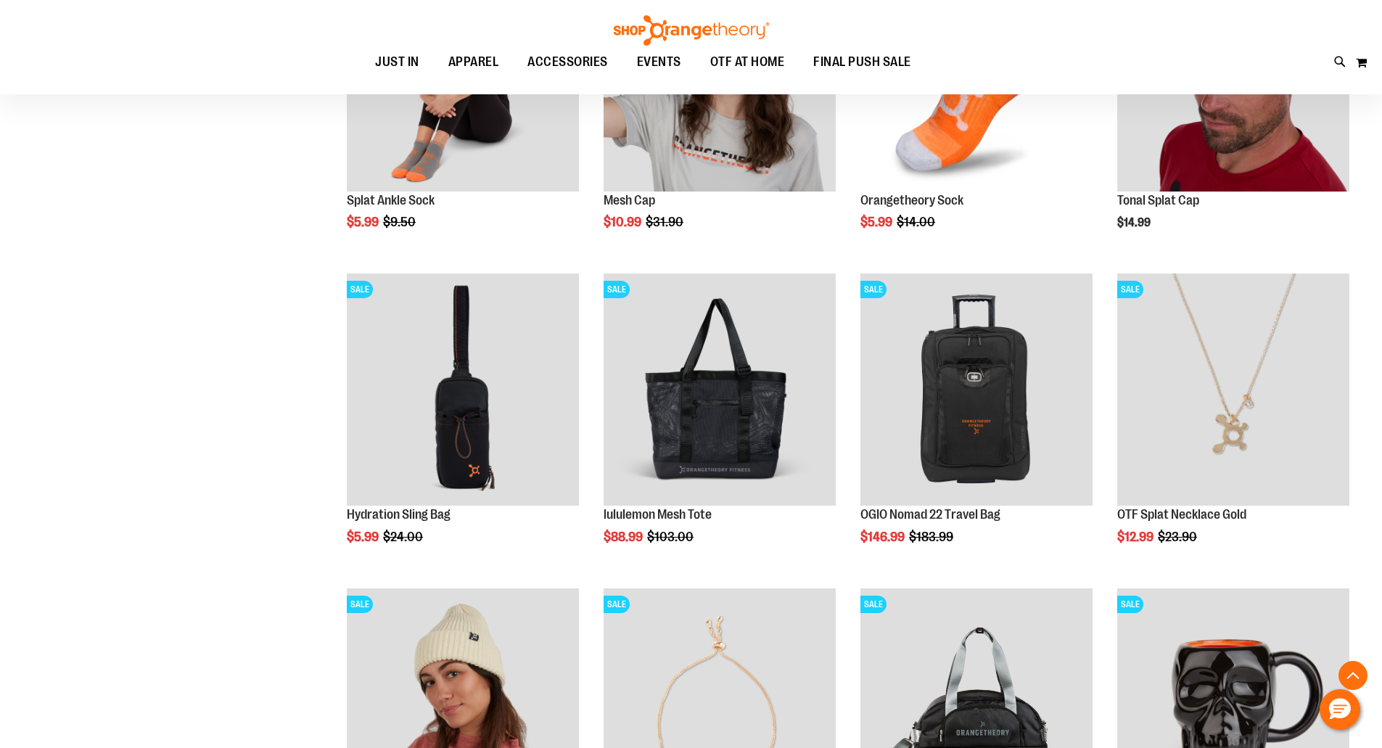
scroll to position [1031, 0]
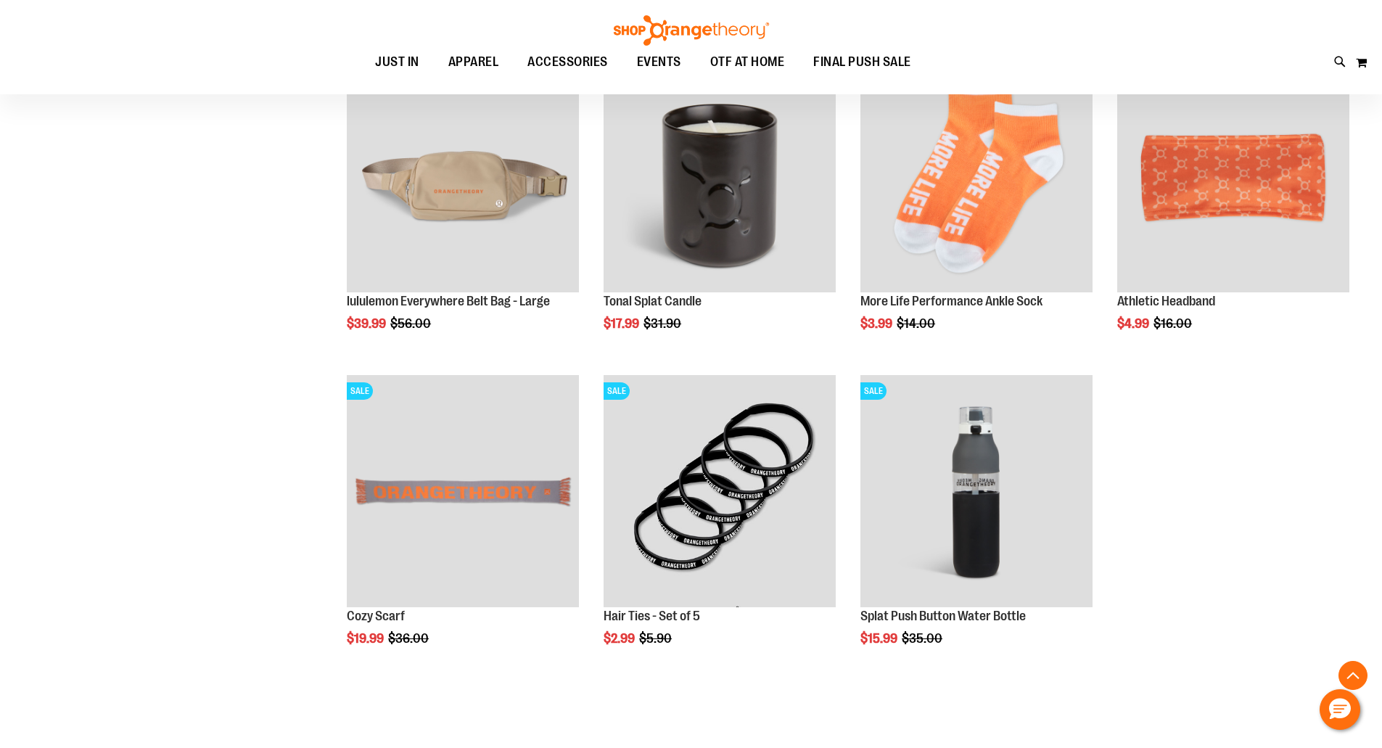
scroll to position [1815, 0]
